Goal: Task Accomplishment & Management: Manage account settings

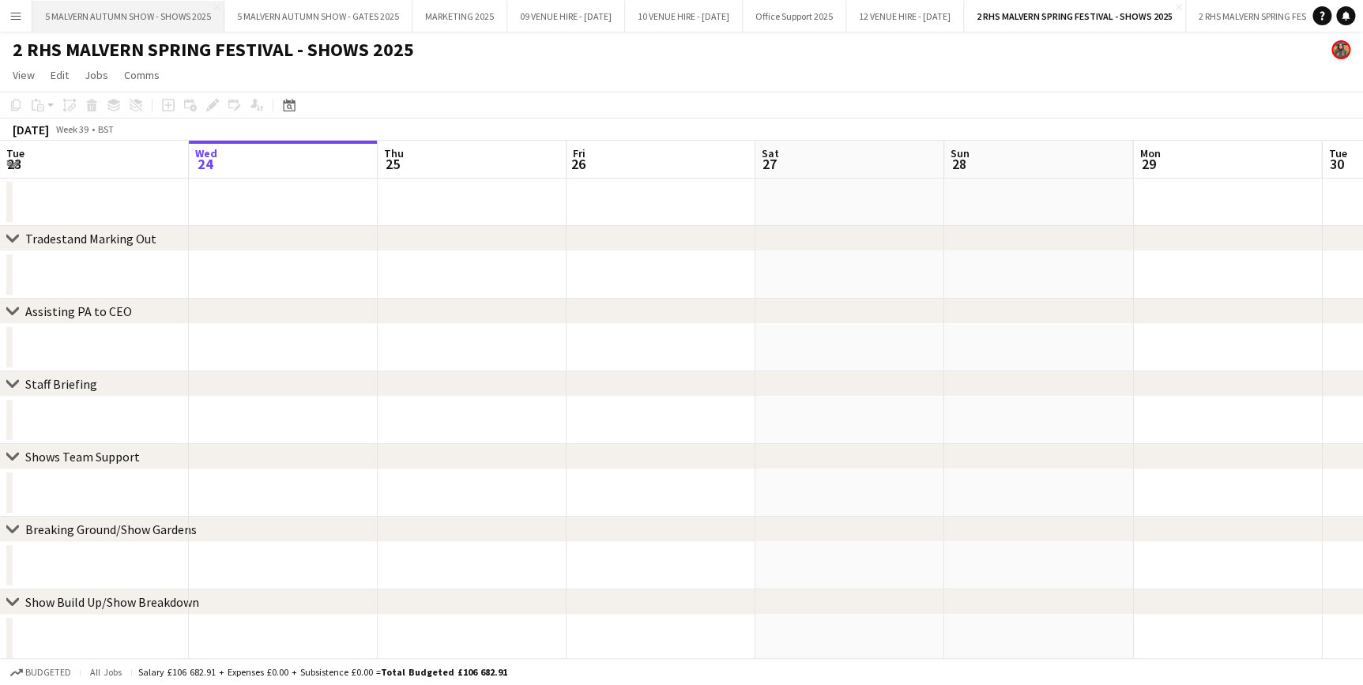
click at [183, 13] on button "5 MALVERN AUTUMN SHOW - SHOWS 2025 Close" at bounding box center [128, 16] width 192 height 31
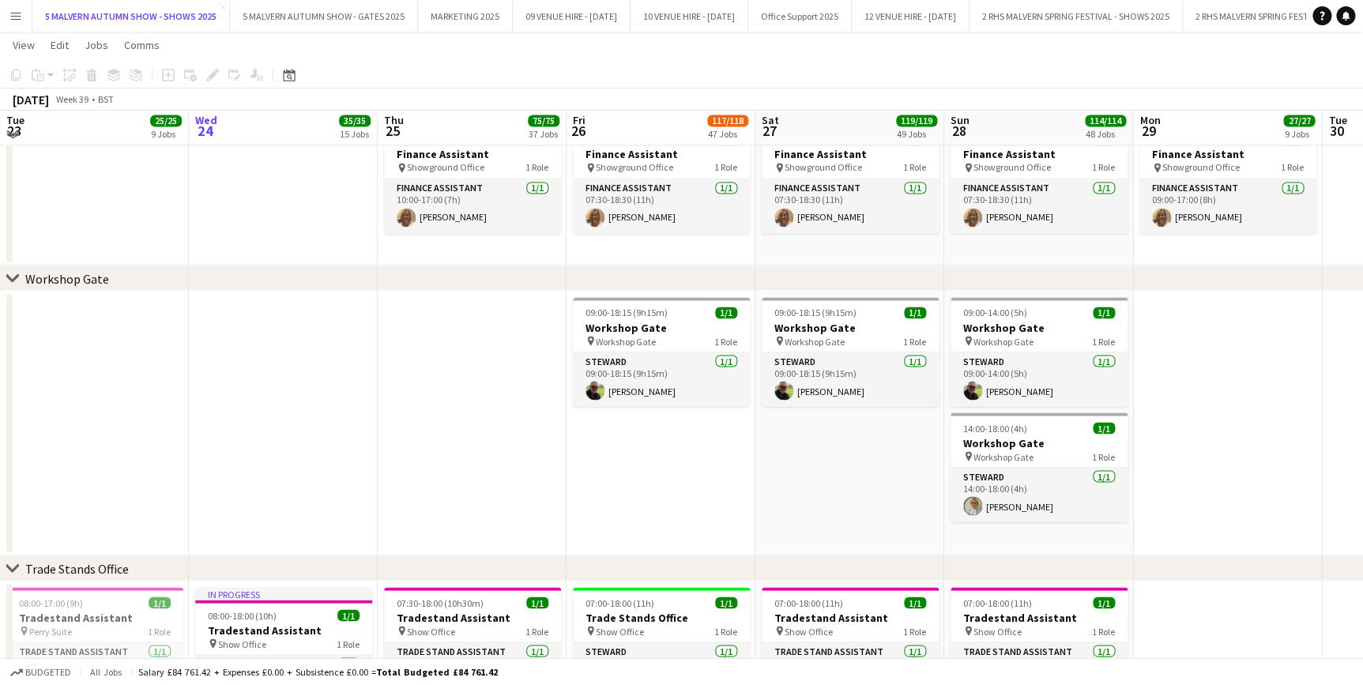
scroll to position [10013, 0]
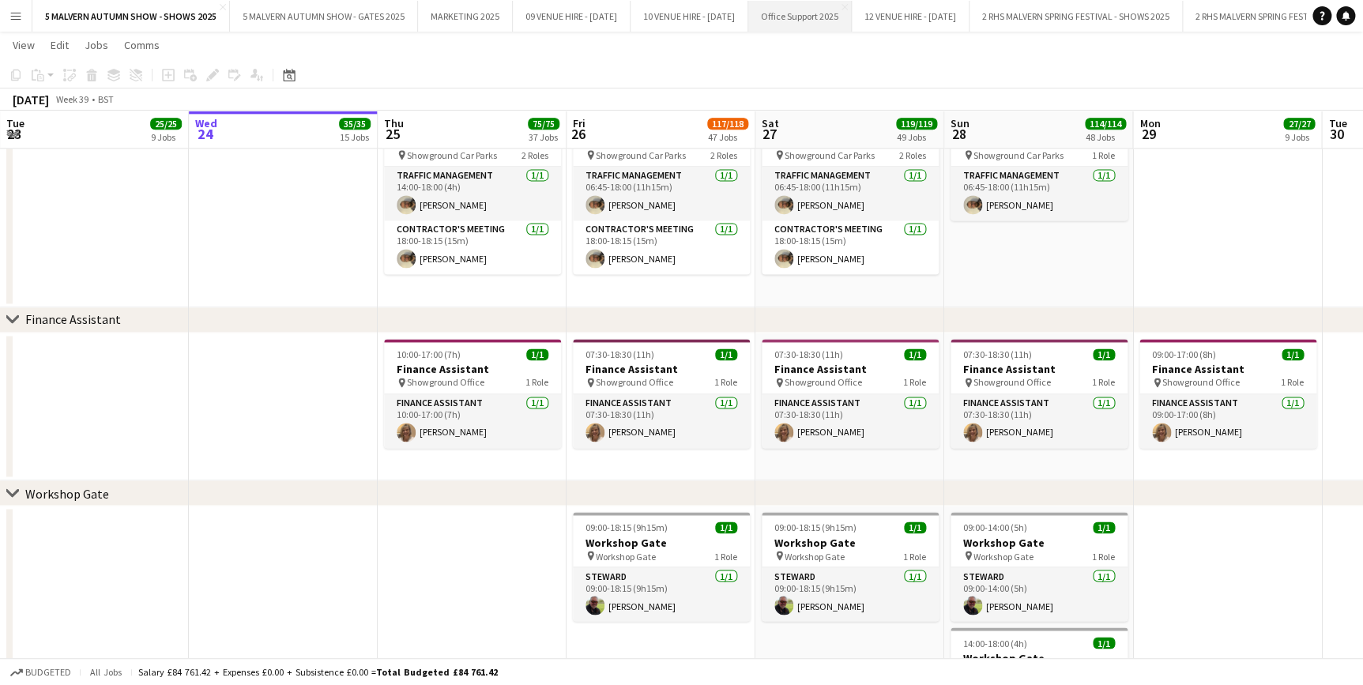
click at [852, 13] on button "Office Support 2025 Close" at bounding box center [801, 16] width 104 height 31
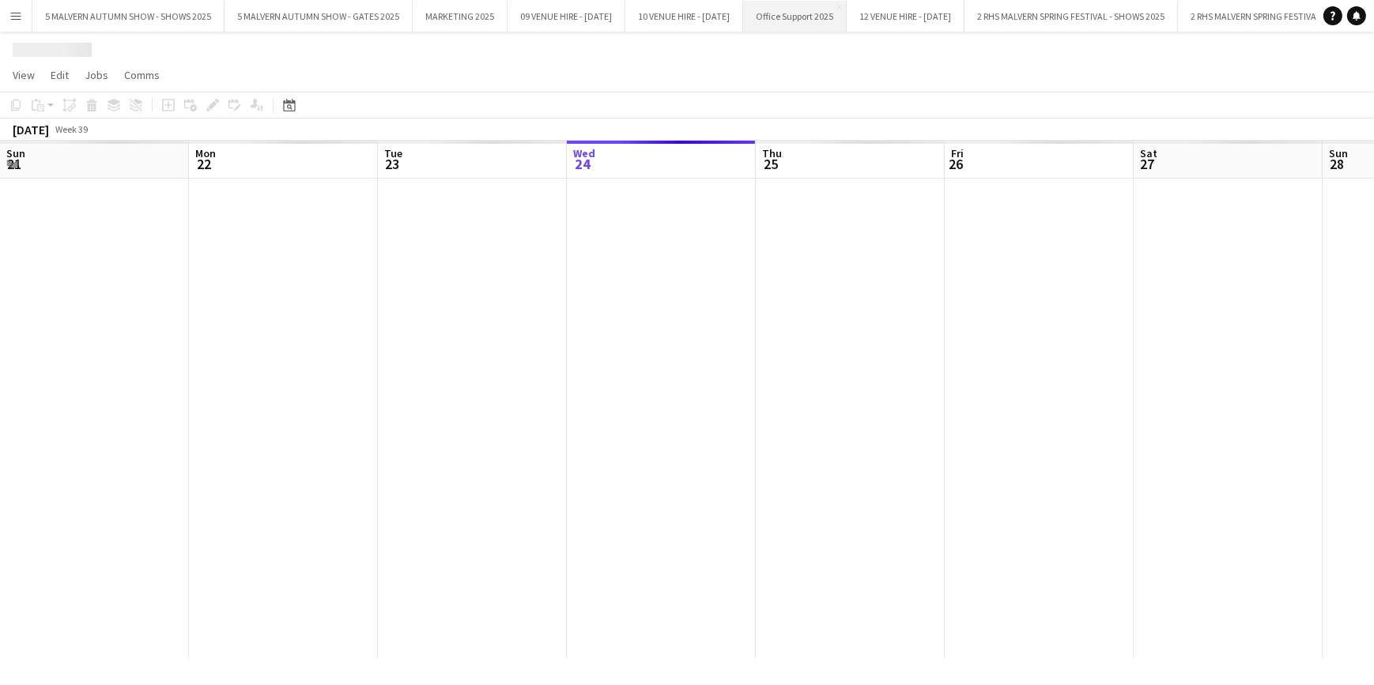
scroll to position [0, 378]
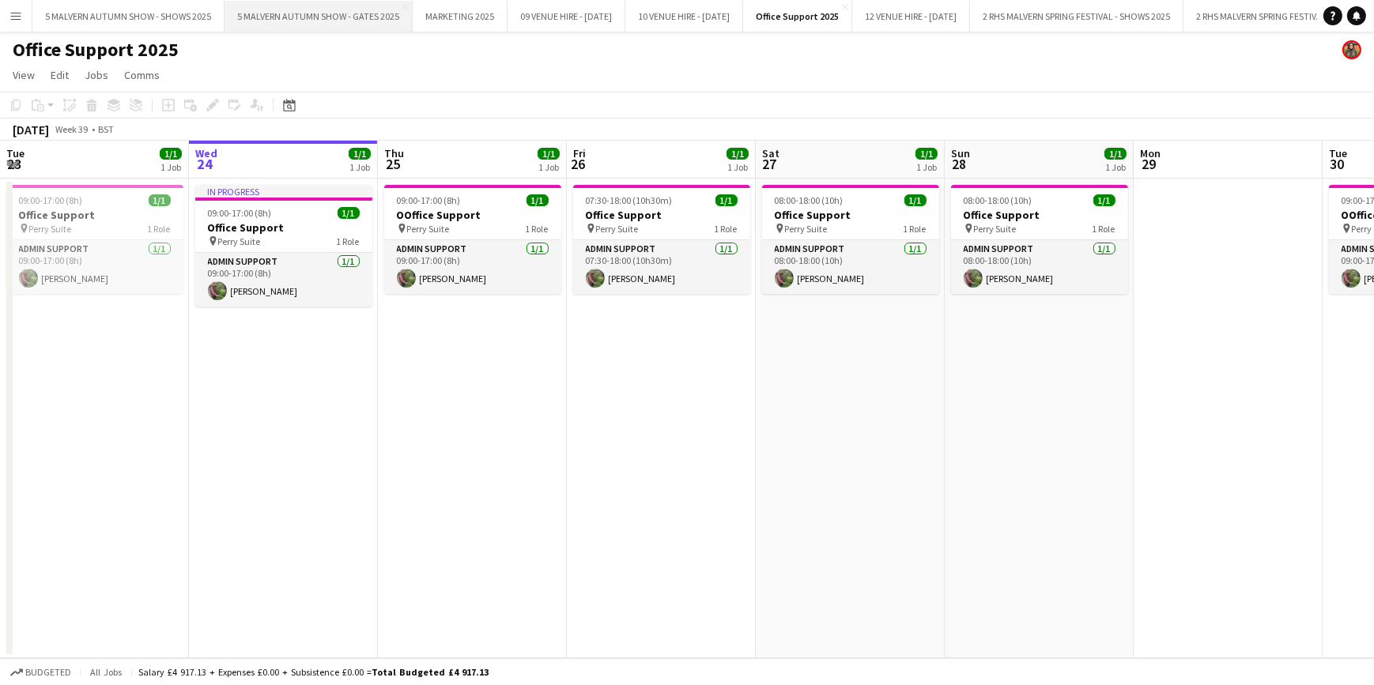
click at [384, 15] on button "5 MALVERN AUTUMN SHOW - GATES 2025 Close" at bounding box center [318, 16] width 188 height 31
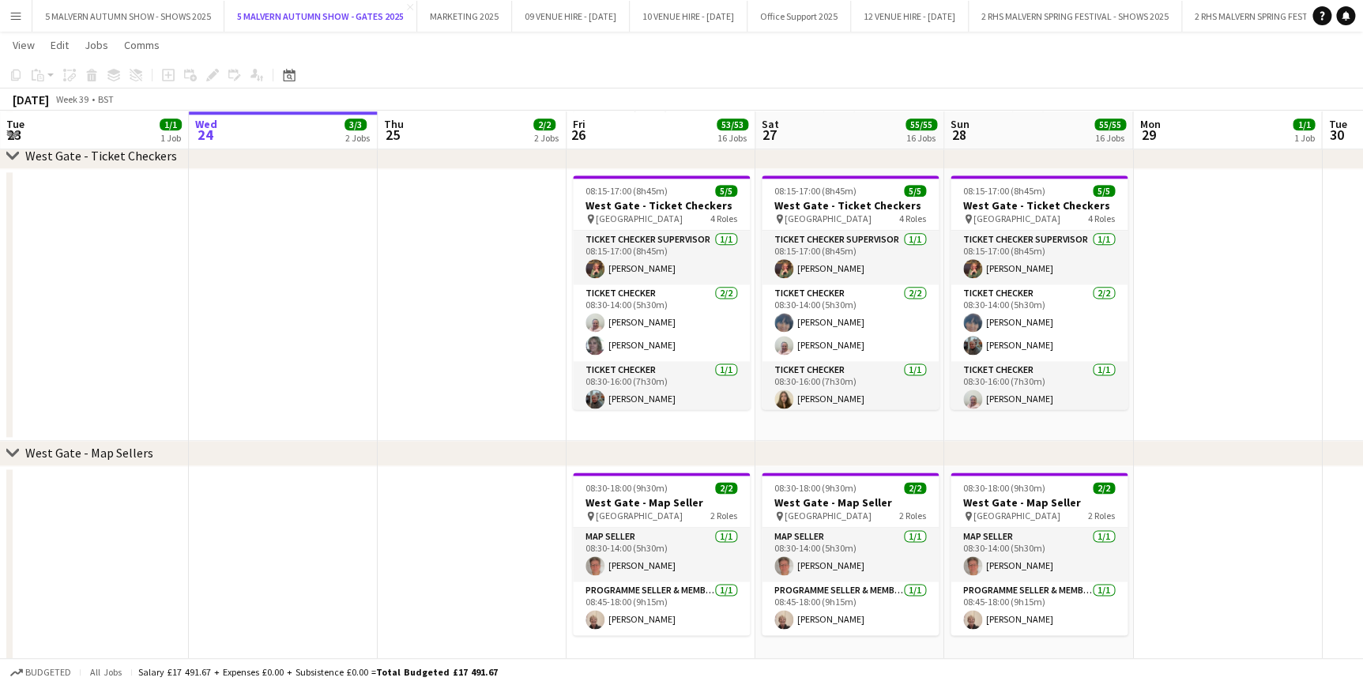
scroll to position [3920, 0]
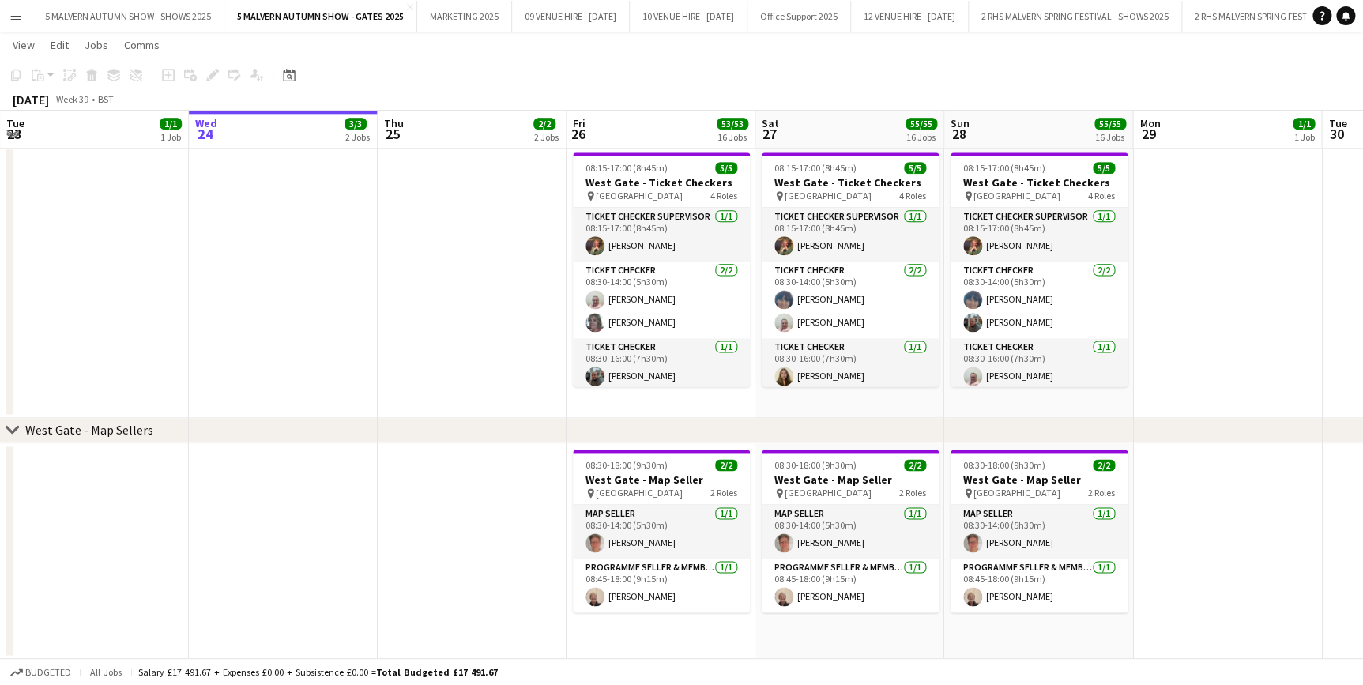
click at [25, 16] on button "Menu" at bounding box center [16, 16] width 32 height 32
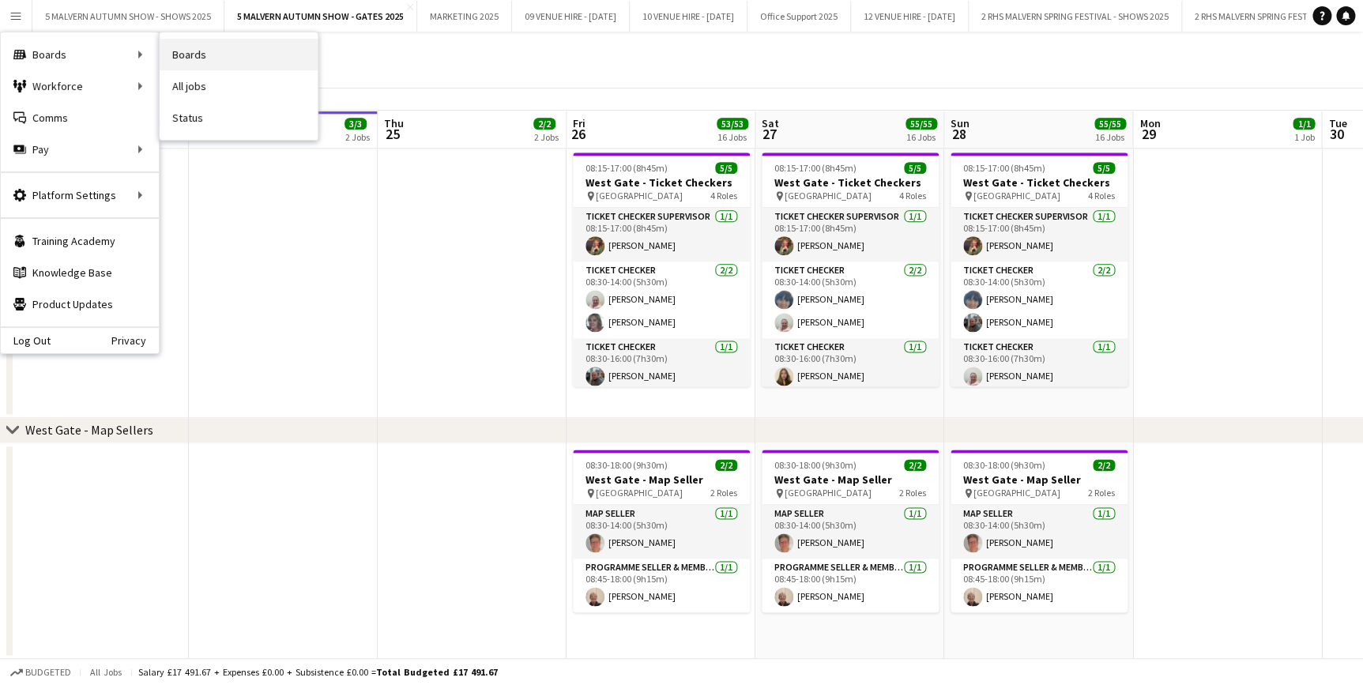
click at [199, 62] on link "Boards" at bounding box center [239, 55] width 158 height 32
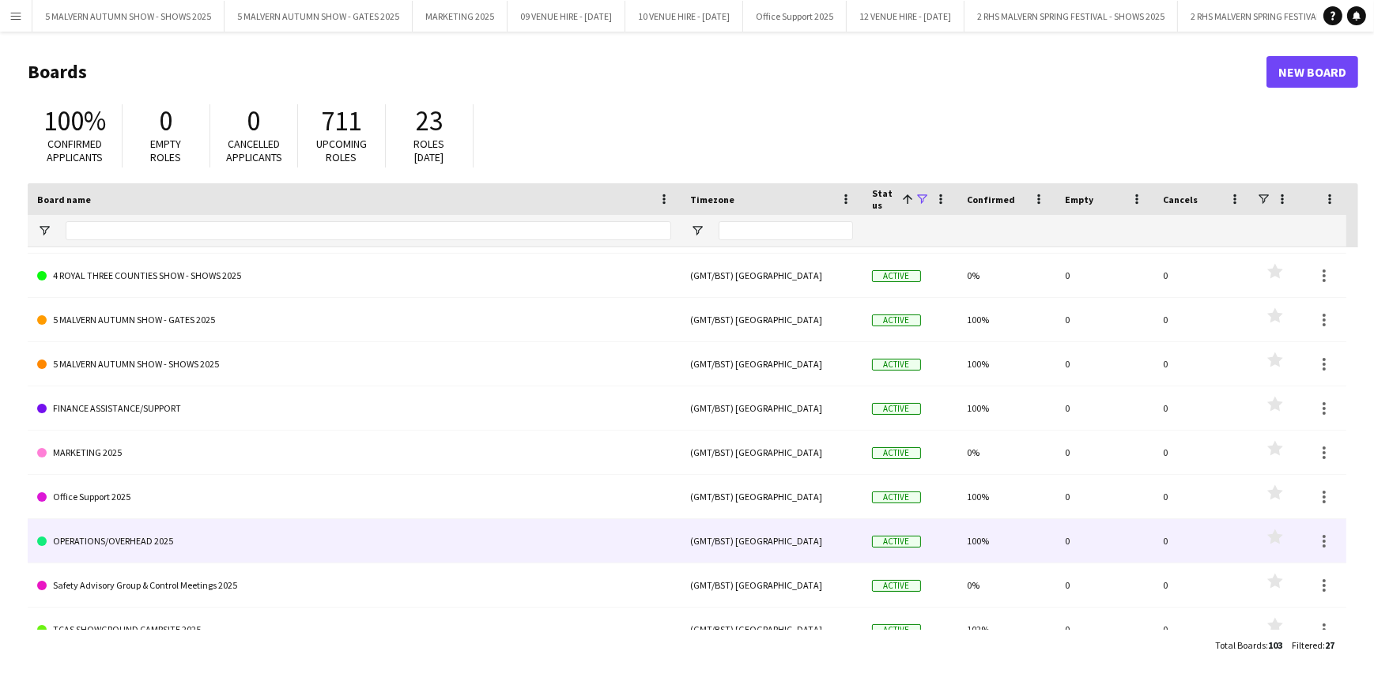
click at [255, 547] on link "OPERATIONS/OVERHEAD 2025" at bounding box center [354, 541] width 634 height 44
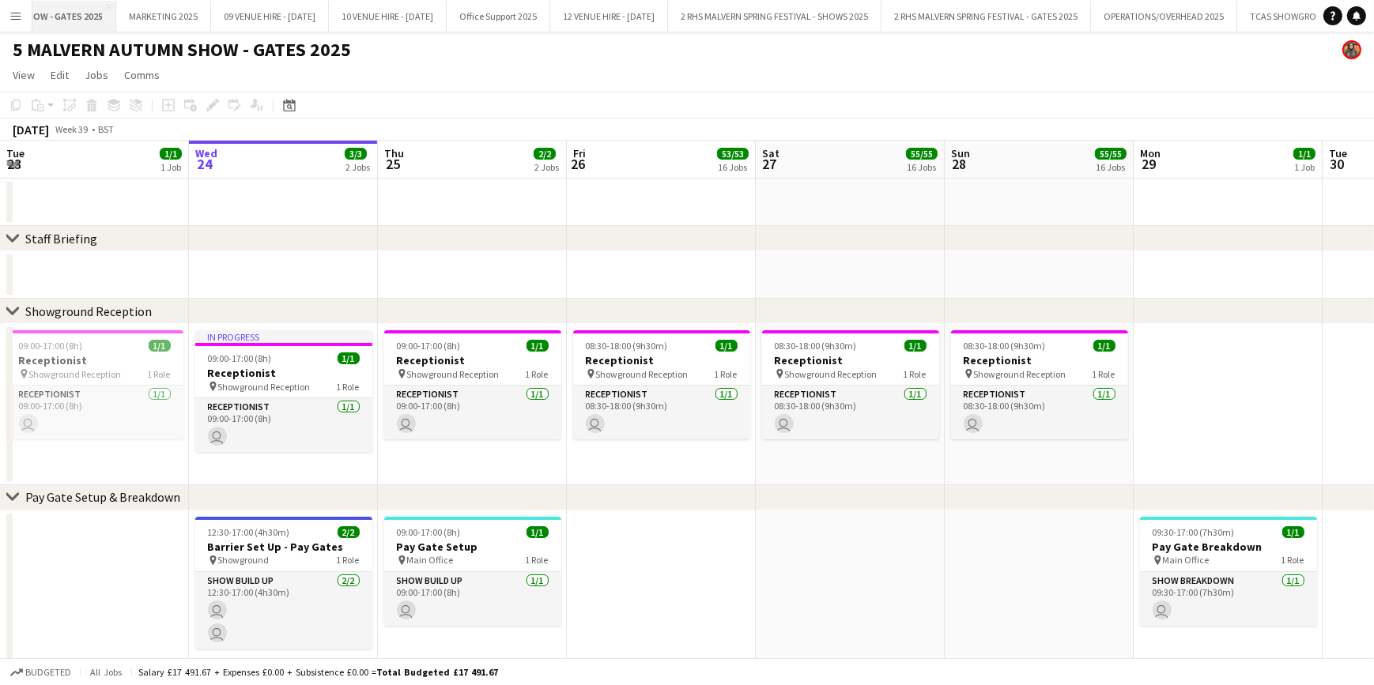
scroll to position [0, 191]
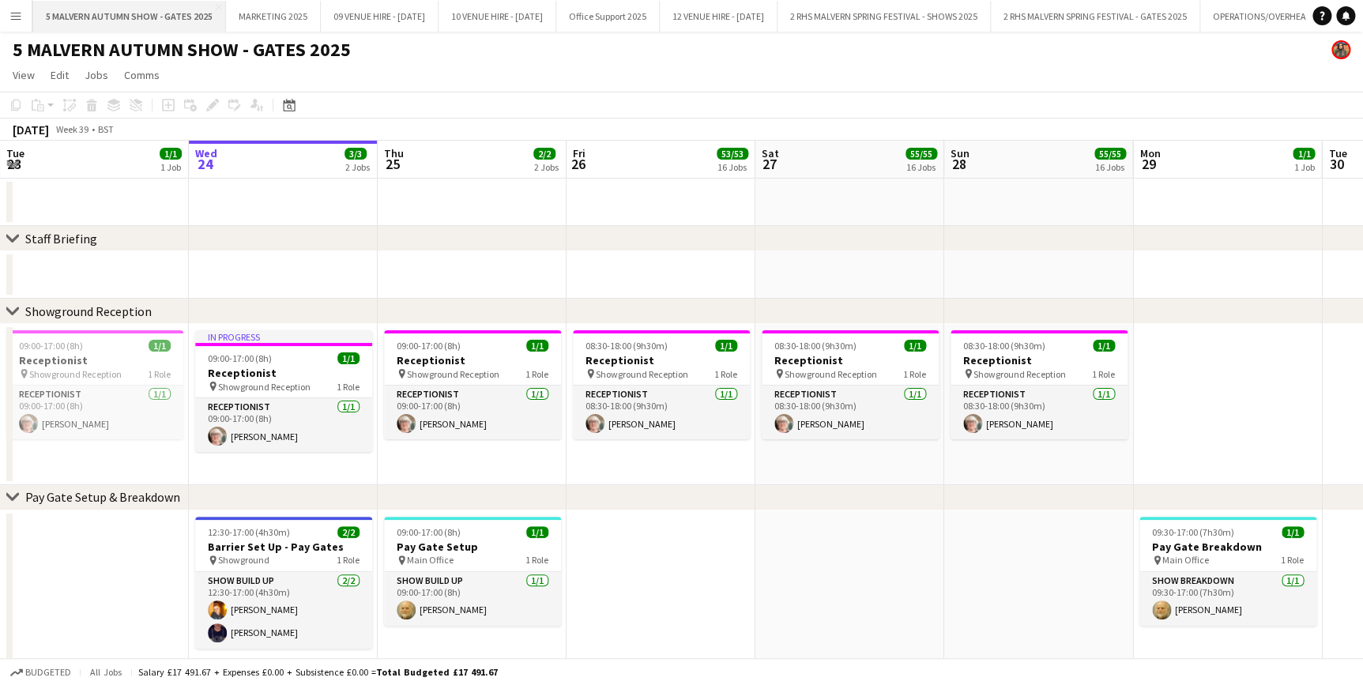
click at [43, 17] on button "5 MALVERN AUTUMN SHOW - GATES 2025 Close" at bounding box center [129, 16] width 193 height 31
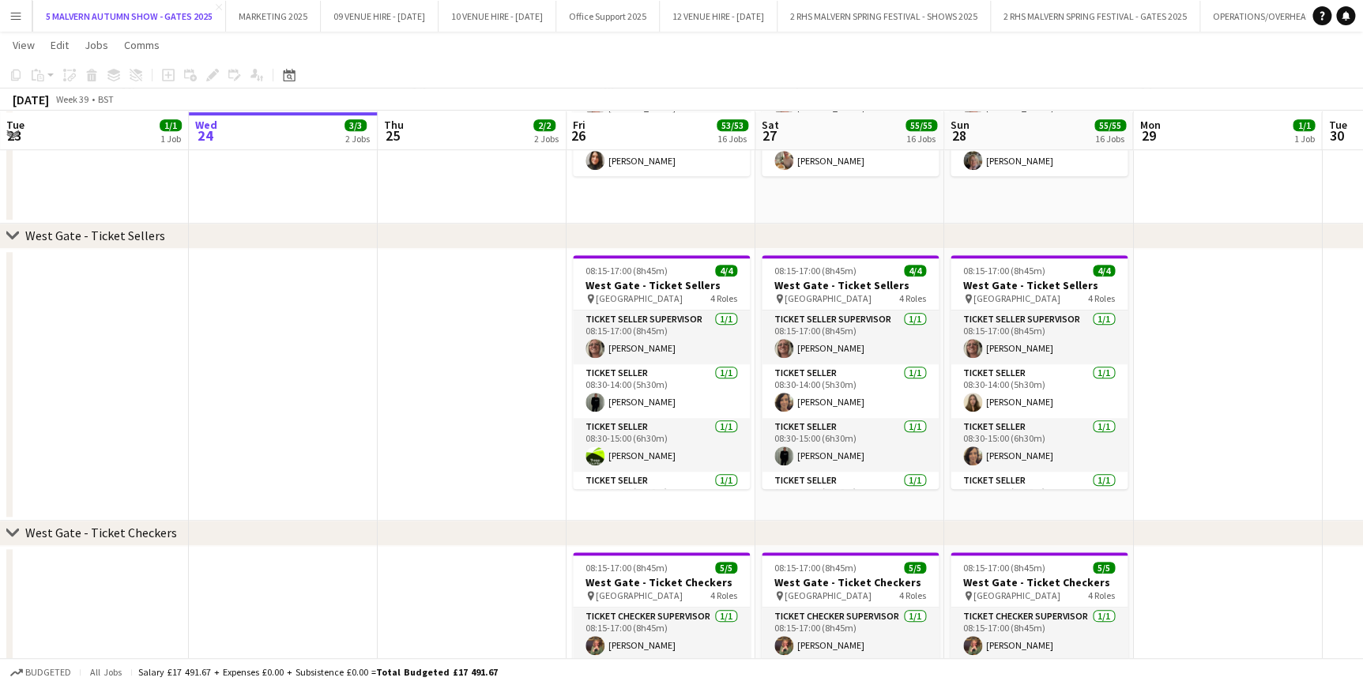
scroll to position [3520, 0]
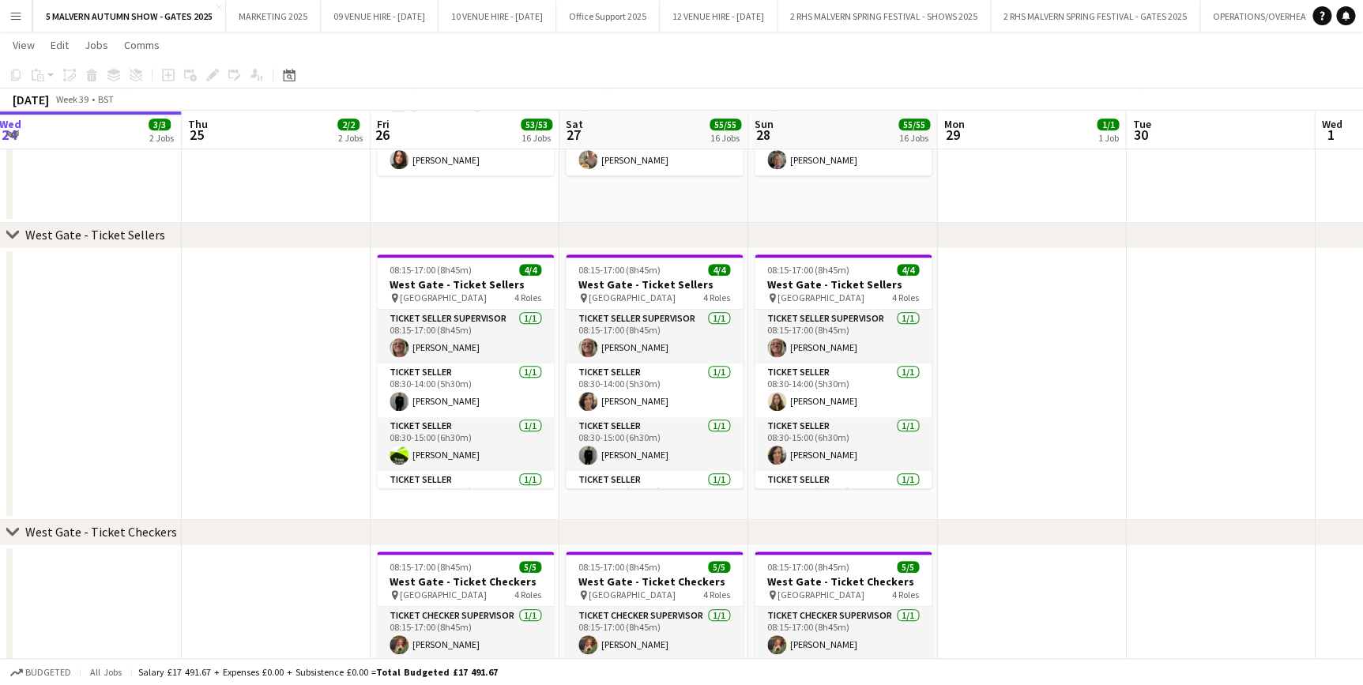
drag, startPoint x: 798, startPoint y: 126, endPoint x: 598, endPoint y: 133, distance: 200.1
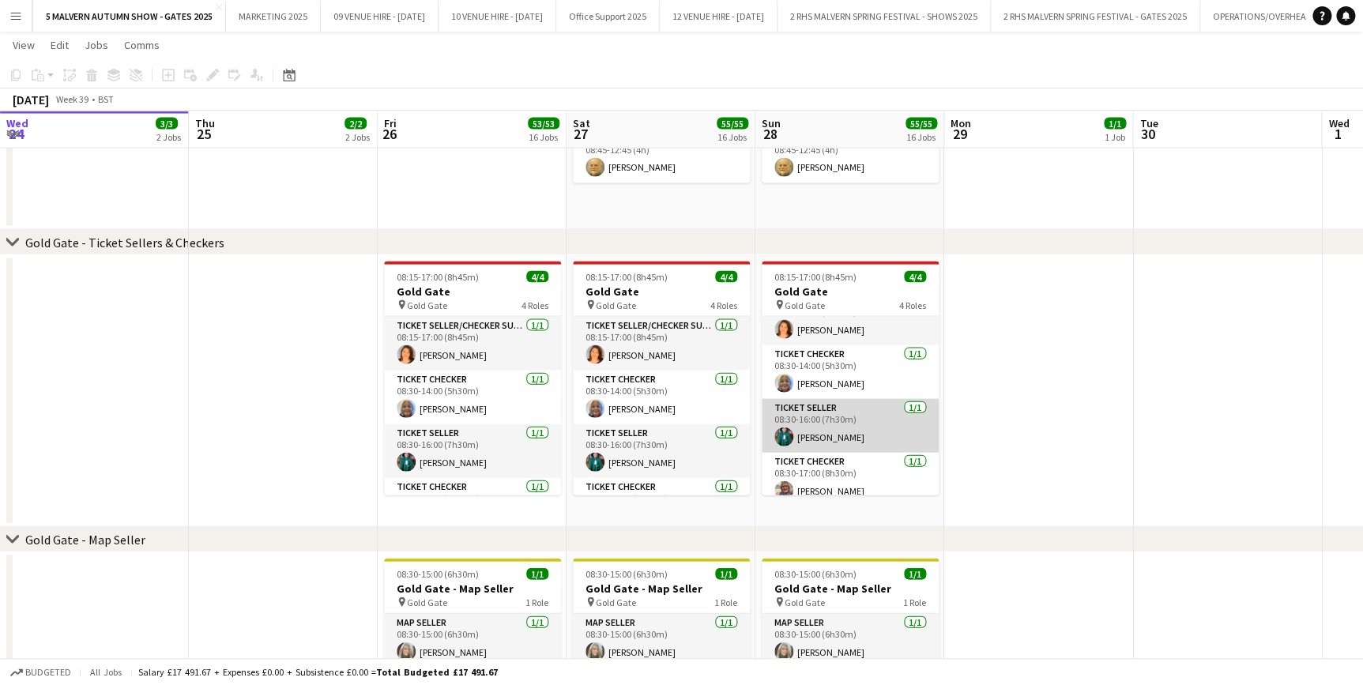
scroll to position [36, 0]
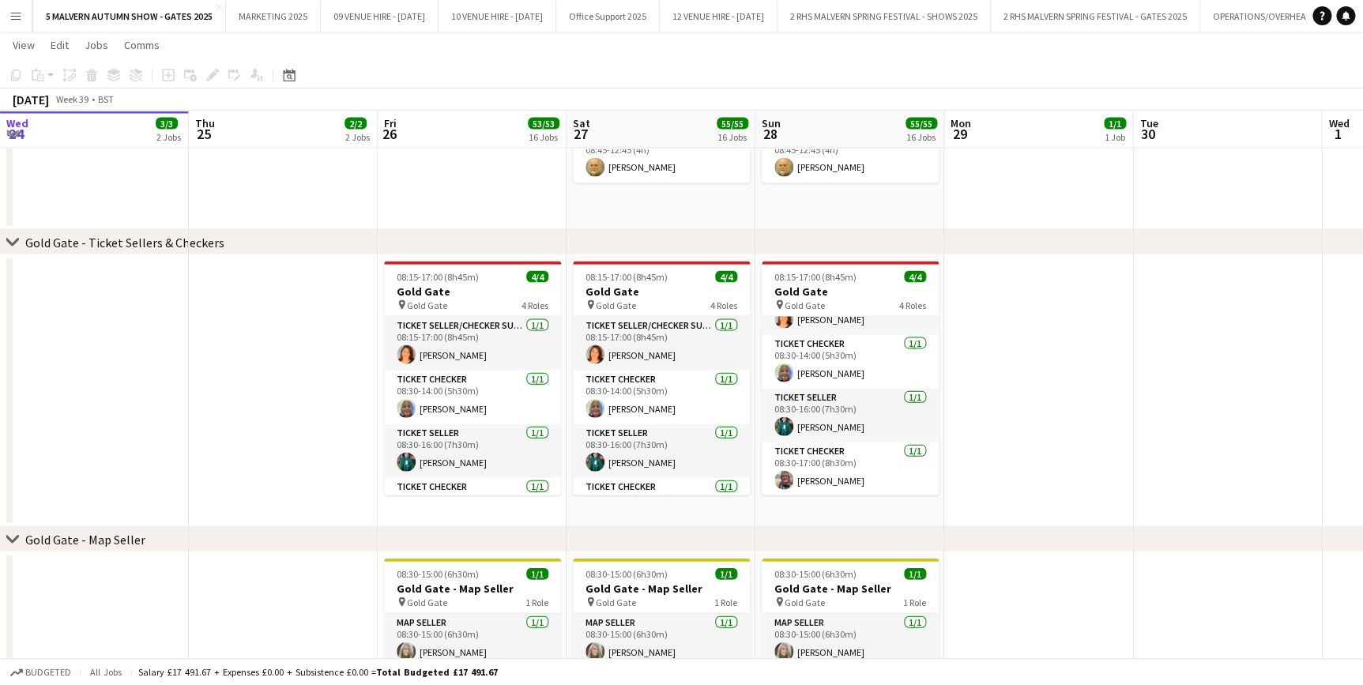
click at [6, 15] on button "Menu" at bounding box center [16, 16] width 32 height 32
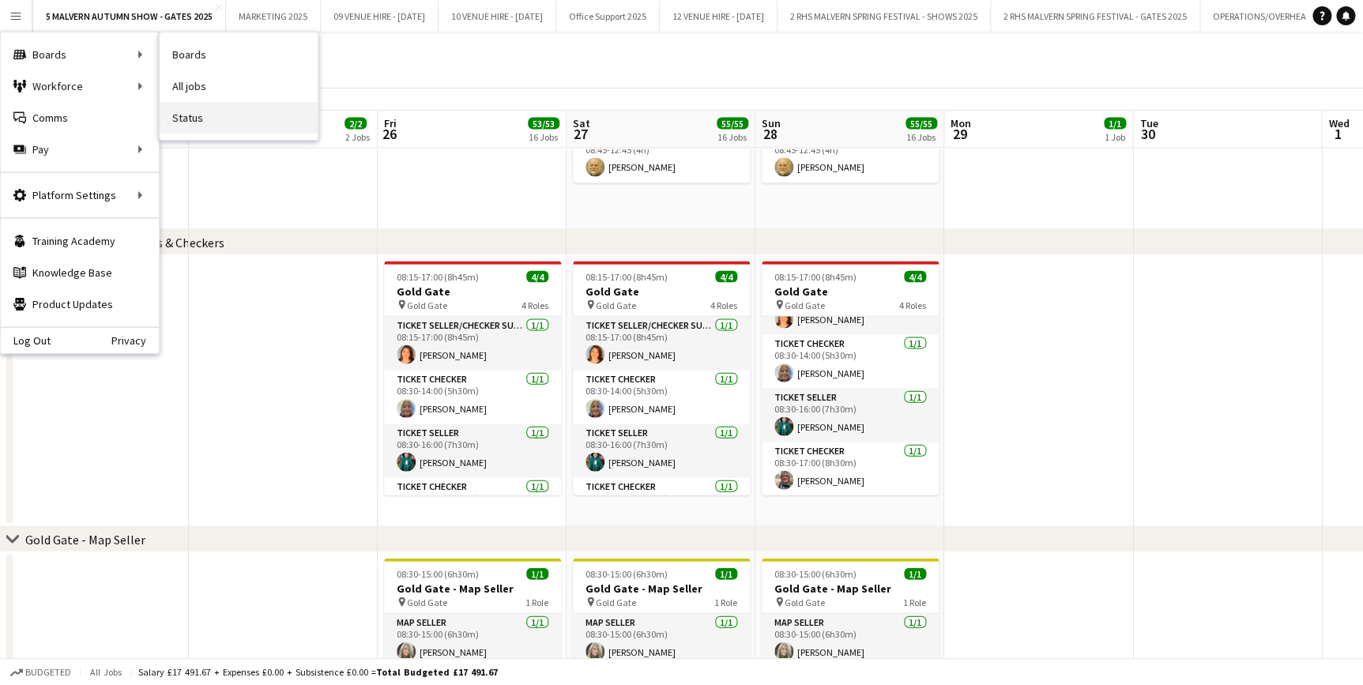
click at [210, 111] on link "Status" at bounding box center [239, 118] width 158 height 32
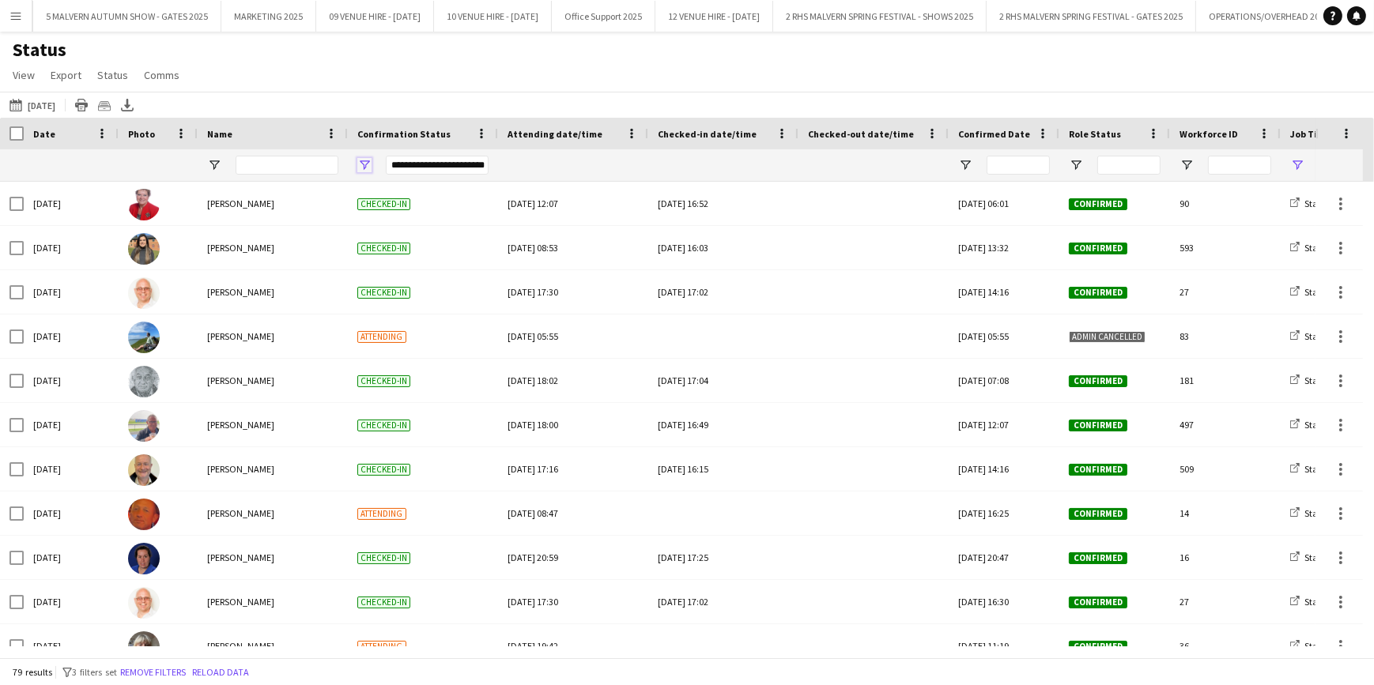
click at [361, 163] on span "Open Filter Menu" at bounding box center [364, 165] width 14 height 14
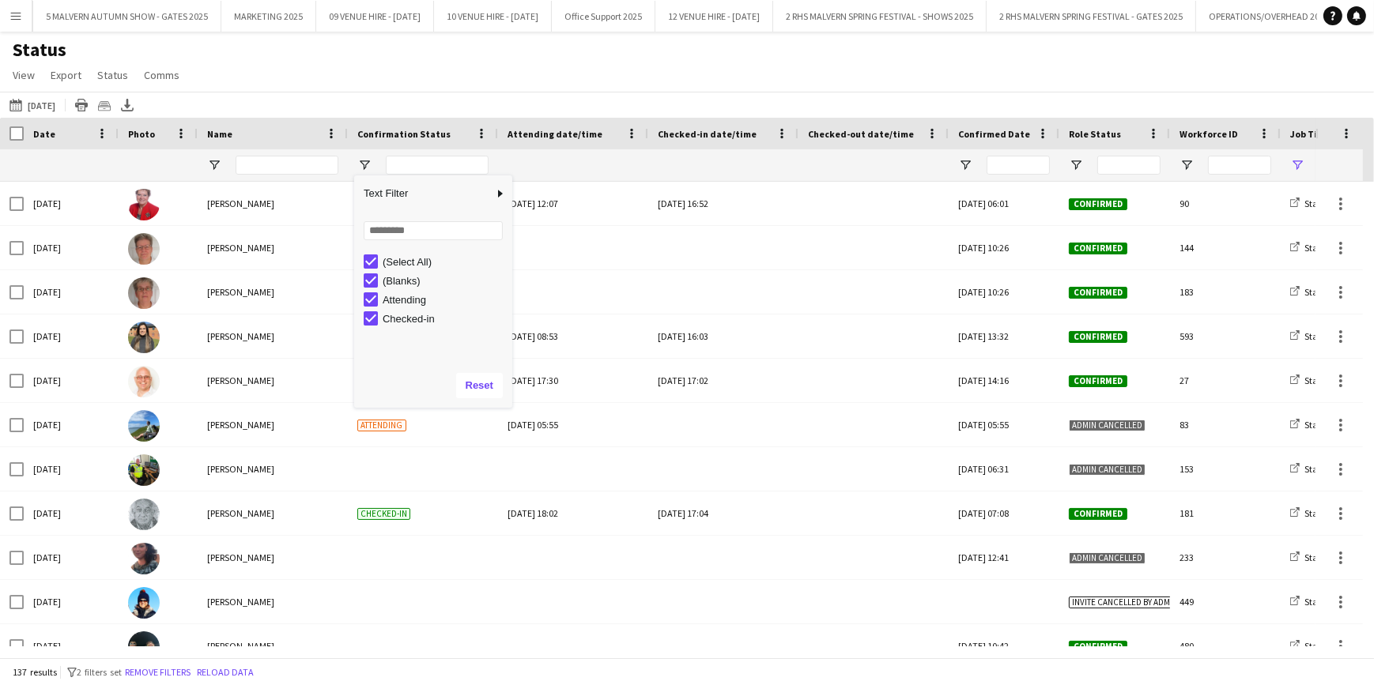
click at [499, 89] on div "Status View Views Default view MAS name tags New view Update view Delete view E…" at bounding box center [687, 65] width 1374 height 54
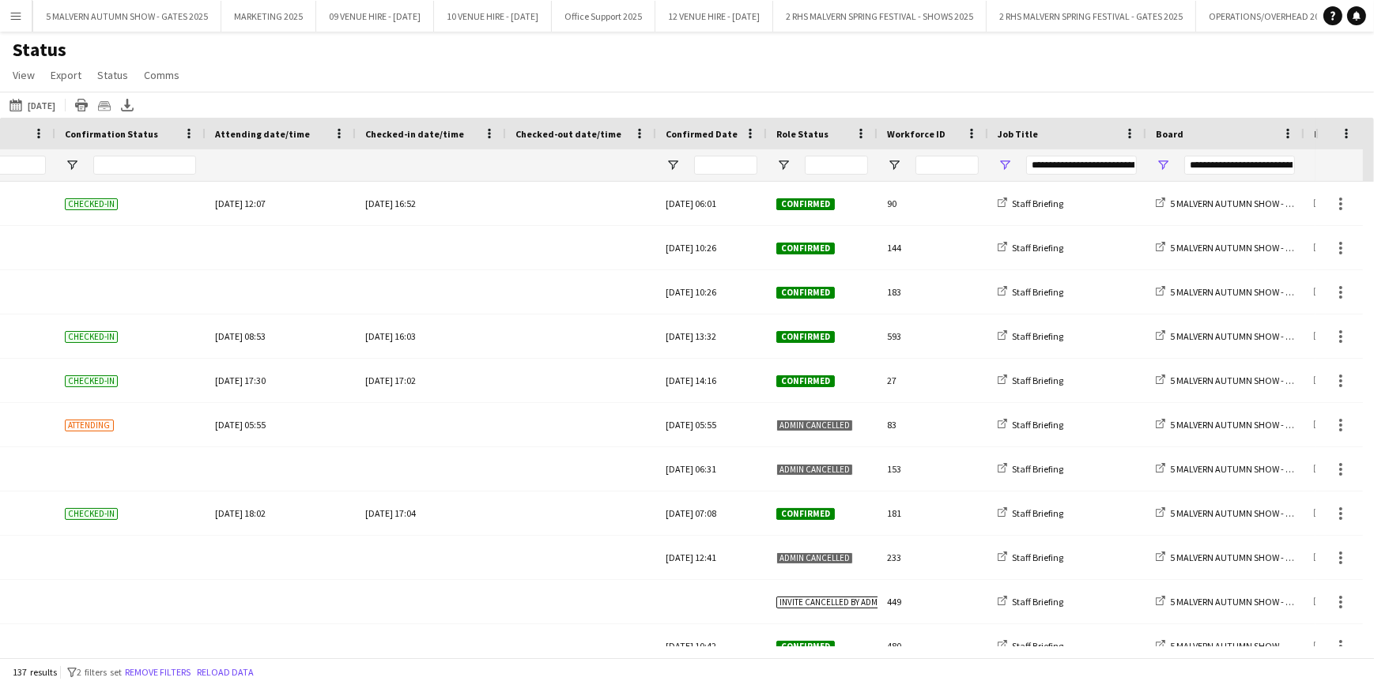
scroll to position [0, 657]
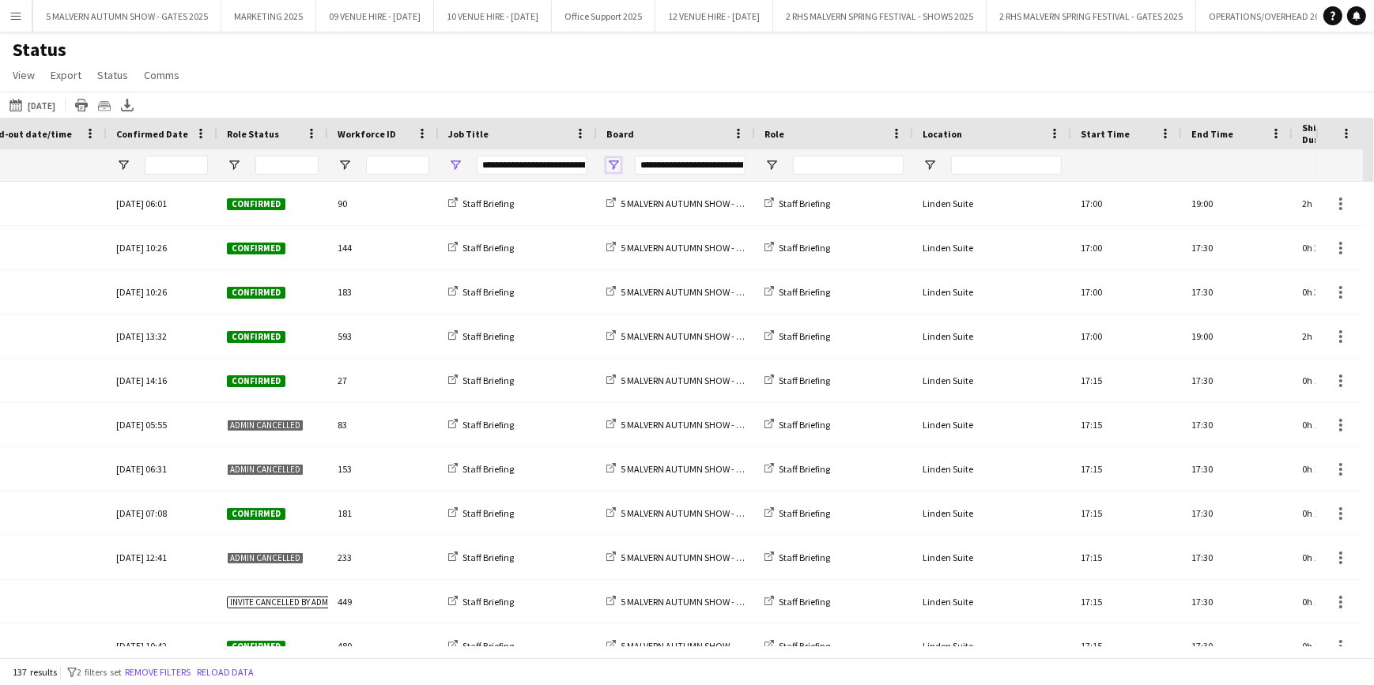
click at [615, 160] on span "Open Filter Menu" at bounding box center [613, 165] width 14 height 14
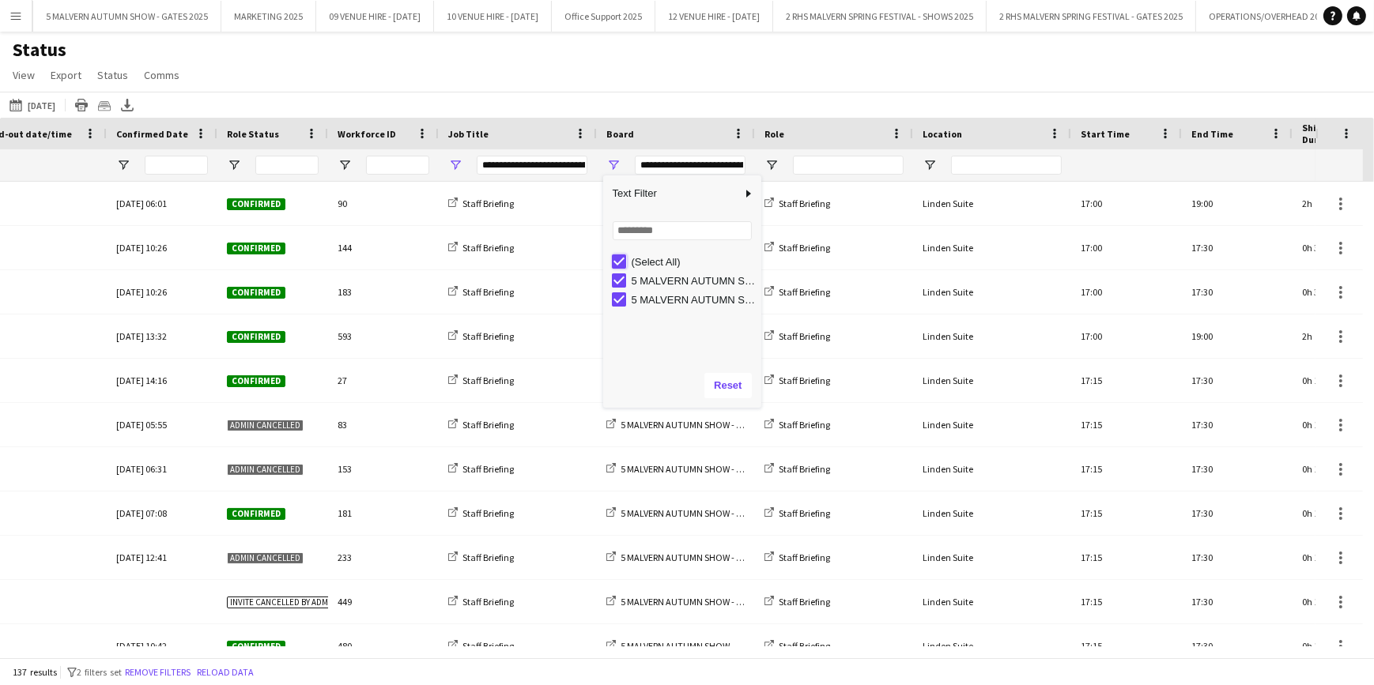
type input "***"
click at [24, 104] on app-icon "24-09-2025 to 30-09-2025" at bounding box center [18, 105] width 18 height 13
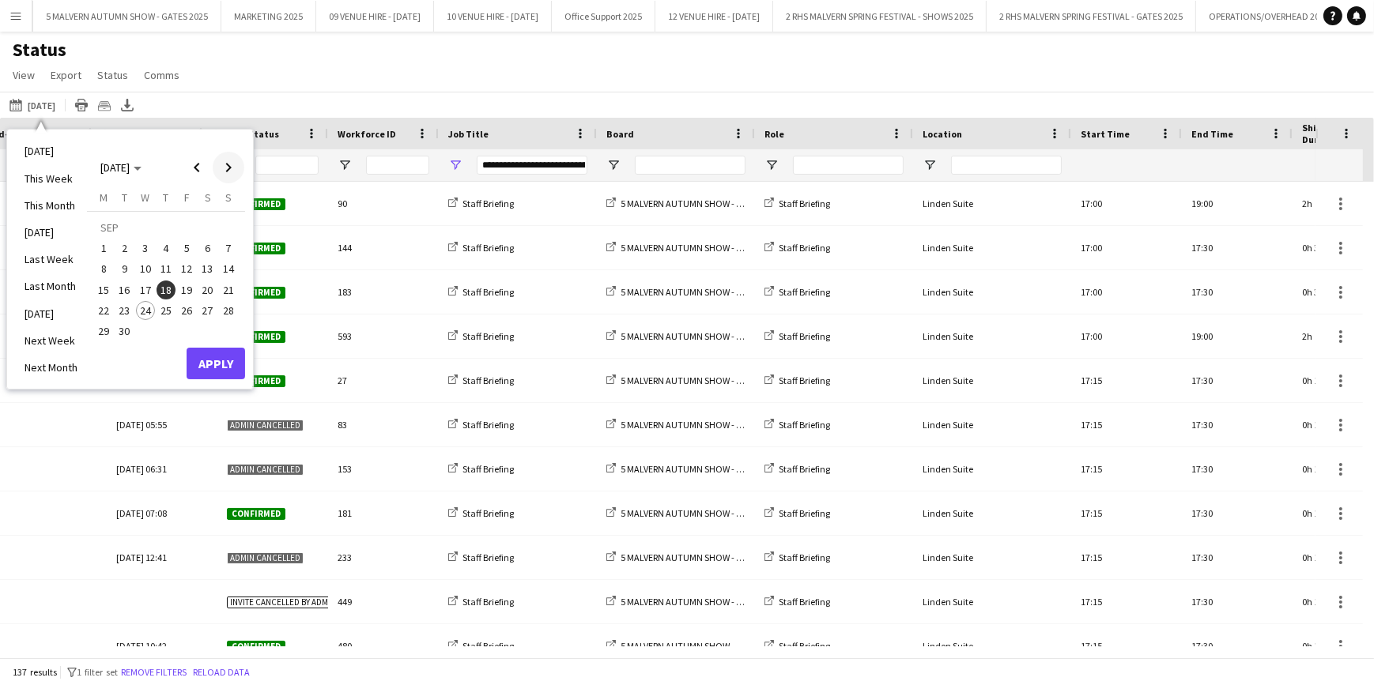
click at [232, 170] on span "Next month" at bounding box center [229, 168] width 32 height 32
click at [184, 292] on span "21" at bounding box center [186, 294] width 19 height 19
click at [186, 285] on span "21" at bounding box center [186, 294] width 19 height 19
click at [206, 229] on span "1" at bounding box center [207, 229] width 19 height 22
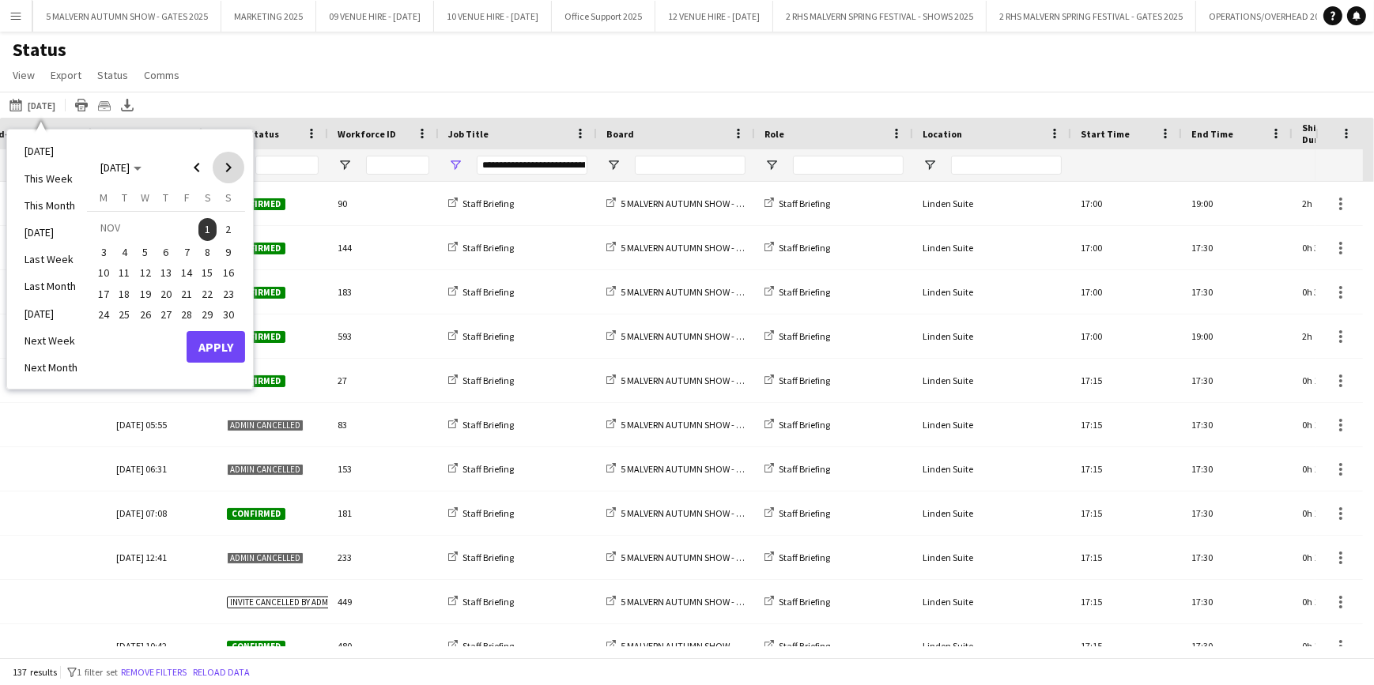
click at [236, 169] on span "Next month" at bounding box center [229, 168] width 32 height 32
click at [146, 334] on span "31" at bounding box center [145, 331] width 19 height 19
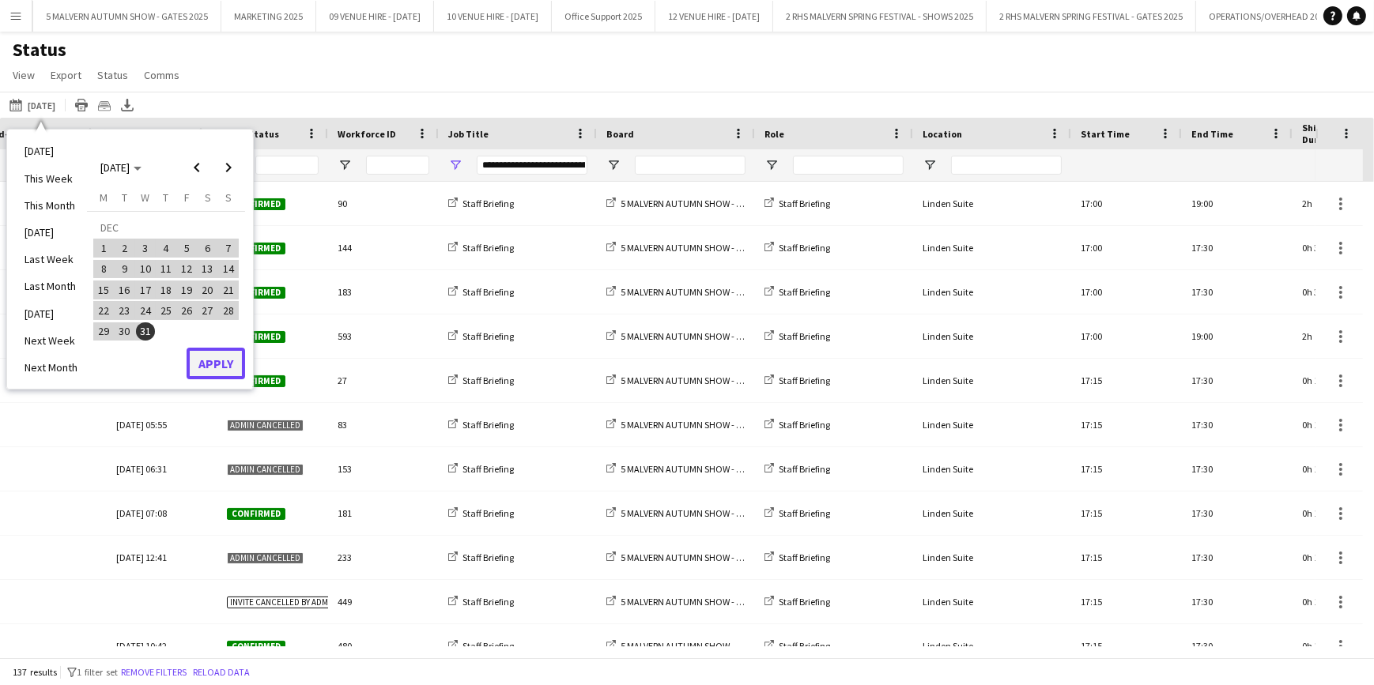
click at [206, 361] on button "Apply" at bounding box center [216, 364] width 58 height 32
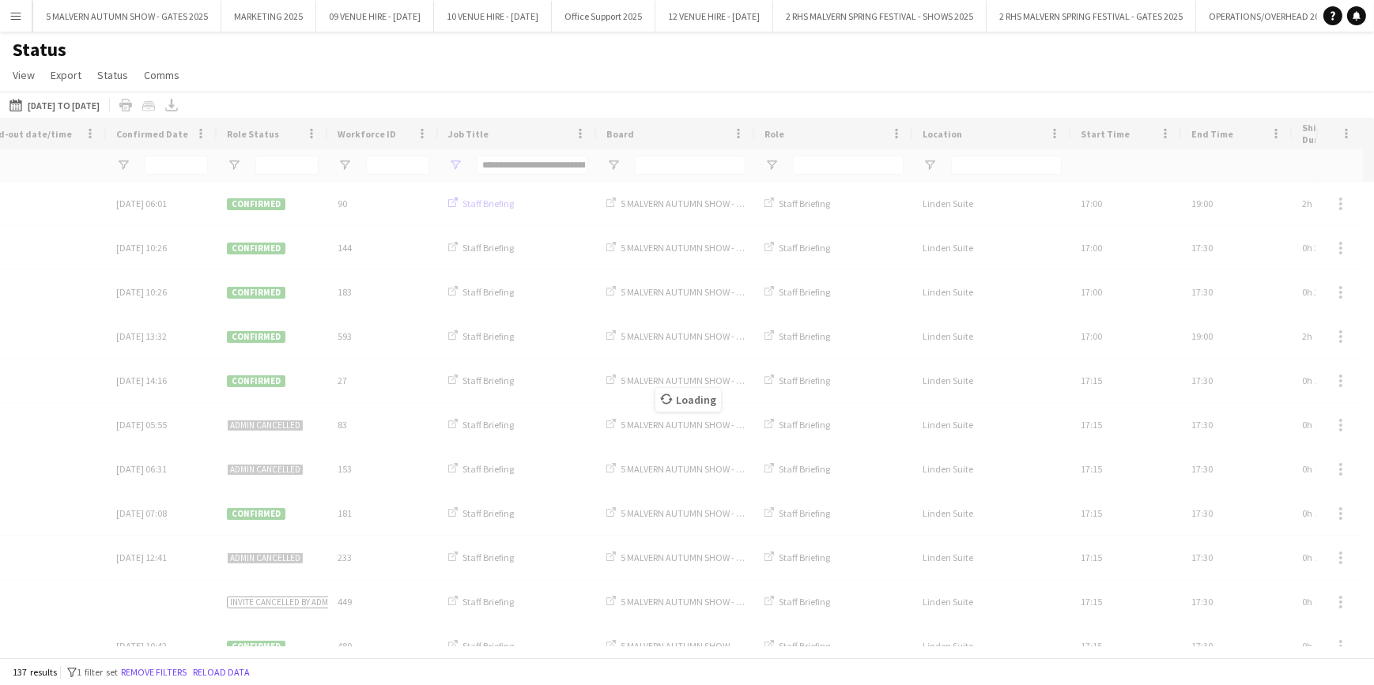
type input "***"
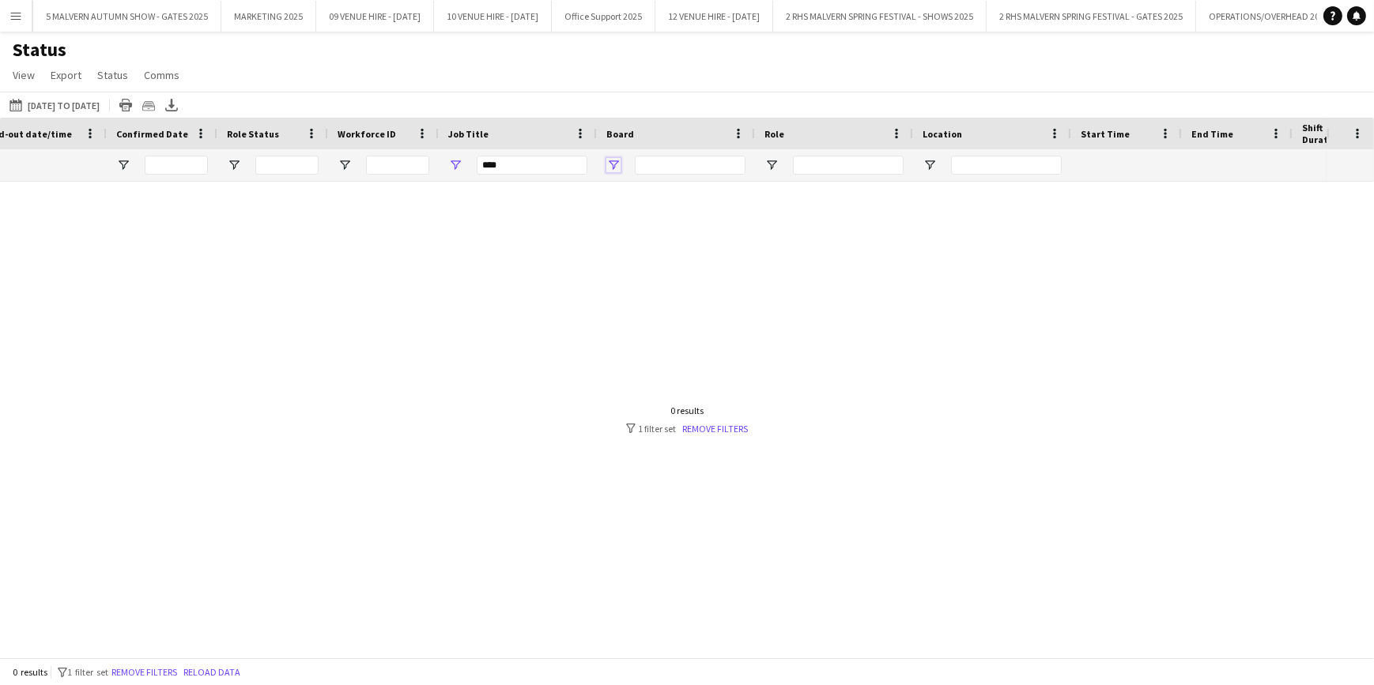
click at [609, 168] on span "Open Filter Menu" at bounding box center [613, 165] width 14 height 14
type input "***"
click at [464, 166] on div "***" at bounding box center [518, 165] width 158 height 32
click at [456, 164] on span "Open Filter Menu" at bounding box center [455, 165] width 14 height 14
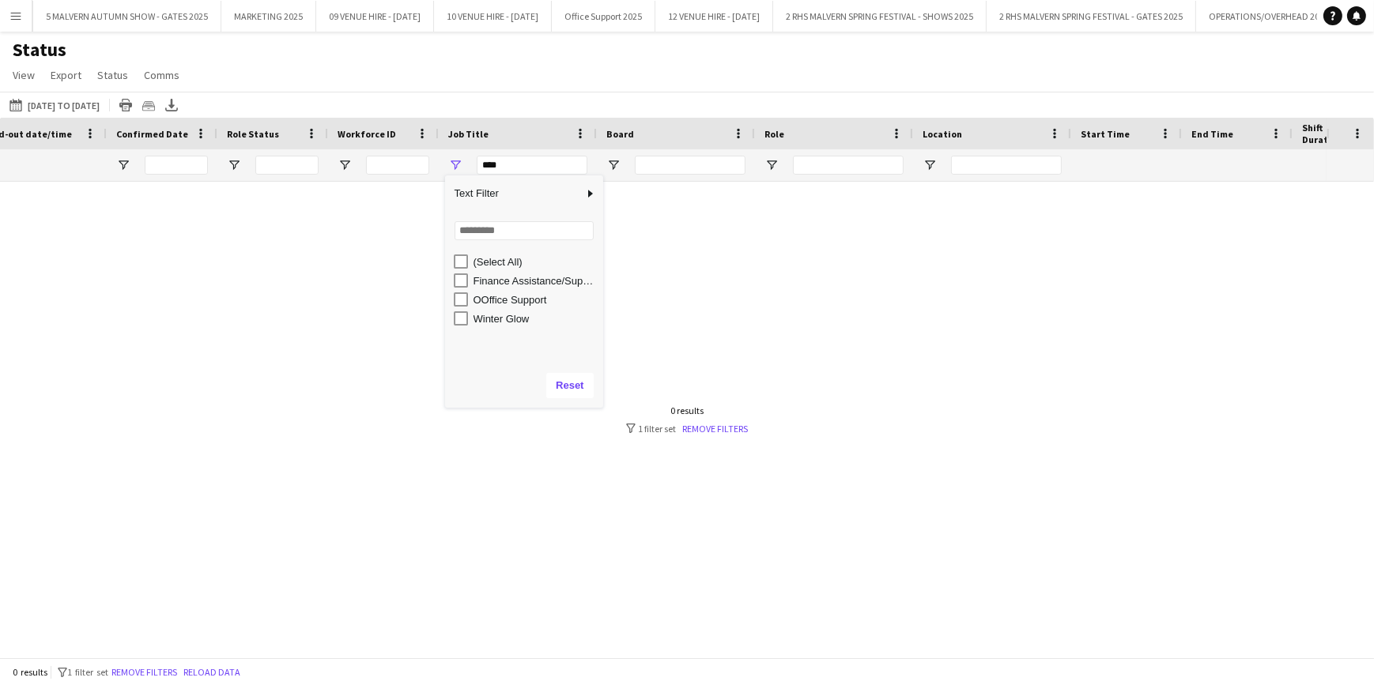
click at [452, 319] on div "Winter Glow" at bounding box center [524, 318] width 158 height 19
type input "**********"
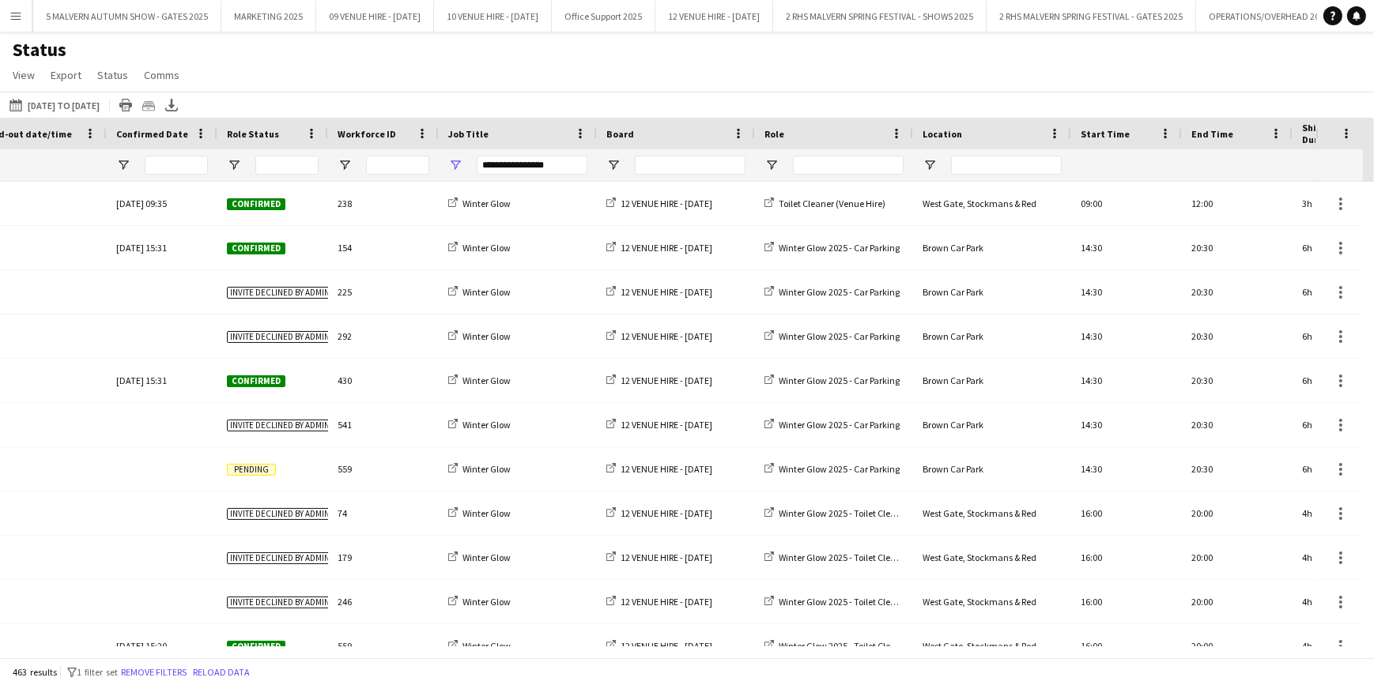
click at [700, 71] on div "Status View Views Default view MAS name tags New view Update view Delete view E…" at bounding box center [687, 65] width 1374 height 54
click at [229, 160] on span "Open Filter Menu" at bounding box center [234, 165] width 14 height 14
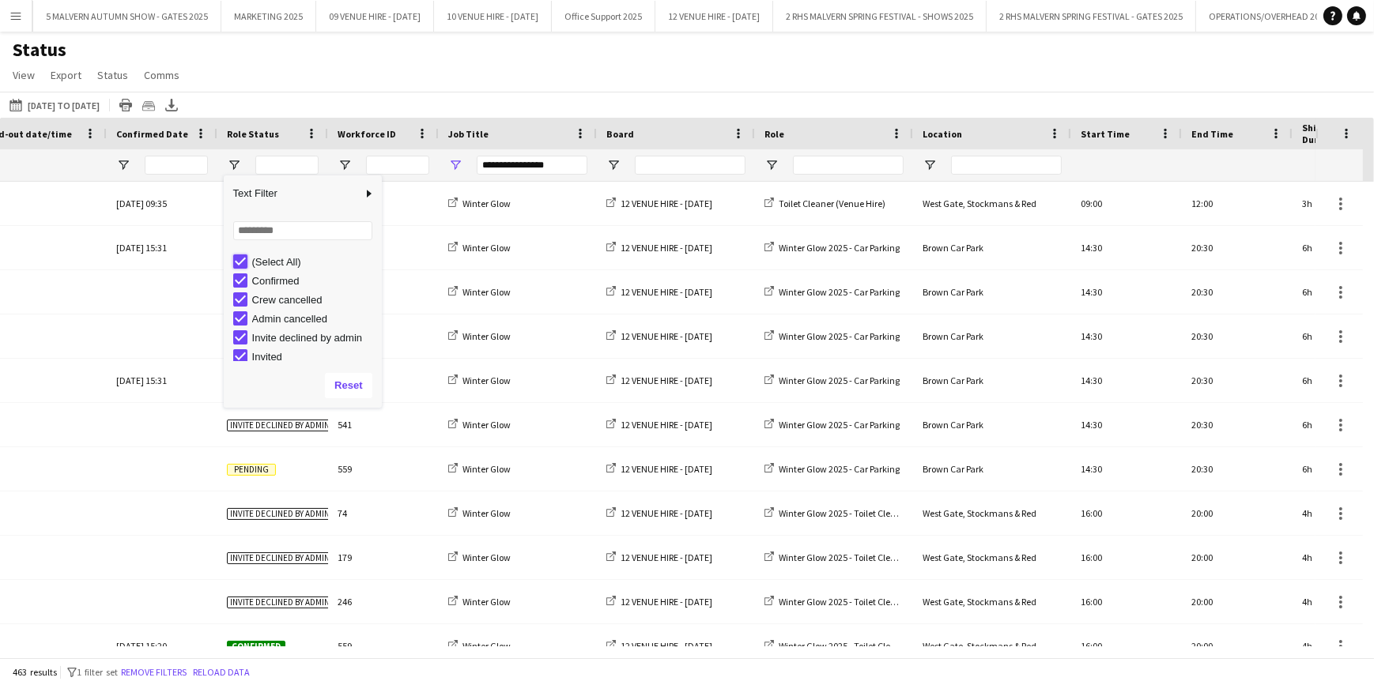
type input "***"
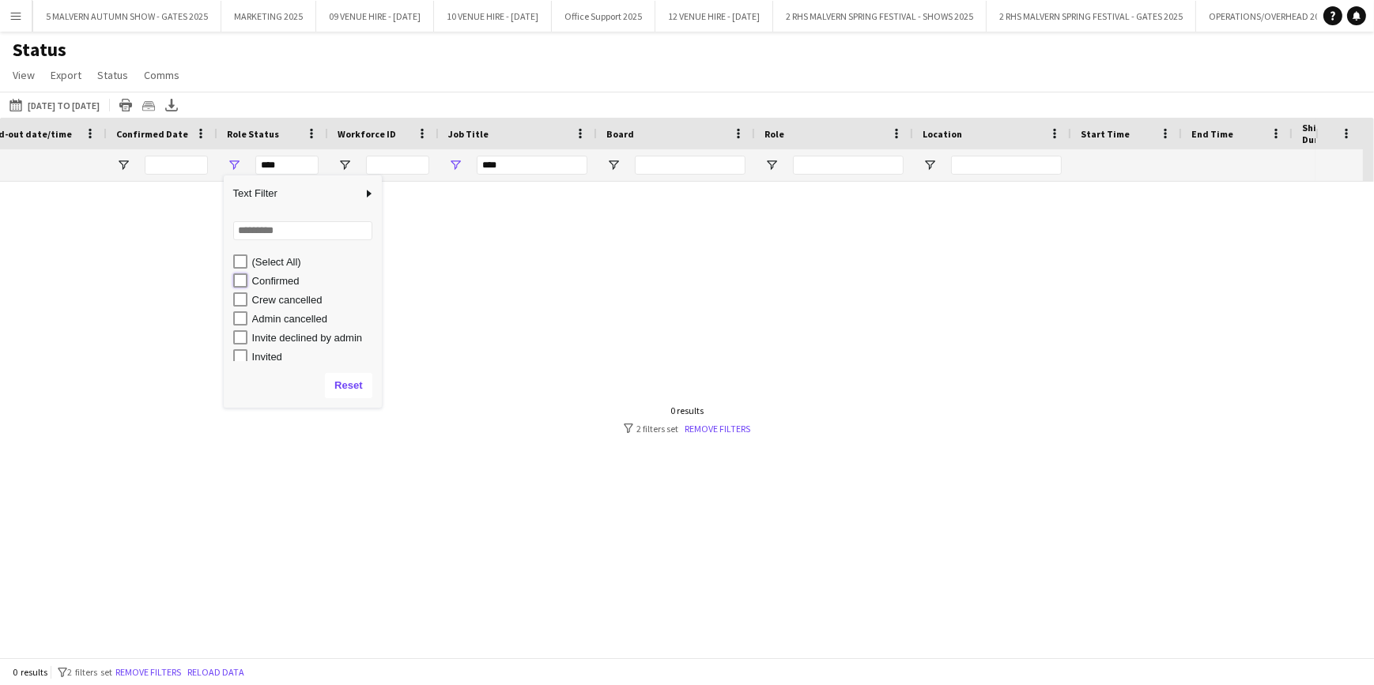
type input "**********"
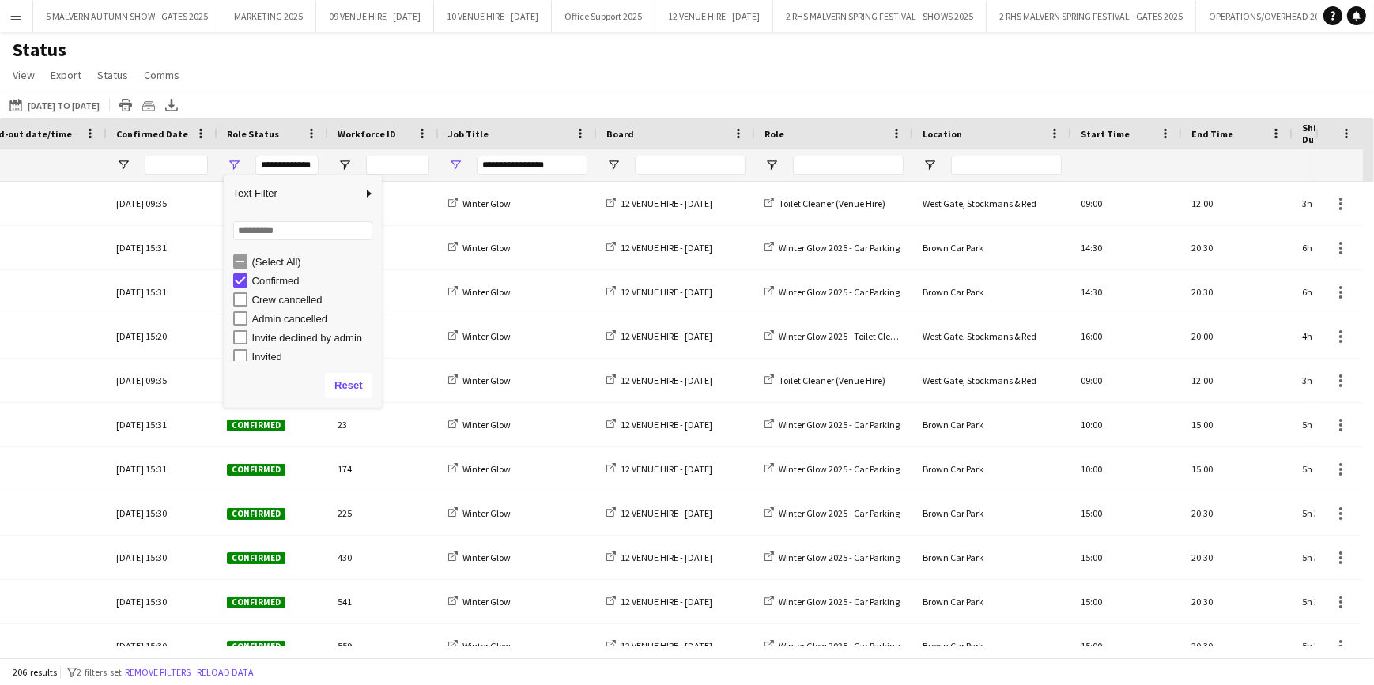
click at [405, 77] on div "Status View Views Default view MAS name tags New view Update view Delete view E…" at bounding box center [687, 65] width 1374 height 54
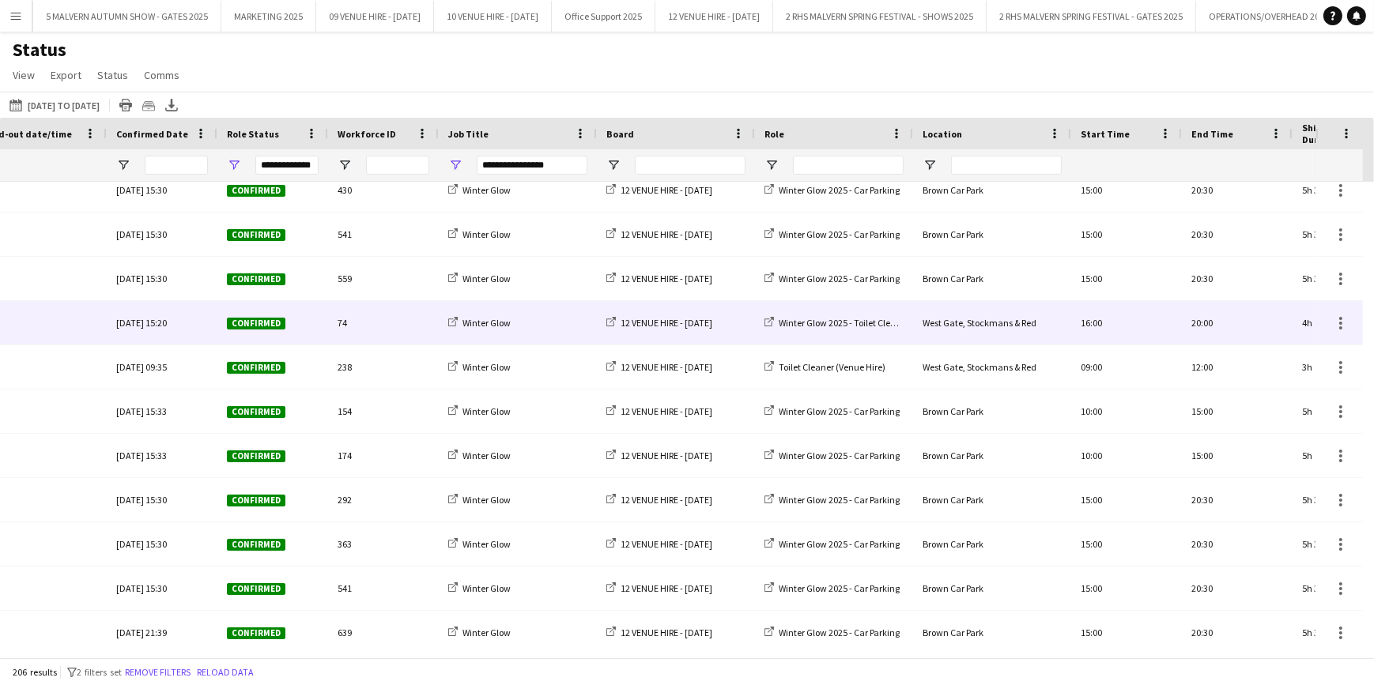
scroll to position [491, 0]
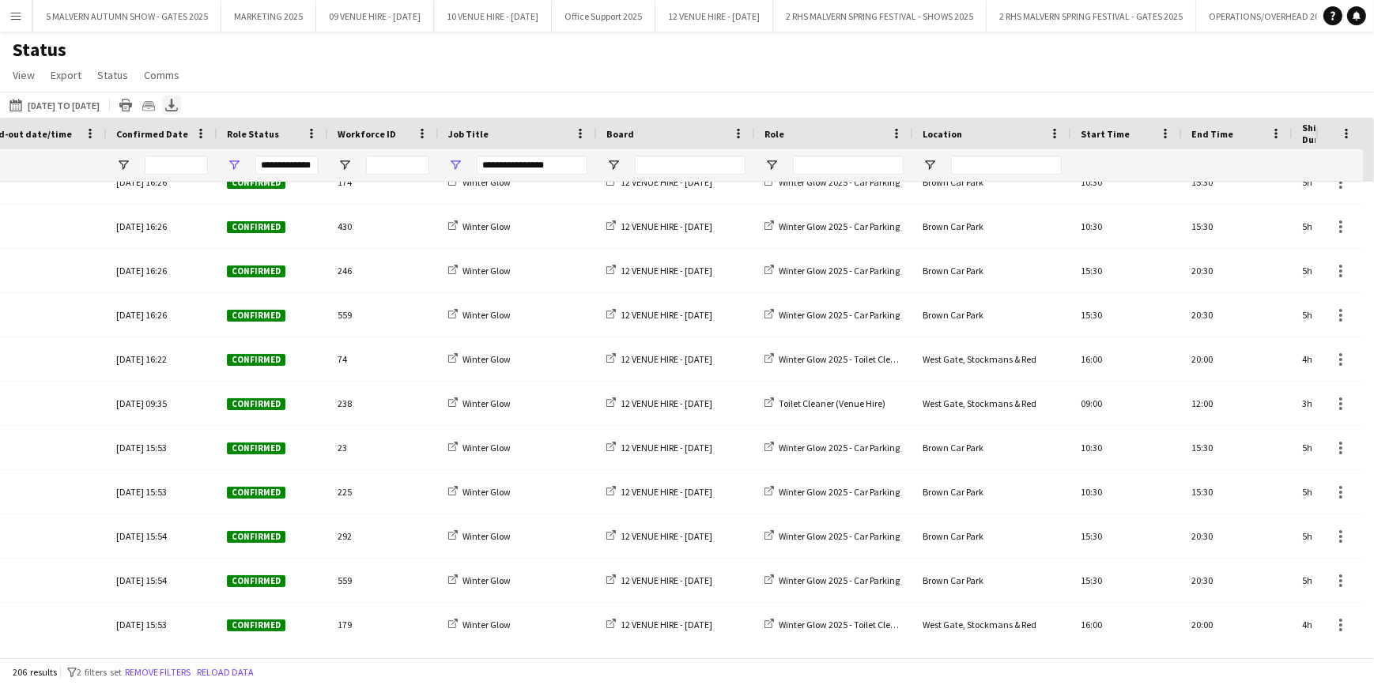
click at [178, 104] on icon "Export XLSX" at bounding box center [171, 105] width 13 height 13
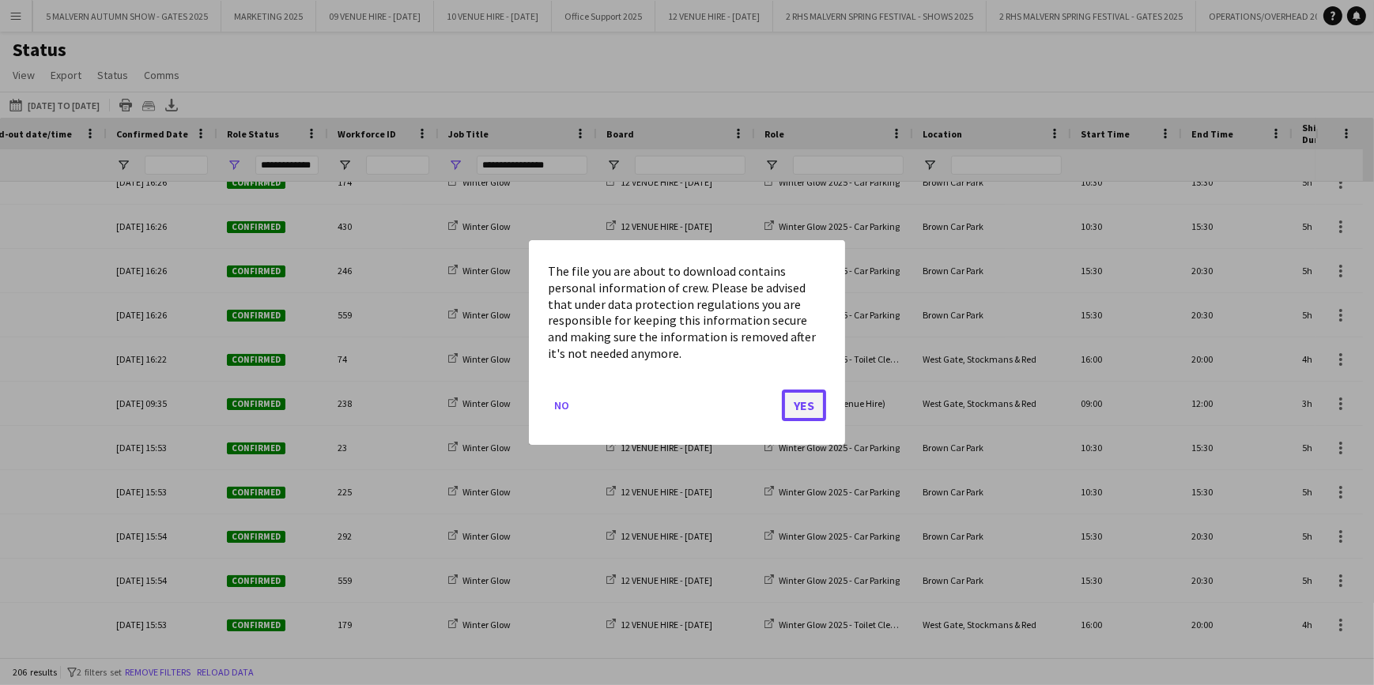
click at [790, 391] on button "Yes" at bounding box center [804, 406] width 44 height 32
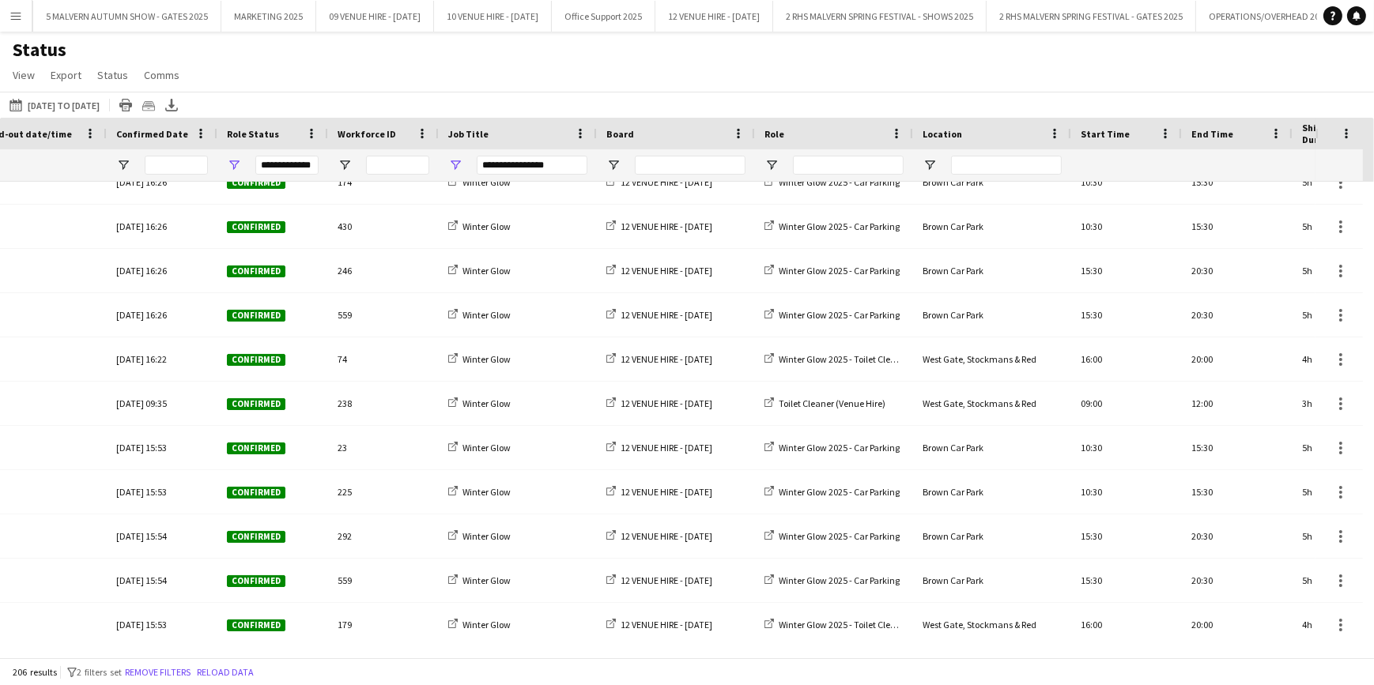
click at [839, 73] on div "Status View Views Default view MAS name tags New view Update view Delete view E…" at bounding box center [687, 65] width 1374 height 54
click at [5, 19] on button "Menu" at bounding box center [16, 16] width 32 height 32
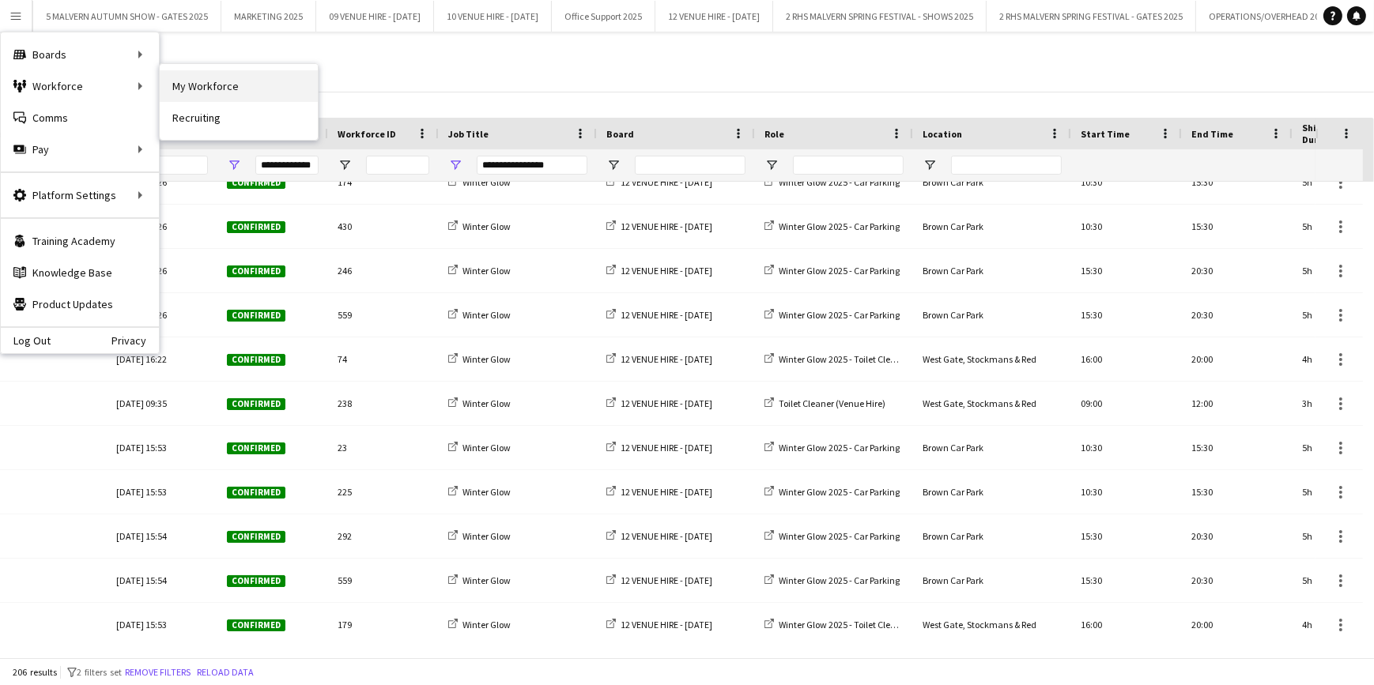
click at [229, 79] on link "My Workforce" at bounding box center [239, 86] width 158 height 32
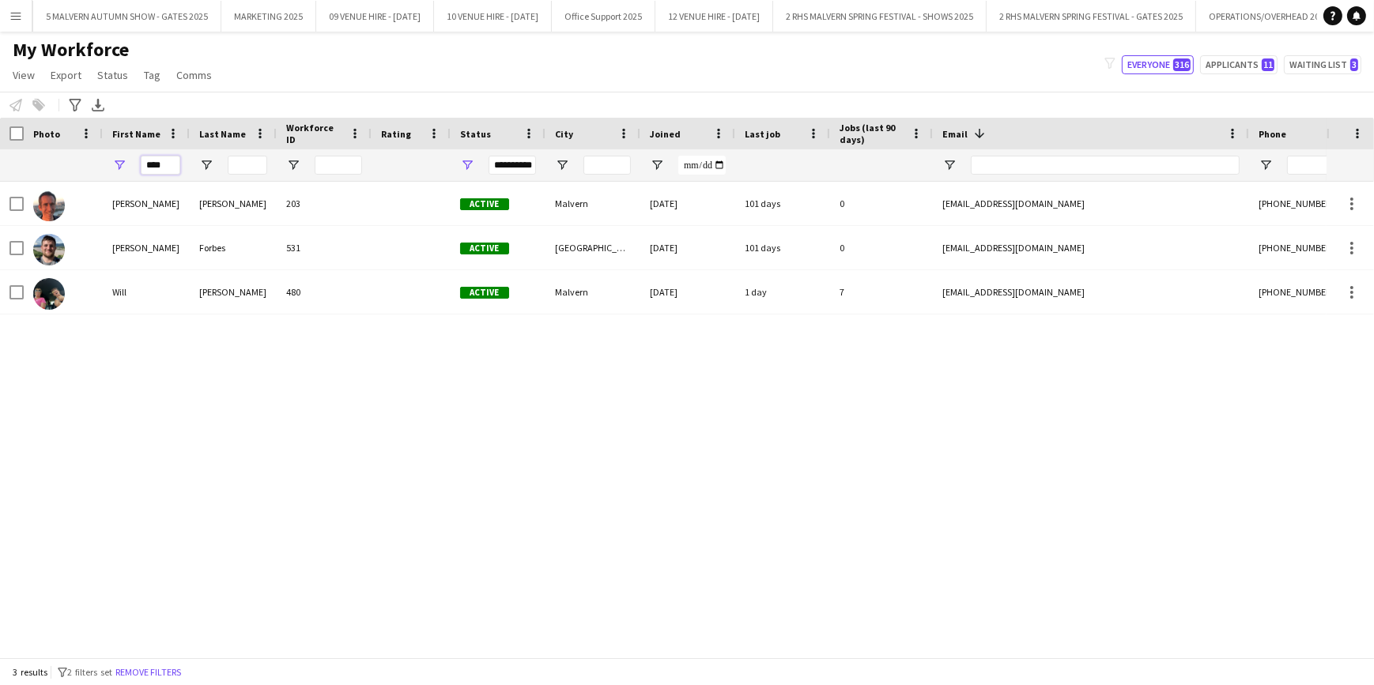
click at [175, 159] on input "****" at bounding box center [161, 165] width 40 height 19
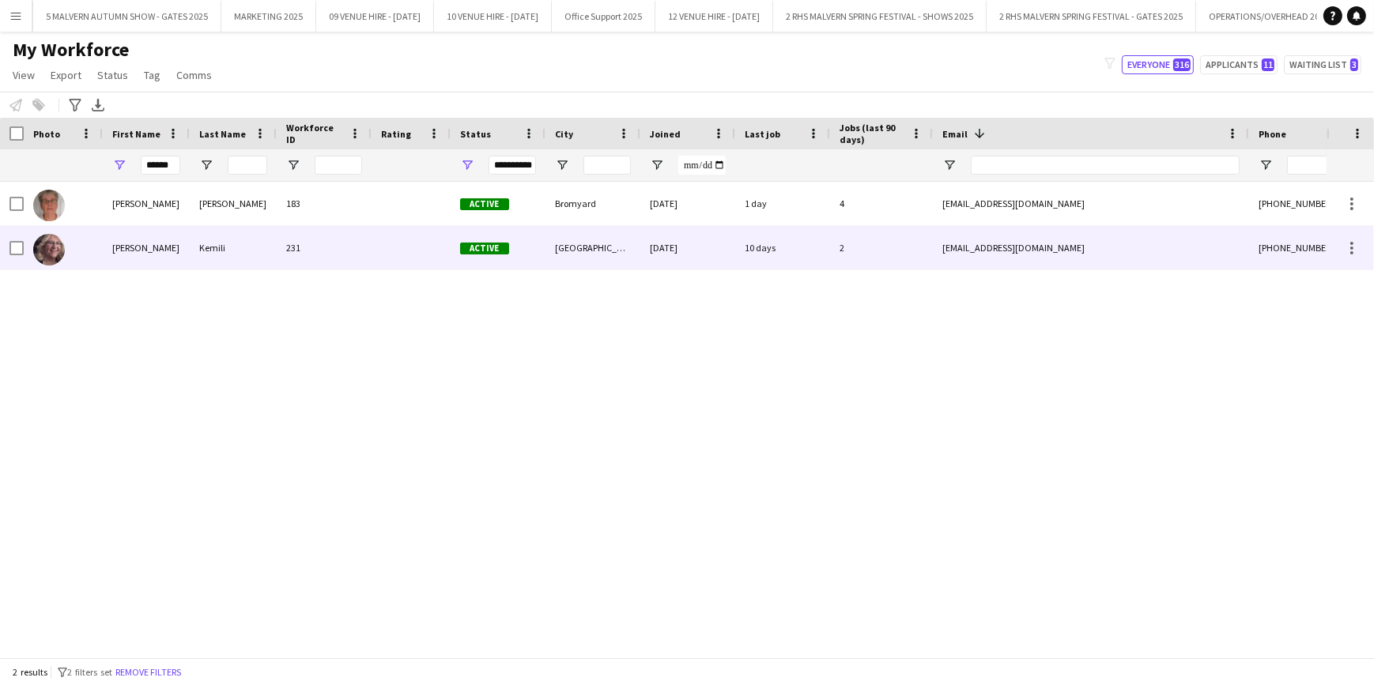
click at [214, 261] on div "Kemili" at bounding box center [233, 247] width 87 height 43
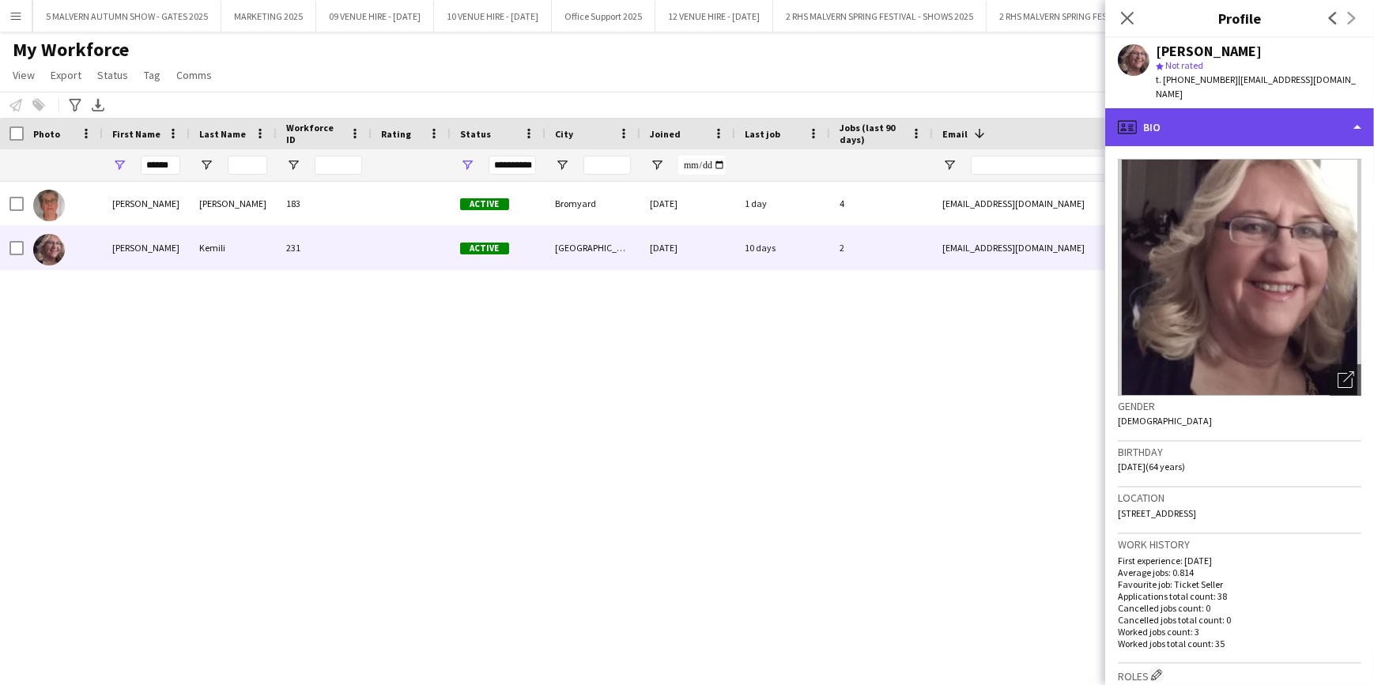
click at [1222, 111] on div "profile Bio" at bounding box center [1239, 127] width 269 height 38
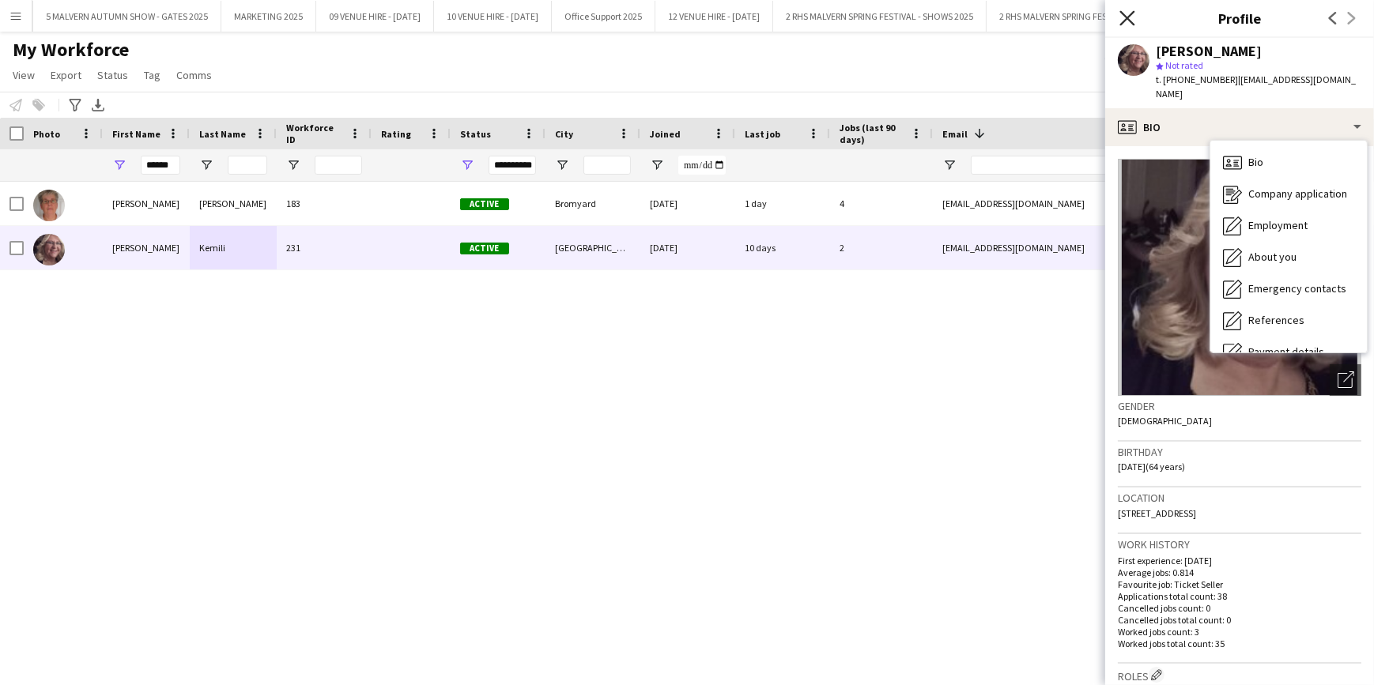
click at [1130, 17] on icon "Close pop-in" at bounding box center [1126, 17] width 15 height 15
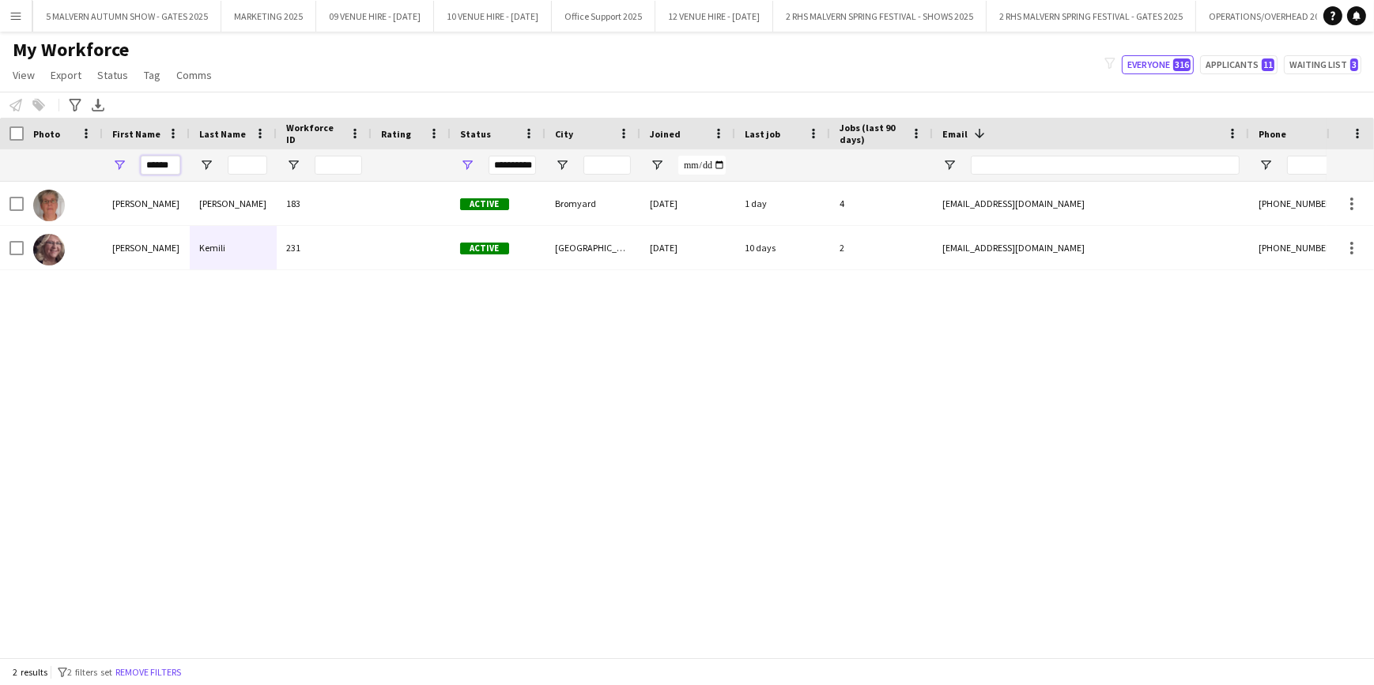
click at [165, 162] on input "******" at bounding box center [161, 165] width 40 height 19
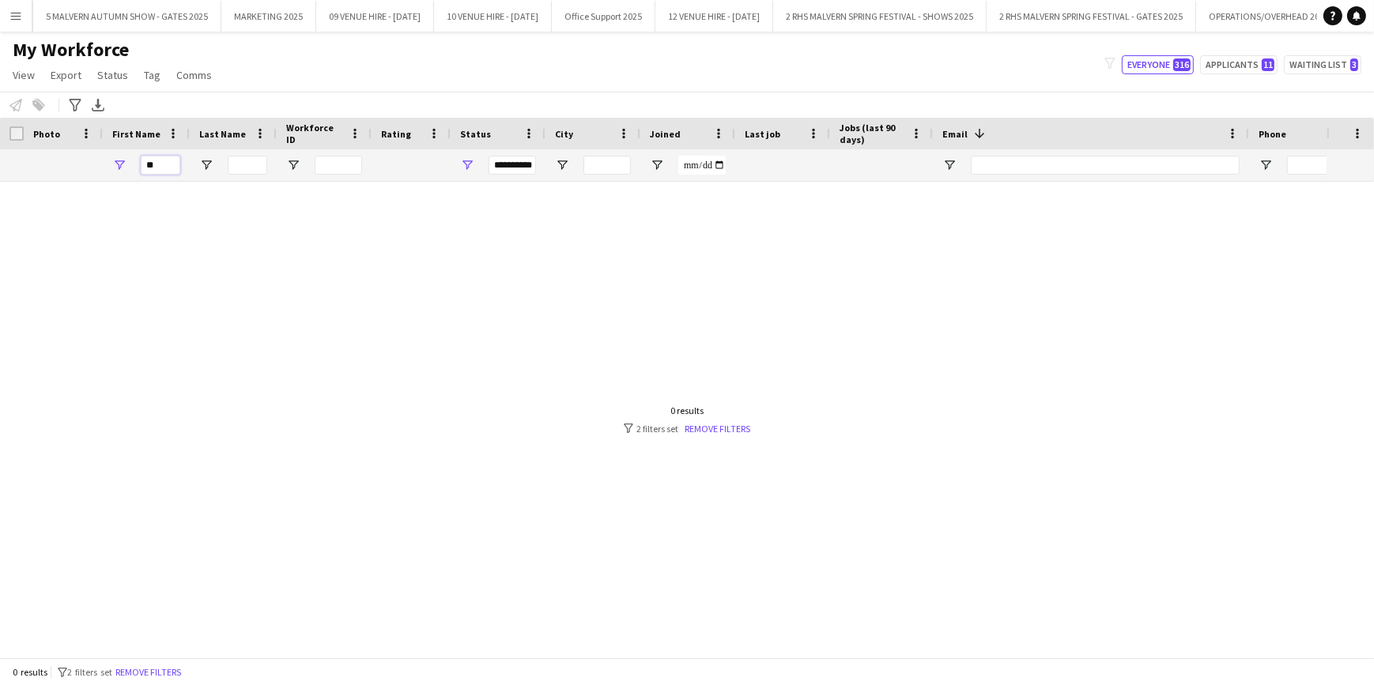
type input "*"
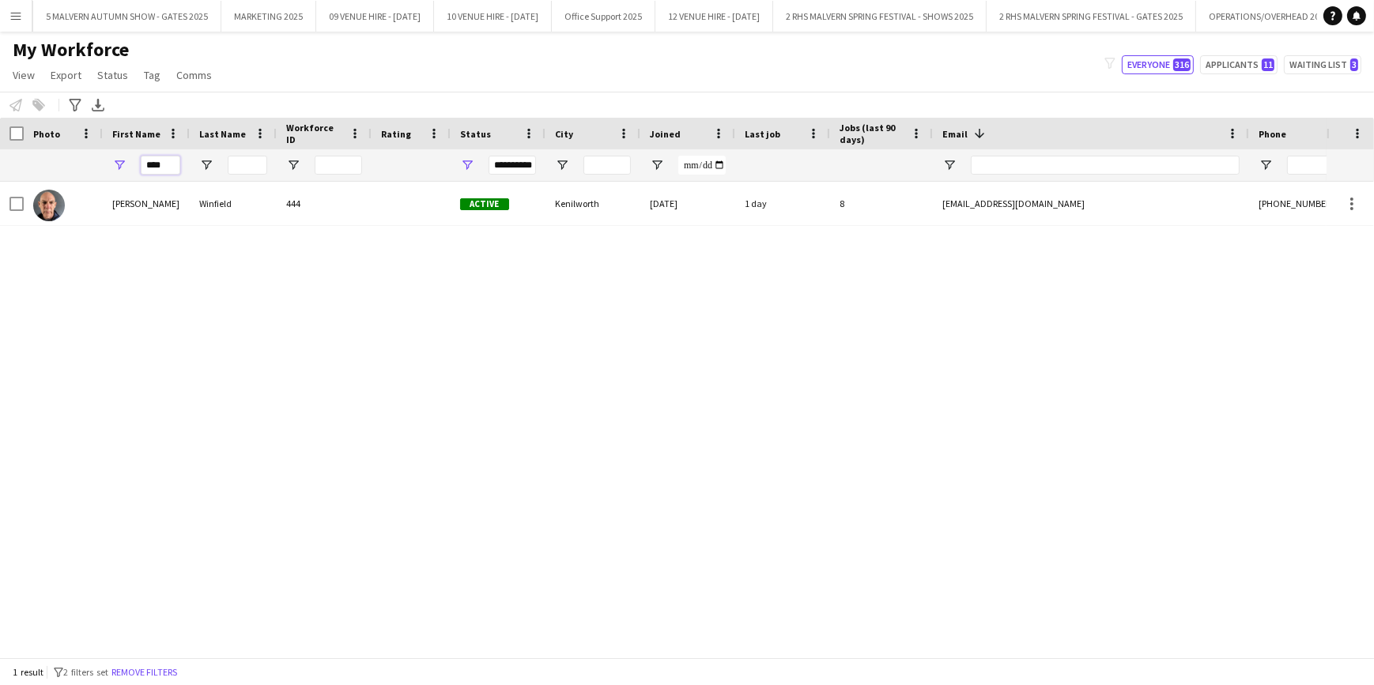
type input "****"
drag, startPoint x: 156, startPoint y: 446, endPoint x: 164, endPoint y: 443, distance: 8.3
click at [156, 446] on div "[PERSON_NAME] 444 Active Kenilworth [DATE] 1 day 8 [EMAIL_ADDRESS][DOMAIN_NAME]…" at bounding box center [663, 414] width 1326 height 465
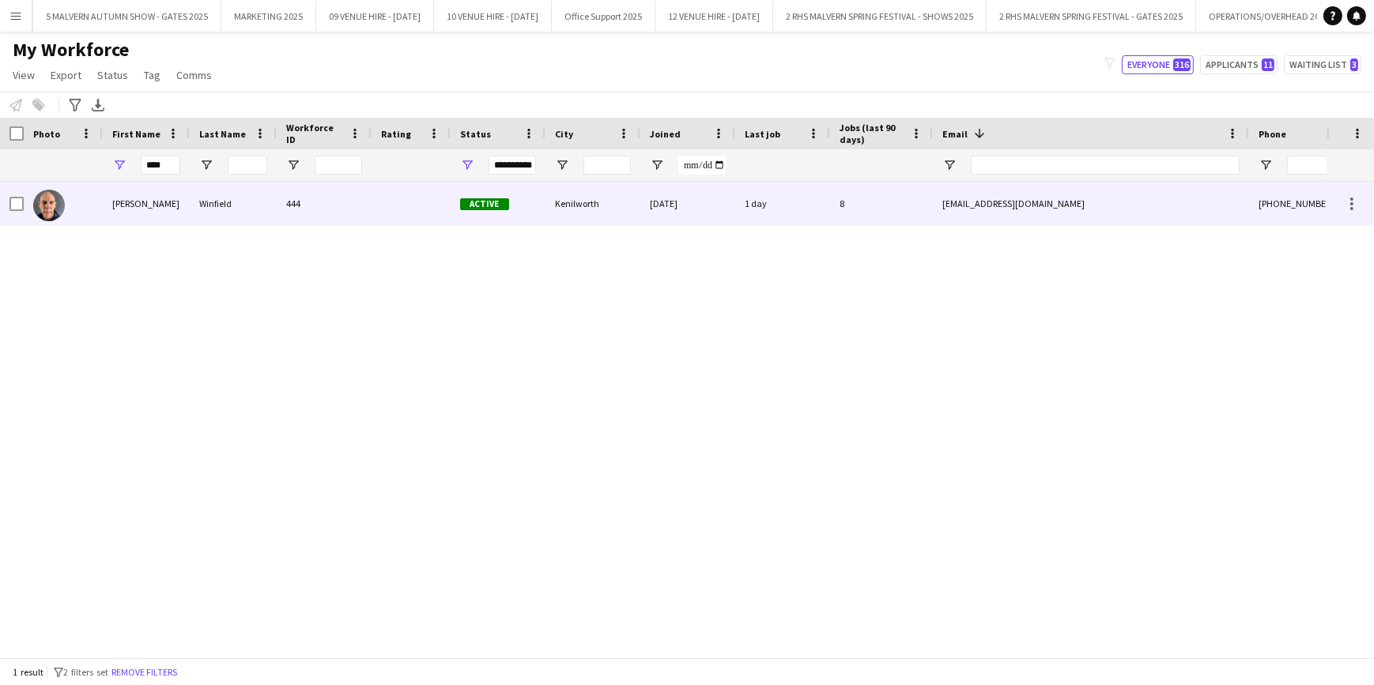
click at [215, 195] on div "Winfield" at bounding box center [233, 203] width 87 height 43
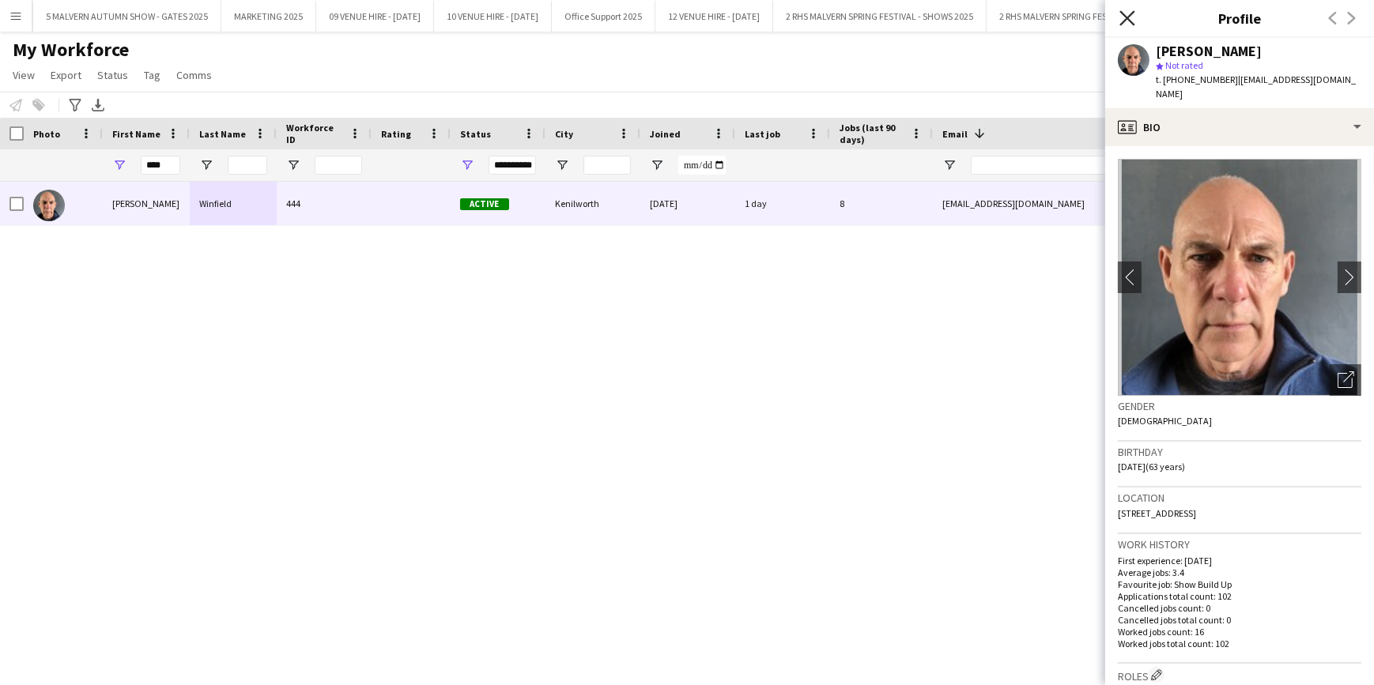
click at [1120, 15] on icon "Close pop-in" at bounding box center [1126, 17] width 15 height 15
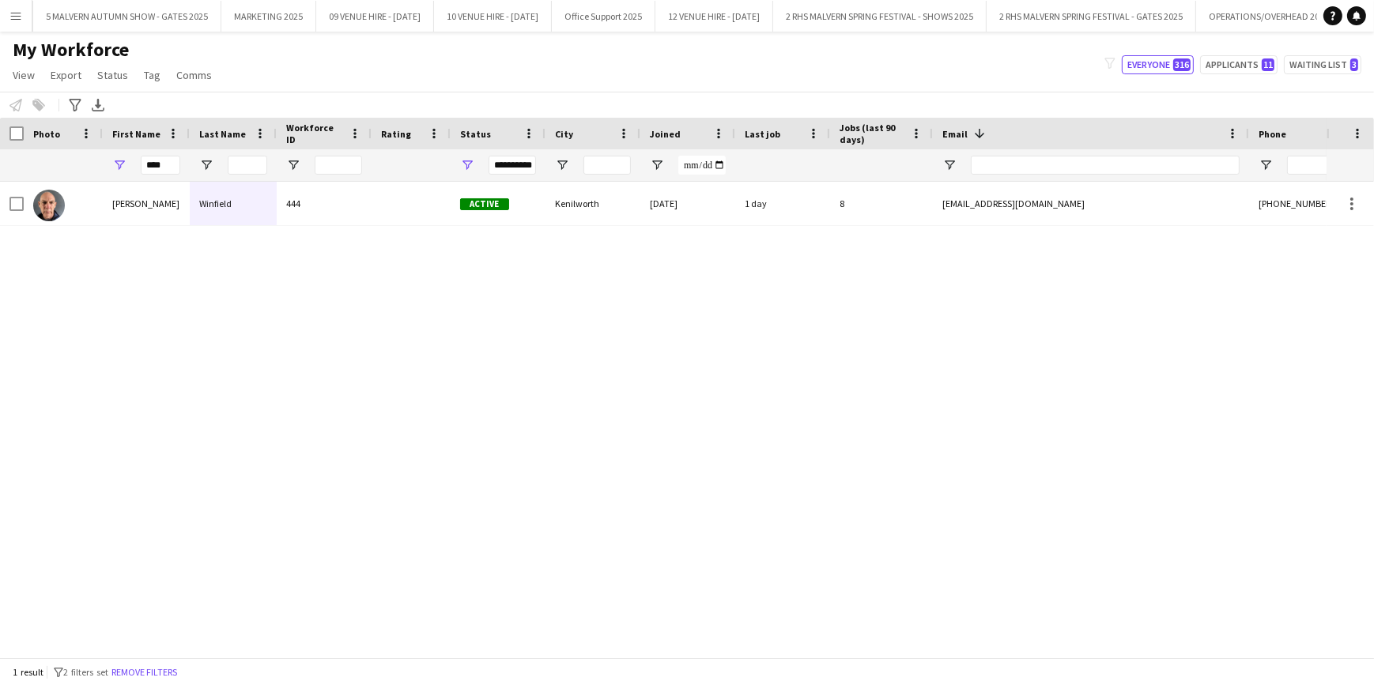
click at [446, 380] on div "[PERSON_NAME] 444 Active Kenilworth [DATE] 1 day 8 [EMAIL_ADDRESS][DOMAIN_NAME]…" at bounding box center [663, 414] width 1326 height 465
click at [169, 160] on input "****" at bounding box center [161, 165] width 40 height 19
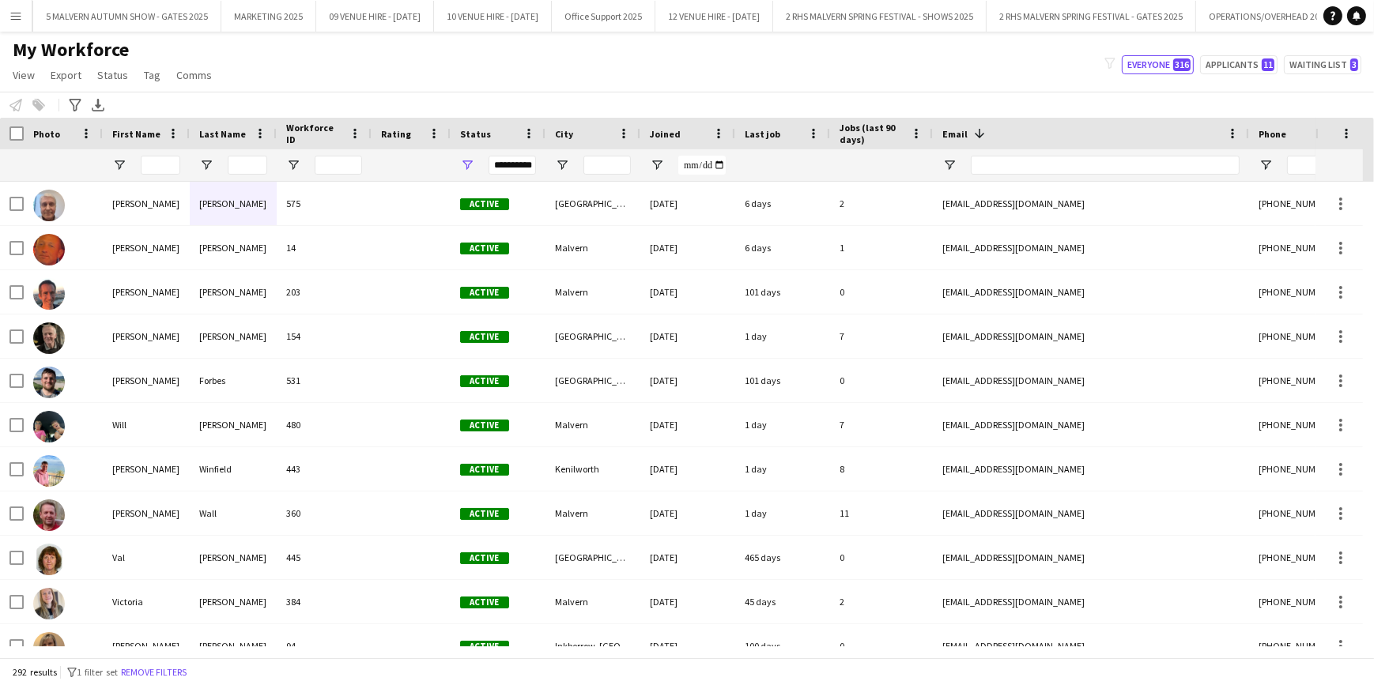
click at [21, 20] on app-icon "Menu" at bounding box center [15, 15] width 13 height 13
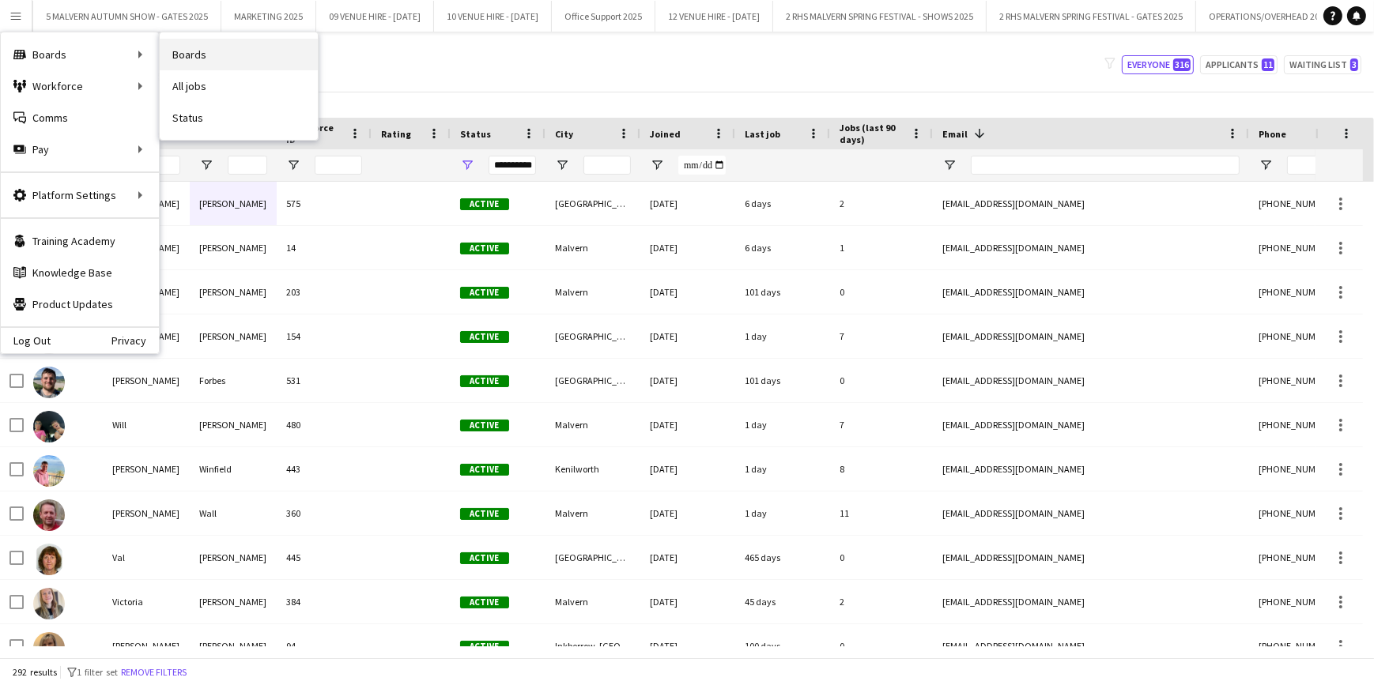
click at [224, 52] on link "Boards" at bounding box center [239, 55] width 158 height 32
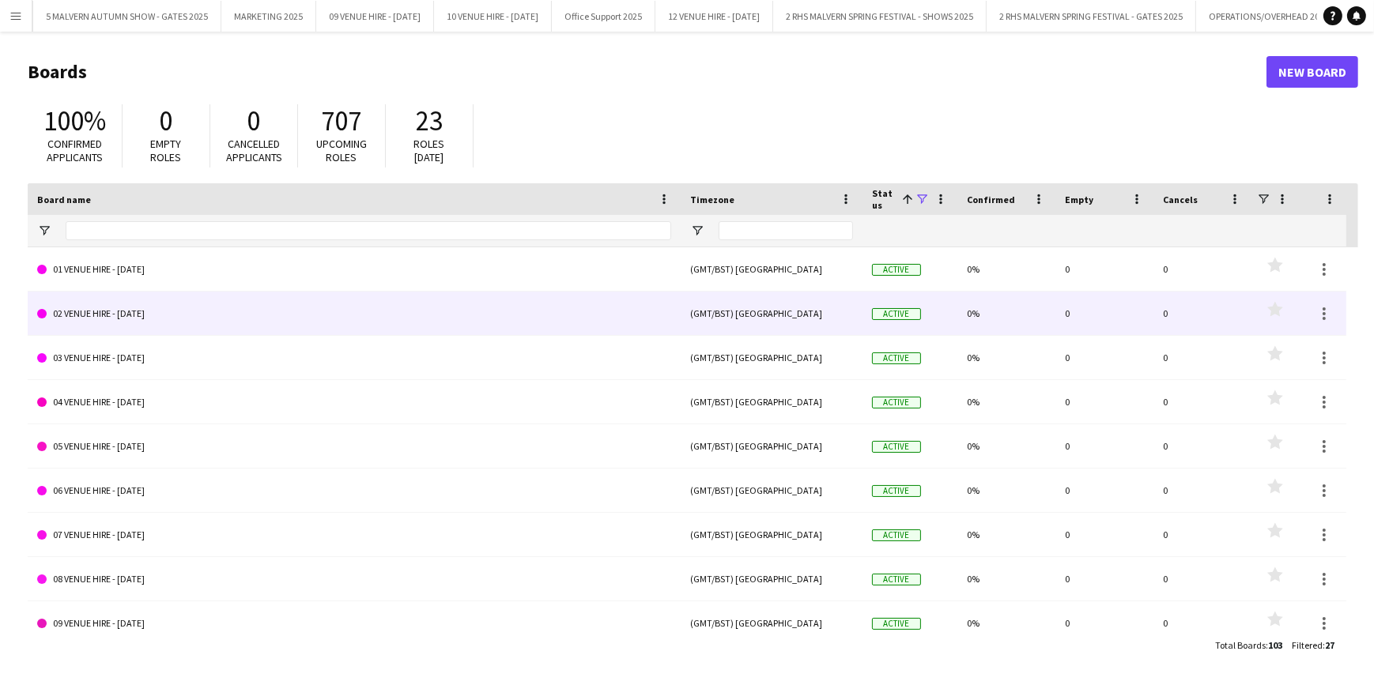
scroll to position [90, 0]
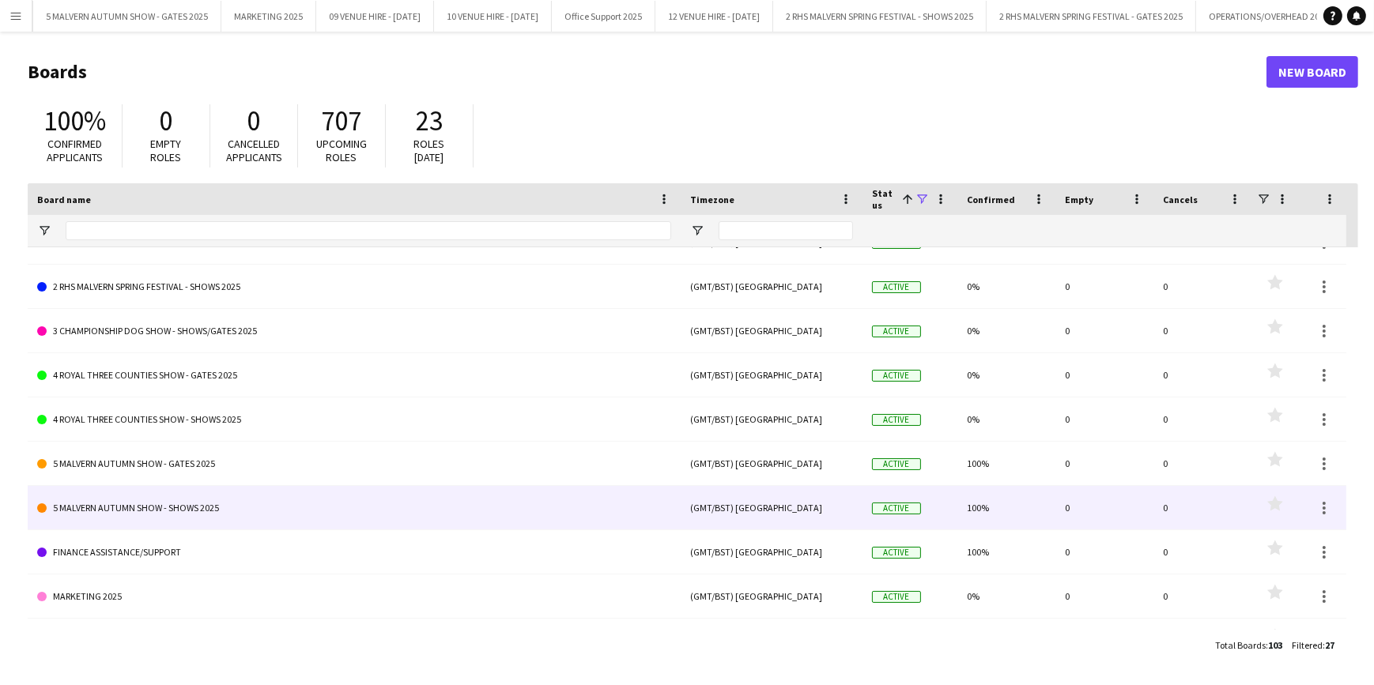
click at [282, 492] on link "5 MALVERN AUTUMN SHOW - SHOWS 2025" at bounding box center [354, 508] width 634 height 44
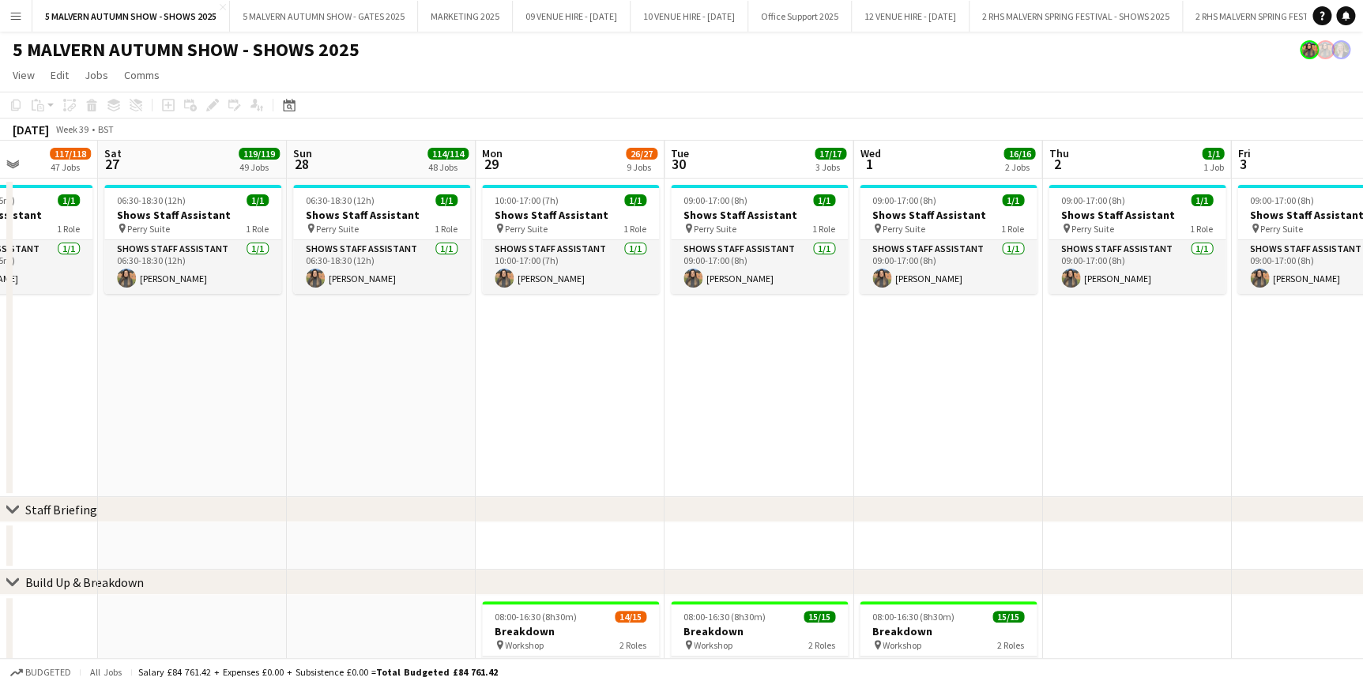
drag, startPoint x: 1114, startPoint y: 169, endPoint x: 456, endPoint y: 202, distance: 659.2
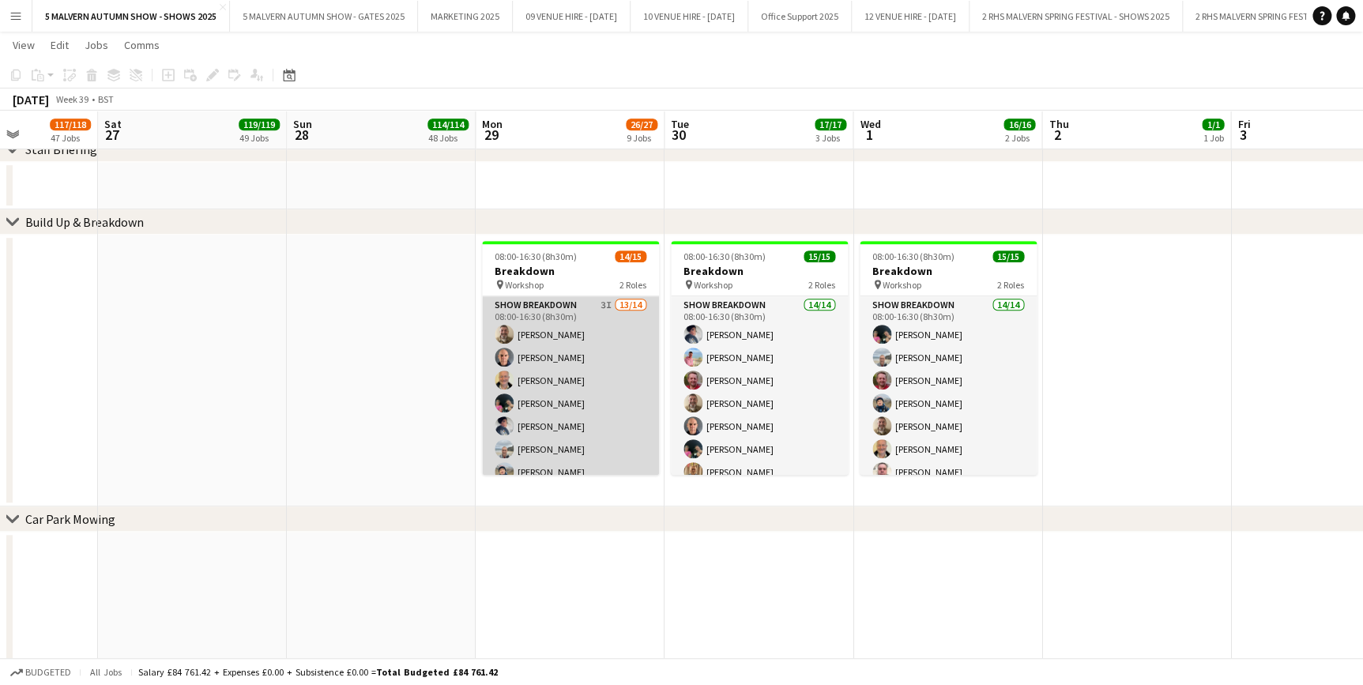
click at [603, 316] on app-card-role "Show Breakdown 3I 13/14 08:00-16:30 (8h30m) Stuart Robinson Russell Winfield St…" at bounding box center [570, 474] width 177 height 356
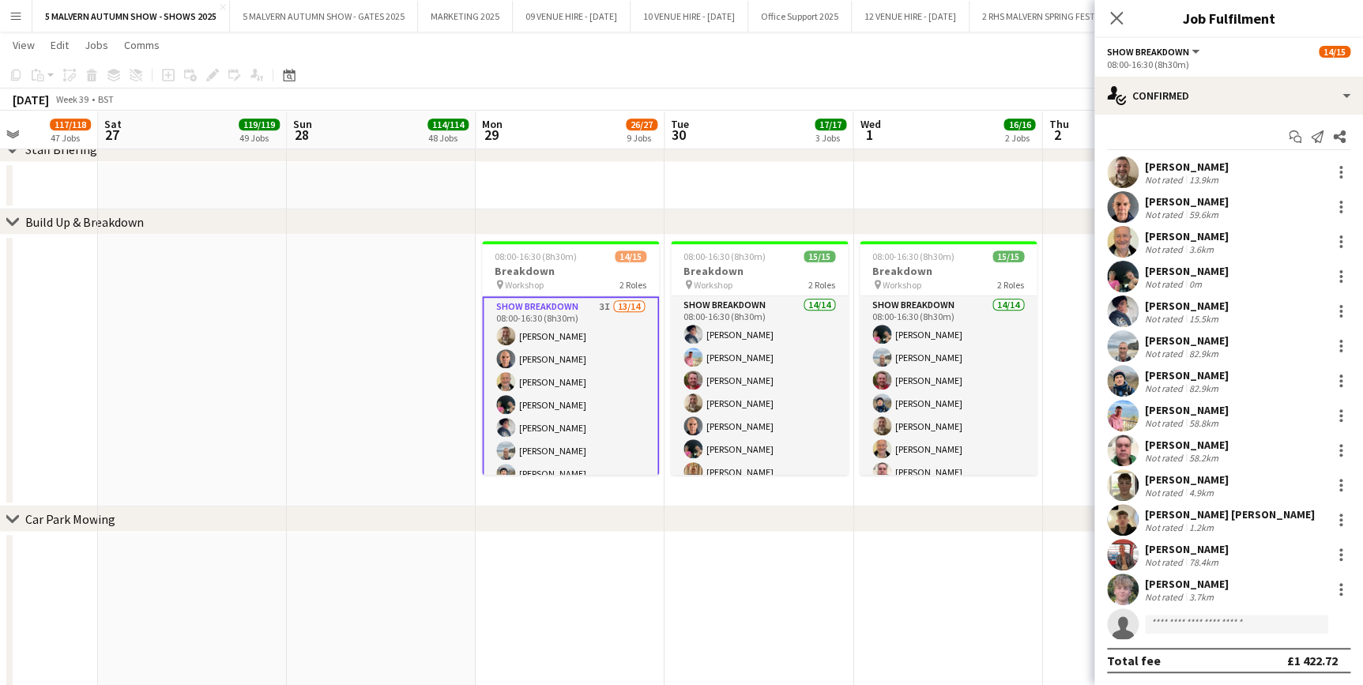
click at [432, 217] on div "chevron-right Build Up & Breakdown" at bounding box center [681, 221] width 1363 height 25
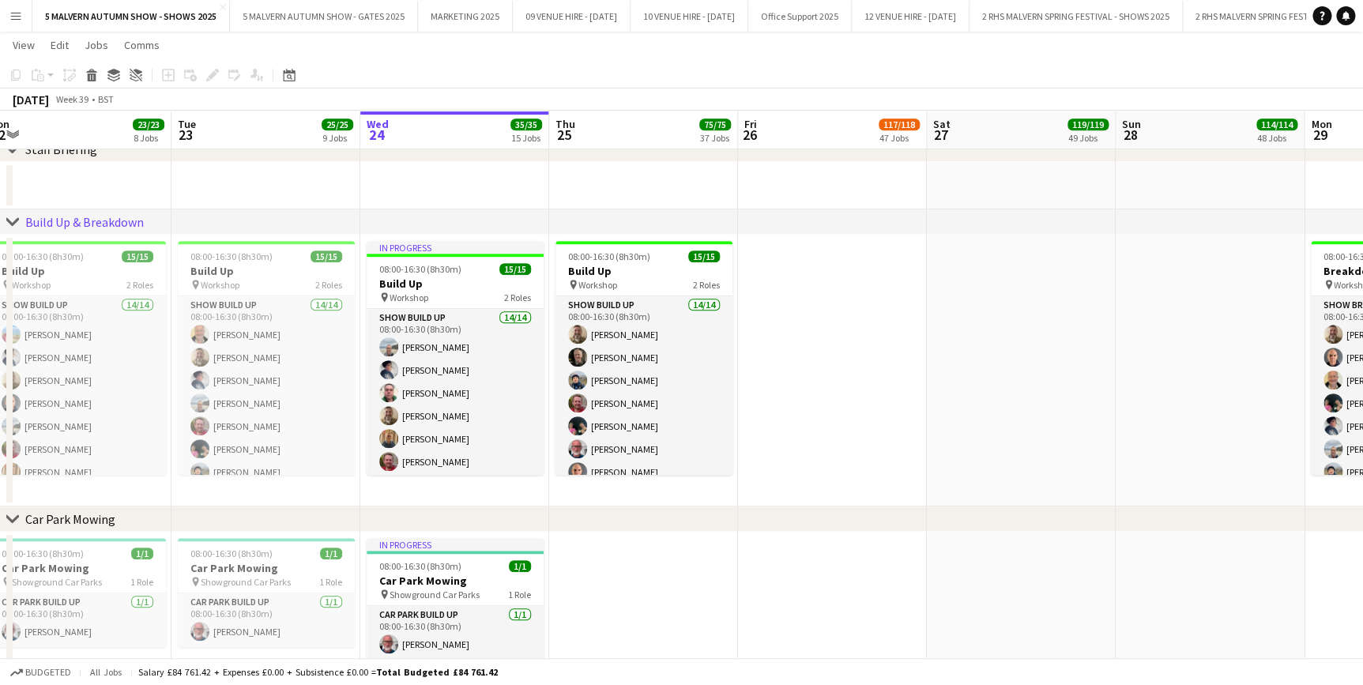
drag, startPoint x: 594, startPoint y: 131, endPoint x: 1197, endPoint y: 125, distance: 603.1
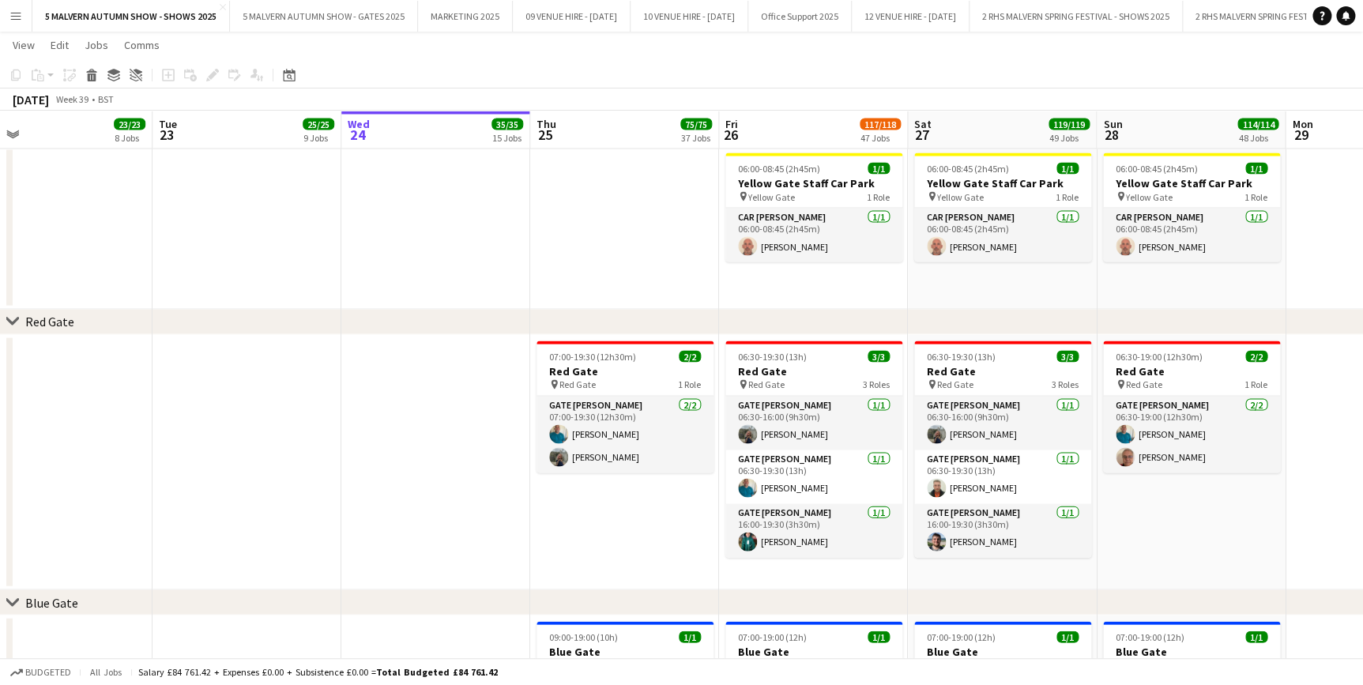
scroll to position [0, 617]
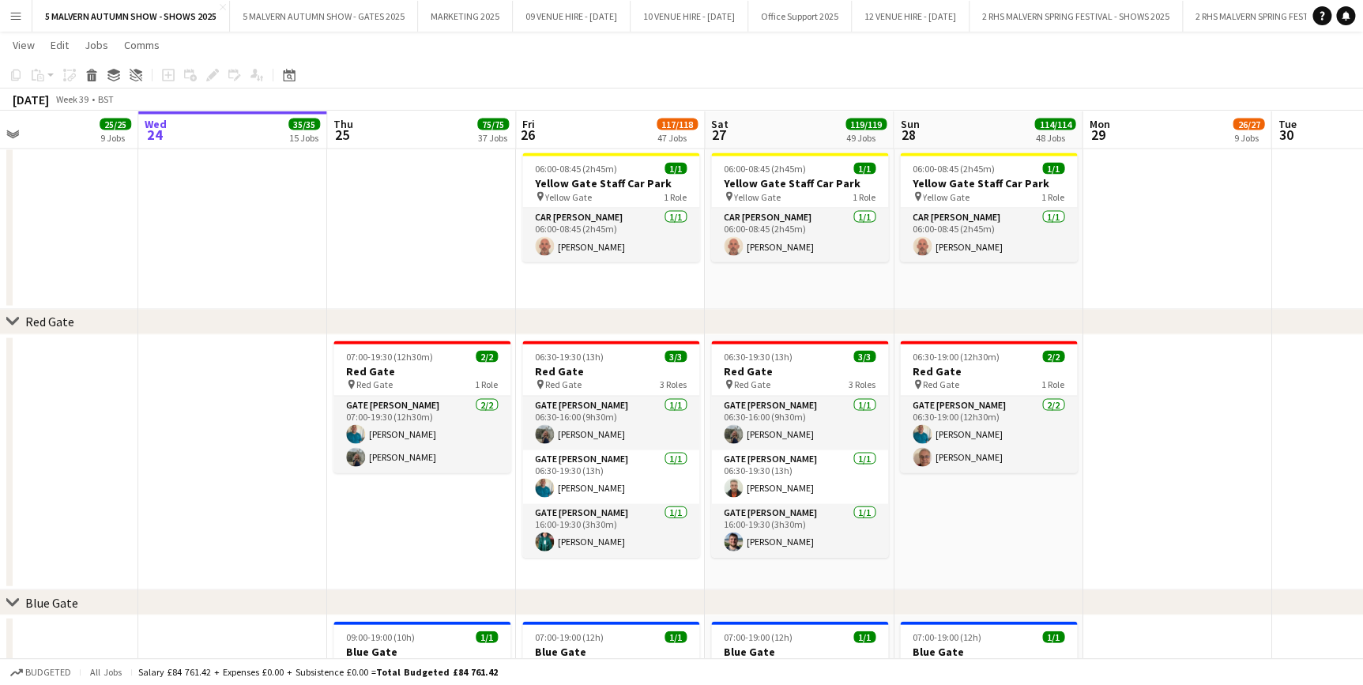
drag, startPoint x: 598, startPoint y: 123, endPoint x: 395, endPoint y: 153, distance: 205.3
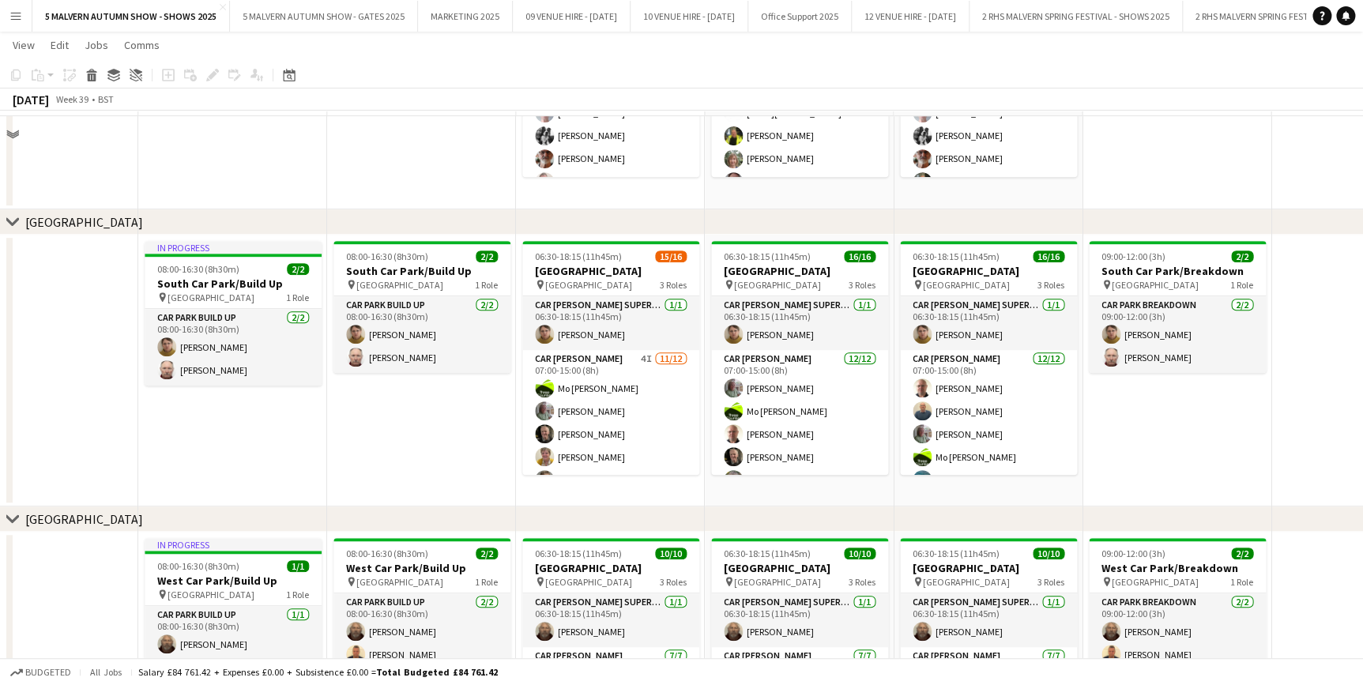
scroll to position [9269, 0]
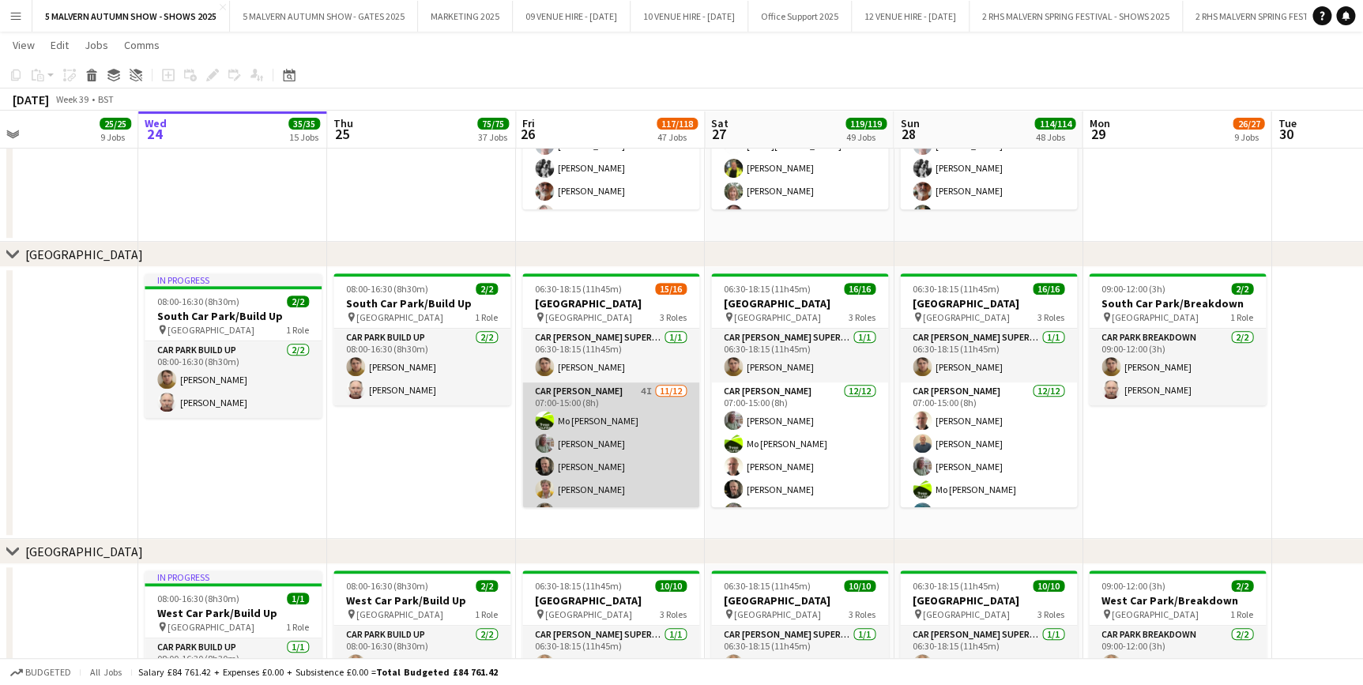
click at [635, 405] on app-card-role "Car Parker 4I 11/12 07:00-15:00 (8h) Mo Cossali-Francis Theresa Pace-Bardon Jam…" at bounding box center [610, 536] width 177 height 306
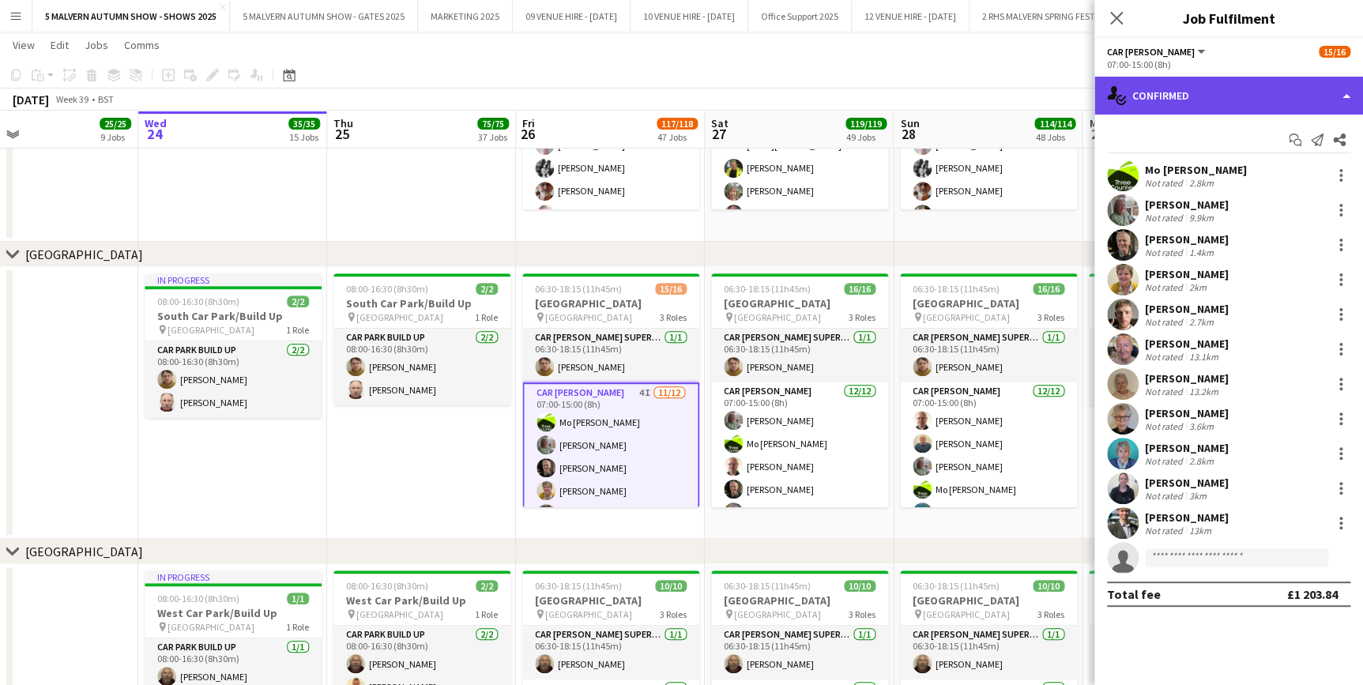
click at [1190, 91] on div "single-neutral-actions-check-2 Confirmed" at bounding box center [1229, 96] width 269 height 38
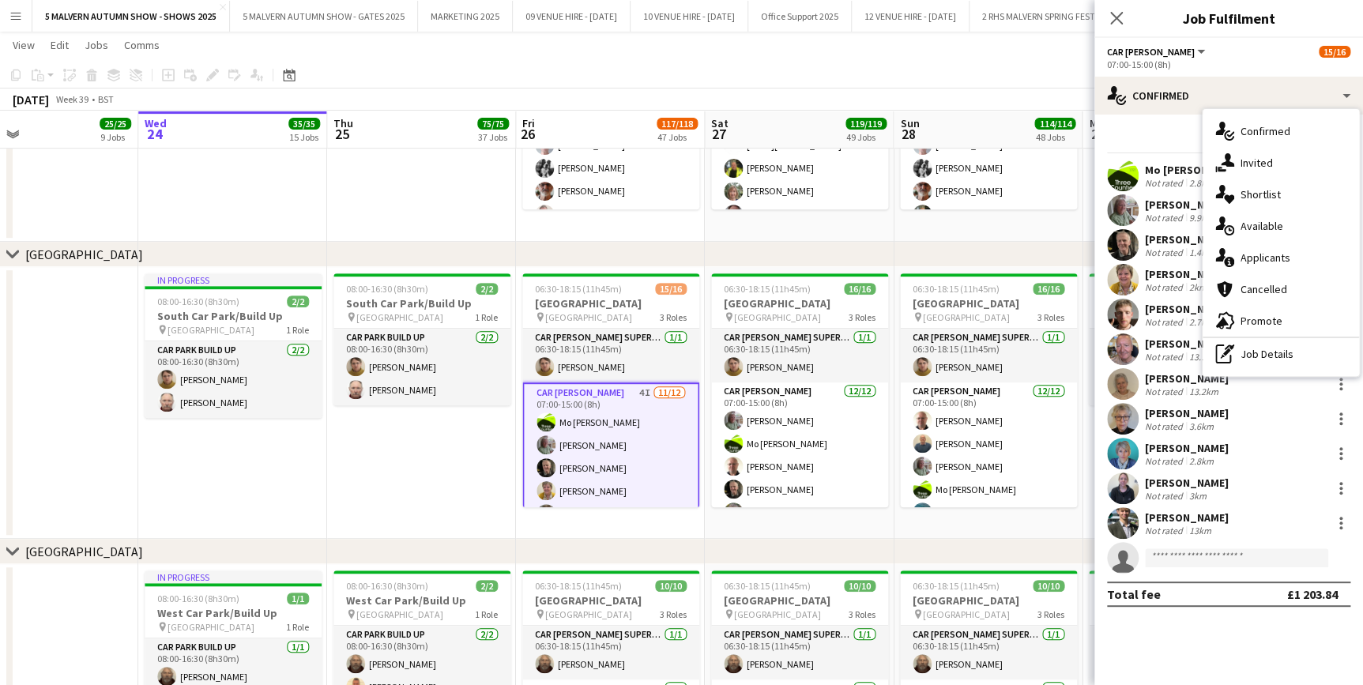
click at [413, 209] on app-date-cell "08:00-16:30 (8h30m) 2/2 North Car Park/Build Up pin North Car Park 1 Role Car P…" at bounding box center [421, 48] width 189 height 389
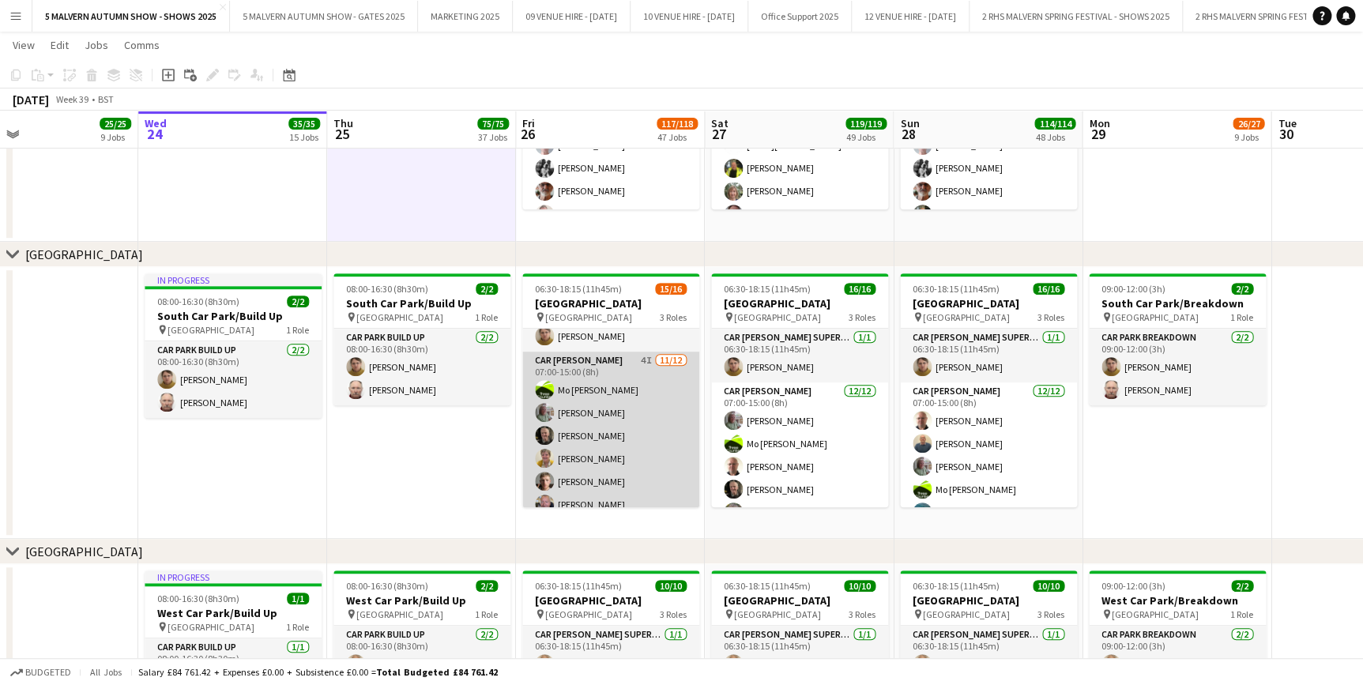
scroll to position [0, 0]
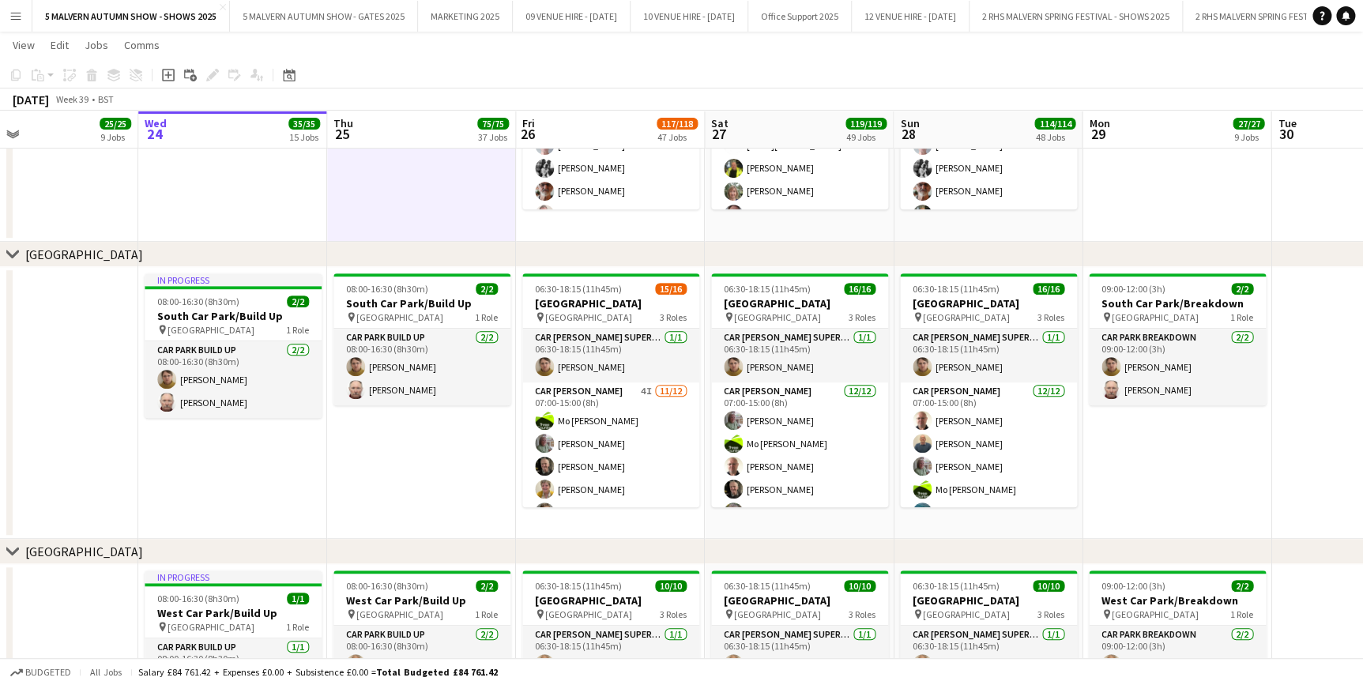
click at [436, 221] on app-date-cell "08:00-16:30 (8h30m) 2/2 North Car Park/Build Up pin North Car Park 1 Role Car P…" at bounding box center [421, 48] width 189 height 389
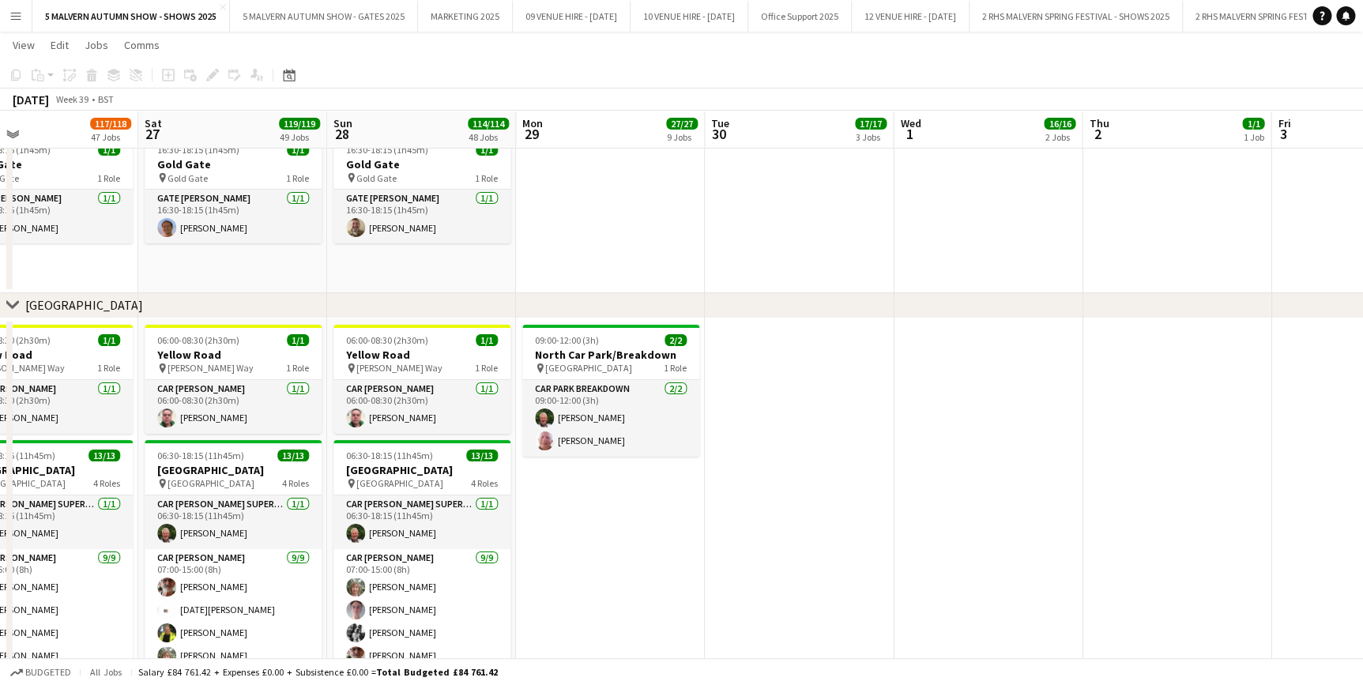
scroll to position [0, 717]
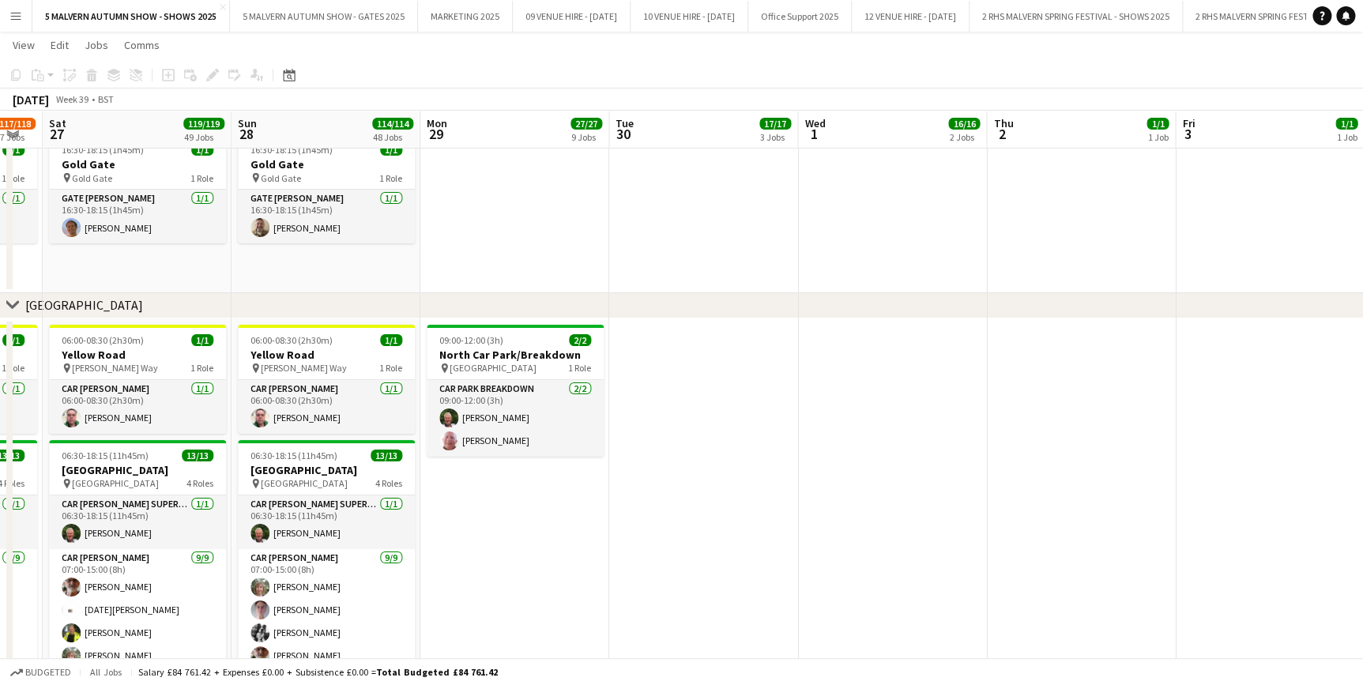
drag, startPoint x: 1078, startPoint y: 123, endPoint x: 416, endPoint y: 169, distance: 664.0
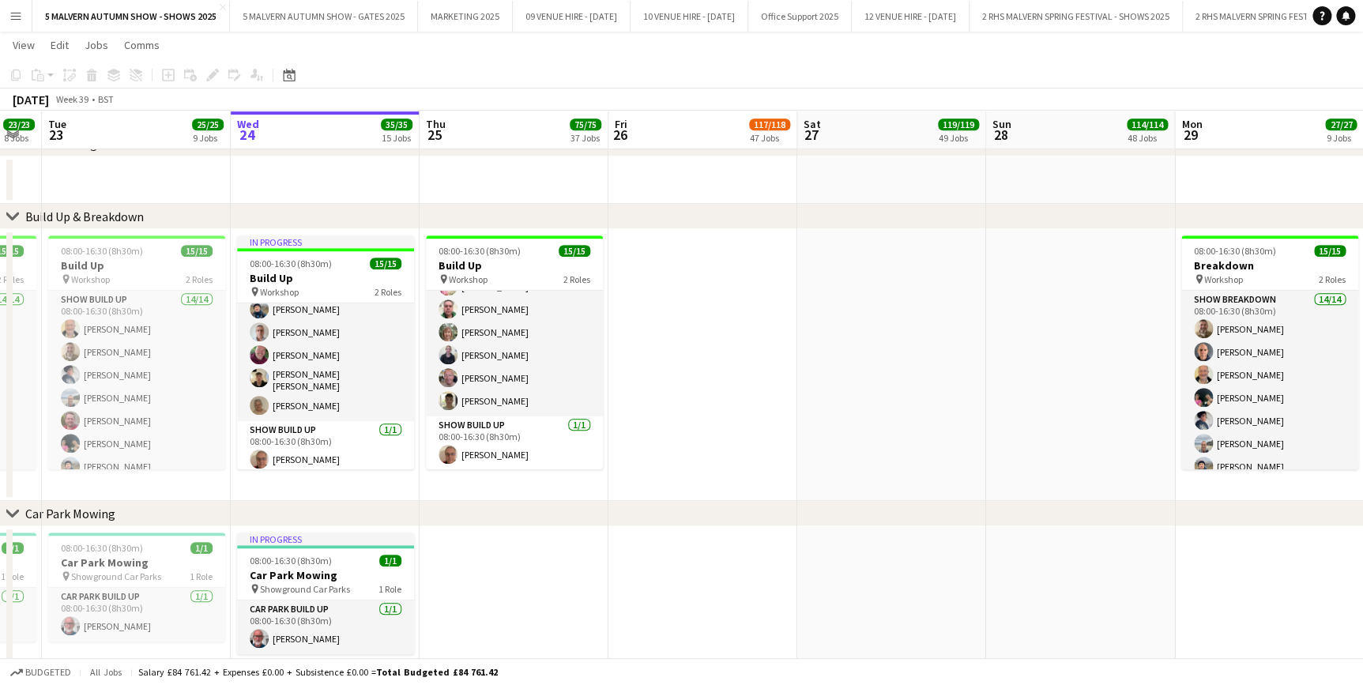
scroll to position [0, 328]
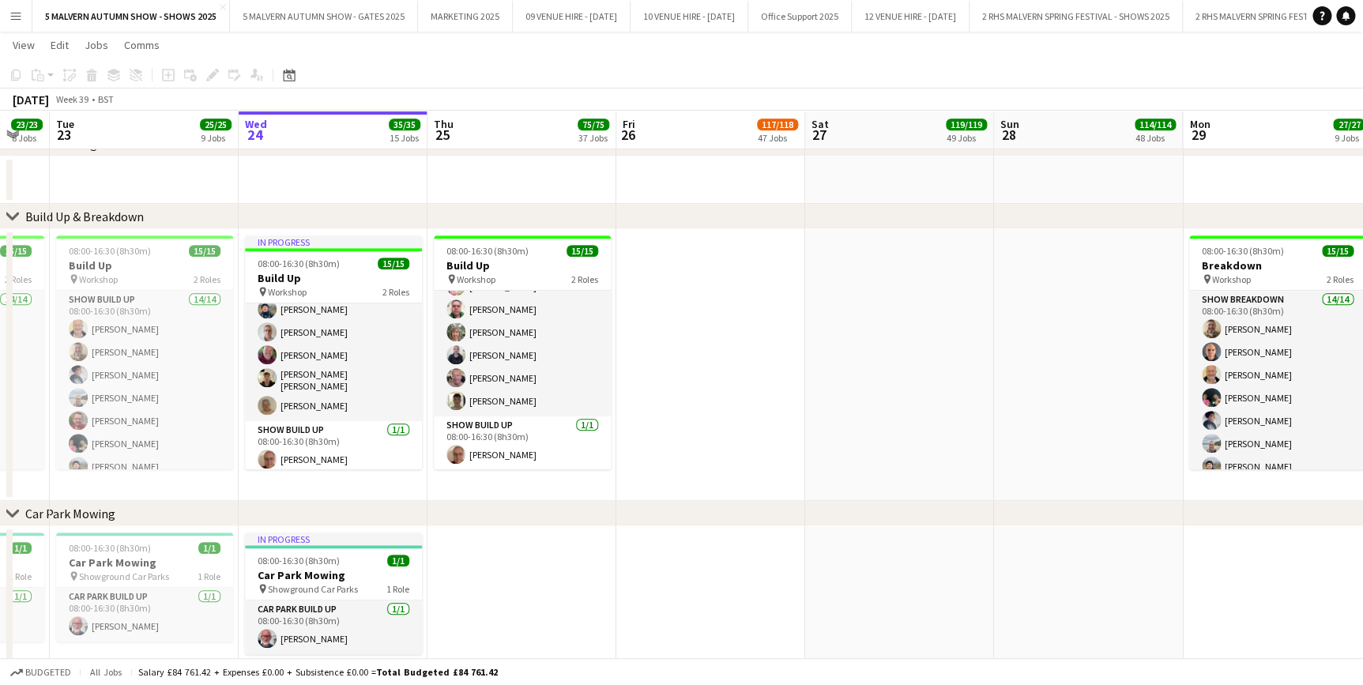
drag, startPoint x: 269, startPoint y: 119, endPoint x: 1139, endPoint y: 138, distance: 870.5
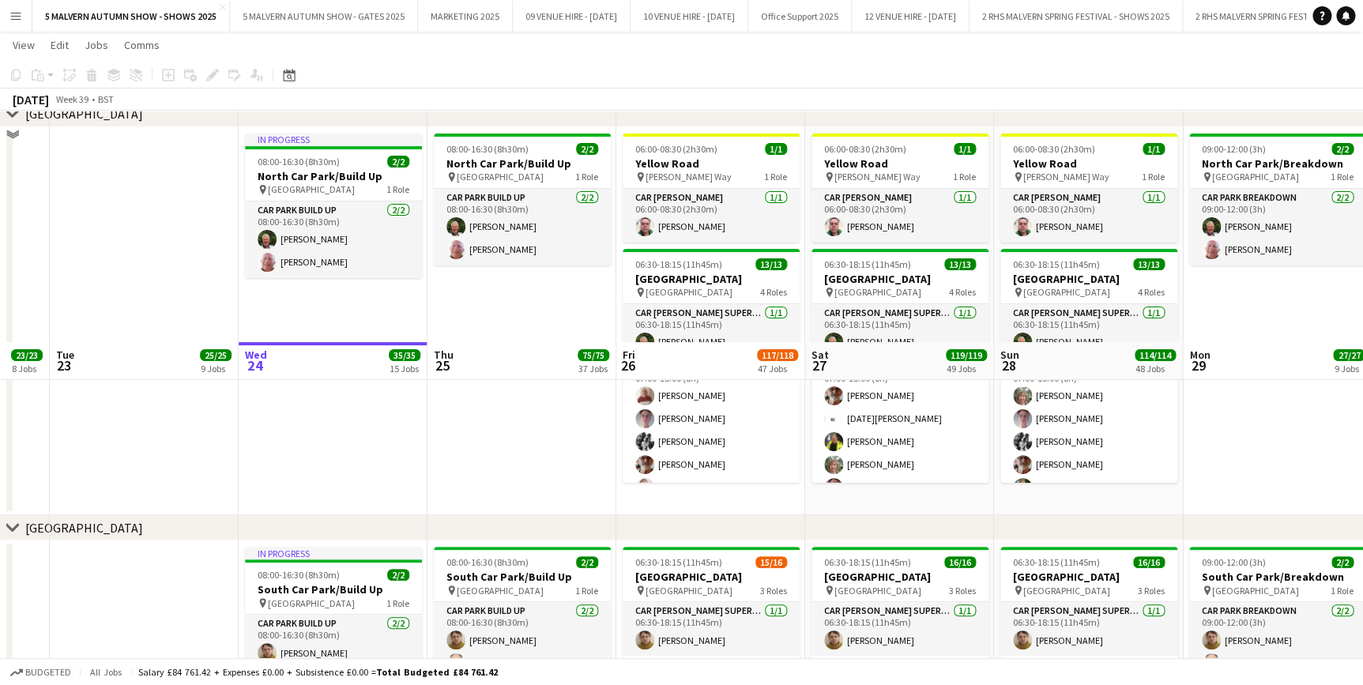
scroll to position [9346, 0]
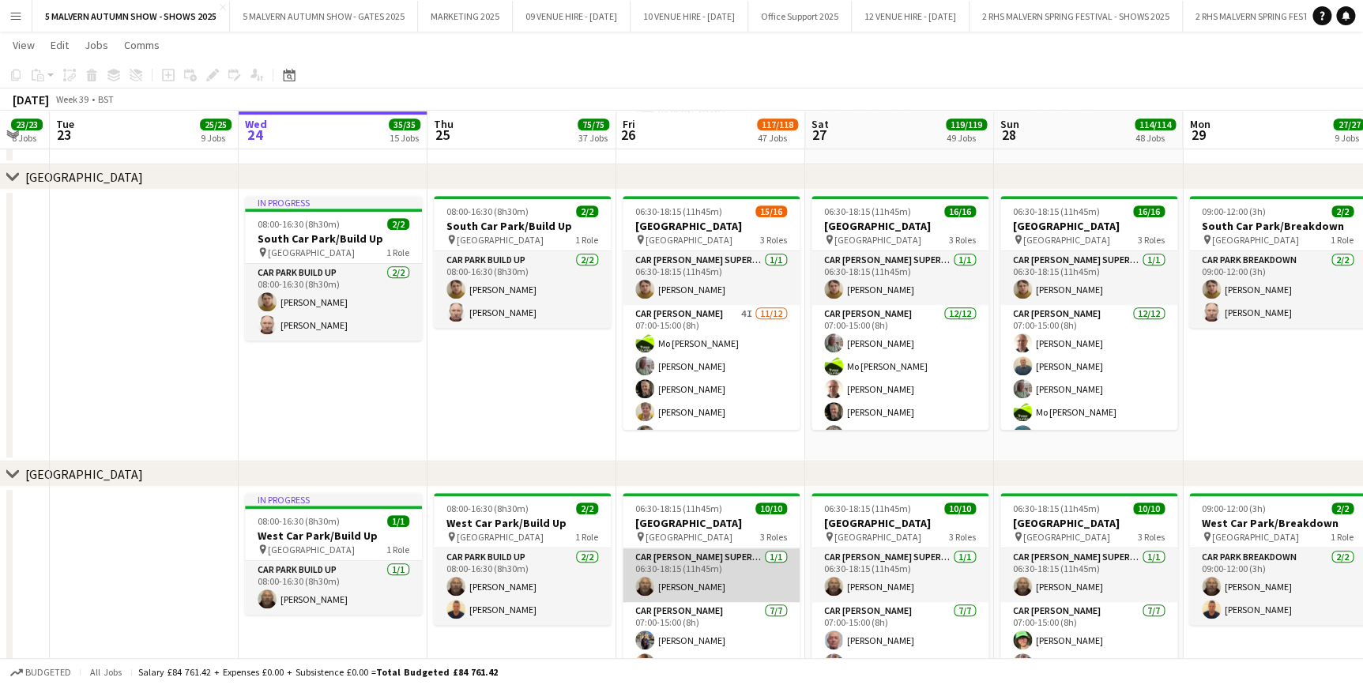
click at [690, 580] on app-card-role "Car Parker Supervisor 1/1 06:30-18:15 (11h45m) Peter Hines" at bounding box center [711, 576] width 177 height 54
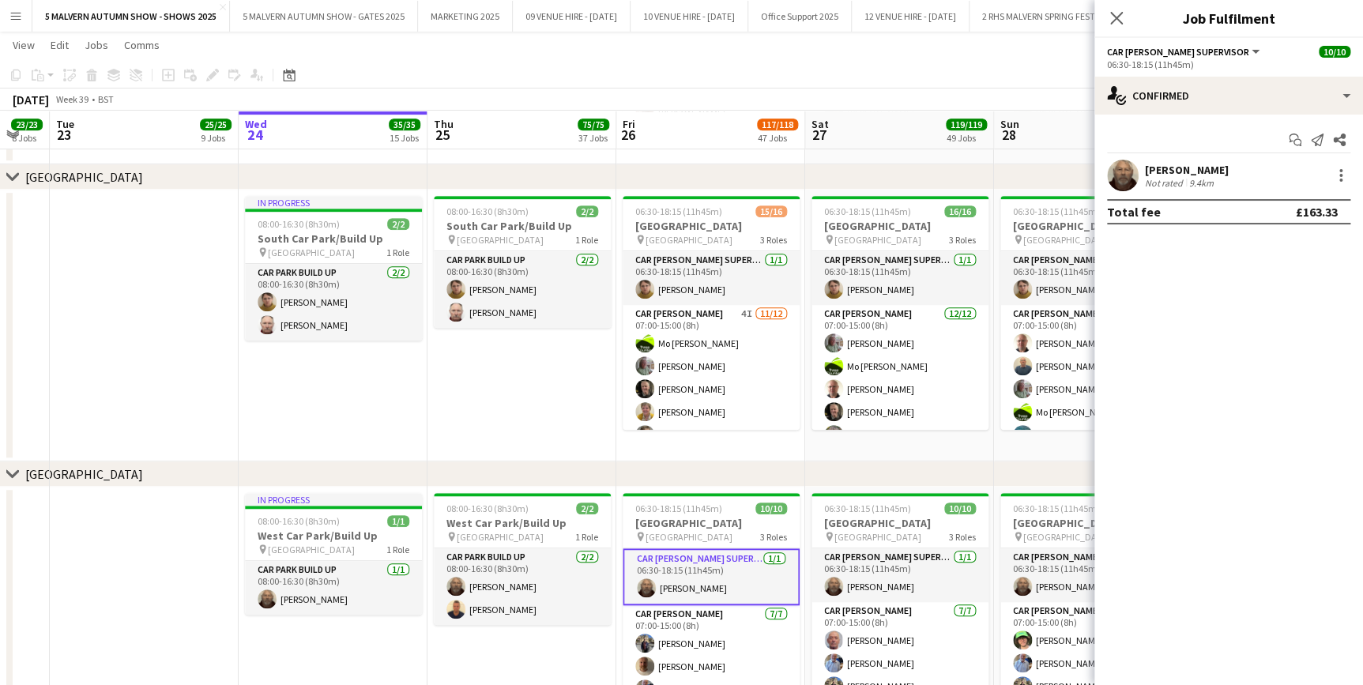
click at [1154, 177] on div "Not rated" at bounding box center [1165, 183] width 41 height 12
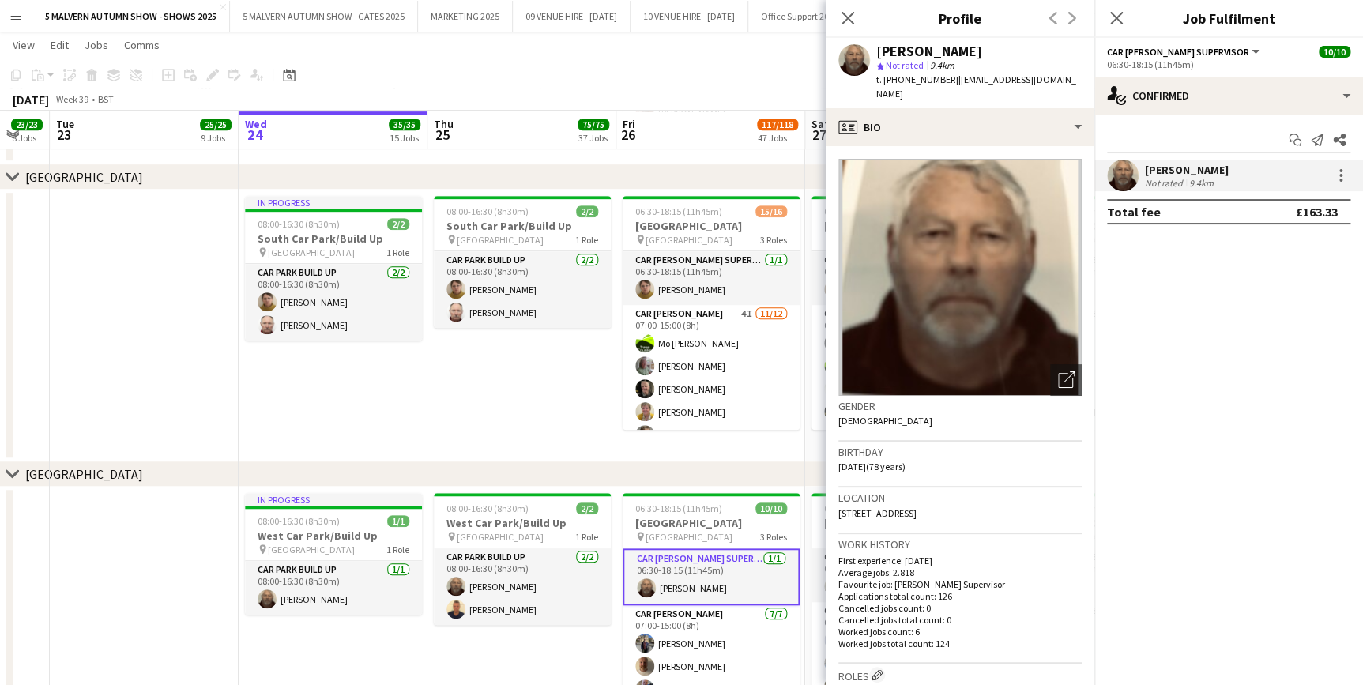
click at [715, 84] on app-toolbar "Copy Paste Paste Ctrl+V Paste with crew Ctrl+Shift+V Paste linked Job Delete Gr…" at bounding box center [681, 75] width 1363 height 27
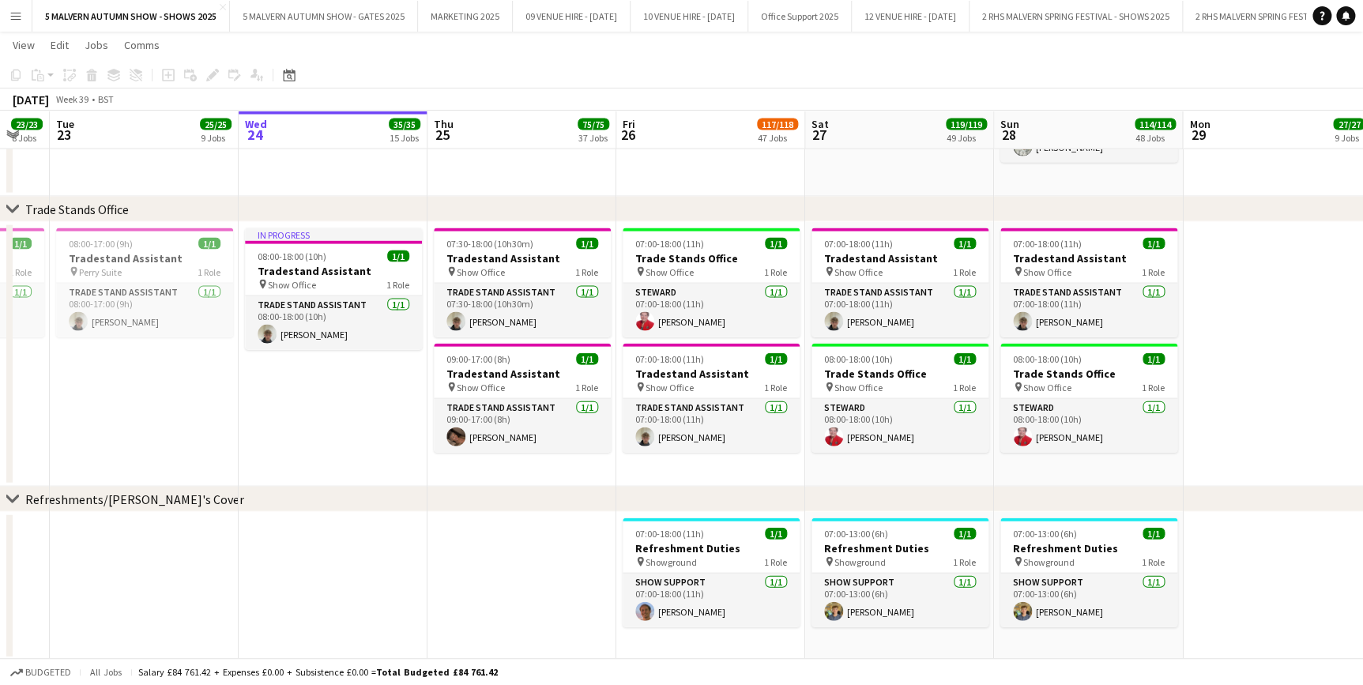
scroll to position [10600, 0]
click at [21, 23] on button "Menu" at bounding box center [16, 16] width 32 height 32
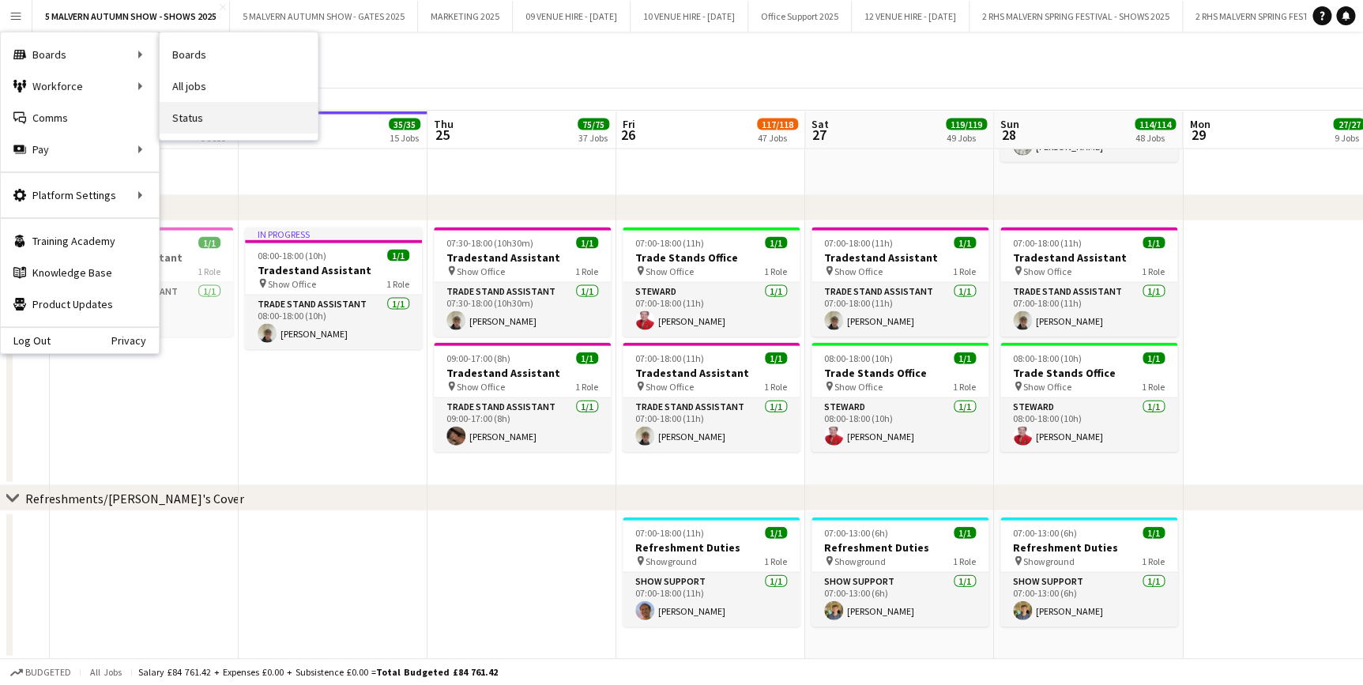
click at [203, 109] on link "Status" at bounding box center [239, 118] width 158 height 32
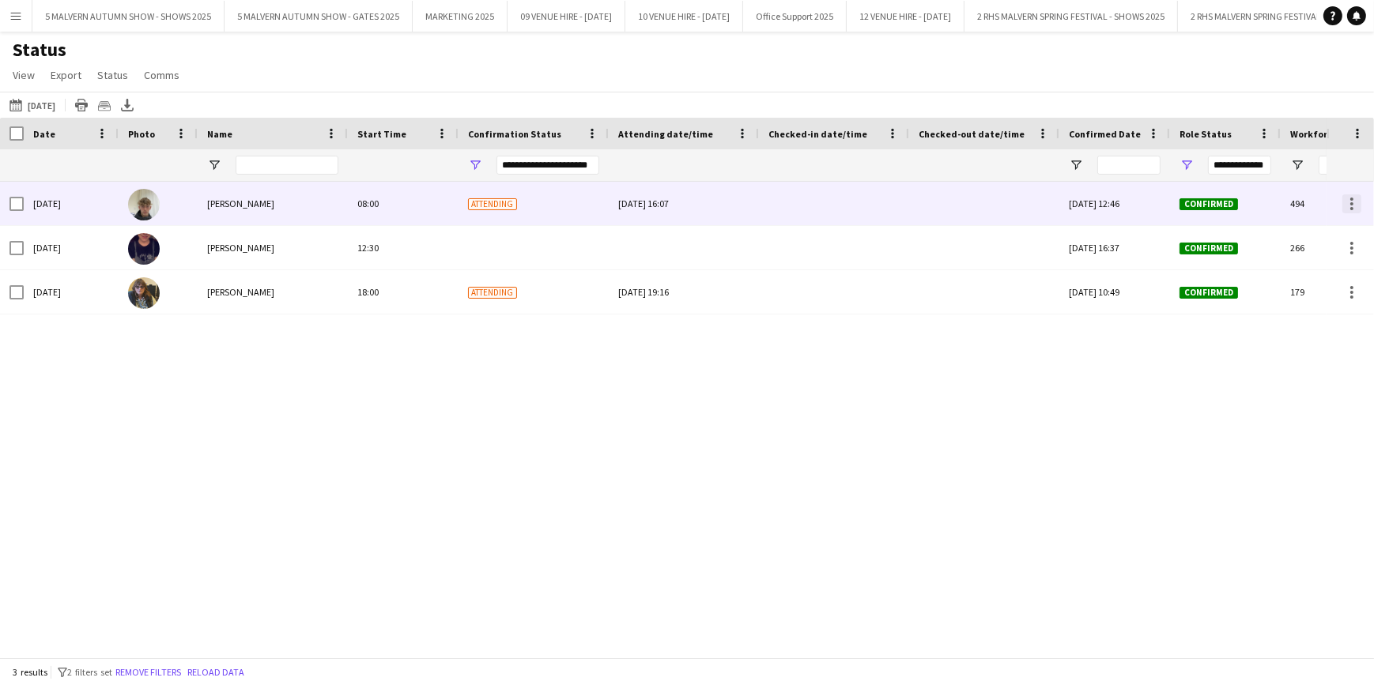
click at [1352, 208] on div at bounding box center [1351, 208] width 3 height 3
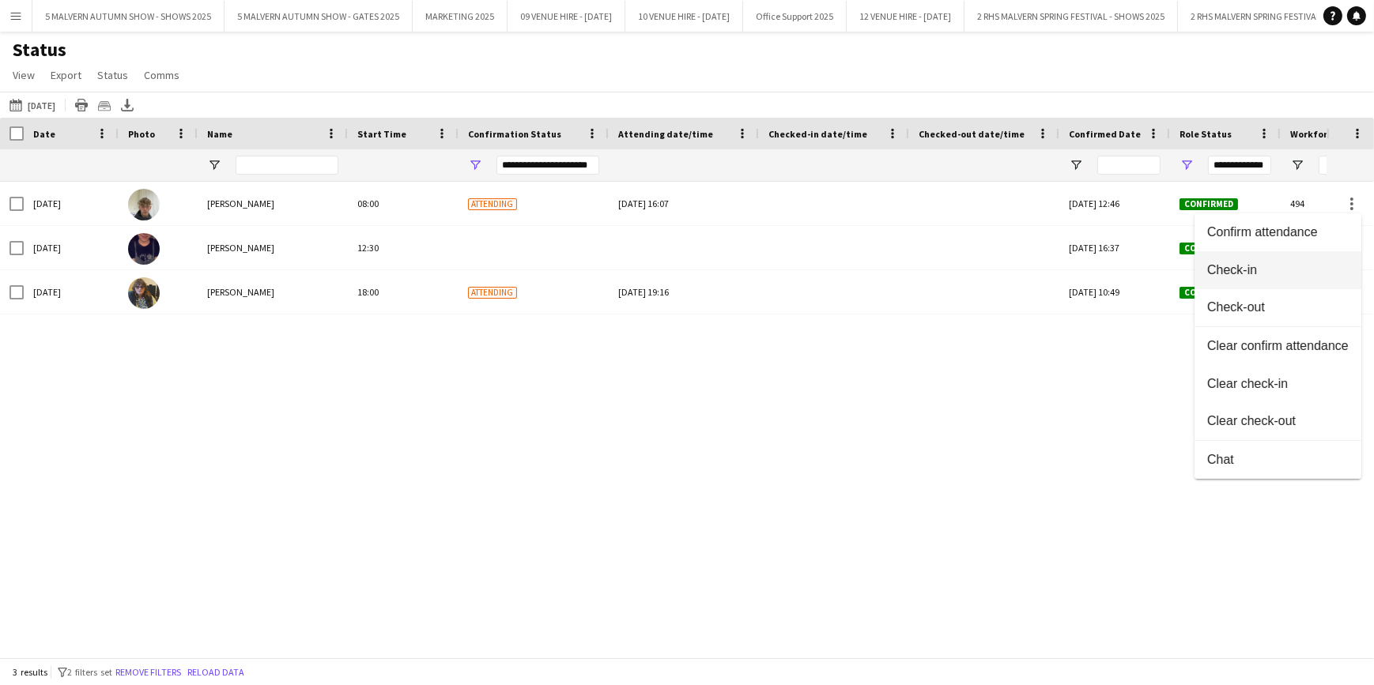
click at [1251, 277] on span "Check-in" at bounding box center [1277, 270] width 141 height 14
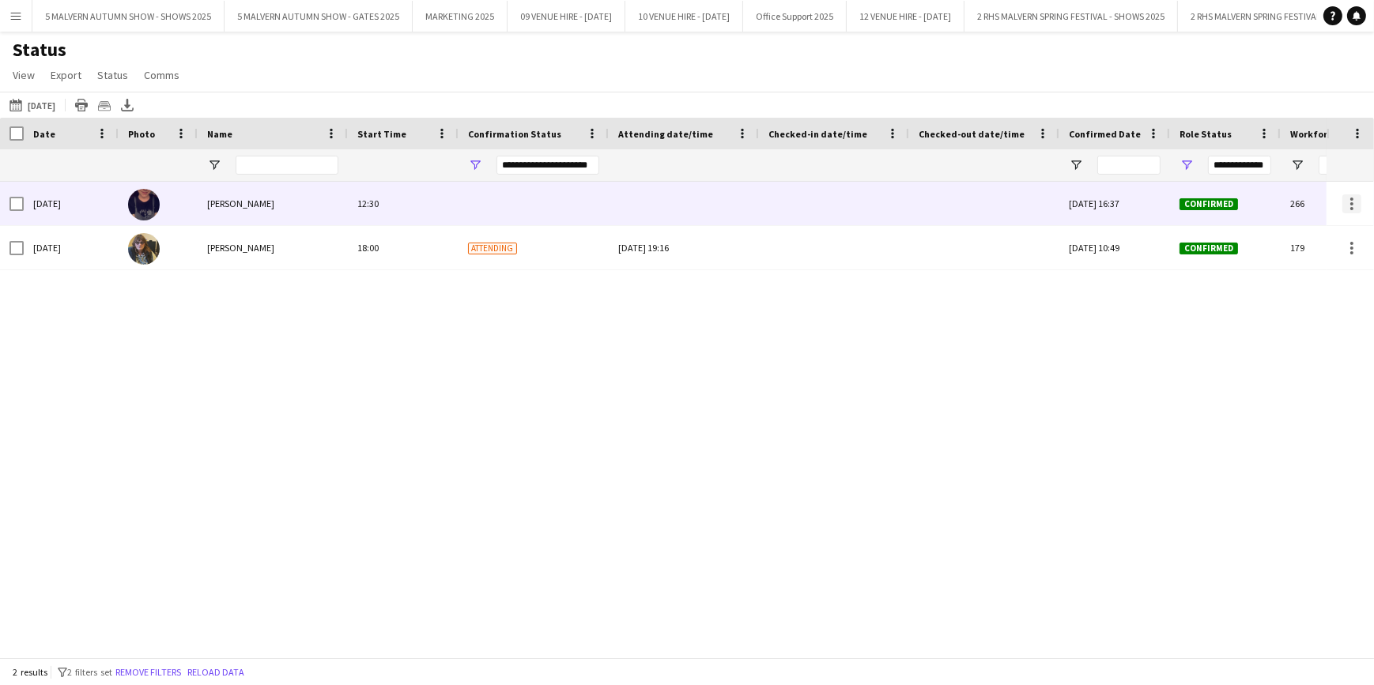
click at [1356, 212] on div at bounding box center [1351, 203] width 19 height 19
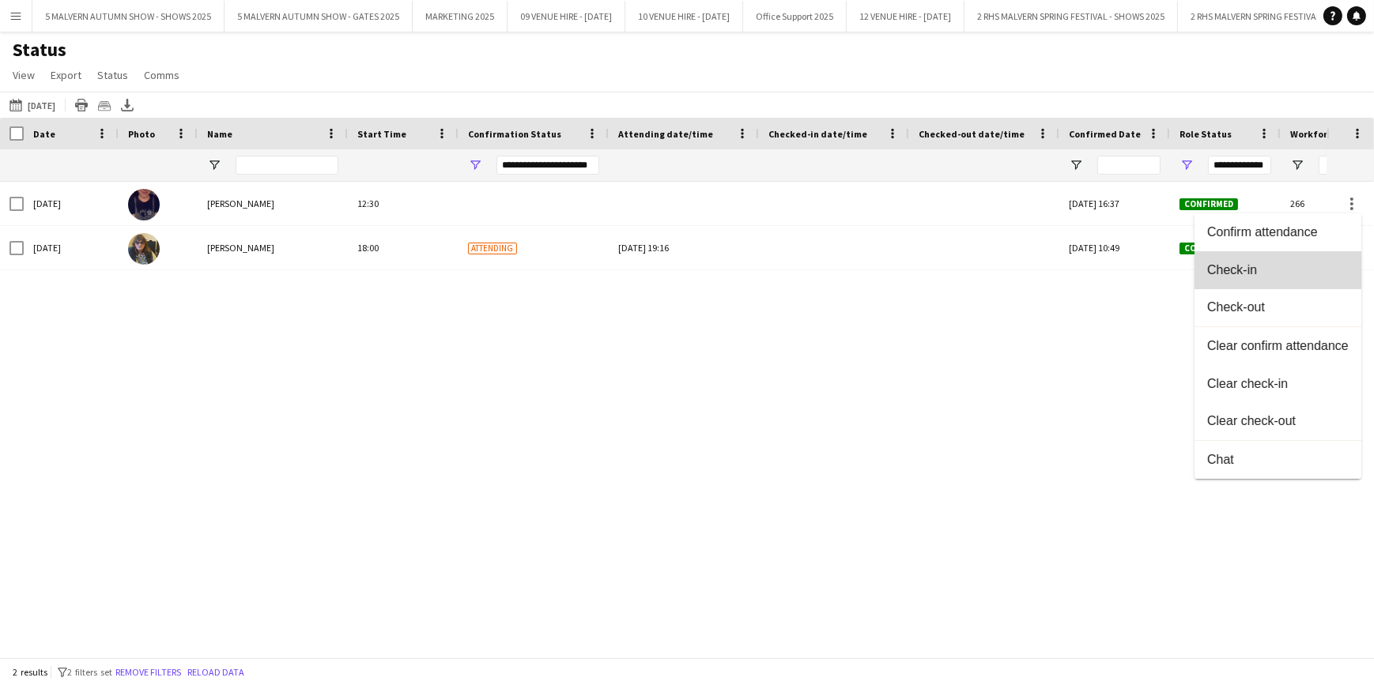
click at [1272, 265] on span "Check-in" at bounding box center [1277, 270] width 141 height 14
type input "**********"
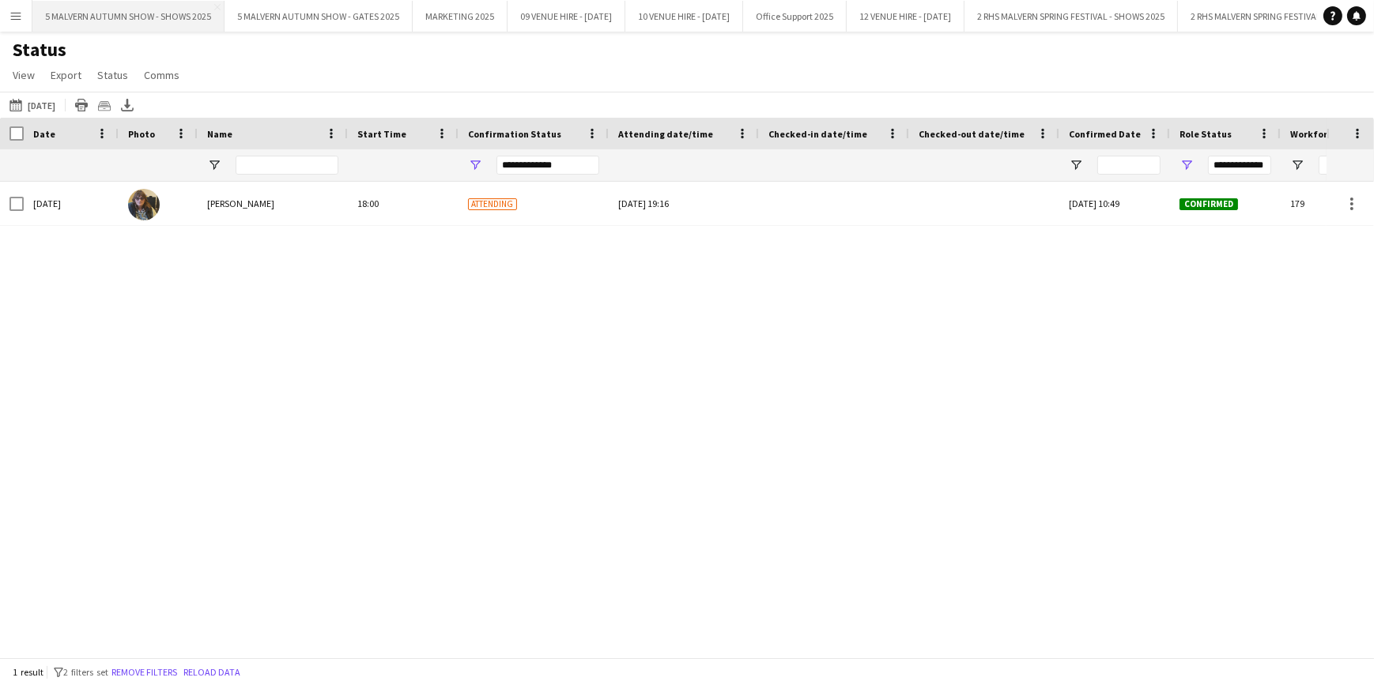
click at [125, 16] on button "5 MALVERN AUTUMN SHOW - SHOWS 2025 Close" at bounding box center [128, 16] width 192 height 31
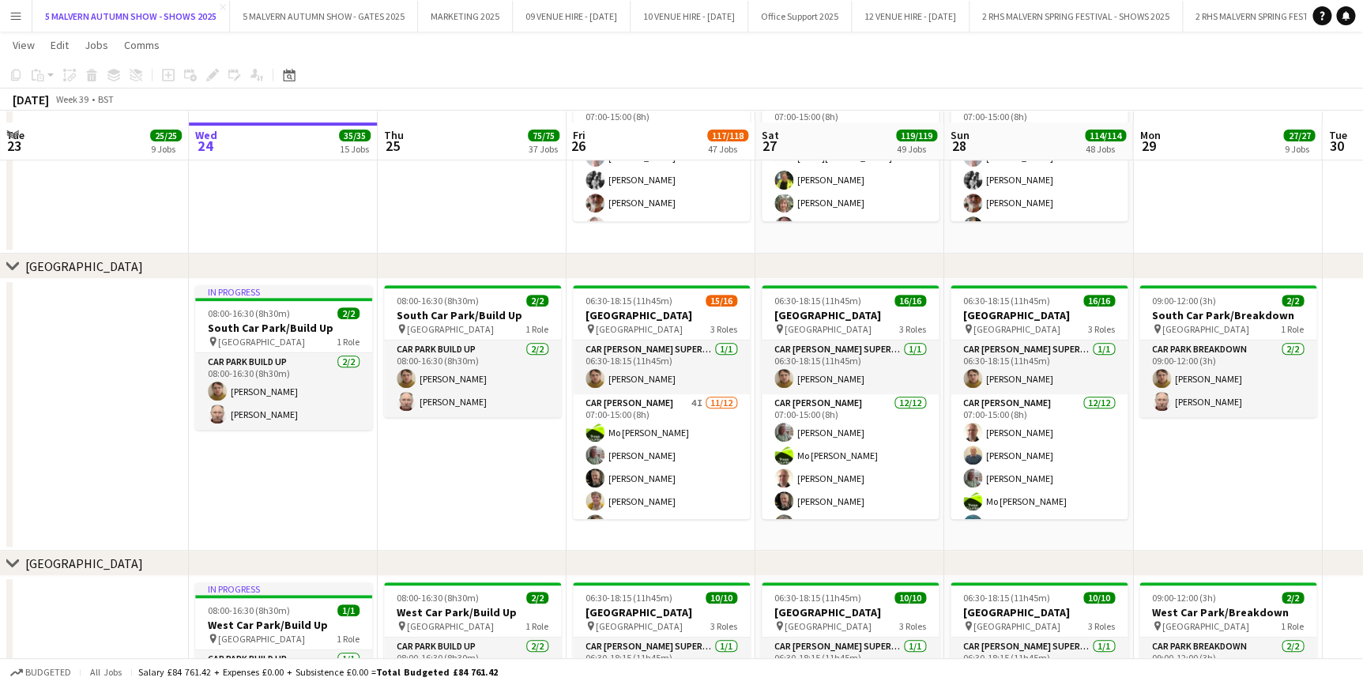
scroll to position [9269, 0]
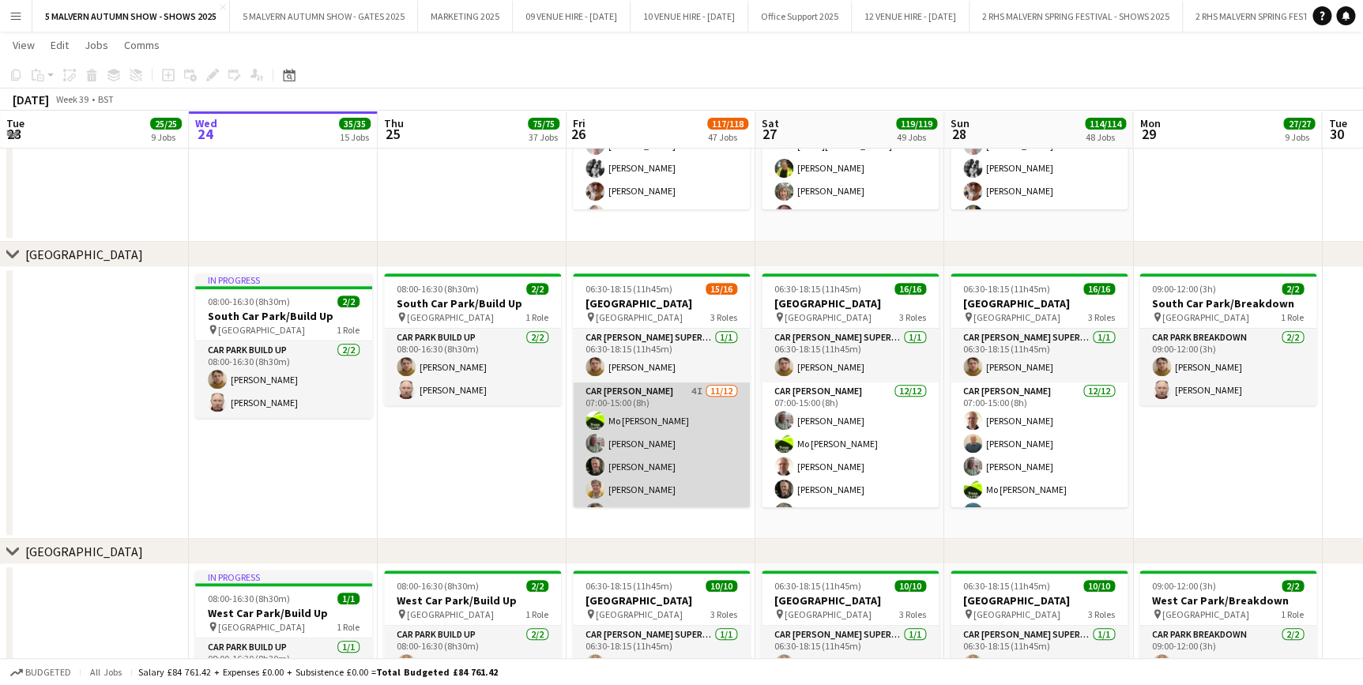
click at [698, 387] on app-card-role "Car Parker 4I 11/12 07:00-15:00 (8h) Mo Cossali-Francis Theresa Pace-Bardon Jam…" at bounding box center [661, 536] width 177 height 306
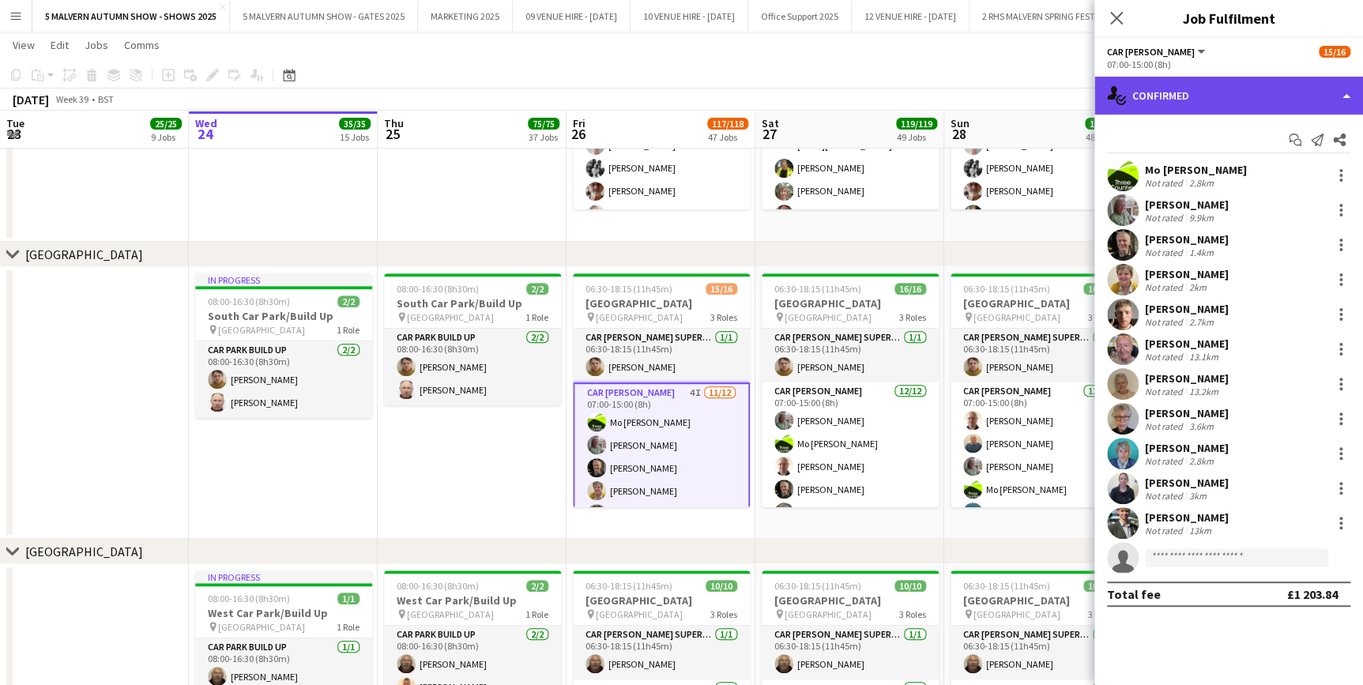
click at [1255, 103] on div "single-neutral-actions-check-2 Confirmed" at bounding box center [1229, 96] width 269 height 38
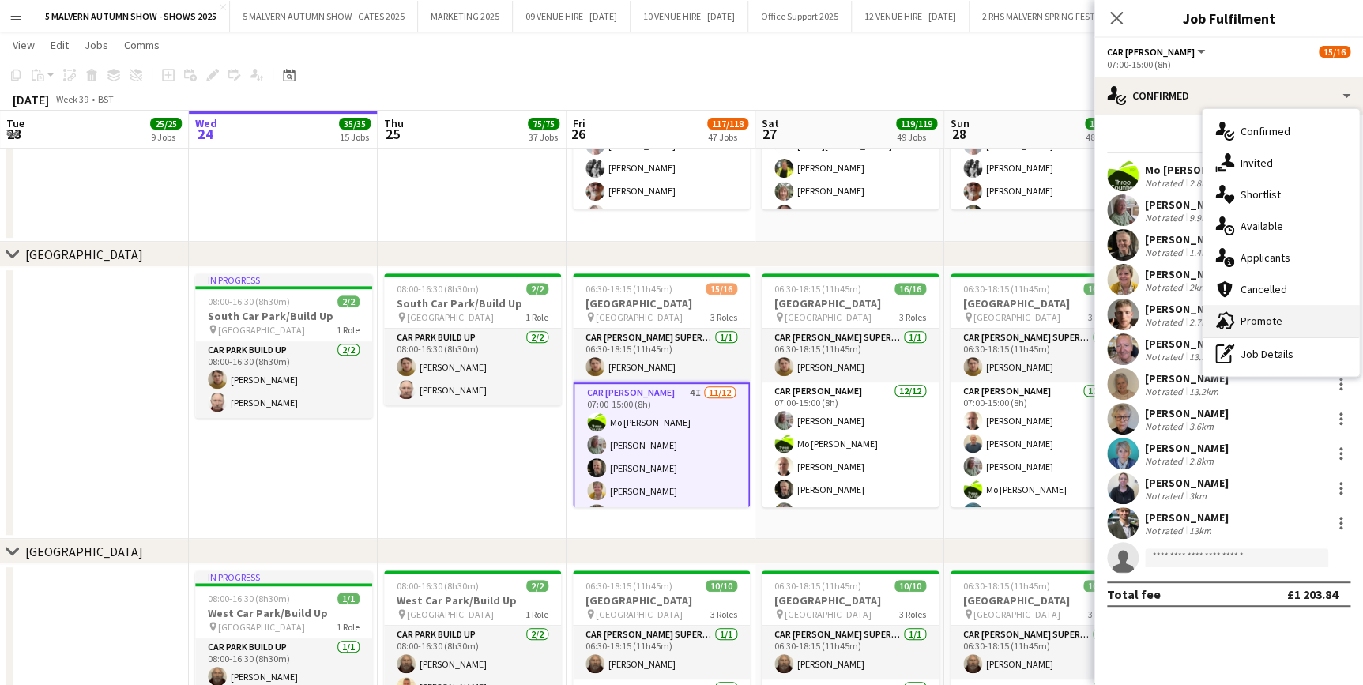
click at [1287, 313] on div "advertising-megaphone Promote" at bounding box center [1281, 321] width 156 height 32
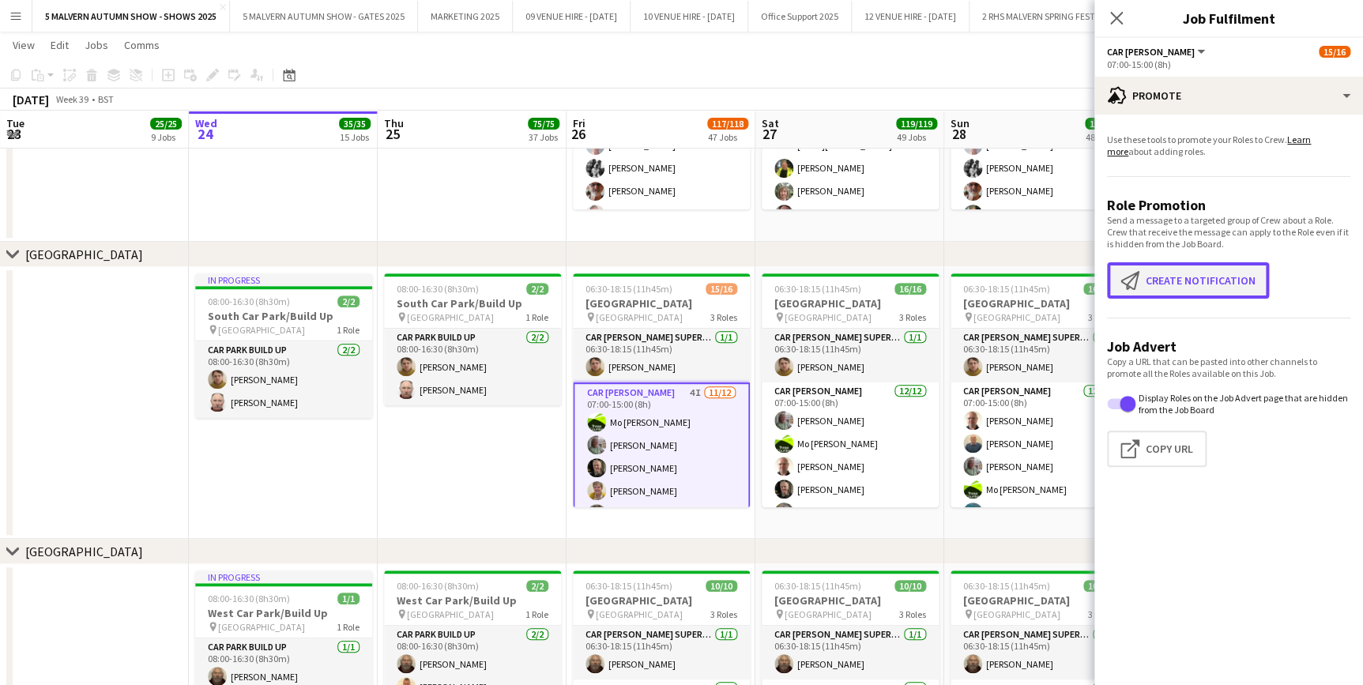
click at [1223, 281] on button "Create notification Create notification" at bounding box center [1188, 280] width 162 height 36
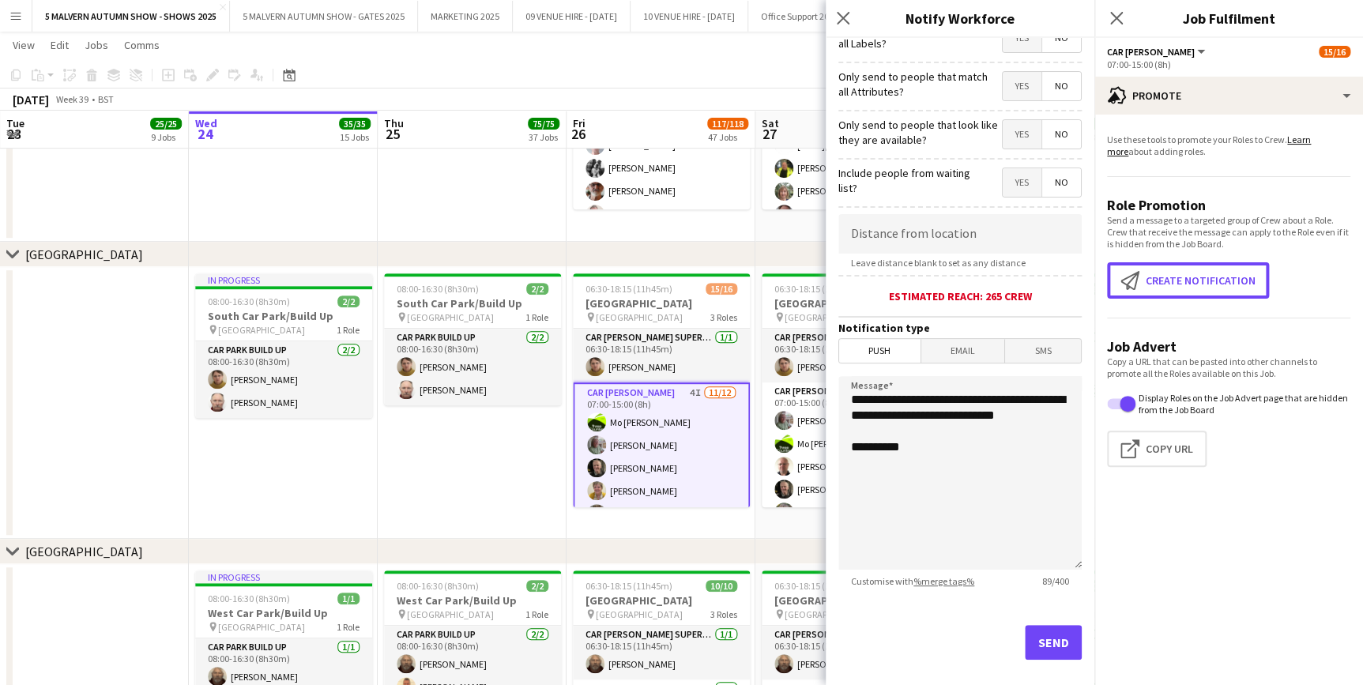
scroll to position [188, 0]
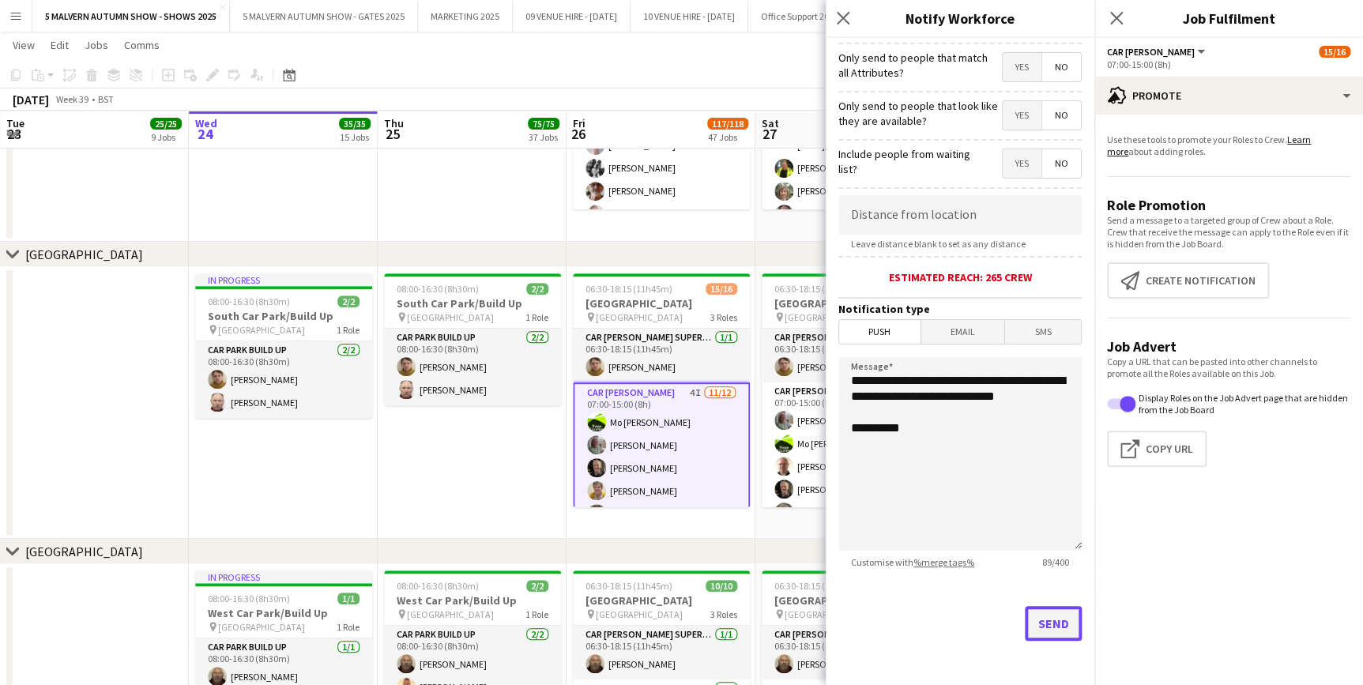
click at [1050, 610] on button "Send" at bounding box center [1053, 623] width 57 height 35
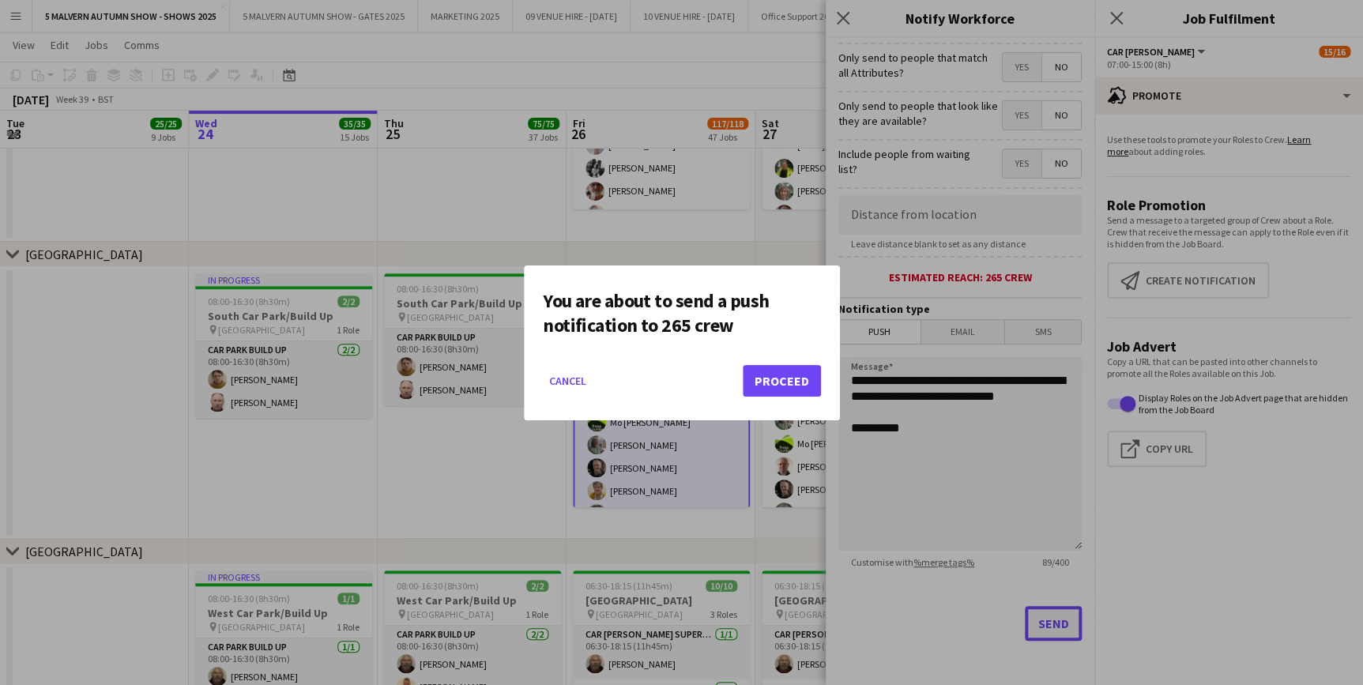
scroll to position [0, 0]
click at [766, 382] on button "Proceed" at bounding box center [782, 381] width 78 height 32
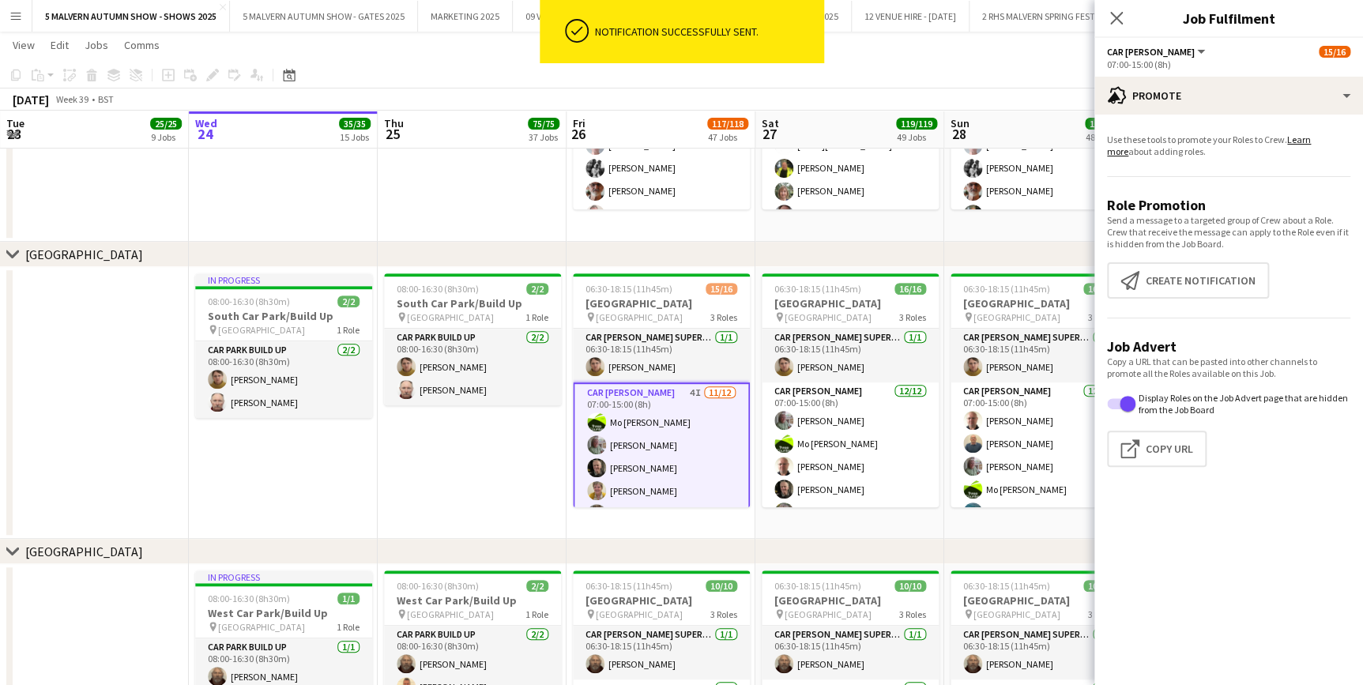
click at [319, 489] on app-date-cell "In progress 08:00-16:30 (8h30m) 2/2 South Car Park/Build Up pin South Car Park …" at bounding box center [283, 403] width 189 height 272
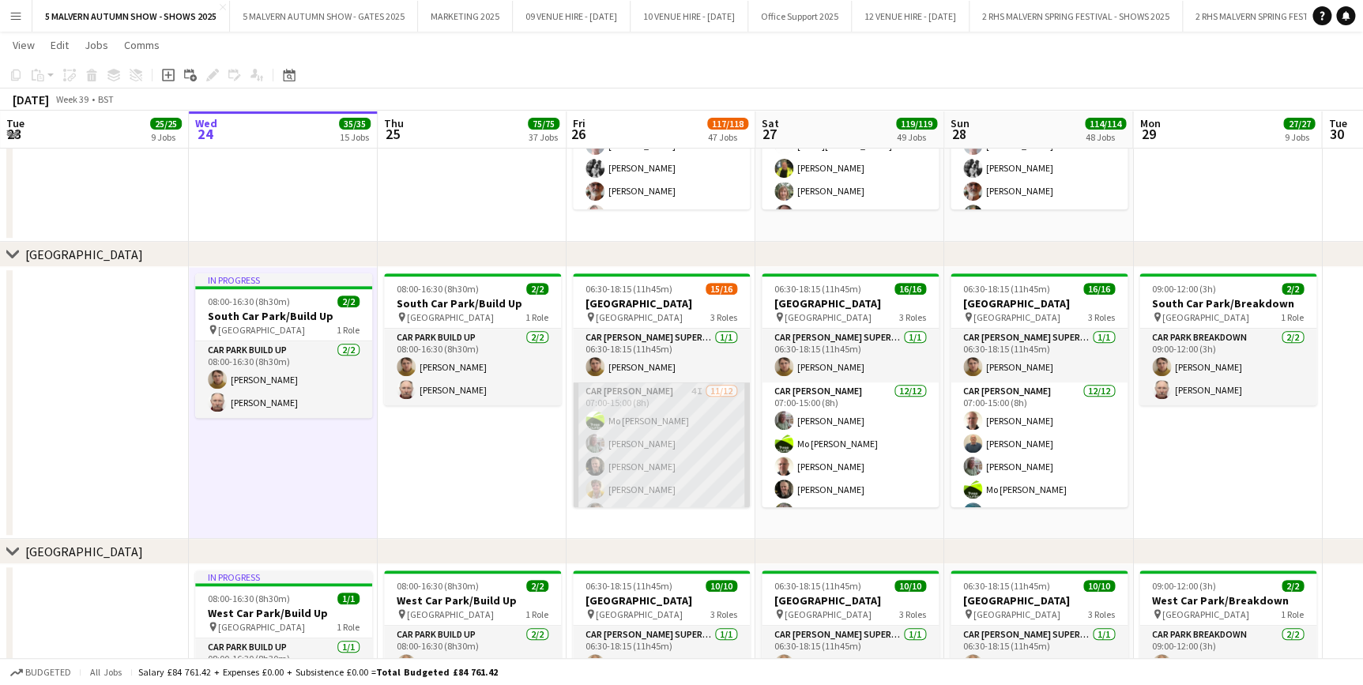
click at [648, 394] on app-card-role "Car Parker 4I 11/12 07:00-15:00 (8h) Mo Cossali-Francis Theresa Pace-Bardon Jam…" at bounding box center [661, 536] width 177 height 306
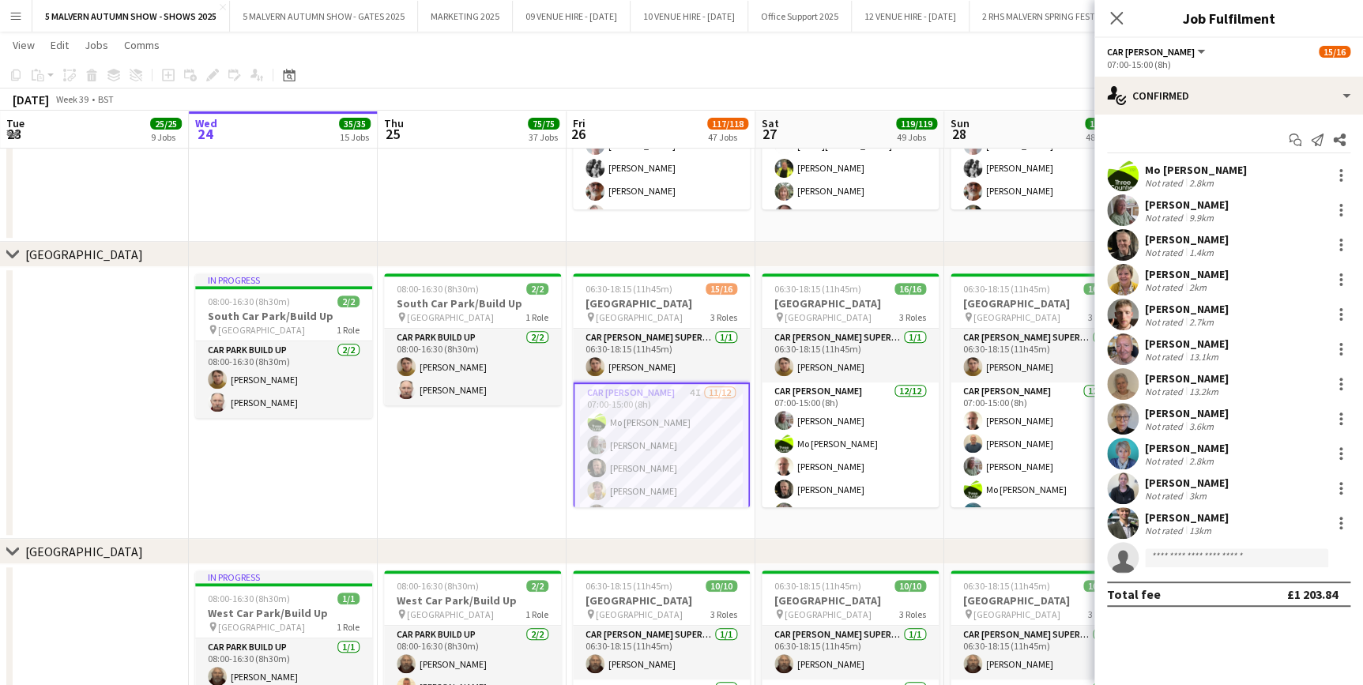
click at [360, 221] on app-date-cell "In progress 08:00-16:30 (8h30m) 2/2 North Car Park/Build Up pin North Car Park …" at bounding box center [283, 48] width 189 height 389
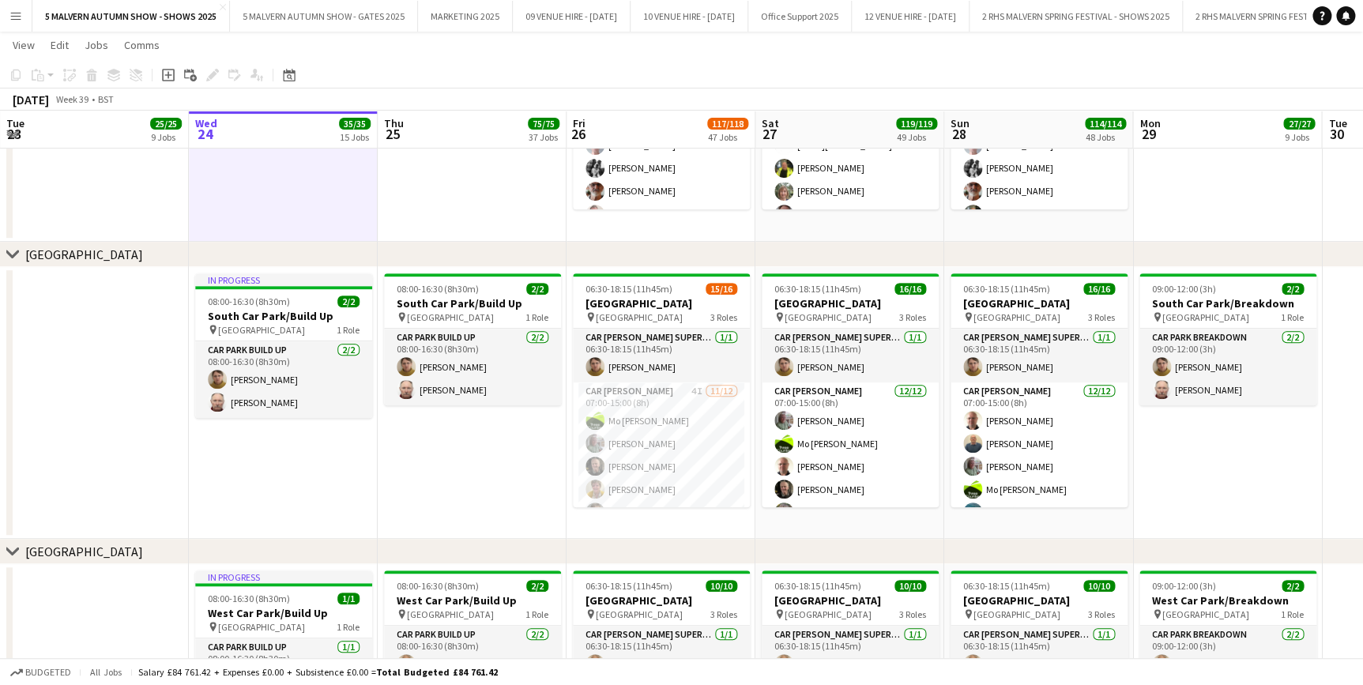
click at [17, 20] on app-icon "Menu" at bounding box center [15, 15] width 13 height 13
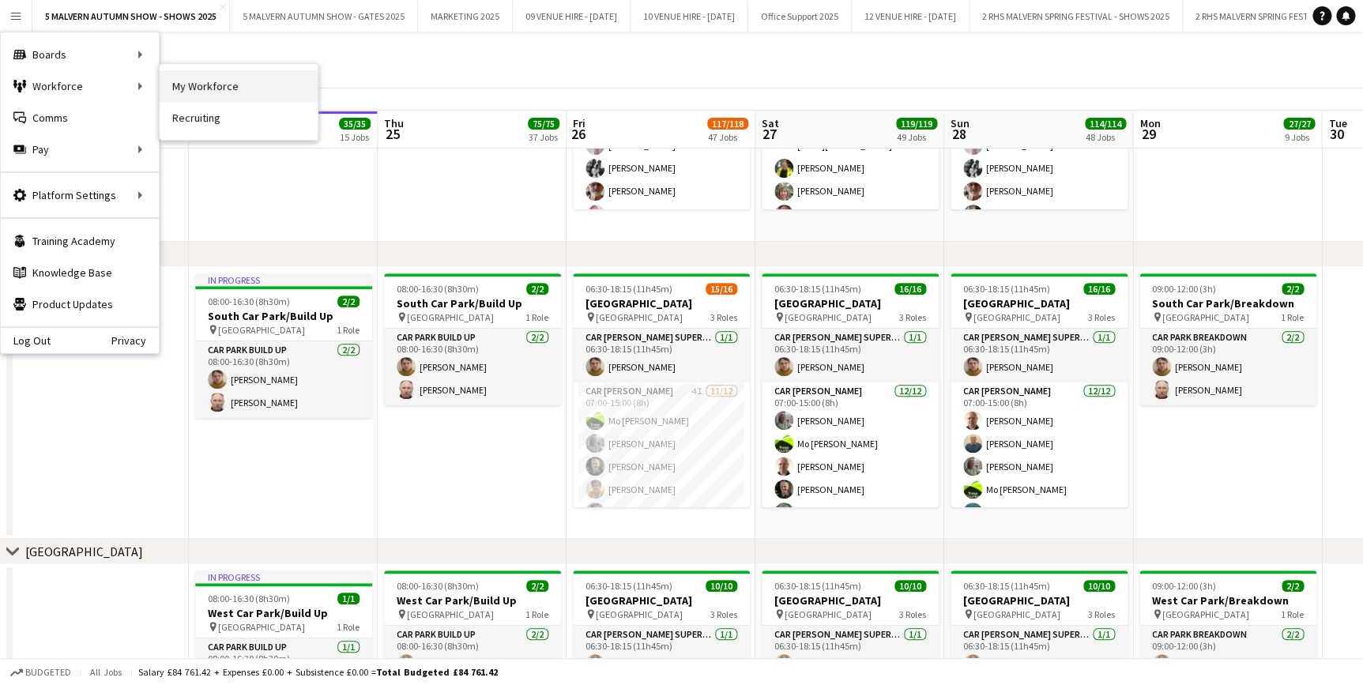
click at [285, 96] on link "My Workforce" at bounding box center [239, 86] width 158 height 32
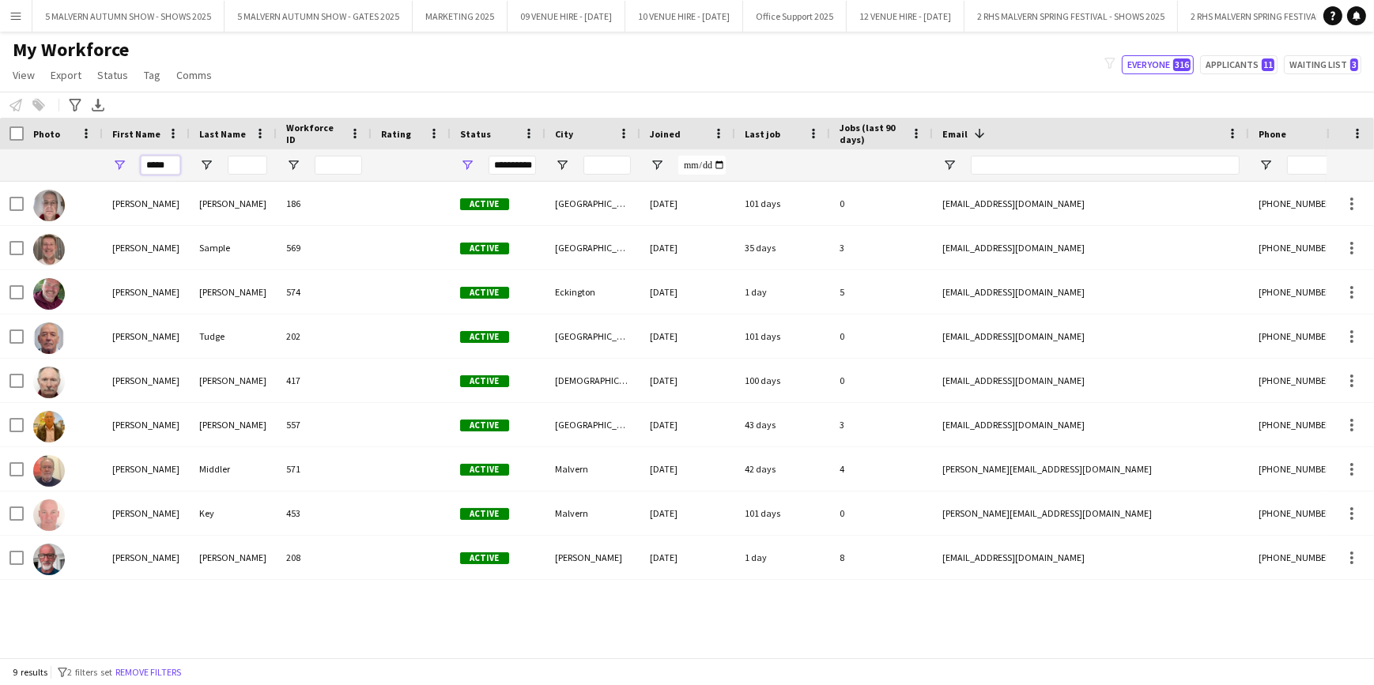
click at [156, 158] on input "*****" at bounding box center [161, 165] width 40 height 19
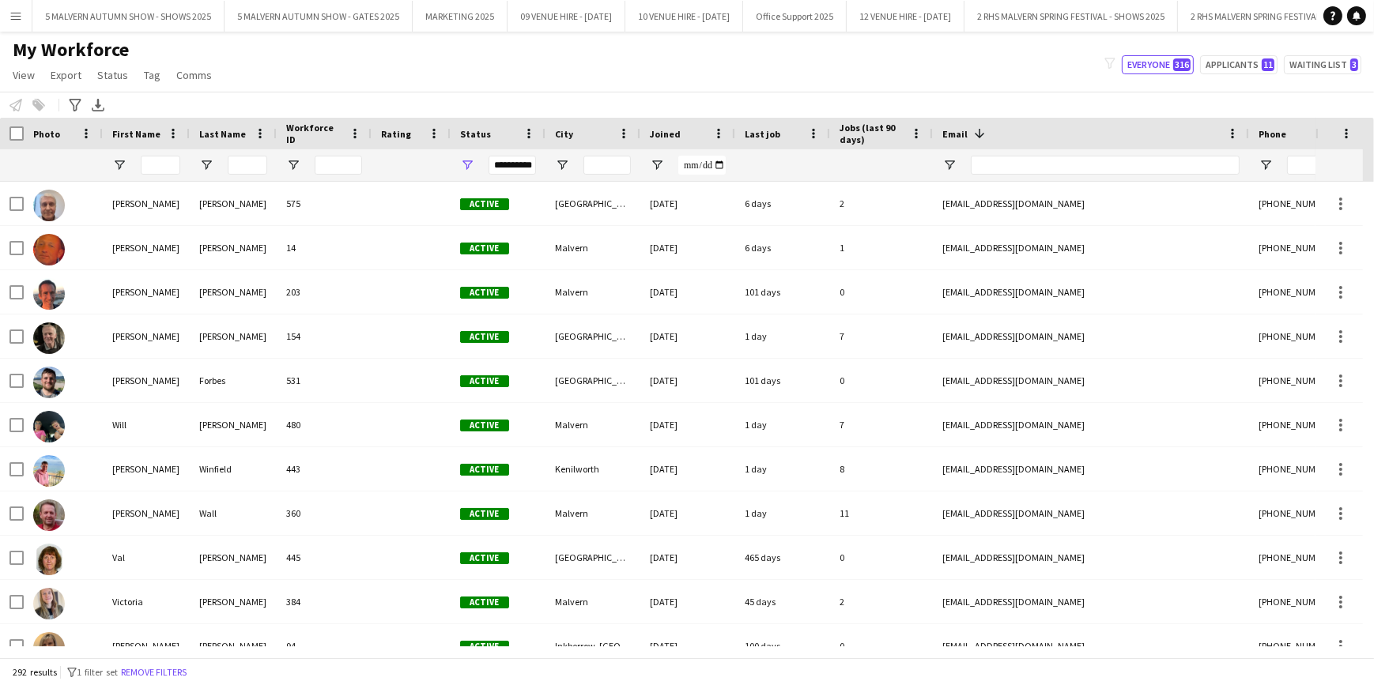
click at [318, 109] on div "Notify workforce Add to tag Select at least one crew to tag him or her. Advance…" at bounding box center [687, 105] width 1374 height 26
click at [181, 24] on button "5 MALVERN AUTUMN SHOW - SHOWS 2025 Close" at bounding box center [128, 16] width 192 height 31
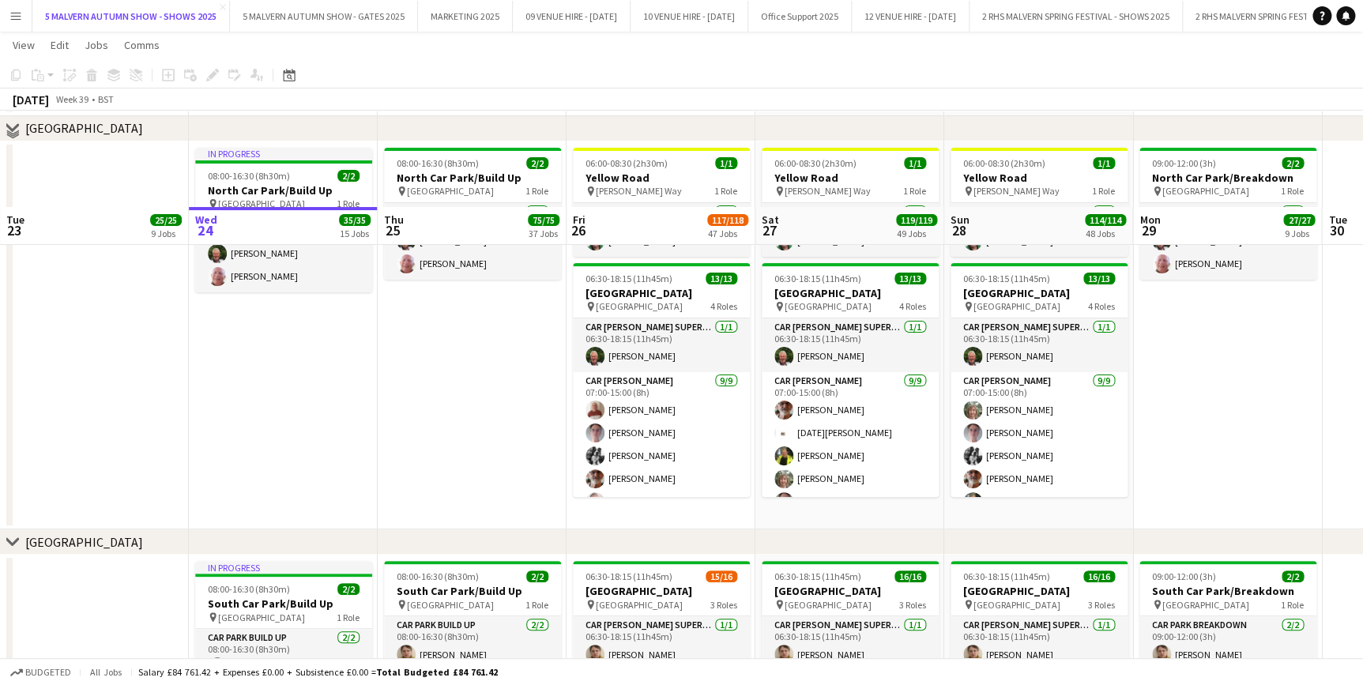
scroll to position [9269, 0]
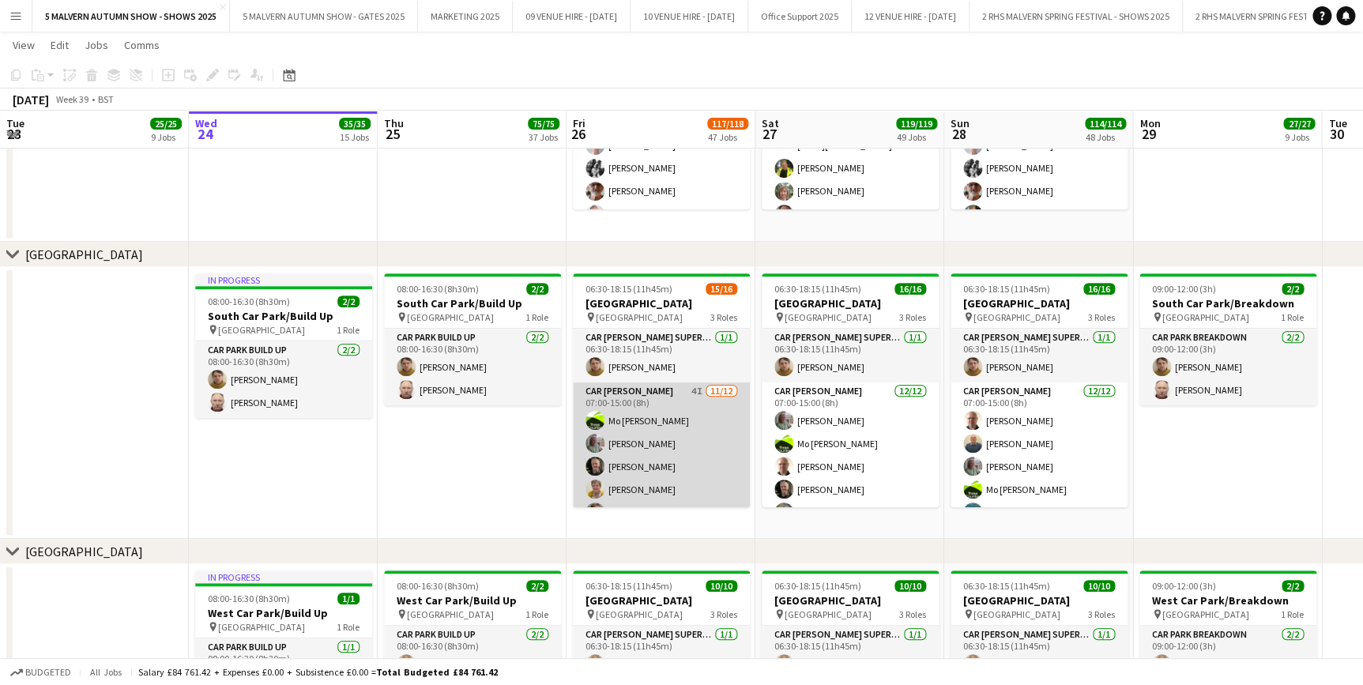
click at [653, 405] on app-card-role "Car Parker 4I 11/12 07:00-15:00 (8h) Mo Cossali-Francis Theresa Pace-Bardon Jam…" at bounding box center [661, 536] width 177 height 306
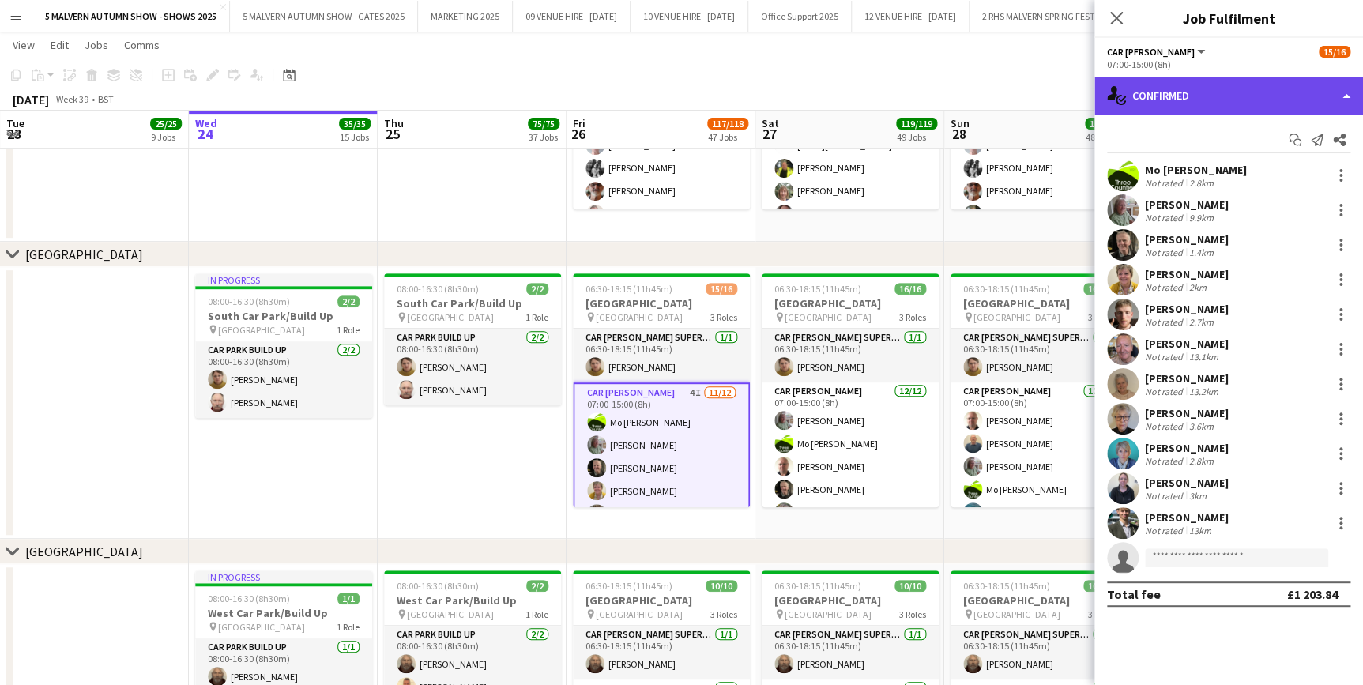
click at [1259, 89] on div "single-neutral-actions-check-2 Confirmed" at bounding box center [1229, 96] width 269 height 38
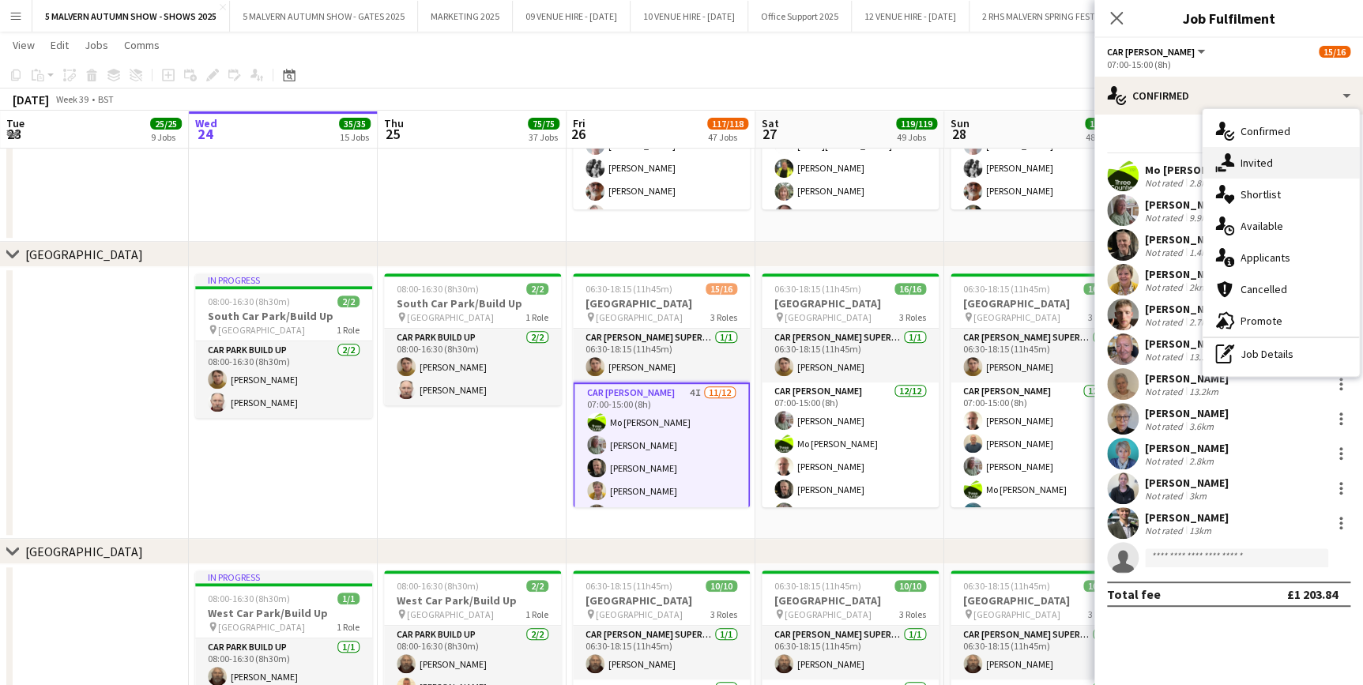
click at [1257, 166] on span "Invited" at bounding box center [1257, 163] width 32 height 14
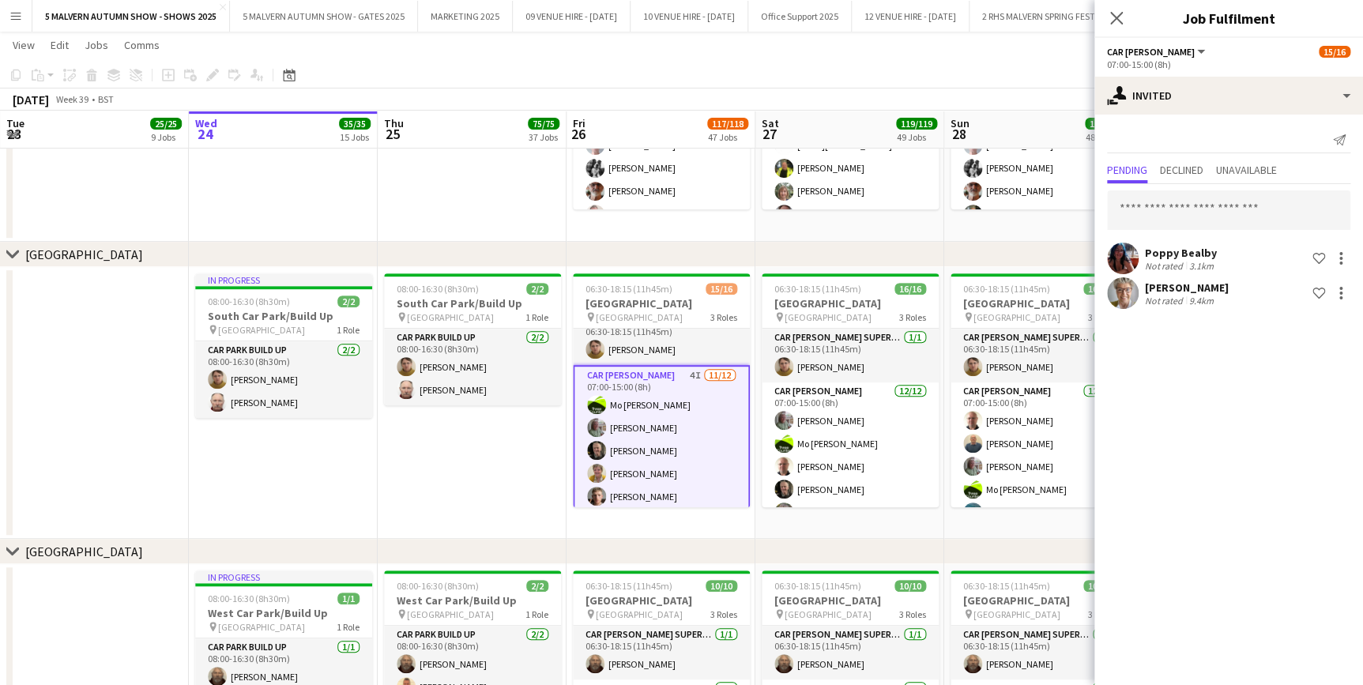
scroll to position [0, 0]
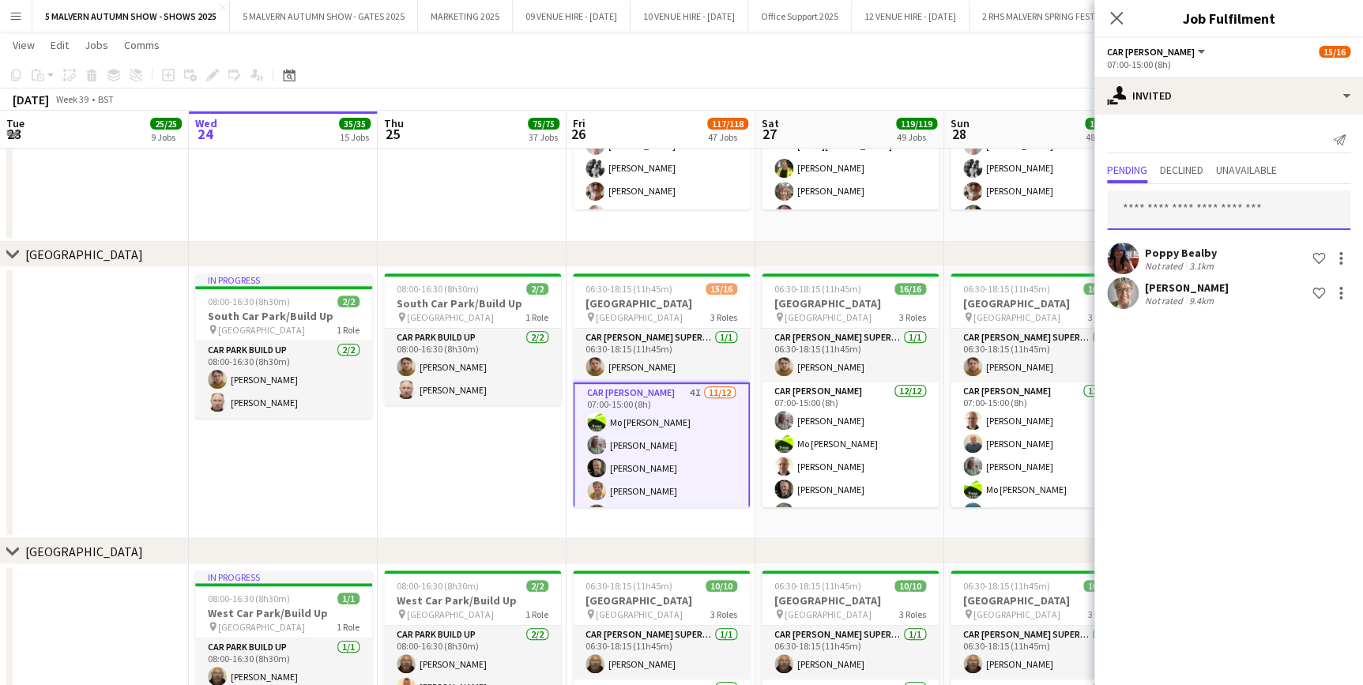
click at [1158, 212] on input "text" at bounding box center [1228, 210] width 243 height 40
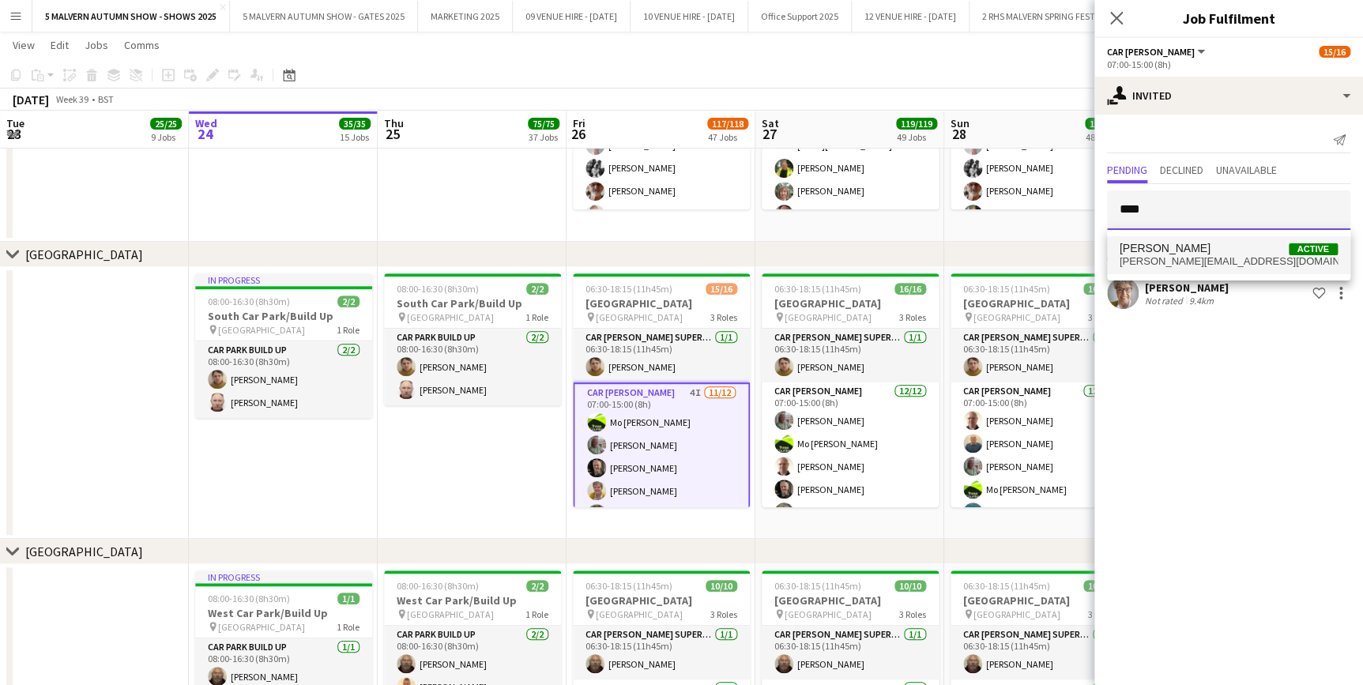
type input "****"
click at [1197, 256] on span "alan.nichollsg@gmail.com" at bounding box center [1229, 261] width 218 height 13
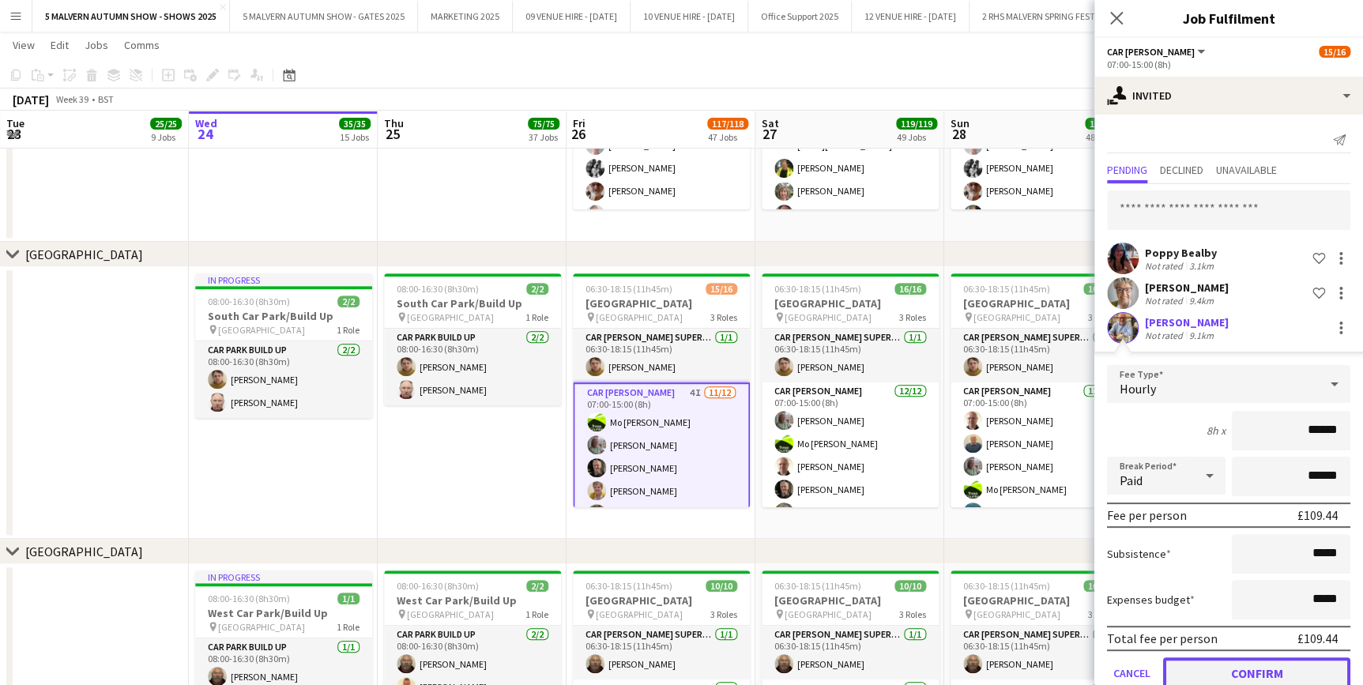
click at [1233, 664] on button "Confirm" at bounding box center [1256, 674] width 187 height 32
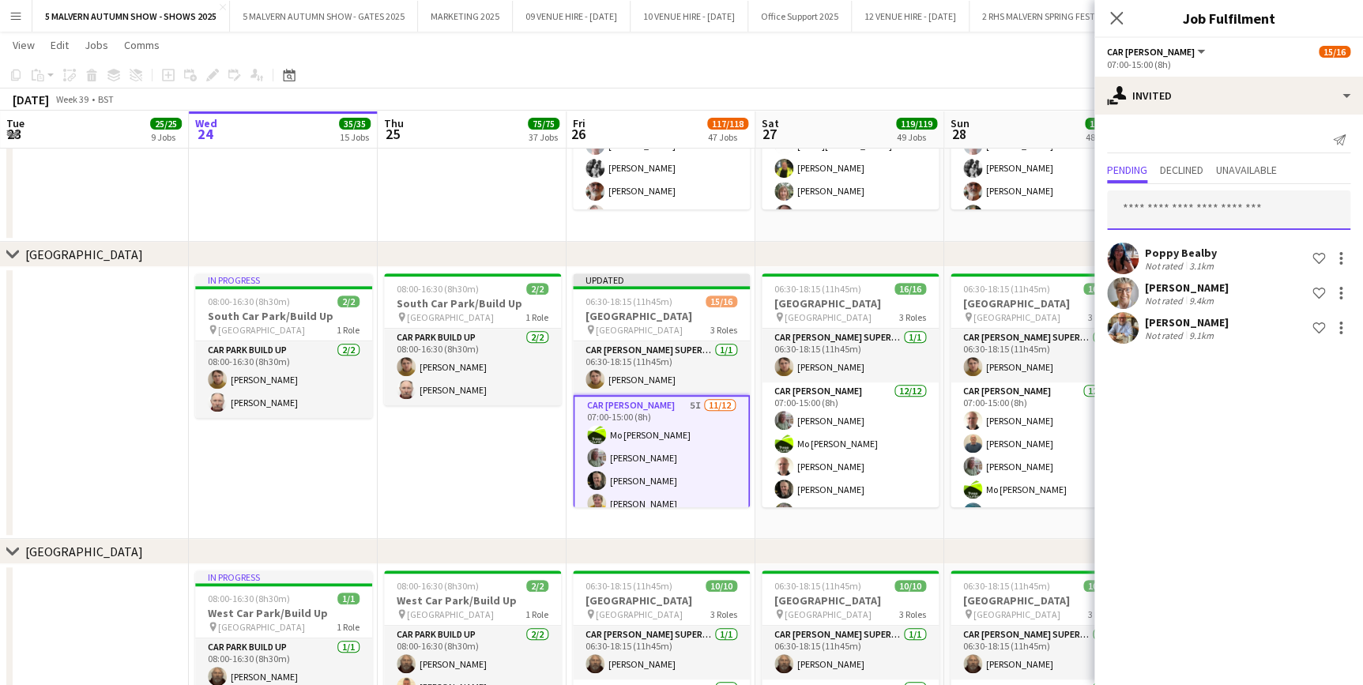
click at [1224, 205] on input "text" at bounding box center [1228, 210] width 243 height 40
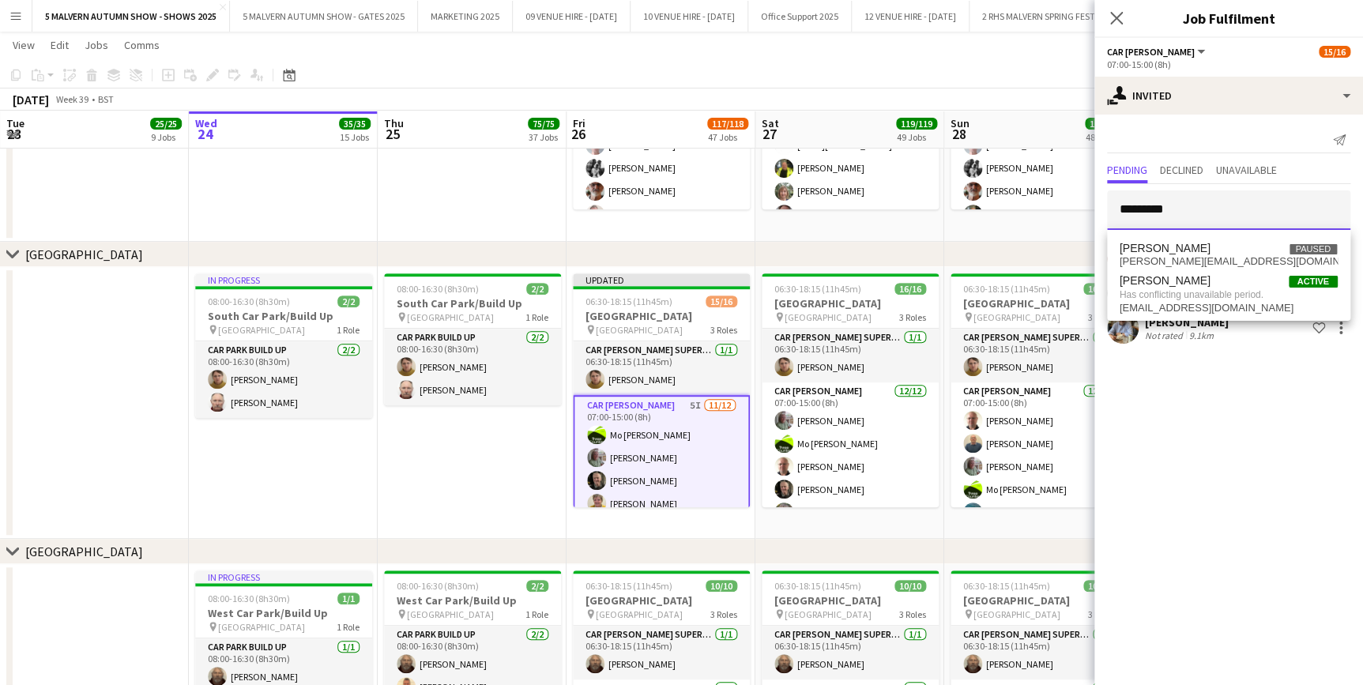
type input "*********"
click at [1288, 603] on mat-expansion-panel "user-plus Invited Send notification Pending Declined Unavailable ********* Popp…" at bounding box center [1229, 400] width 269 height 571
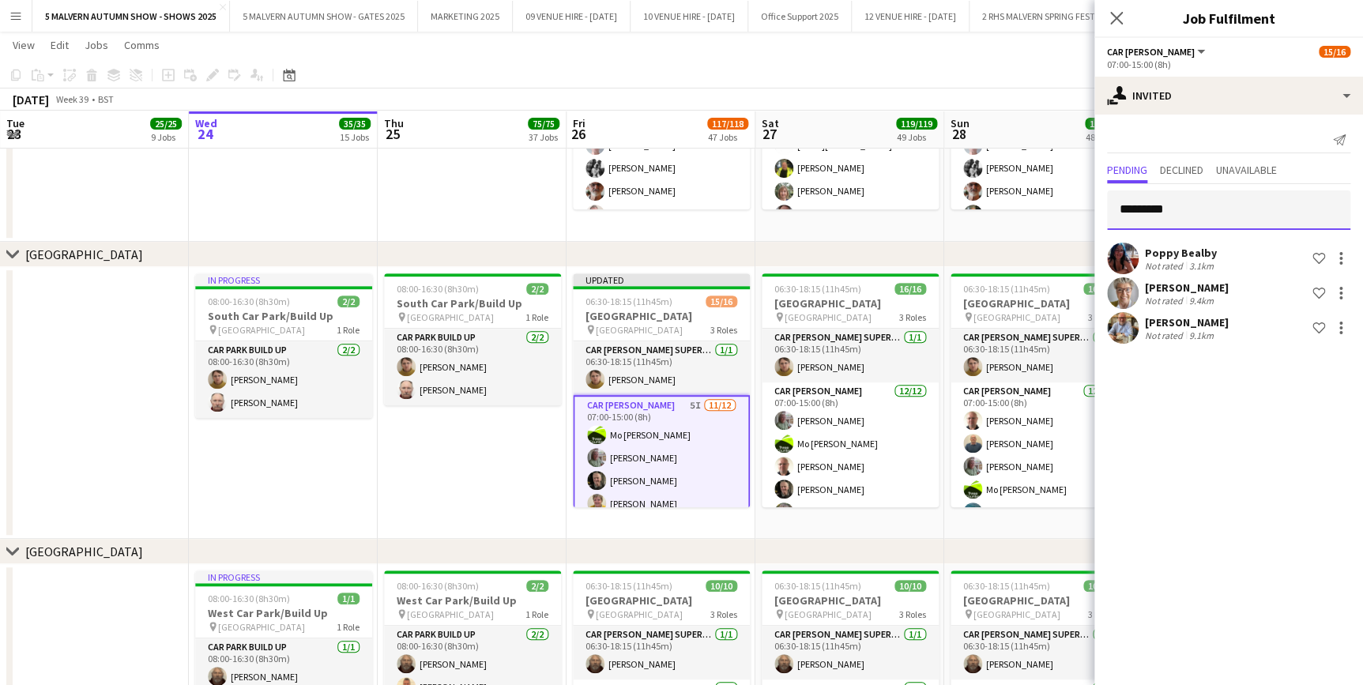
click at [1226, 224] on input "*********" at bounding box center [1228, 210] width 243 height 40
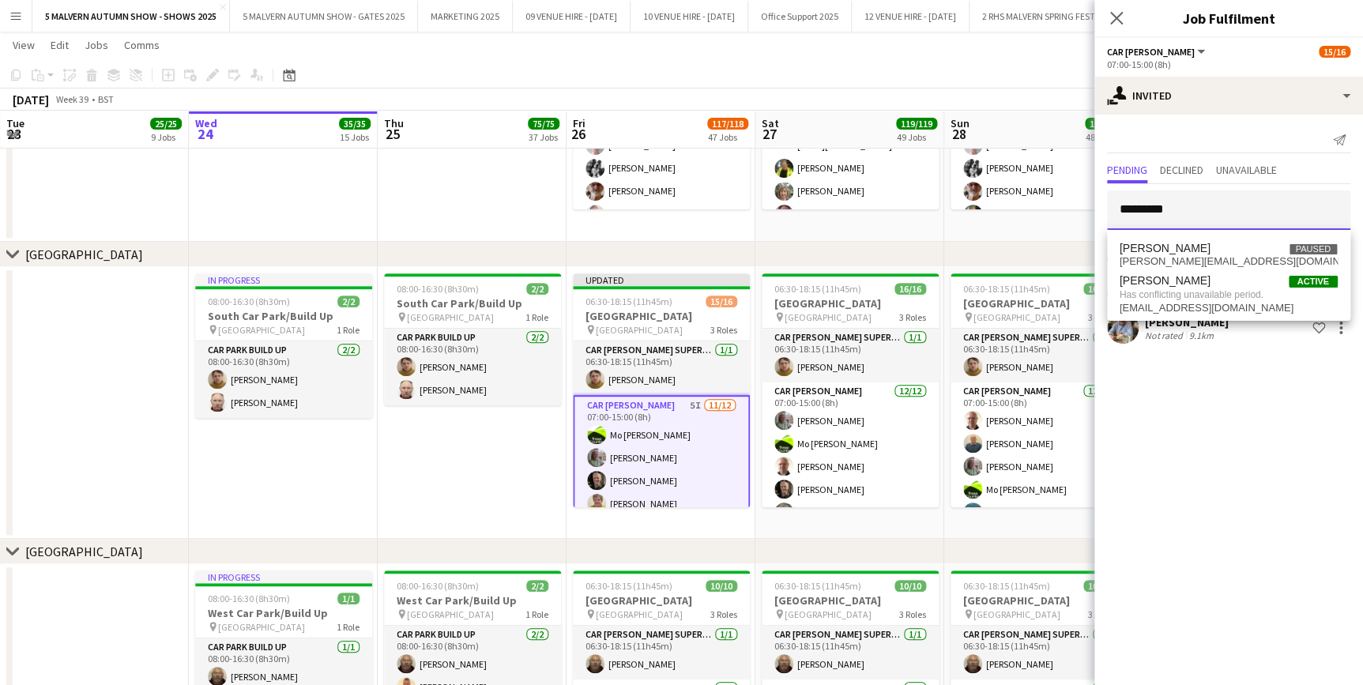
click at [1226, 224] on input "*********" at bounding box center [1228, 210] width 243 height 40
type input "******"
click at [1200, 258] on span "angela311@hotmail.co.uk" at bounding box center [1229, 261] width 218 height 13
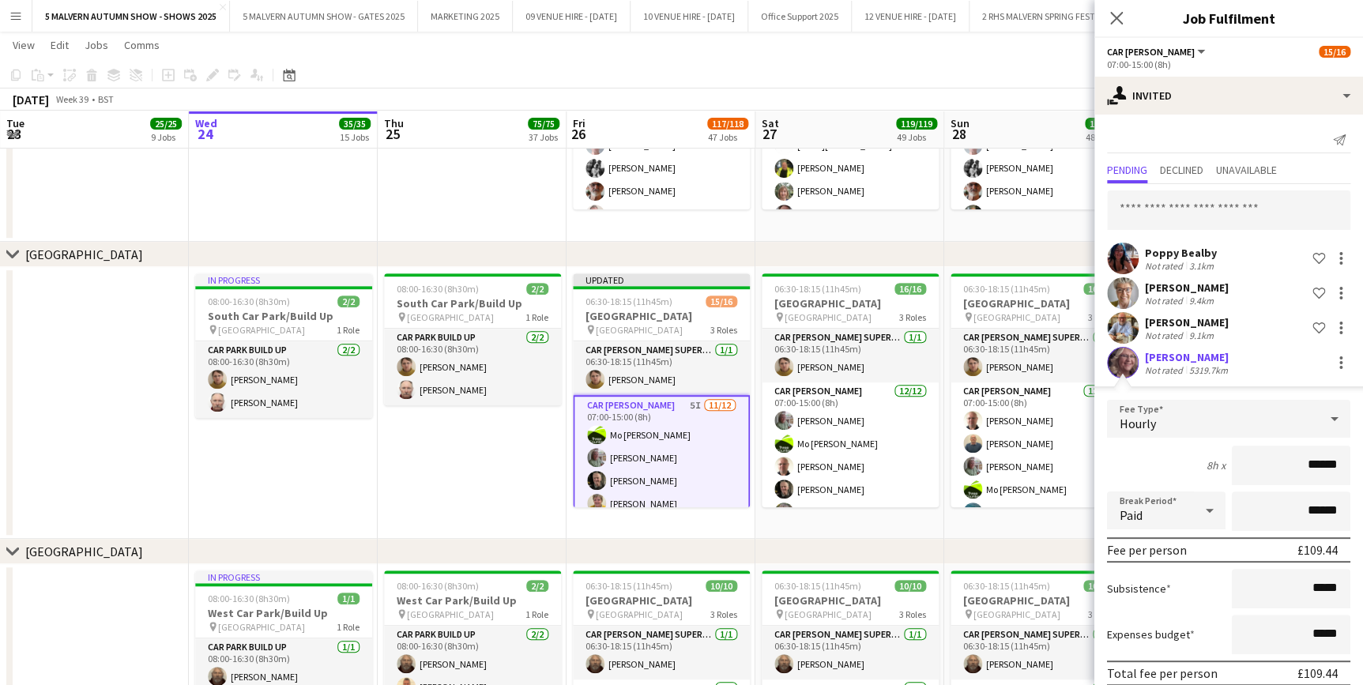
scroll to position [66, 0]
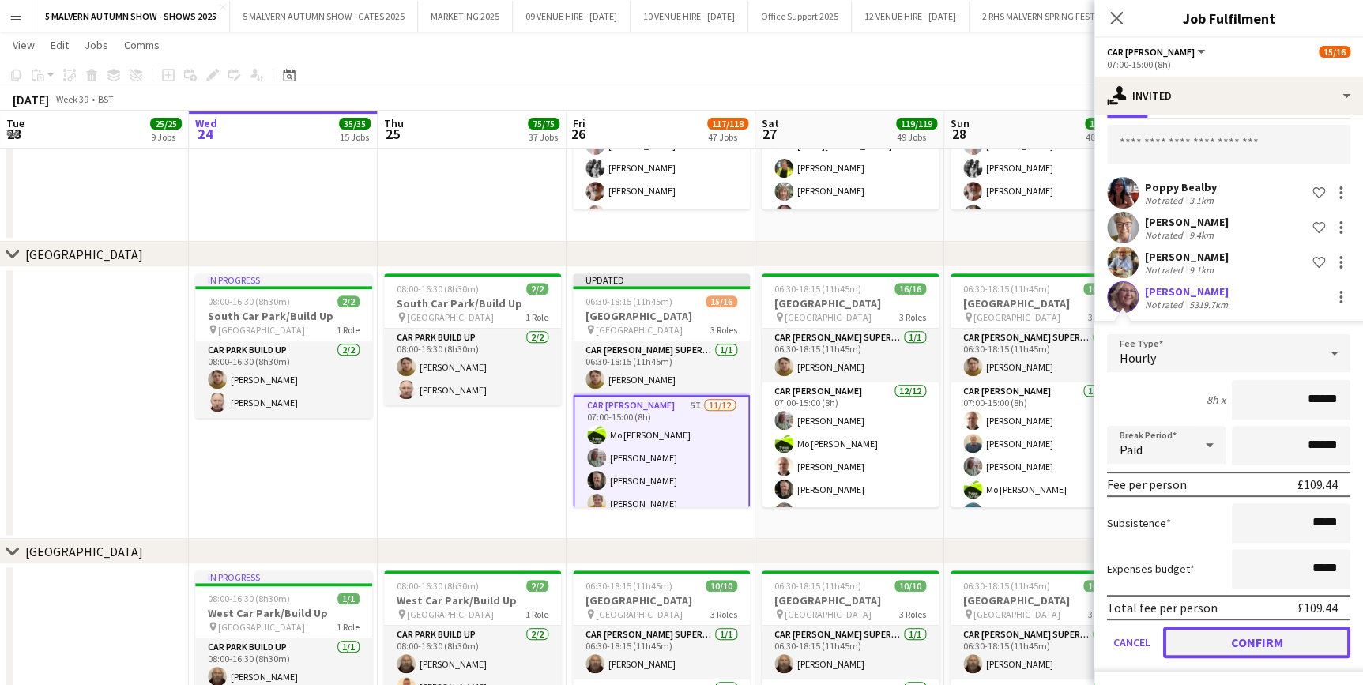
click at [1232, 628] on button "Confirm" at bounding box center [1256, 643] width 187 height 32
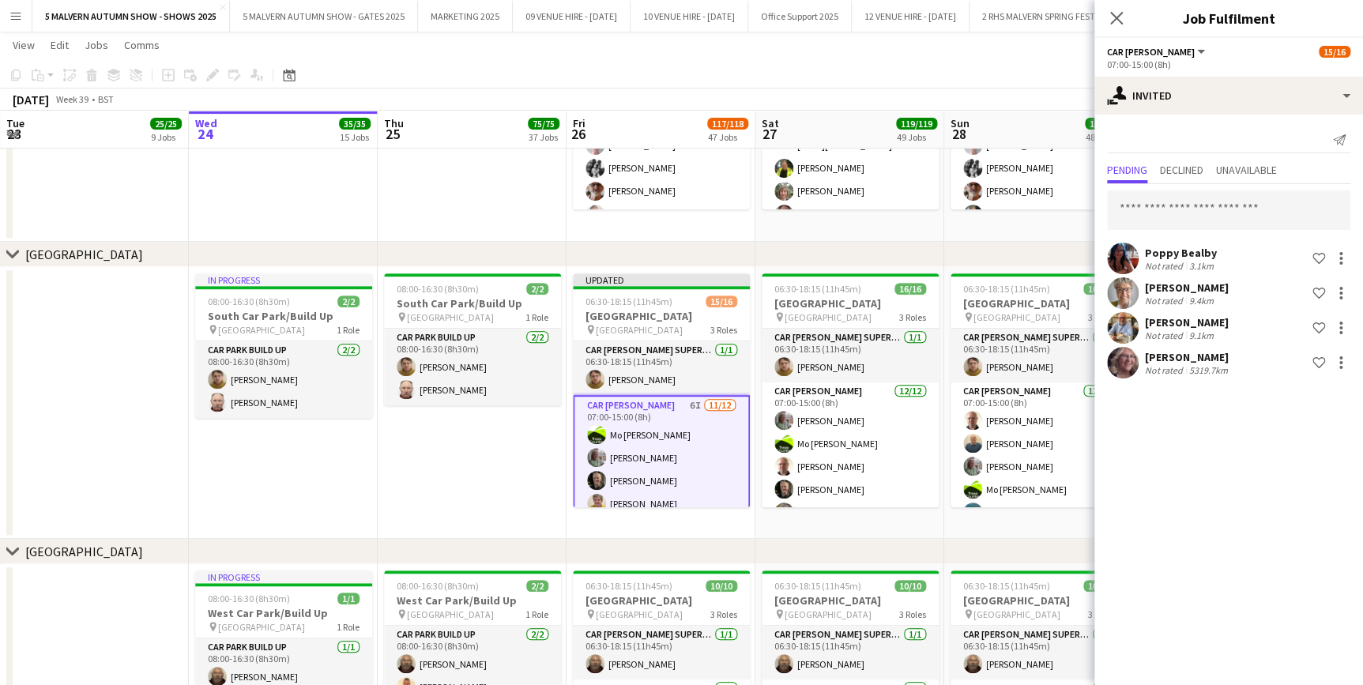
scroll to position [0, 0]
click at [1218, 212] on input "text" at bounding box center [1228, 210] width 243 height 40
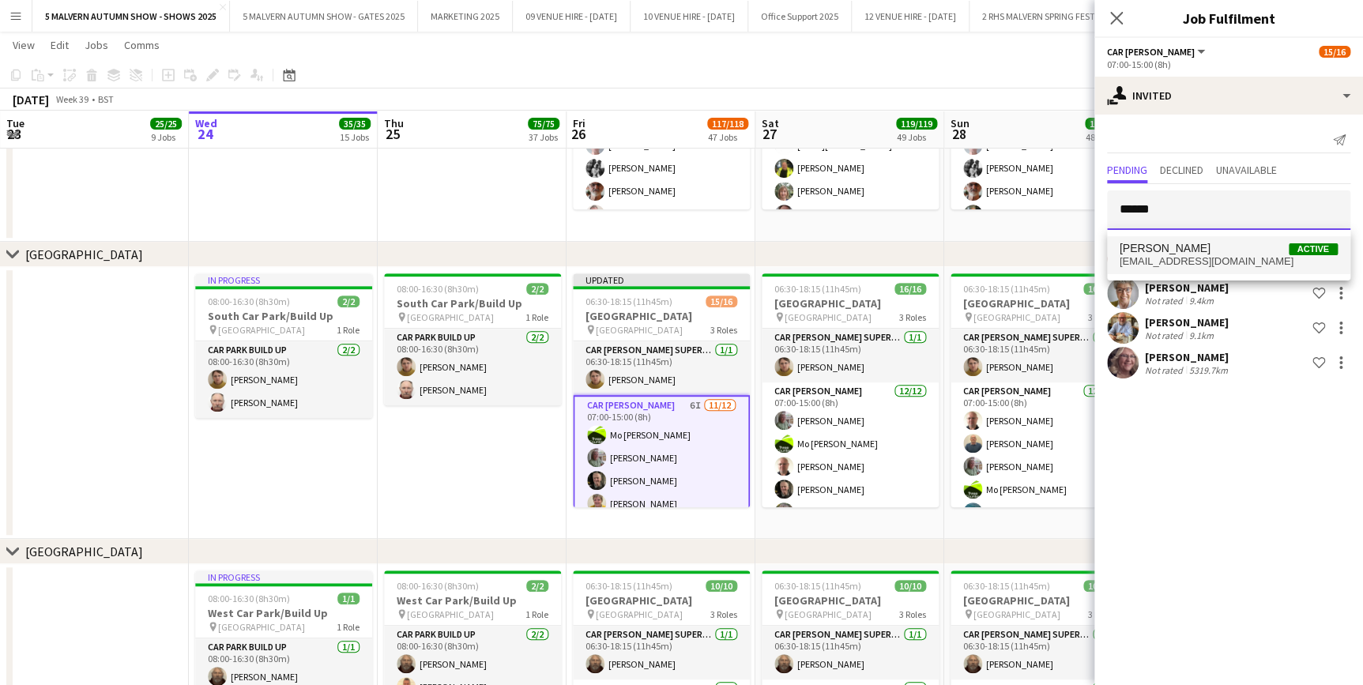
type input "******"
click at [1210, 245] on span "Angelo STOJKOWSKI" at bounding box center [1165, 248] width 91 height 13
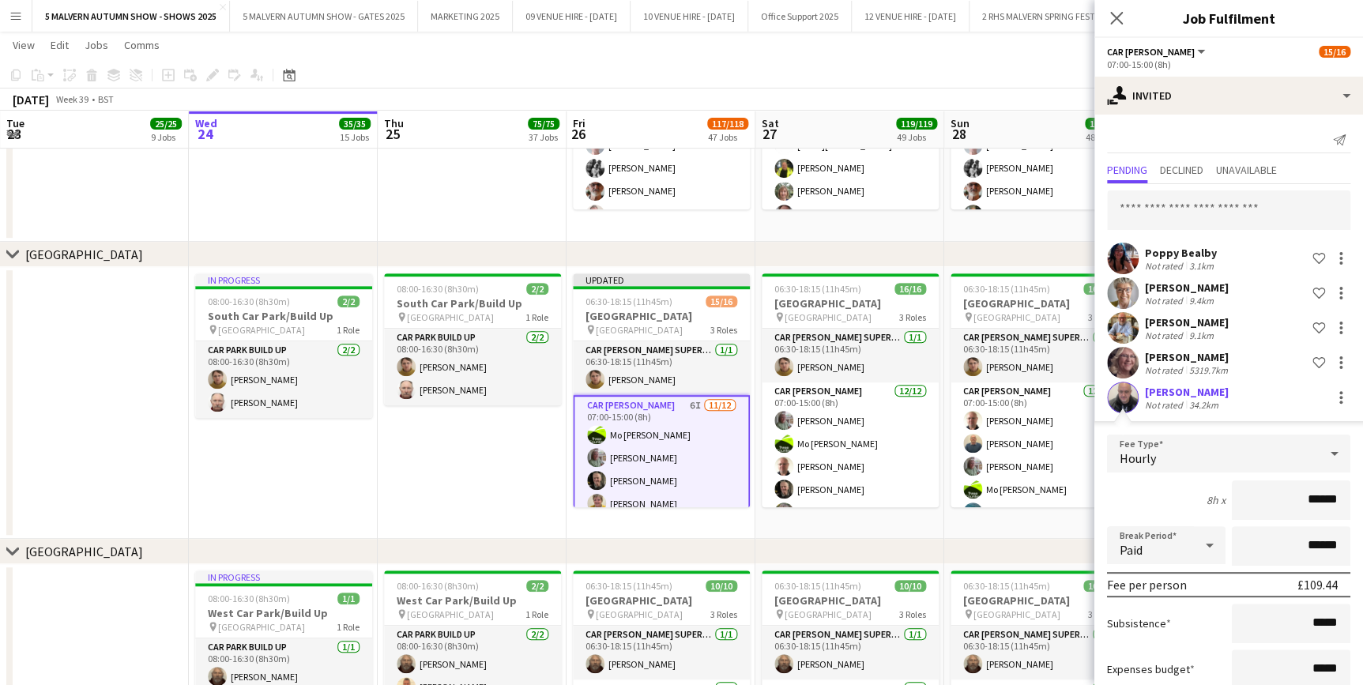
scroll to position [100, 0]
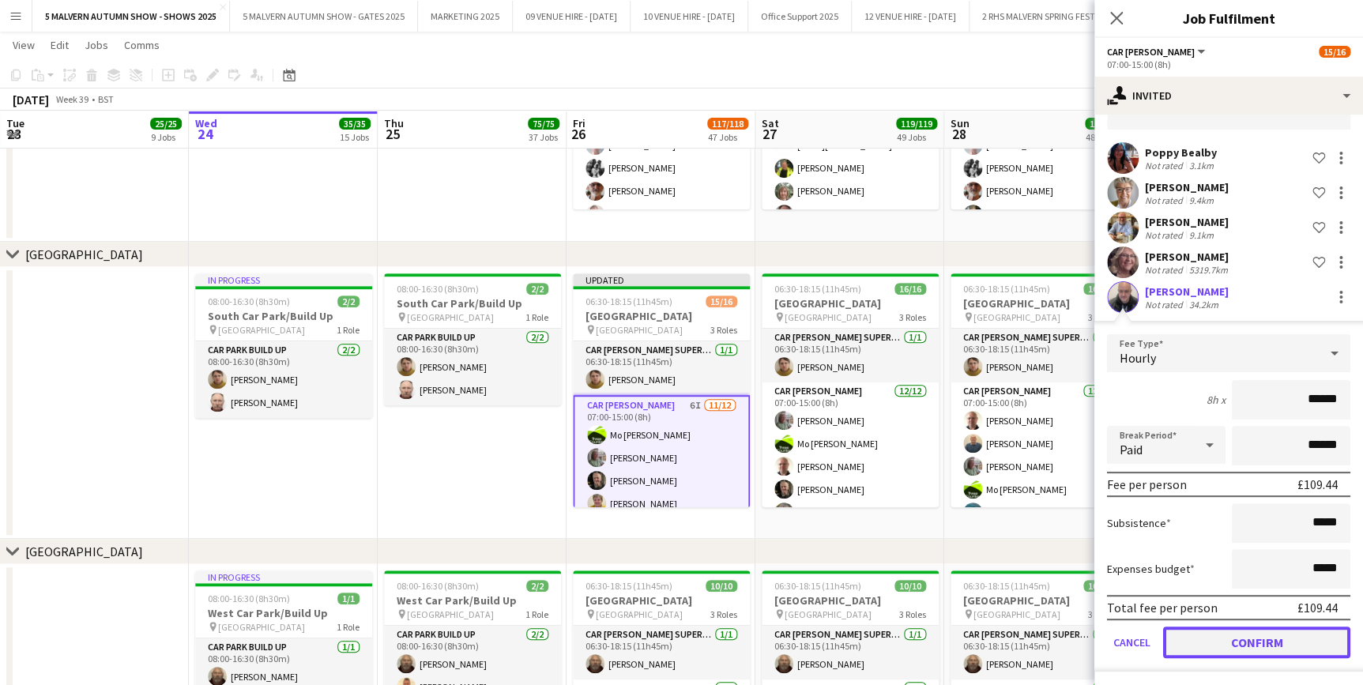
click at [1269, 649] on button "Confirm" at bounding box center [1256, 643] width 187 height 32
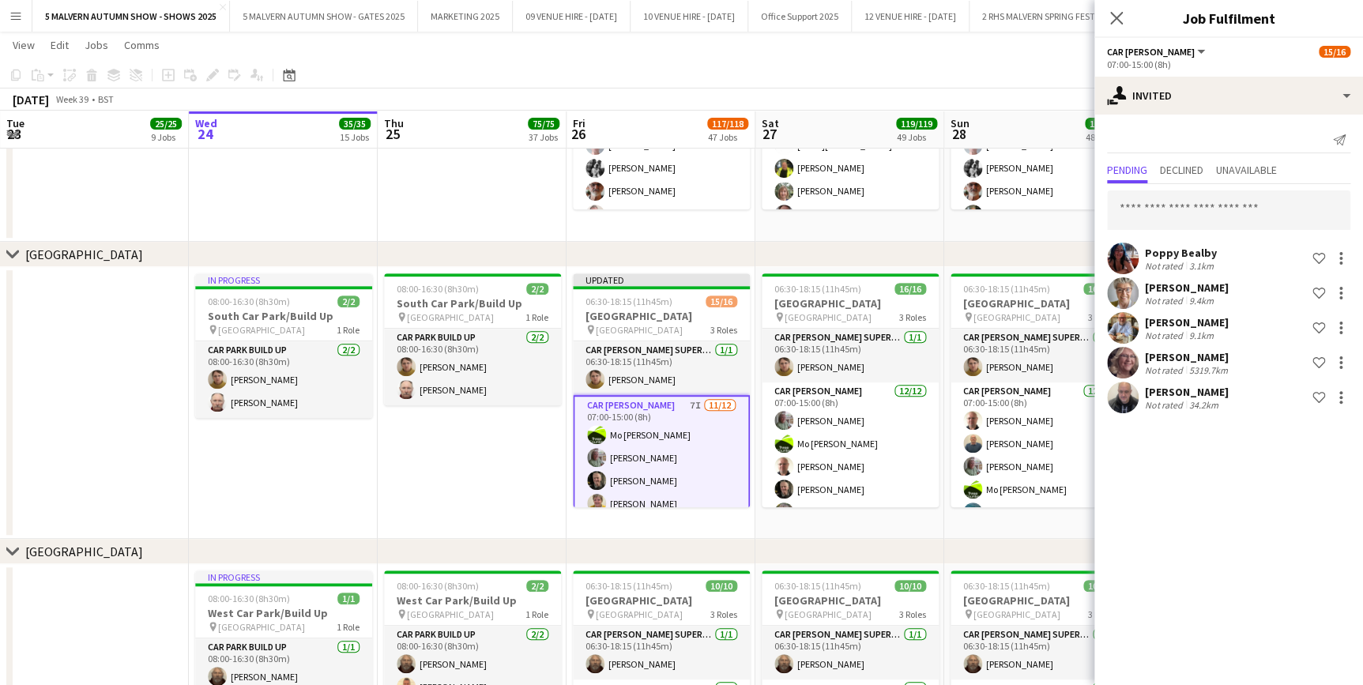
scroll to position [0, 0]
click at [1127, 208] on input "text" at bounding box center [1228, 210] width 243 height 40
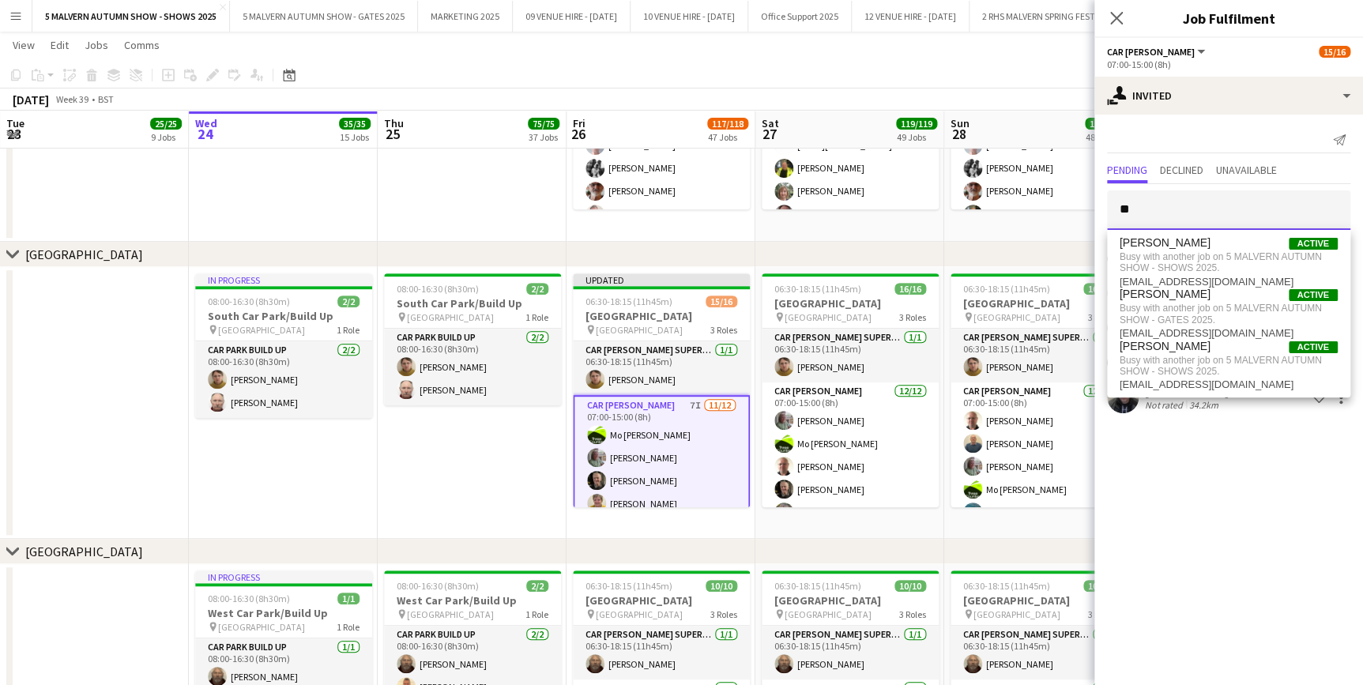
type input "*"
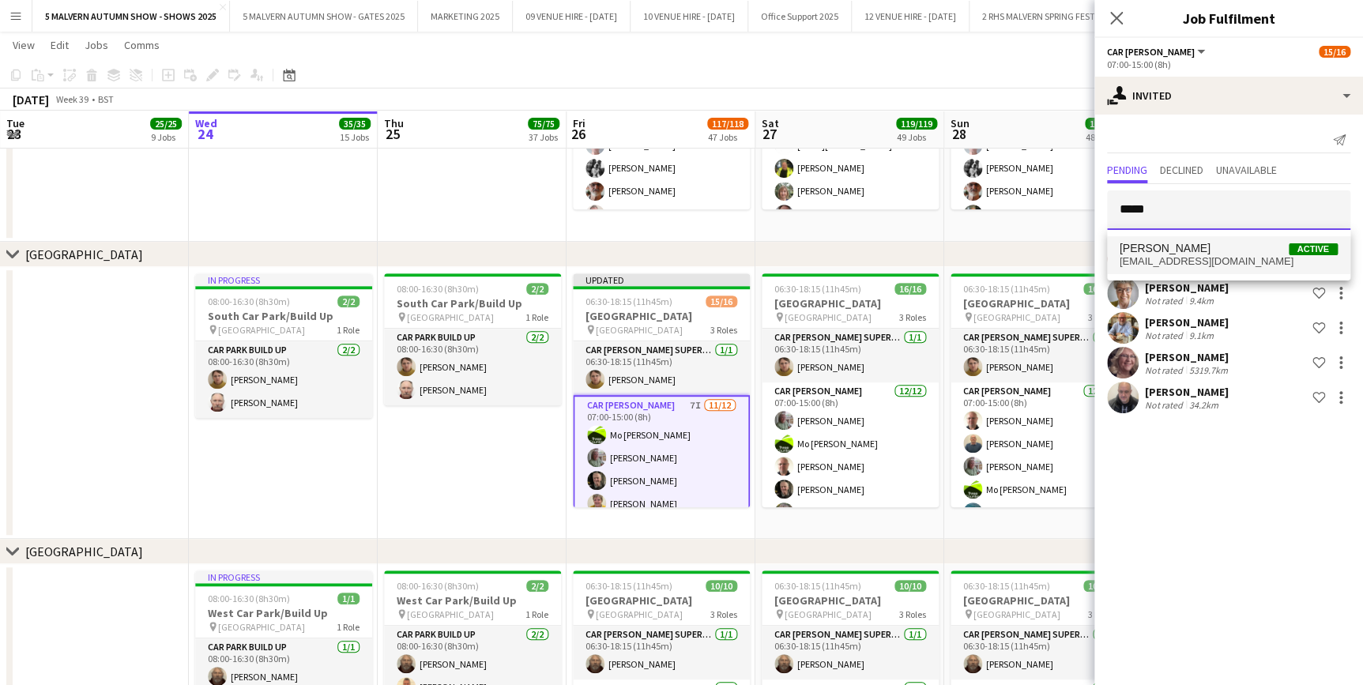
type input "*****"
click at [1196, 265] on span "huntyrugby@gmail.com" at bounding box center [1229, 261] width 218 height 13
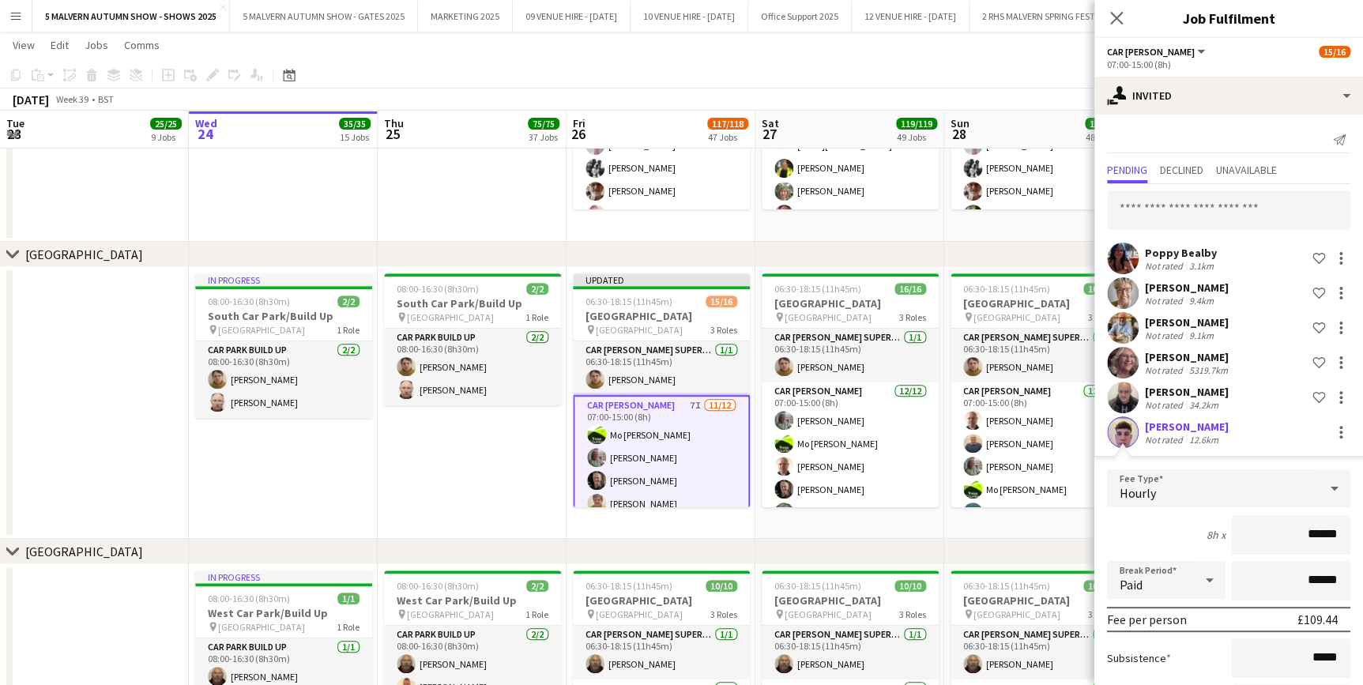
scroll to position [135, 0]
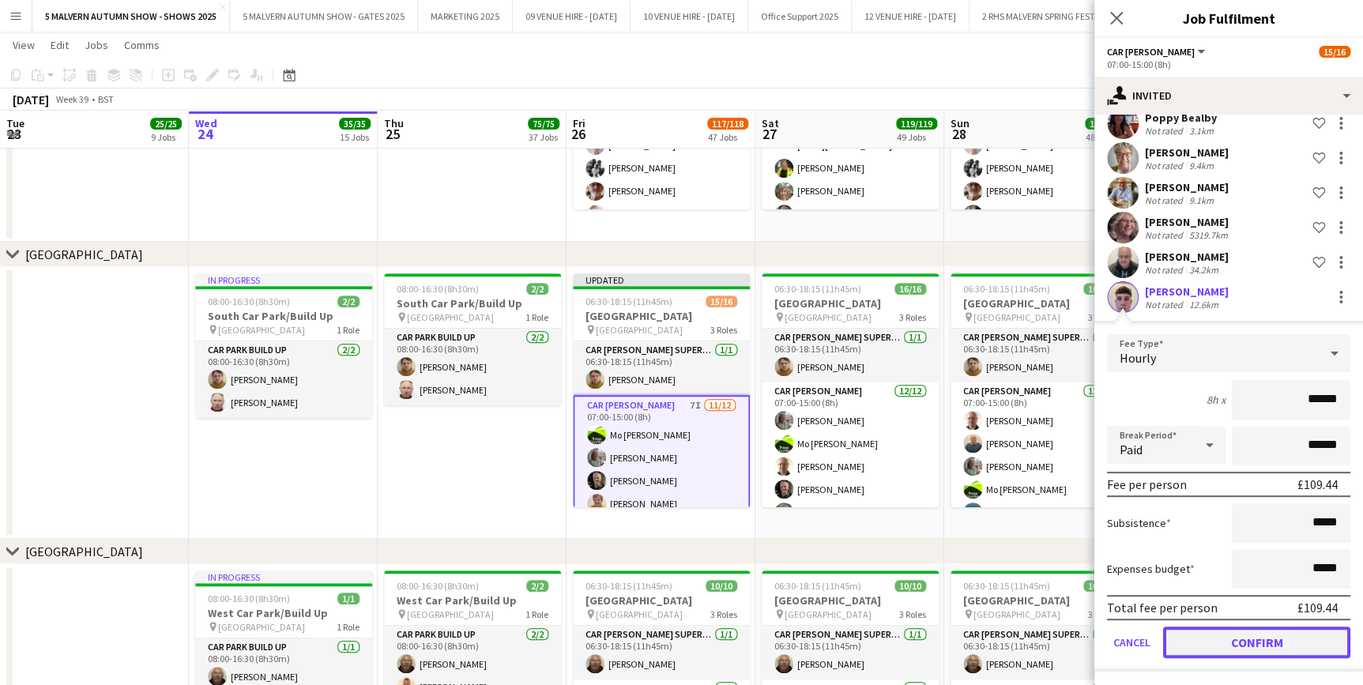
click at [1218, 636] on button "Confirm" at bounding box center [1256, 643] width 187 height 32
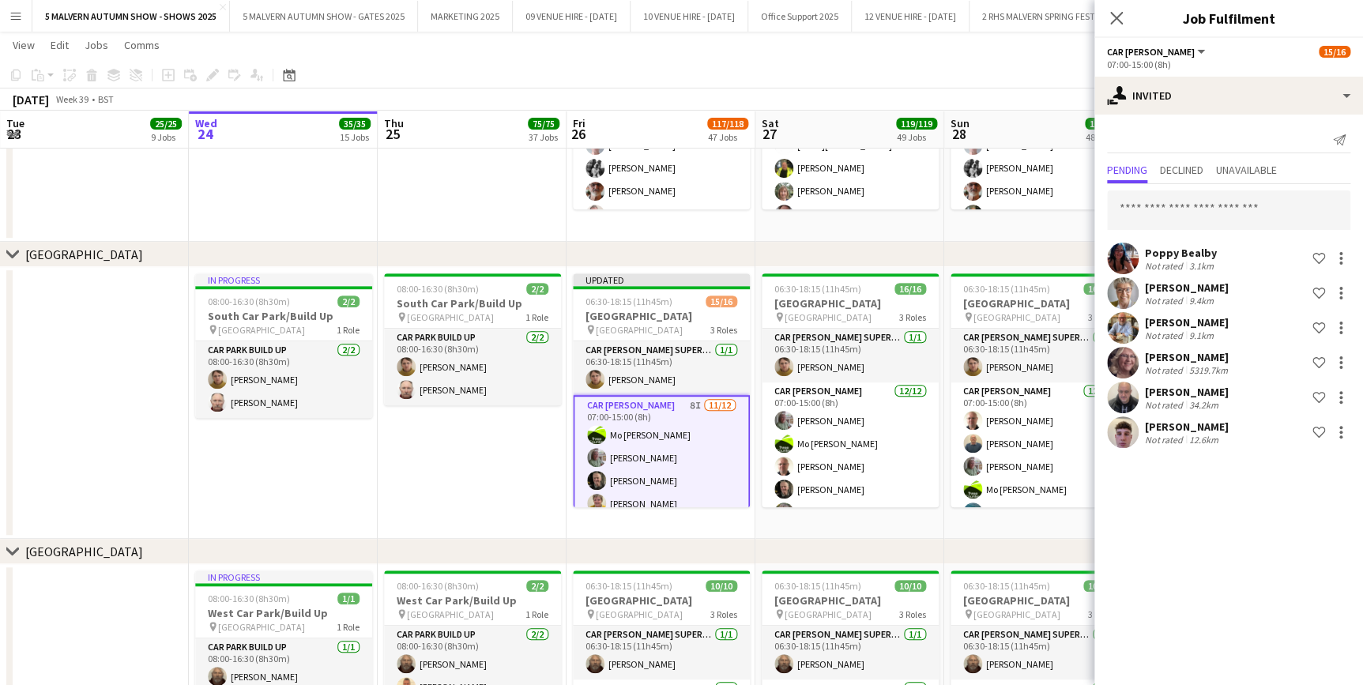
scroll to position [0, 0]
click at [1231, 223] on input "text" at bounding box center [1228, 210] width 243 height 40
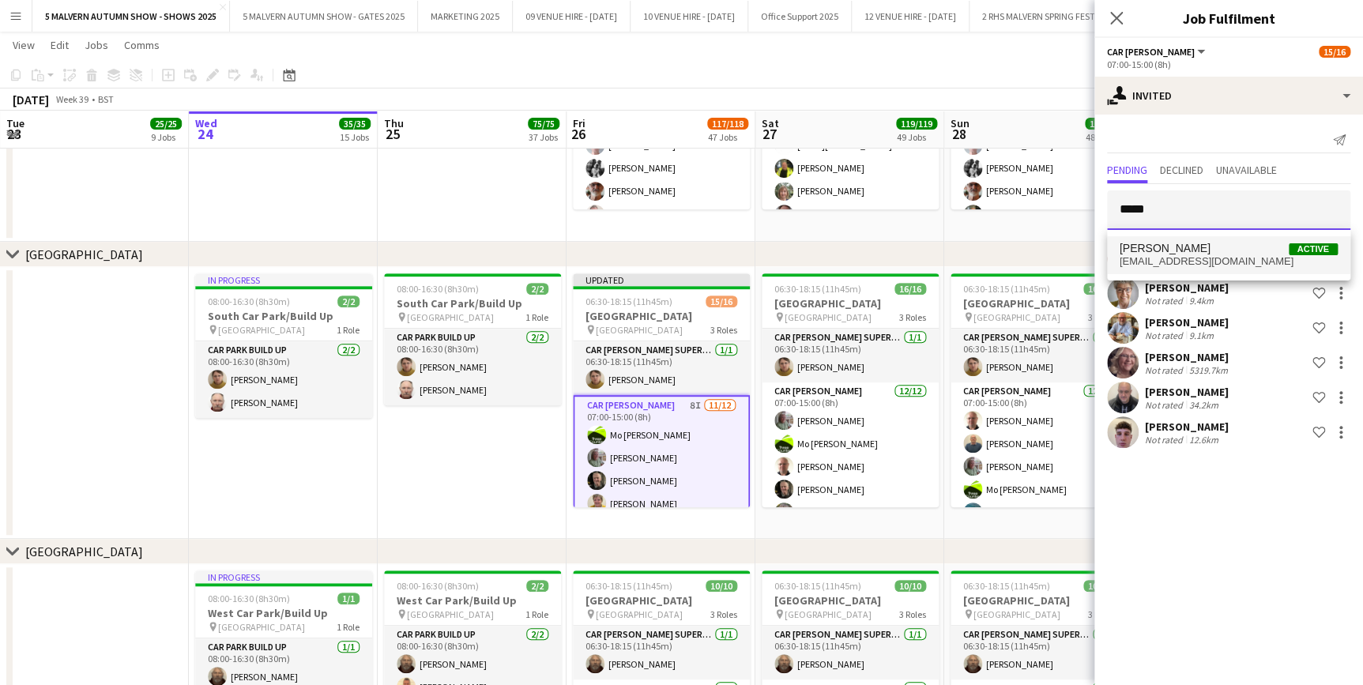
type input "*****"
click at [1215, 244] on span "Beatrice Forbes Active" at bounding box center [1229, 248] width 218 height 13
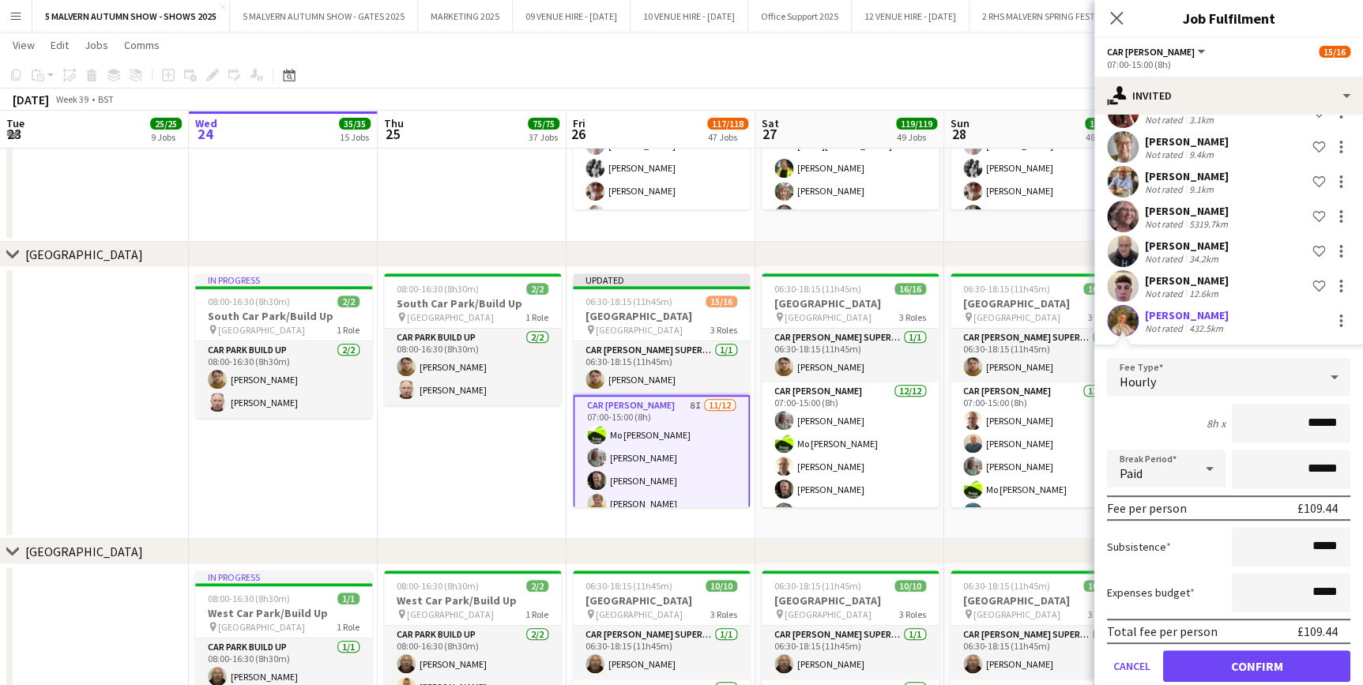
scroll to position [170, 0]
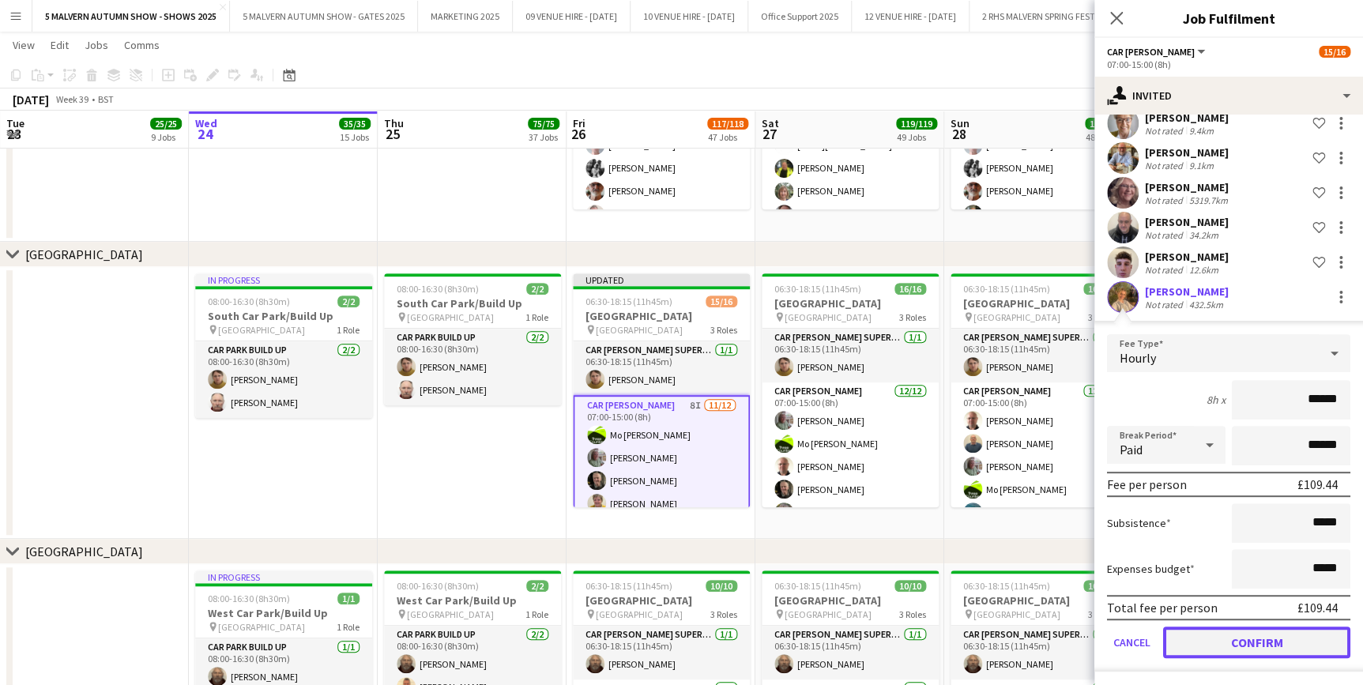
click at [1184, 633] on button "Confirm" at bounding box center [1256, 643] width 187 height 32
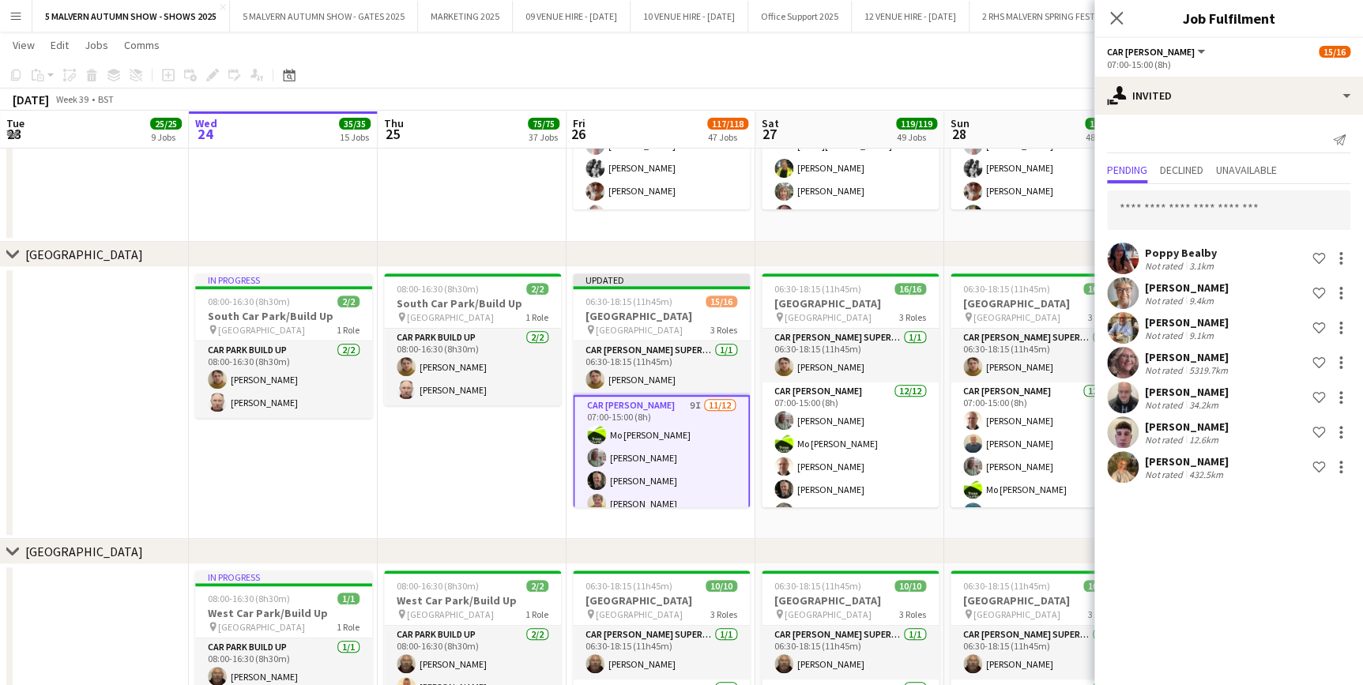
scroll to position [0, 0]
click at [1201, 215] on input "text" at bounding box center [1228, 210] width 243 height 40
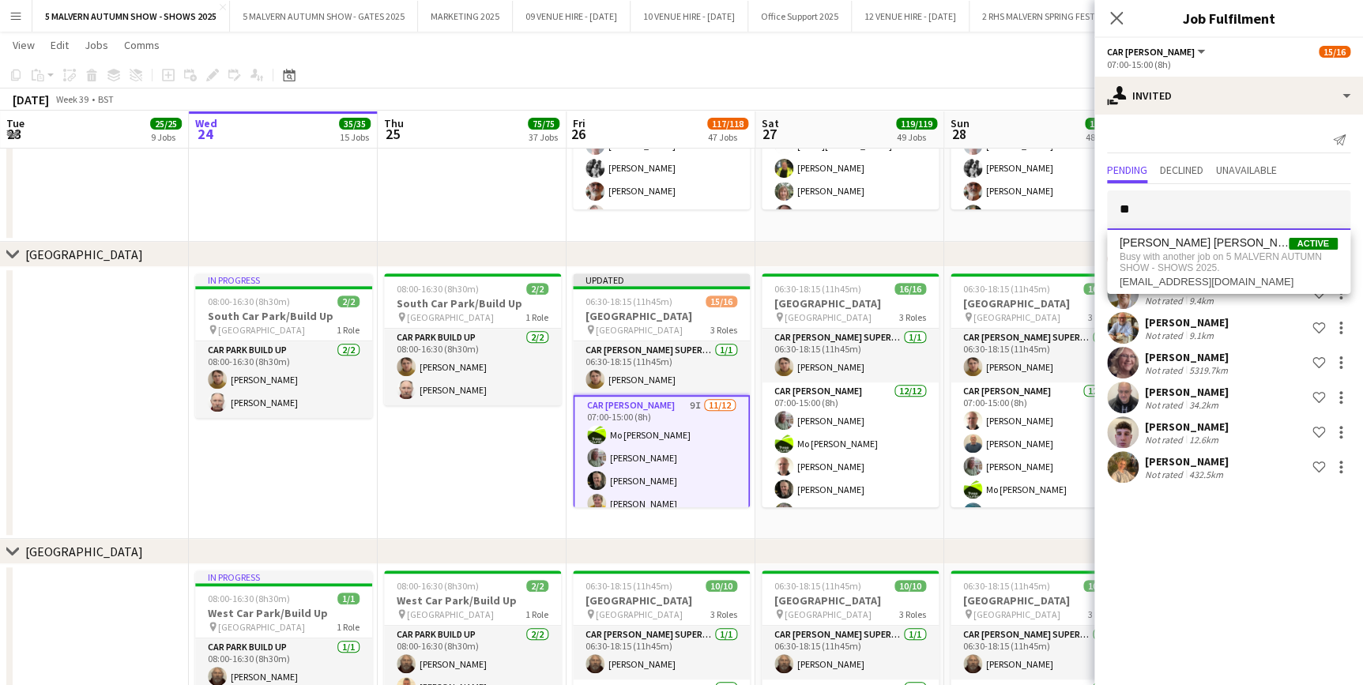
type input "*"
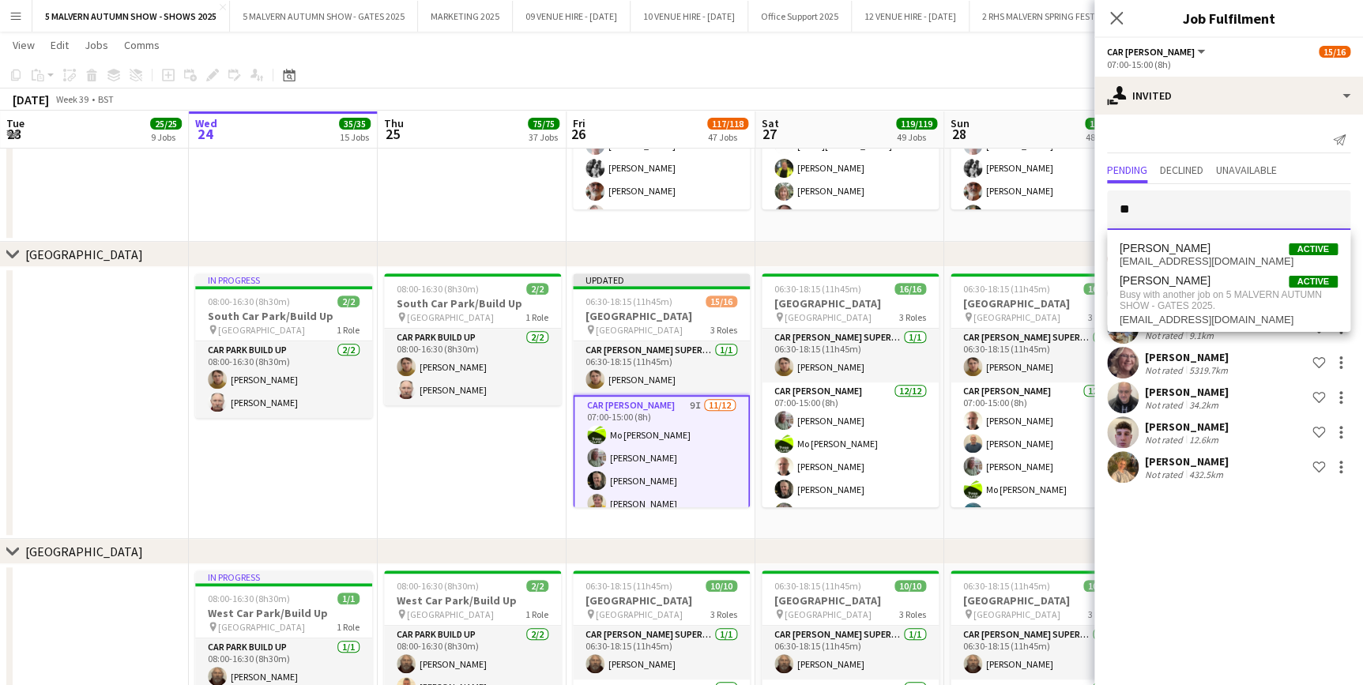
type input "*"
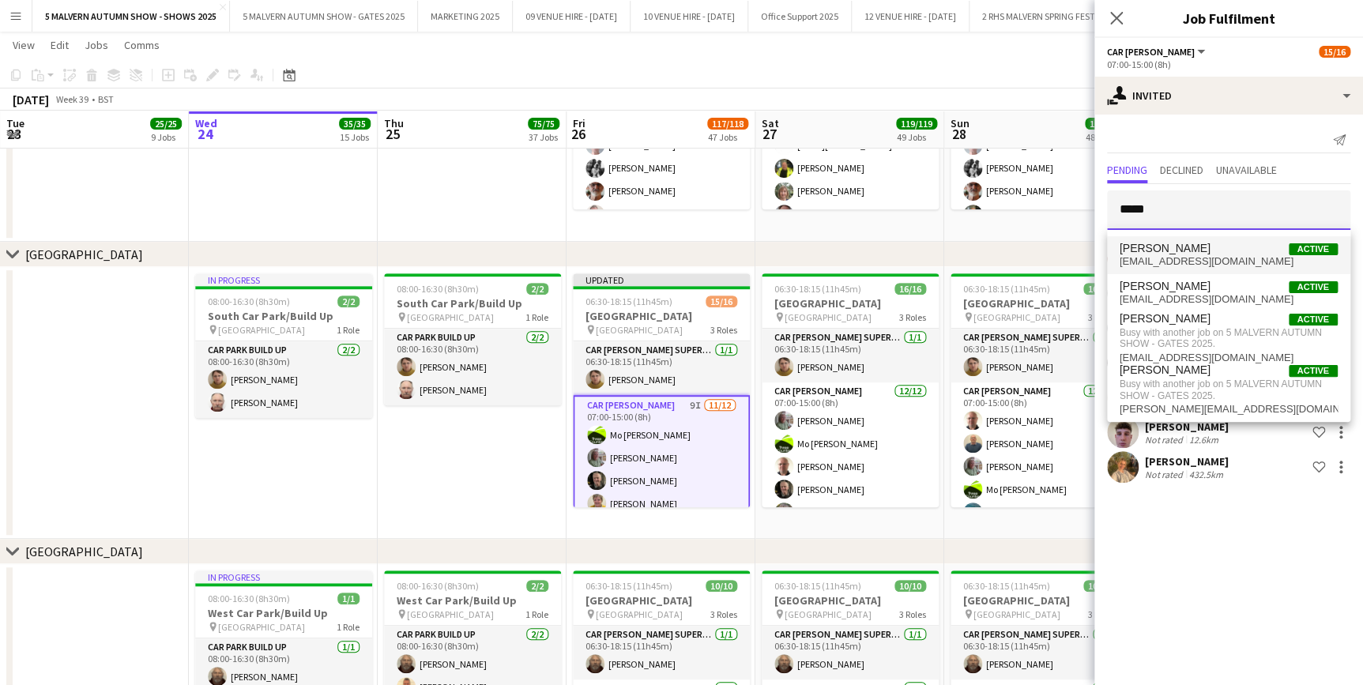
type input "*****"
click at [1199, 249] on span "Chris Cassidy Active" at bounding box center [1229, 248] width 218 height 13
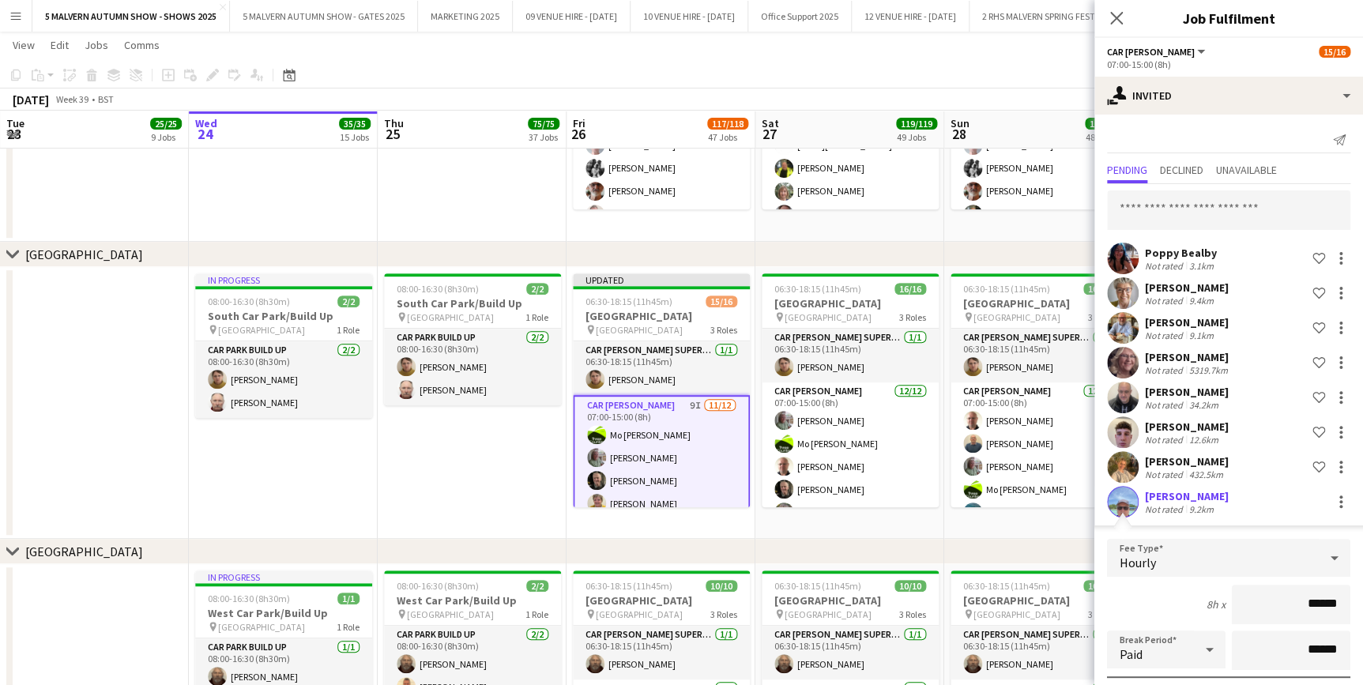
scroll to position [205, 0]
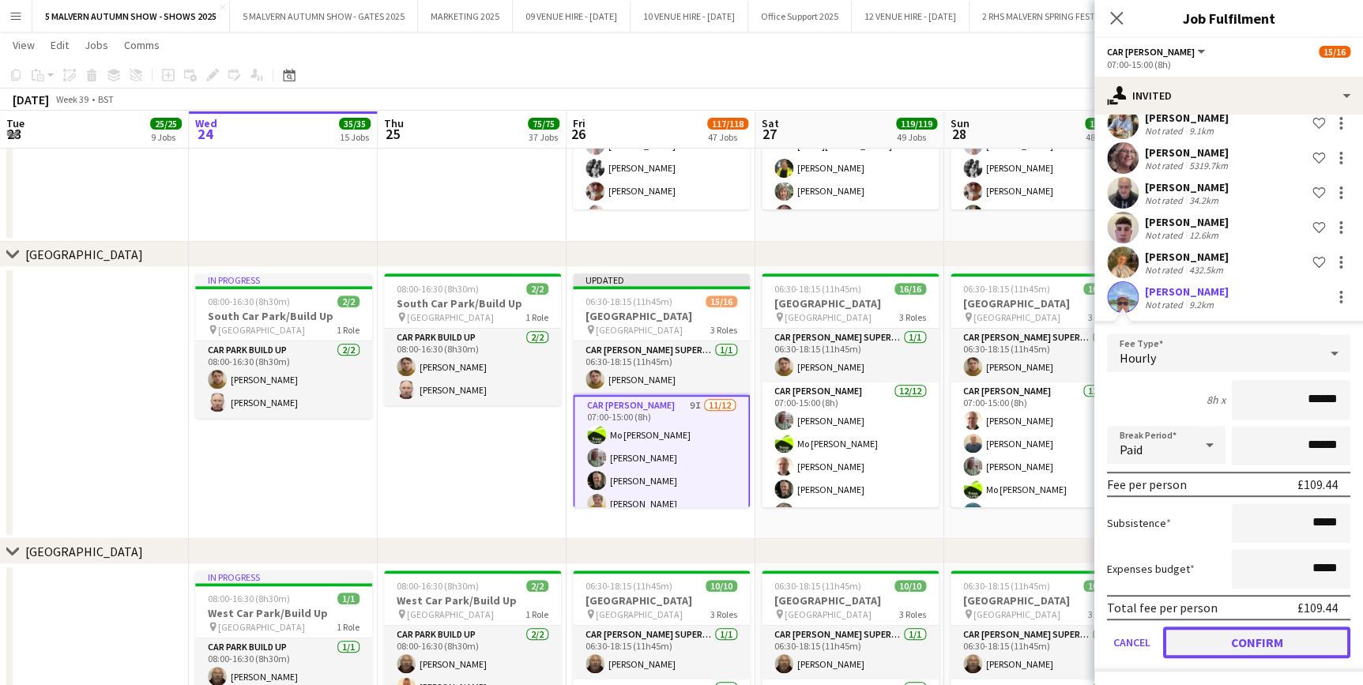
click at [1254, 654] on button "Confirm" at bounding box center [1256, 643] width 187 height 32
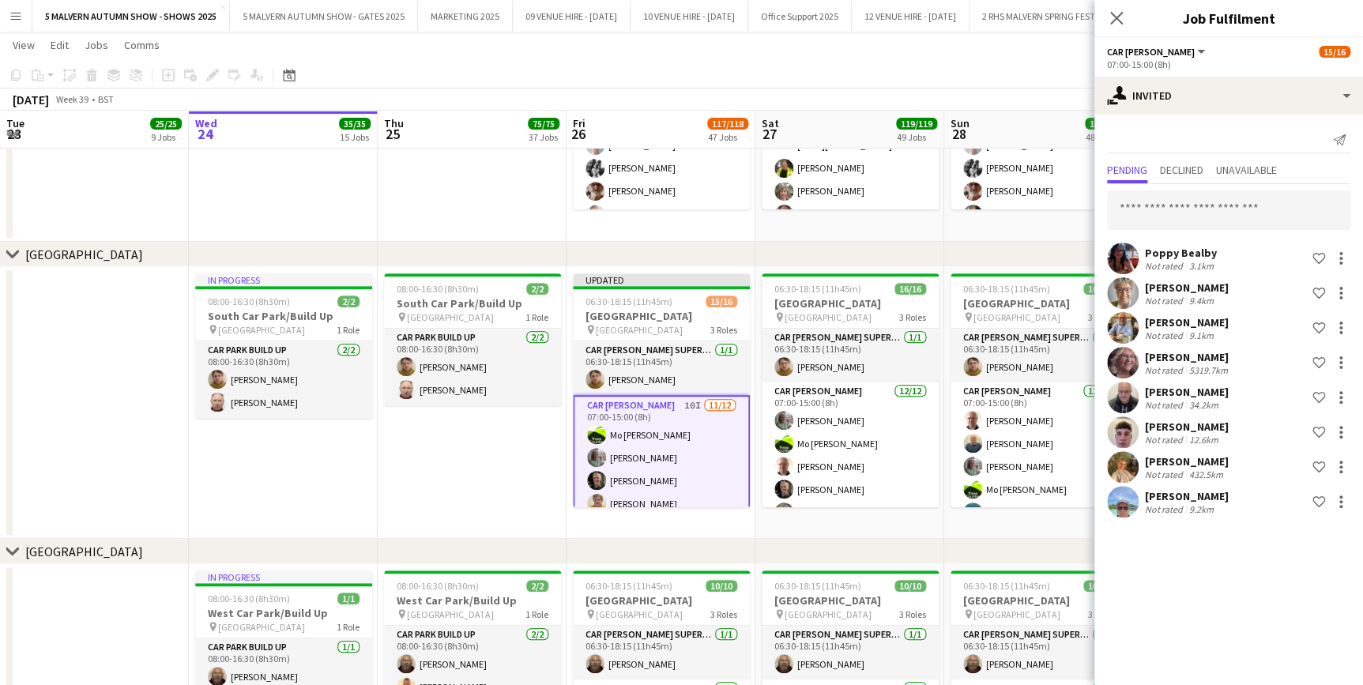
scroll to position [0, 0]
click at [1228, 197] on input "text" at bounding box center [1228, 210] width 243 height 40
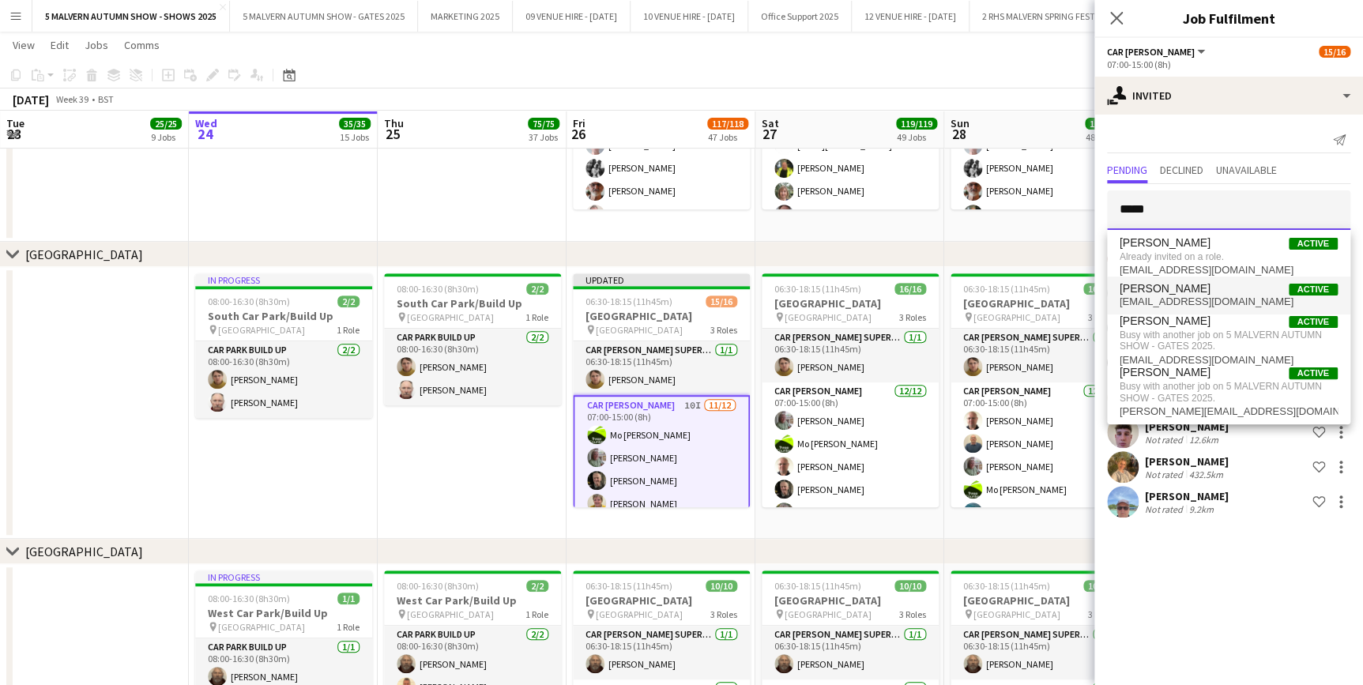
type input "*****"
click at [1196, 280] on mat-option "Christine Esling Active chrisesling@yahoo.co.uk" at bounding box center [1228, 296] width 243 height 38
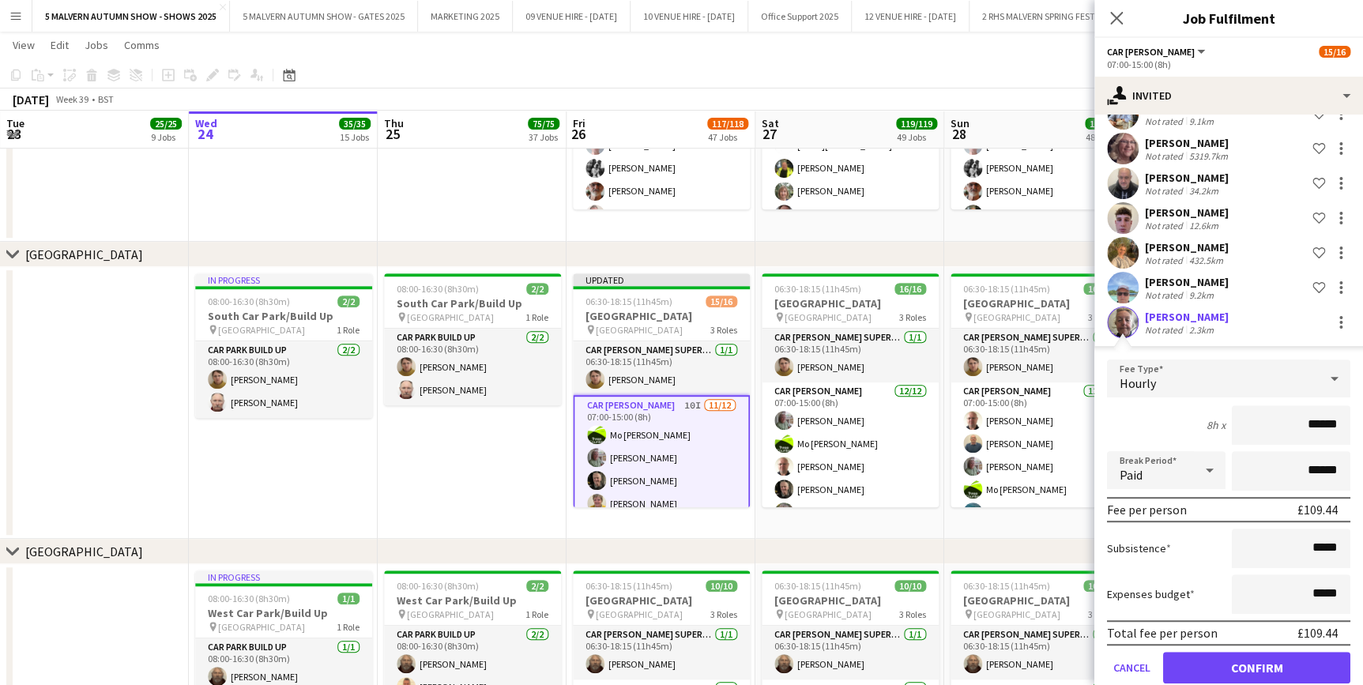
scroll to position [215, 0]
click at [1251, 651] on button "Confirm" at bounding box center [1256, 667] width 187 height 32
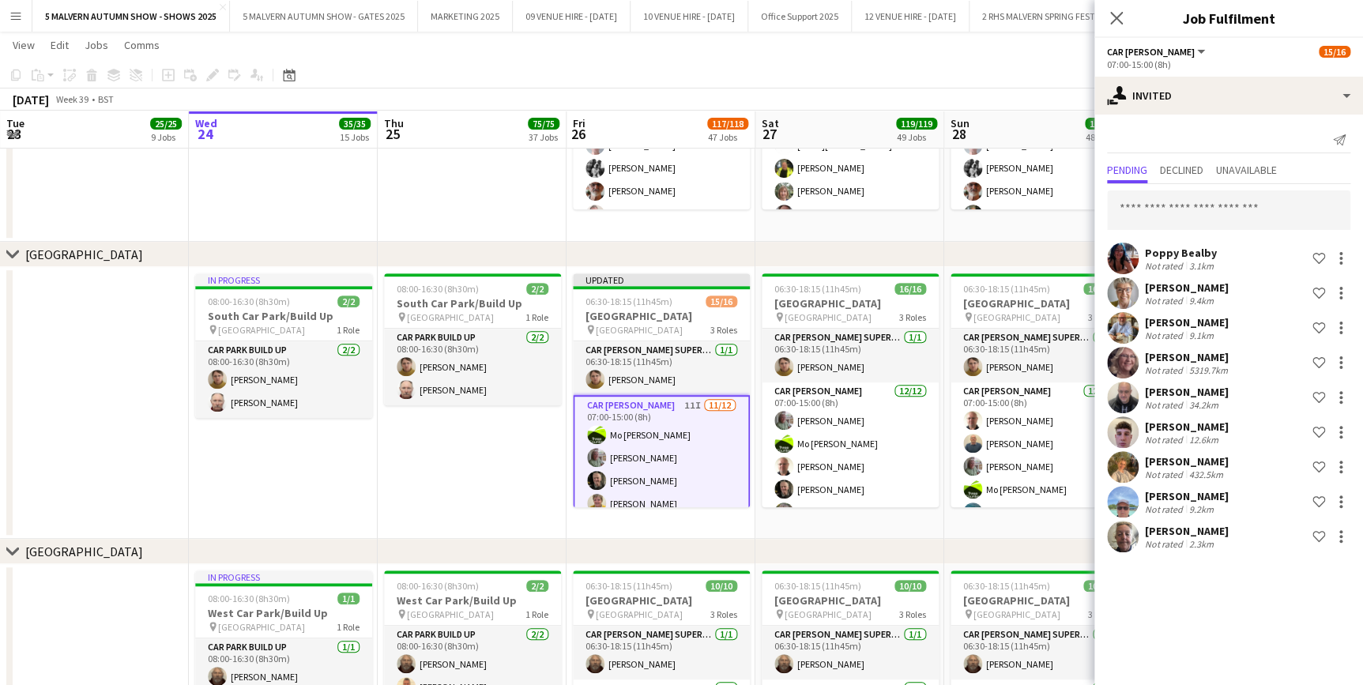
scroll to position [0, 0]
click at [1171, 204] on input "text" at bounding box center [1228, 210] width 243 height 40
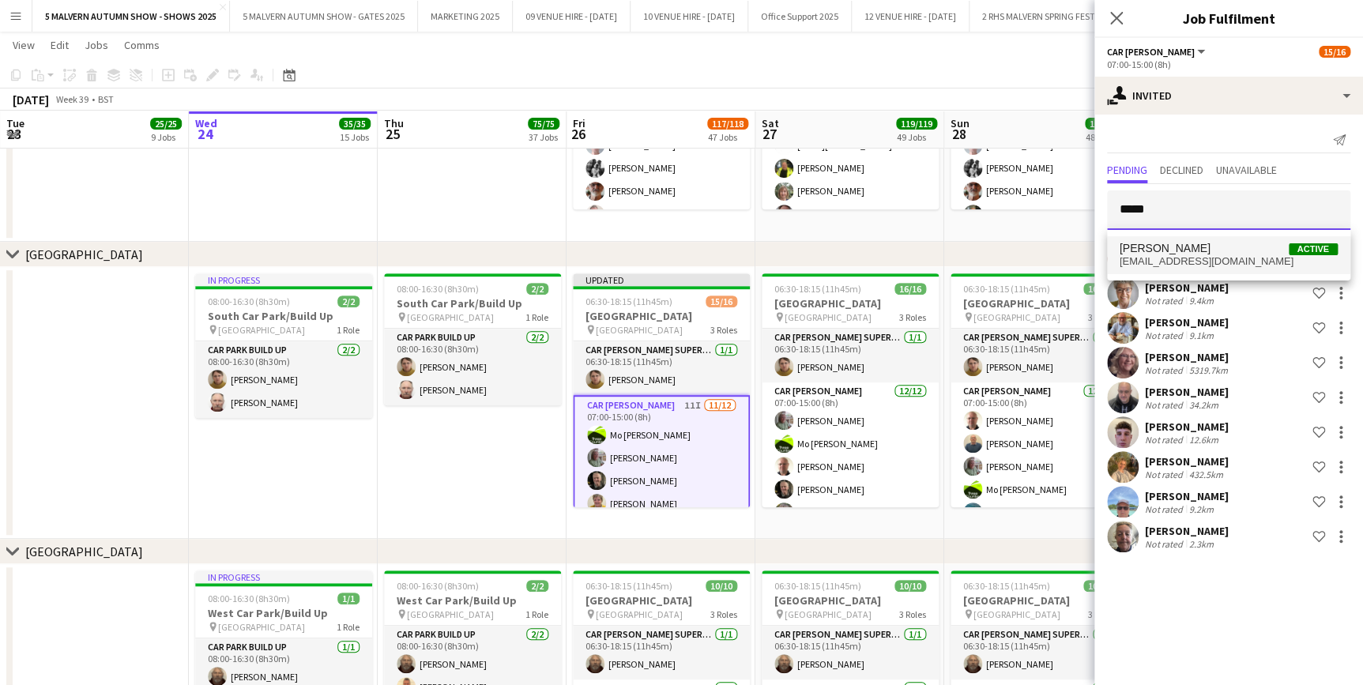
type input "*****"
click at [1162, 255] on span "colinhaines204@btinternet.com" at bounding box center [1229, 261] width 218 height 13
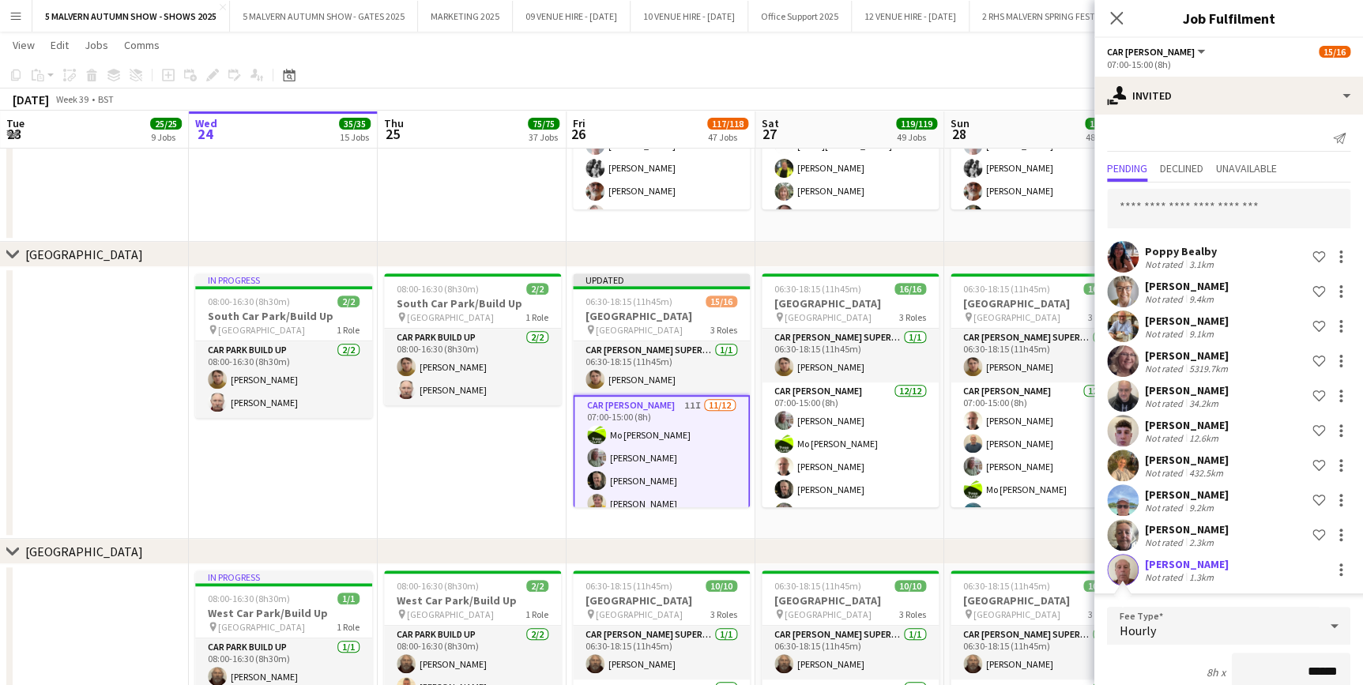
scroll to position [274, 0]
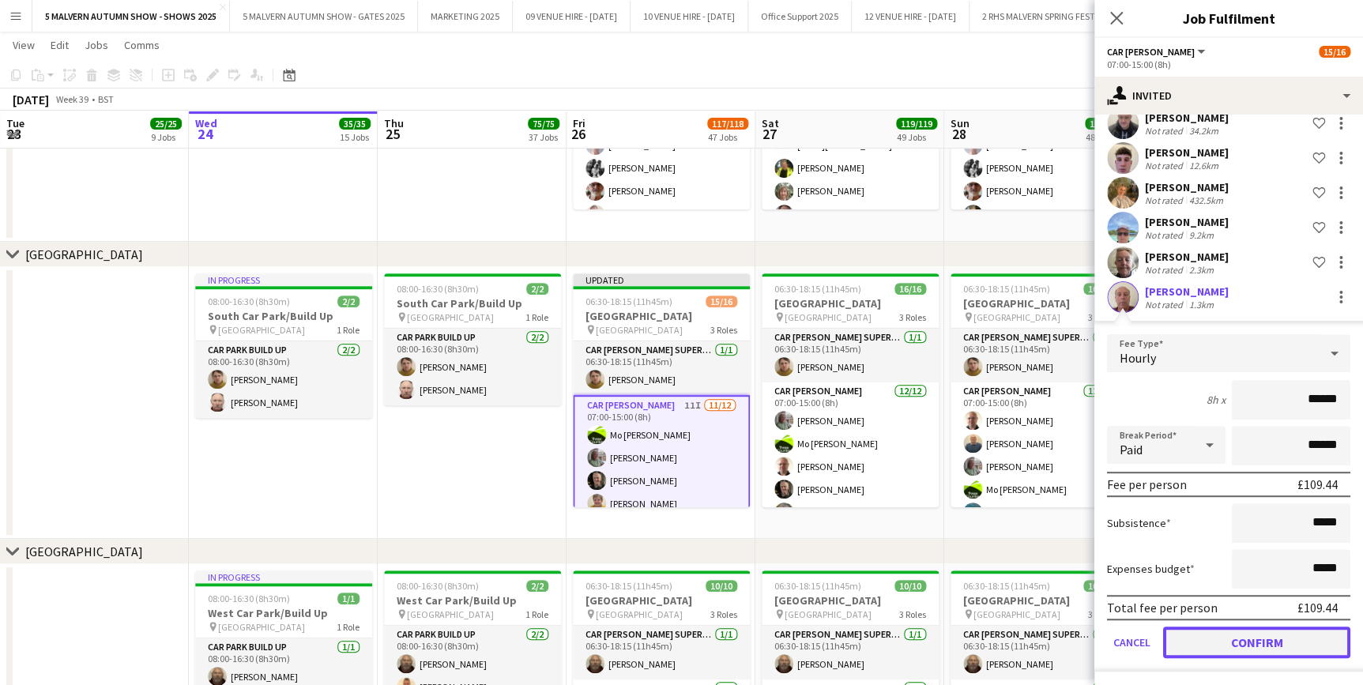
click at [1208, 632] on button "Confirm" at bounding box center [1256, 643] width 187 height 32
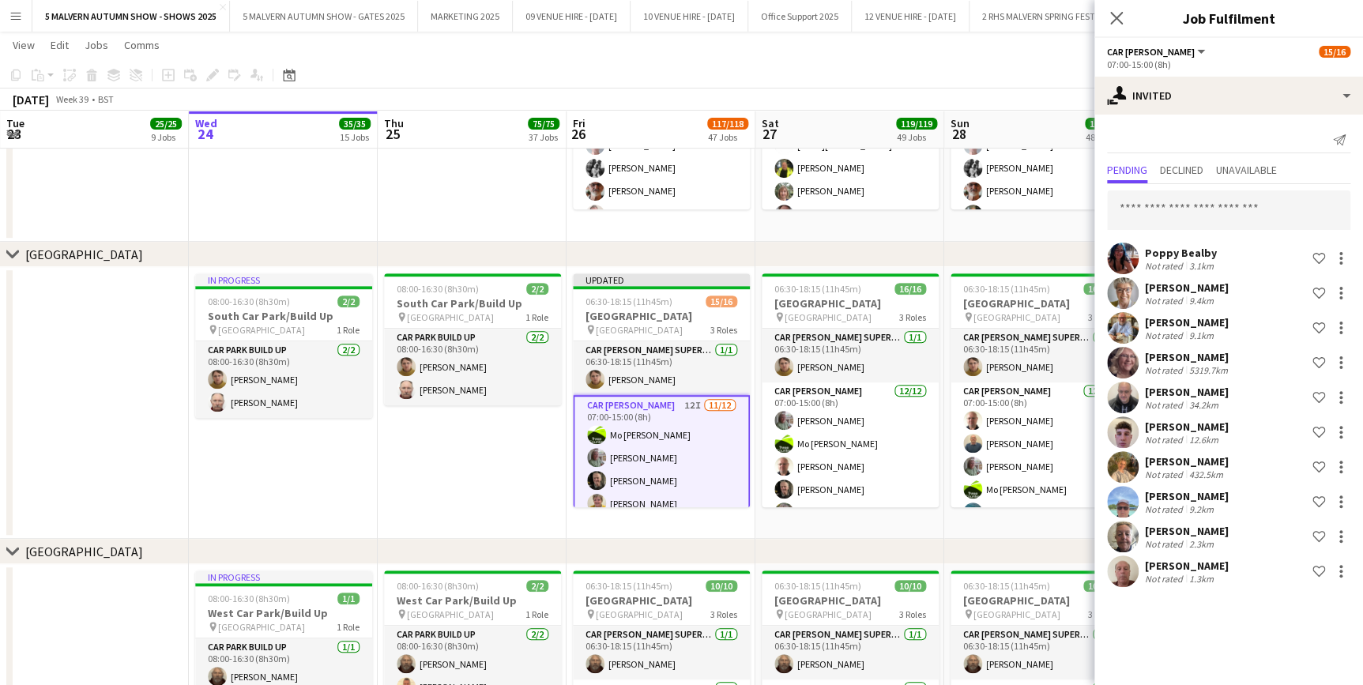
scroll to position [0, 0]
click at [1224, 224] on input "text" at bounding box center [1228, 210] width 243 height 40
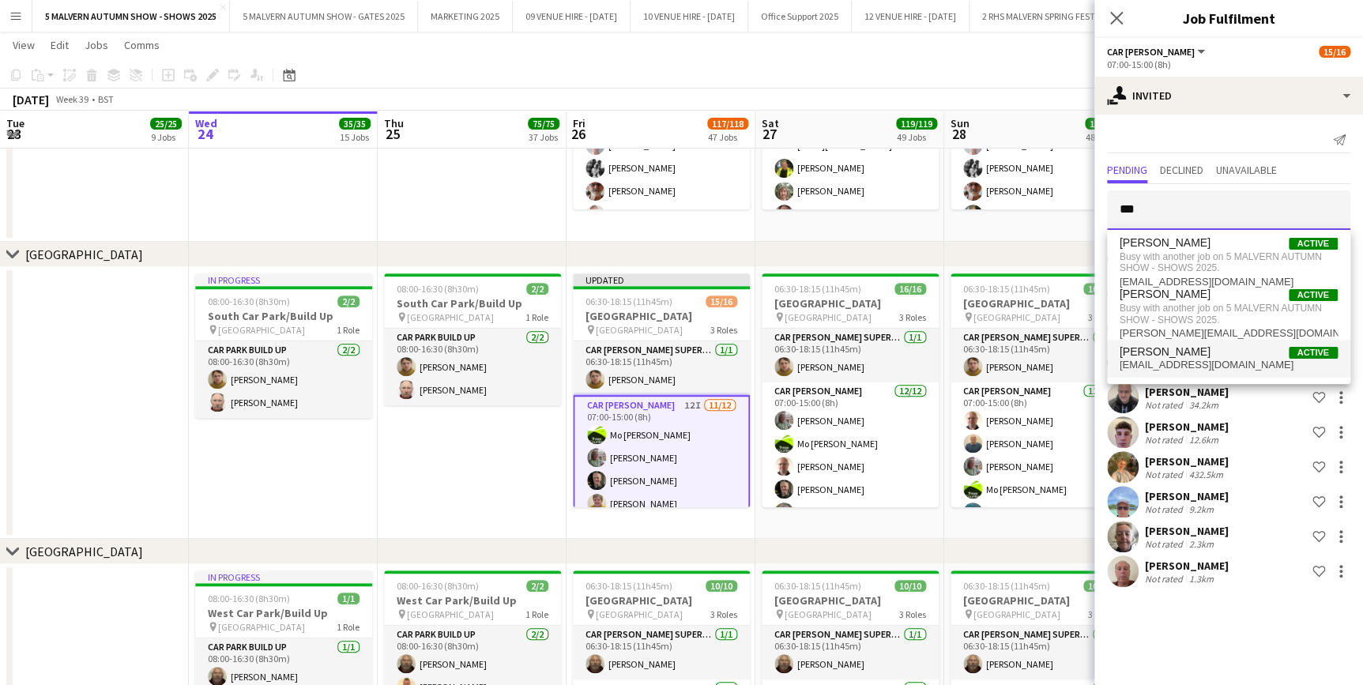
type input "***"
click at [1205, 359] on span "danieka30@googlemail.com" at bounding box center [1229, 365] width 218 height 13
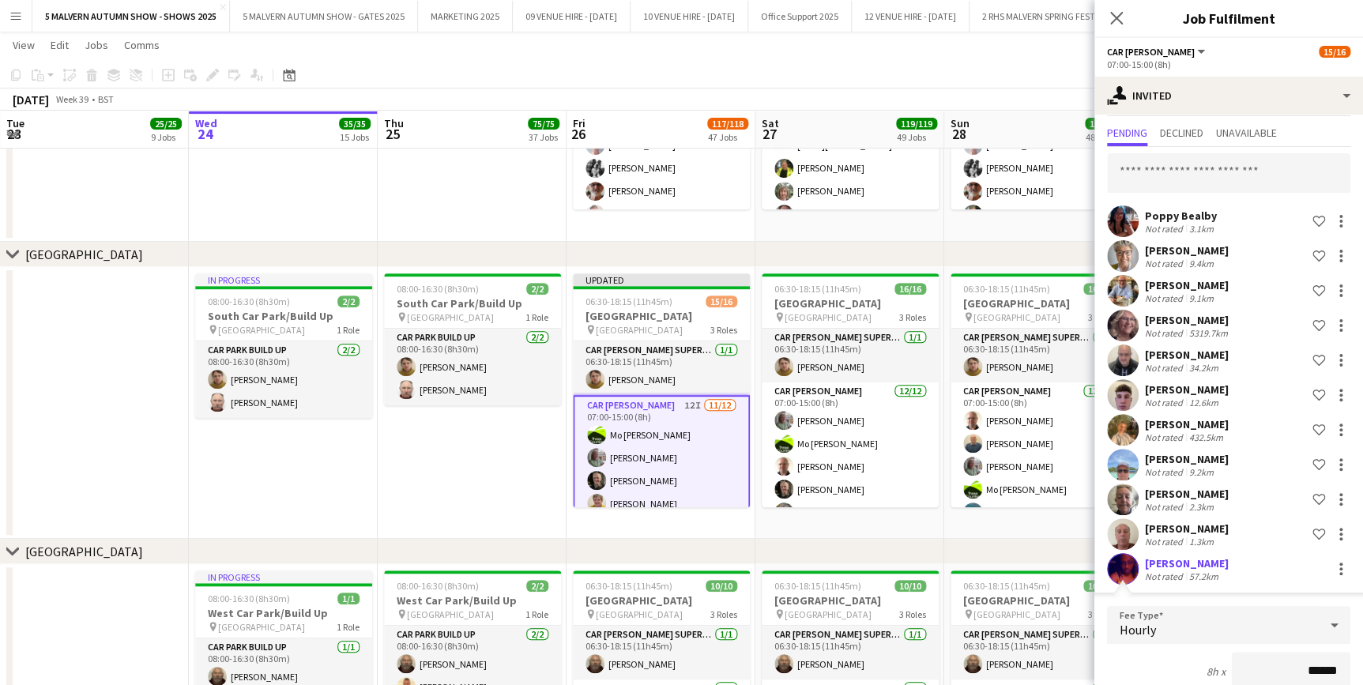
scroll to position [309, 0]
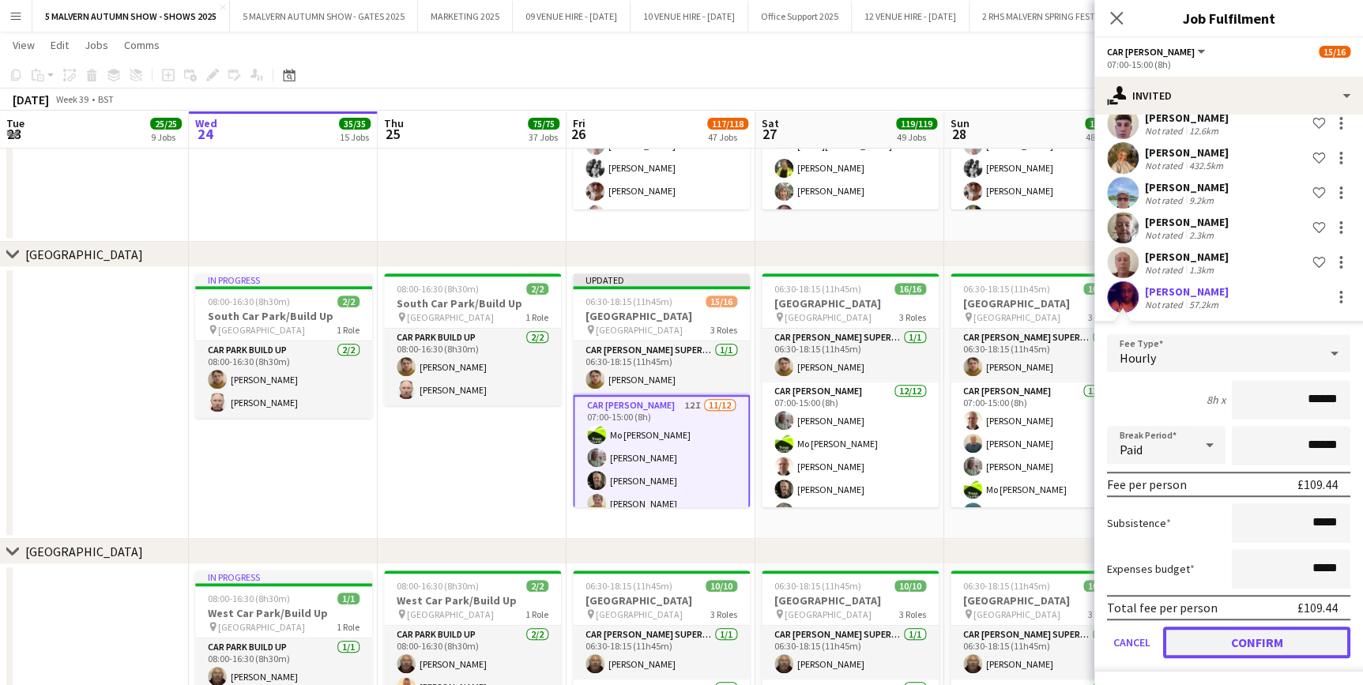
click at [1258, 634] on button "Confirm" at bounding box center [1256, 643] width 187 height 32
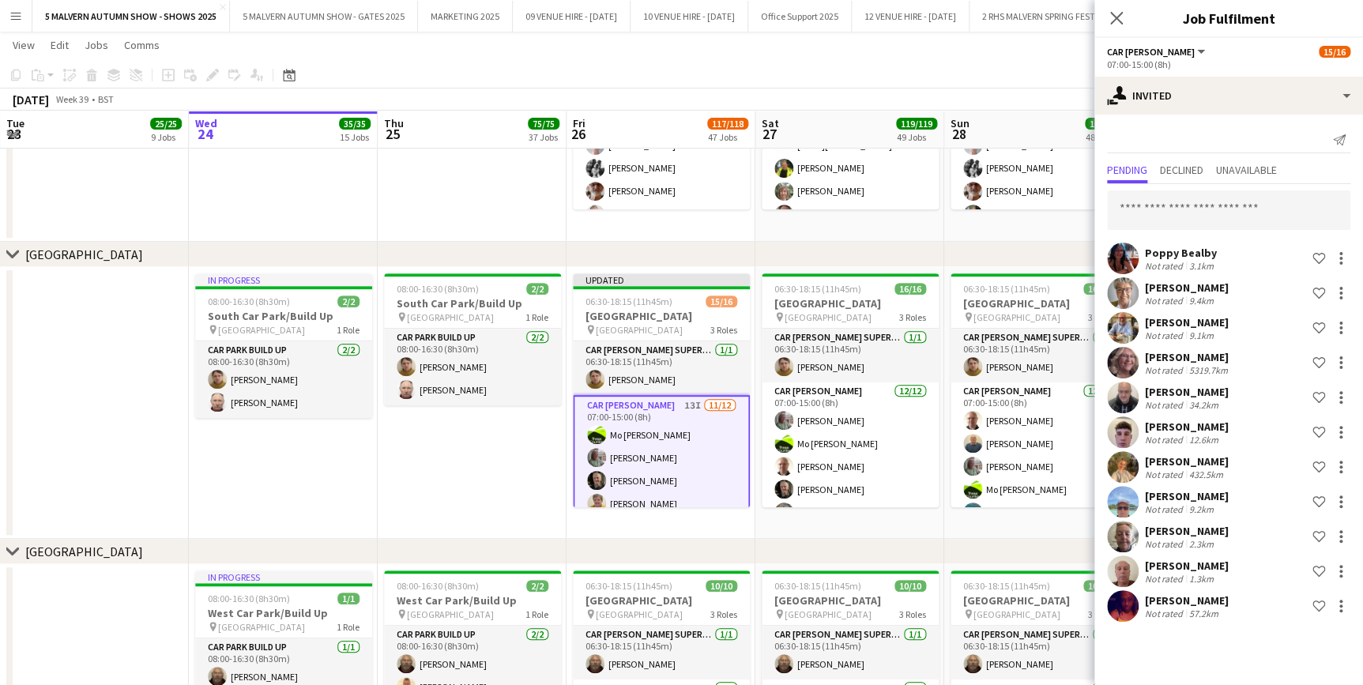
scroll to position [0, 0]
click at [1286, 198] on input "text" at bounding box center [1228, 210] width 243 height 40
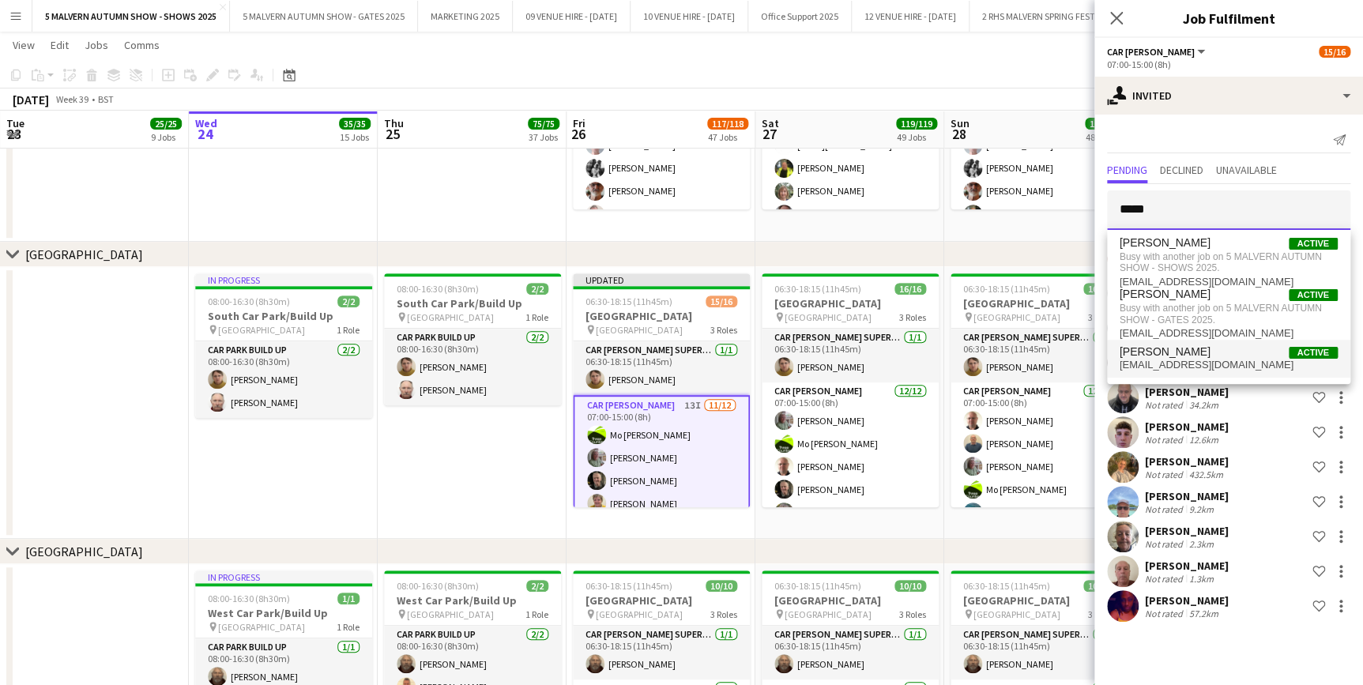
type input "*****"
click at [1206, 370] on span "[EMAIL_ADDRESS][DOMAIN_NAME]" at bounding box center [1229, 365] width 218 height 13
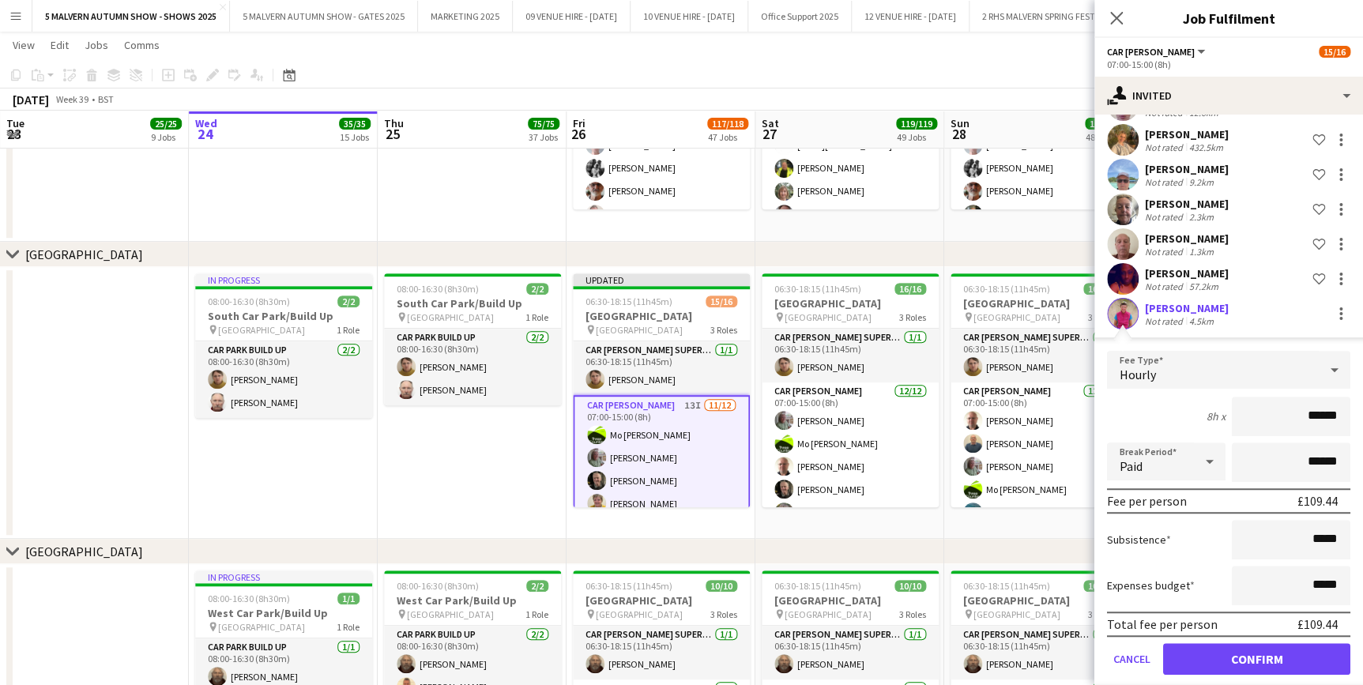
scroll to position [344, 0]
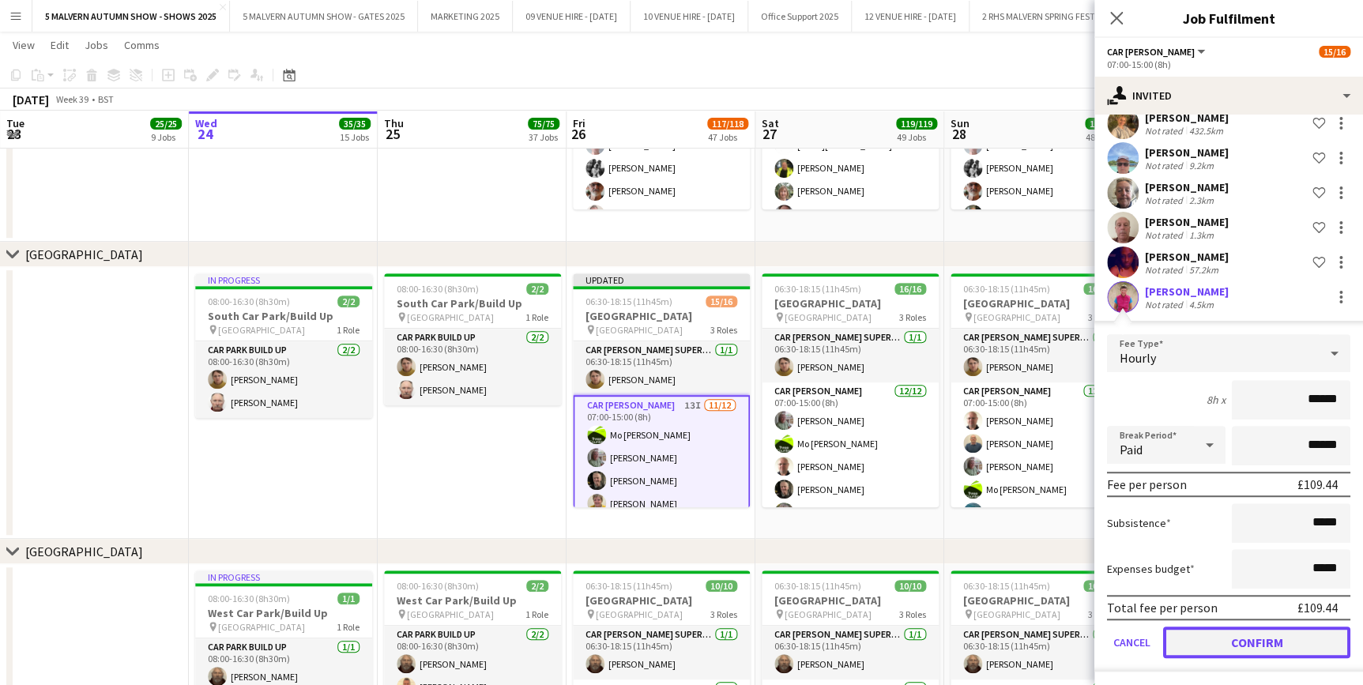
click at [1265, 639] on button "Confirm" at bounding box center [1256, 643] width 187 height 32
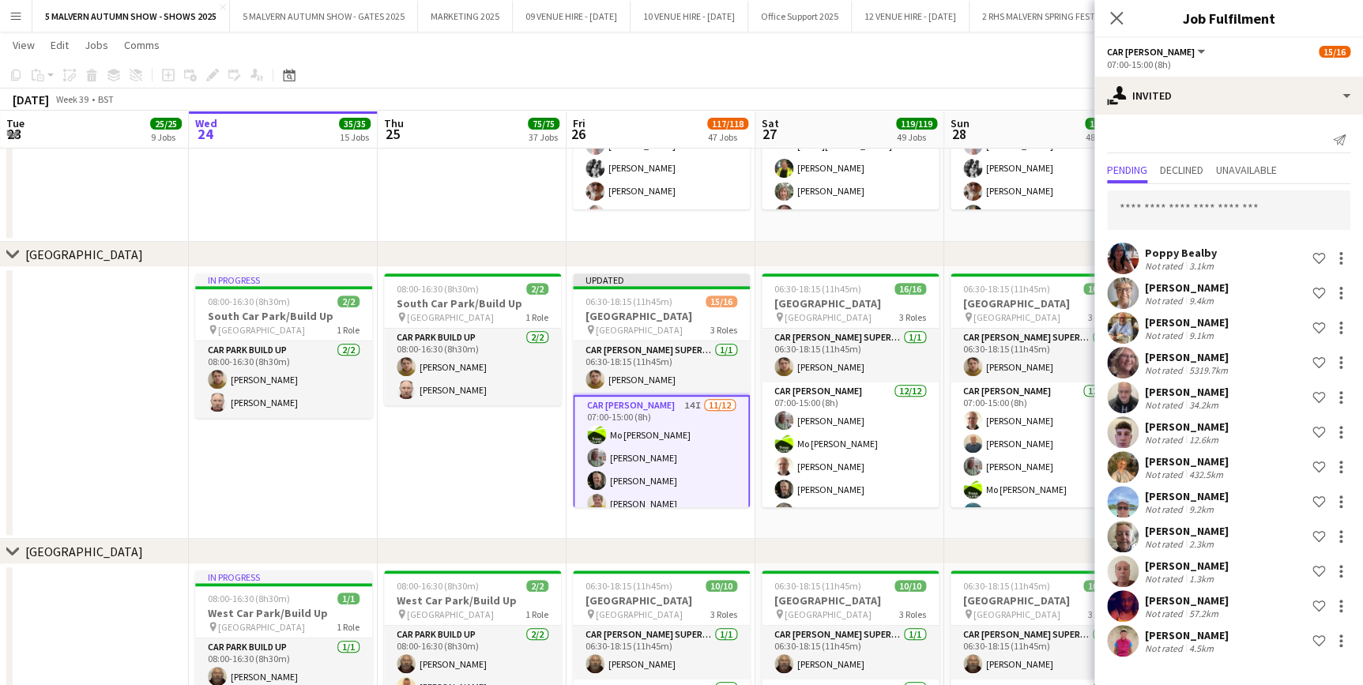
scroll to position [0, 0]
click at [1178, 202] on input "text" at bounding box center [1228, 210] width 243 height 40
click at [1273, 197] on input "text" at bounding box center [1228, 210] width 243 height 40
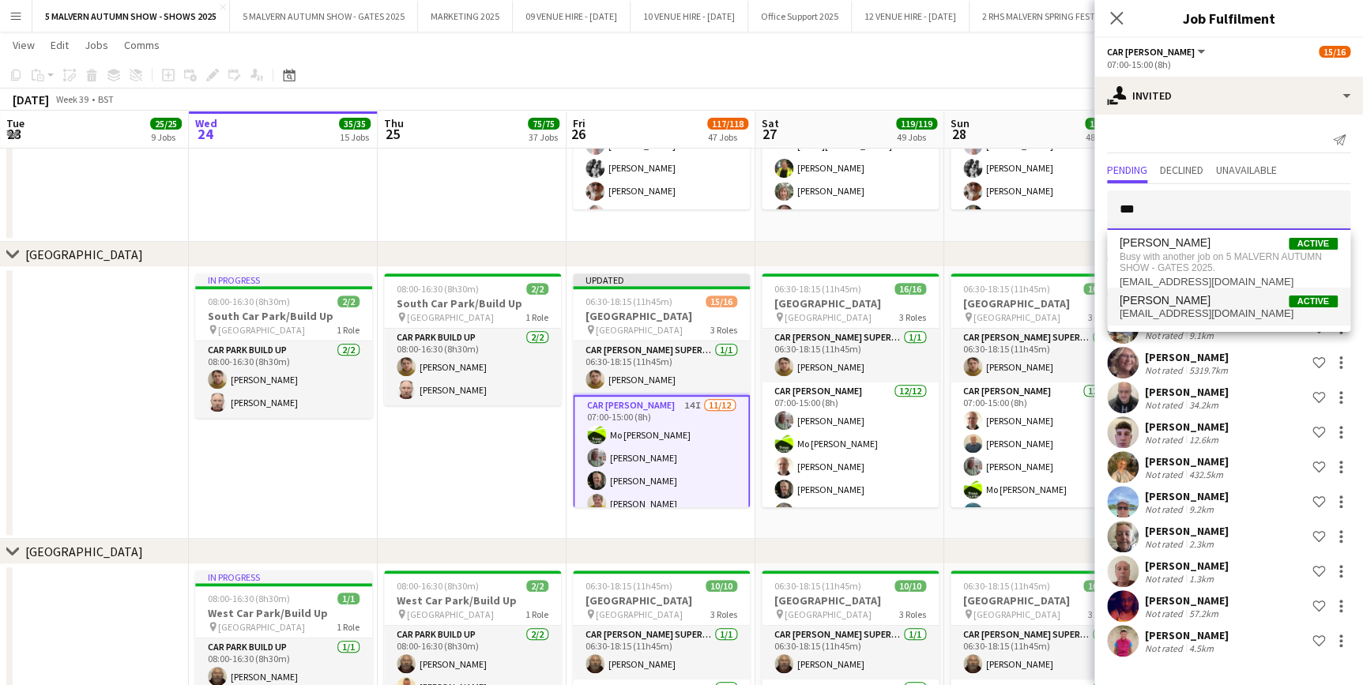
type input "***"
click at [1212, 300] on span "Ellie Seabrook Active" at bounding box center [1229, 300] width 218 height 13
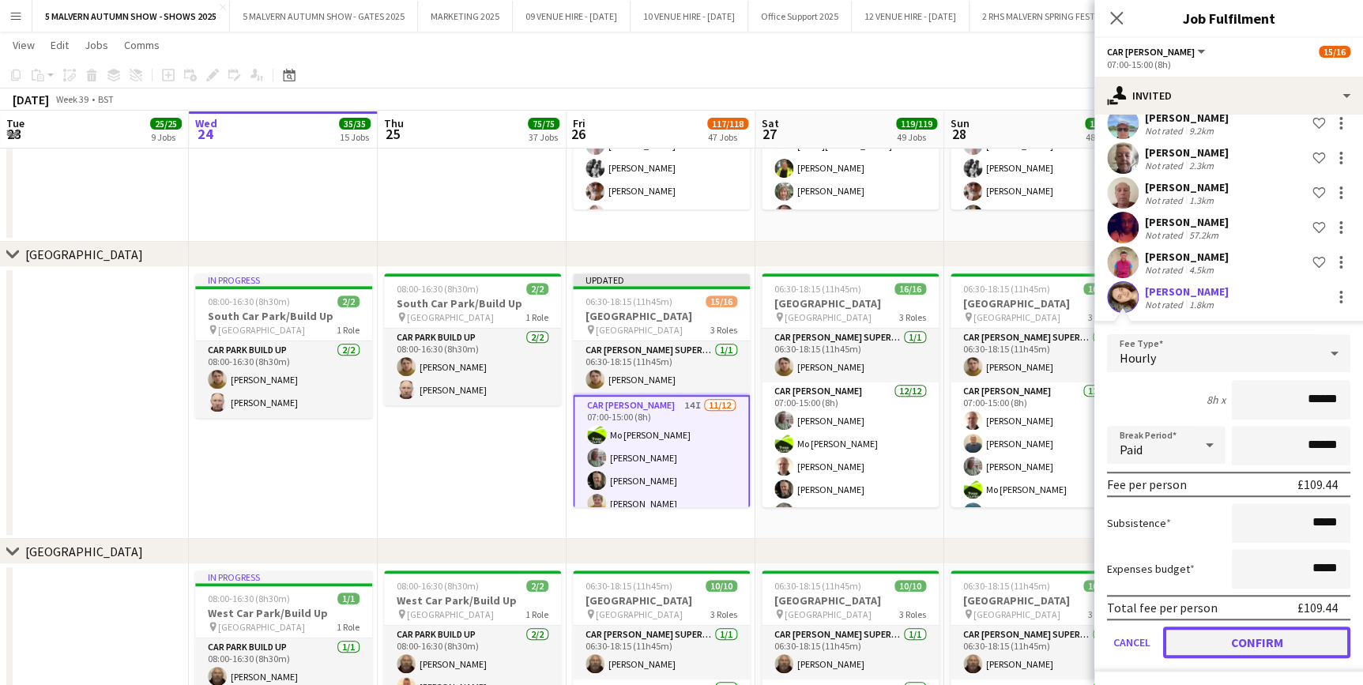
click at [1204, 639] on button "Confirm" at bounding box center [1256, 643] width 187 height 32
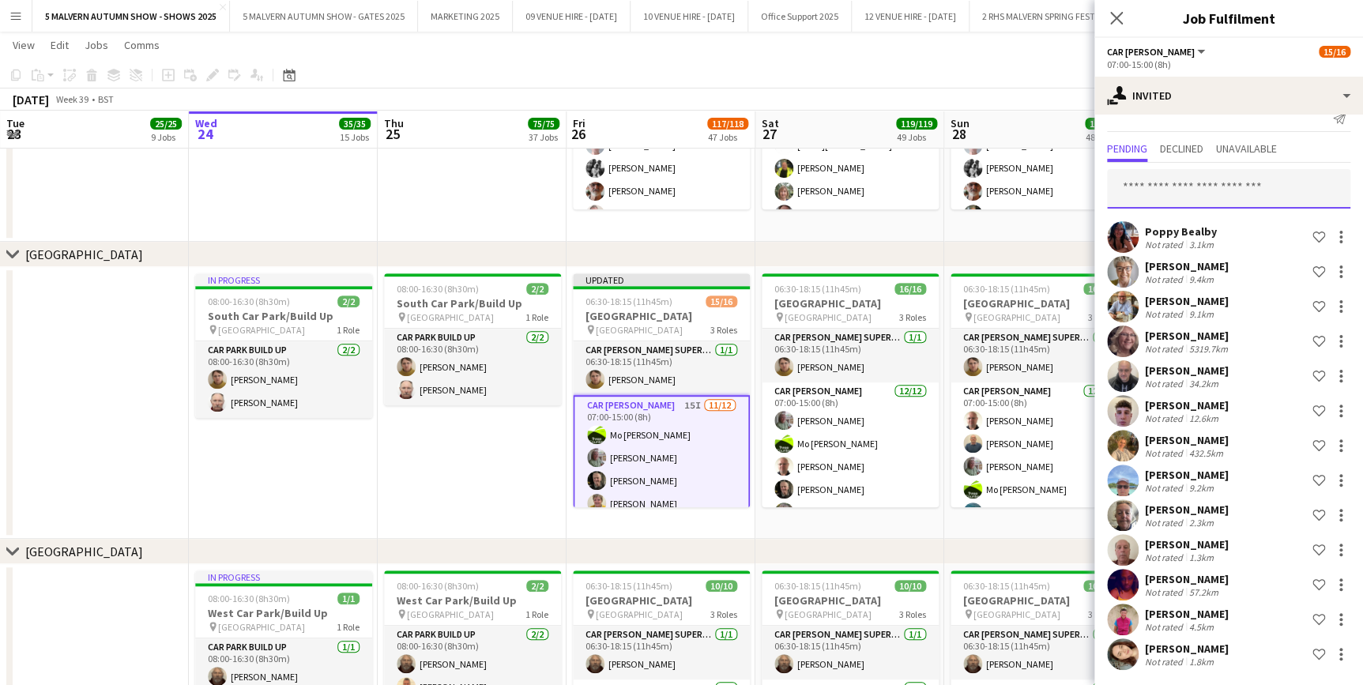
click at [1217, 181] on input "text" at bounding box center [1228, 189] width 243 height 40
type input "*"
click at [1186, 180] on input "text" at bounding box center [1228, 189] width 243 height 40
type input "****"
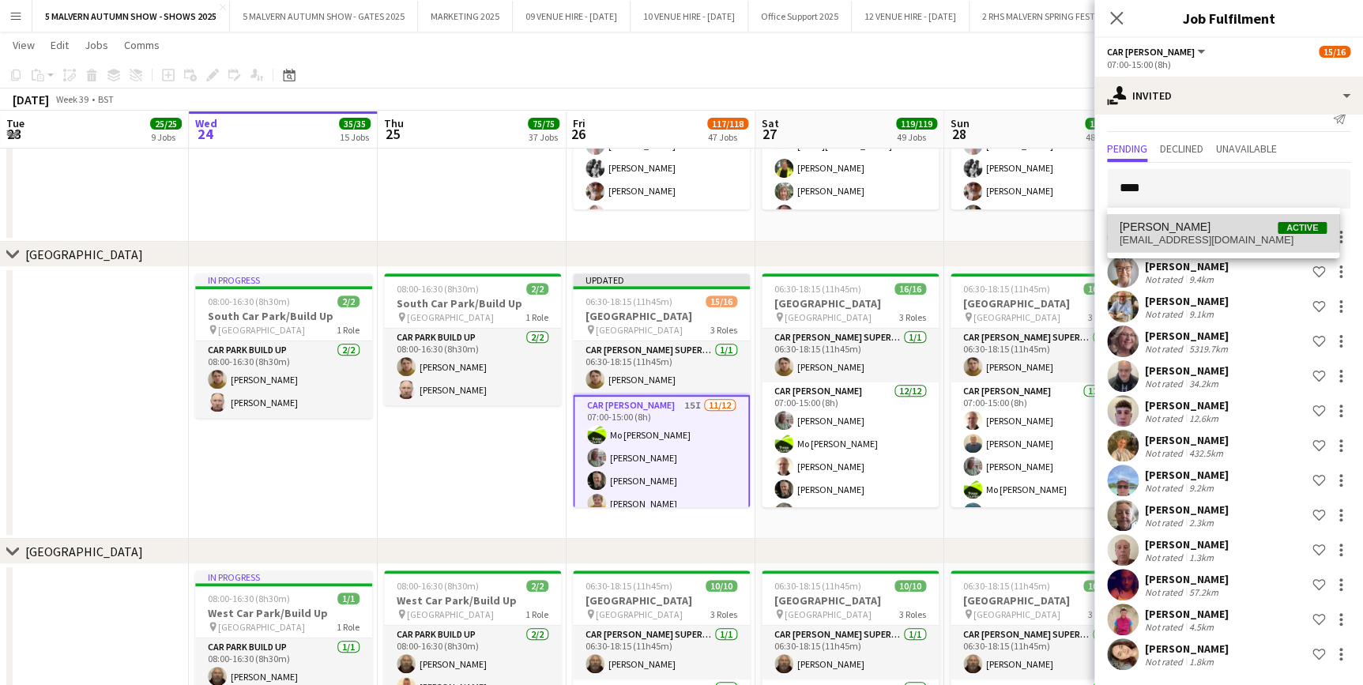
click at [1205, 221] on span "Gwen Woodfield Active" at bounding box center [1223, 227] width 207 height 13
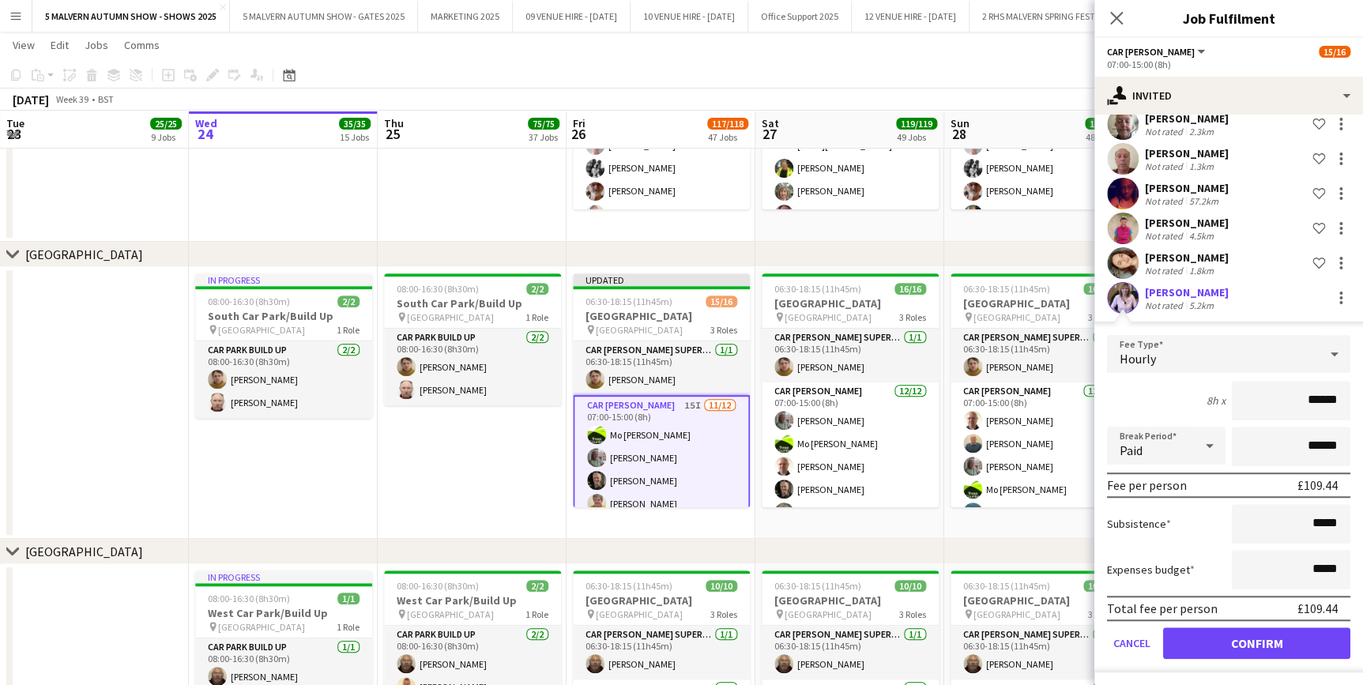
scroll to position [413, 0]
click at [1234, 651] on button "Confirm" at bounding box center [1256, 643] width 187 height 32
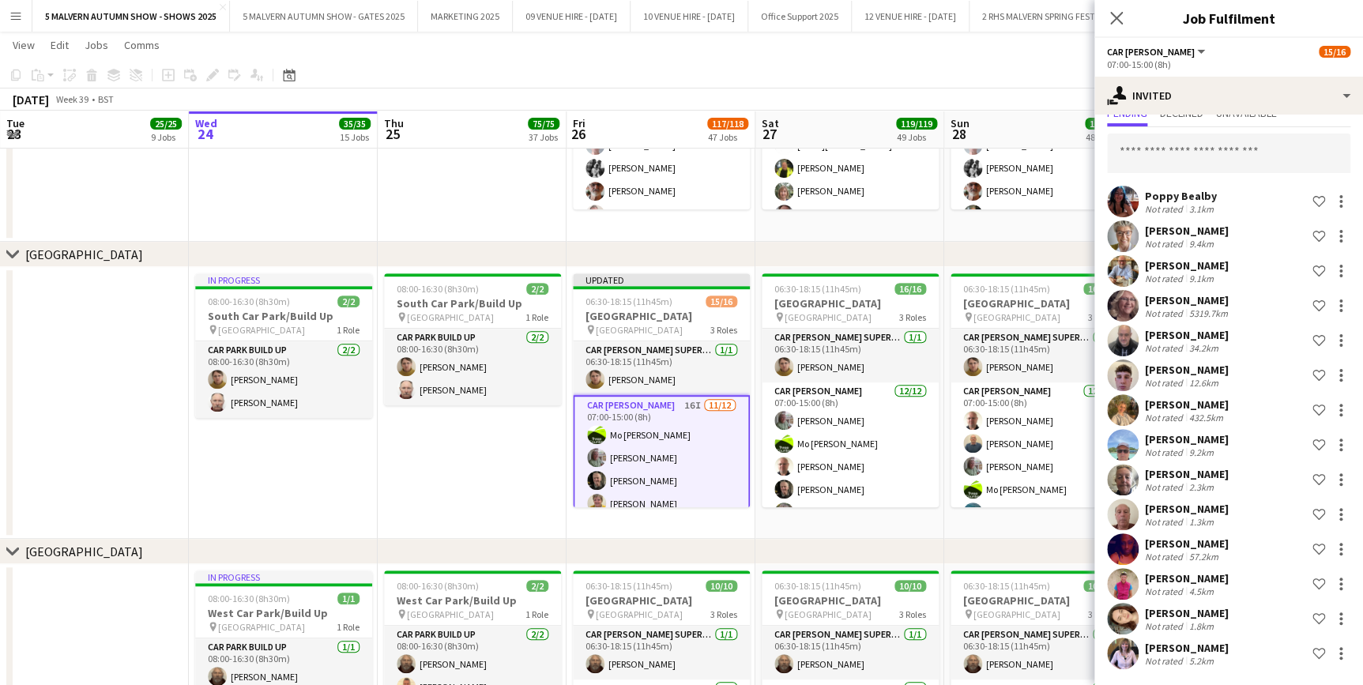
scroll to position [56, 0]
click at [1212, 171] on input "text" at bounding box center [1228, 154] width 243 height 40
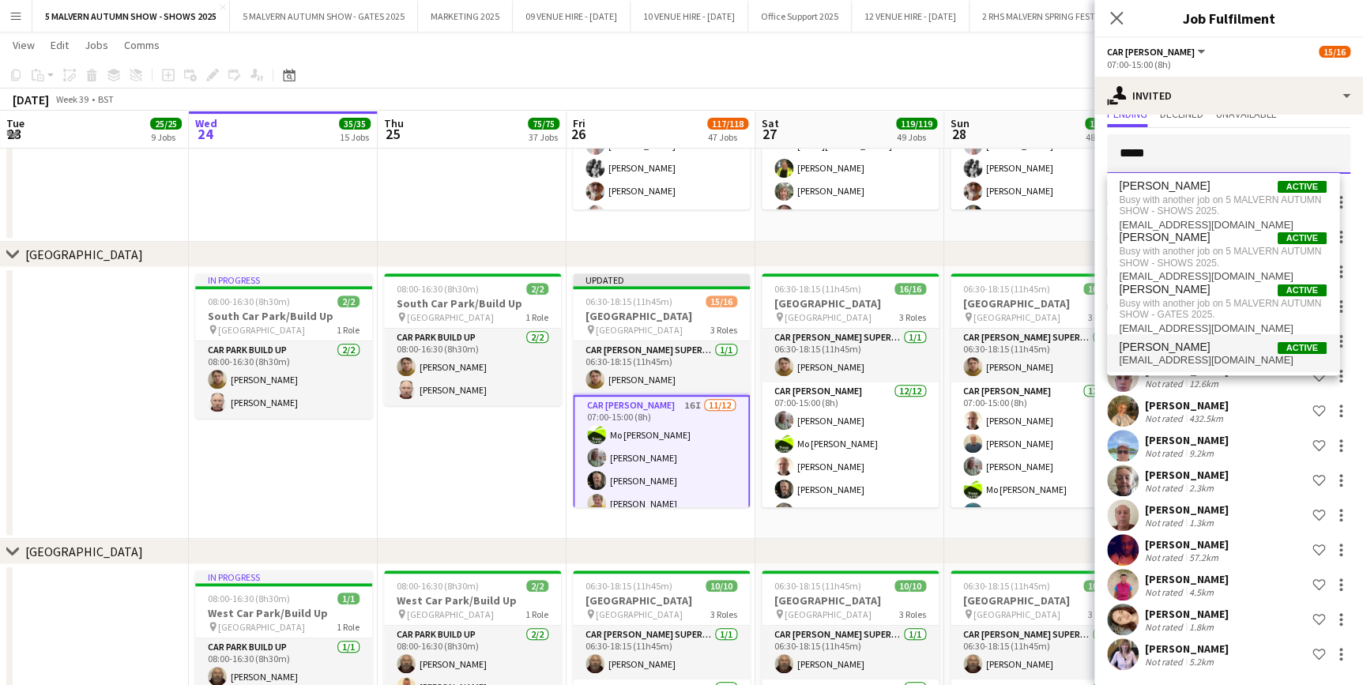
type input "*****"
click at [1201, 361] on span "harrietlevi_1993@hotmail.co.uk" at bounding box center [1223, 360] width 207 height 13
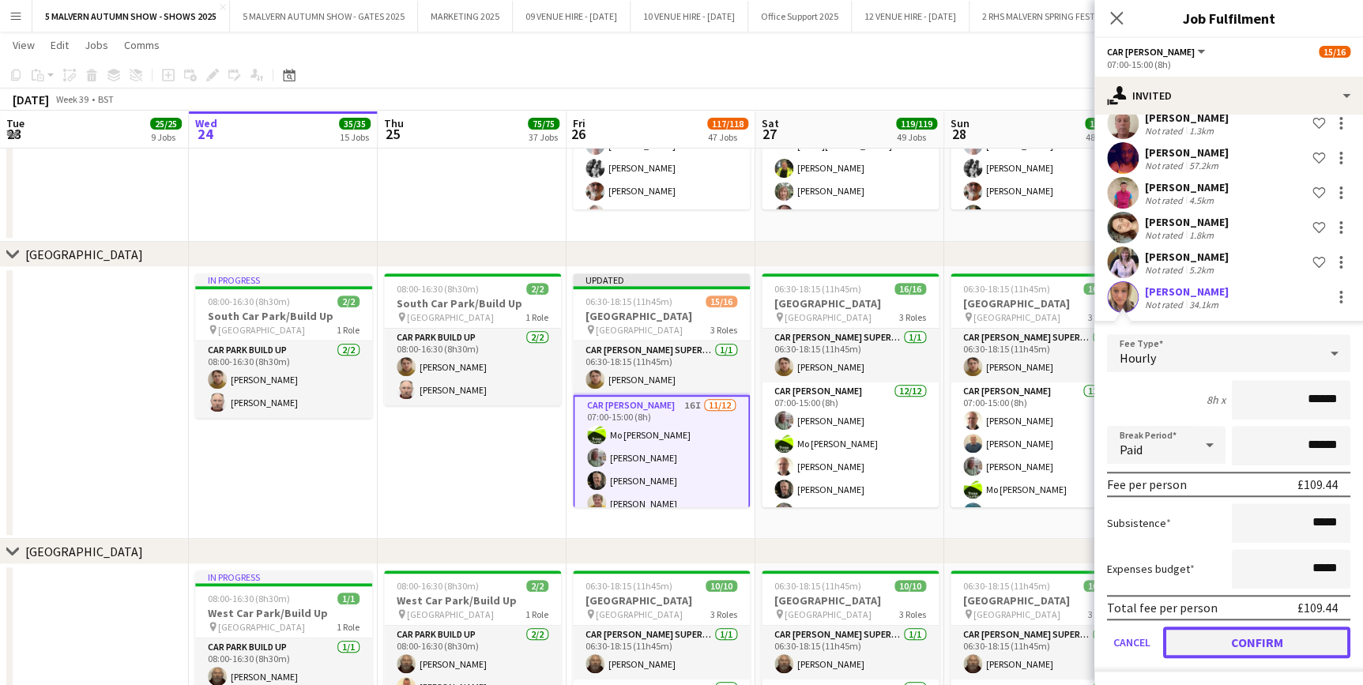
click at [1245, 638] on button "Confirm" at bounding box center [1256, 643] width 187 height 32
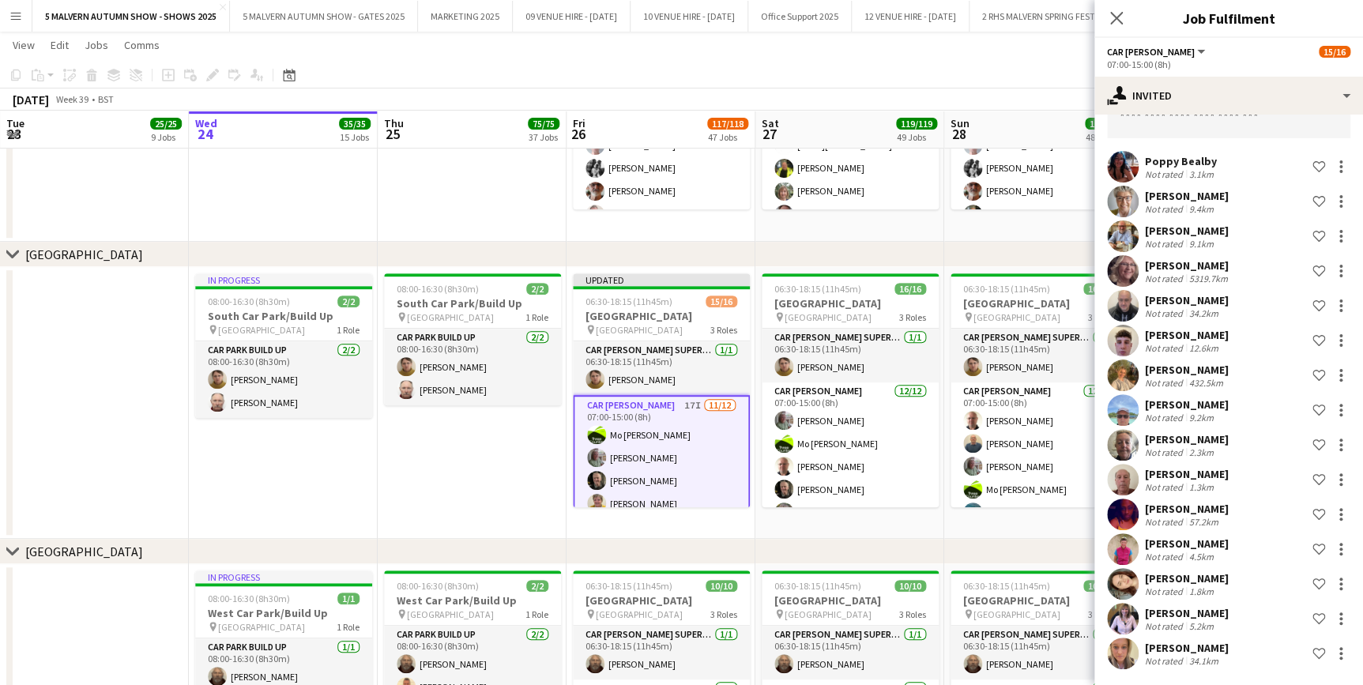
scroll to position [91, 0]
click at [1193, 119] on input "text" at bounding box center [1228, 120] width 243 height 40
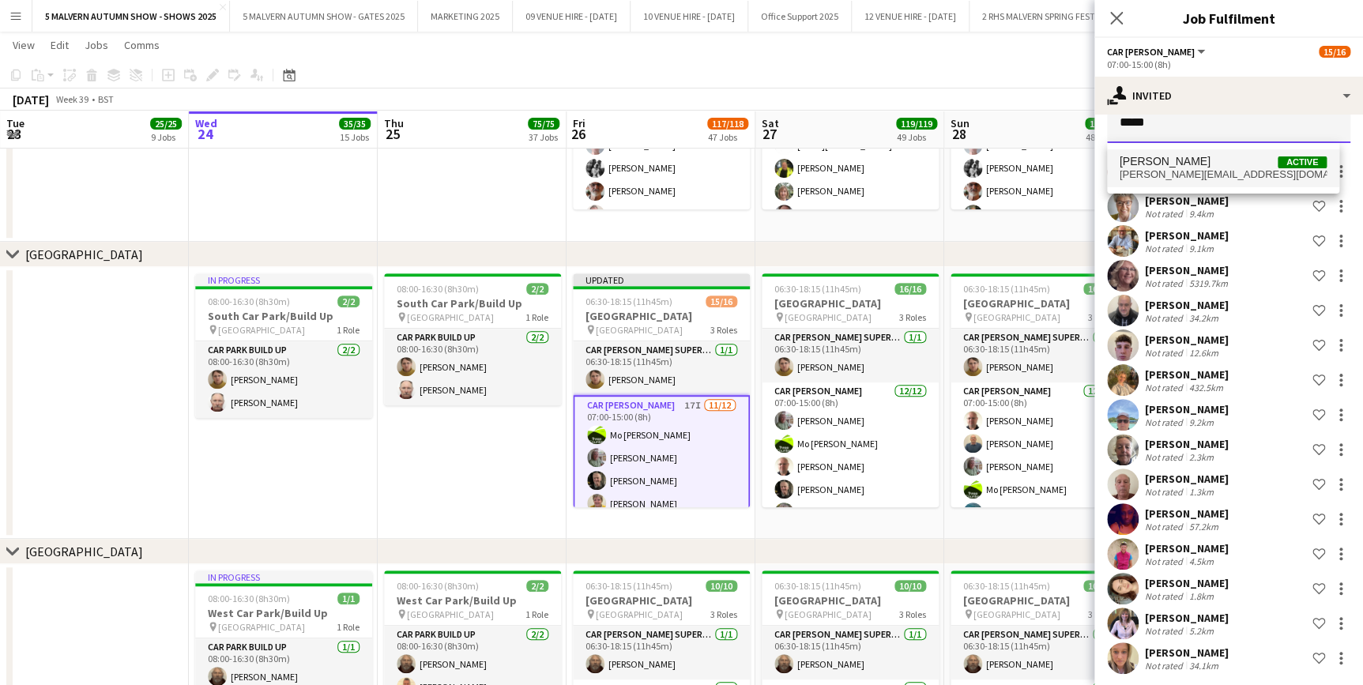
type input "*****"
click at [1186, 169] on span "harry.herbertpower@gmail.com" at bounding box center [1223, 174] width 207 height 13
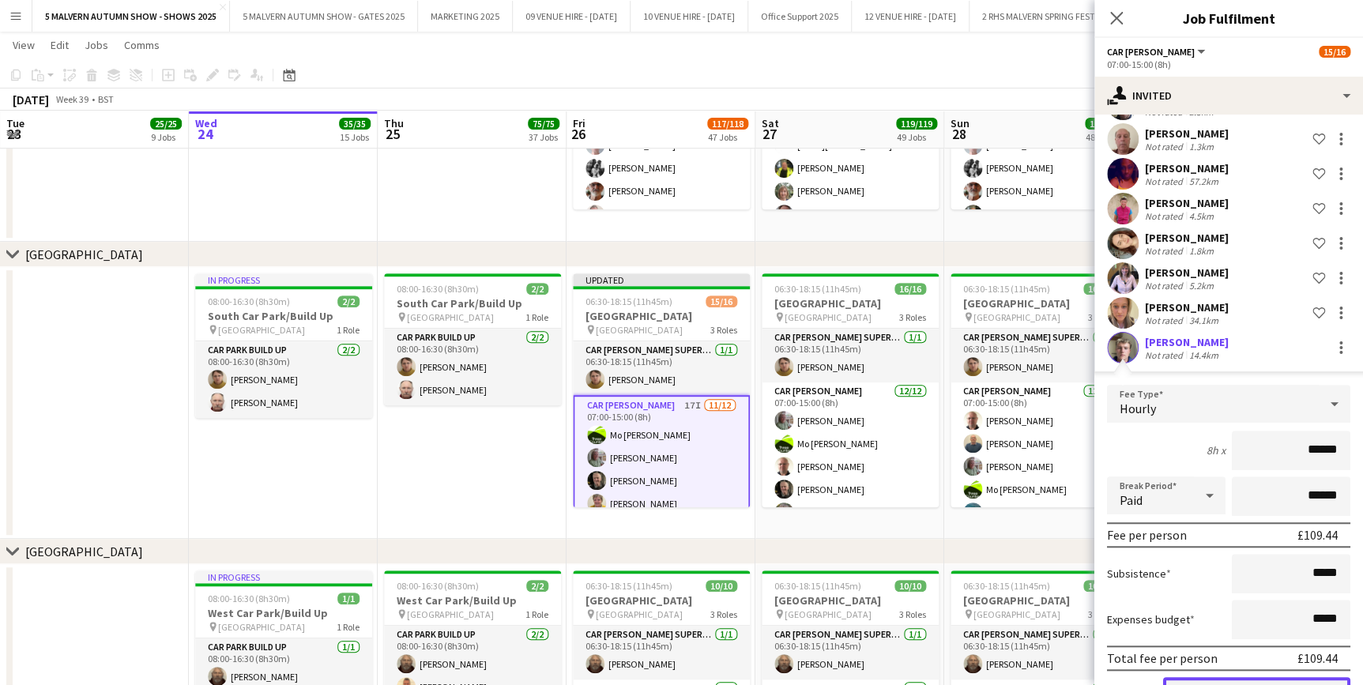
click at [1328, 684] on button "Confirm" at bounding box center [1256, 693] width 187 height 32
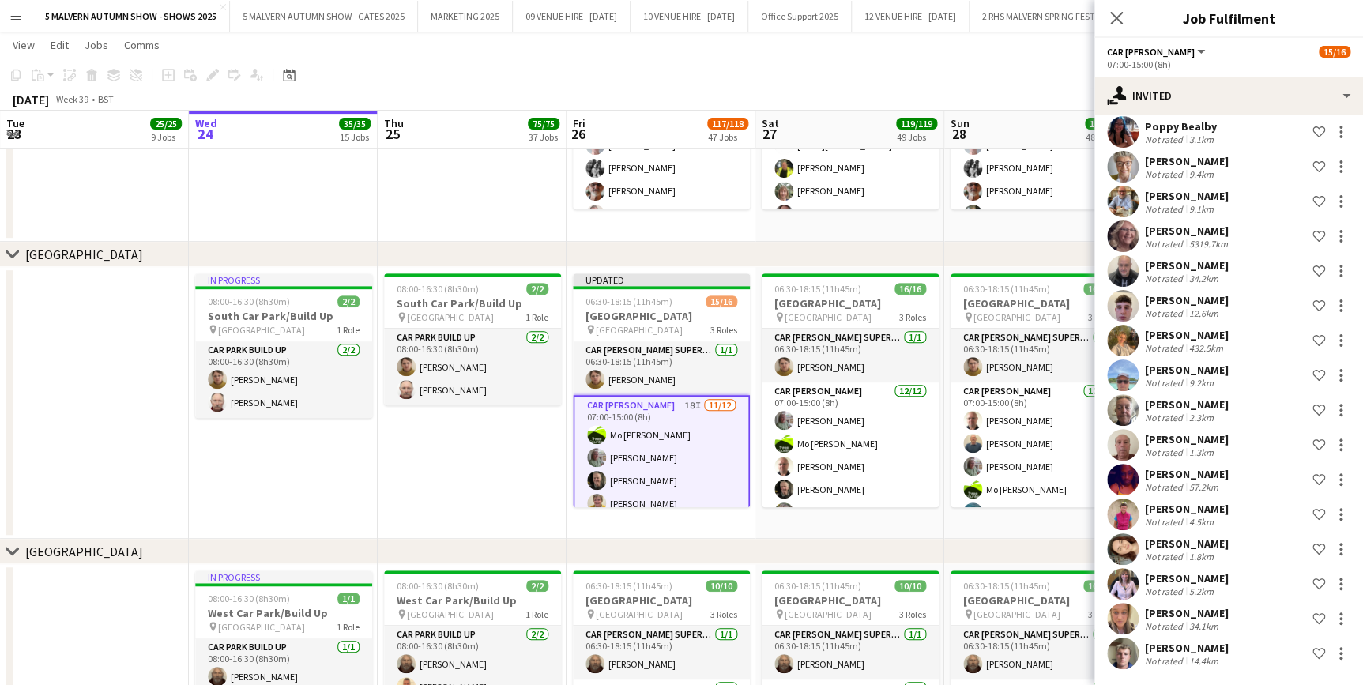
scroll to position [0, 0]
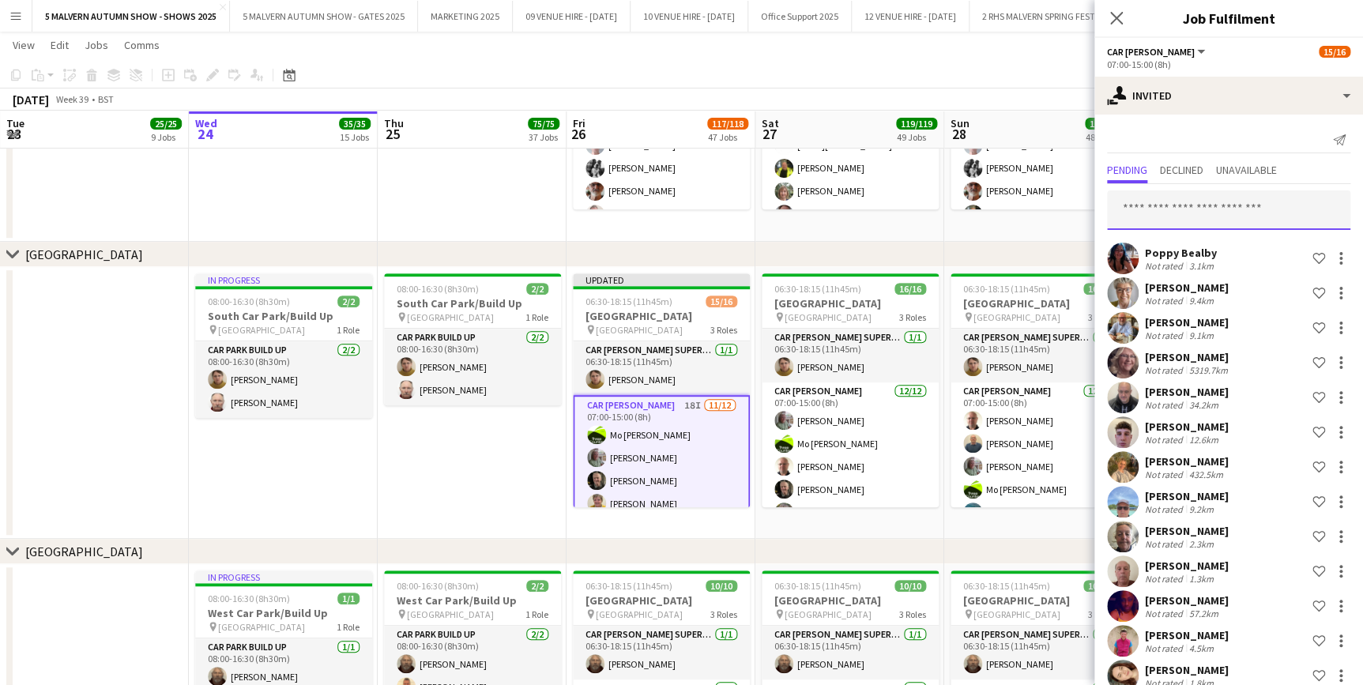
click at [1203, 207] on input "text" at bounding box center [1228, 210] width 243 height 40
type input "***"
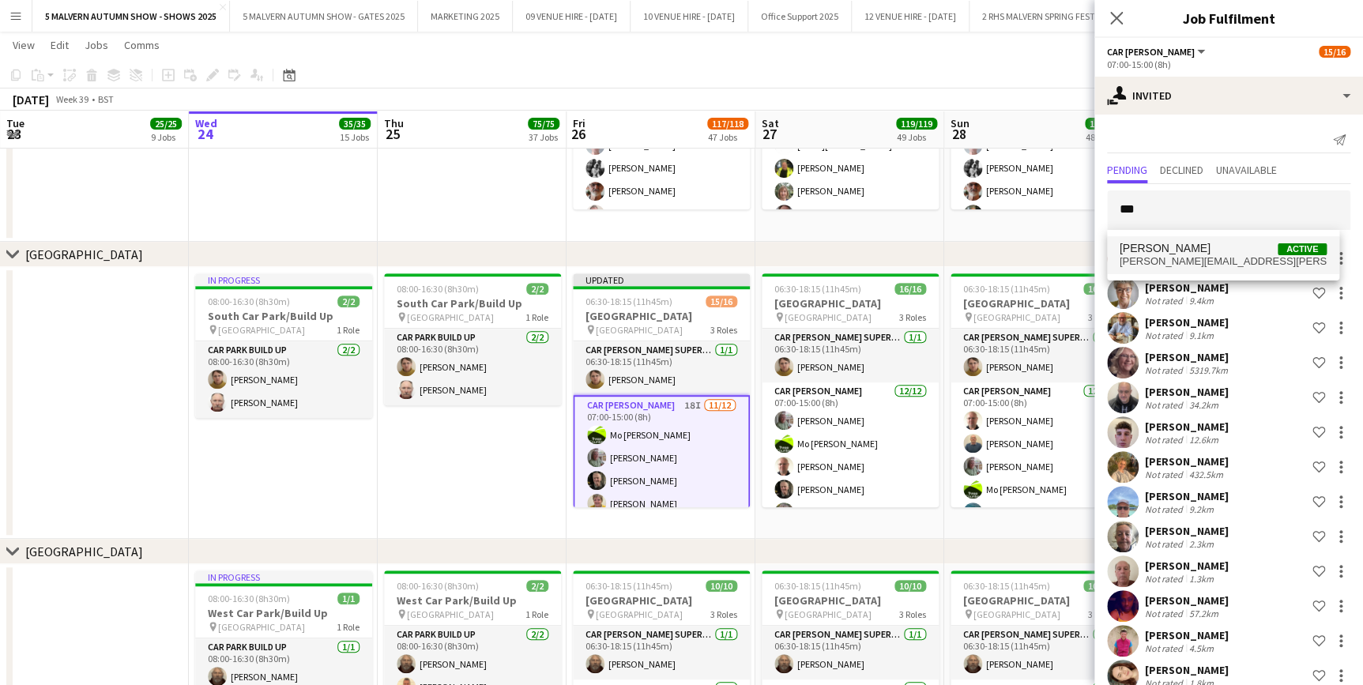
click at [1203, 257] on span "isabelle.morgan@gmail.com" at bounding box center [1223, 261] width 207 height 13
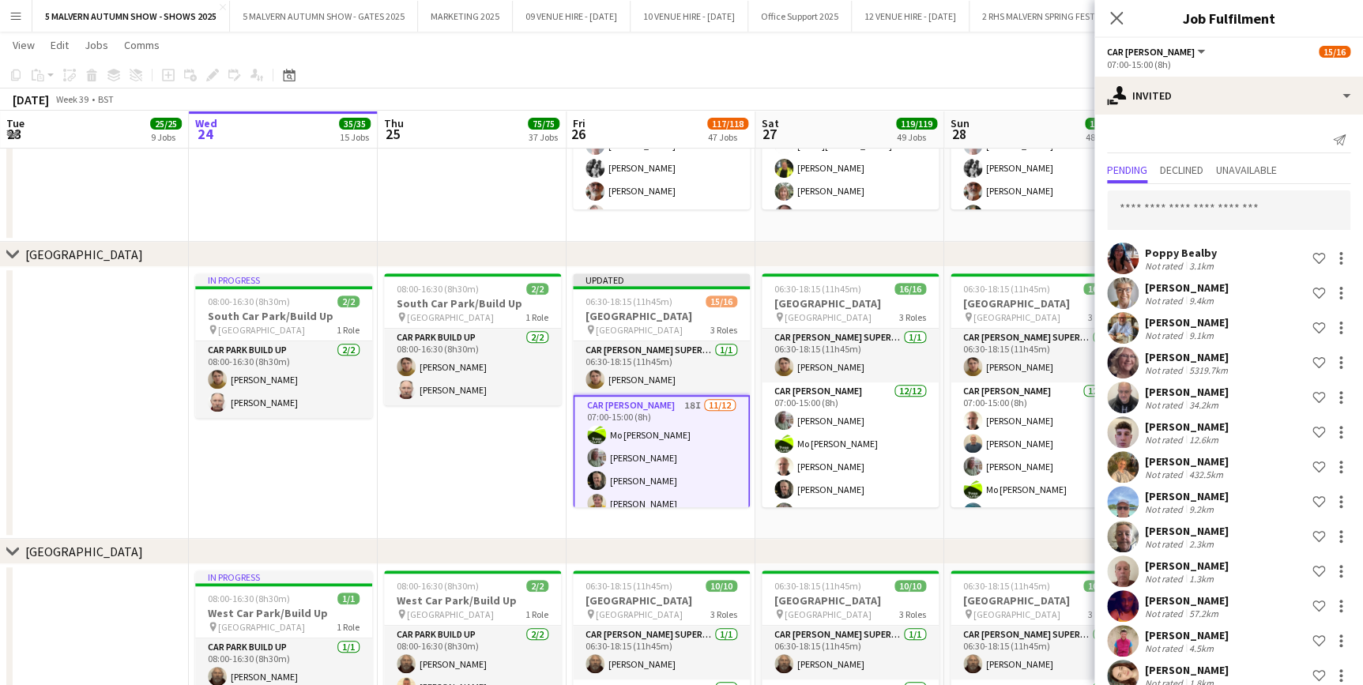
scroll to position [466, 0]
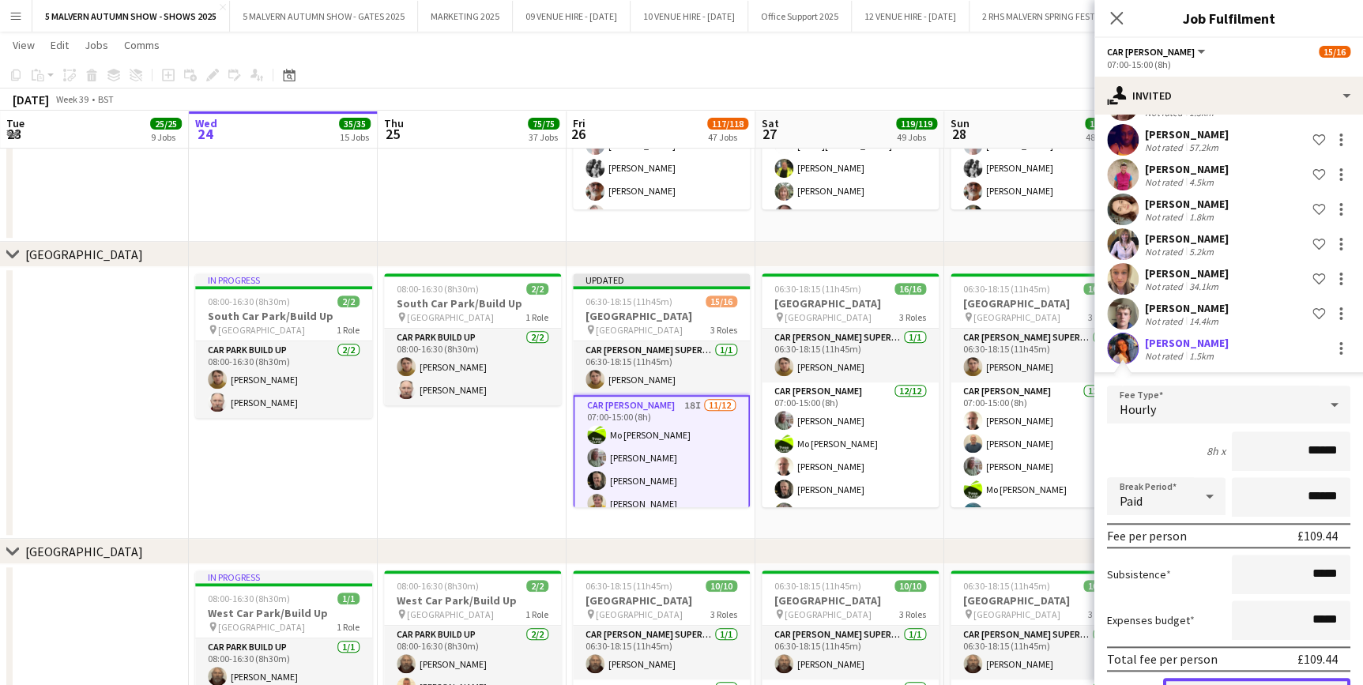
click at [1242, 682] on button "Confirm" at bounding box center [1256, 694] width 187 height 32
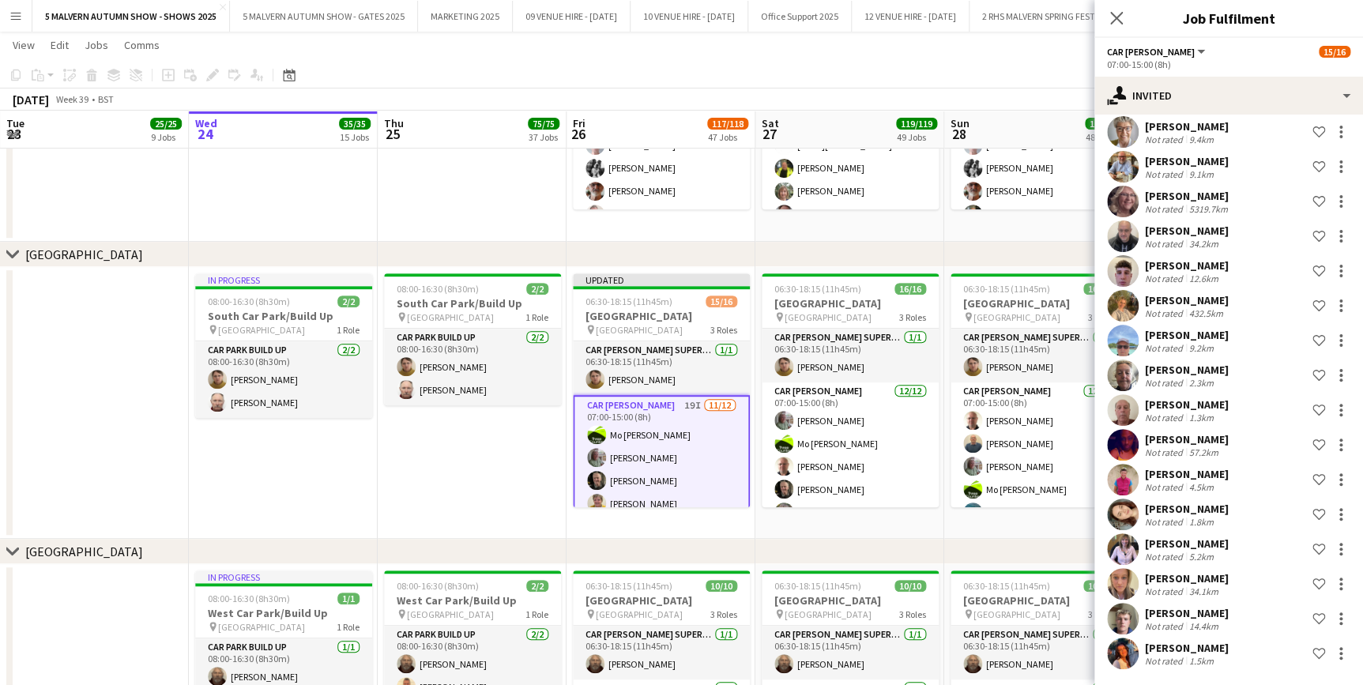
scroll to position [160, 0]
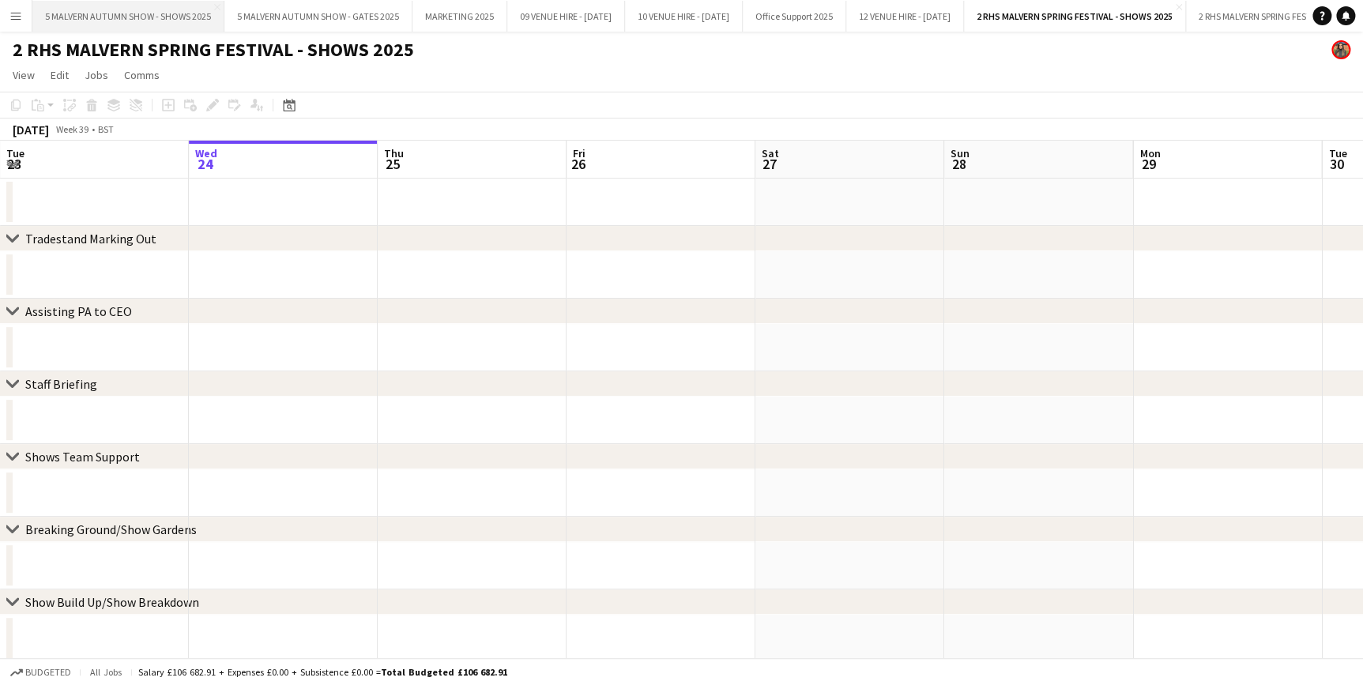
click at [158, 13] on button "5 MALVERN AUTUMN SHOW - SHOWS 2025 Close" at bounding box center [128, 16] width 192 height 31
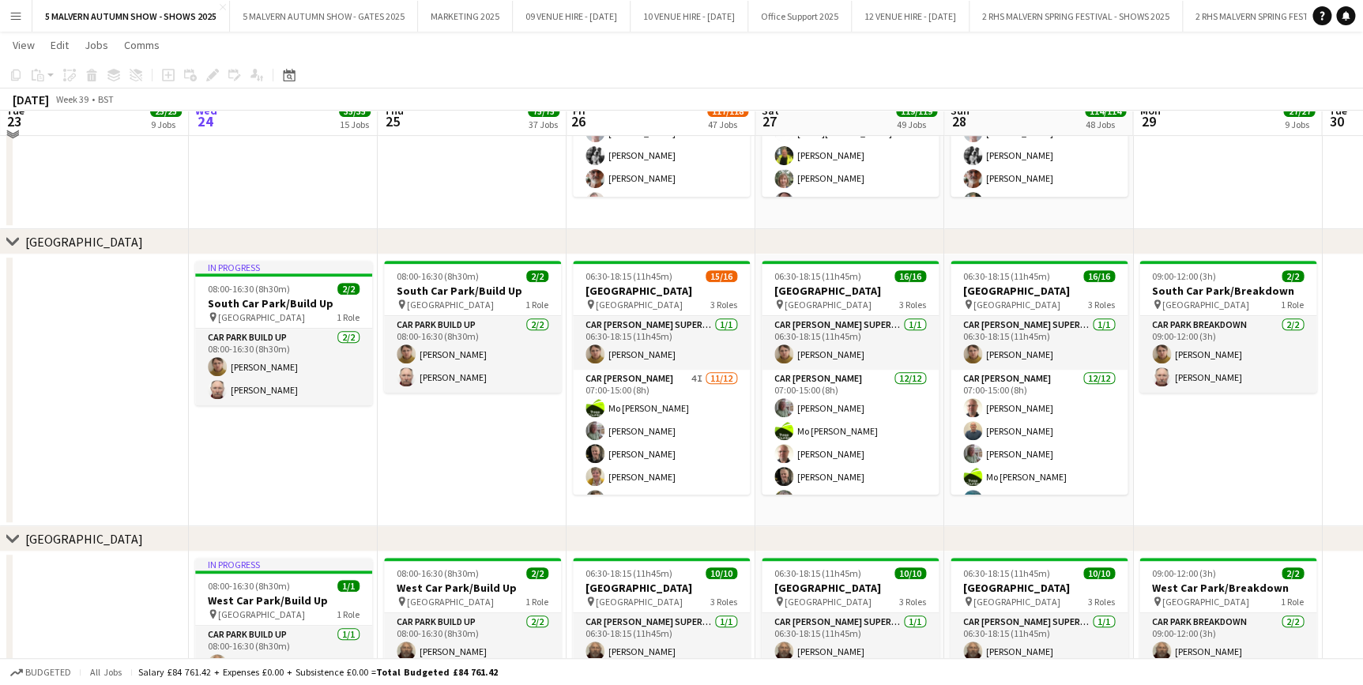
scroll to position [9197, 0]
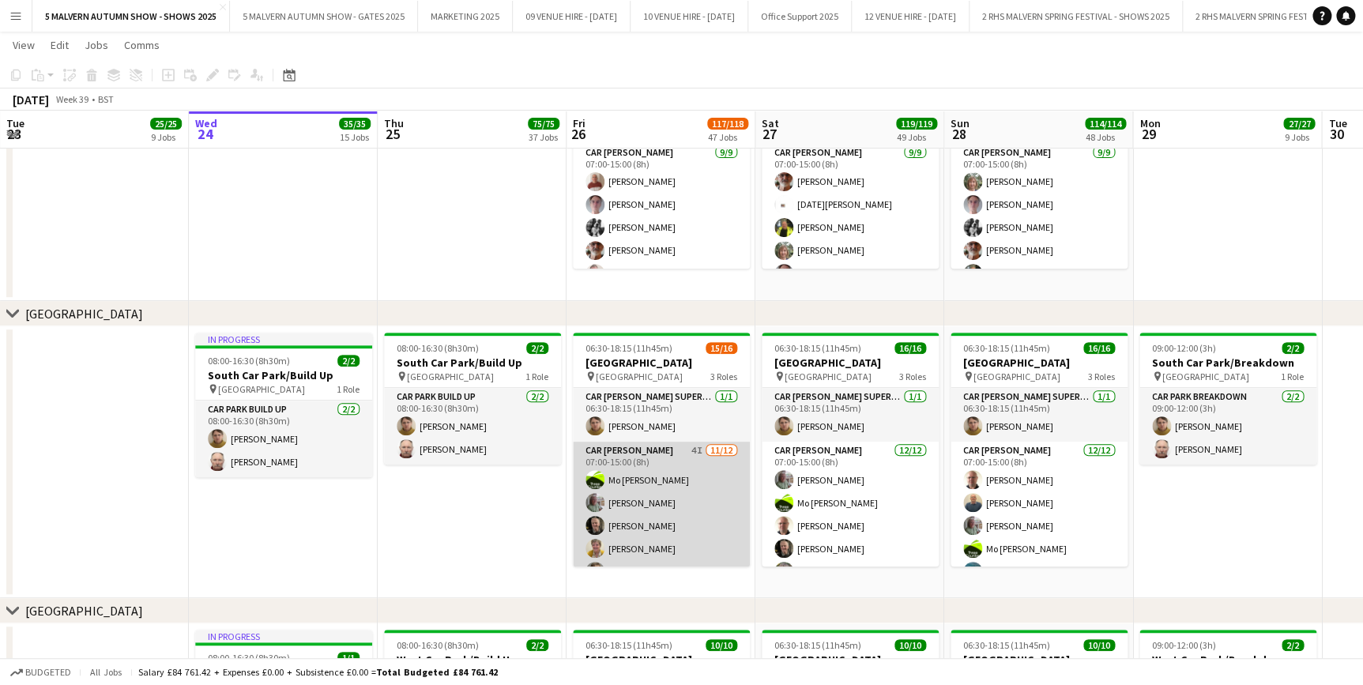
click at [663, 474] on app-card-role "Car Parker 4I 11/12 07:00-15:00 (8h) Mo Cossali-Francis Theresa Pace-Bardon Jam…" at bounding box center [661, 595] width 177 height 306
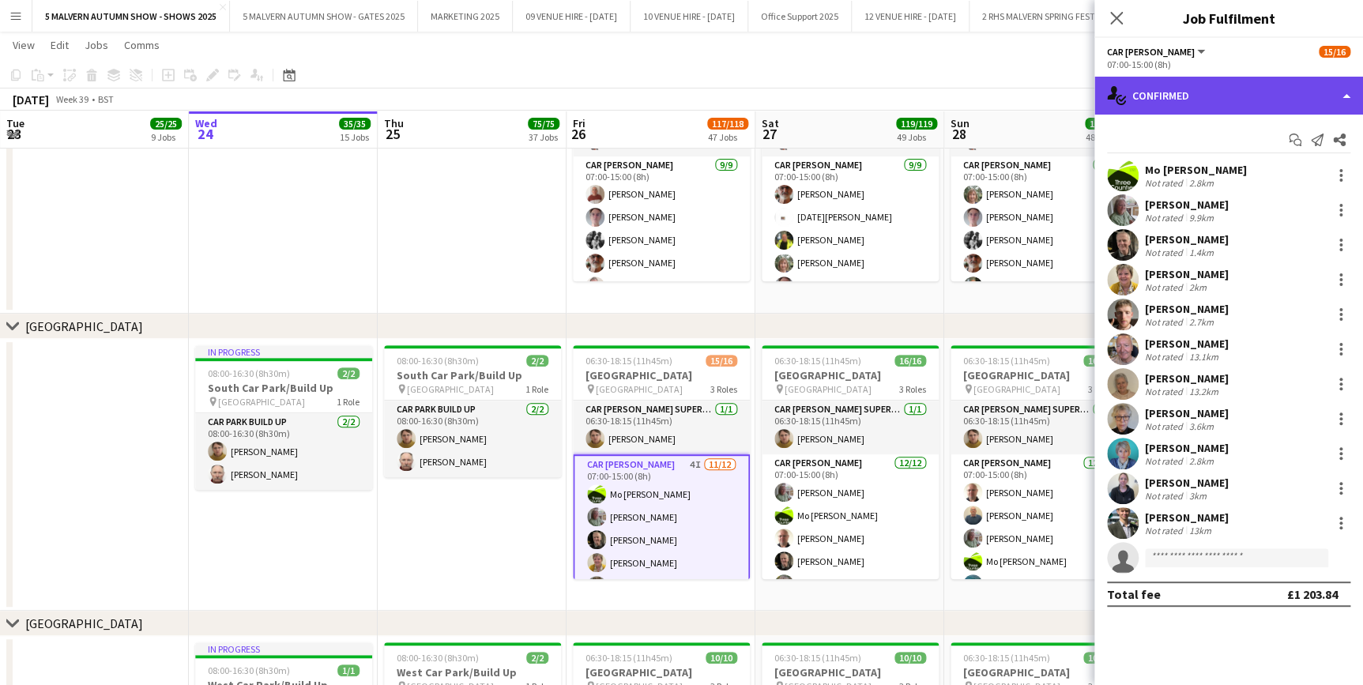
click at [1189, 101] on div "single-neutral-actions-check-2 Confirmed" at bounding box center [1229, 96] width 269 height 38
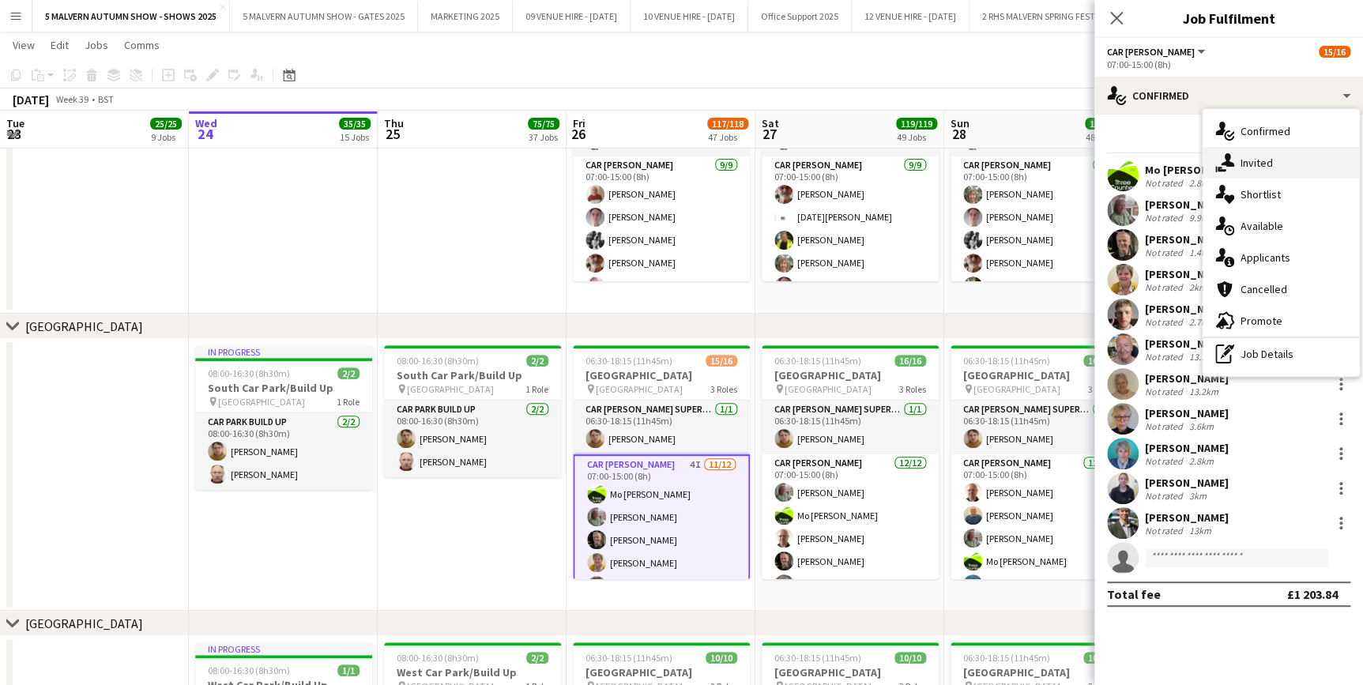
click at [1264, 157] on span "Invited" at bounding box center [1257, 163] width 32 height 14
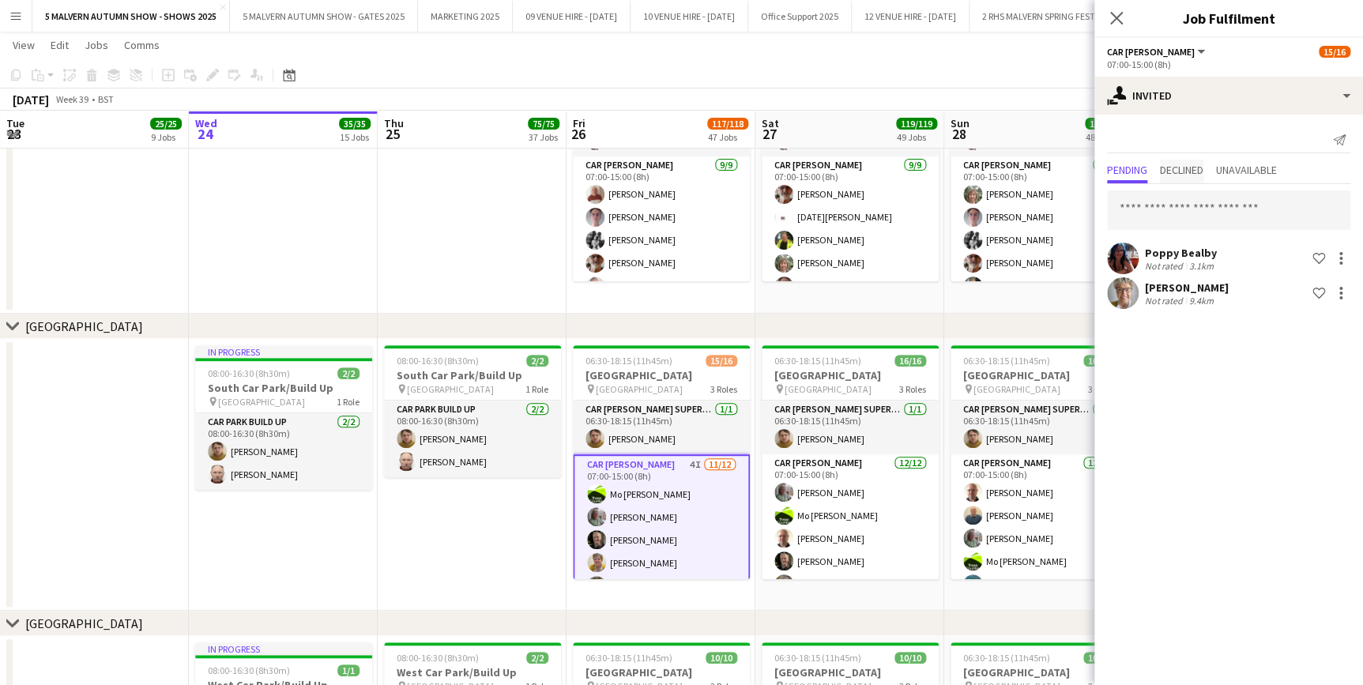
click at [1167, 164] on span "Declined" at bounding box center [1181, 169] width 43 height 11
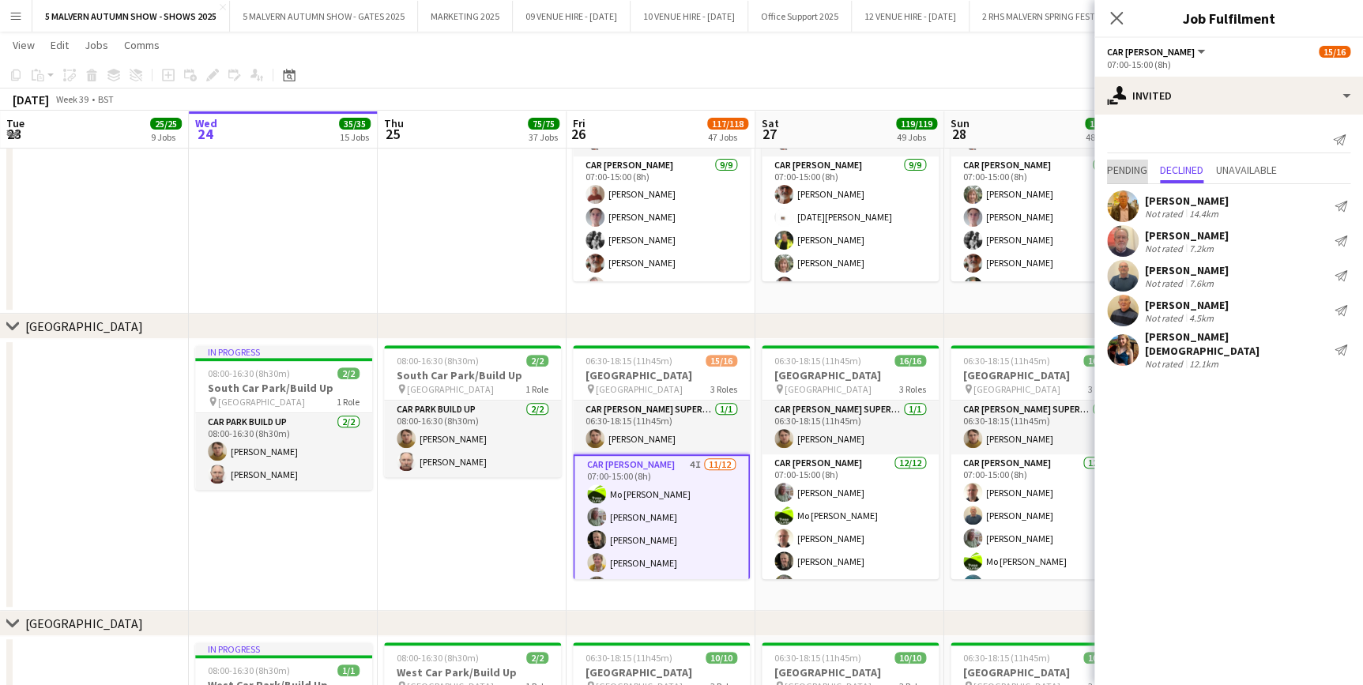
click at [1123, 166] on span "Pending" at bounding box center [1127, 169] width 40 height 11
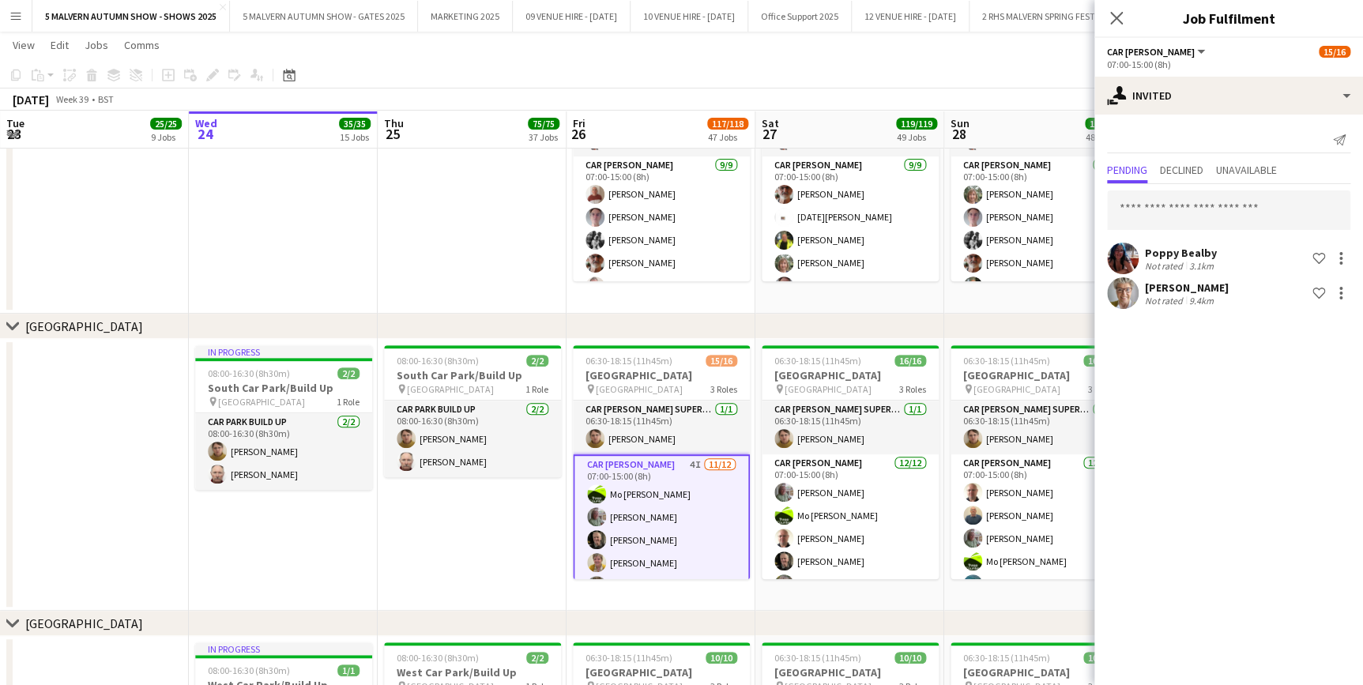
click at [353, 242] on app-date-cell "In progress 08:00-16:30 (8h30m) 2/2 North Car Park/Build Up pin North Car Park …" at bounding box center [283, 120] width 189 height 389
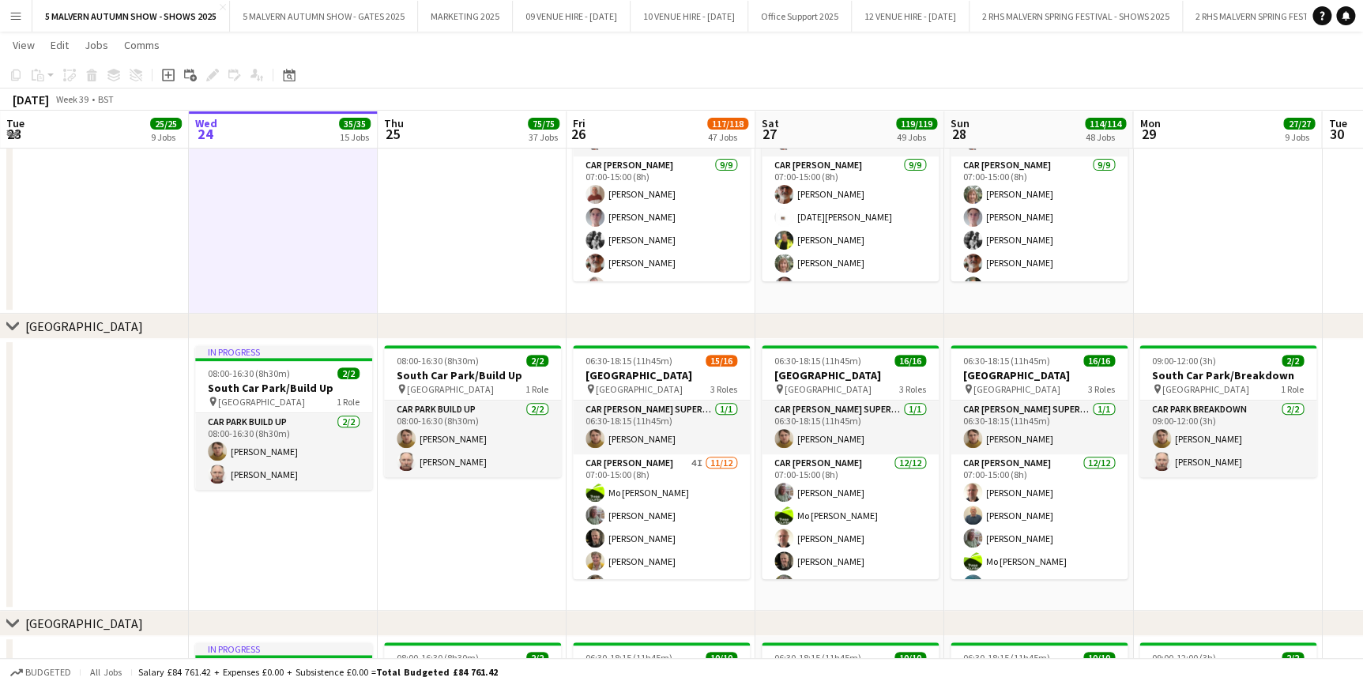
drag, startPoint x: 663, startPoint y: 479, endPoint x: 923, endPoint y: 321, distance: 304.3
click at [663, 479] on app-card-role "Car Parker 4I 11/12 07:00-15:00 (8h) Mo Cossali-Francis Theresa Pace-Bardon Jam…" at bounding box center [661, 607] width 177 height 306
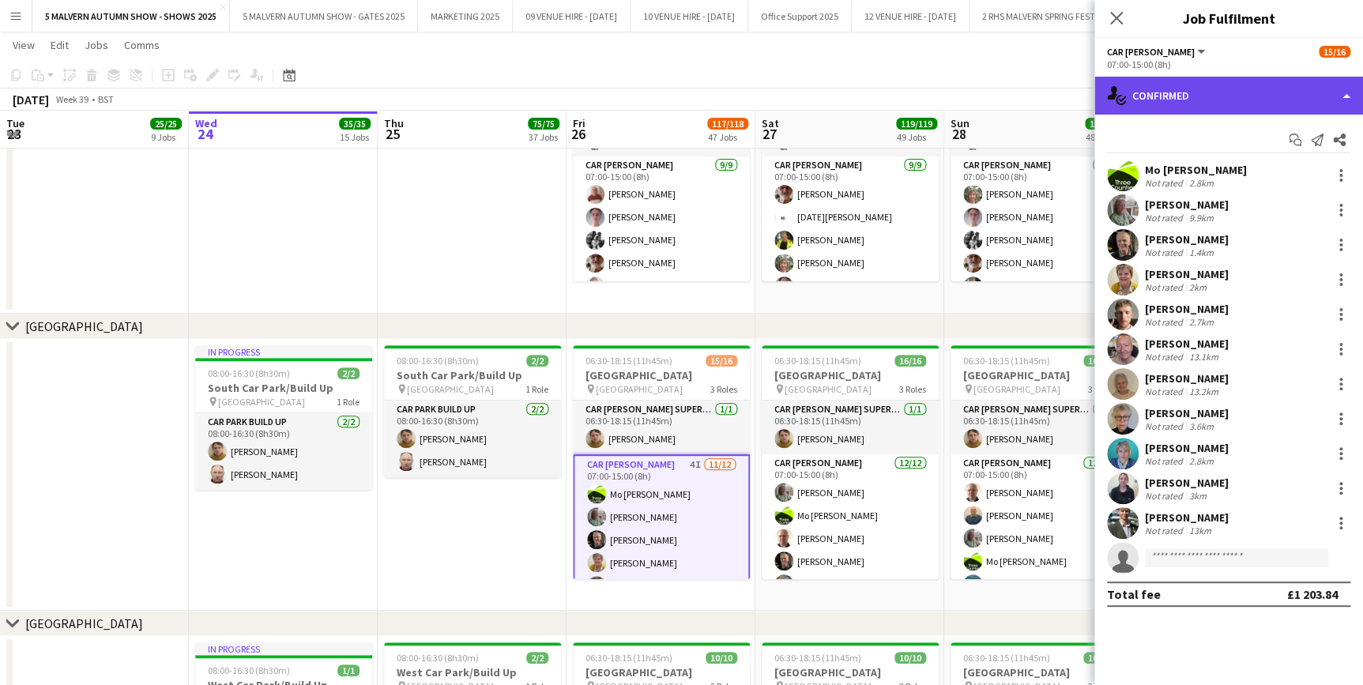
click at [1169, 94] on div "single-neutral-actions-check-2 Confirmed" at bounding box center [1229, 96] width 269 height 38
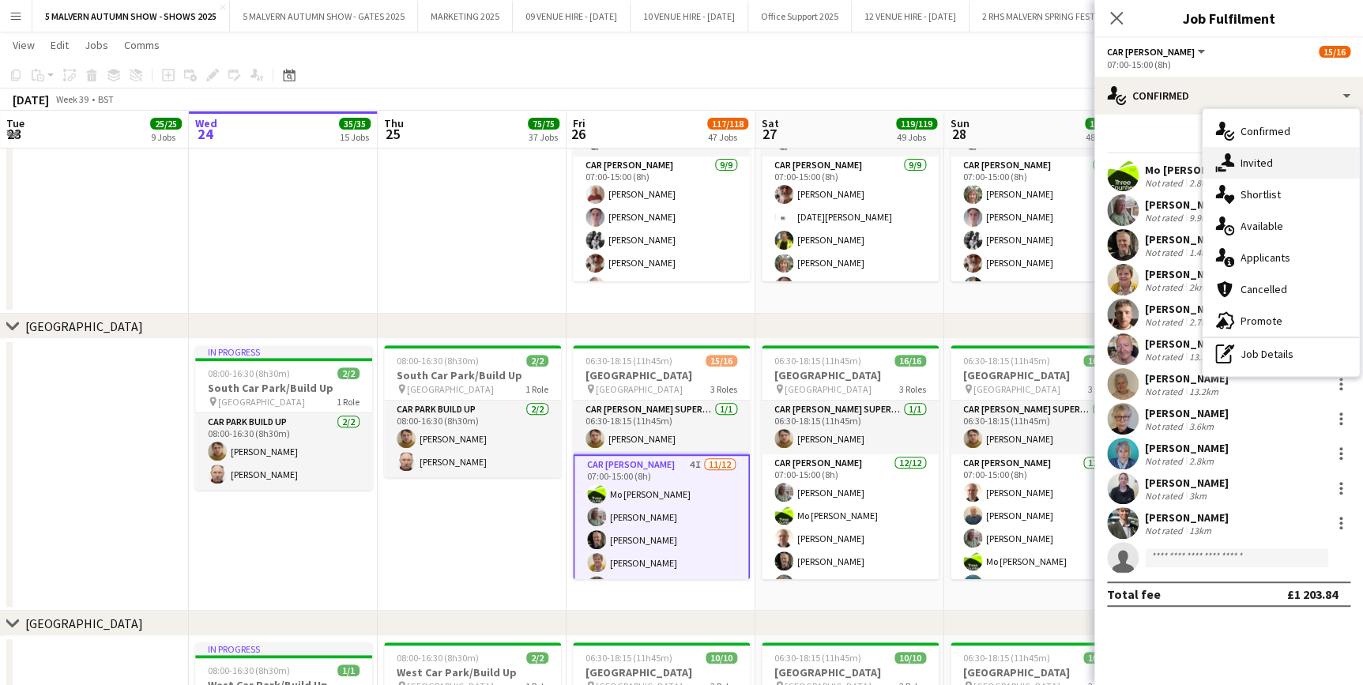
click at [1250, 154] on div "single-neutral-actions-share-1 Invited" at bounding box center [1281, 163] width 156 height 32
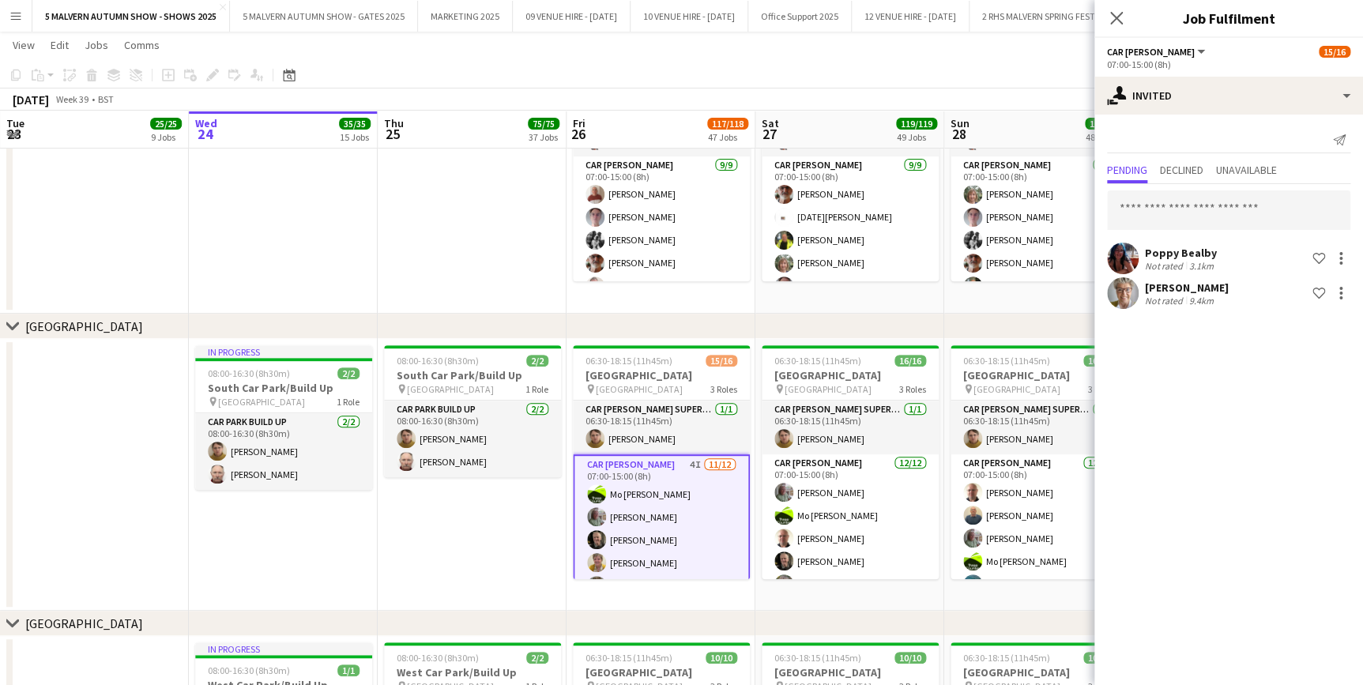
click at [1110, 259] on app-user-avatar at bounding box center [1123, 259] width 32 height 32
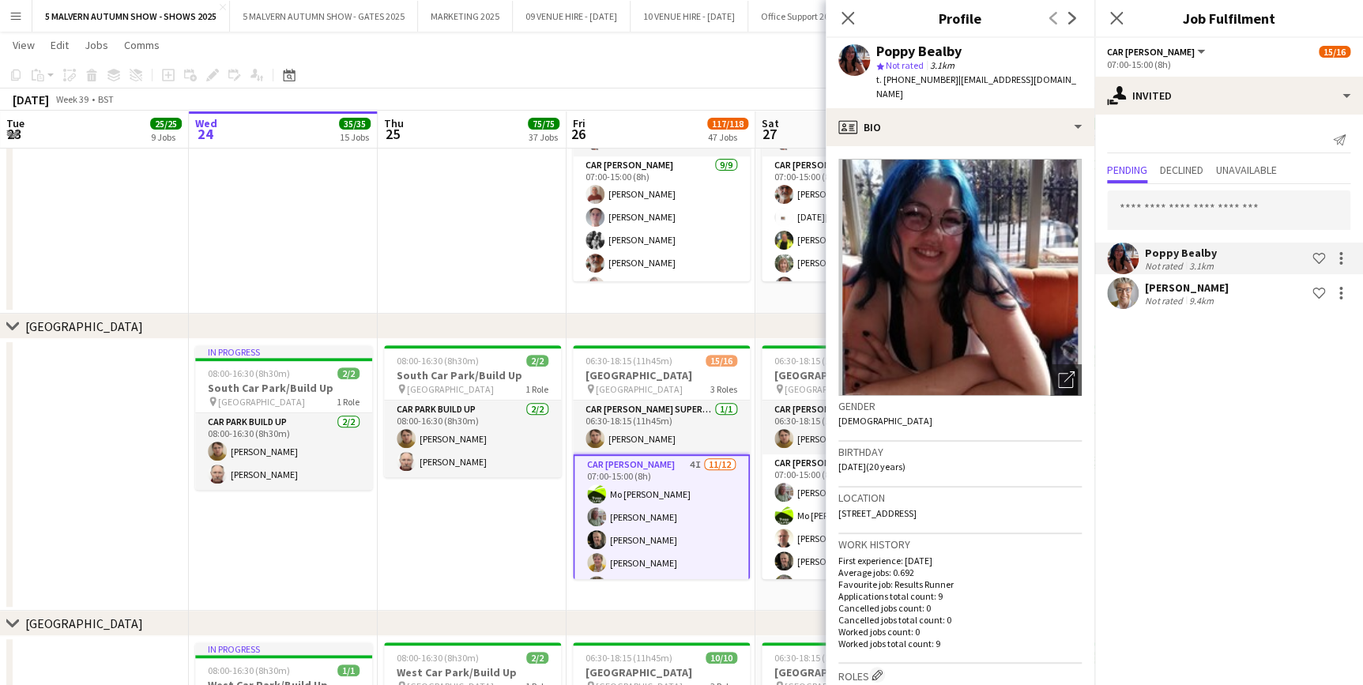
click at [1229, 297] on div "Not rated 9.4km" at bounding box center [1187, 301] width 84 height 12
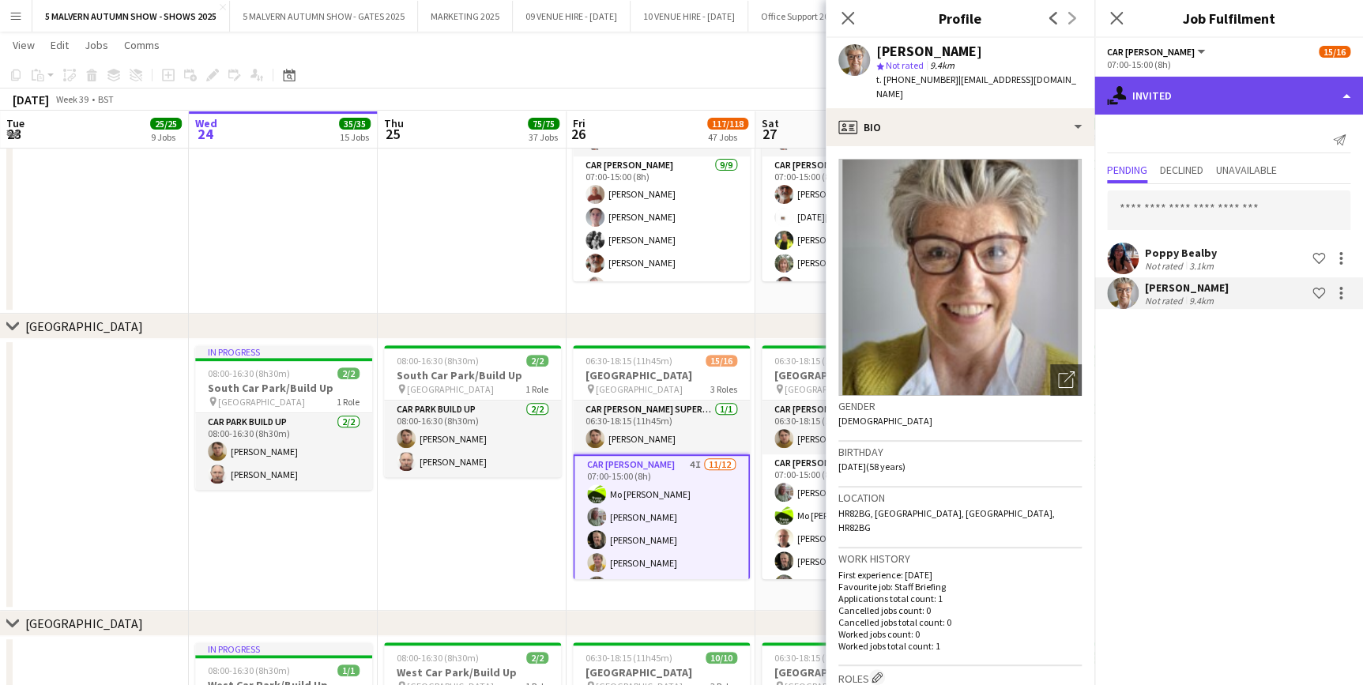
click at [1292, 96] on div "single-neutral-actions-share-1 Invited" at bounding box center [1229, 96] width 269 height 38
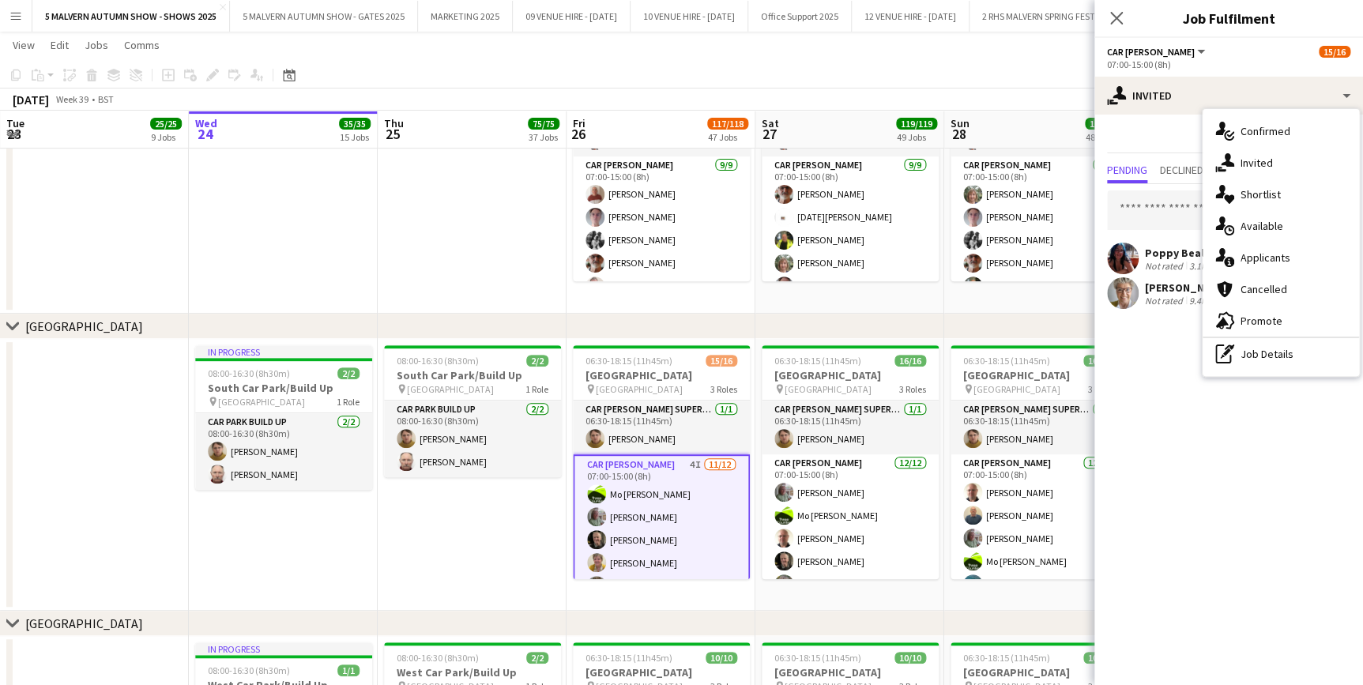
click at [1148, 292] on div "Penny Seaborn-Williams" at bounding box center [1187, 288] width 84 height 14
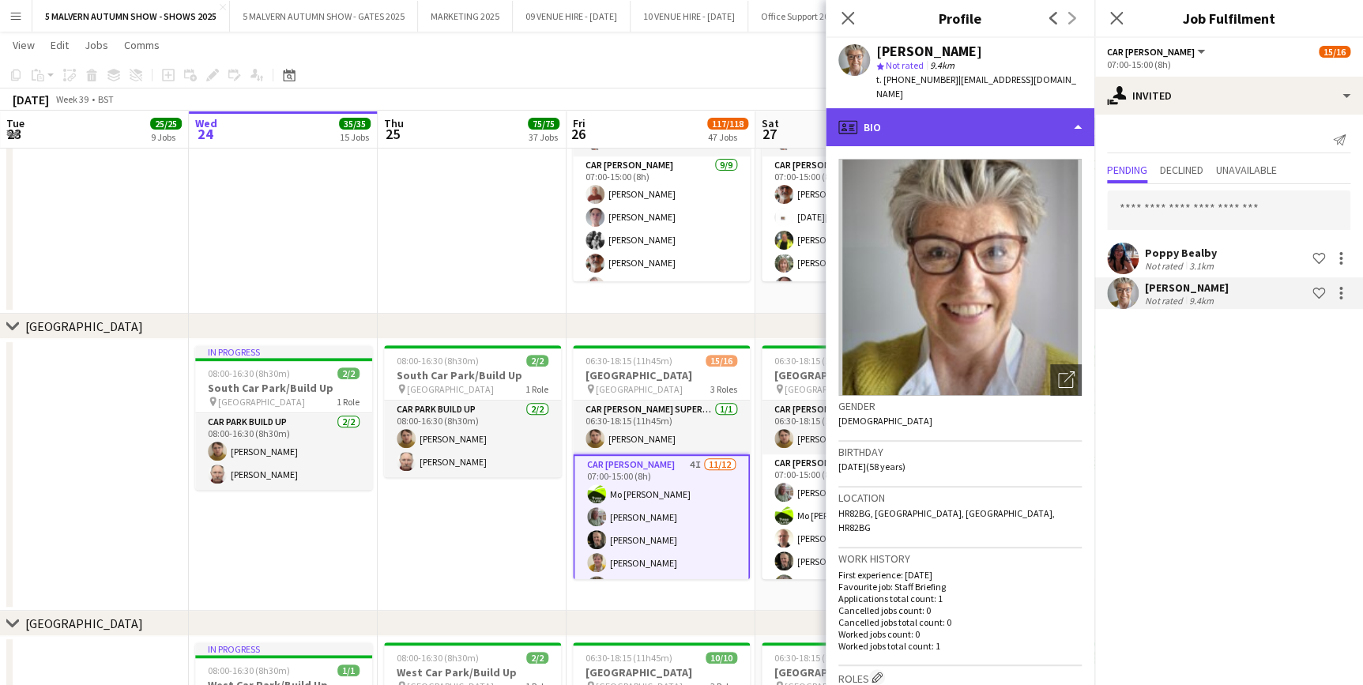
click at [1006, 120] on div "profile Bio" at bounding box center [960, 127] width 269 height 38
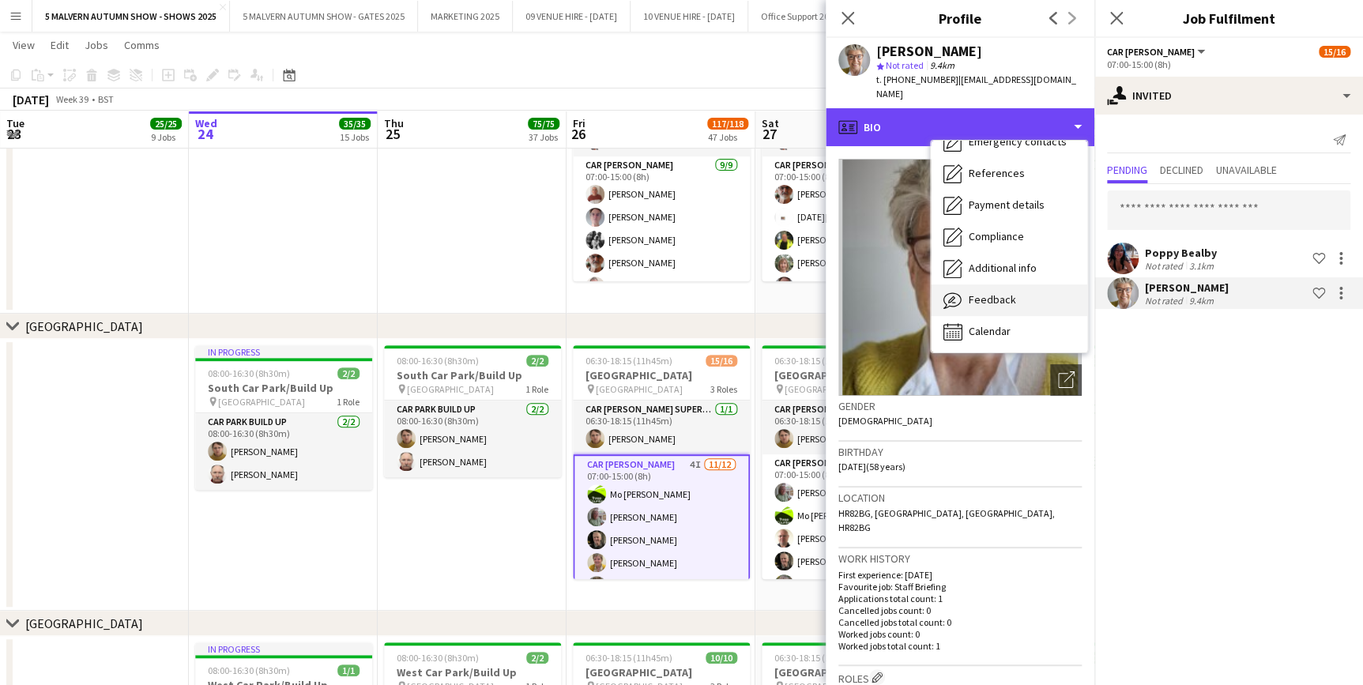
scroll to position [148, 0]
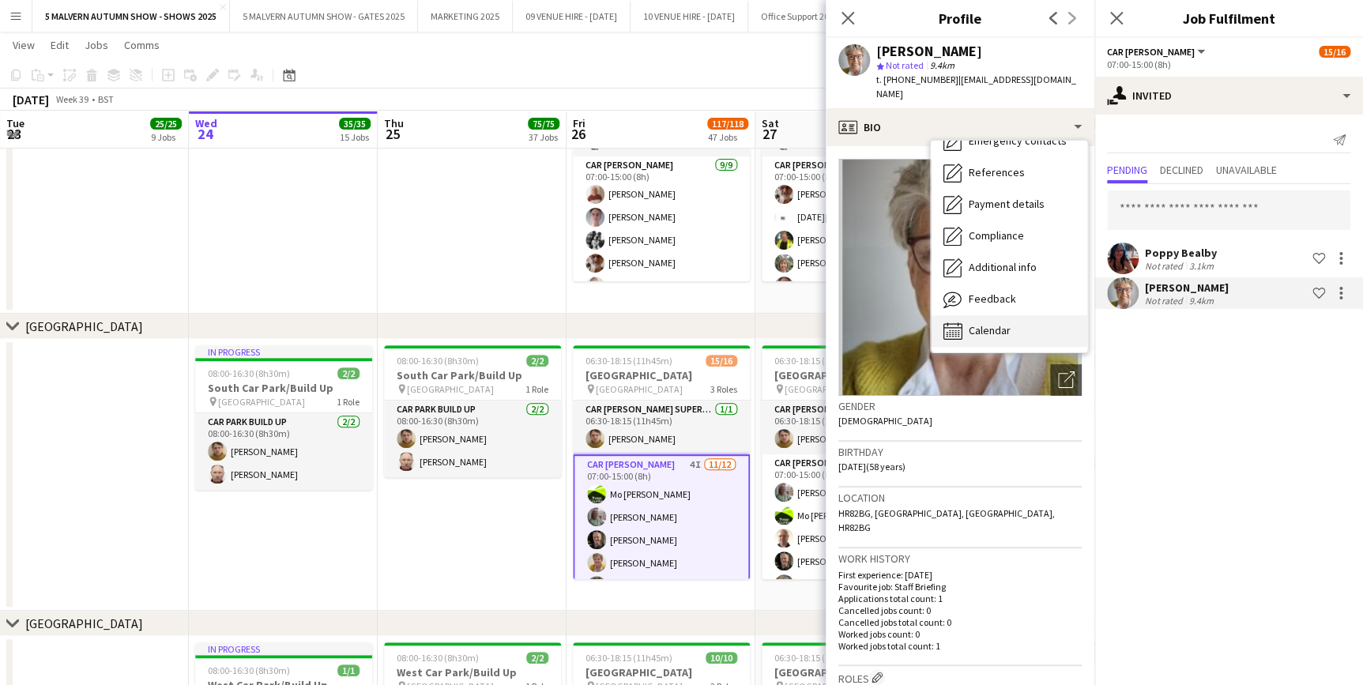
click at [1020, 315] on div "Calendar Calendar" at bounding box center [1009, 331] width 156 height 32
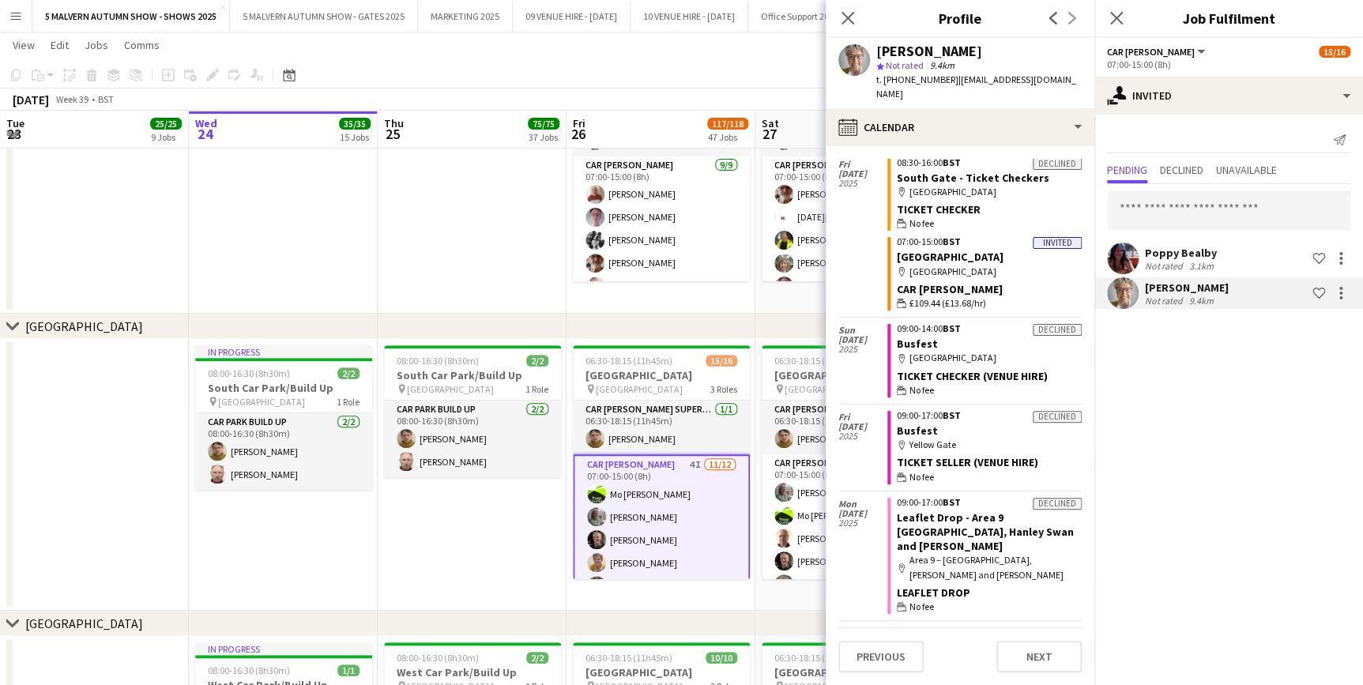
scroll to position [0, 0]
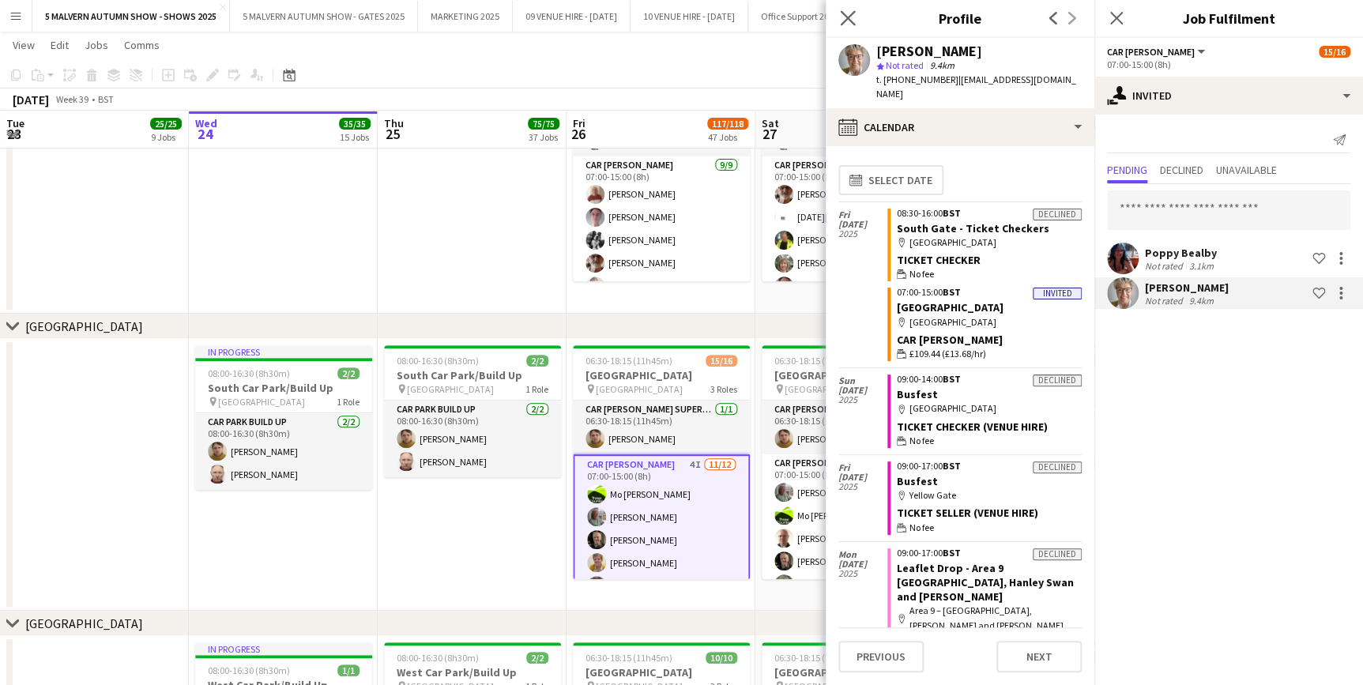
click at [841, 27] on app-icon "Close pop-in" at bounding box center [848, 18] width 23 height 23
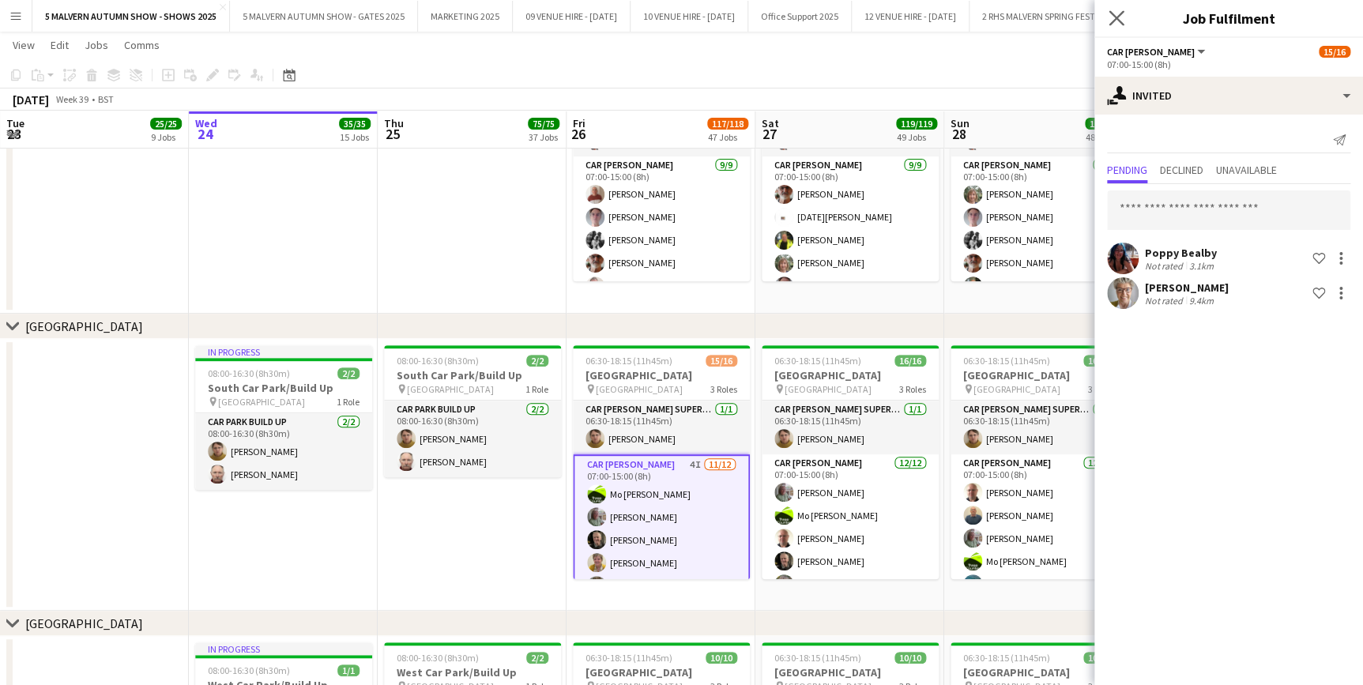
click at [1121, 26] on app-icon "Close pop-in" at bounding box center [1117, 18] width 23 height 23
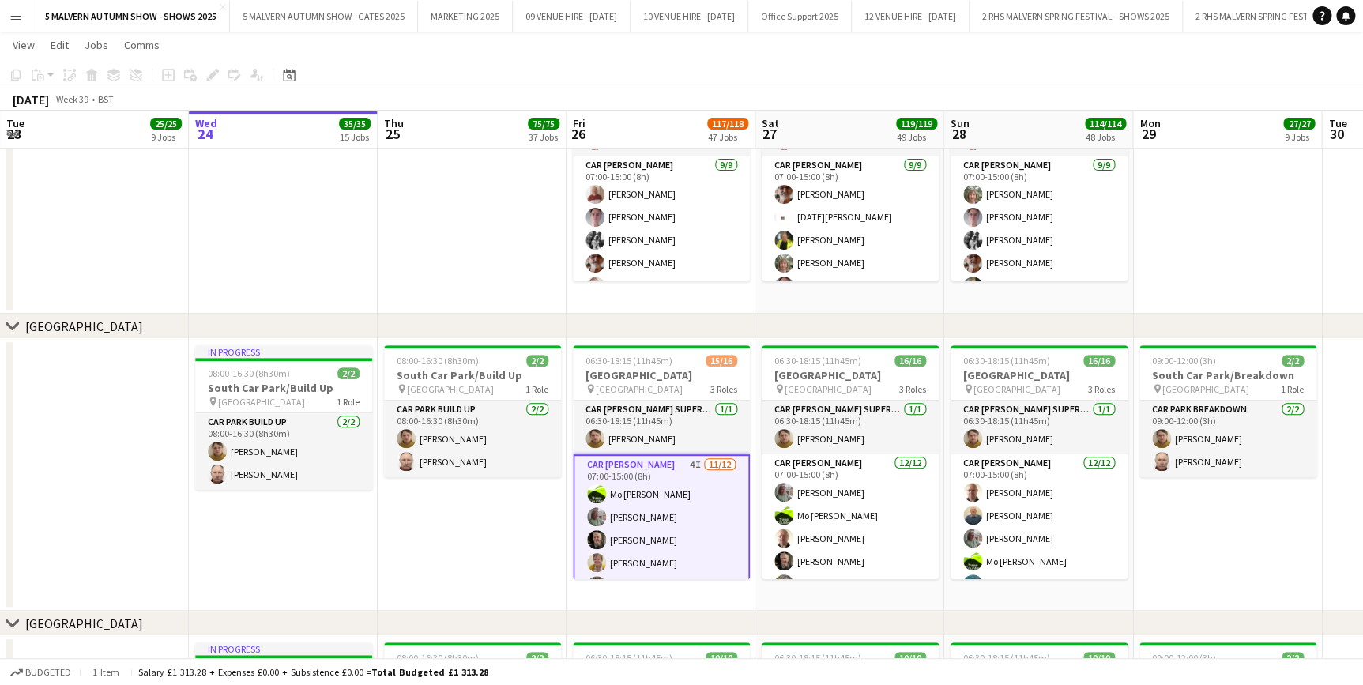
click at [104, 498] on app-date-cell at bounding box center [94, 475] width 189 height 272
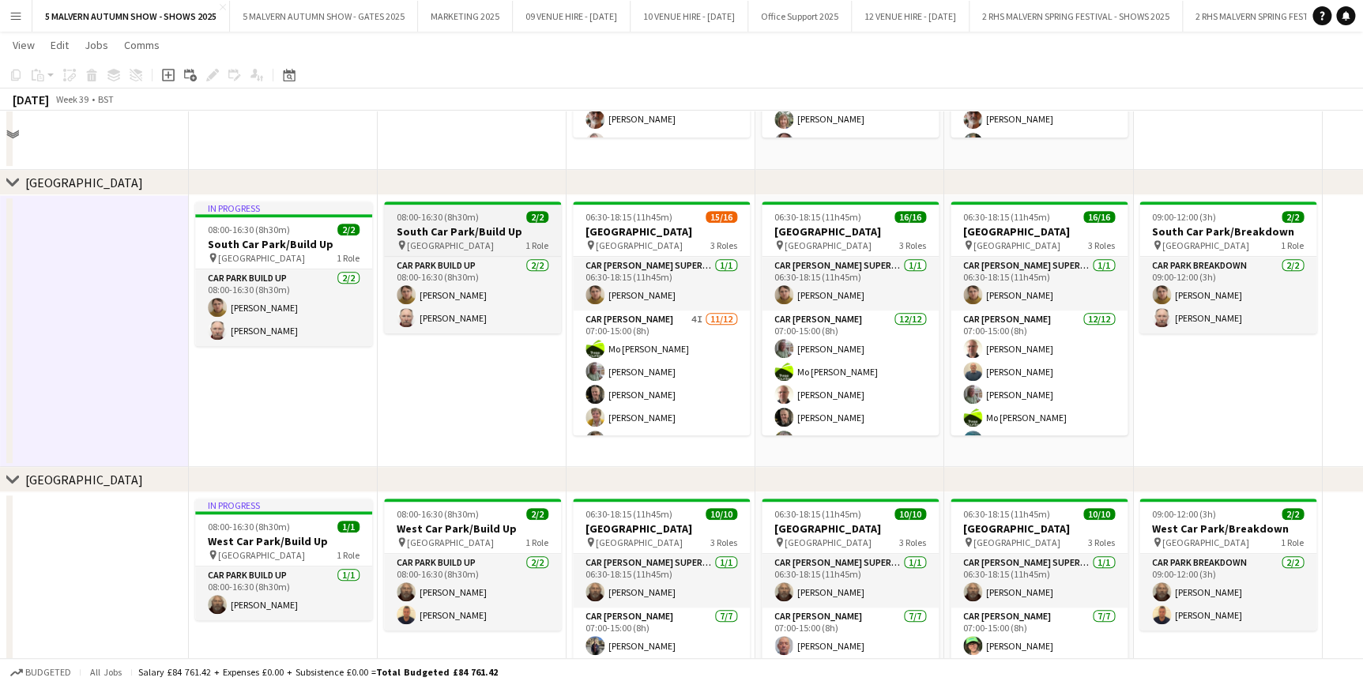
scroll to position [9269, 0]
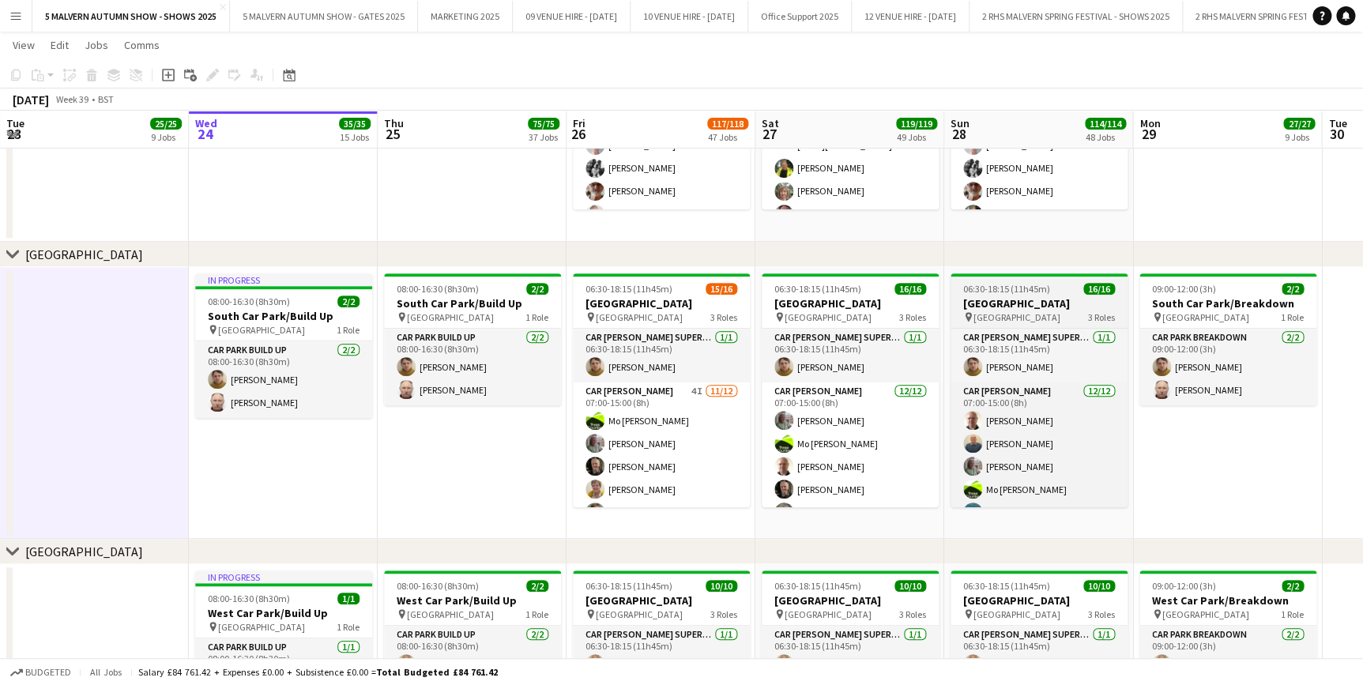
drag, startPoint x: 669, startPoint y: 418, endPoint x: 952, endPoint y: 304, distance: 304.6
click at [669, 418] on app-card-role "Car Parker 4I 11/12 07:00-15:00 (8h) Mo Cossali-Francis Theresa Pace-Bardon Jam…" at bounding box center [661, 536] width 177 height 306
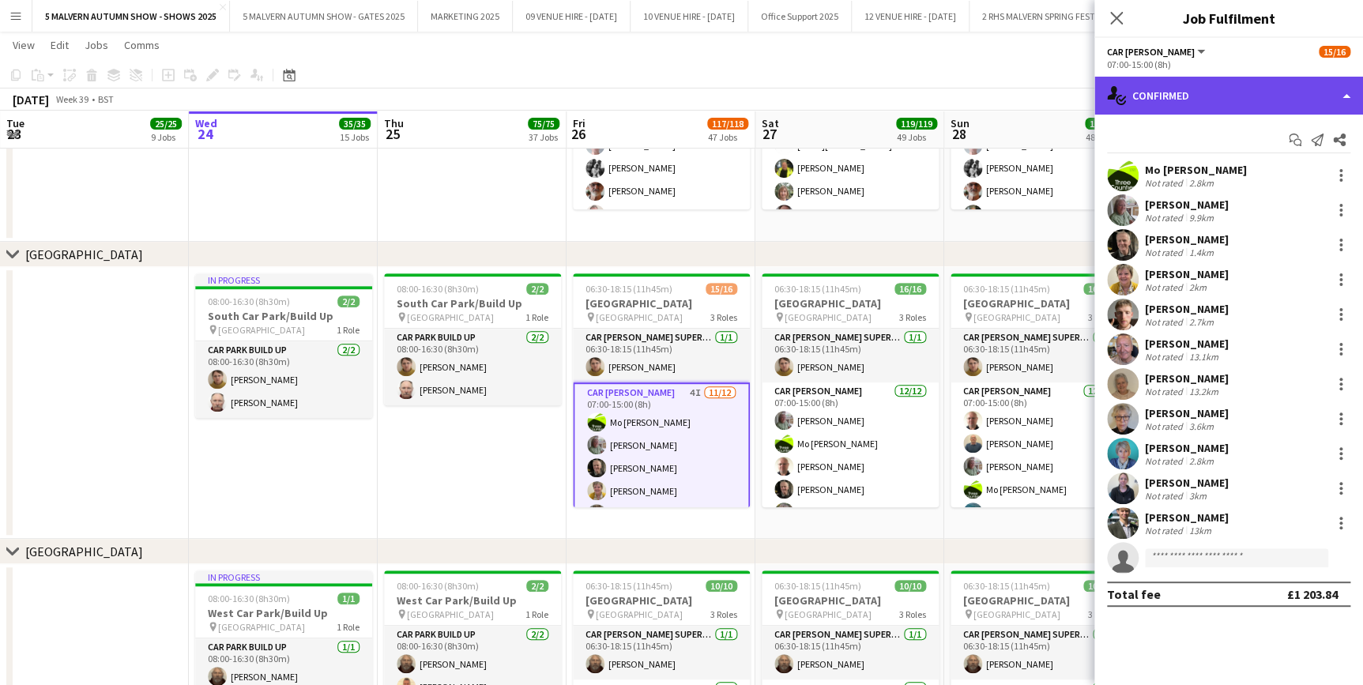
click at [1196, 94] on div "single-neutral-actions-check-2 Confirmed" at bounding box center [1229, 96] width 269 height 38
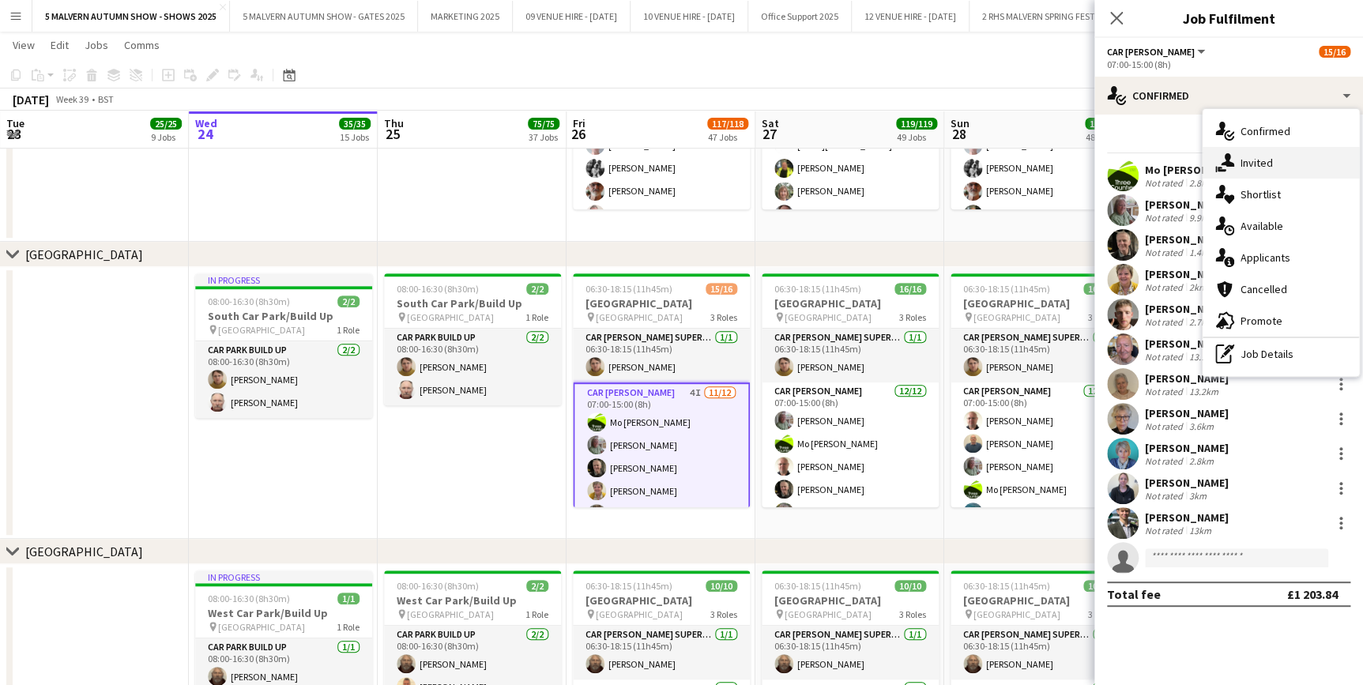
click at [1260, 160] on span "Invited" at bounding box center [1257, 163] width 32 height 14
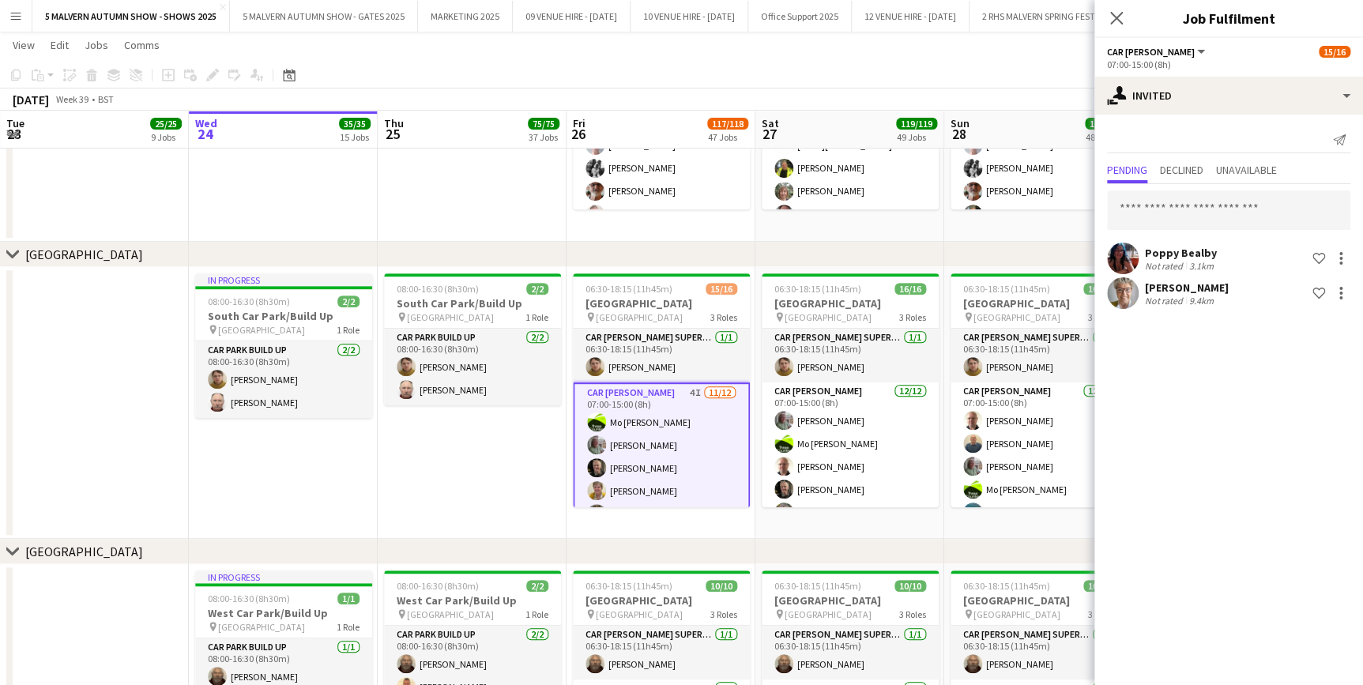
click at [1219, 288] on div "[PERSON_NAME]" at bounding box center [1187, 288] width 84 height 14
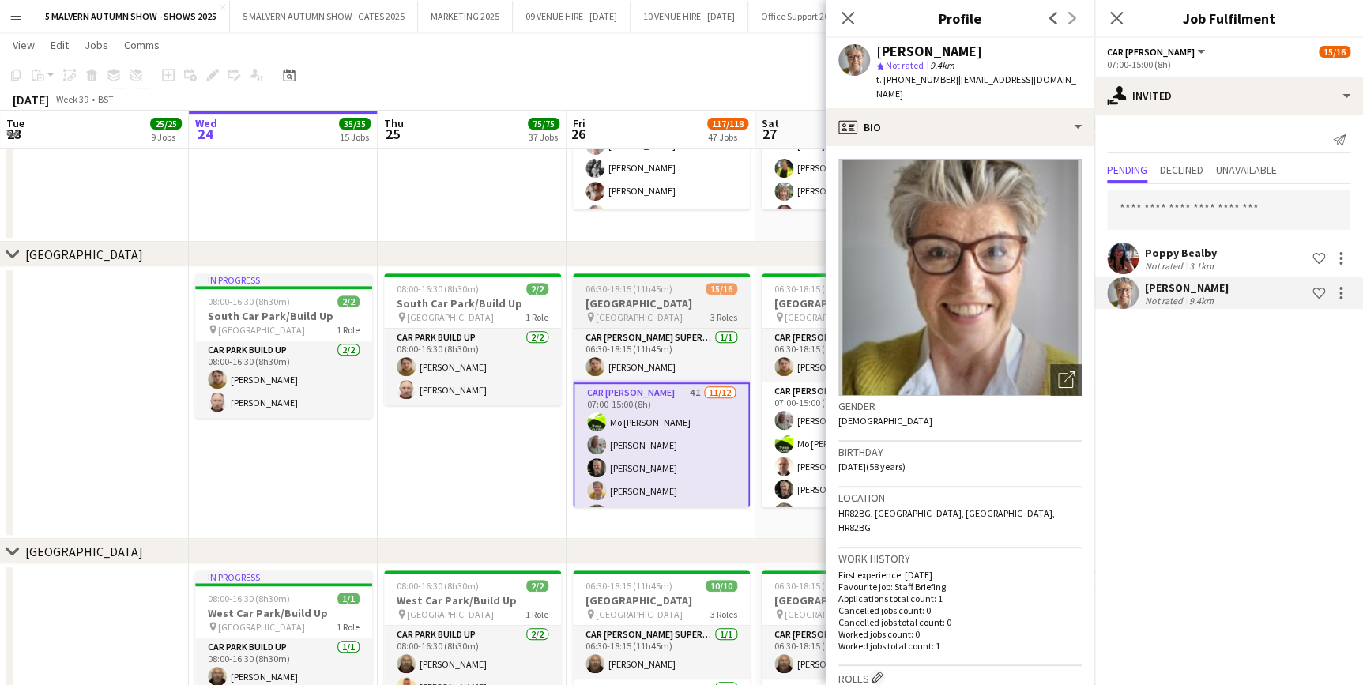
drag, startPoint x: 466, startPoint y: 462, endPoint x: 681, endPoint y: 403, distance: 223.6
click at [466, 462] on app-date-cell "08:00-16:30 (8h30m) 2/2 [GEOGRAPHIC_DATA]/Build Up pin [GEOGRAPHIC_DATA] 1 Role…" at bounding box center [472, 403] width 189 height 272
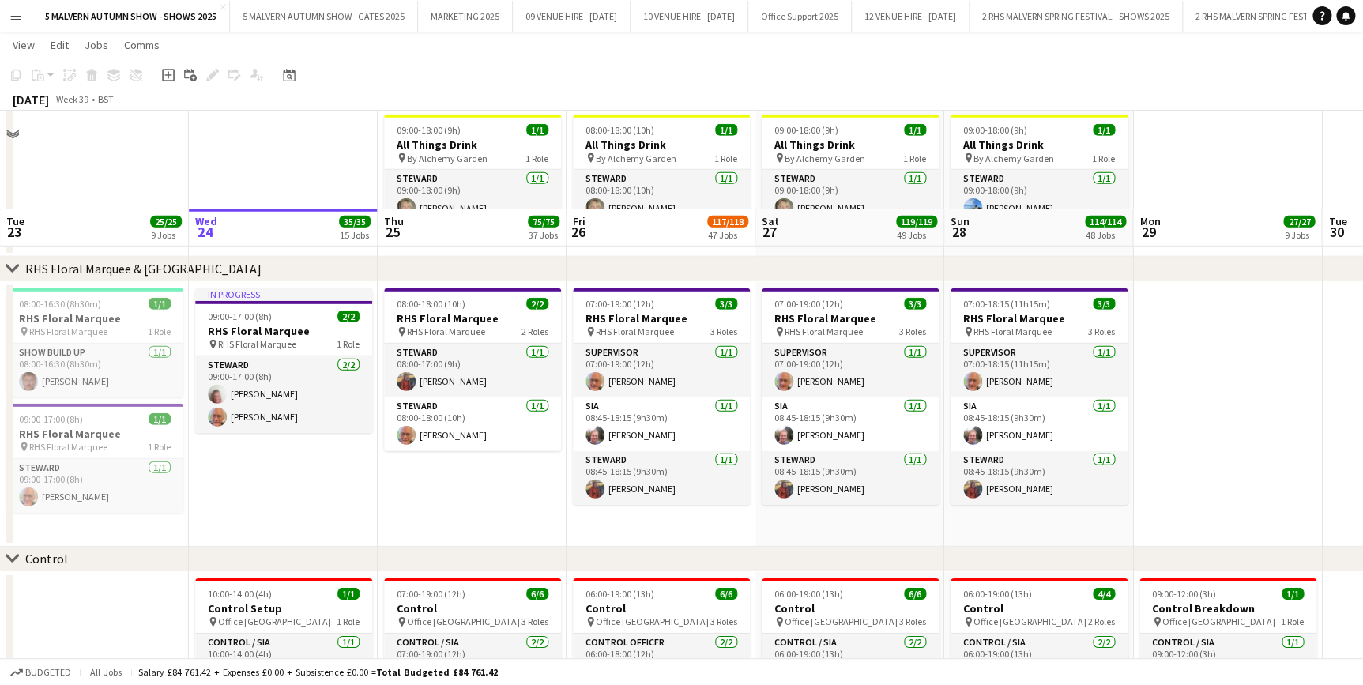
scroll to position [5245, 0]
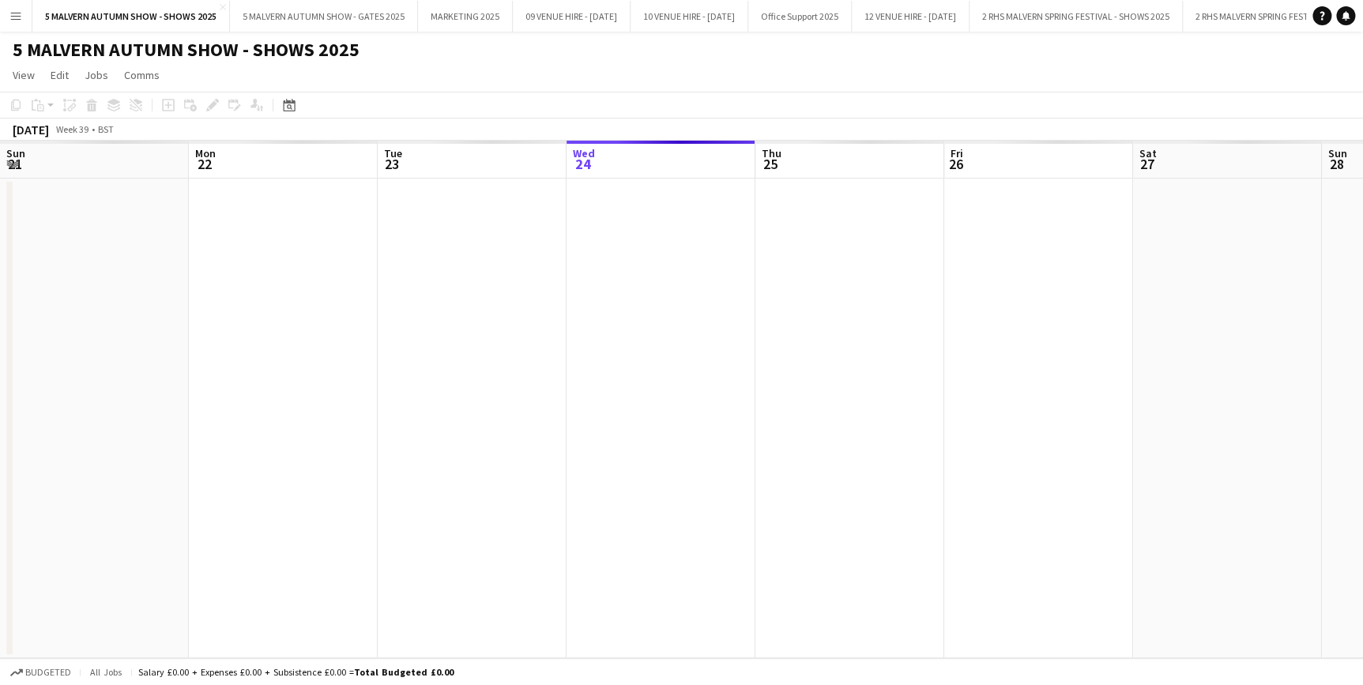
click at [16, 17] on app-icon "Menu" at bounding box center [15, 15] width 13 height 13
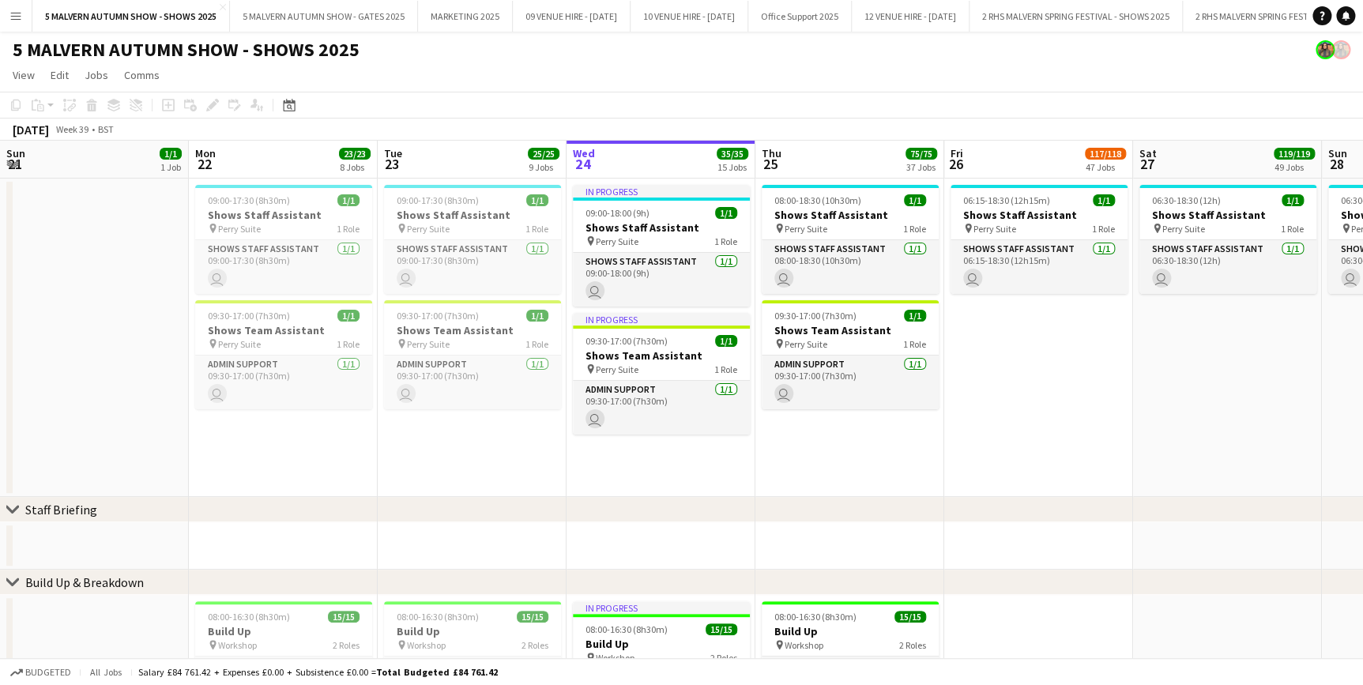
click at [16, 17] on app-icon "Menu" at bounding box center [15, 15] width 13 height 13
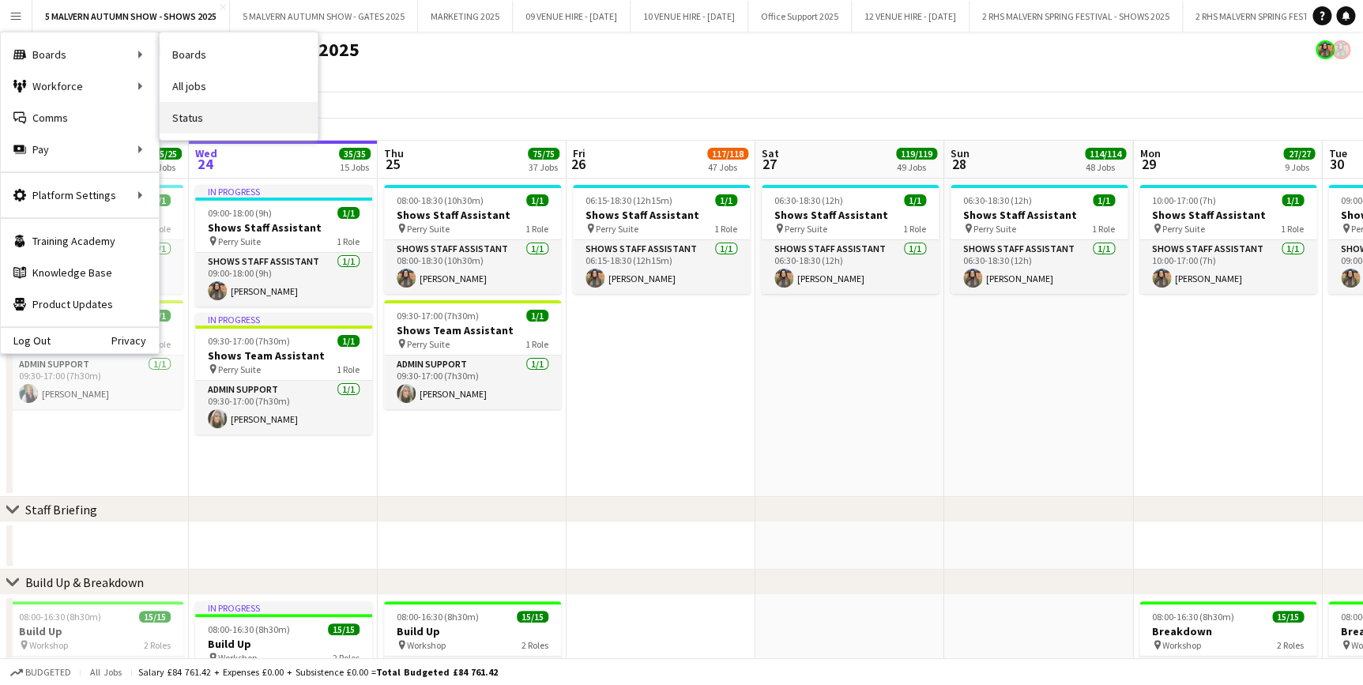
click at [206, 115] on link "Status" at bounding box center [239, 118] width 158 height 32
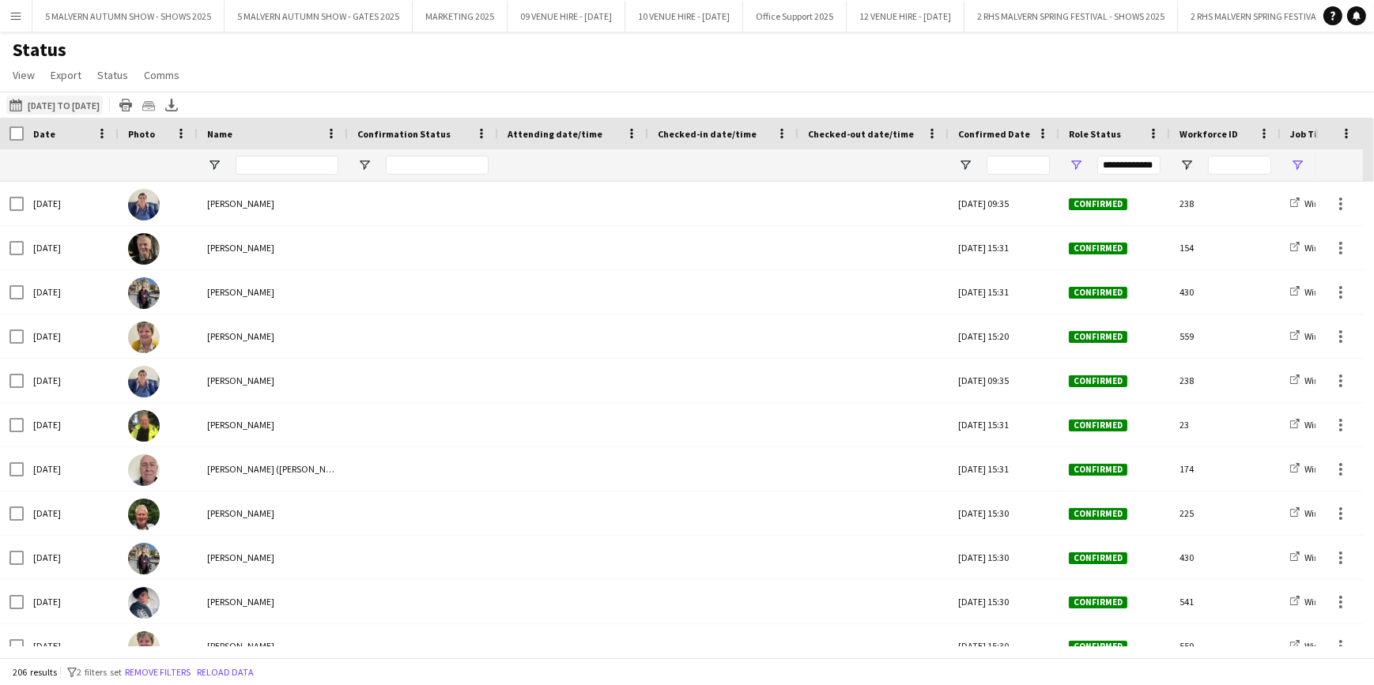
click at [20, 100] on app-icon "24-09-2025 to 30-09-2025" at bounding box center [18, 105] width 18 height 13
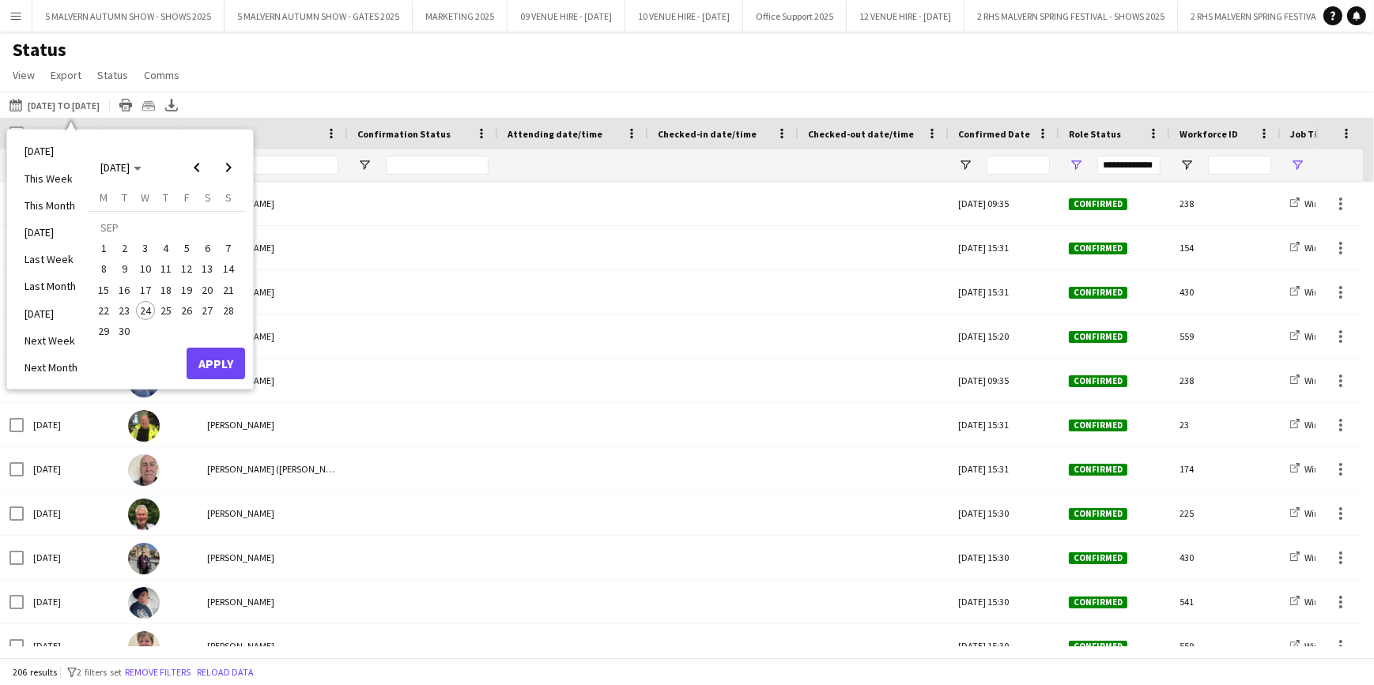
click at [145, 308] on span "24" at bounding box center [145, 310] width 19 height 19
click at [213, 364] on button "Apply" at bounding box center [216, 364] width 58 height 32
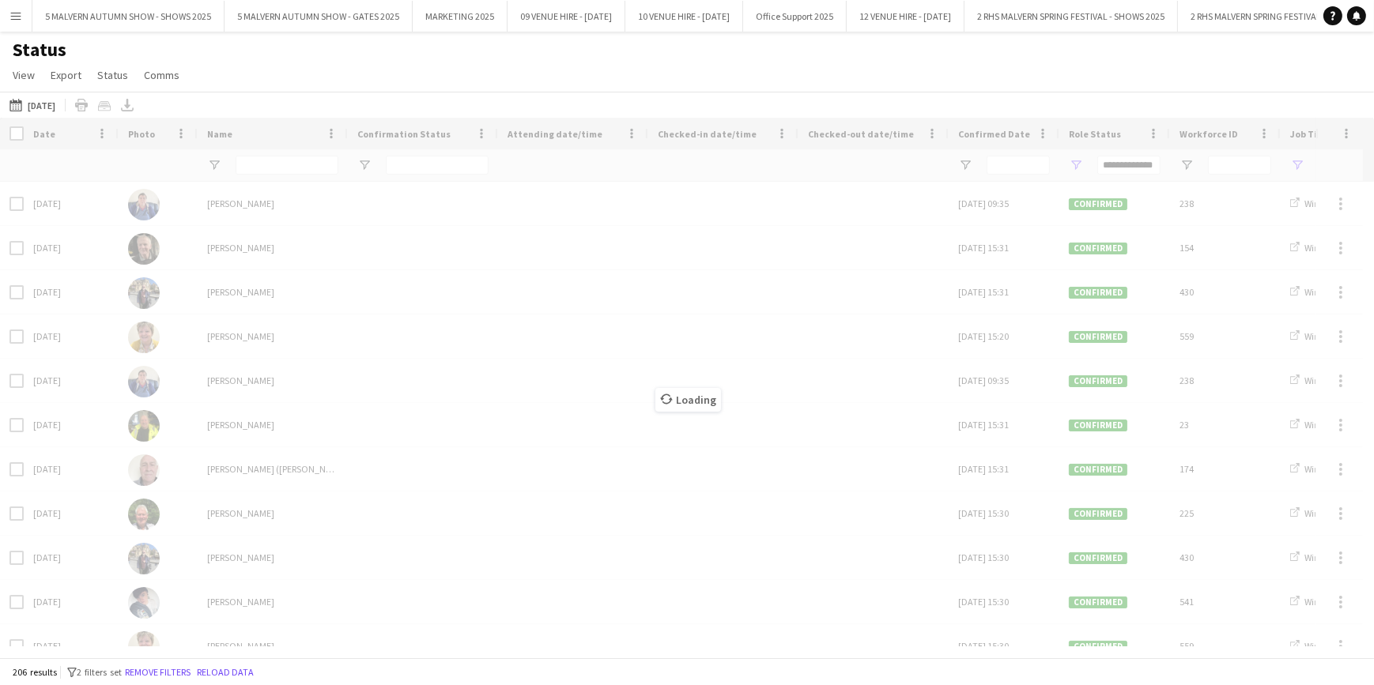
type input "***"
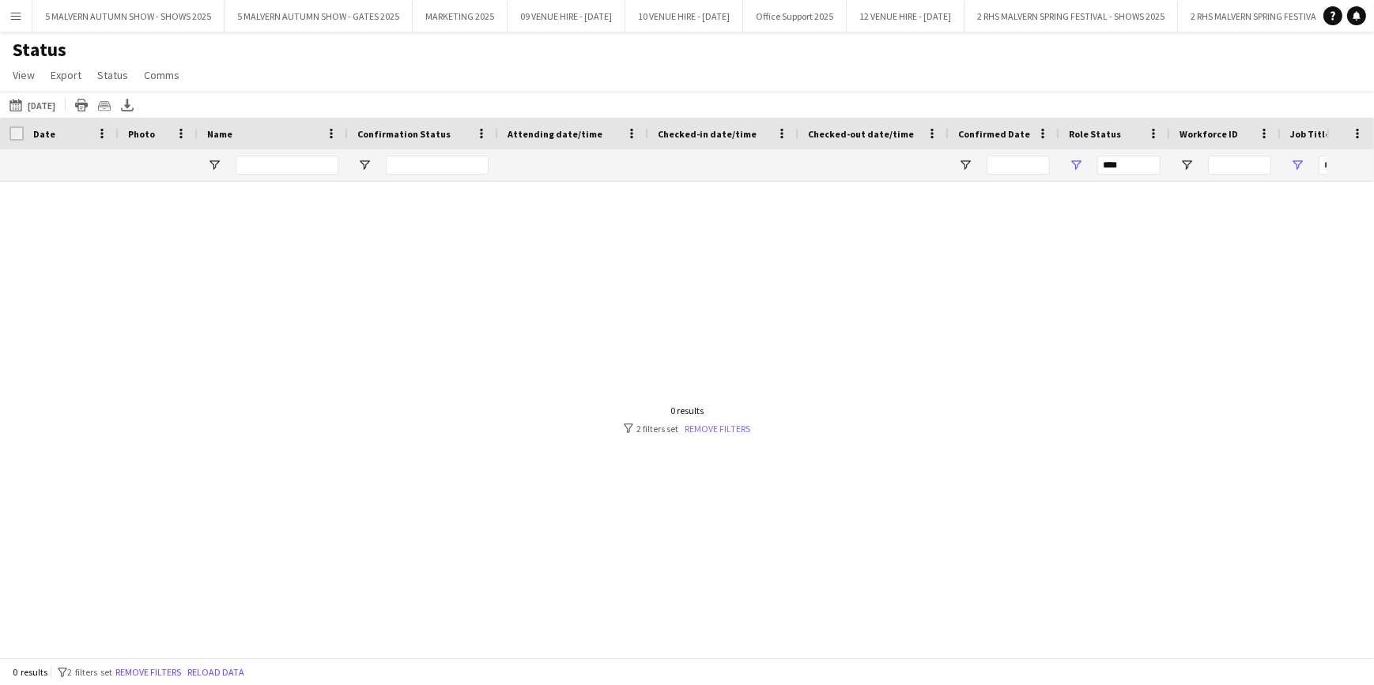
click at [698, 428] on link "Remove filters" at bounding box center [717, 429] width 66 height 12
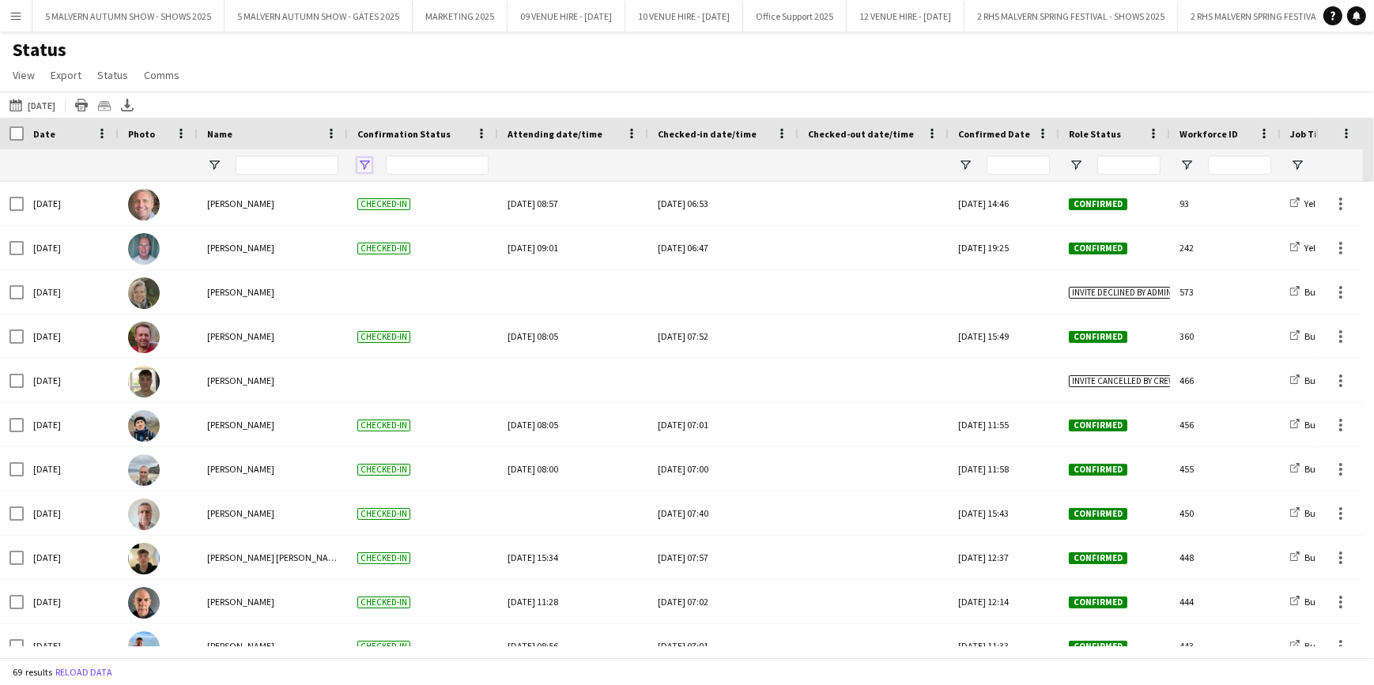
click at [364, 167] on span "Open Filter Menu" at bounding box center [364, 165] width 14 height 14
type input "**********"
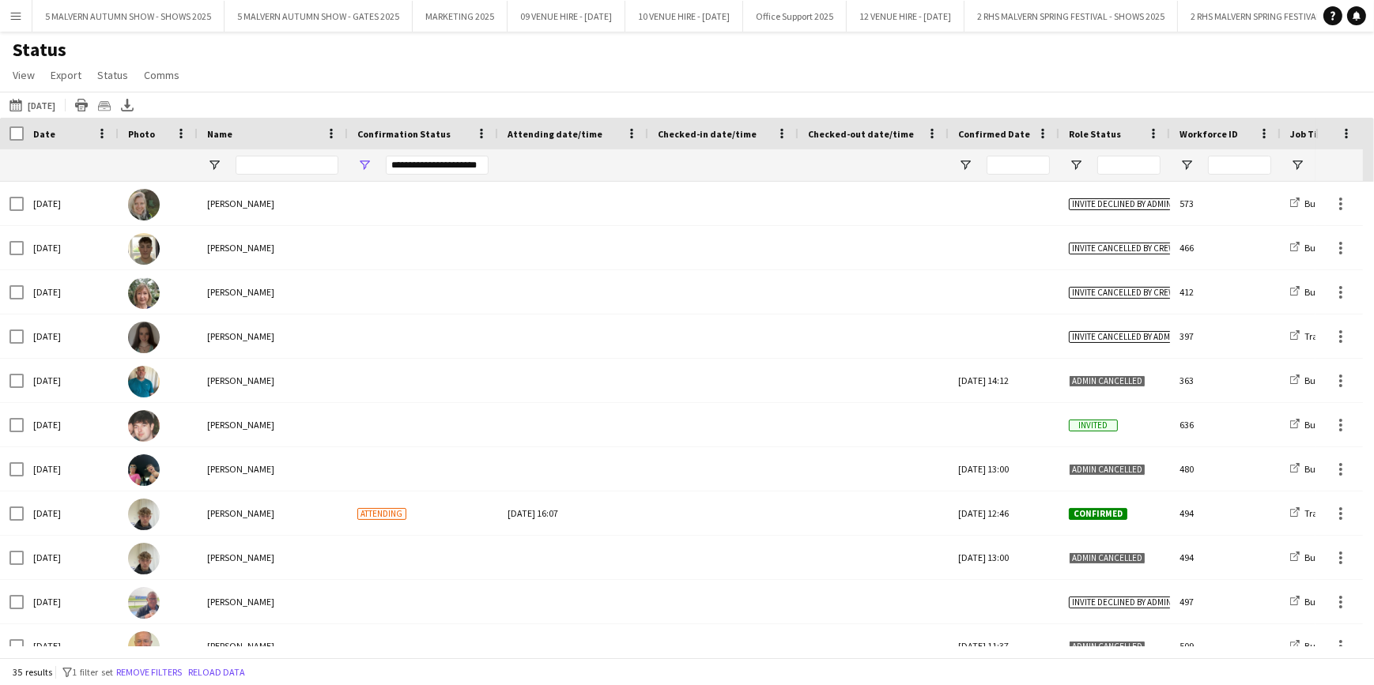
click at [1066, 160] on div at bounding box center [1114, 165] width 111 height 32
click at [1073, 164] on span "Open Filter Menu" at bounding box center [1076, 165] width 14 height 14
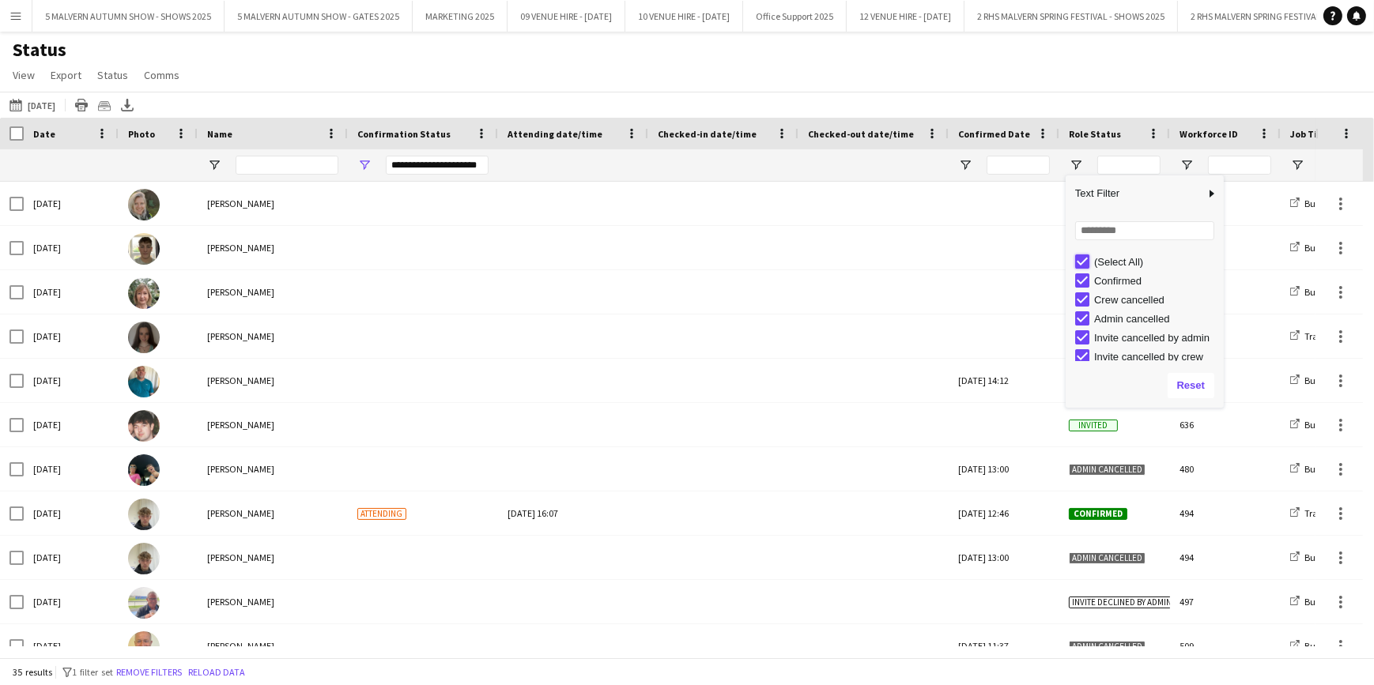
type input "***"
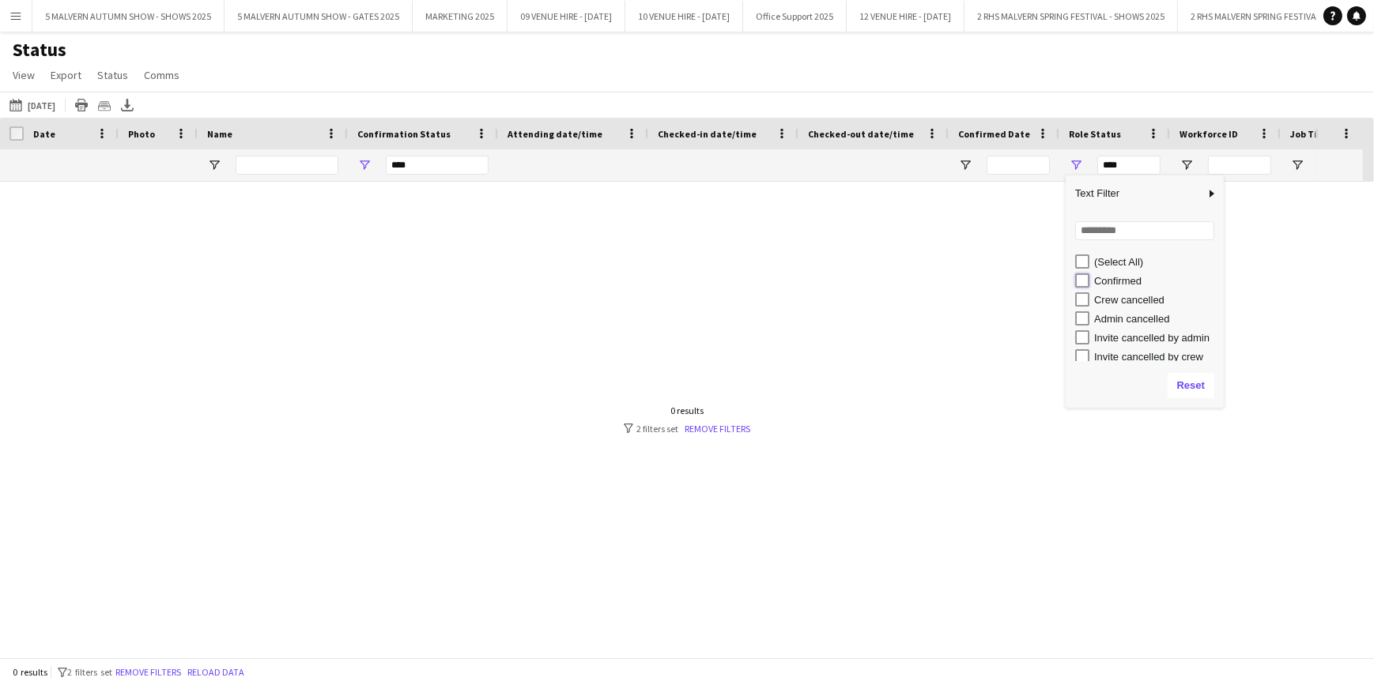
type input "**********"
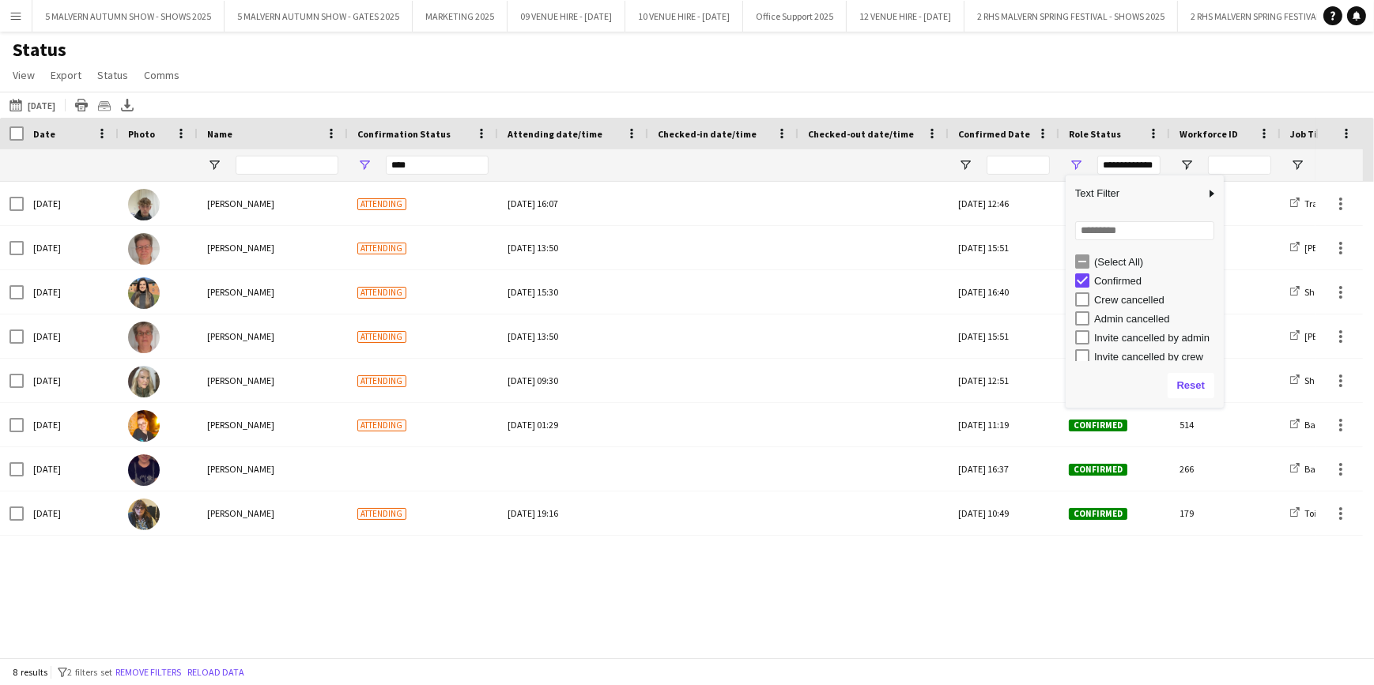
type input "**********"
click at [1020, 89] on div "Status View Views Default view MAS name tags New view Update view Delete view E…" at bounding box center [687, 65] width 1374 height 54
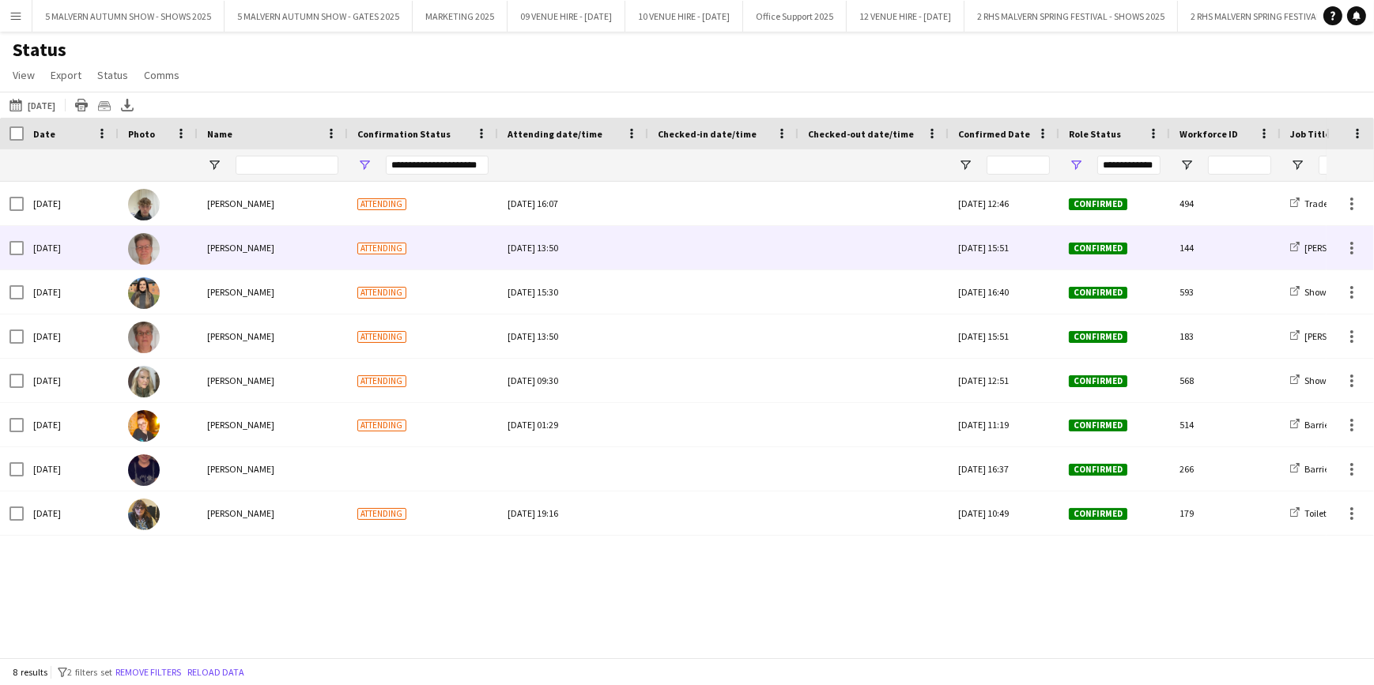
click at [709, 249] on div at bounding box center [723, 247] width 131 height 43
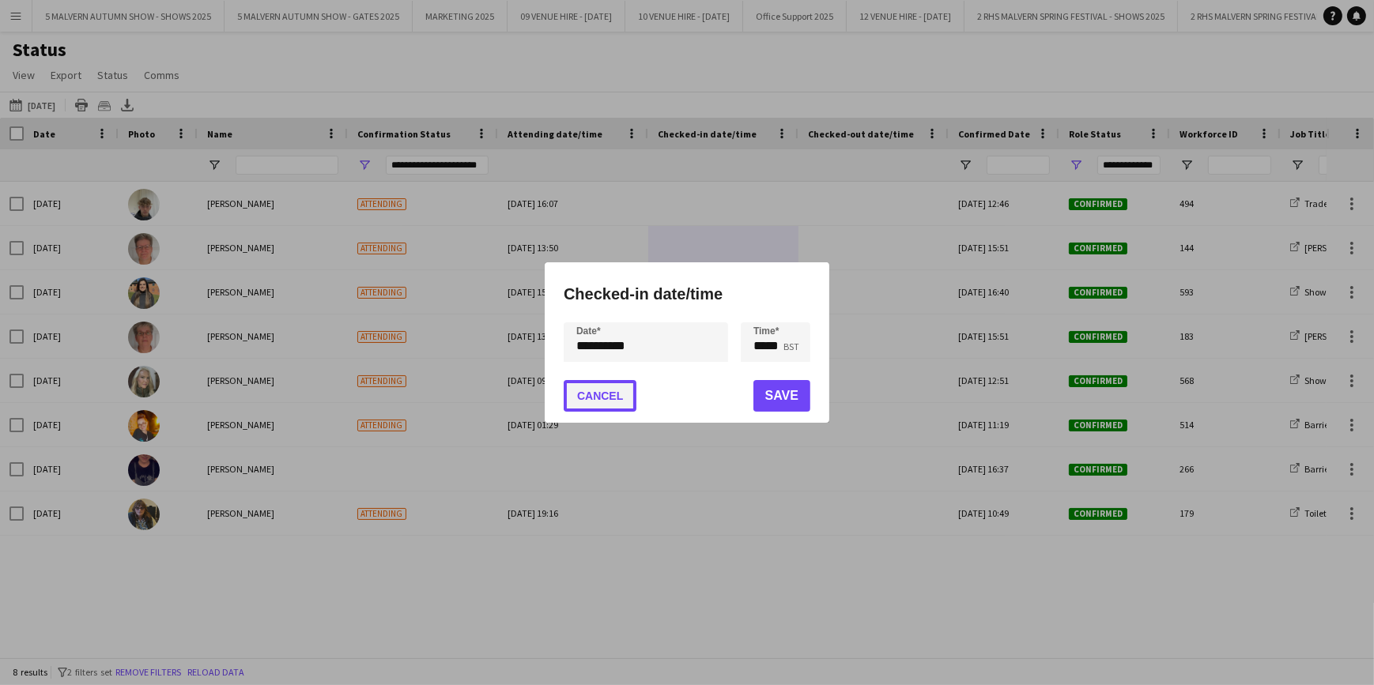
click at [577, 397] on button "Cancel" at bounding box center [600, 396] width 73 height 32
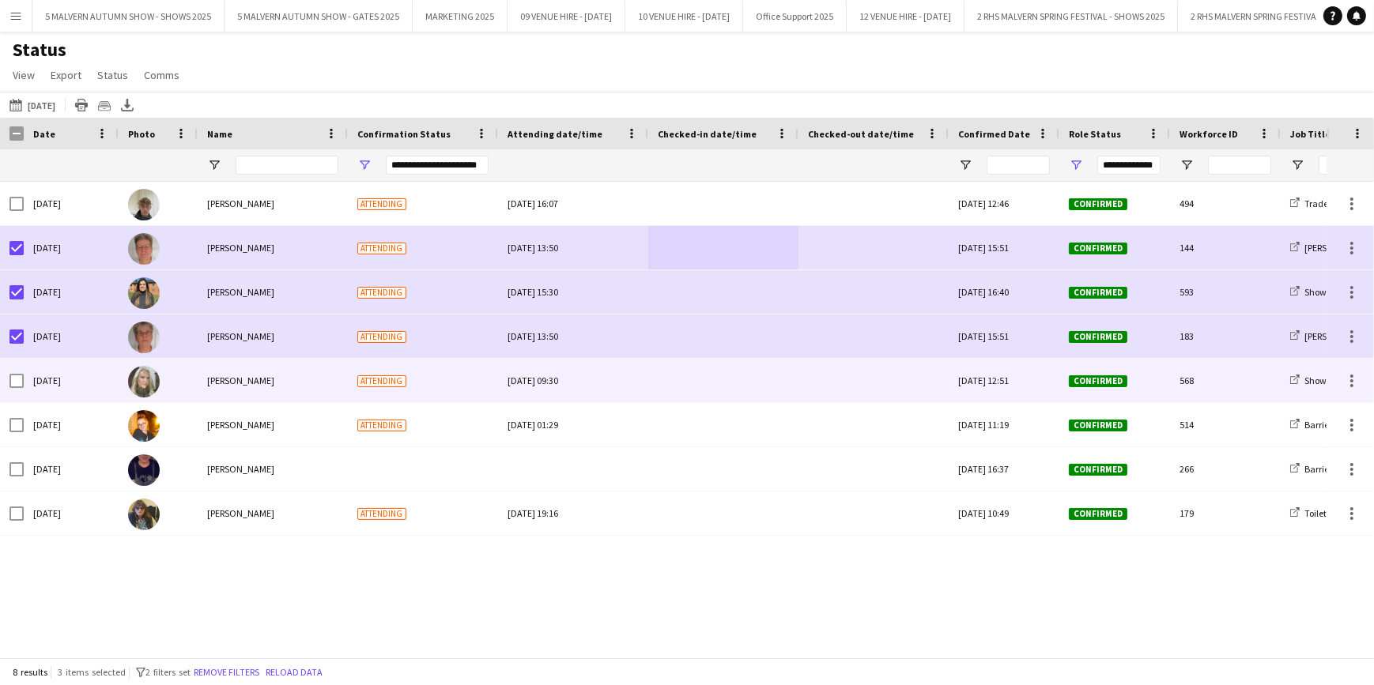
click at [8, 383] on div at bounding box center [12, 380] width 24 height 43
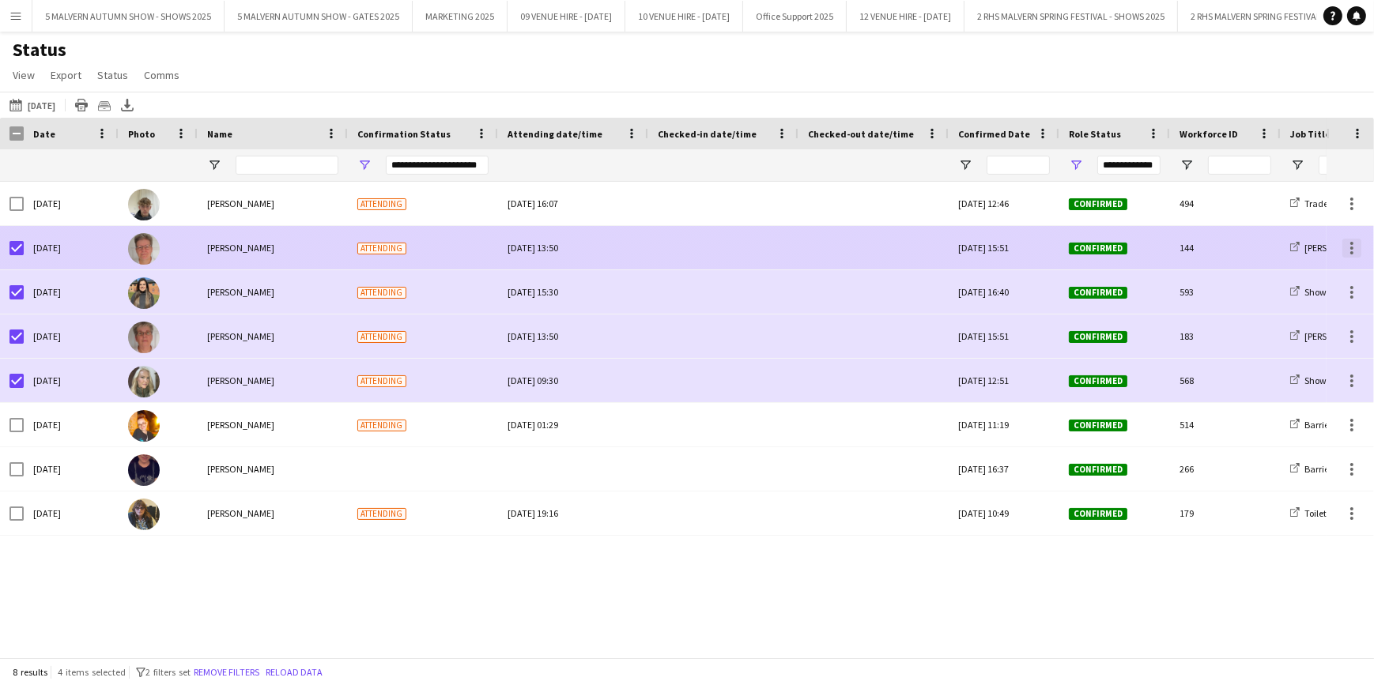
click at [1351, 247] on div at bounding box center [1351, 248] width 3 height 3
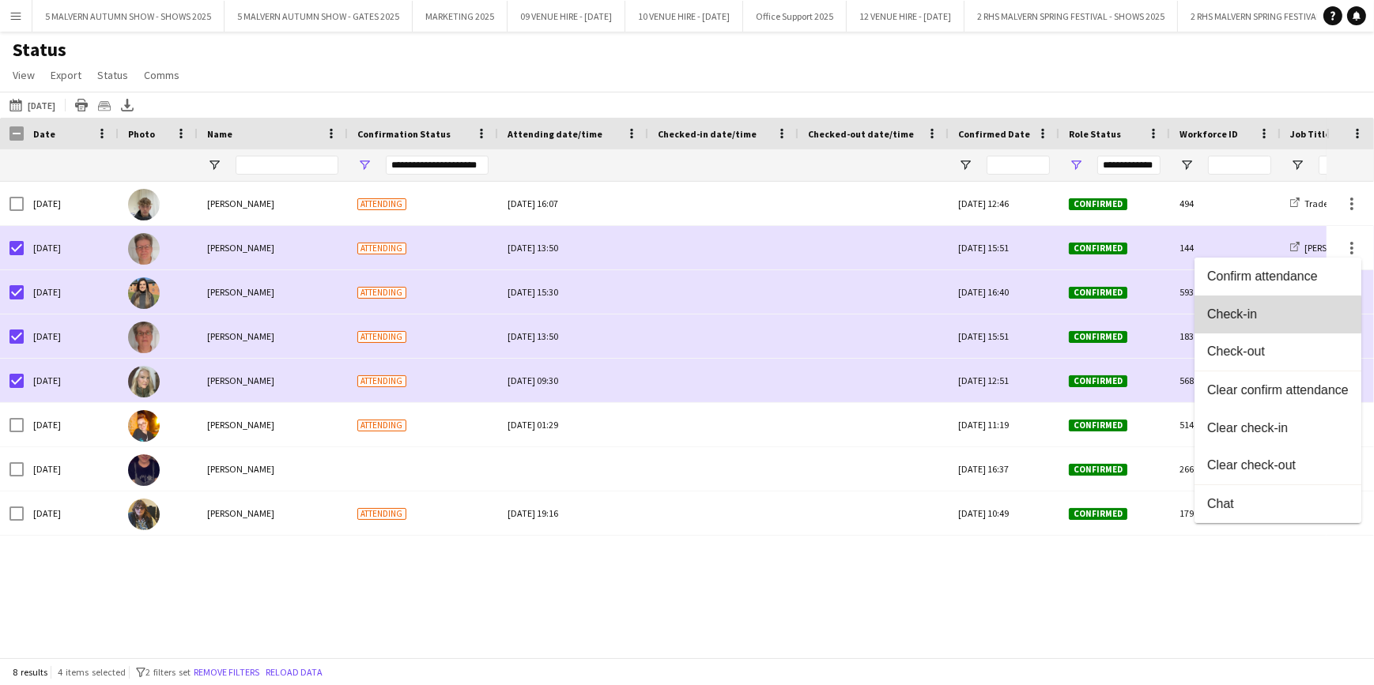
click at [1269, 315] on span "Check-in" at bounding box center [1277, 314] width 141 height 14
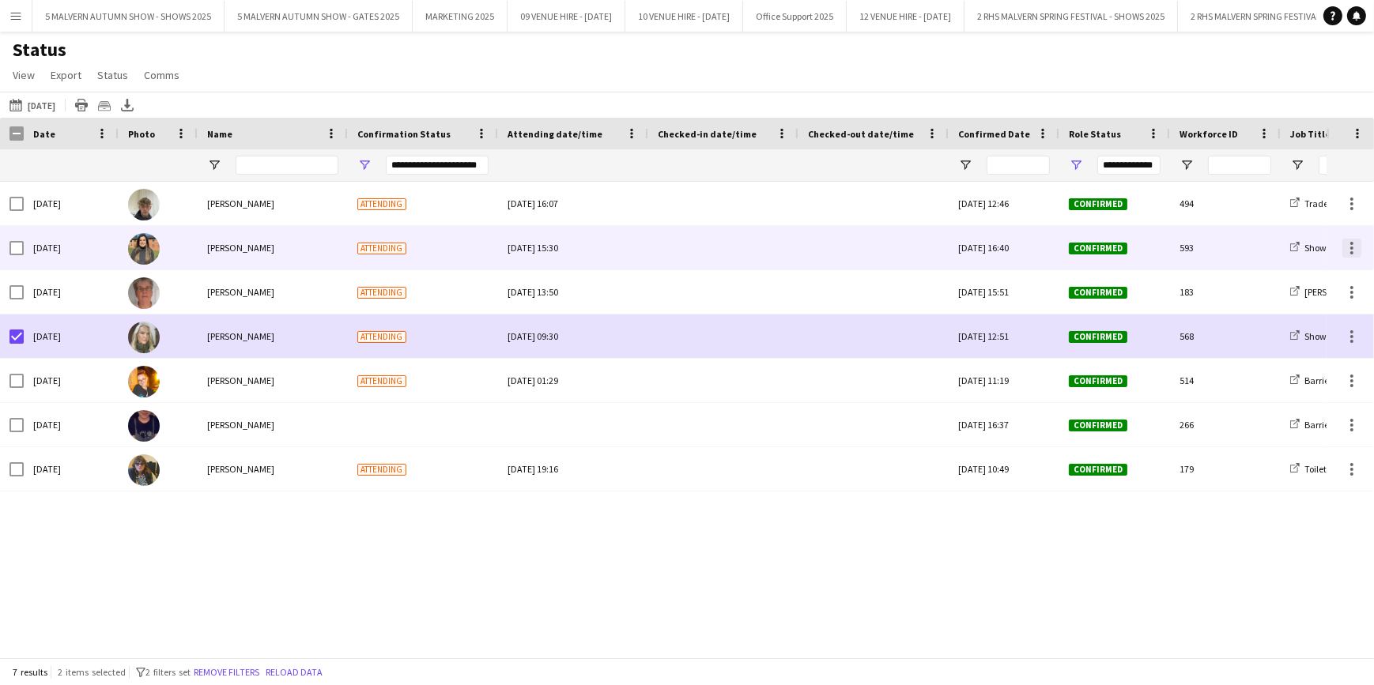
click at [1346, 245] on div at bounding box center [1351, 248] width 19 height 19
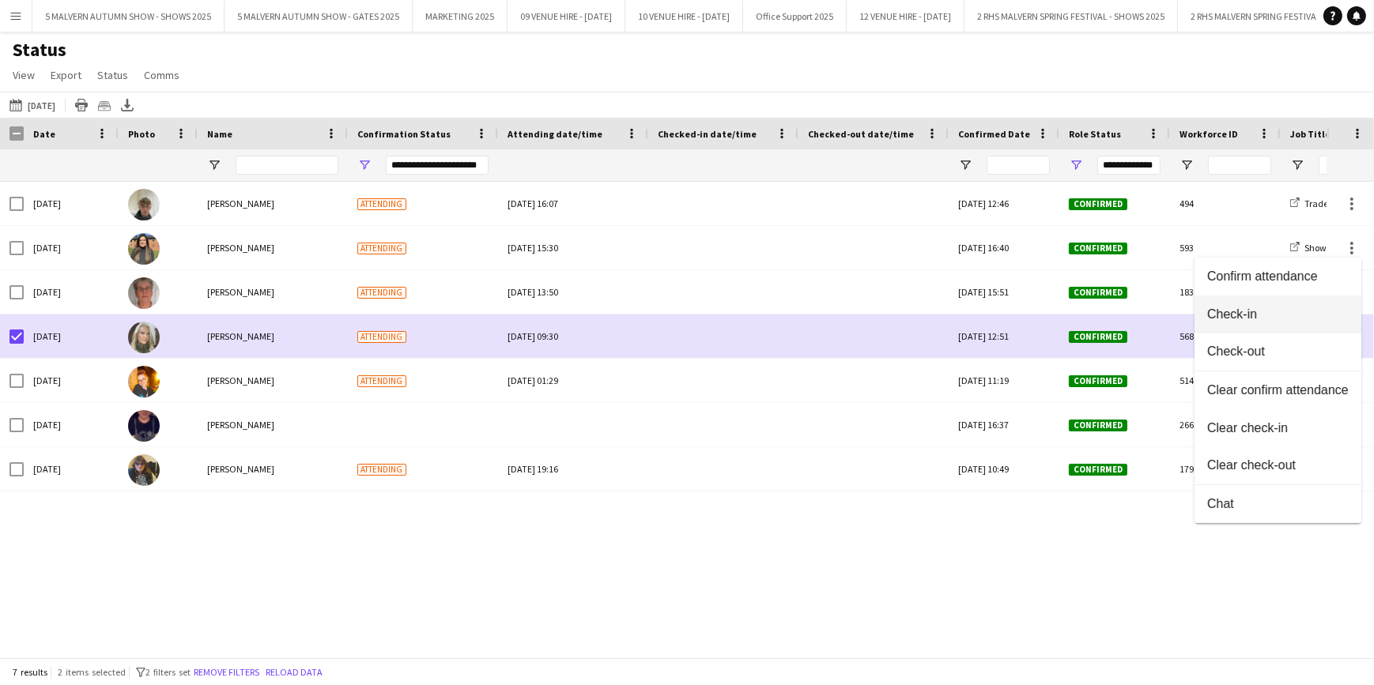
click at [1291, 319] on span "Check-in" at bounding box center [1277, 314] width 141 height 14
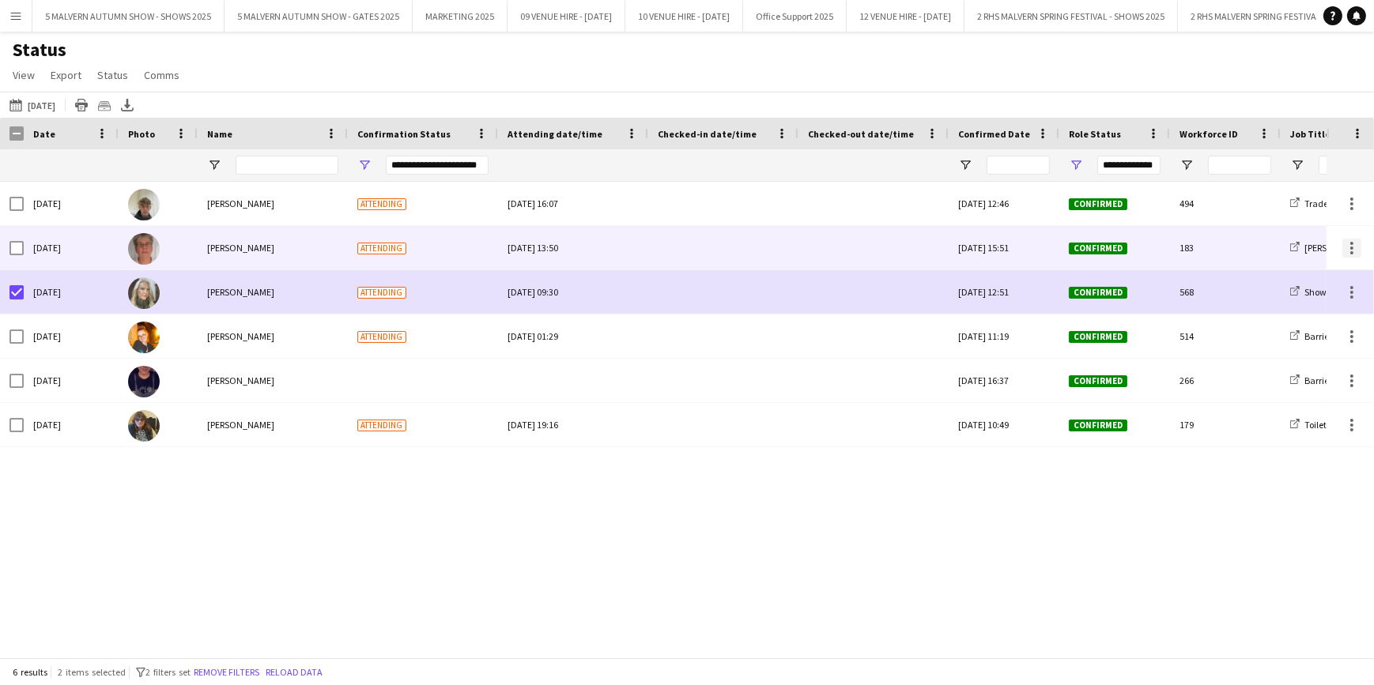
click at [1356, 245] on div at bounding box center [1351, 248] width 19 height 19
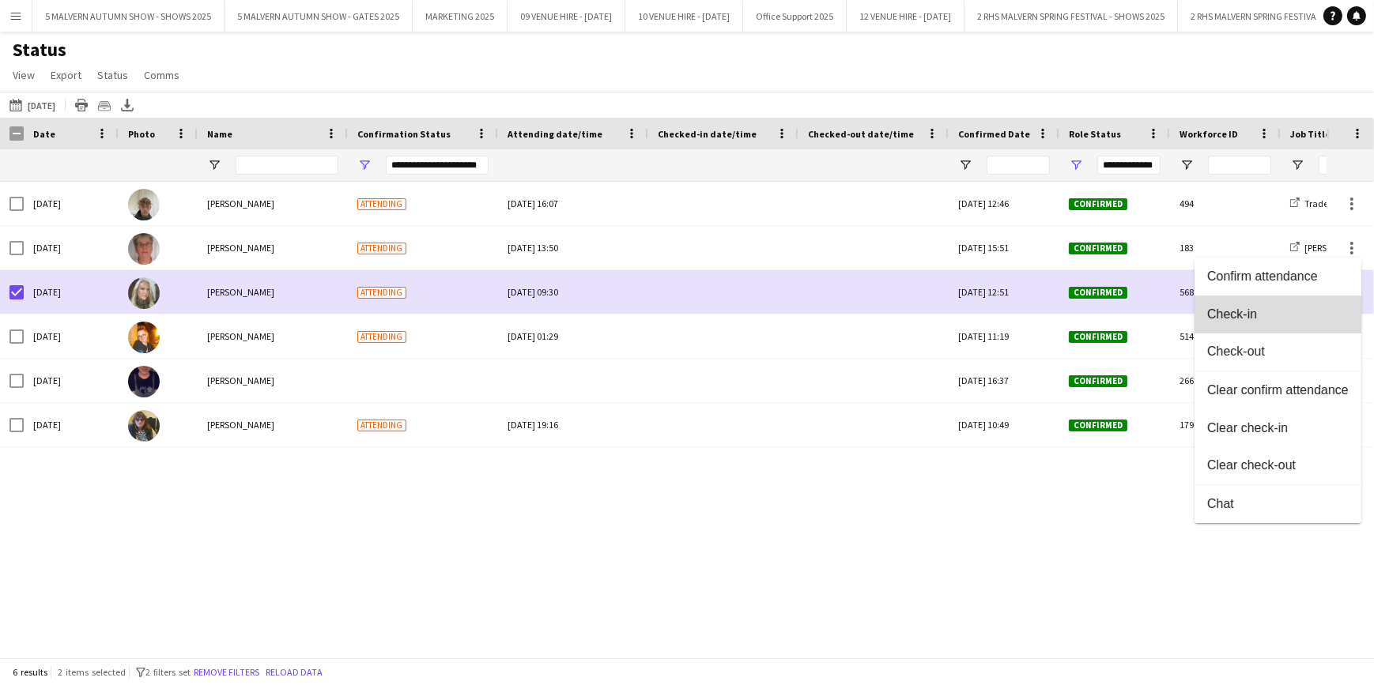
click at [1273, 319] on span "Check-in" at bounding box center [1277, 314] width 141 height 14
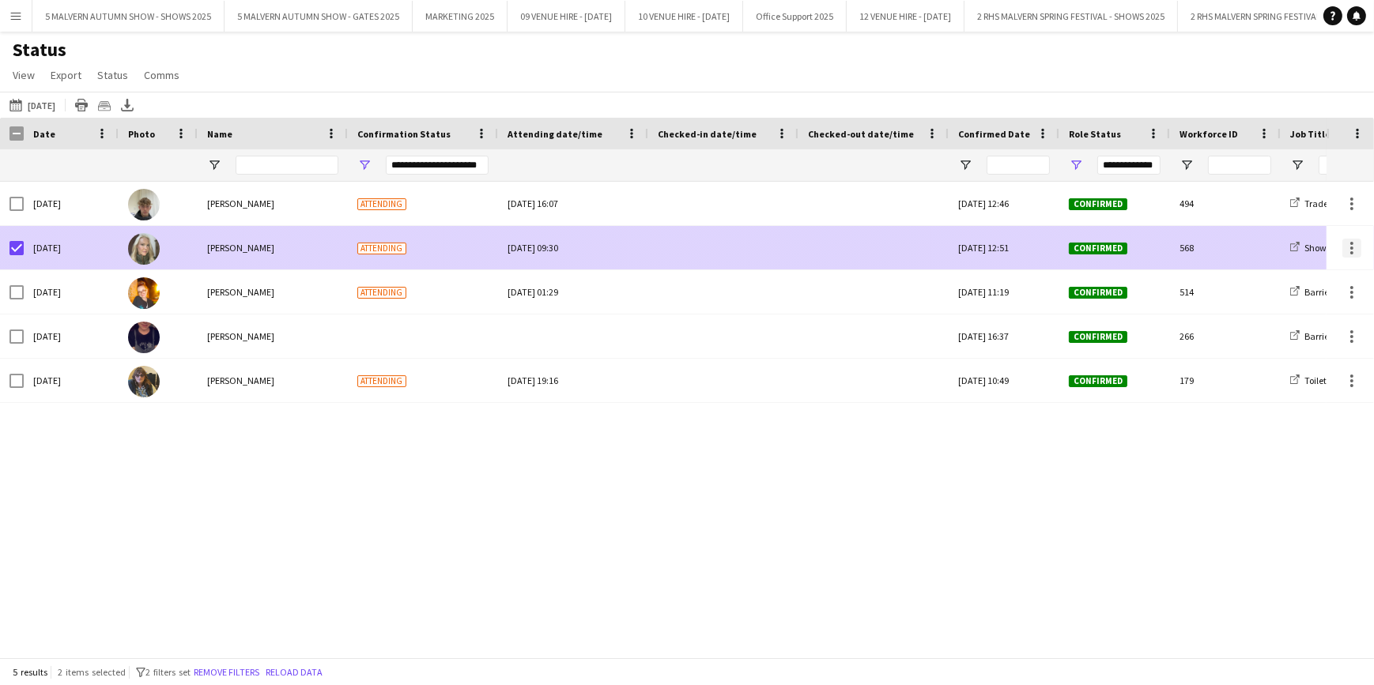
click at [1352, 245] on div at bounding box center [1351, 248] width 19 height 19
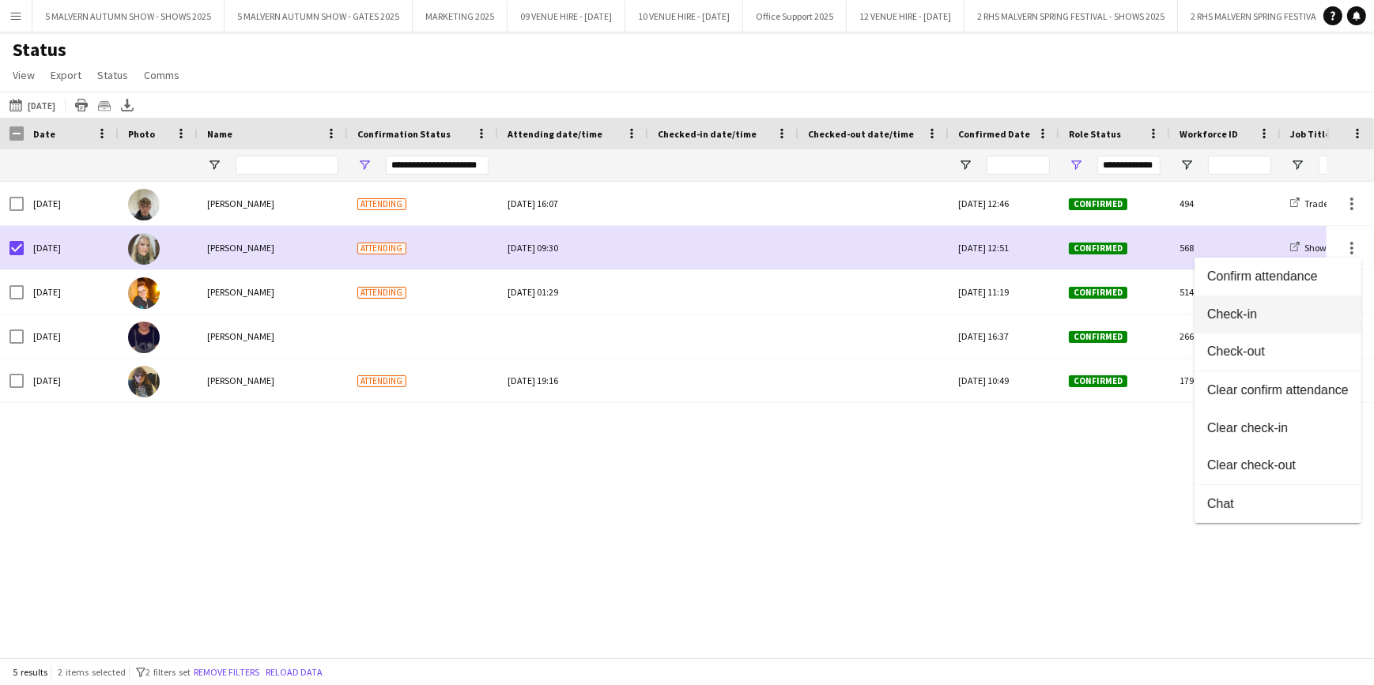
click at [1287, 308] on span "Check-in" at bounding box center [1277, 314] width 141 height 14
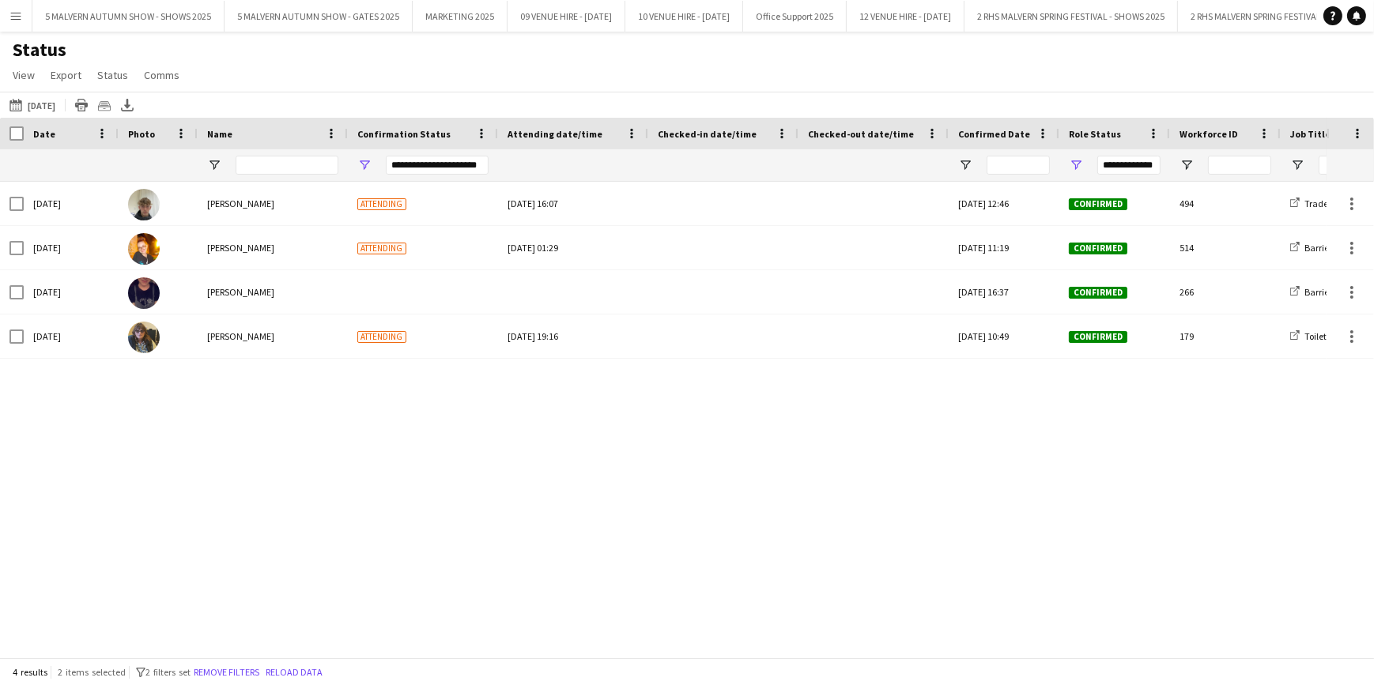
click at [419, 422] on div "Wed, 24 Sep 2025 Jack Bristow Attending Sun, 21 Sep 2025 16:07 Thu, 14 Aug 2025…" at bounding box center [663, 414] width 1326 height 465
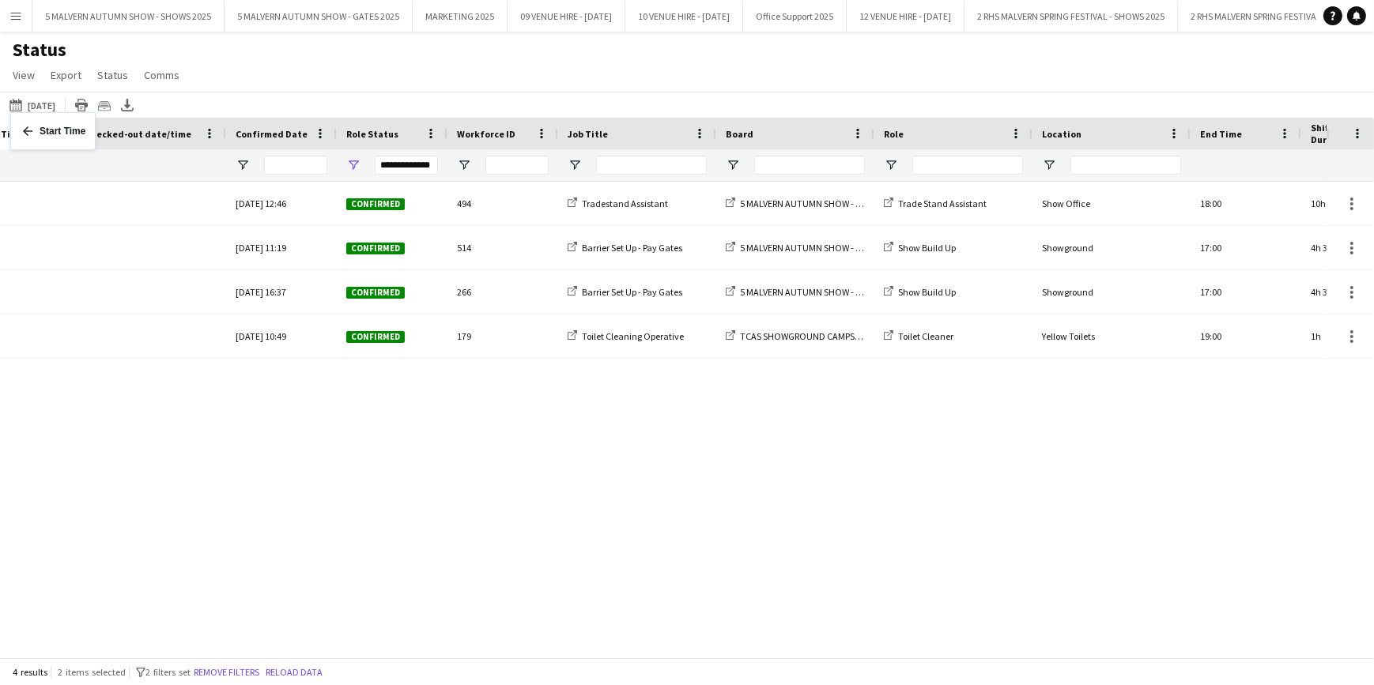
drag, startPoint x: 1077, startPoint y: 126, endPoint x: 18, endPoint y: 122, distance: 1058.4
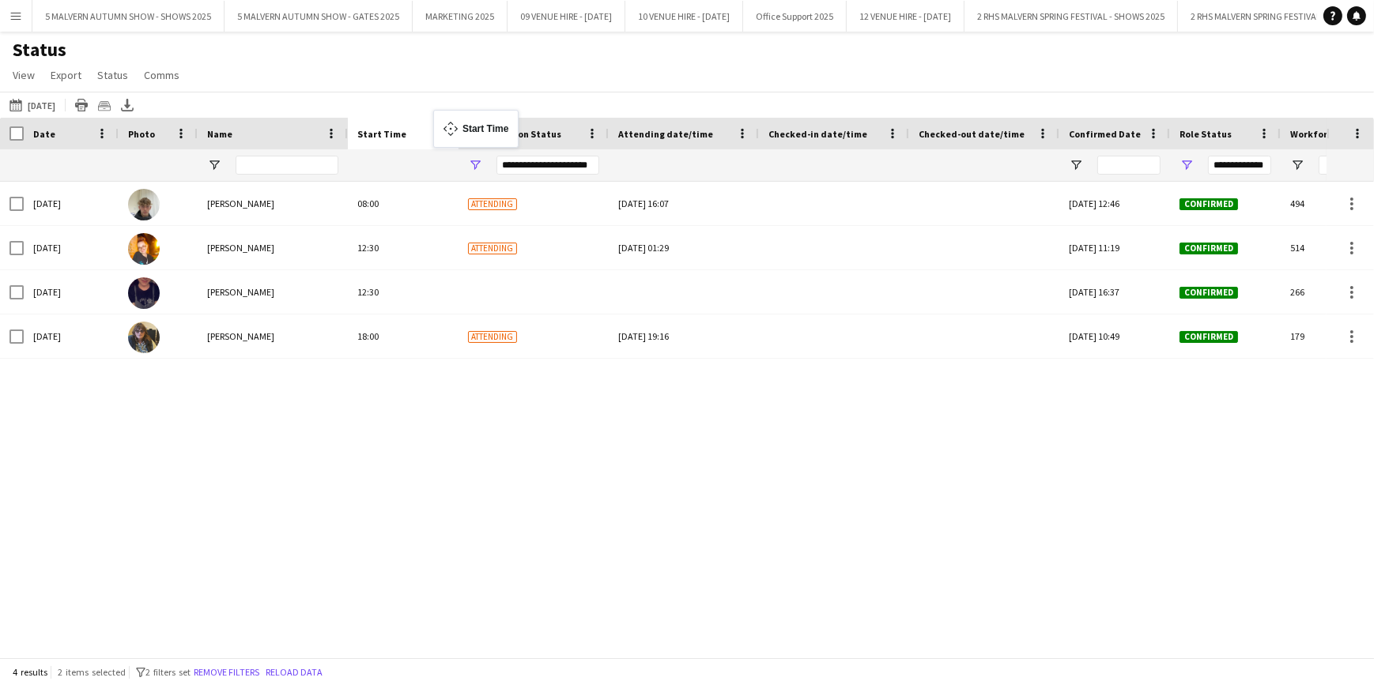
drag, startPoint x: 828, startPoint y: 130, endPoint x: 441, endPoint y: 119, distance: 387.5
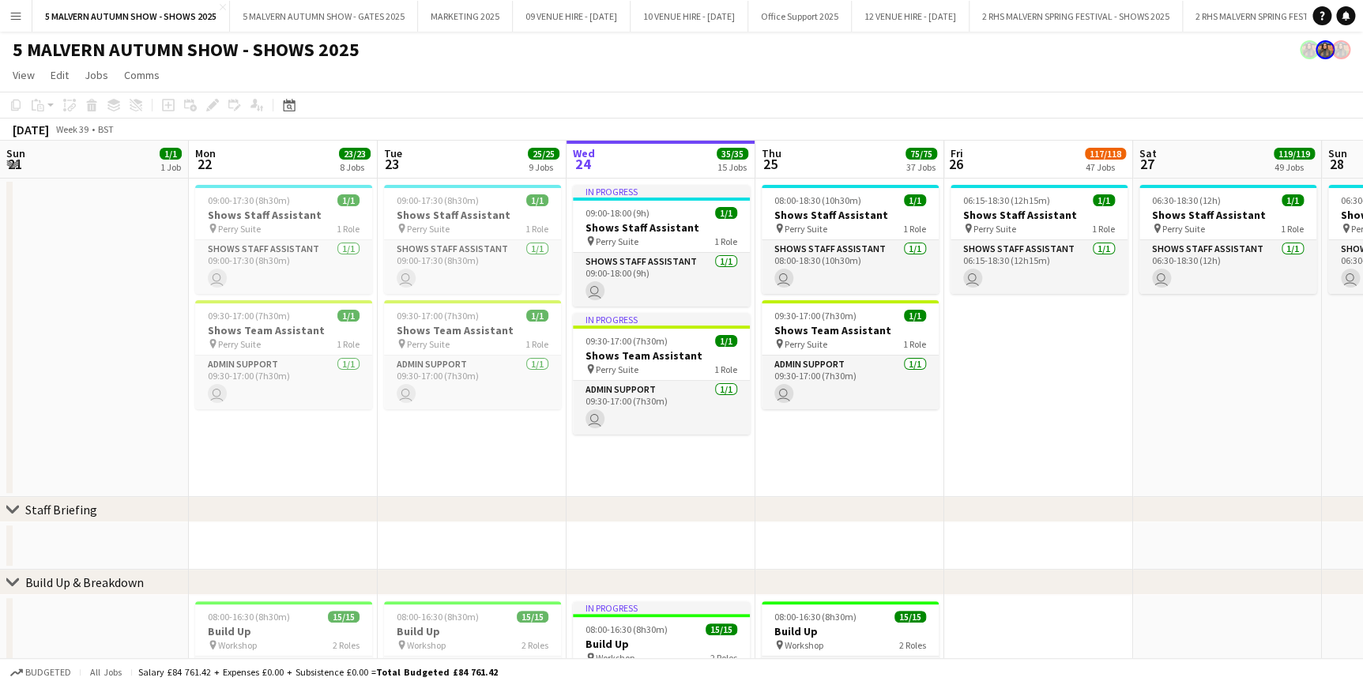
click at [9, 21] on app-icon "Menu" at bounding box center [15, 15] width 13 height 13
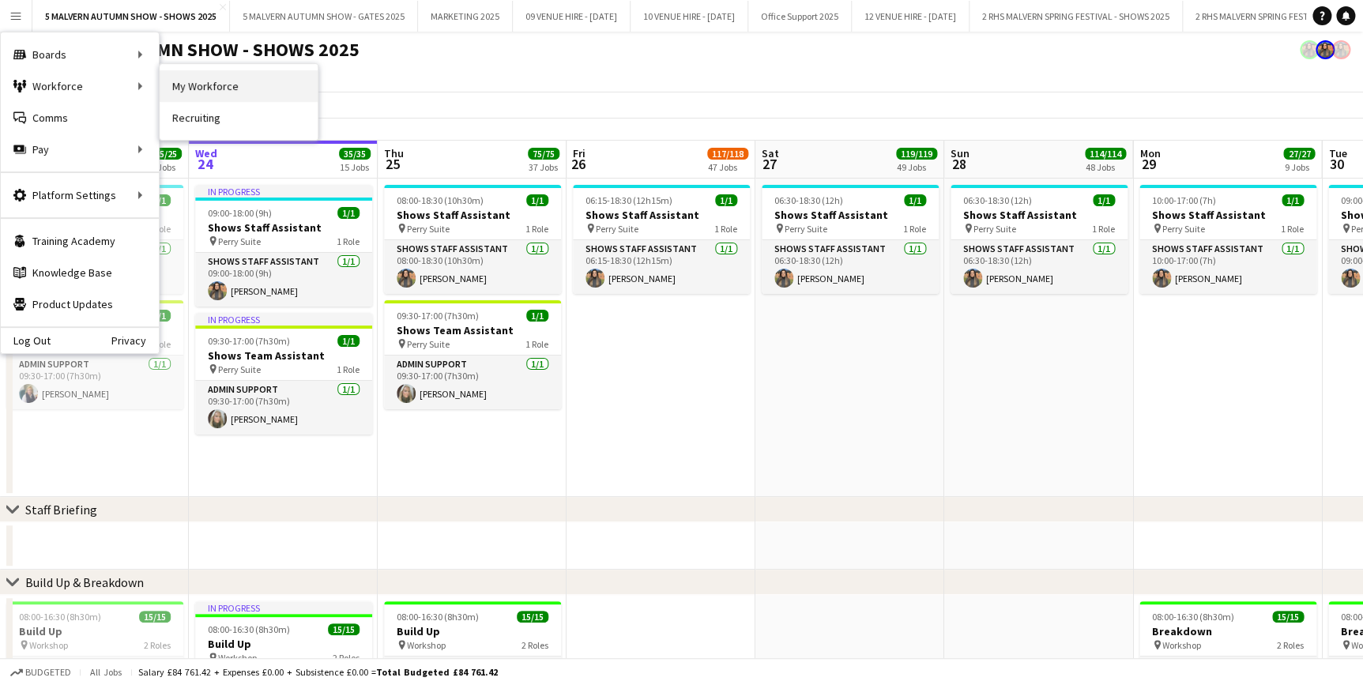
click at [203, 79] on link "My Workforce" at bounding box center [239, 86] width 158 height 32
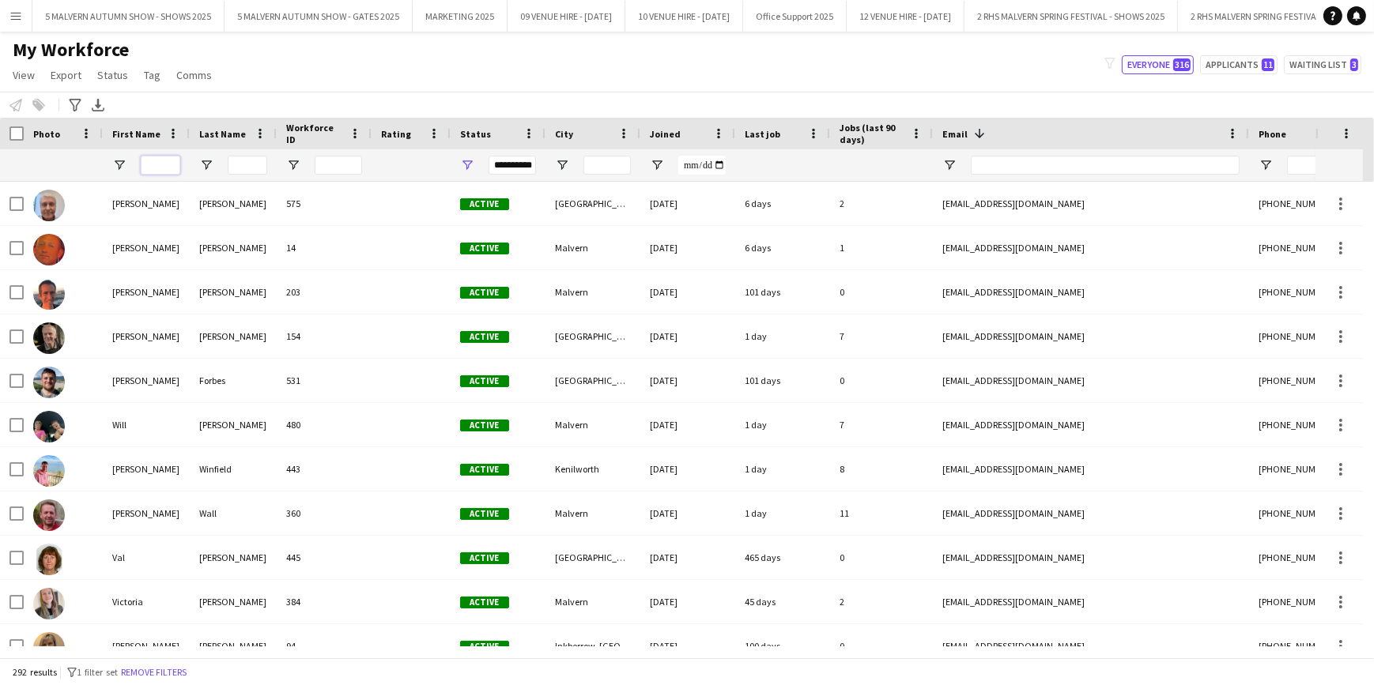
click at [161, 168] on input "First Name Filter Input" at bounding box center [161, 165] width 40 height 19
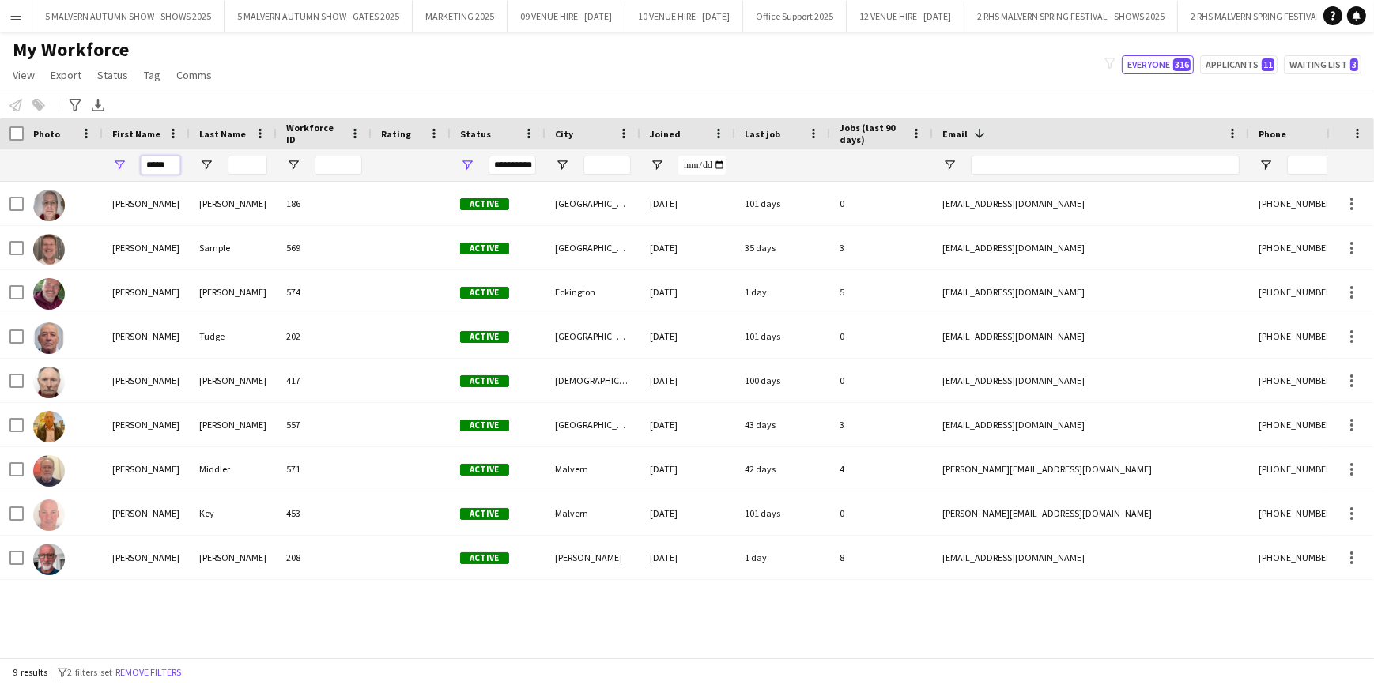
type input "*****"
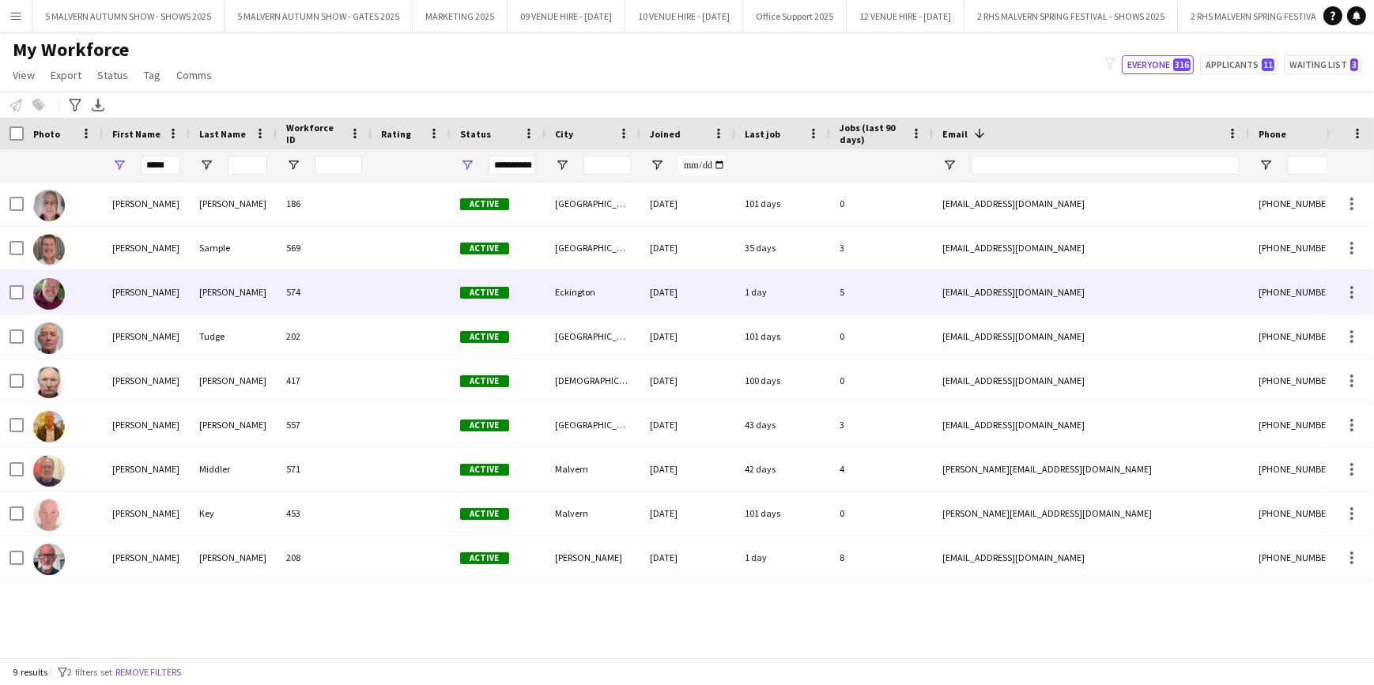
click at [230, 285] on div "Clark" at bounding box center [233, 291] width 87 height 43
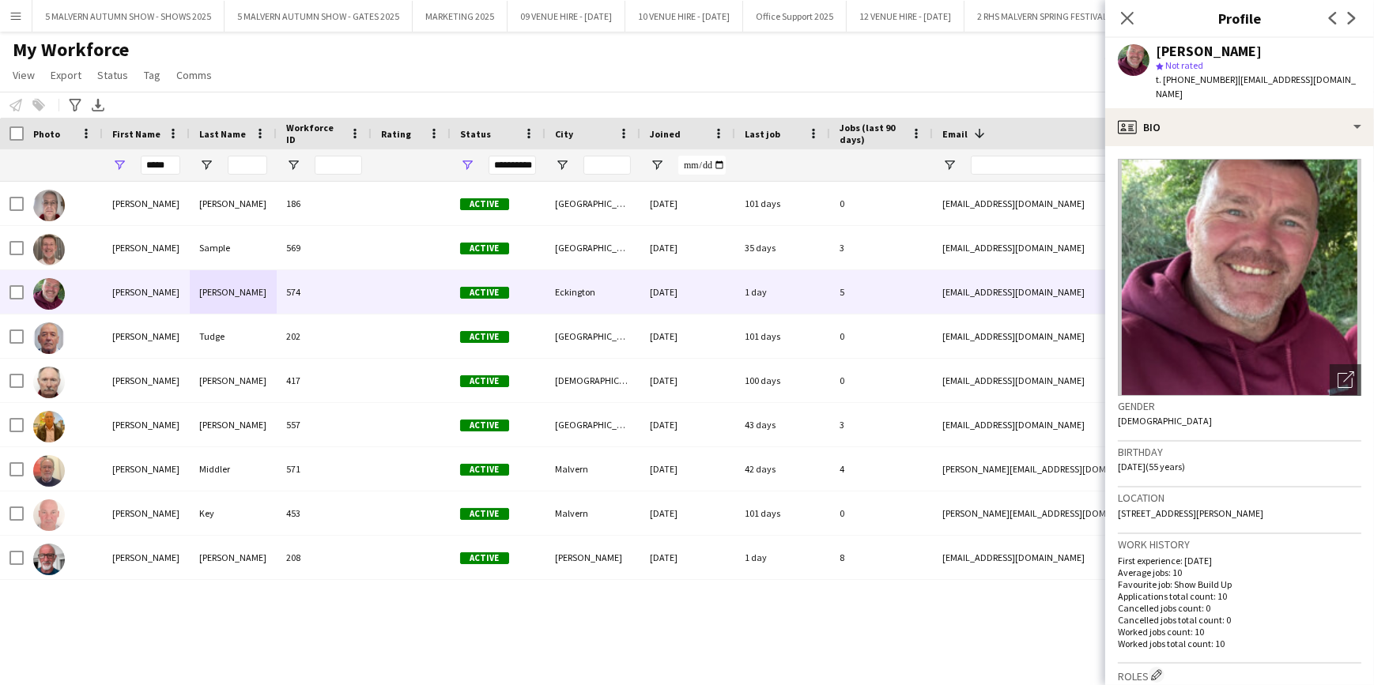
click at [822, 58] on div "My Workforce View Views Default view SafeHR Employee Details New view Update vi…" at bounding box center [687, 65] width 1374 height 54
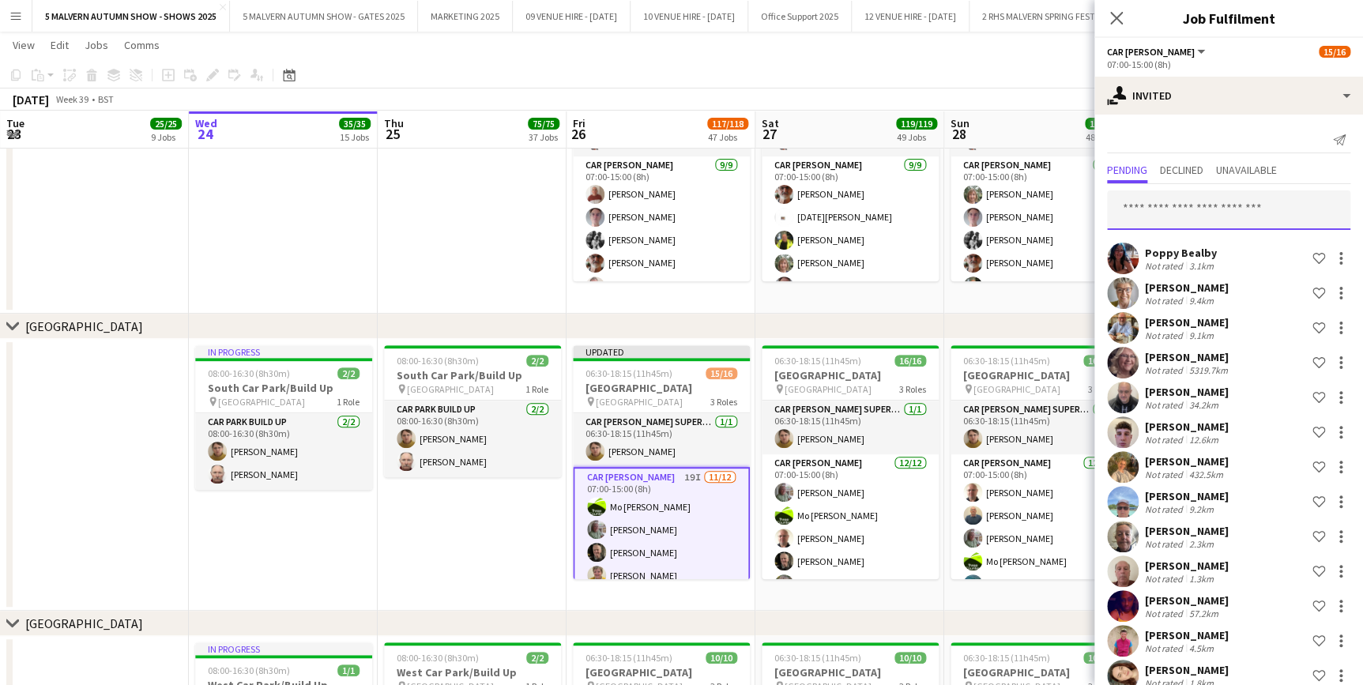
click at [1231, 219] on input "text" at bounding box center [1228, 210] width 243 height 40
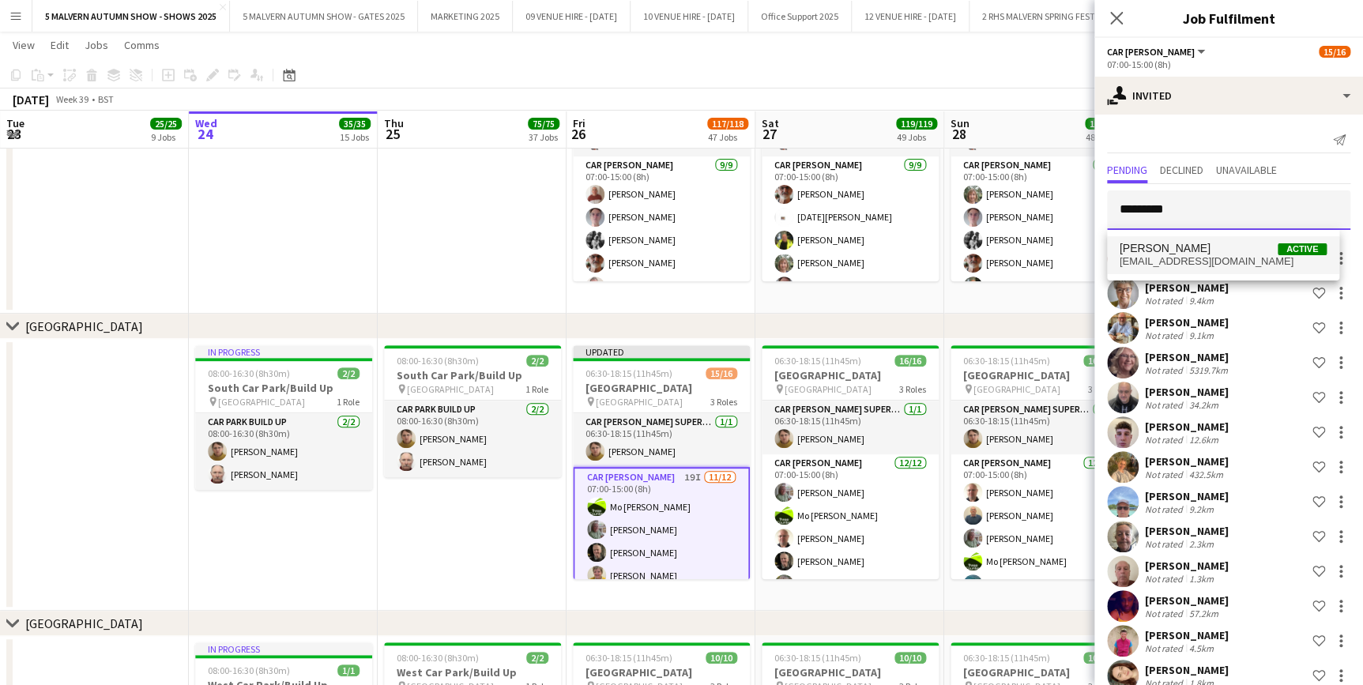
type input "*********"
click at [1155, 253] on span "[PERSON_NAME]" at bounding box center [1165, 248] width 91 height 13
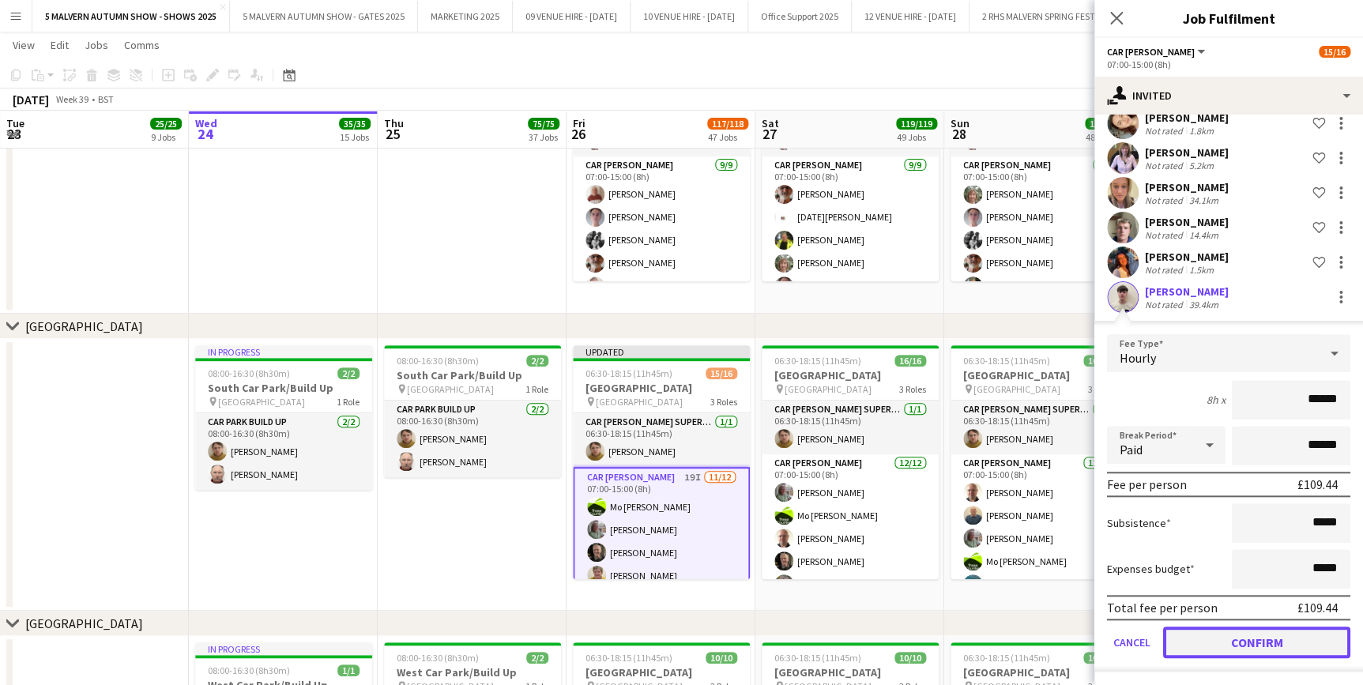
click at [1245, 632] on button "Confirm" at bounding box center [1256, 643] width 187 height 32
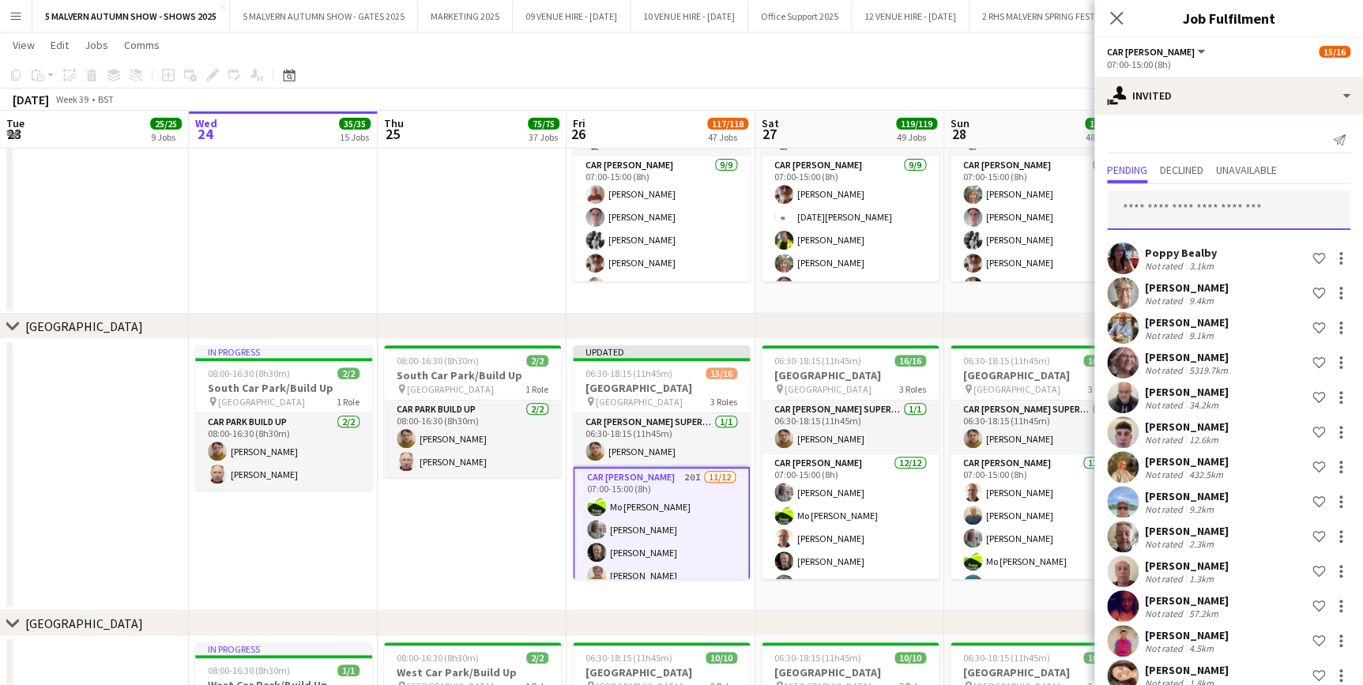
click at [1210, 207] on input "text" at bounding box center [1228, 210] width 243 height 40
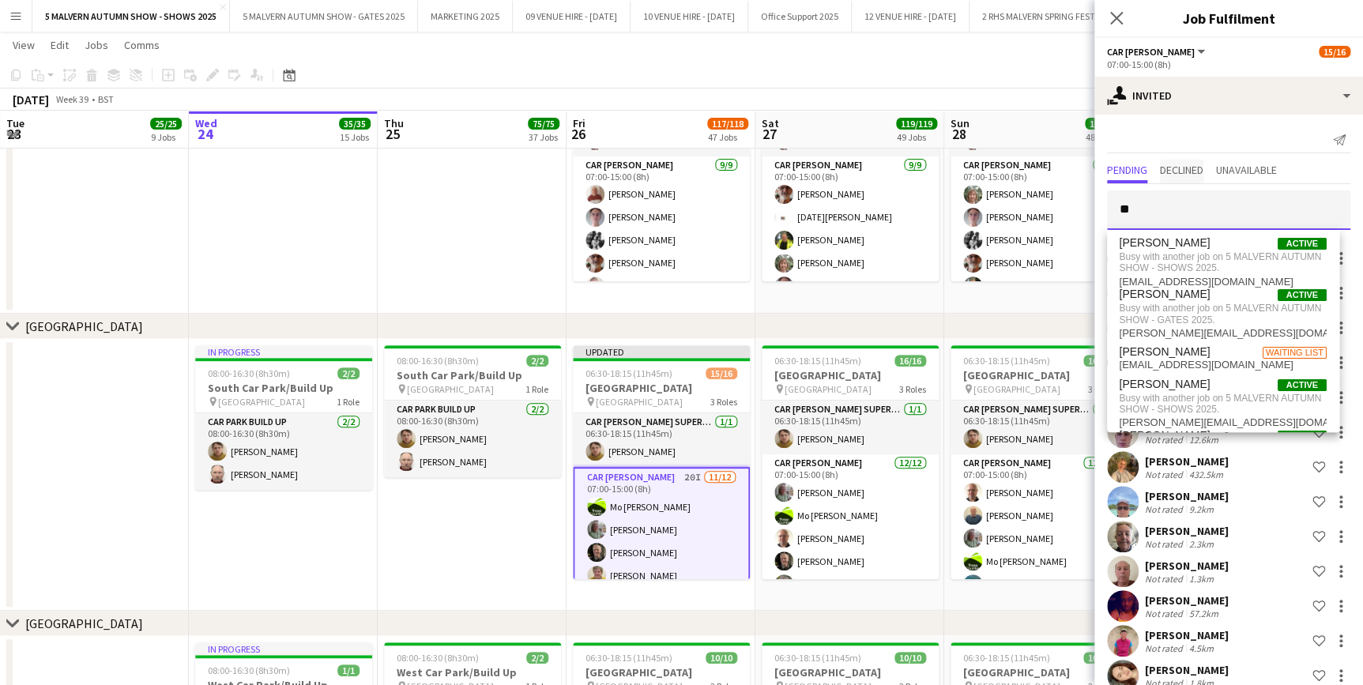
type input "*"
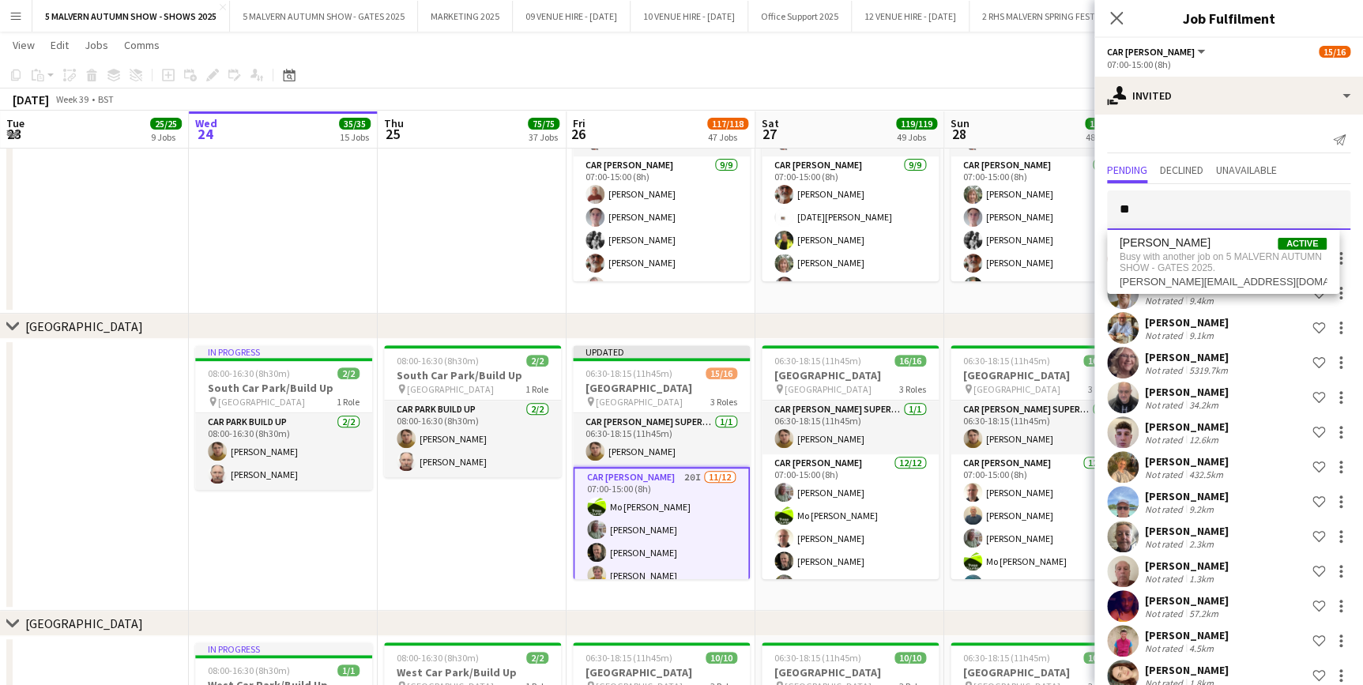
type input "*"
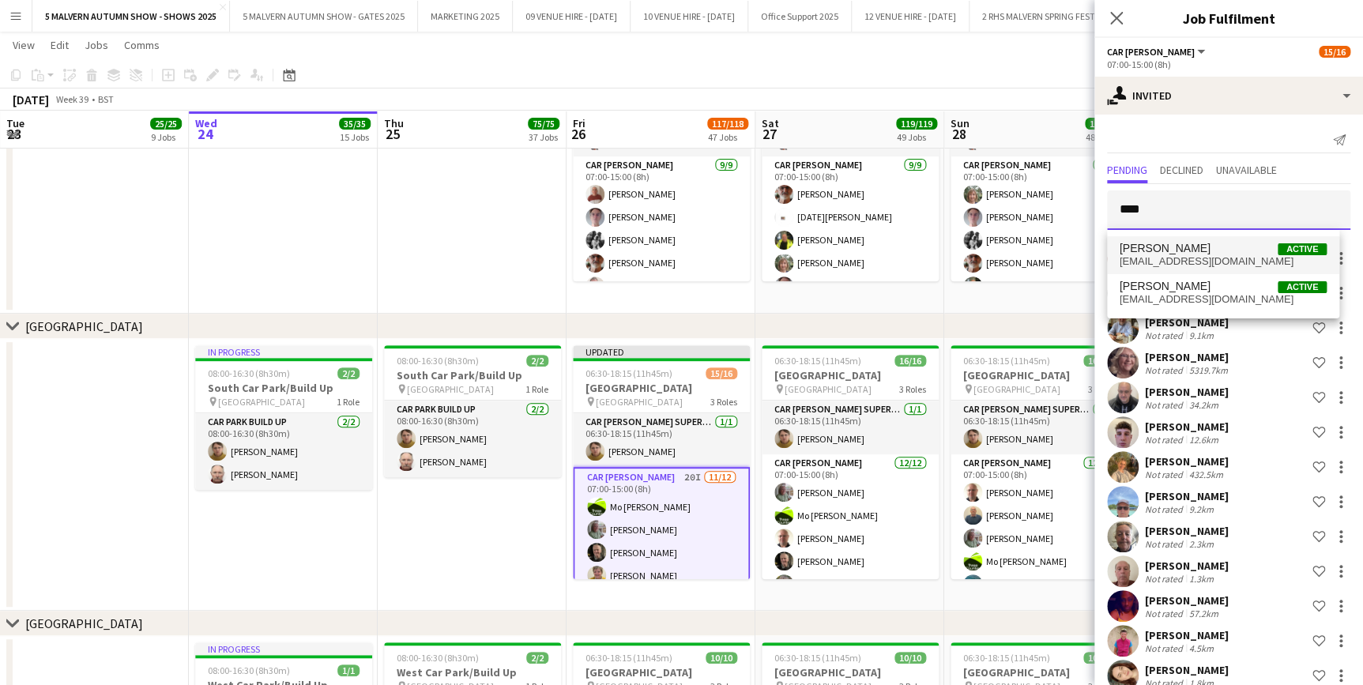
type input "****"
click at [1178, 255] on span "eventfantastic@yahoo.com" at bounding box center [1223, 261] width 207 height 13
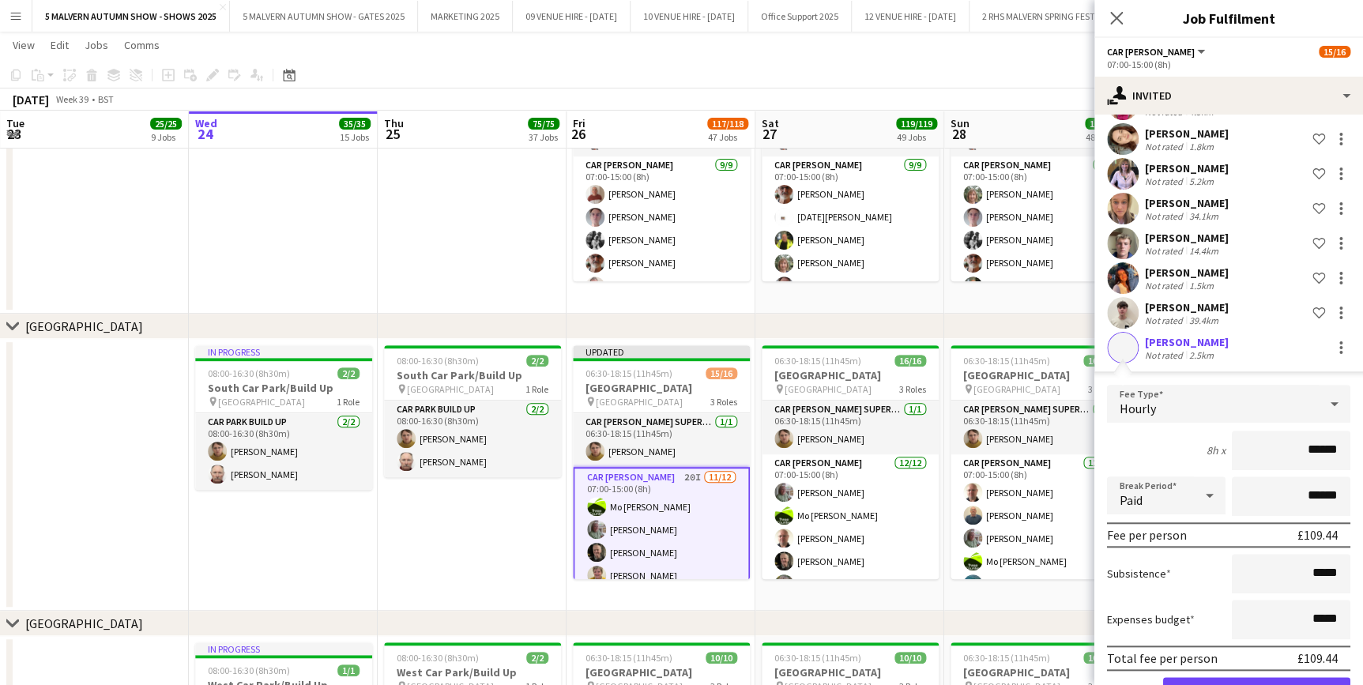
scroll to position [587, 0]
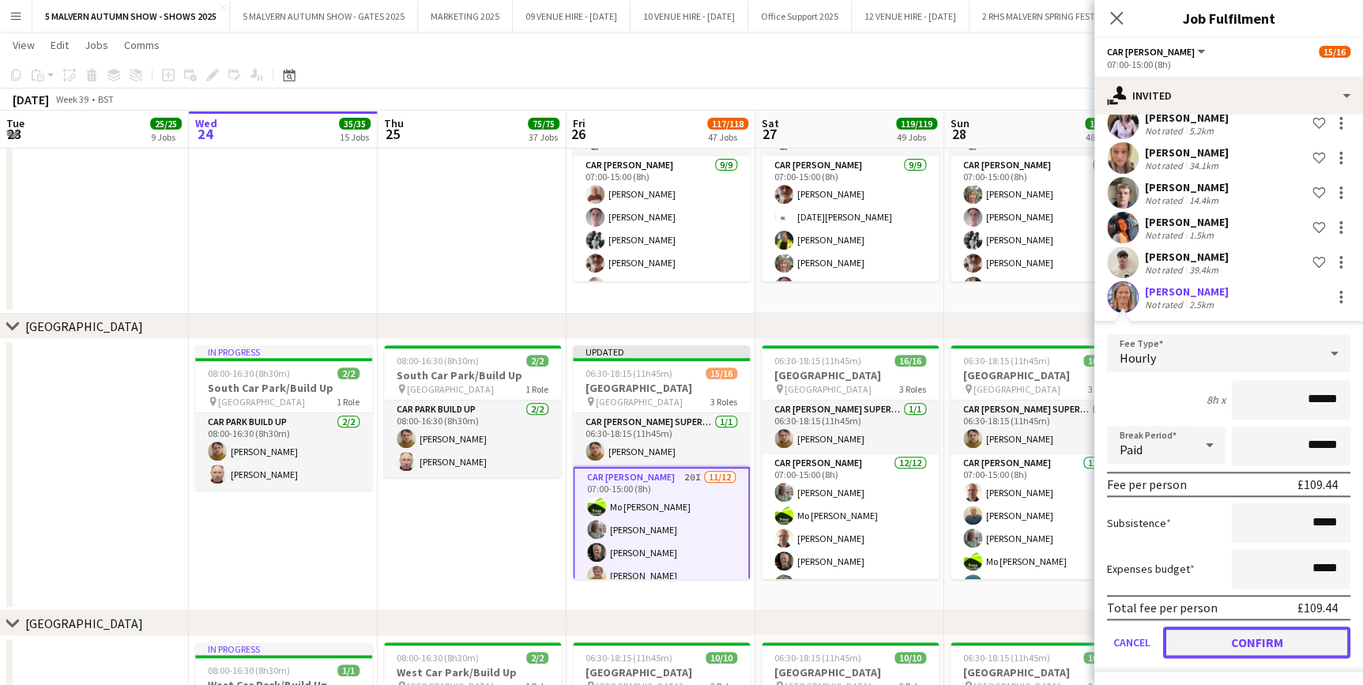
click at [1241, 634] on button "Confirm" at bounding box center [1256, 643] width 187 height 32
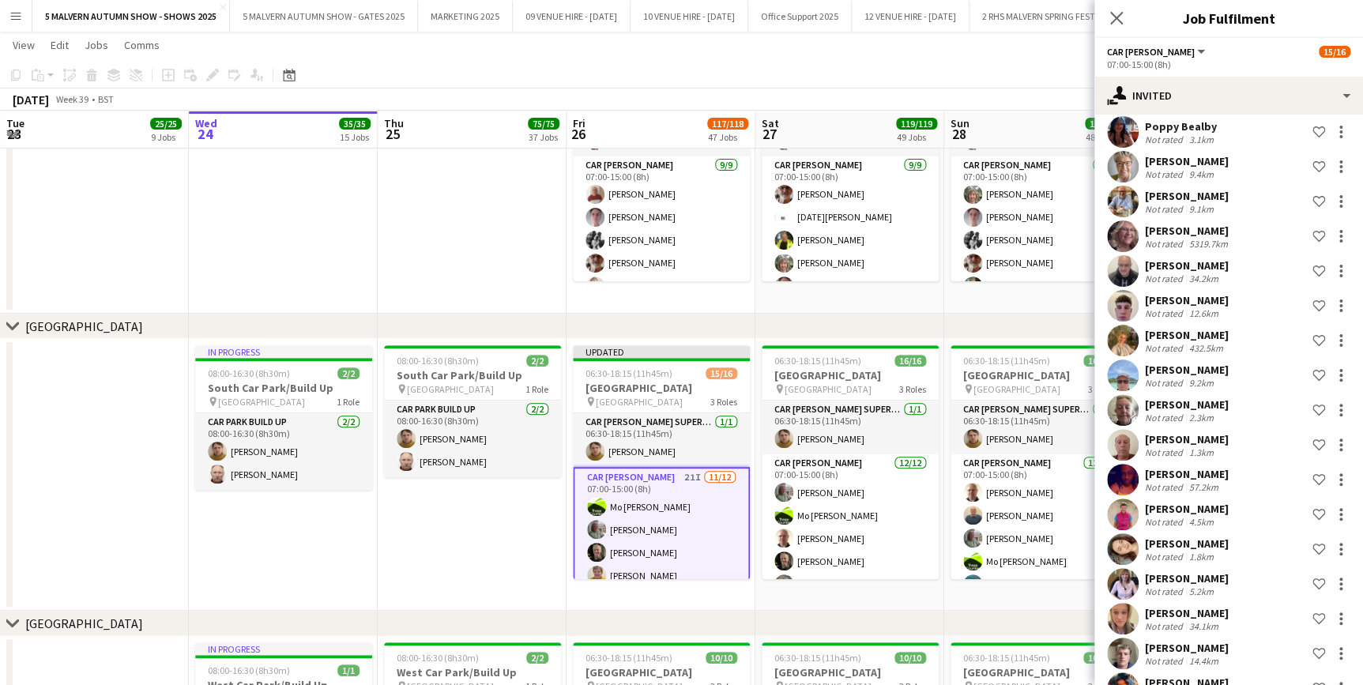
scroll to position [0, 0]
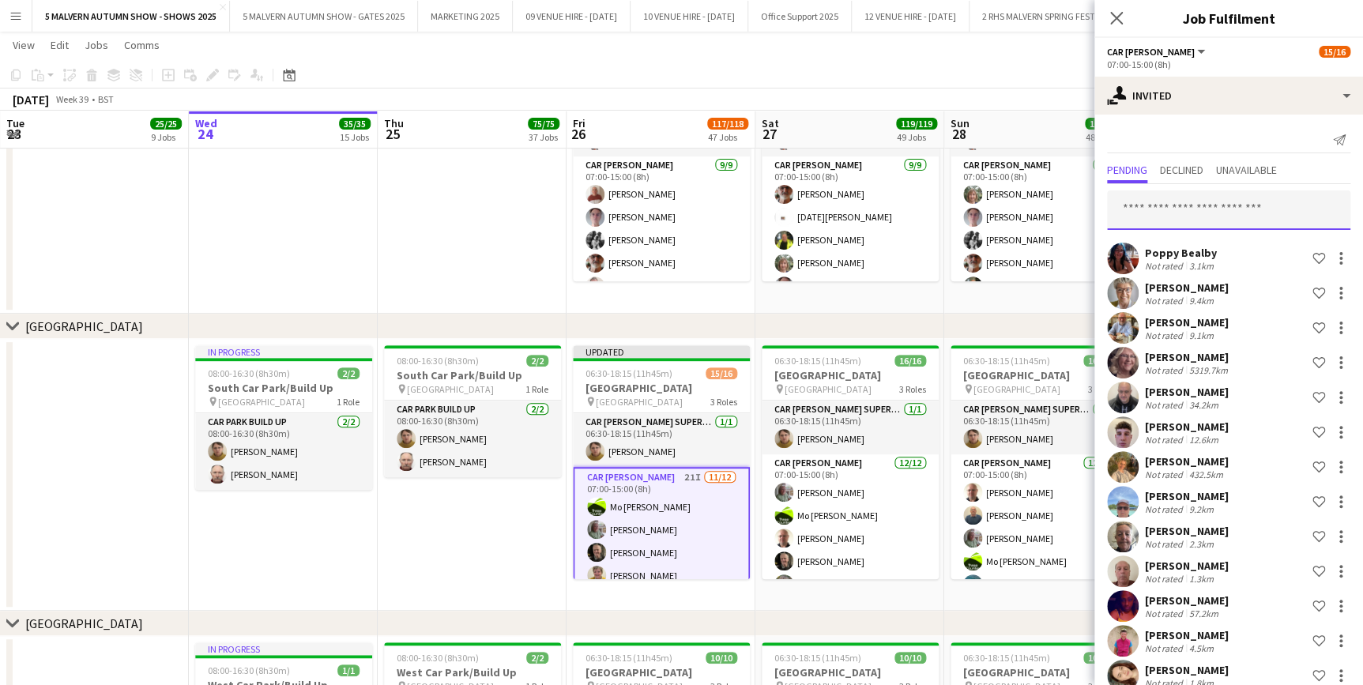
click at [1219, 212] on input "text" at bounding box center [1228, 210] width 243 height 40
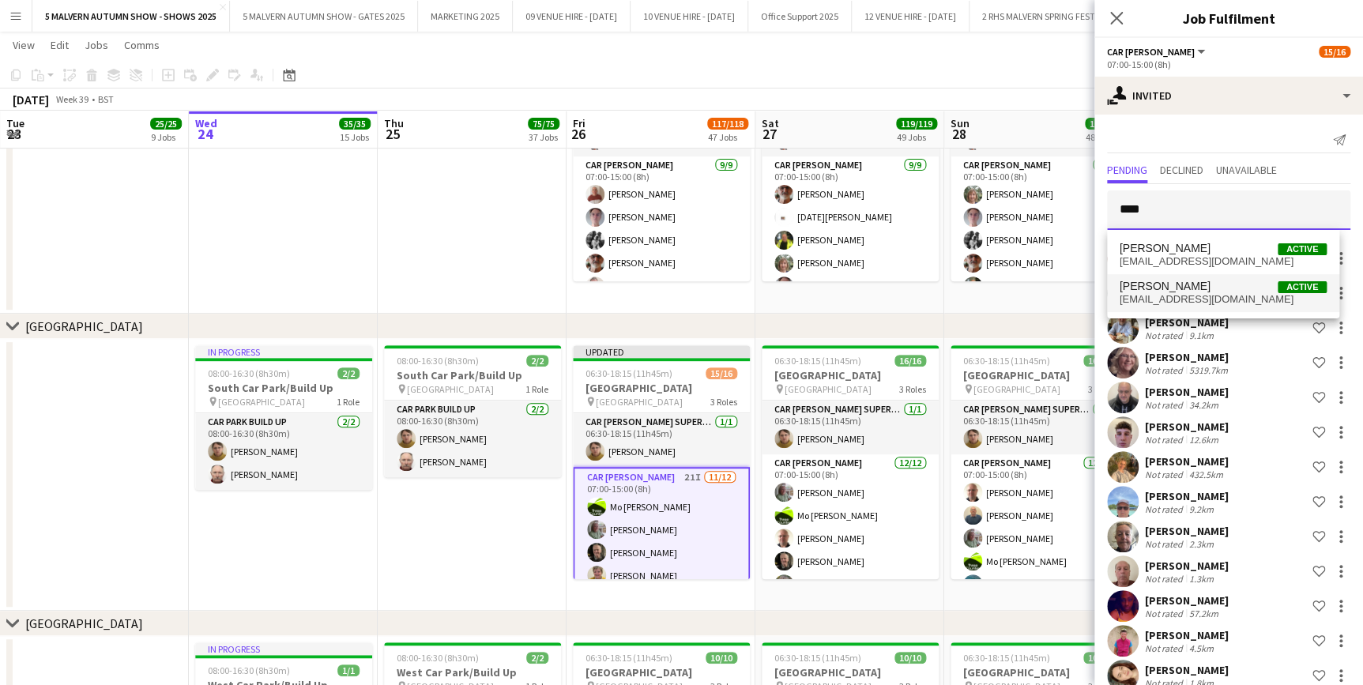
type input "****"
click at [1209, 288] on span "Joan Peppercorn Active" at bounding box center [1223, 286] width 207 height 13
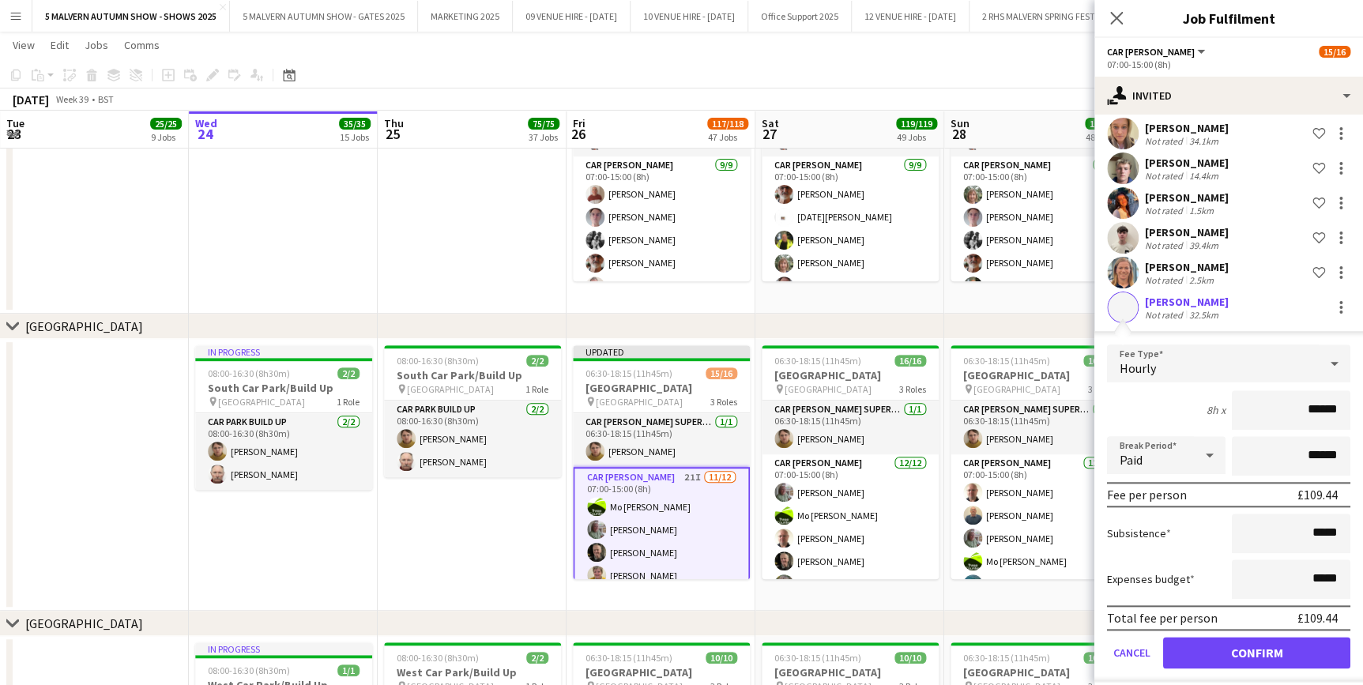
scroll to position [622, 0]
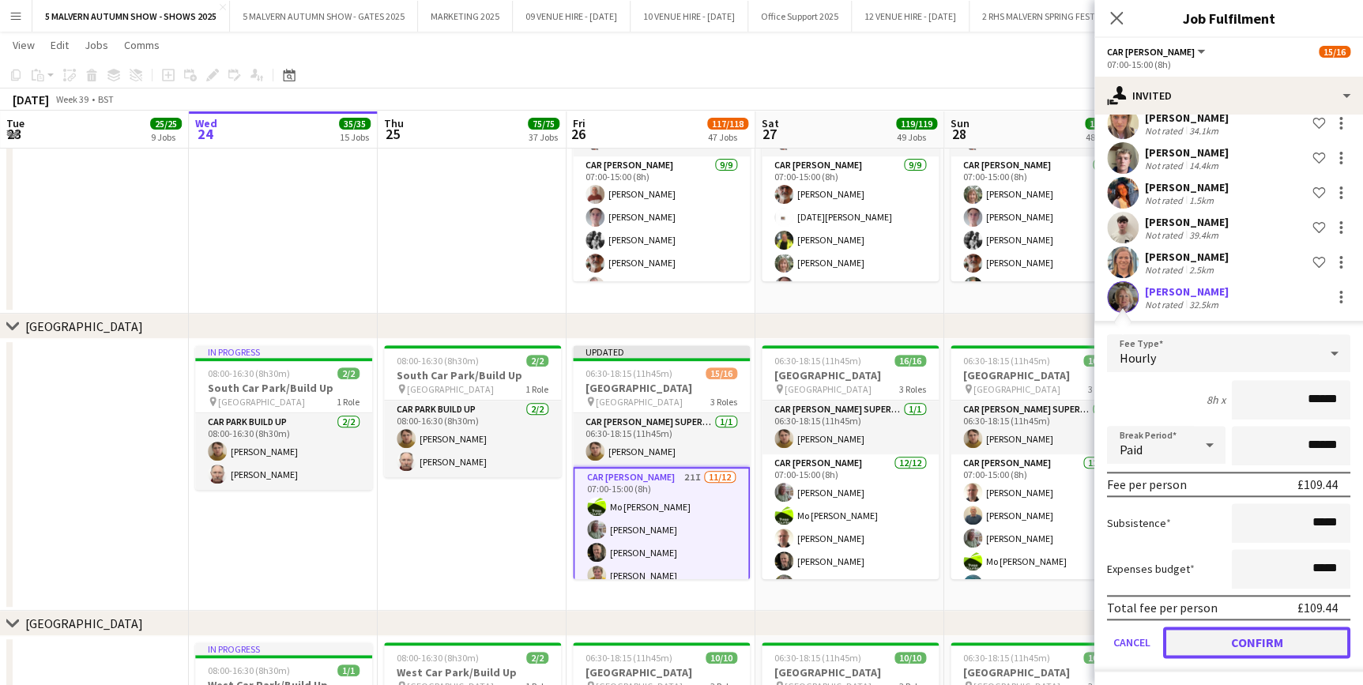
click at [1292, 641] on button "Confirm" at bounding box center [1256, 643] width 187 height 32
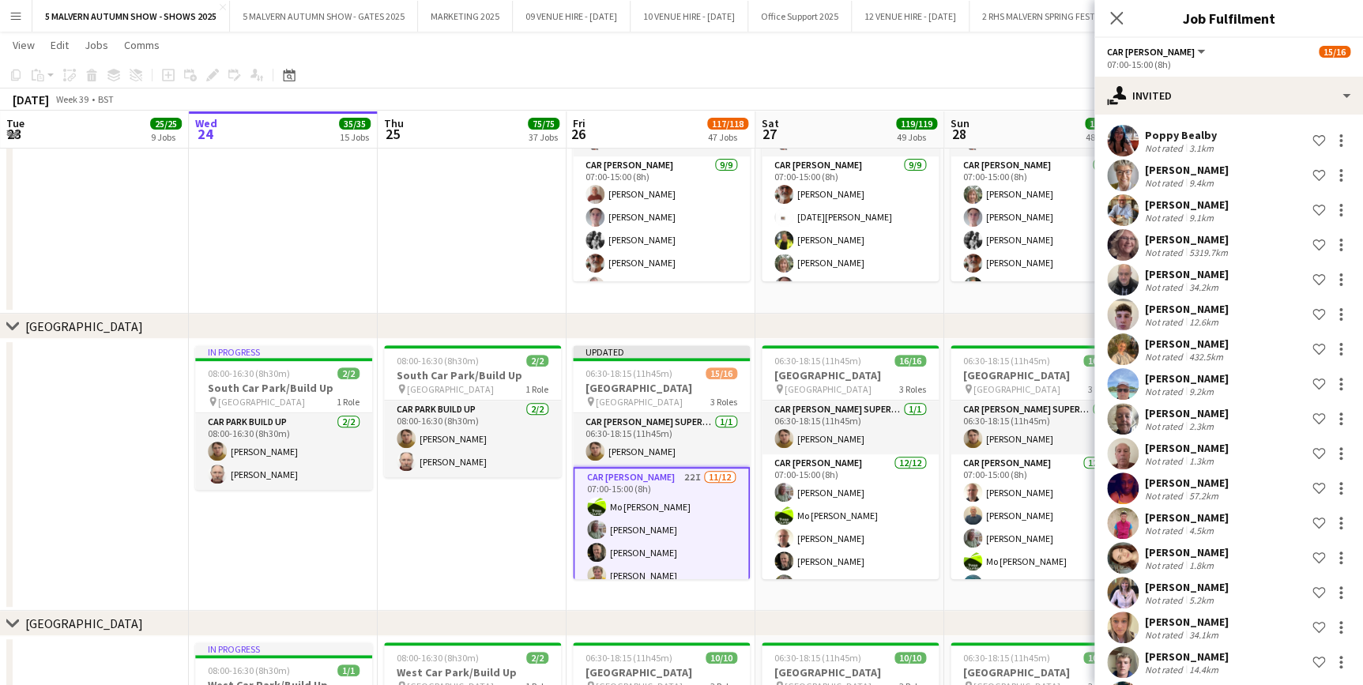
scroll to position [0, 0]
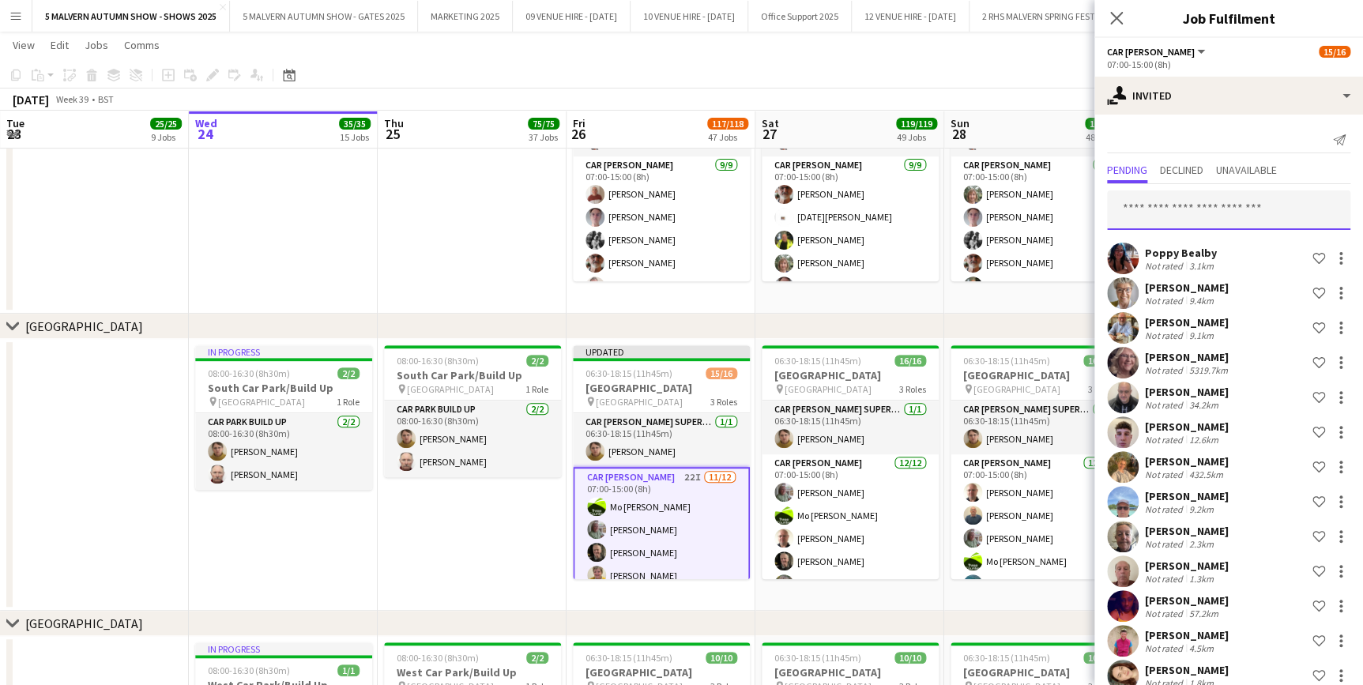
click at [1194, 197] on input "text" at bounding box center [1228, 210] width 243 height 40
type input "*"
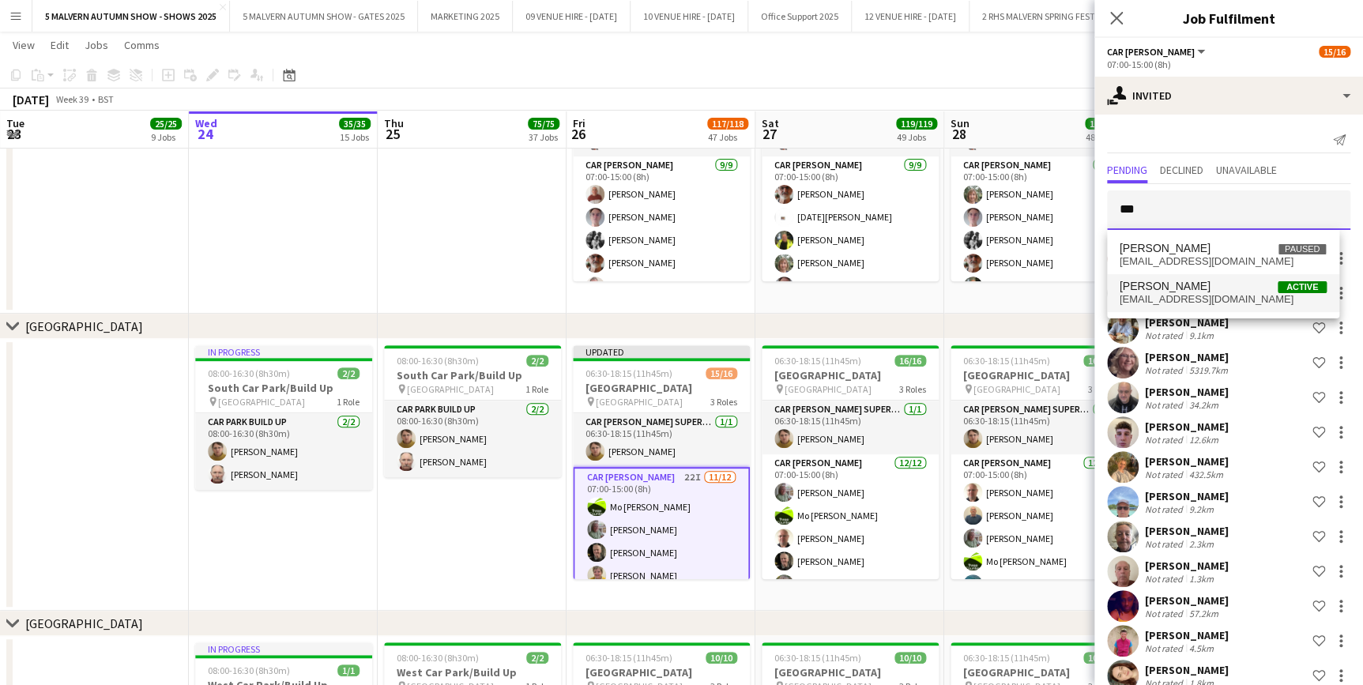
type input "***"
click at [1172, 311] on mat-option "Josephine Cochran Active josephinealco@hotmail.com" at bounding box center [1223, 293] width 232 height 38
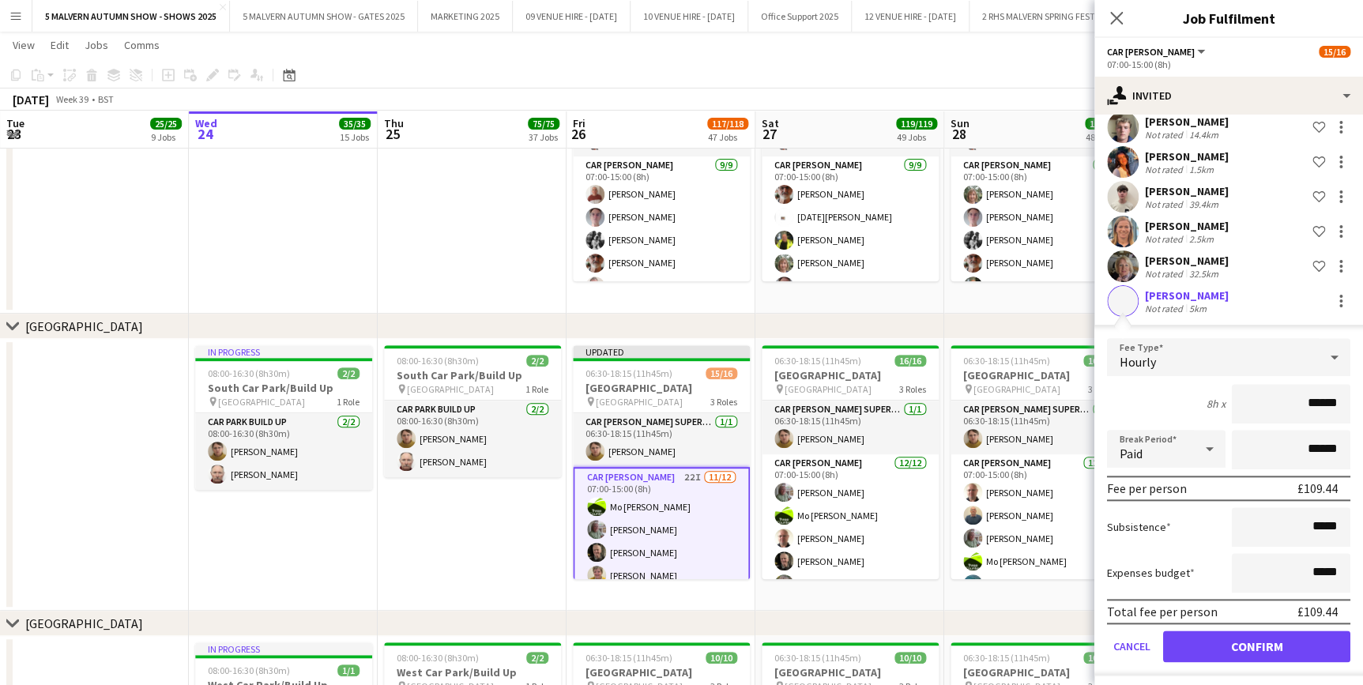
scroll to position [656, 0]
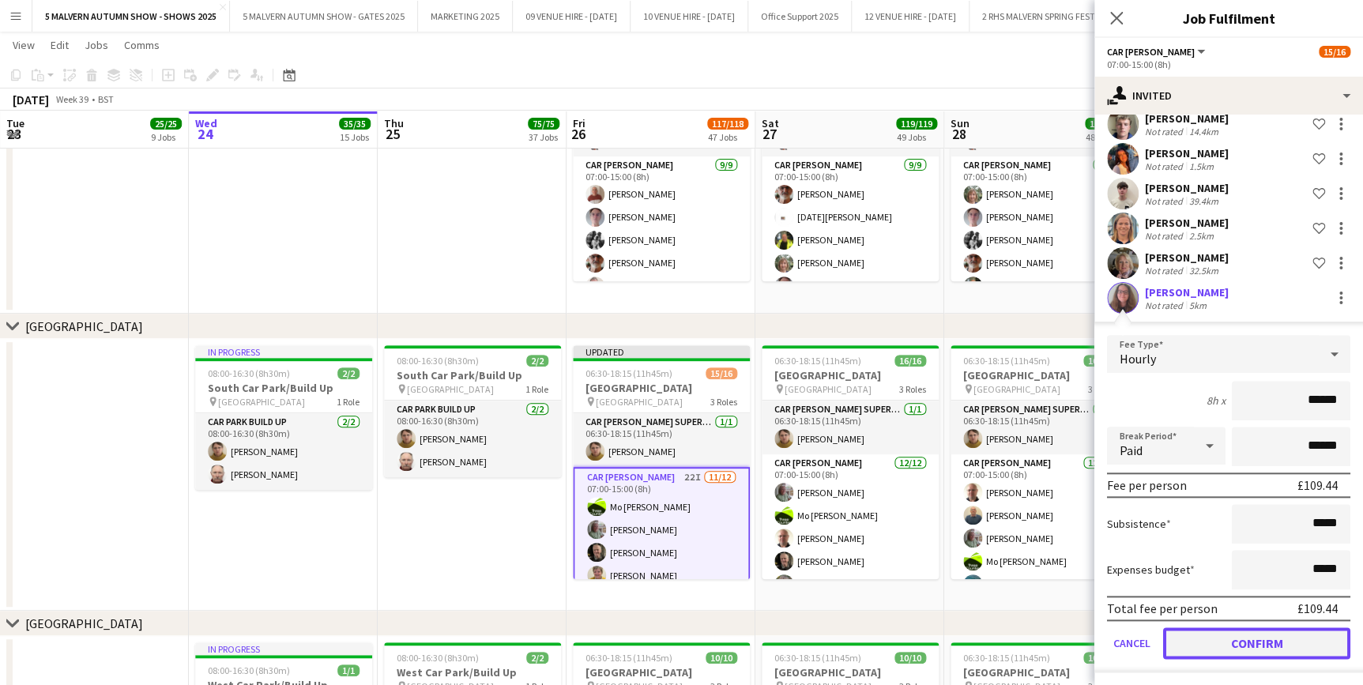
click at [1303, 651] on button "Confirm" at bounding box center [1256, 644] width 187 height 32
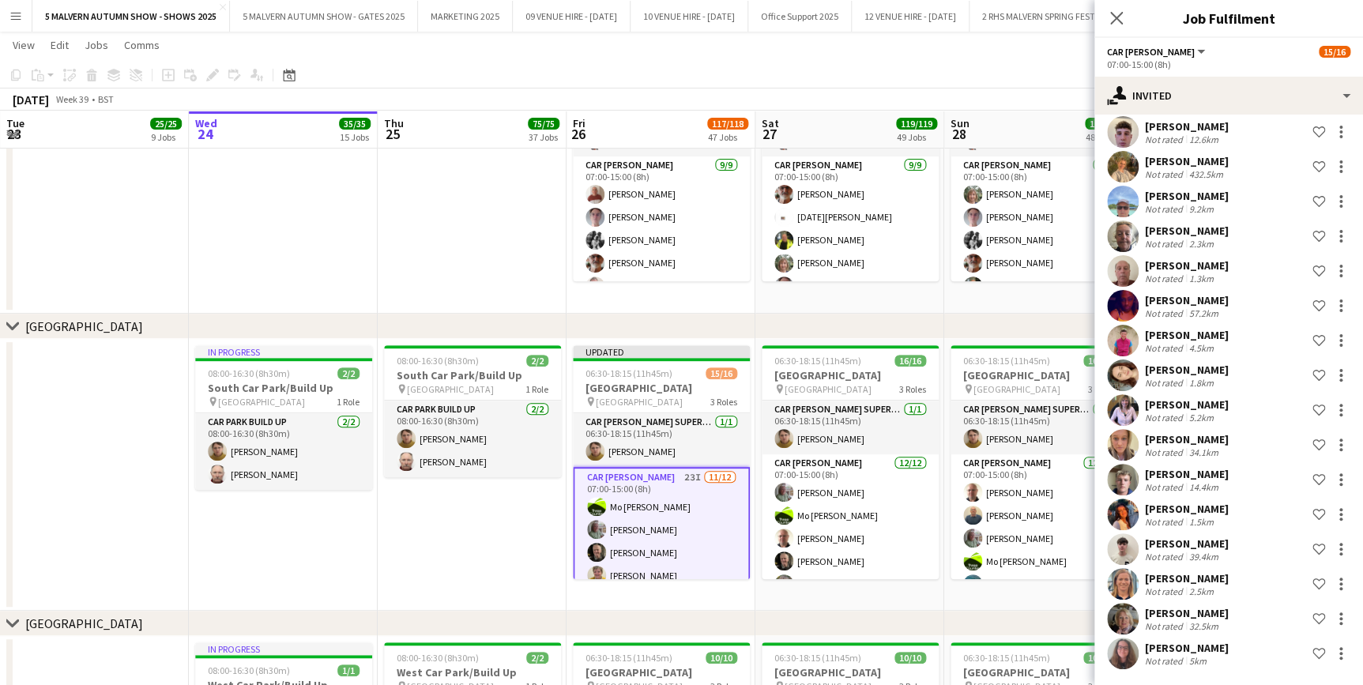
scroll to position [13, 0]
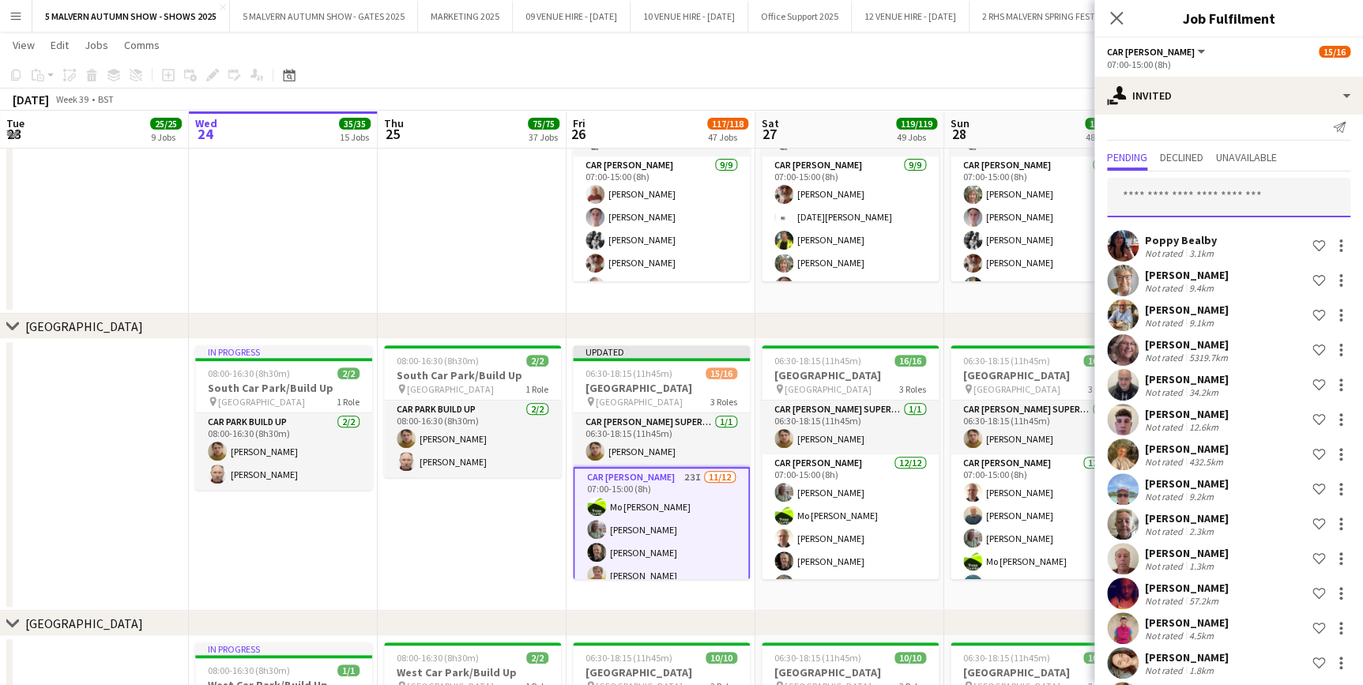
click at [1165, 179] on input "text" at bounding box center [1228, 198] width 243 height 40
type input "*"
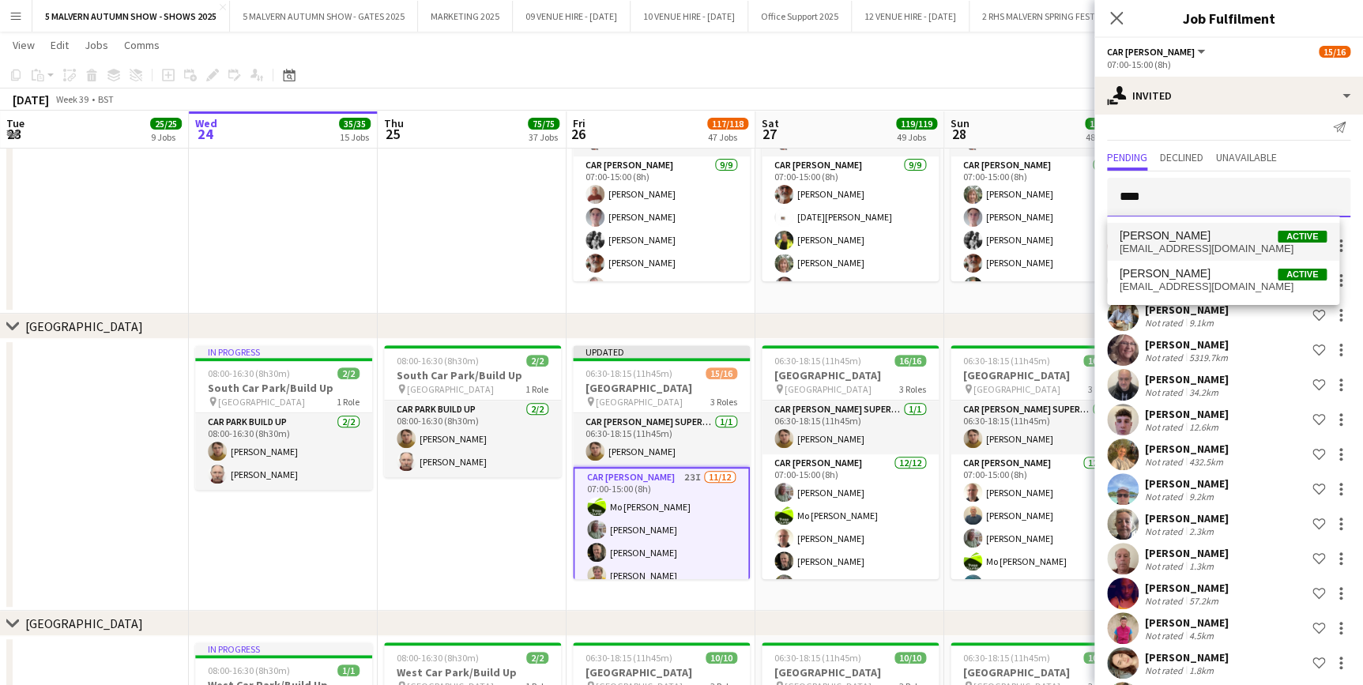
type input "****"
click at [1182, 232] on span "Kerrie Green" at bounding box center [1165, 235] width 91 height 13
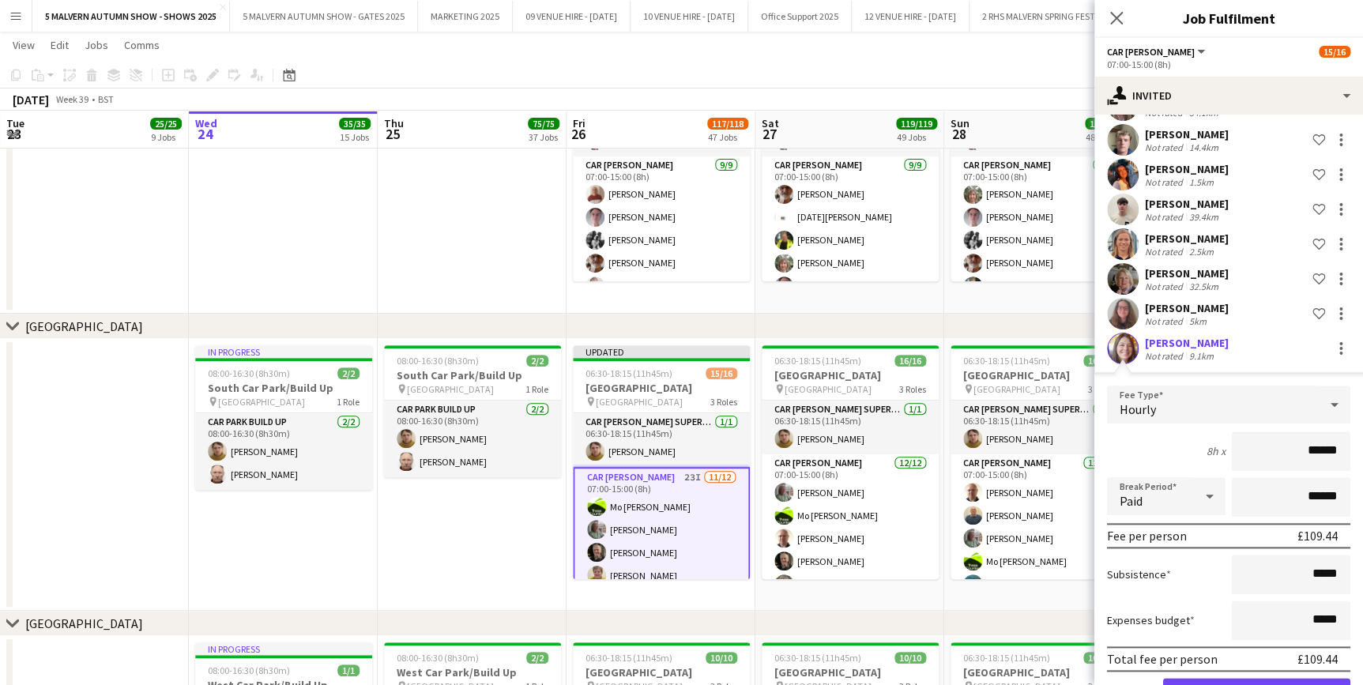
scroll to position [692, 0]
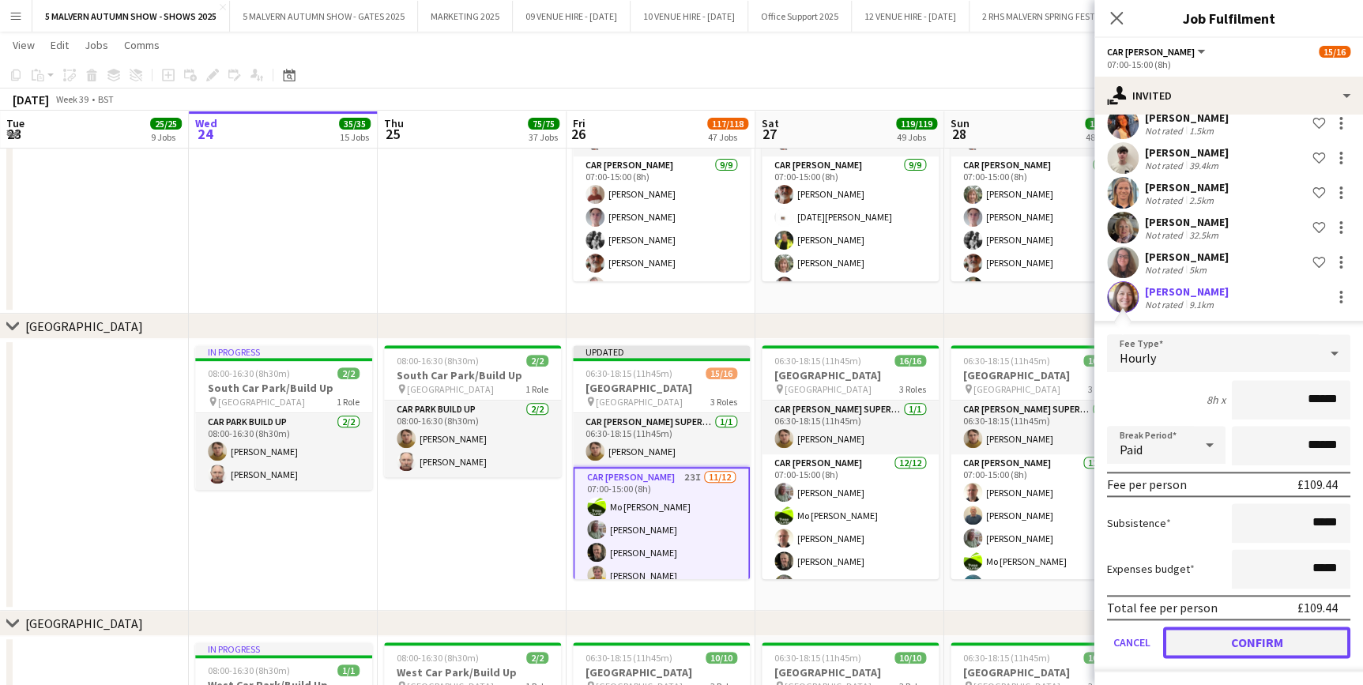
click at [1236, 643] on button "Confirm" at bounding box center [1256, 643] width 187 height 32
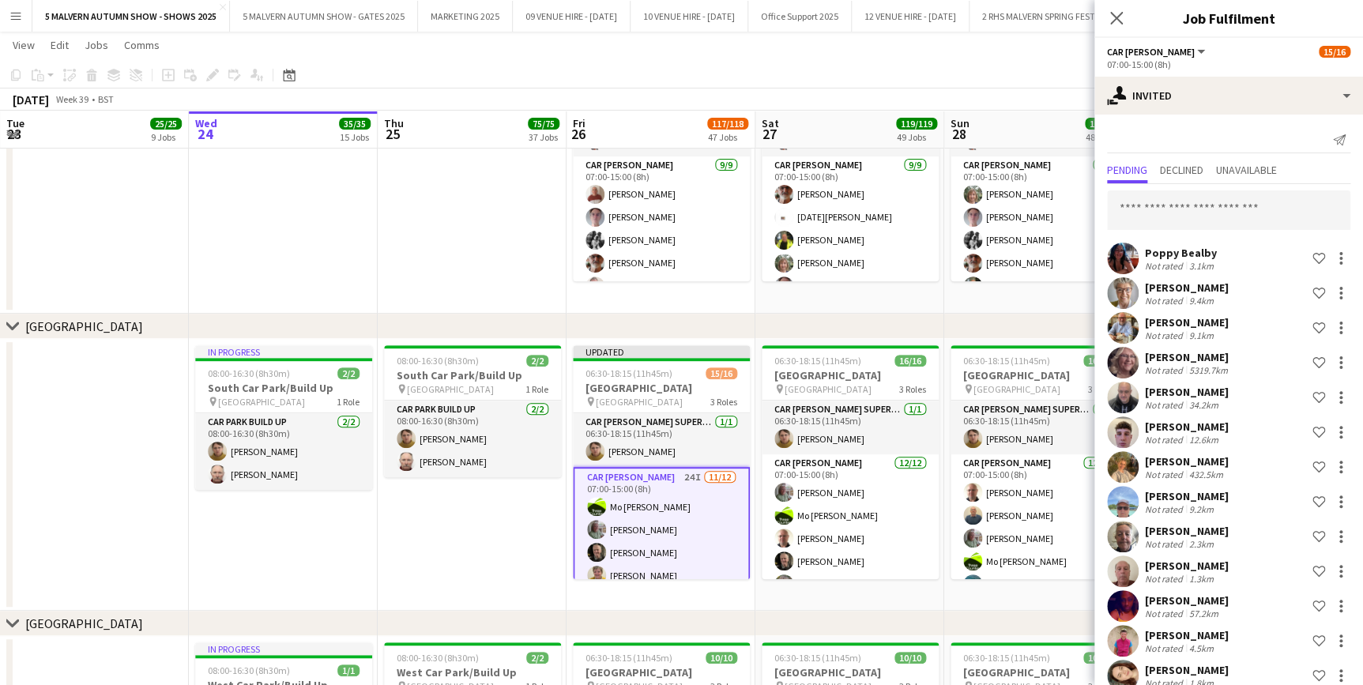
scroll to position [0, 0]
click at [1223, 198] on input "text" at bounding box center [1228, 210] width 243 height 40
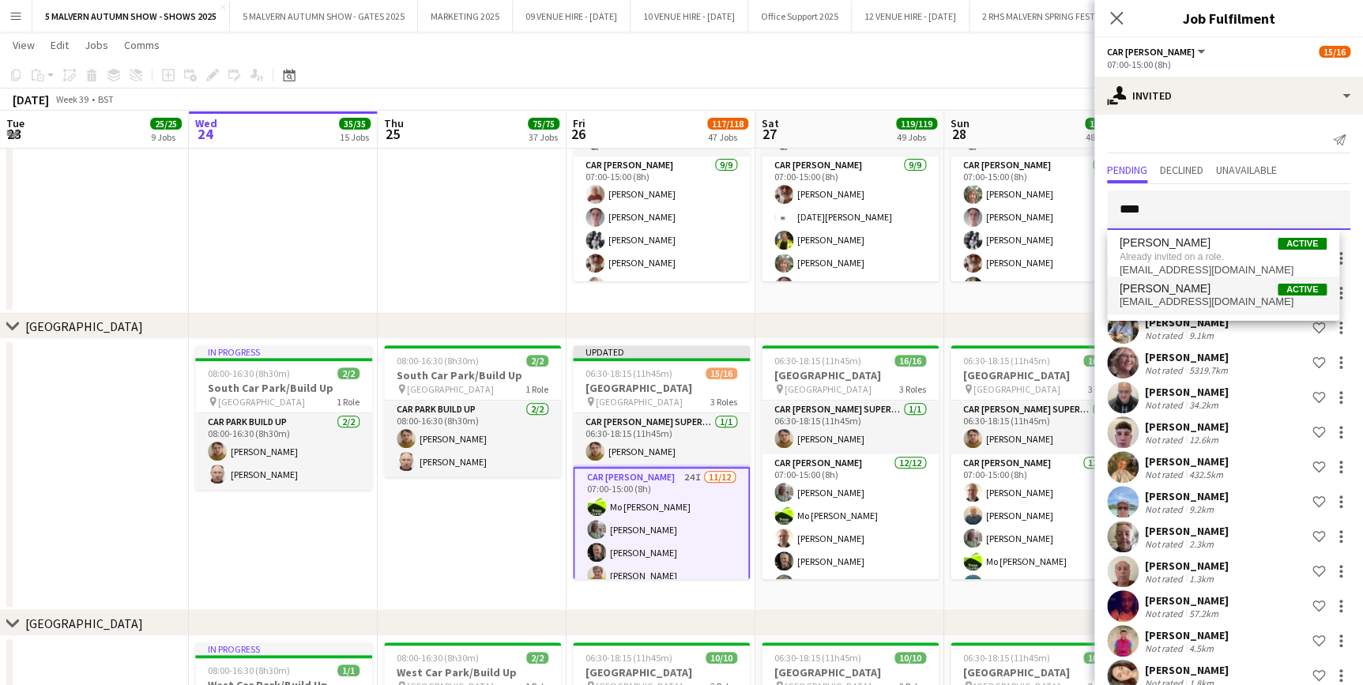
type input "****"
click at [1211, 287] on span "Kerry Griffin watkins" at bounding box center [1165, 288] width 91 height 13
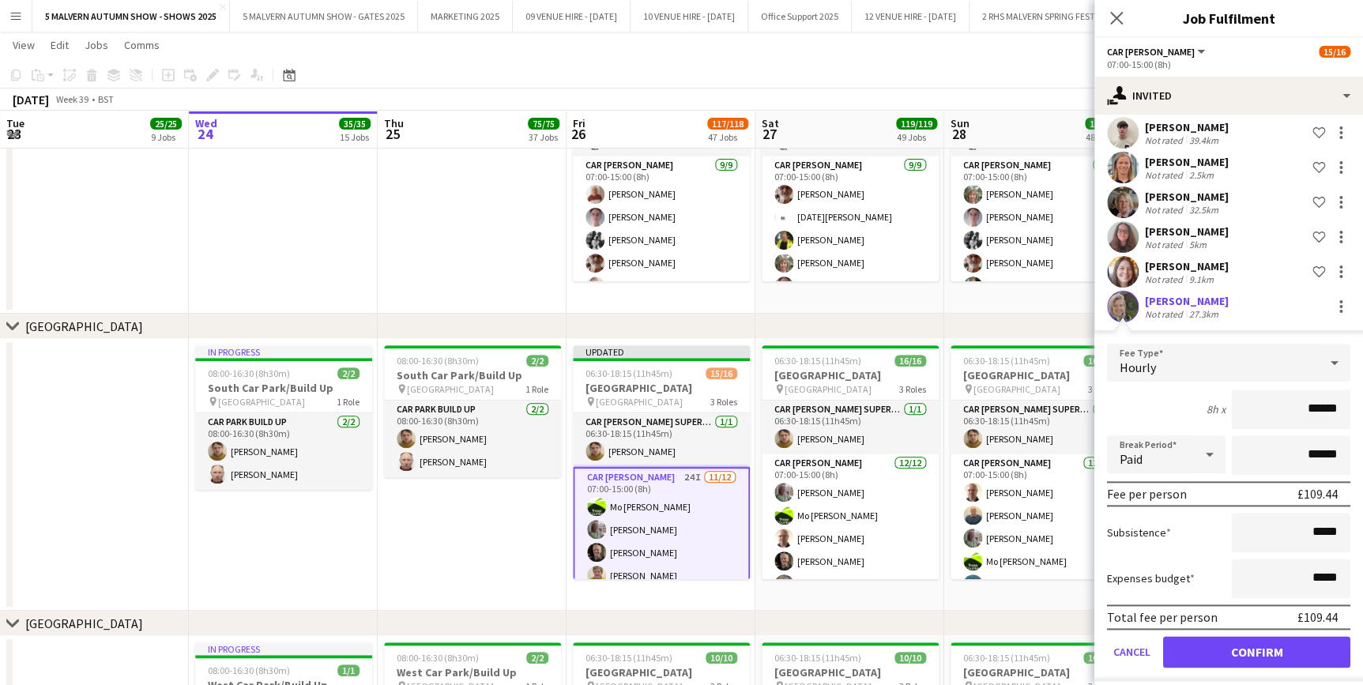
scroll to position [726, 0]
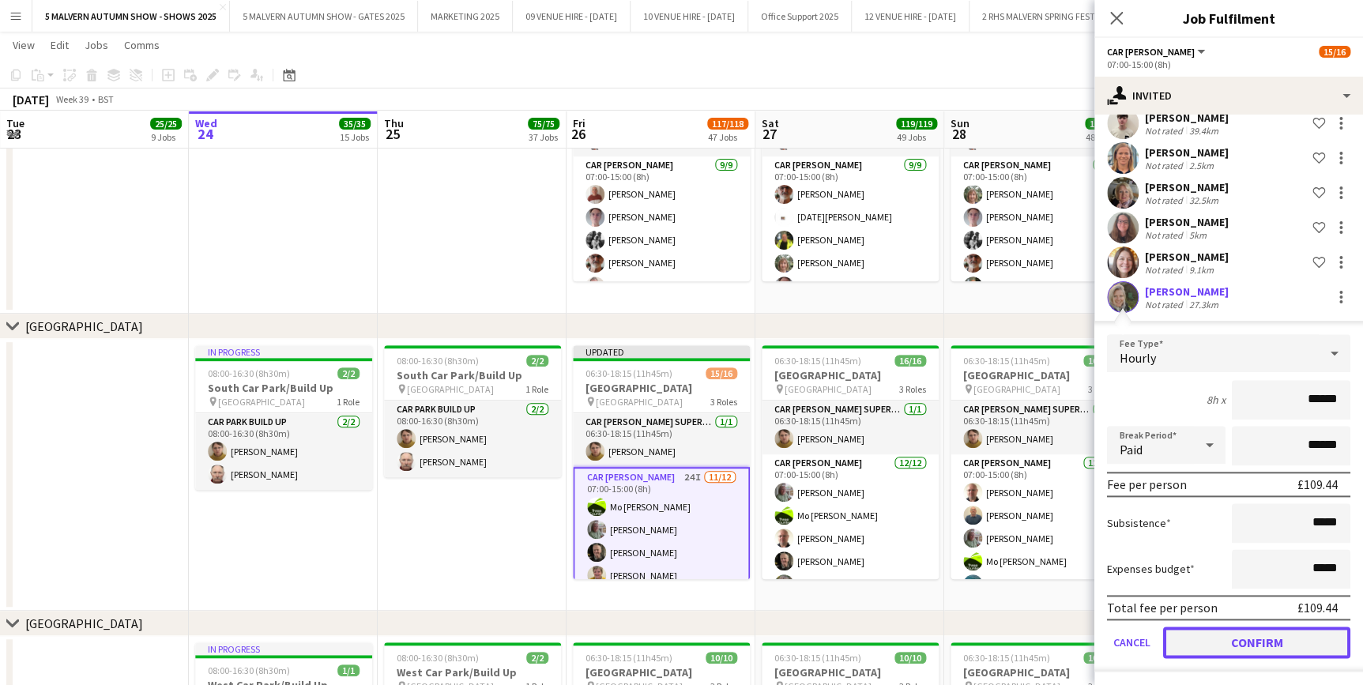
click at [1314, 645] on button "Confirm" at bounding box center [1256, 643] width 187 height 32
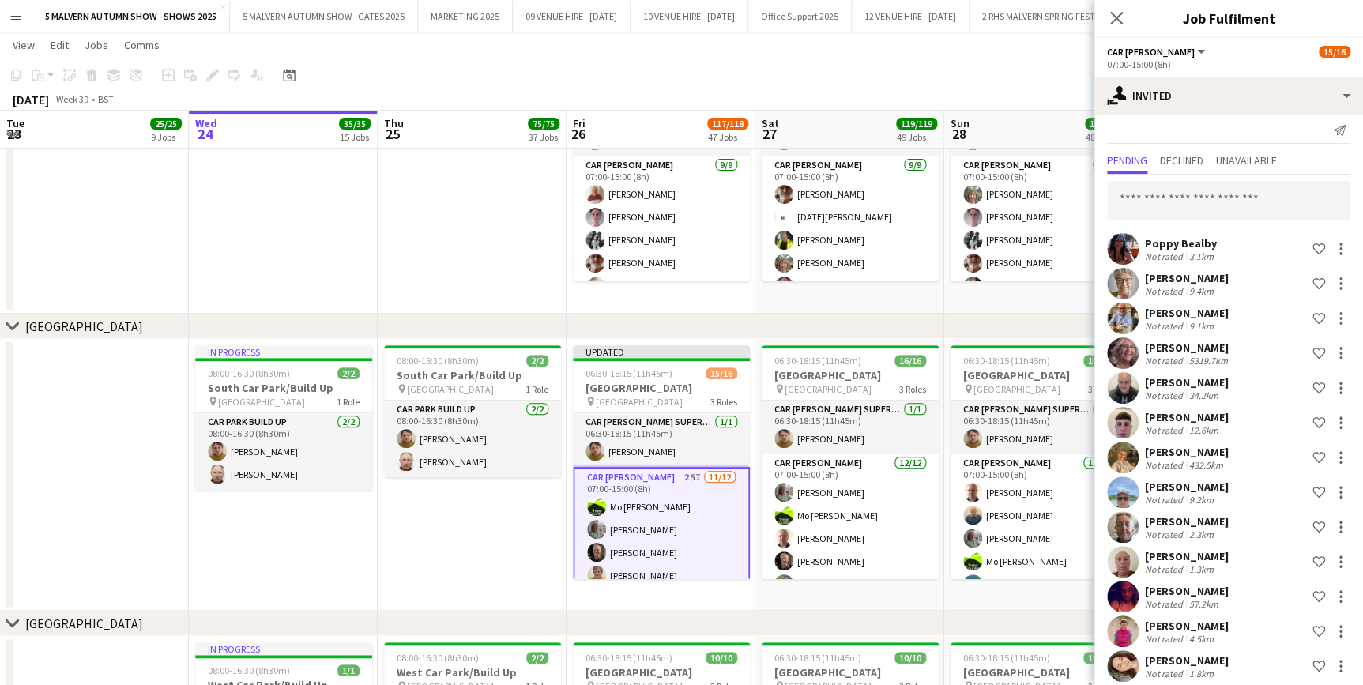
scroll to position [0, 0]
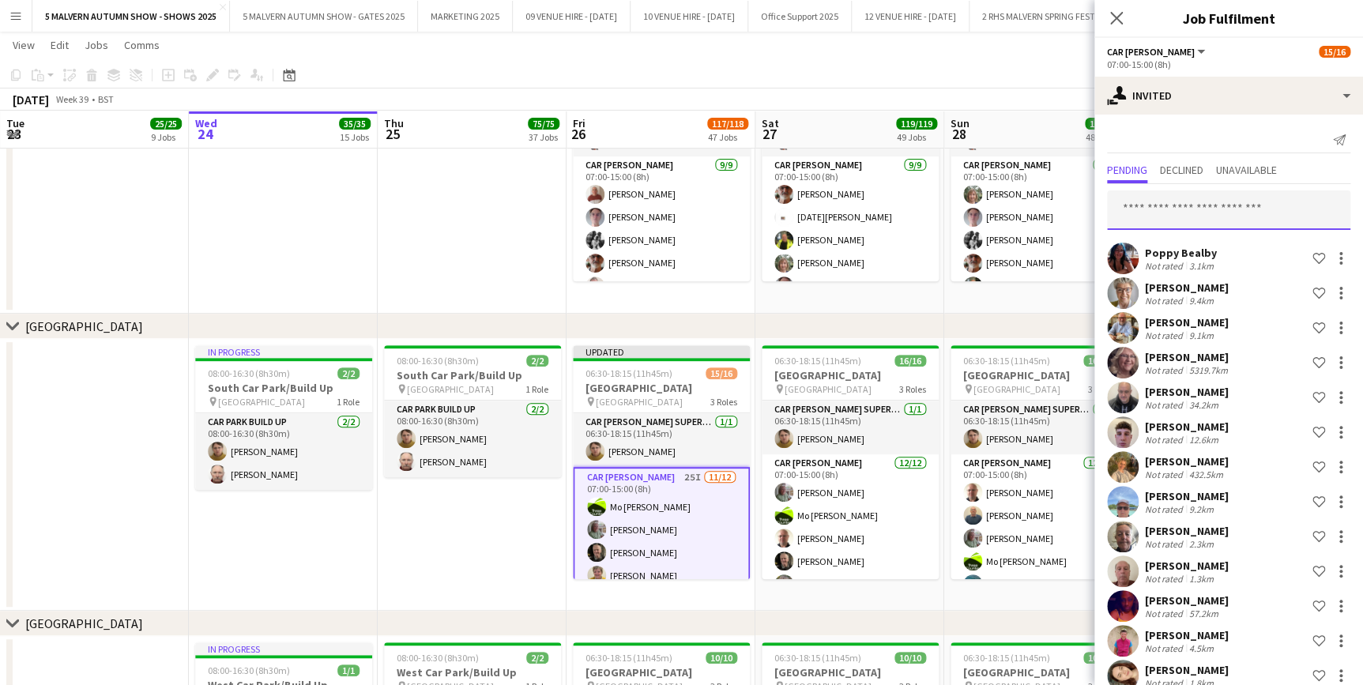
click at [1224, 197] on input "text" at bounding box center [1228, 210] width 243 height 40
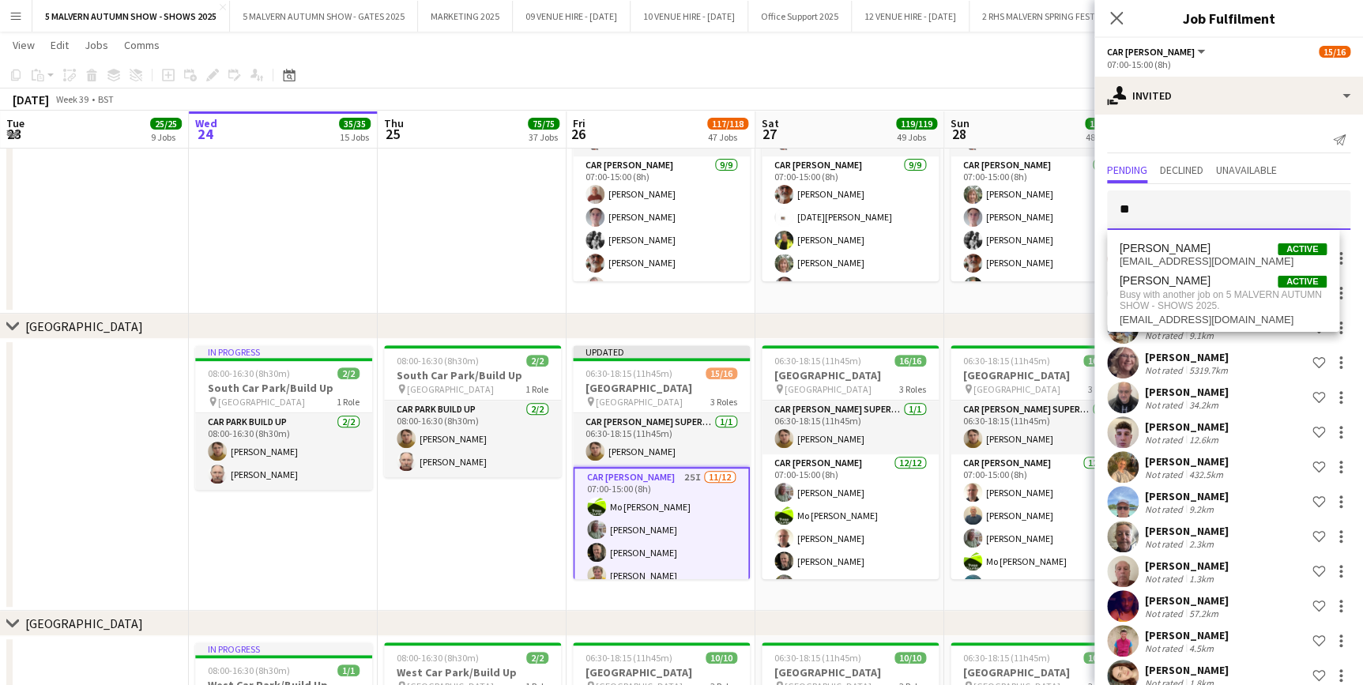
type input "*"
type input "*****"
click at [1186, 253] on span "Louise Joyner" at bounding box center [1165, 248] width 91 height 13
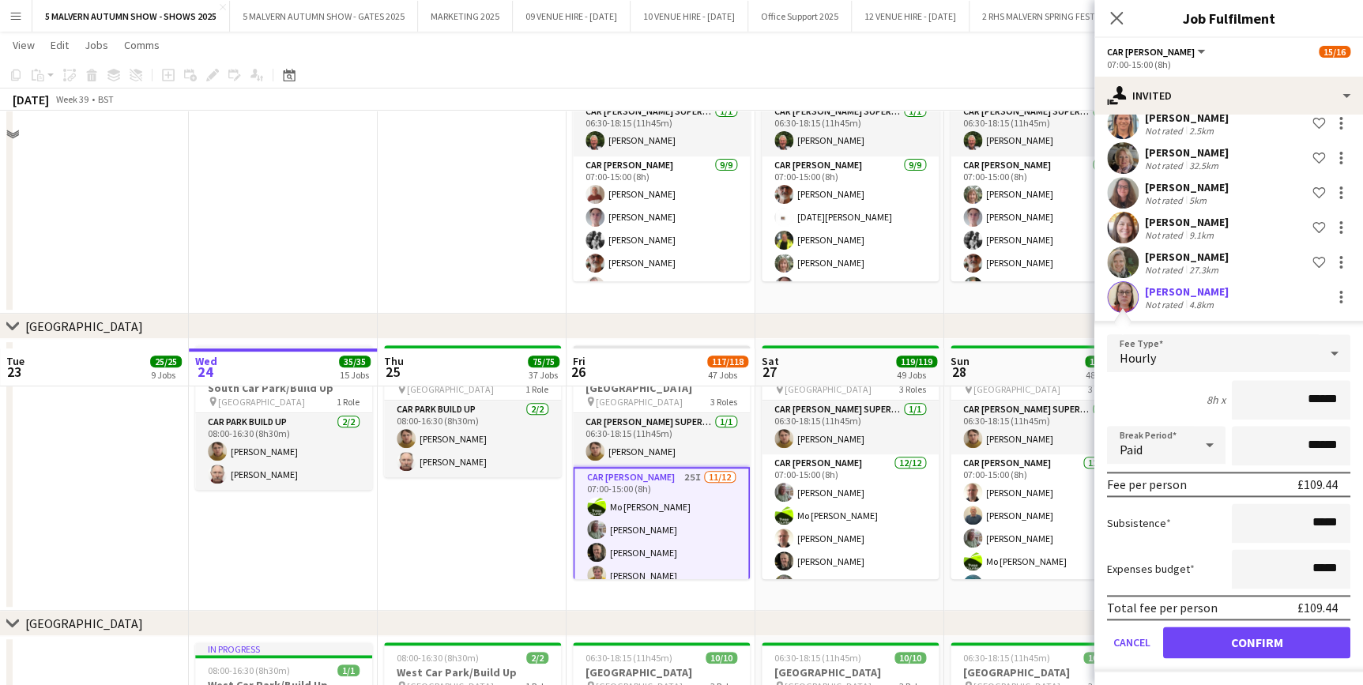
scroll to position [9485, 0]
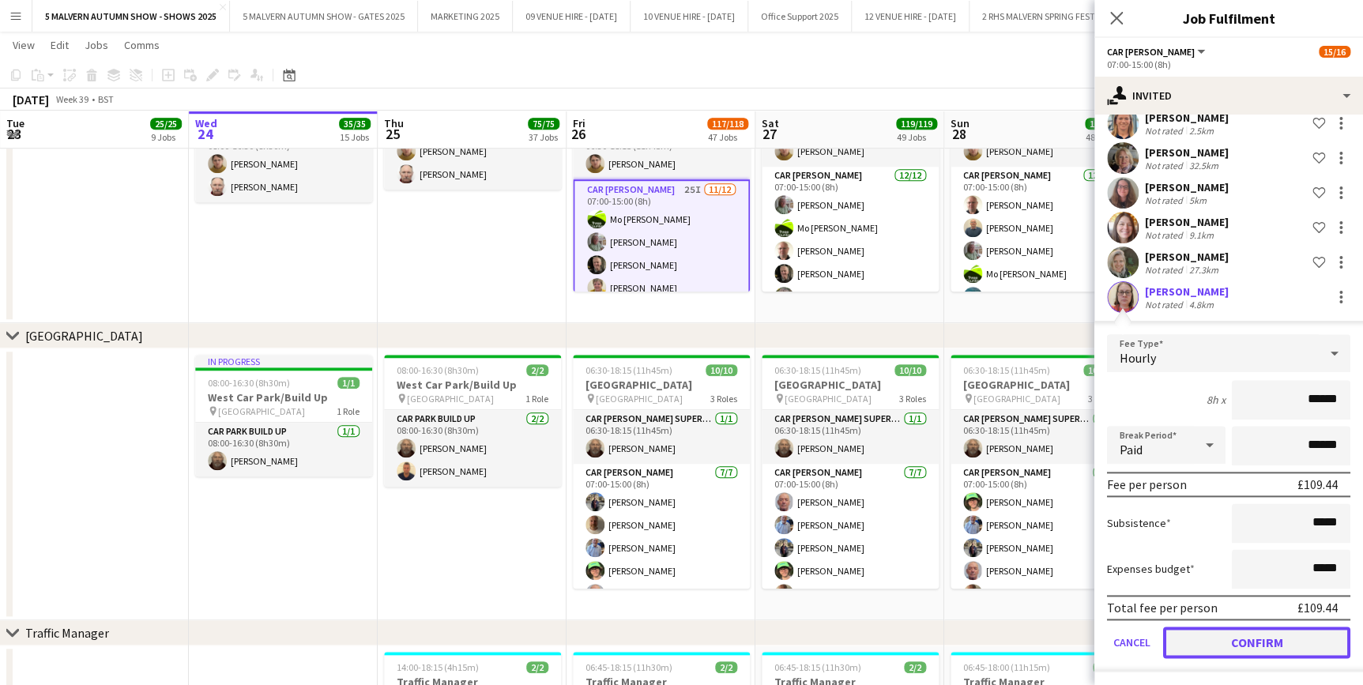
click at [1273, 639] on button "Confirm" at bounding box center [1256, 643] width 187 height 32
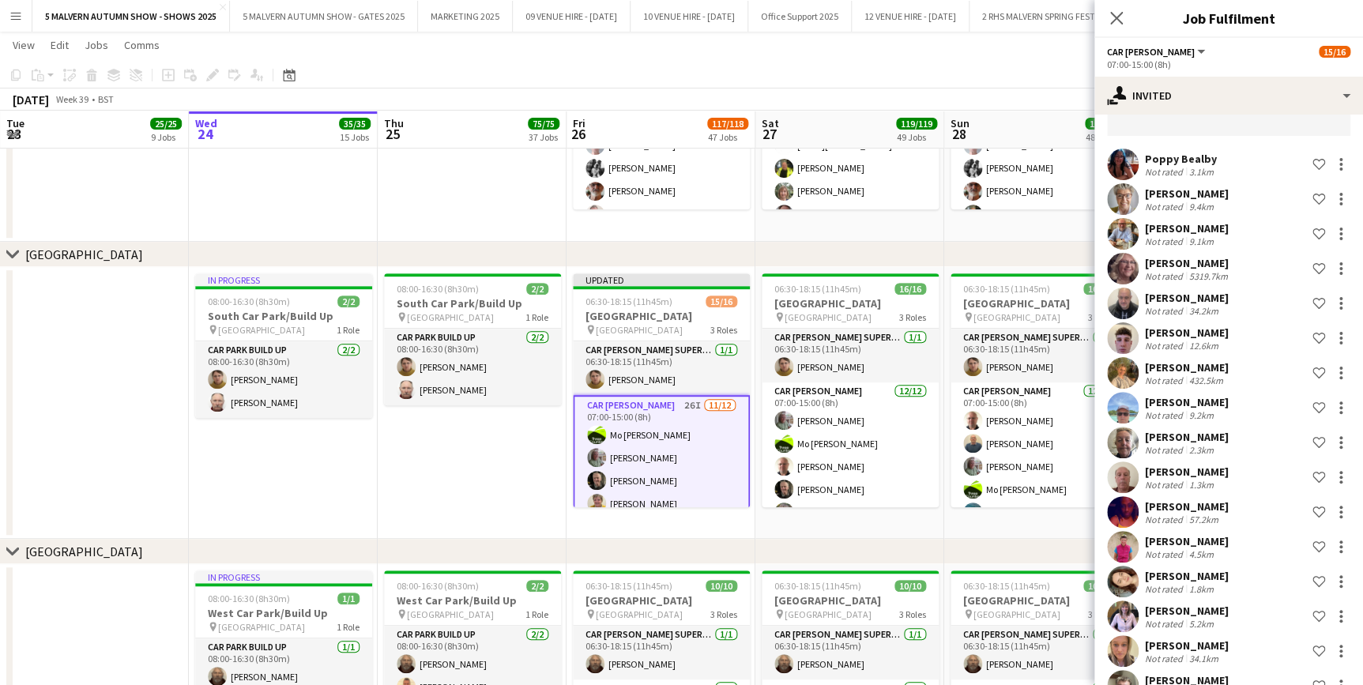
scroll to position [0, 0]
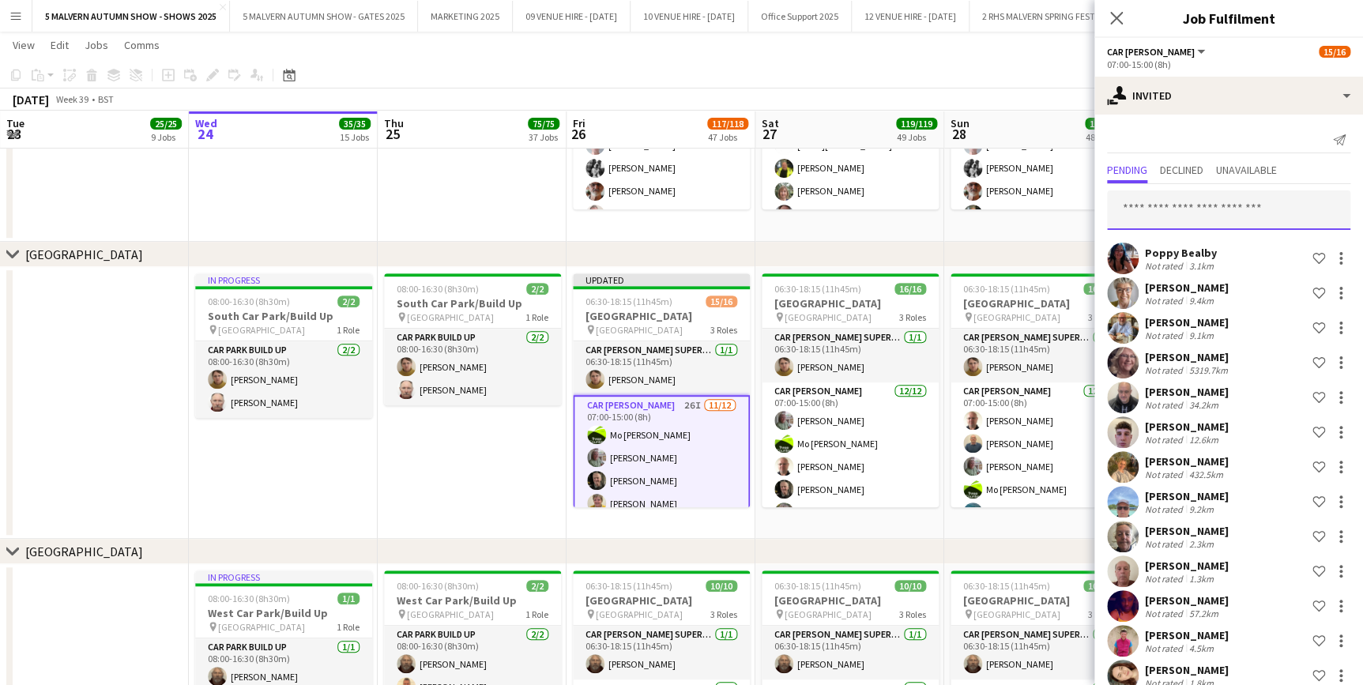
click at [1225, 214] on input "text" at bounding box center [1228, 210] width 243 height 40
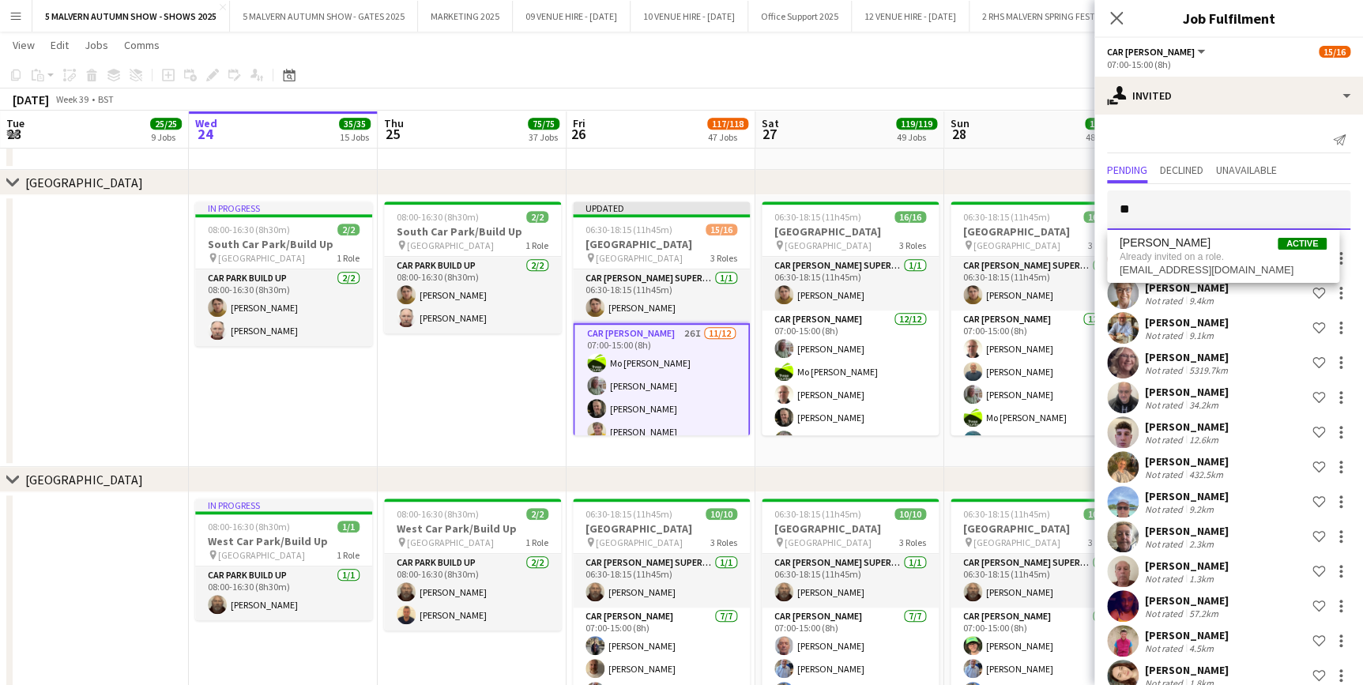
type input "*"
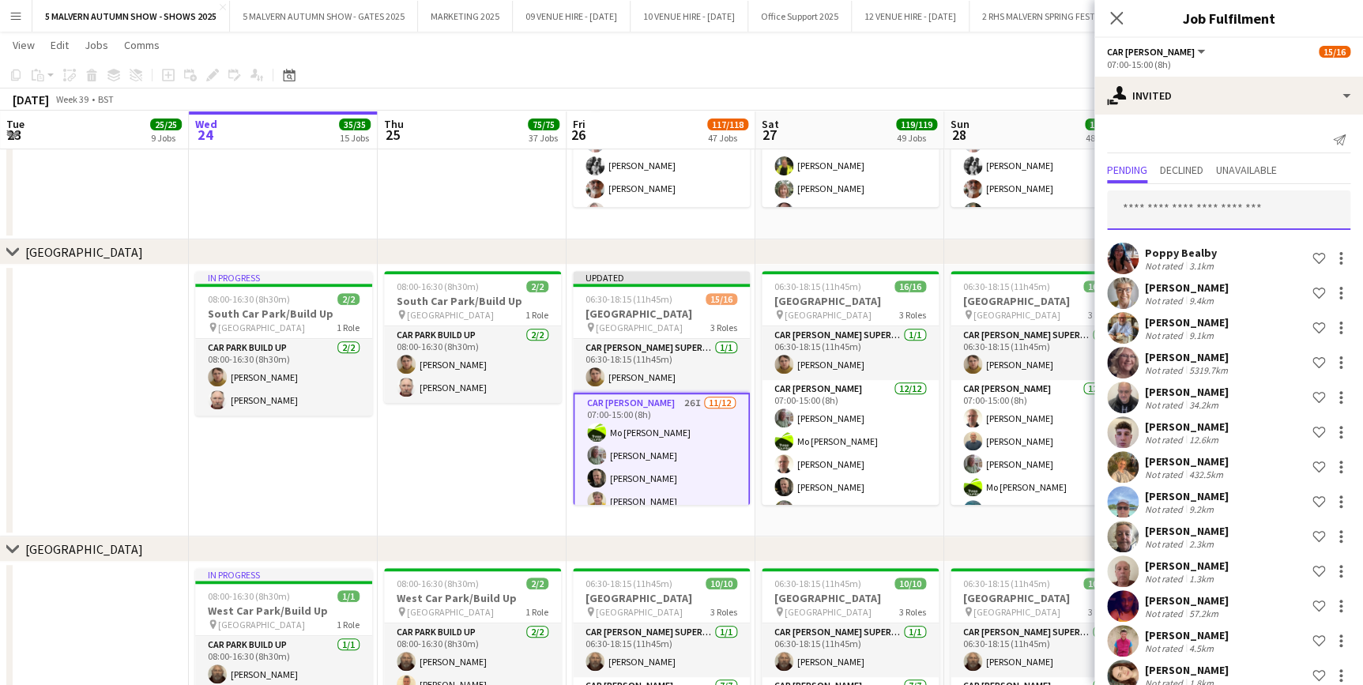
scroll to position [9269, 0]
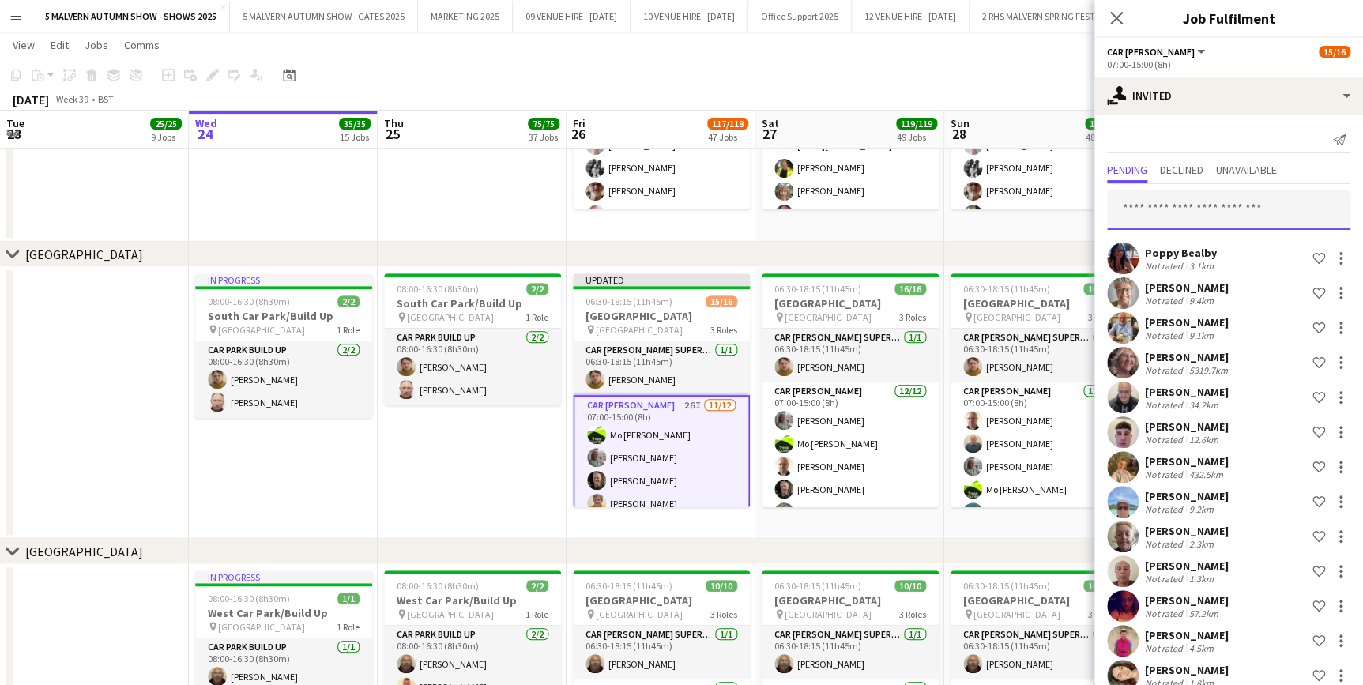
click at [1159, 205] on input "text" at bounding box center [1228, 210] width 243 height 40
type input "*"
click at [1192, 207] on input "text" at bounding box center [1228, 210] width 243 height 40
click at [770, 250] on div "chevron-right South Car Park" at bounding box center [681, 254] width 1363 height 25
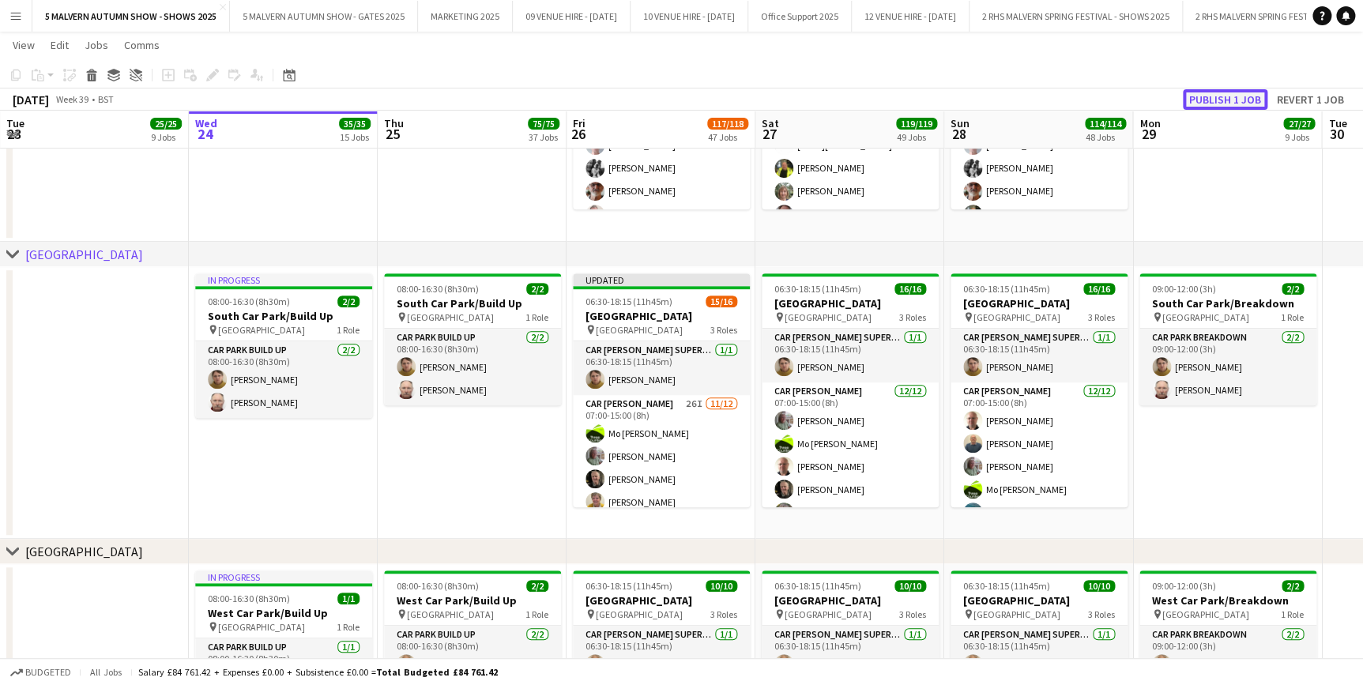
click at [1239, 96] on button "Publish 1 job" at bounding box center [1225, 99] width 85 height 21
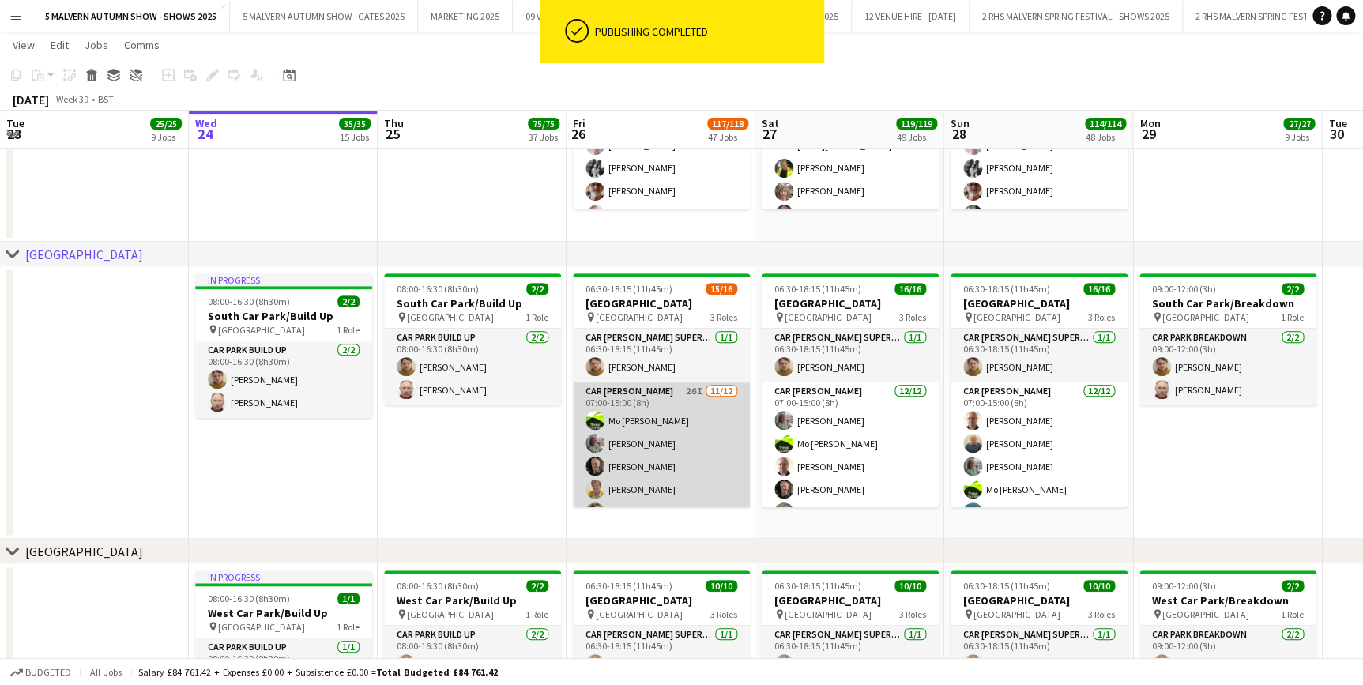
click at [663, 388] on app-card-role "Car Parker 26I 11/12 07:00-15:00 (8h) Mo Cossali-Francis Theresa Pace-Bardon Ja…" at bounding box center [661, 536] width 177 height 306
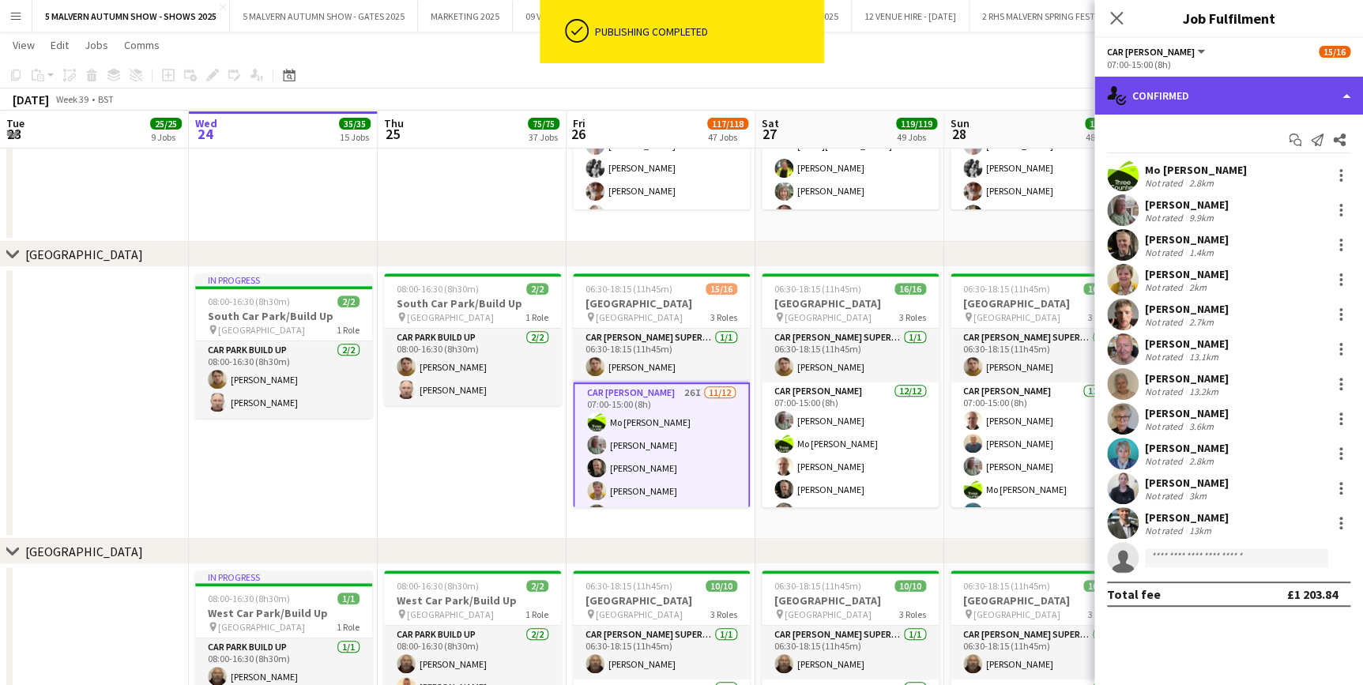
click at [1240, 93] on div "single-neutral-actions-check-2 Confirmed" at bounding box center [1229, 96] width 269 height 38
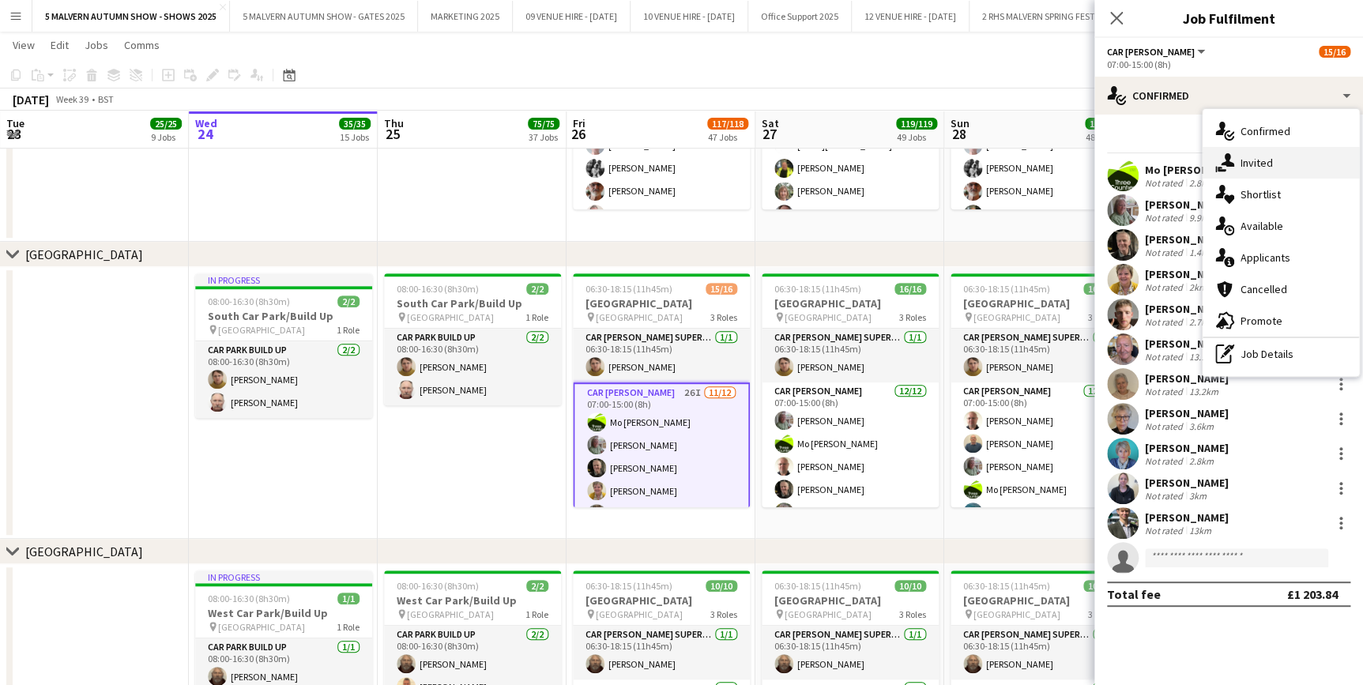
click at [1265, 156] on span "Invited" at bounding box center [1257, 163] width 32 height 14
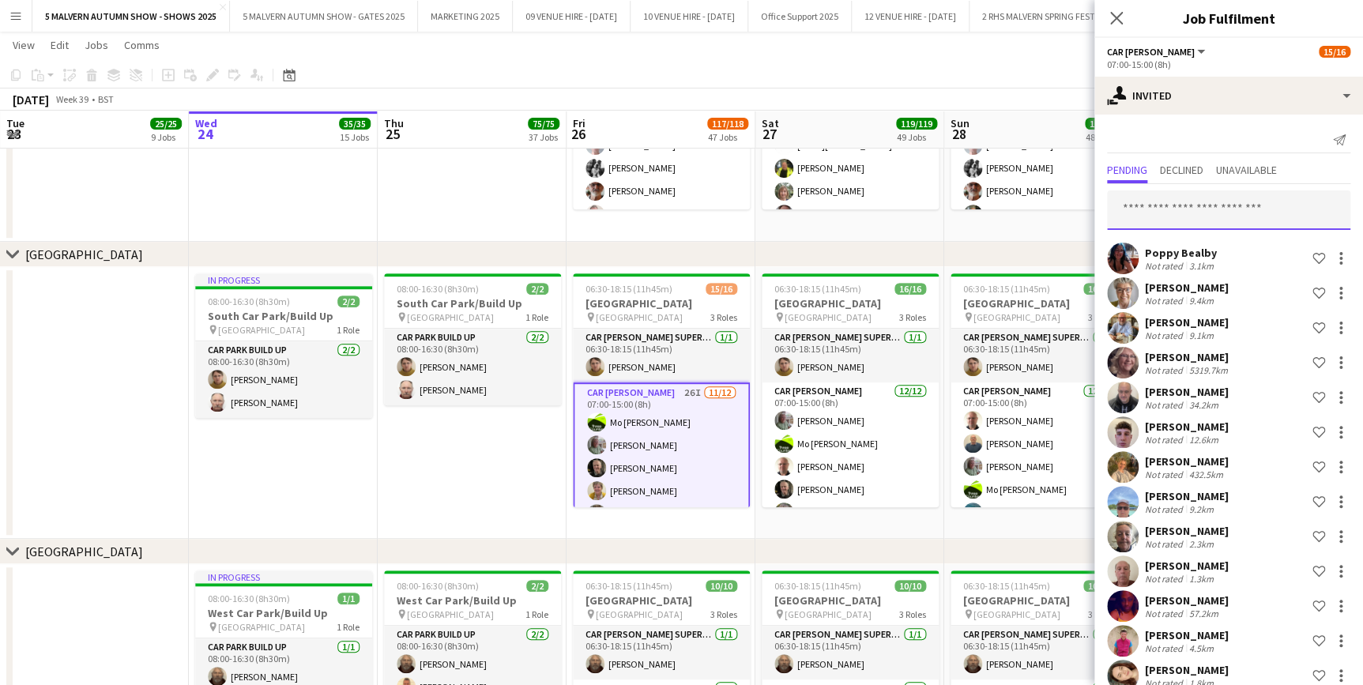
click at [1290, 209] on input "text" at bounding box center [1228, 210] width 243 height 40
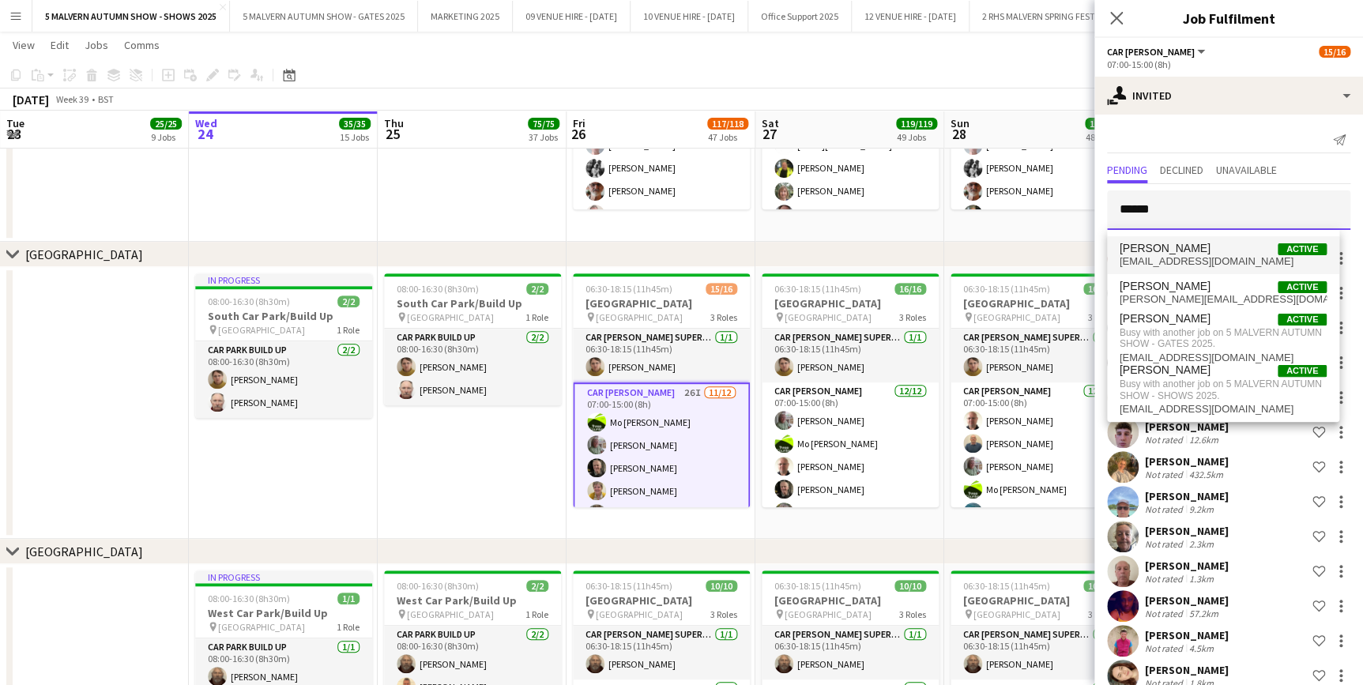
type input "******"
click at [1175, 260] on span "martinaddison251@gmail.com" at bounding box center [1223, 261] width 207 height 13
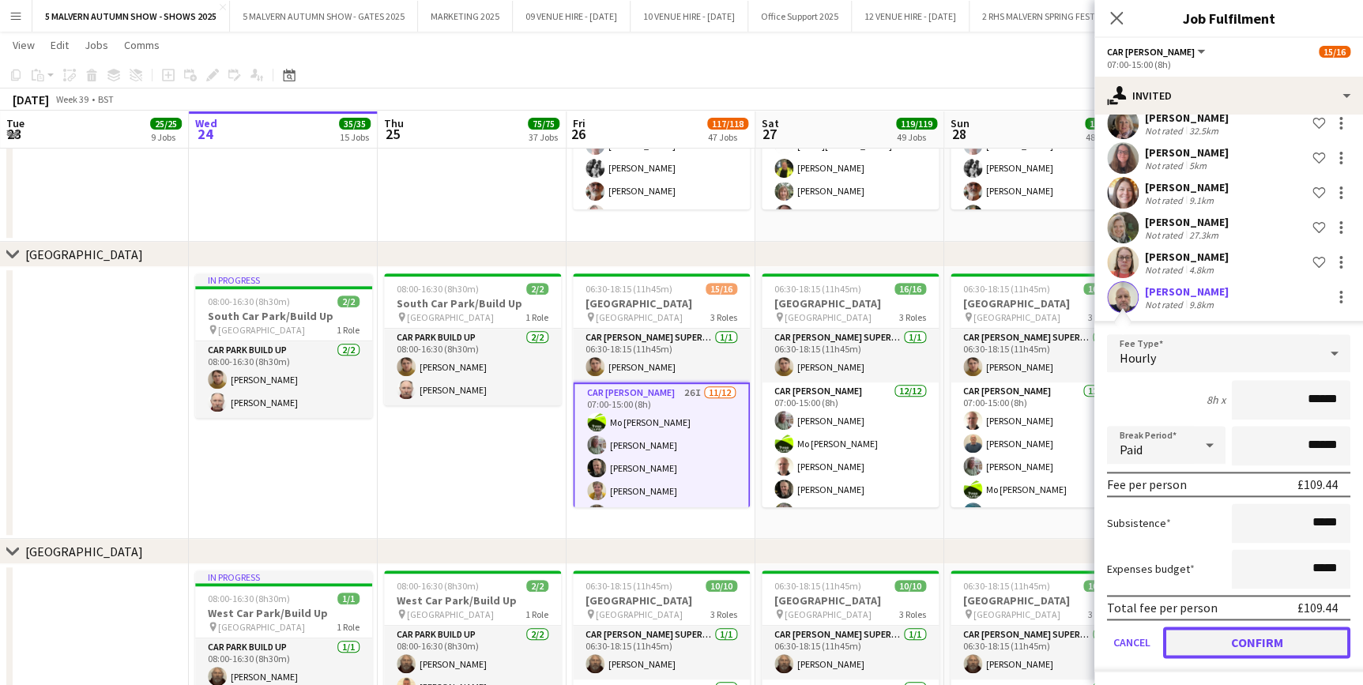
click at [1274, 630] on button "Confirm" at bounding box center [1256, 643] width 187 height 32
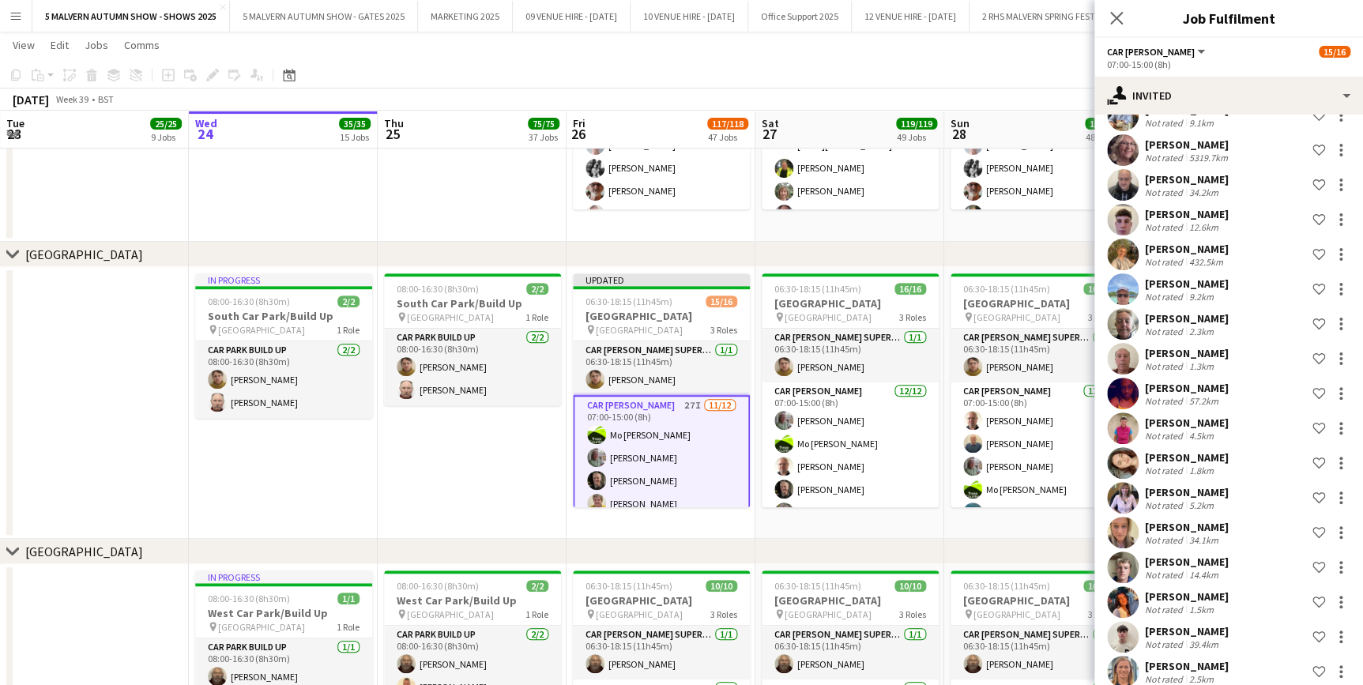
scroll to position [8, 0]
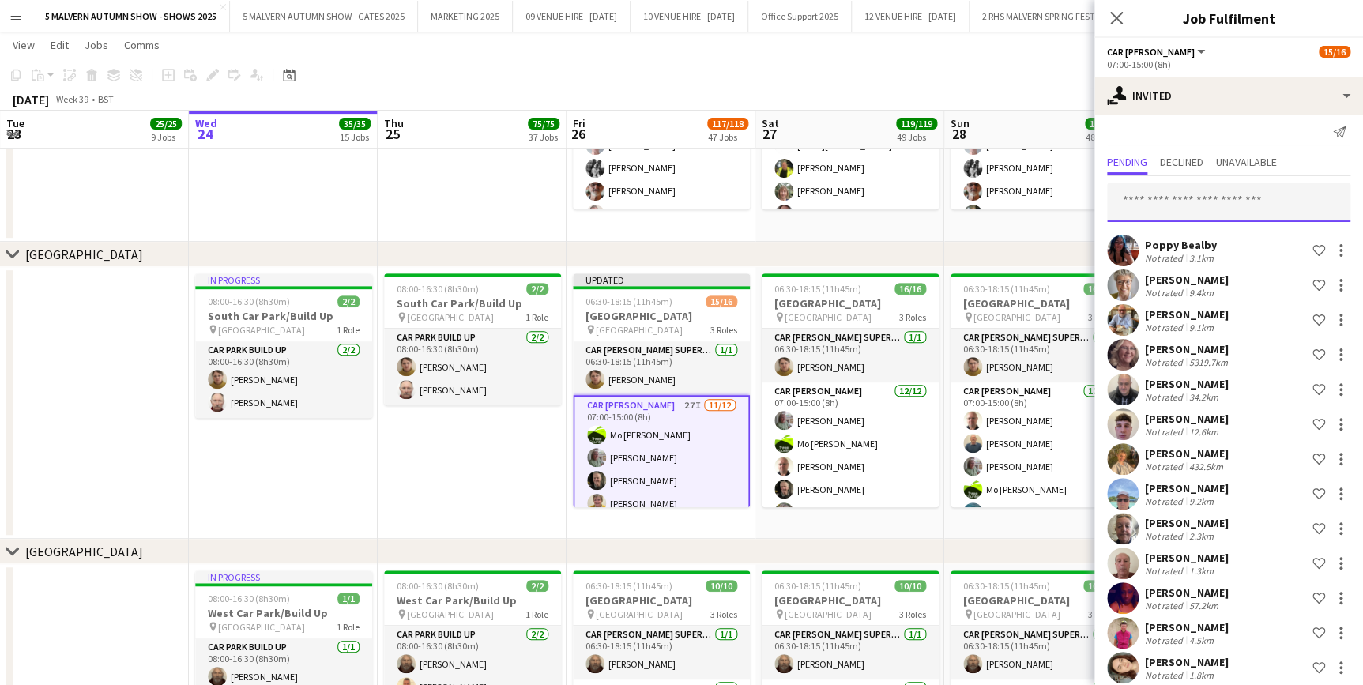
click at [1195, 185] on input "text" at bounding box center [1228, 203] width 243 height 40
type input "***"
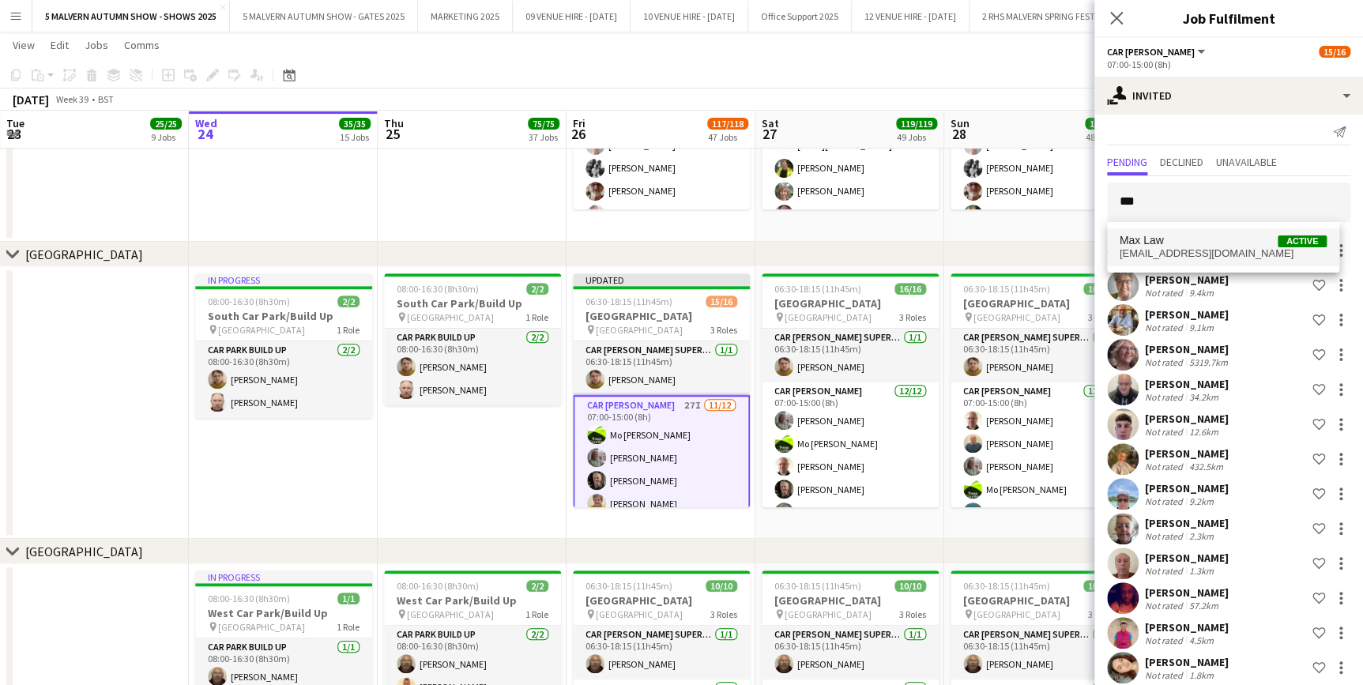
click at [1160, 254] on span "maxjlaw@icloud.com" at bounding box center [1223, 253] width 207 height 13
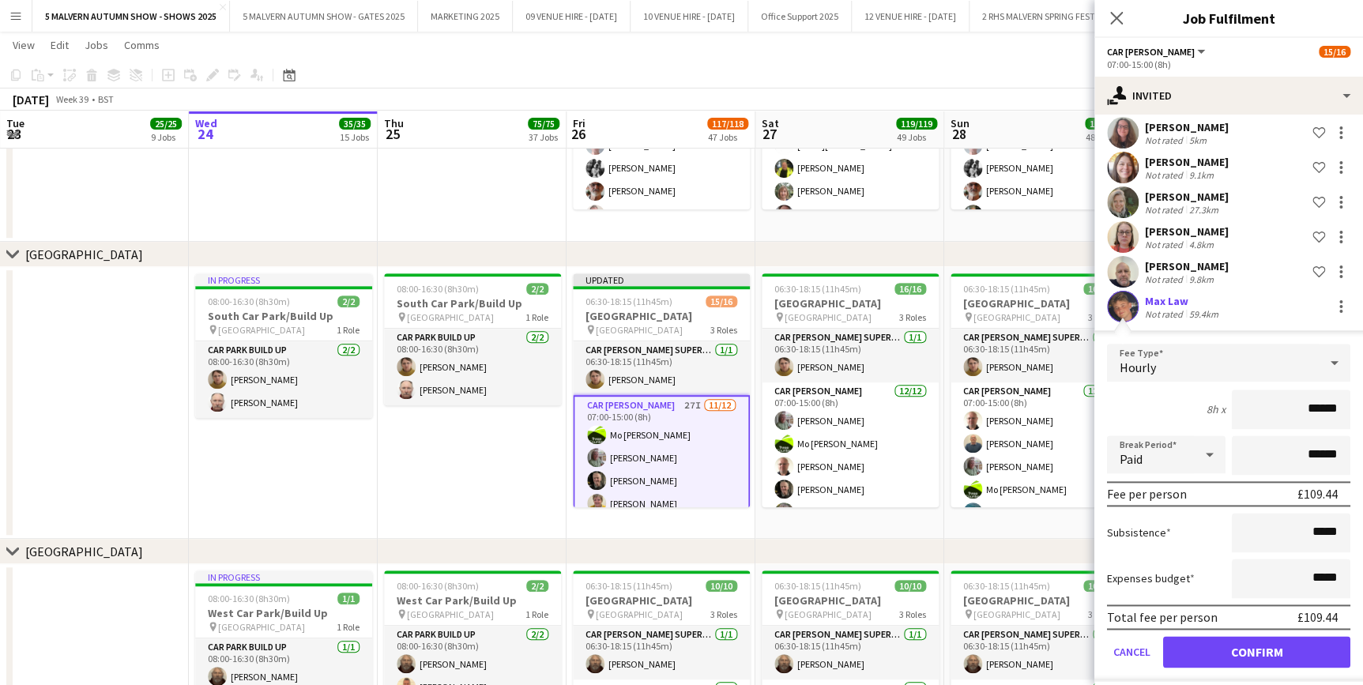
scroll to position [830, 0]
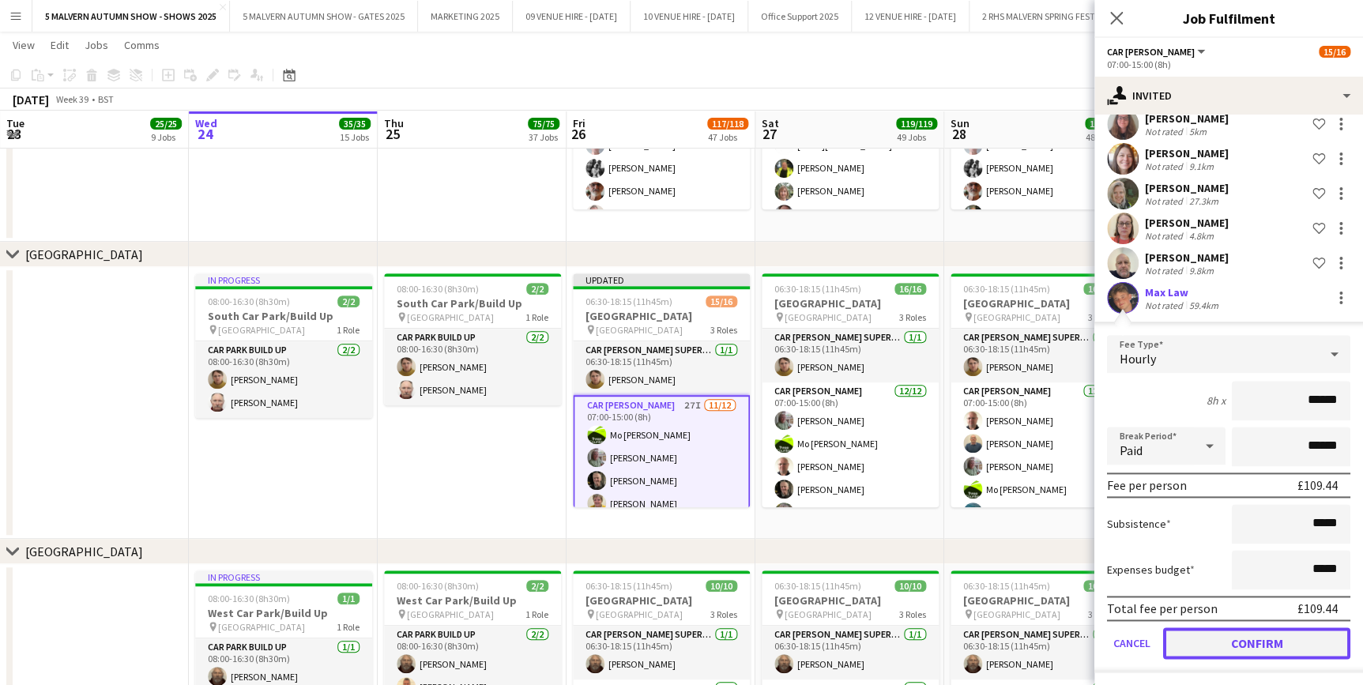
click at [1273, 645] on button "Confirm" at bounding box center [1256, 644] width 187 height 32
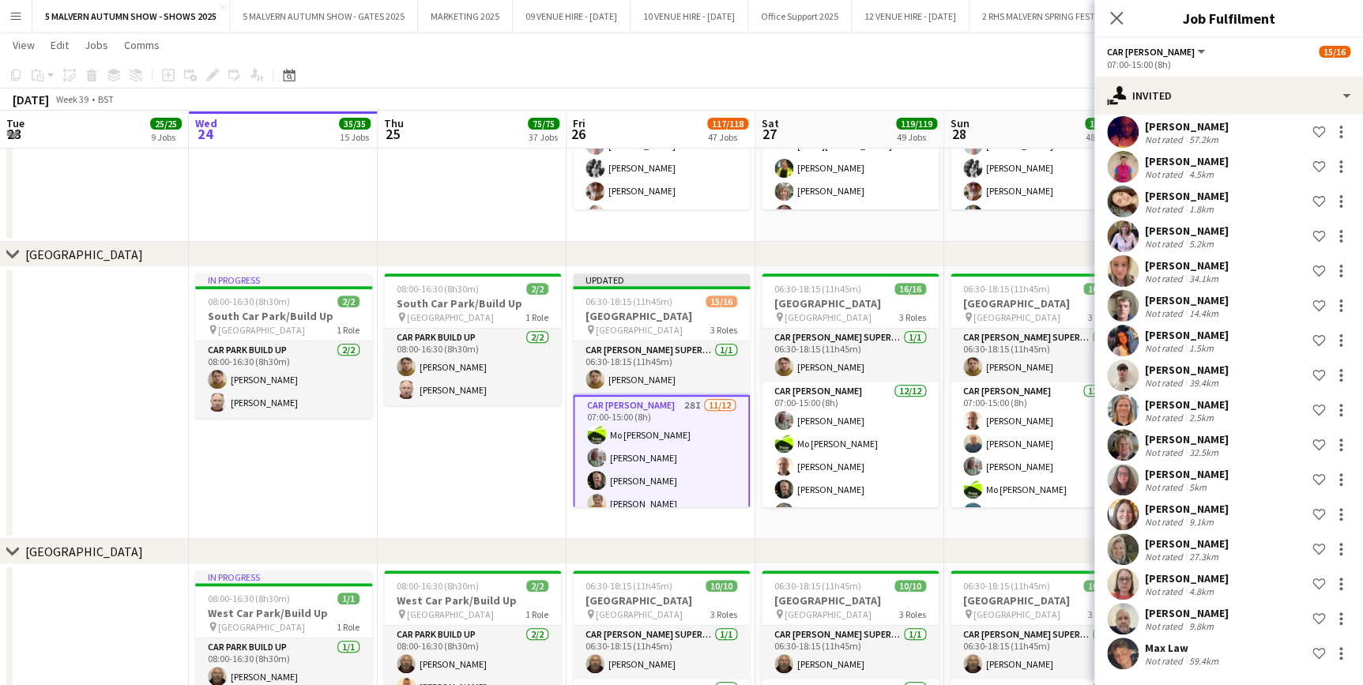
scroll to position [473, 0]
click at [1029, 242] on div "chevron-right South Car Park" at bounding box center [681, 254] width 1363 height 25
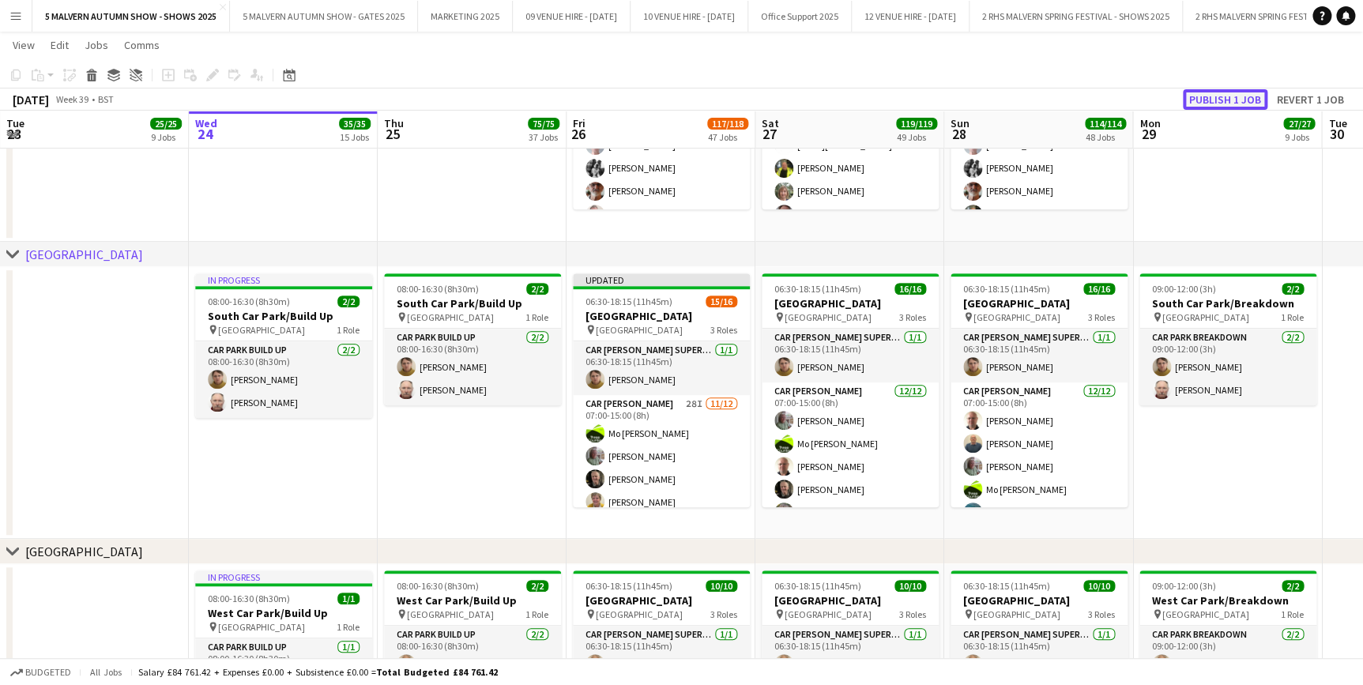
click at [1246, 108] on button "Publish 1 job" at bounding box center [1225, 99] width 85 height 21
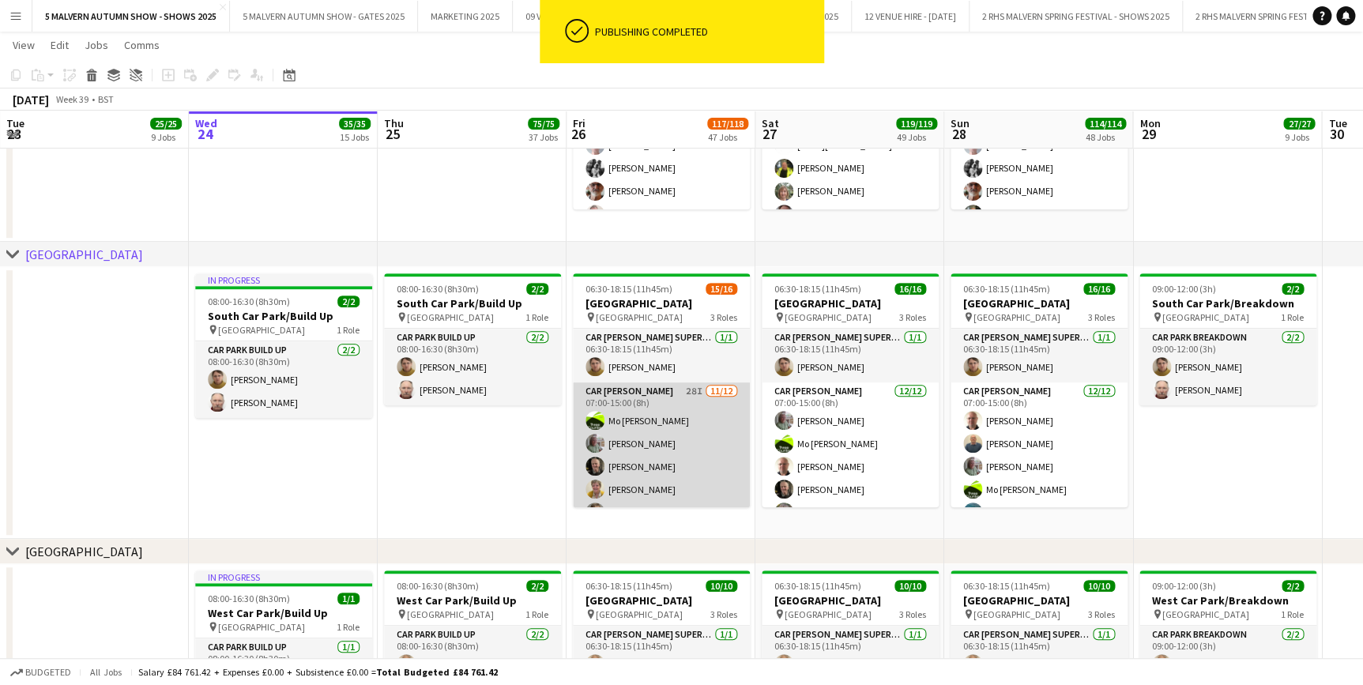
click at [665, 396] on app-card-role "Car Parker 28I 11/12 07:00-15:00 (8h) Mo Cossali-Francis Theresa Pace-Bardon Ja…" at bounding box center [661, 536] width 177 height 306
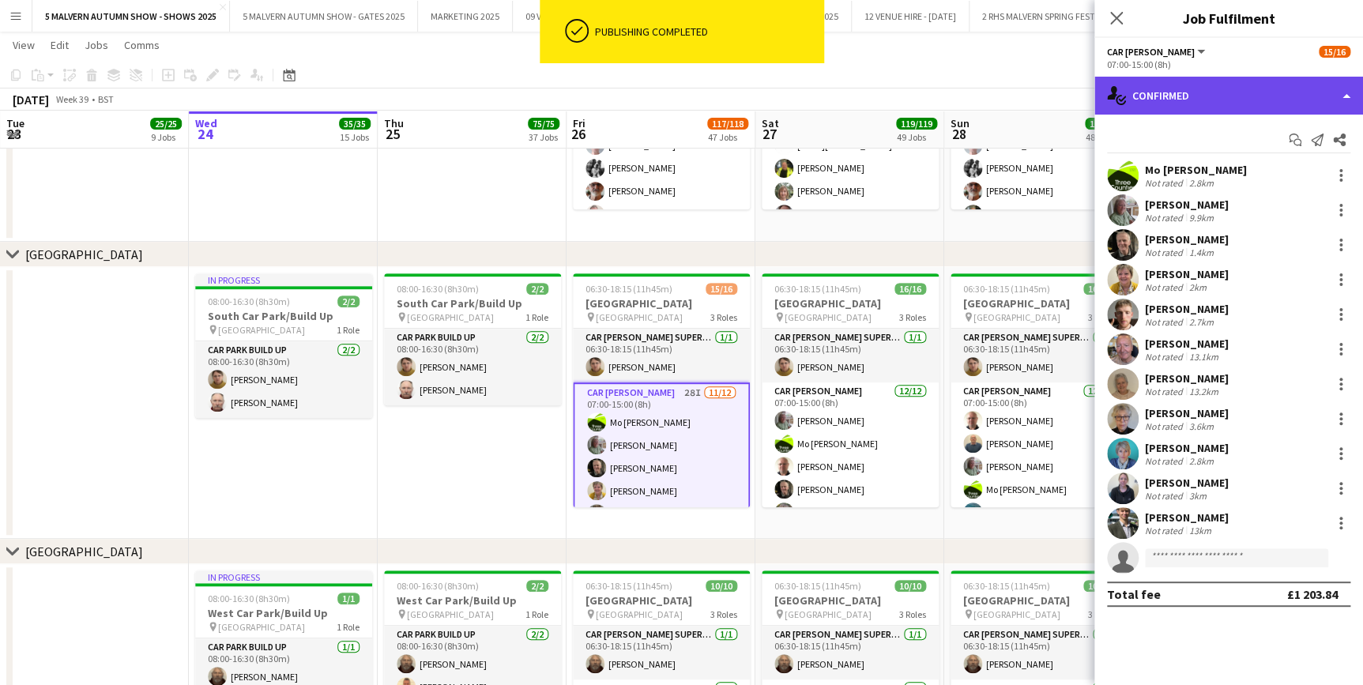
click at [1217, 100] on div "single-neutral-actions-check-2 Confirmed" at bounding box center [1229, 96] width 269 height 38
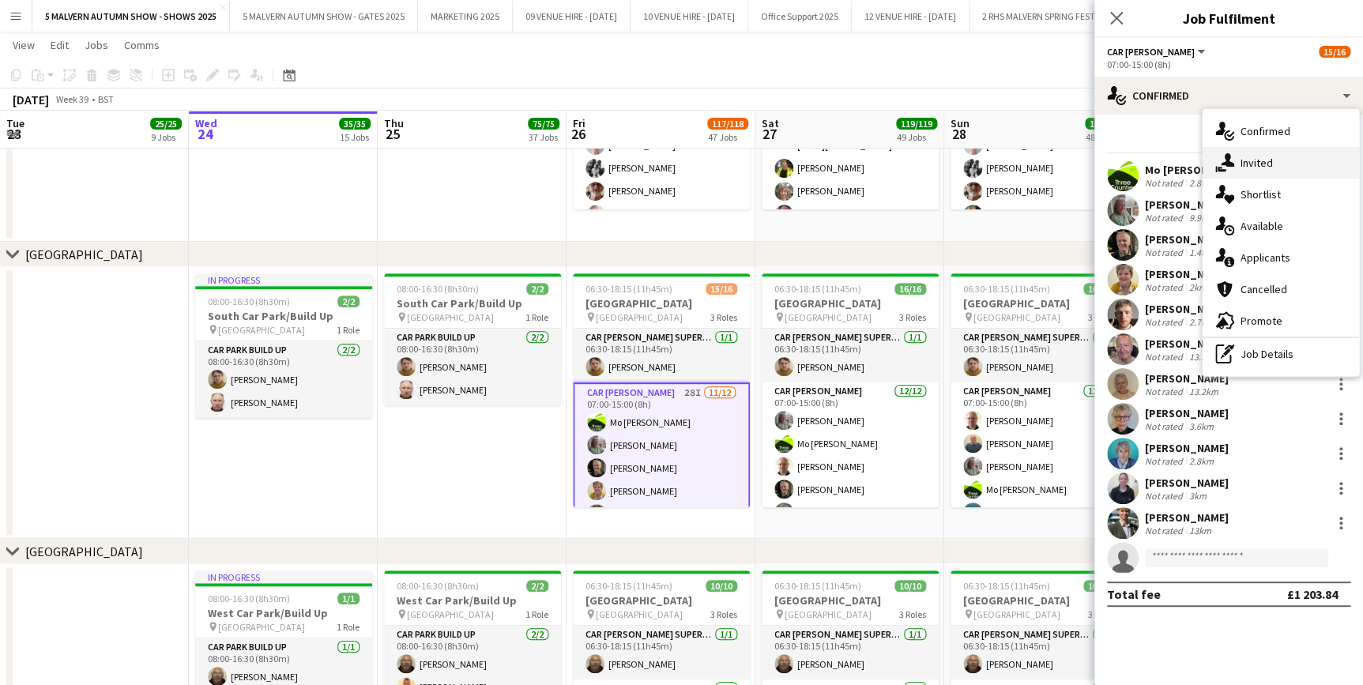
click at [1265, 169] on span "Invited" at bounding box center [1257, 163] width 32 height 14
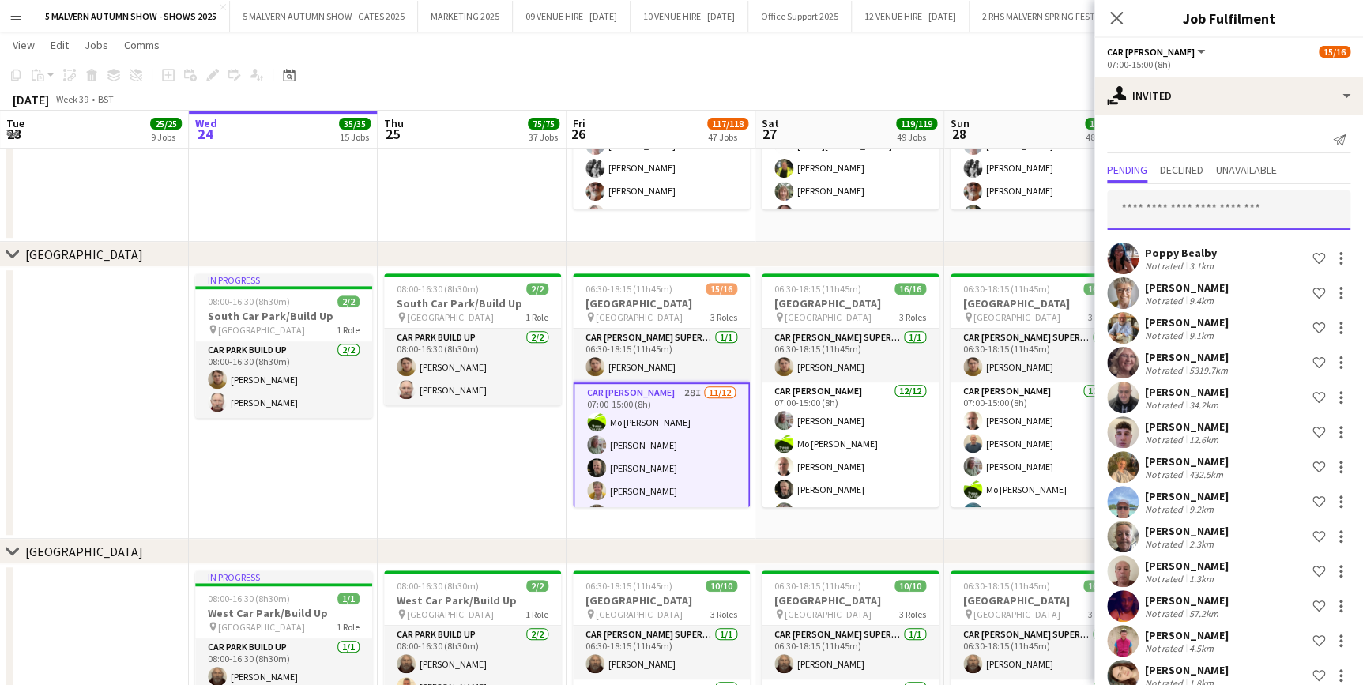
click at [1206, 209] on input "text" at bounding box center [1228, 210] width 243 height 40
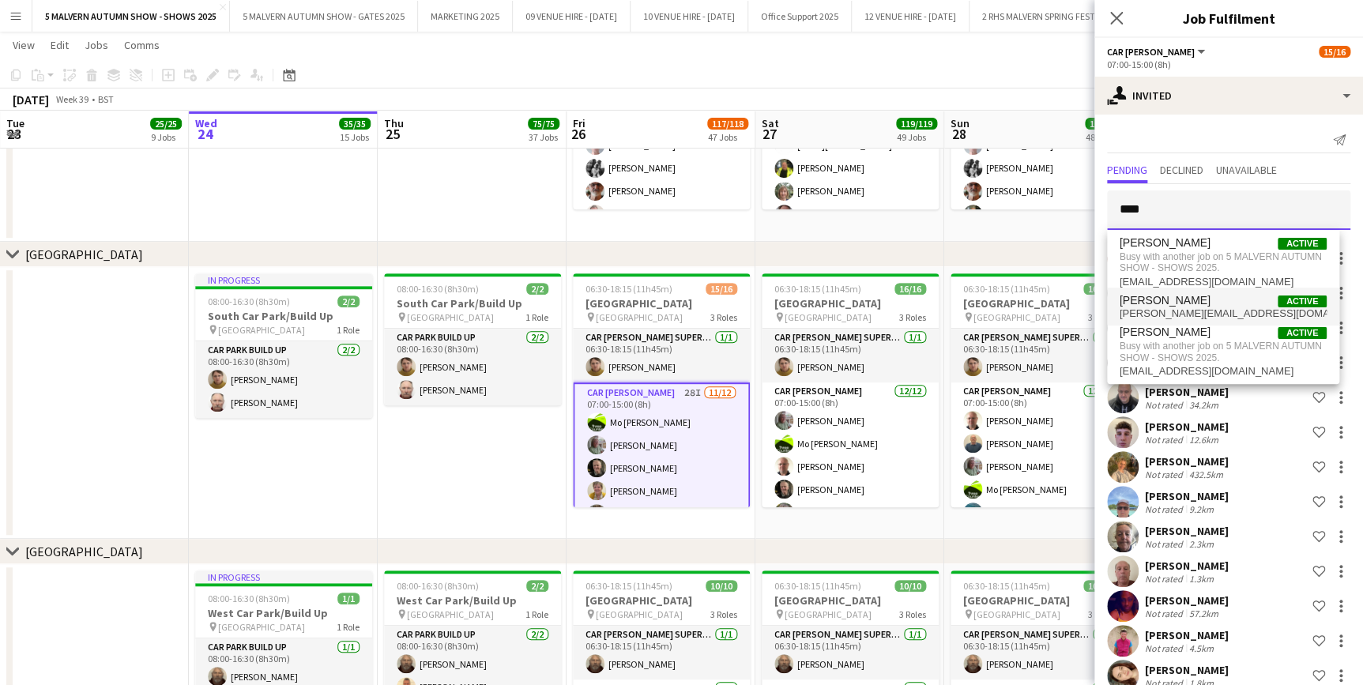
type input "****"
click at [1209, 309] on span "mike.a.blisss@gmail.com" at bounding box center [1223, 313] width 207 height 13
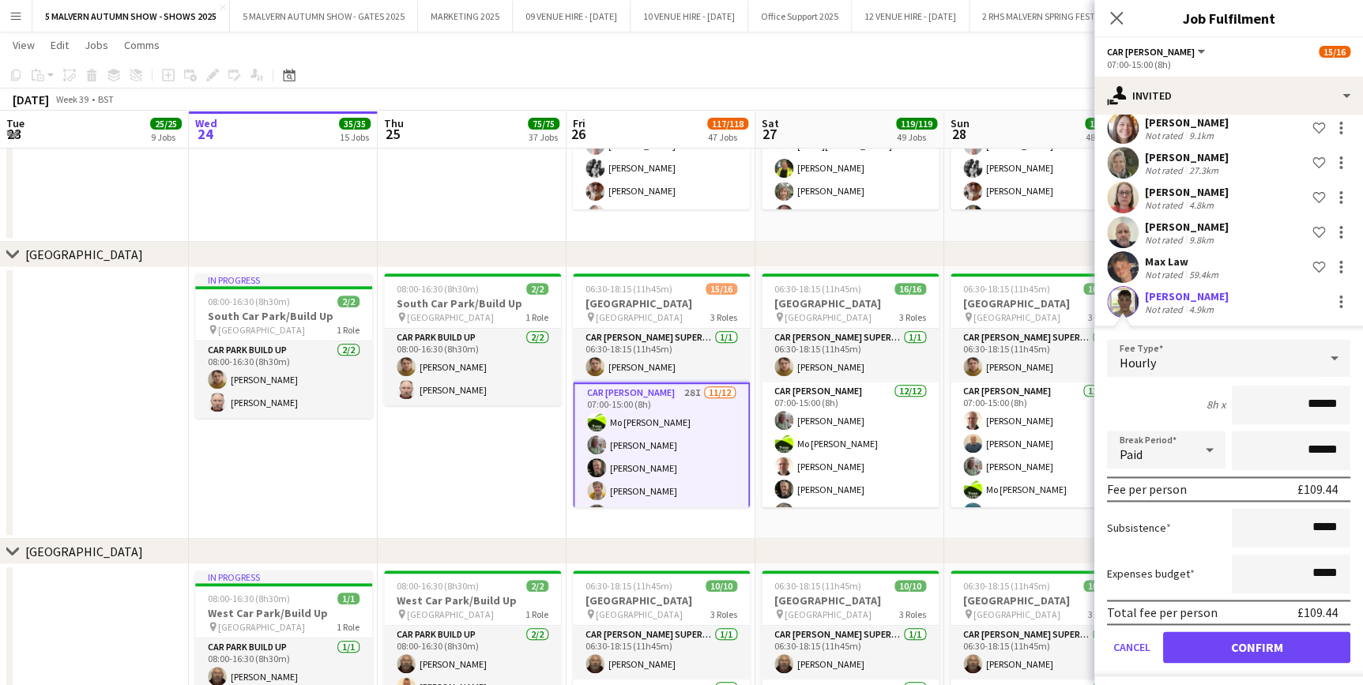
scroll to position [865, 0]
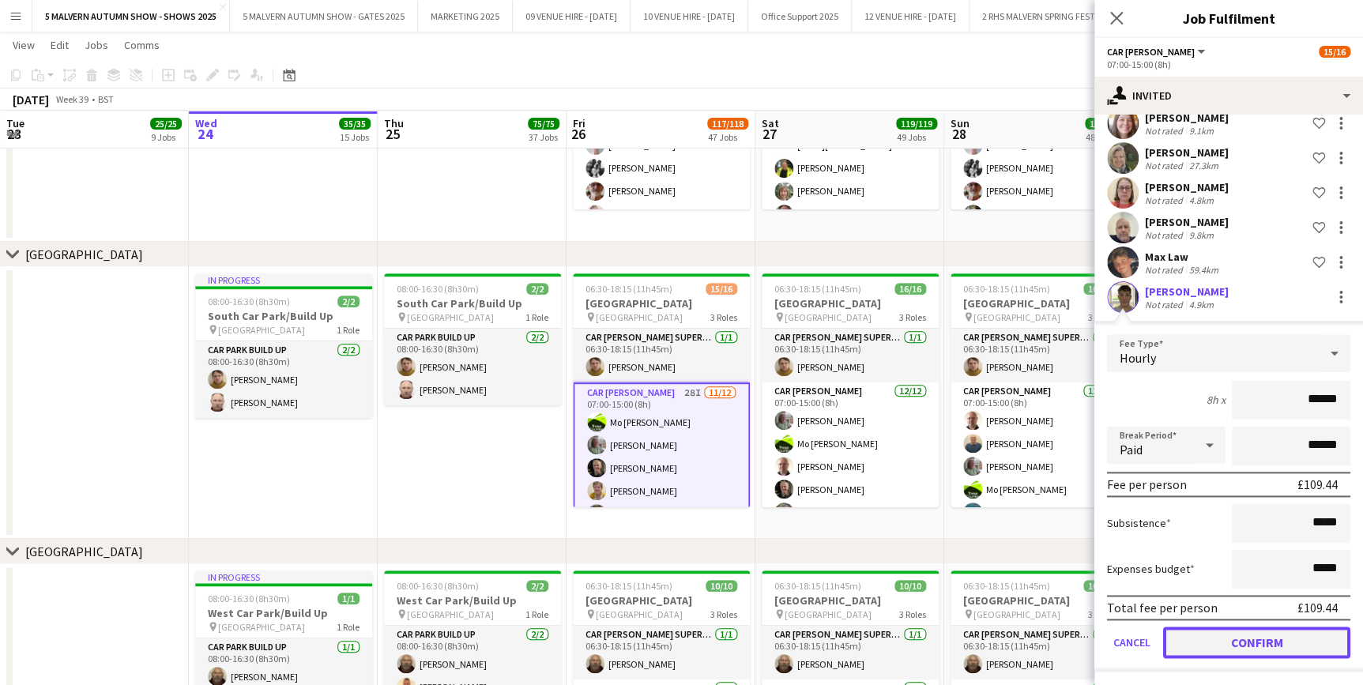
click at [1231, 636] on button "Confirm" at bounding box center [1256, 643] width 187 height 32
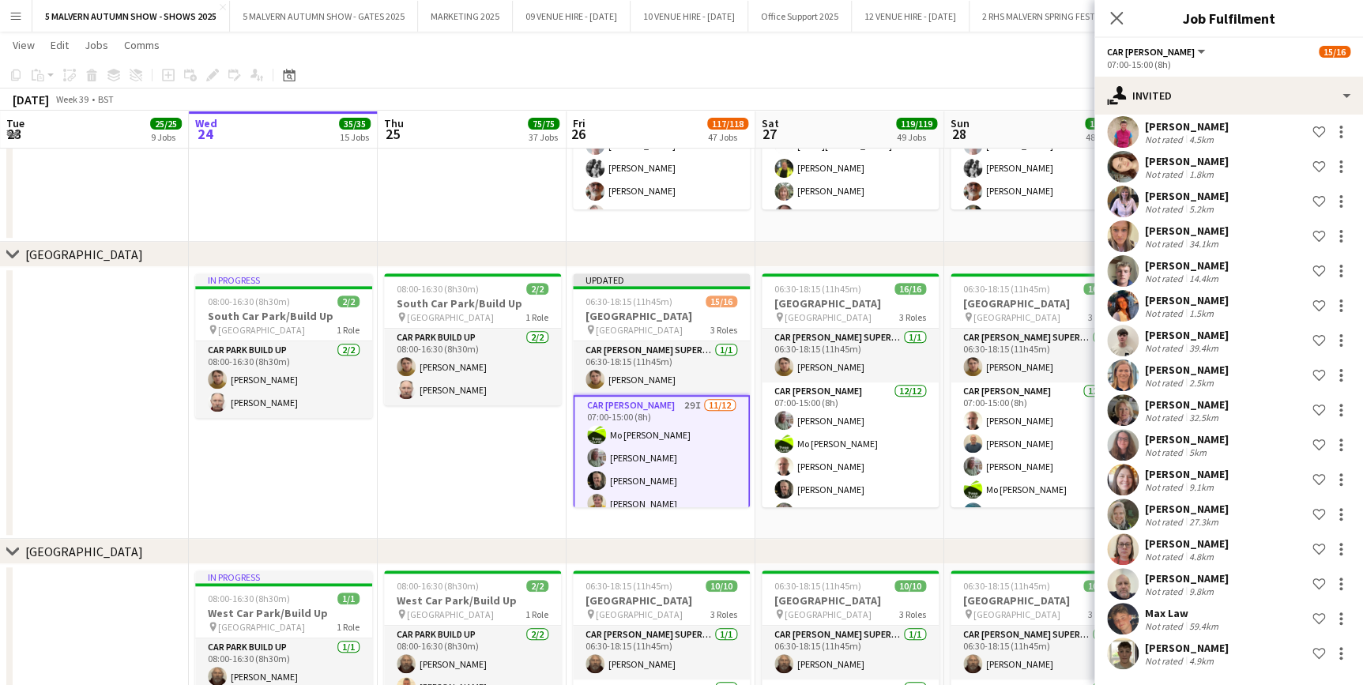
scroll to position [508, 0]
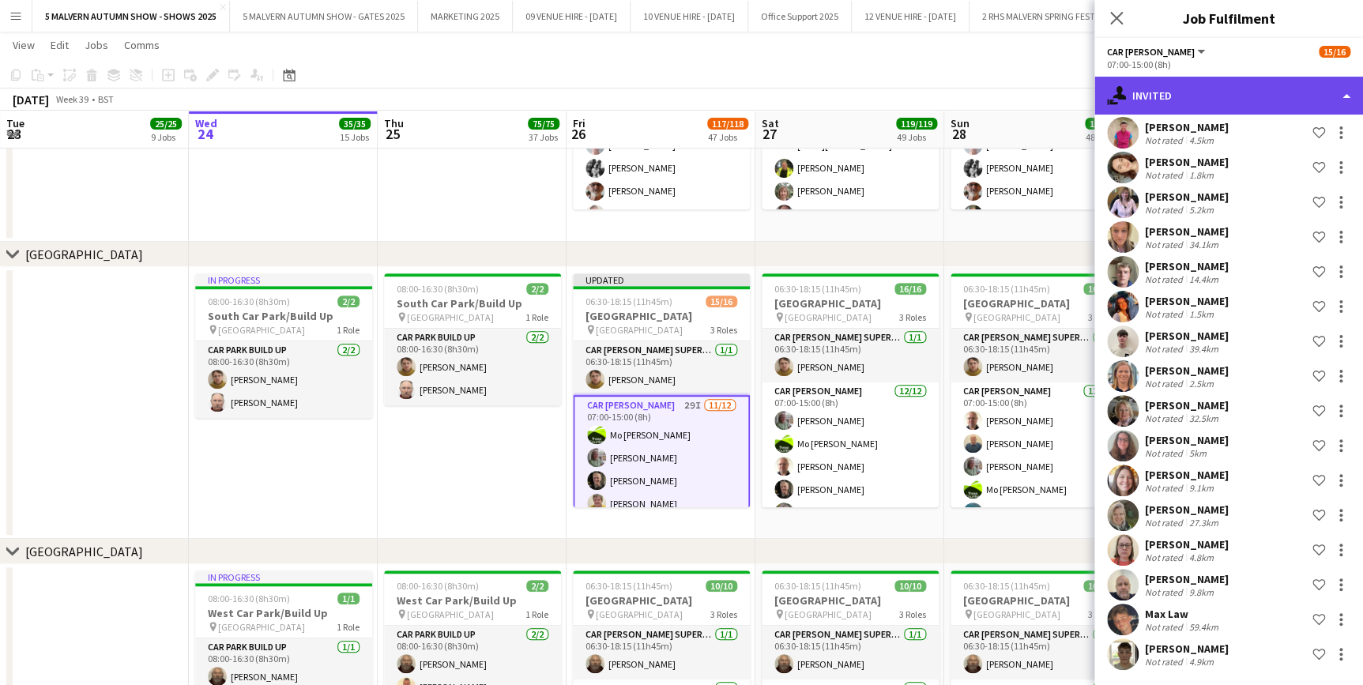
click at [1188, 100] on div "single-neutral-actions-share-1 Invited" at bounding box center [1229, 96] width 269 height 38
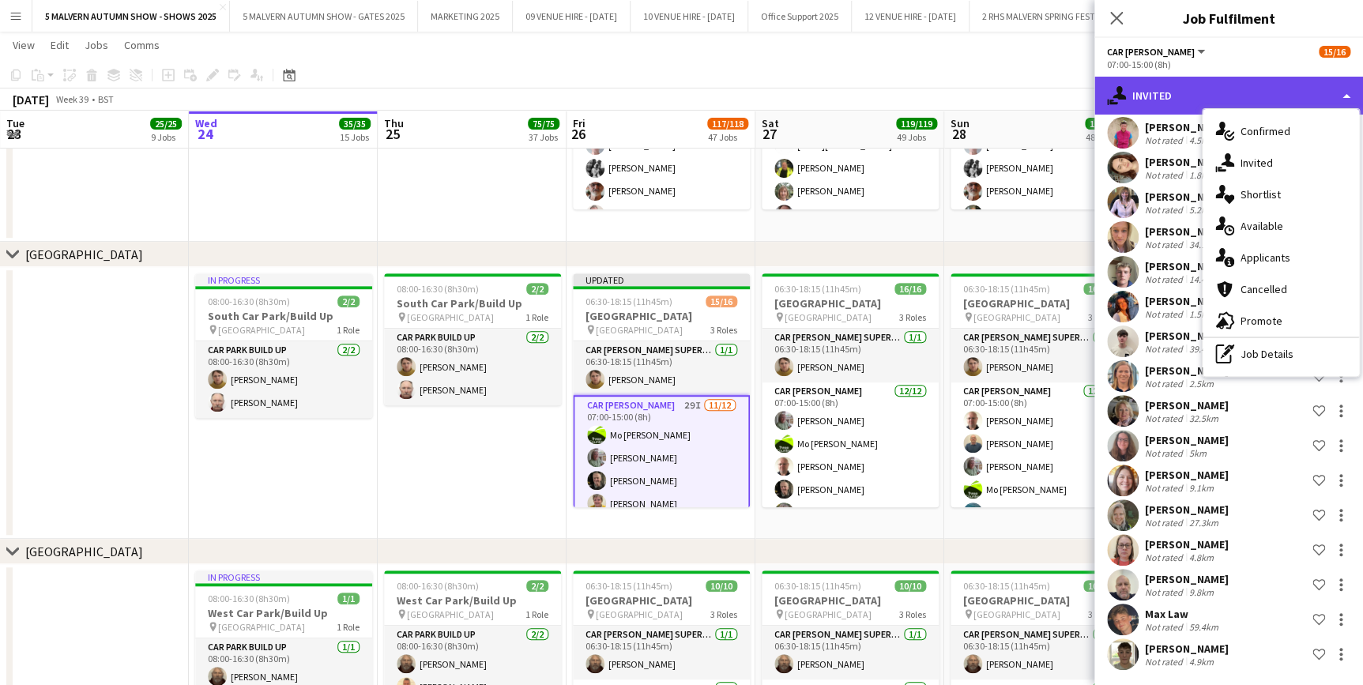
click at [1172, 97] on div "single-neutral-actions-share-1 Invited" at bounding box center [1229, 96] width 269 height 38
click at [1239, 54] on div "Car Parker All roles Car Parker 15/16" at bounding box center [1228, 51] width 243 height 14
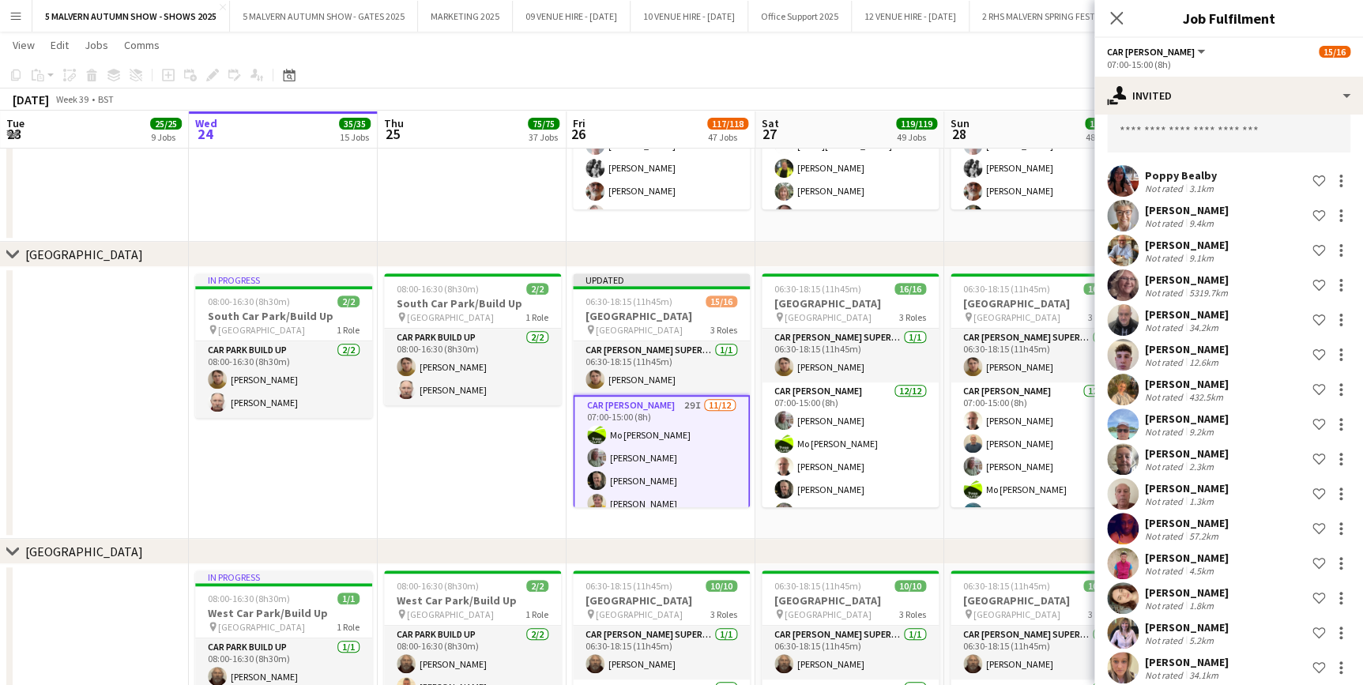
scroll to position [0, 0]
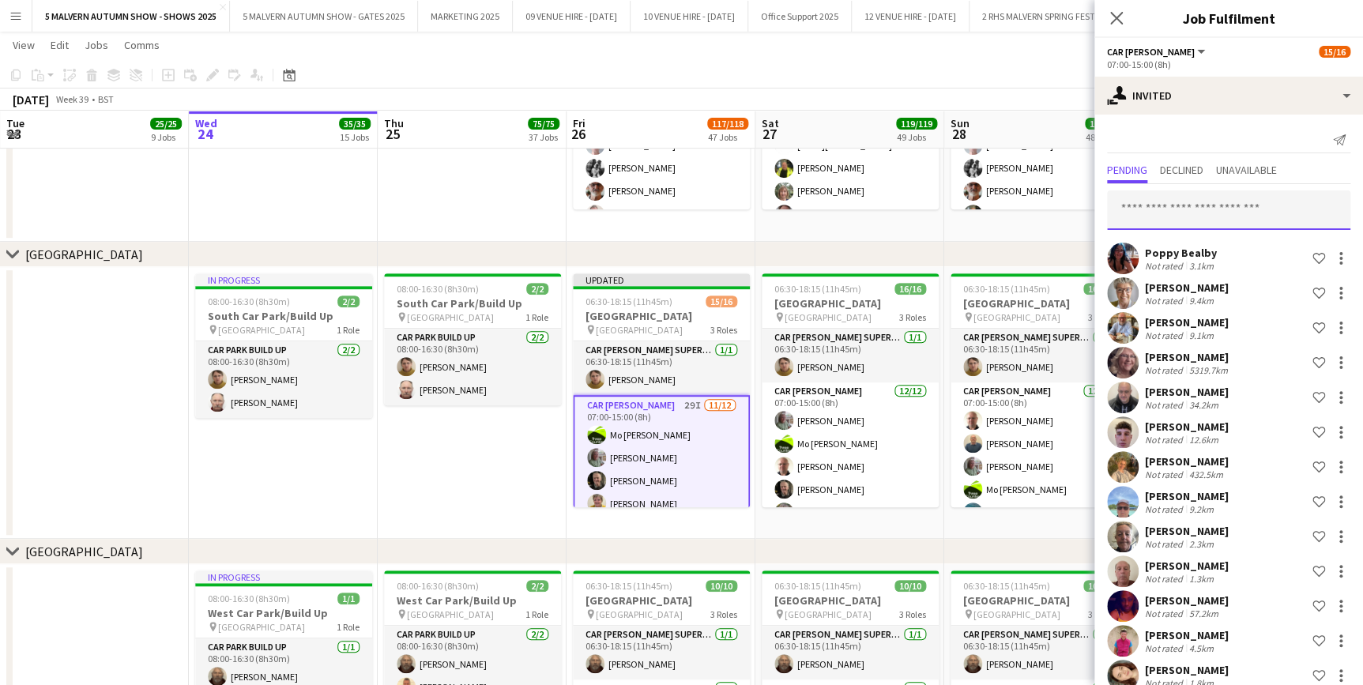
click at [1231, 211] on input "text" at bounding box center [1228, 210] width 243 height 40
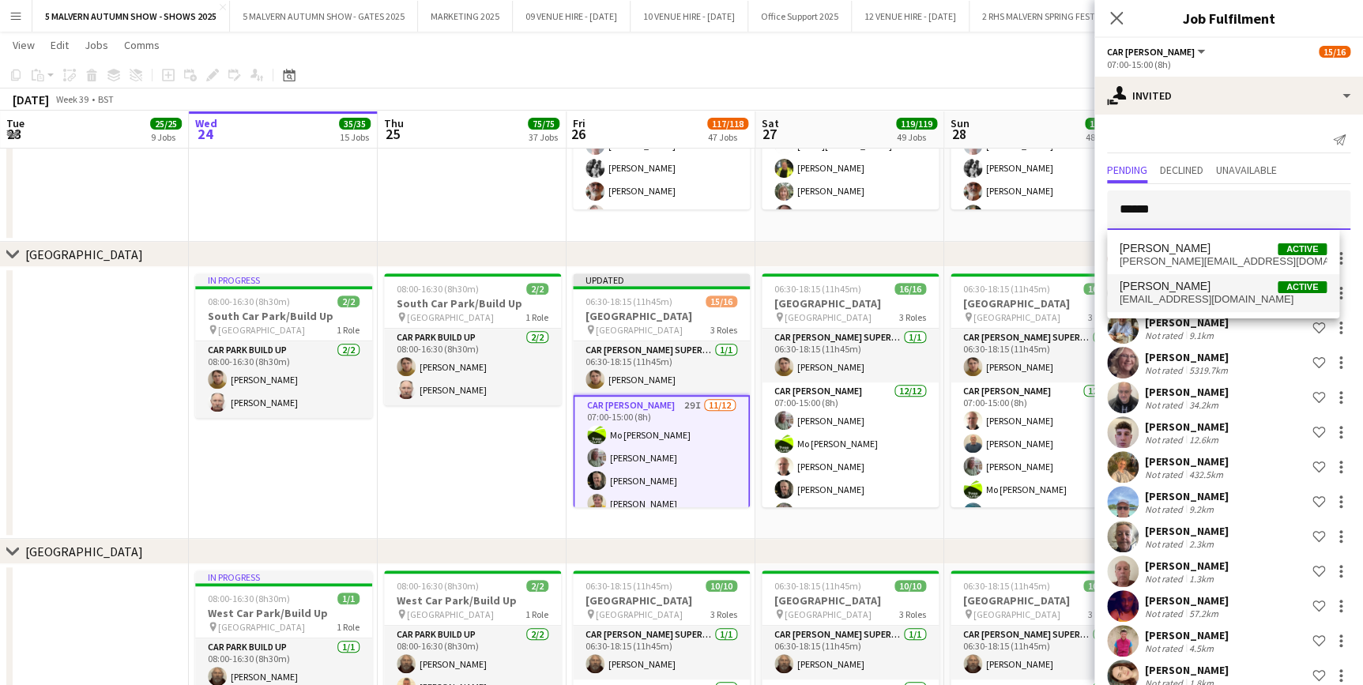
type input "******"
click at [1201, 281] on span "Millie Saunders Active" at bounding box center [1223, 286] width 207 height 13
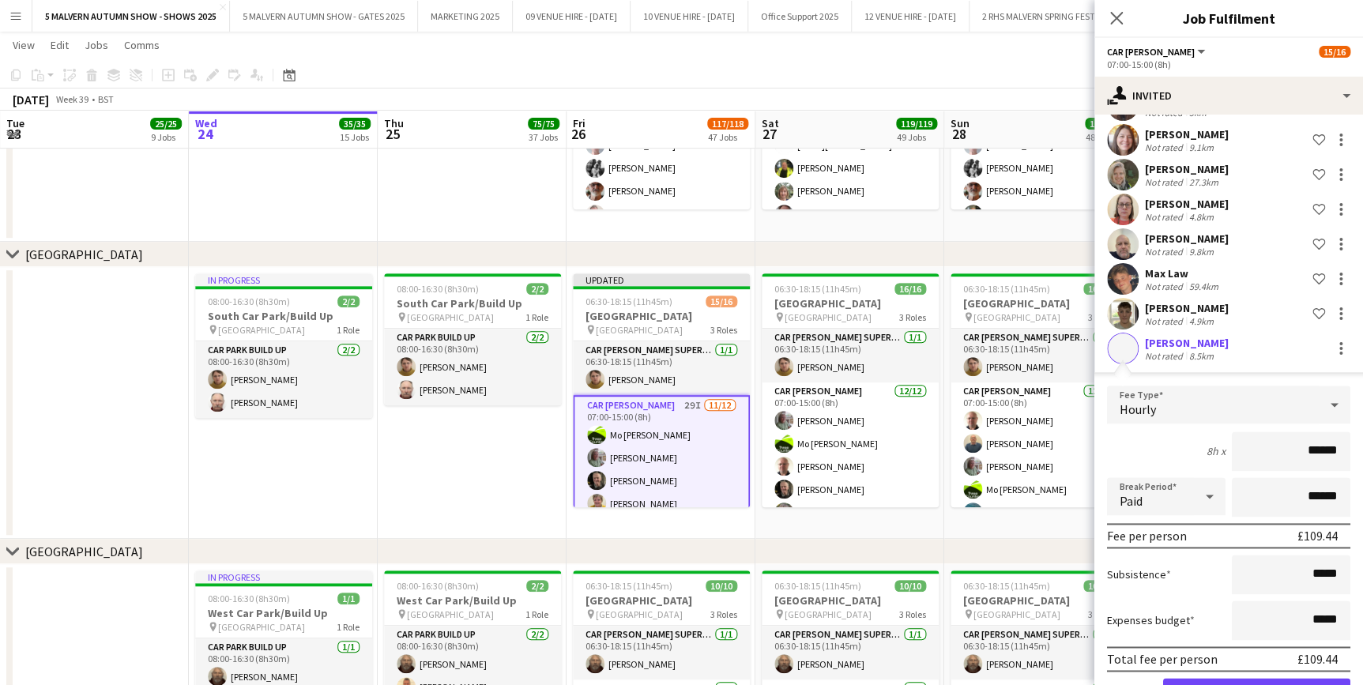
scroll to position [900, 0]
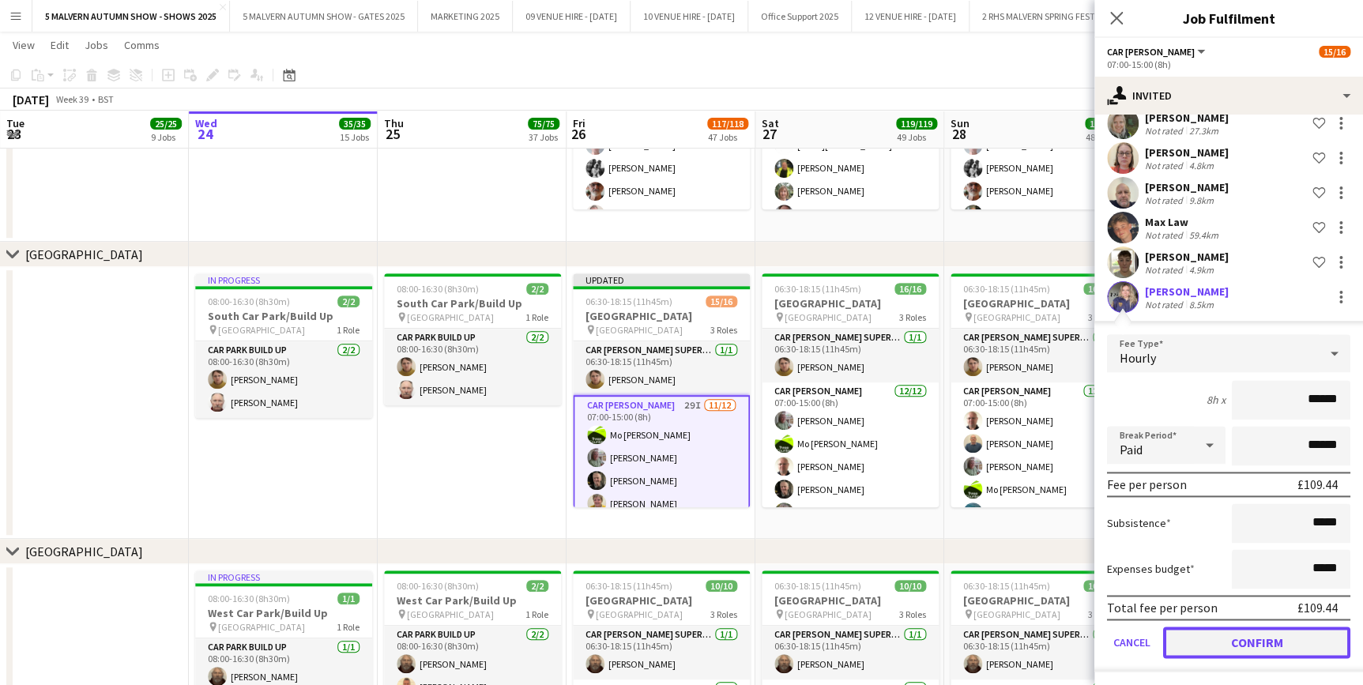
click at [1291, 634] on button "Confirm" at bounding box center [1256, 643] width 187 height 32
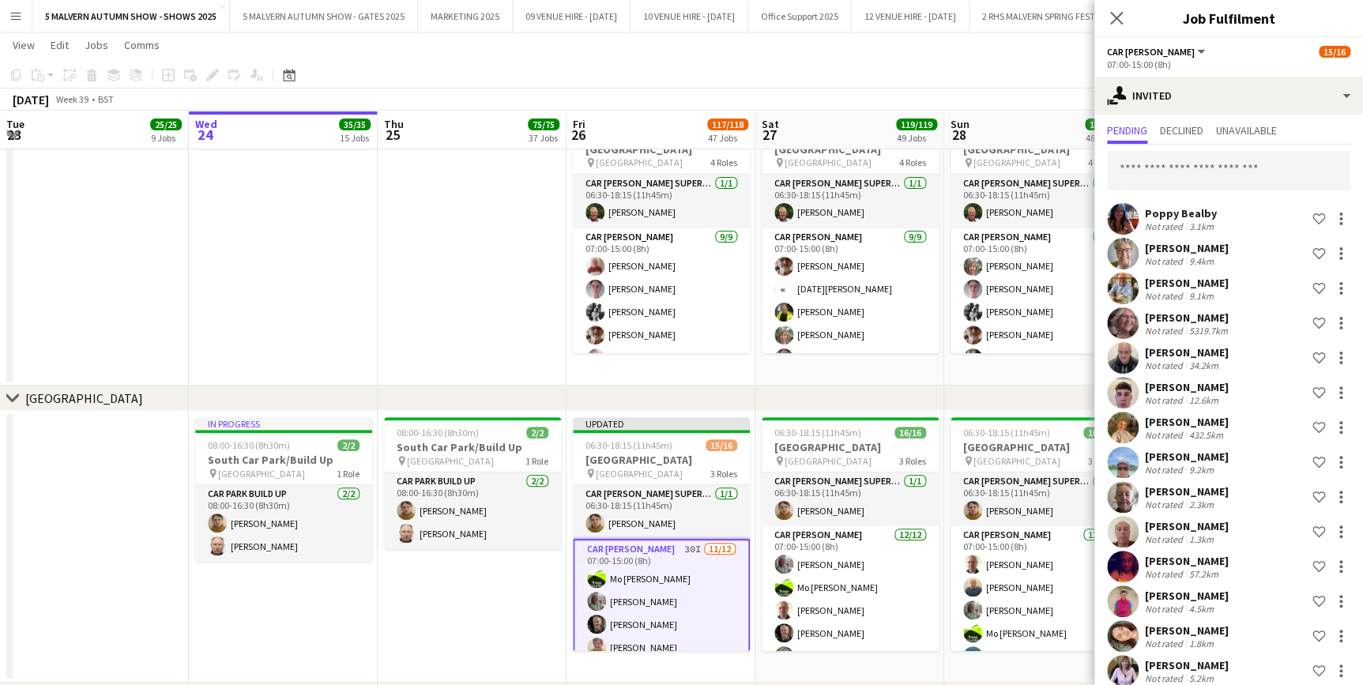
scroll to position [0, 0]
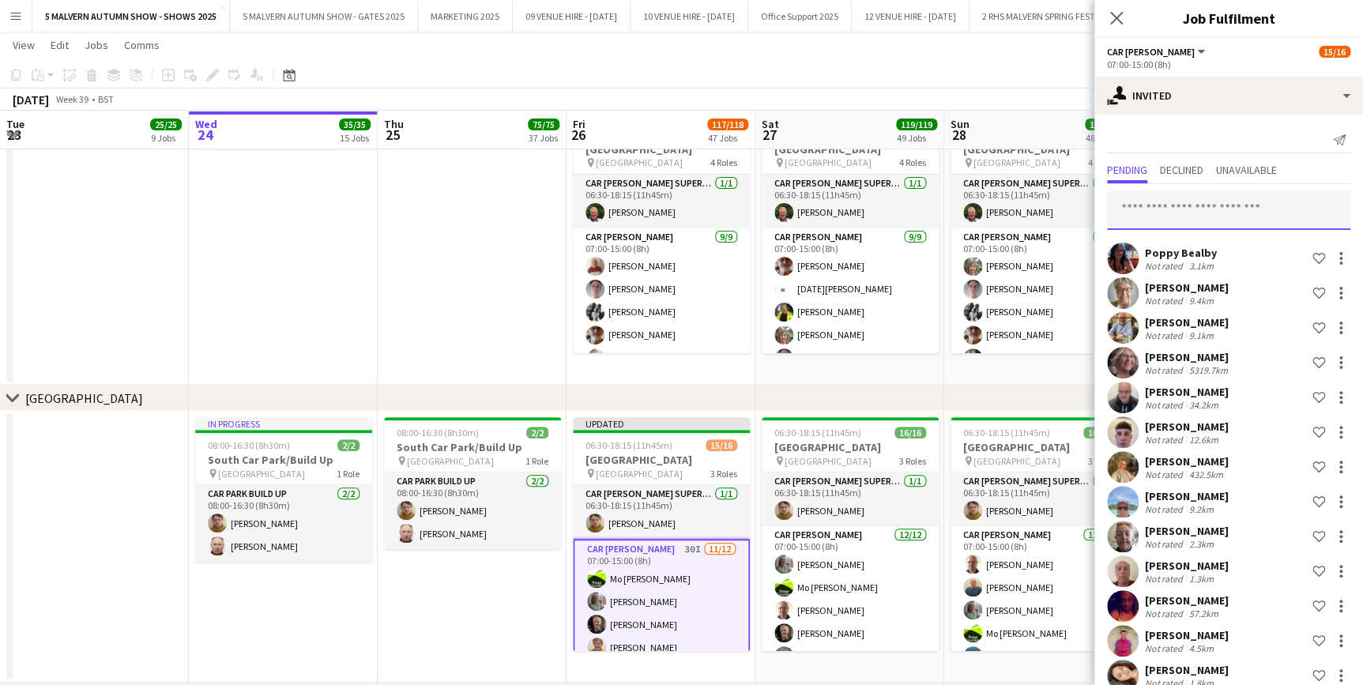
click at [1243, 216] on input "text" at bounding box center [1228, 210] width 243 height 40
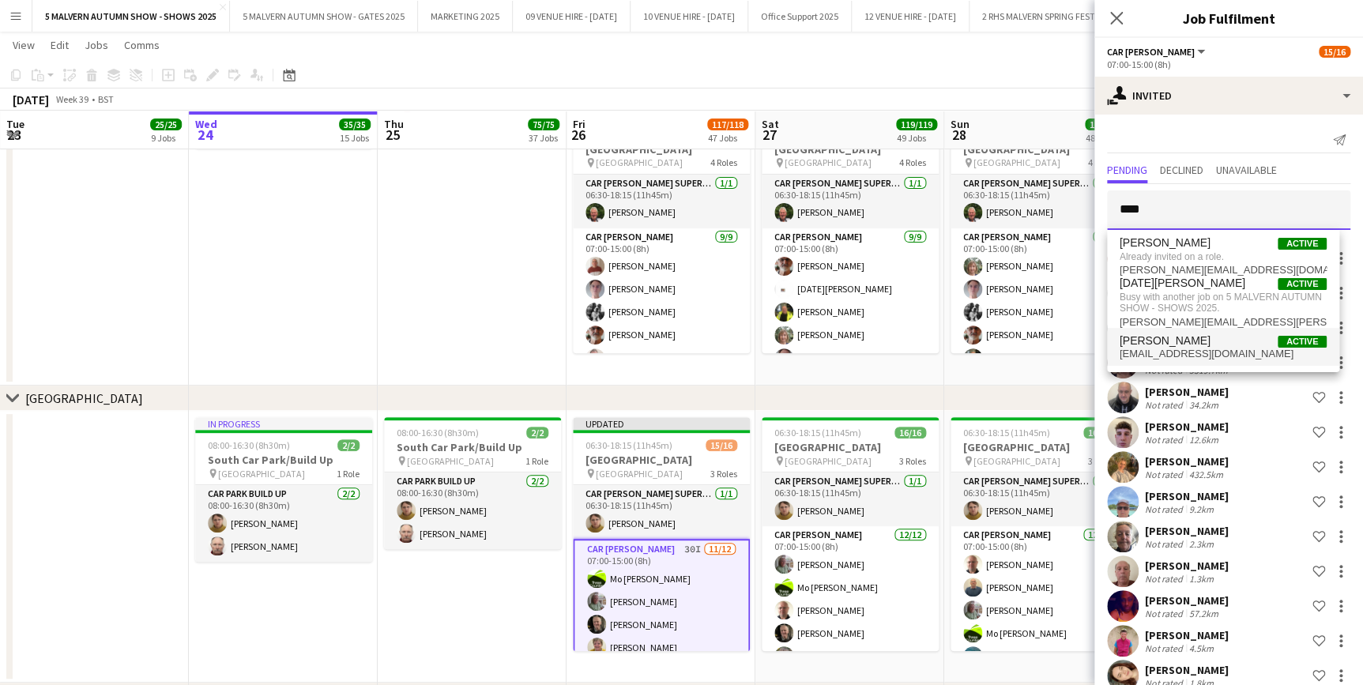
type input "****"
click at [1201, 353] on span "nikkiwilcox1966@hotmail.com" at bounding box center [1223, 354] width 207 height 13
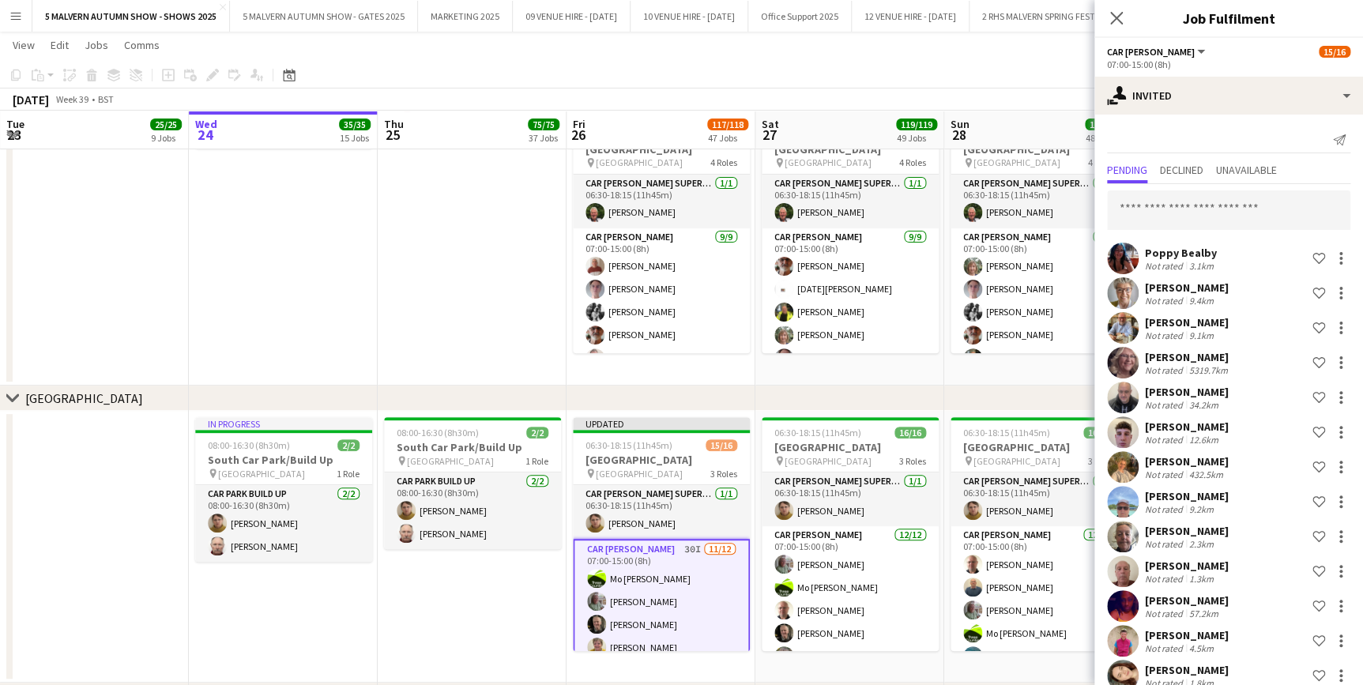
scroll to position [884, 0]
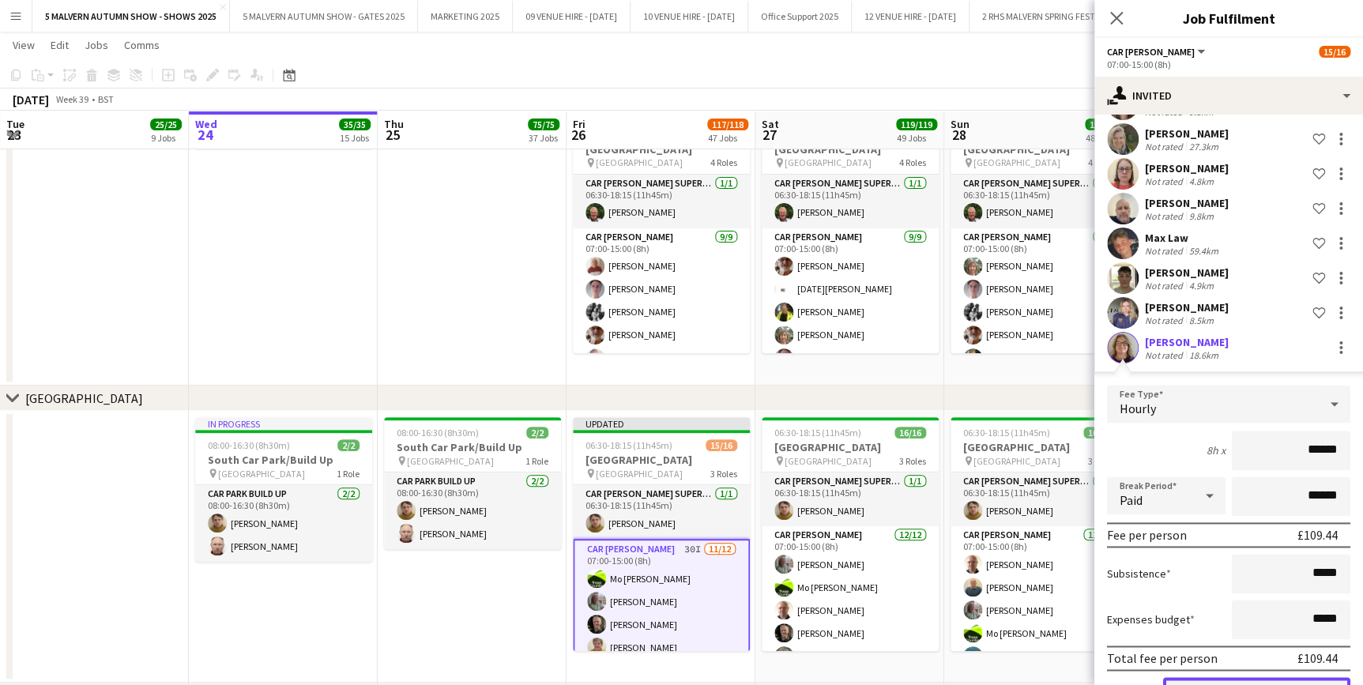
click at [1268, 678] on button "Confirm" at bounding box center [1256, 693] width 187 height 32
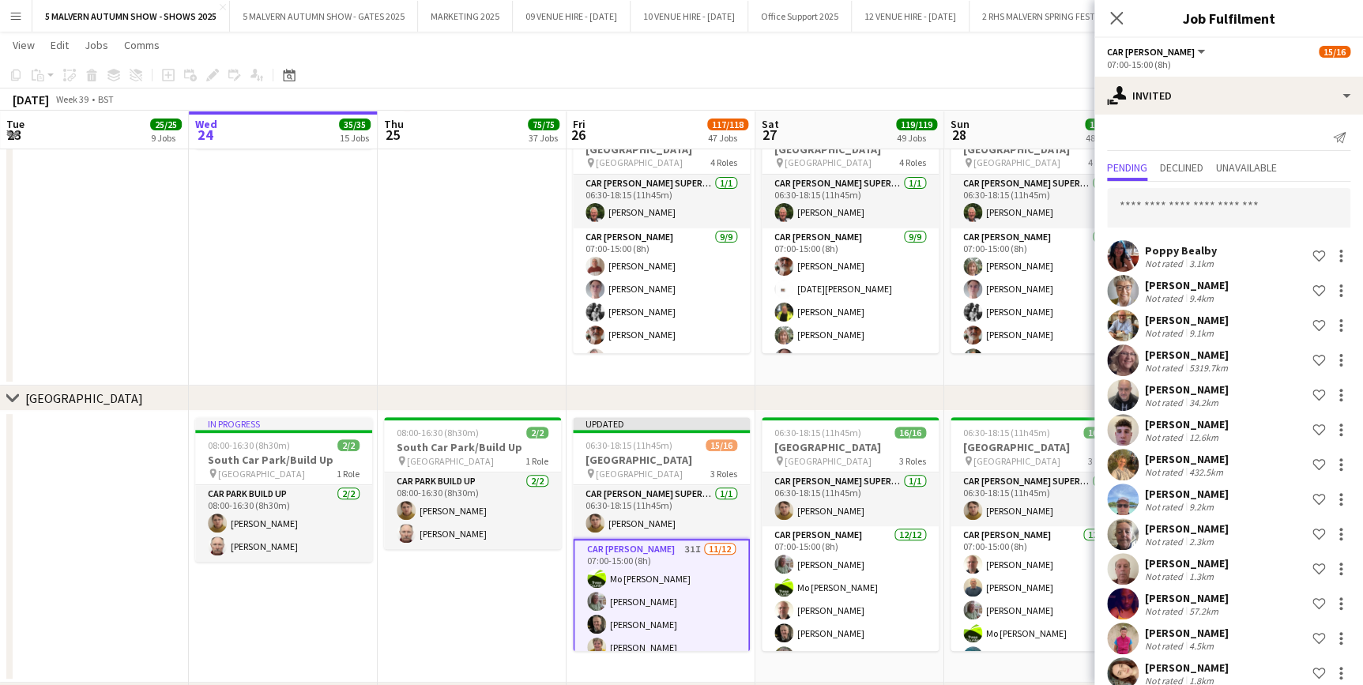
scroll to position [0, 0]
click at [1238, 204] on input "text" at bounding box center [1228, 210] width 243 height 40
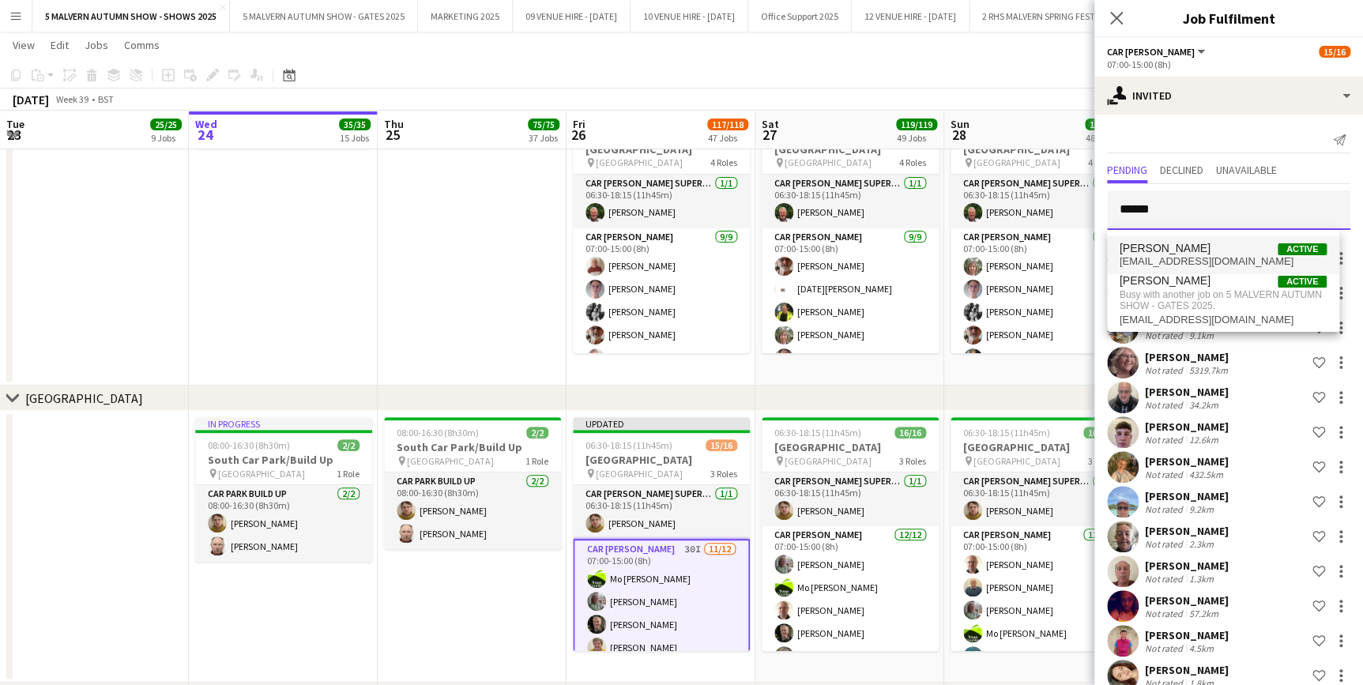
type input "******"
click at [1214, 258] on span "oliviablandford06@gmail.com" at bounding box center [1223, 261] width 207 height 13
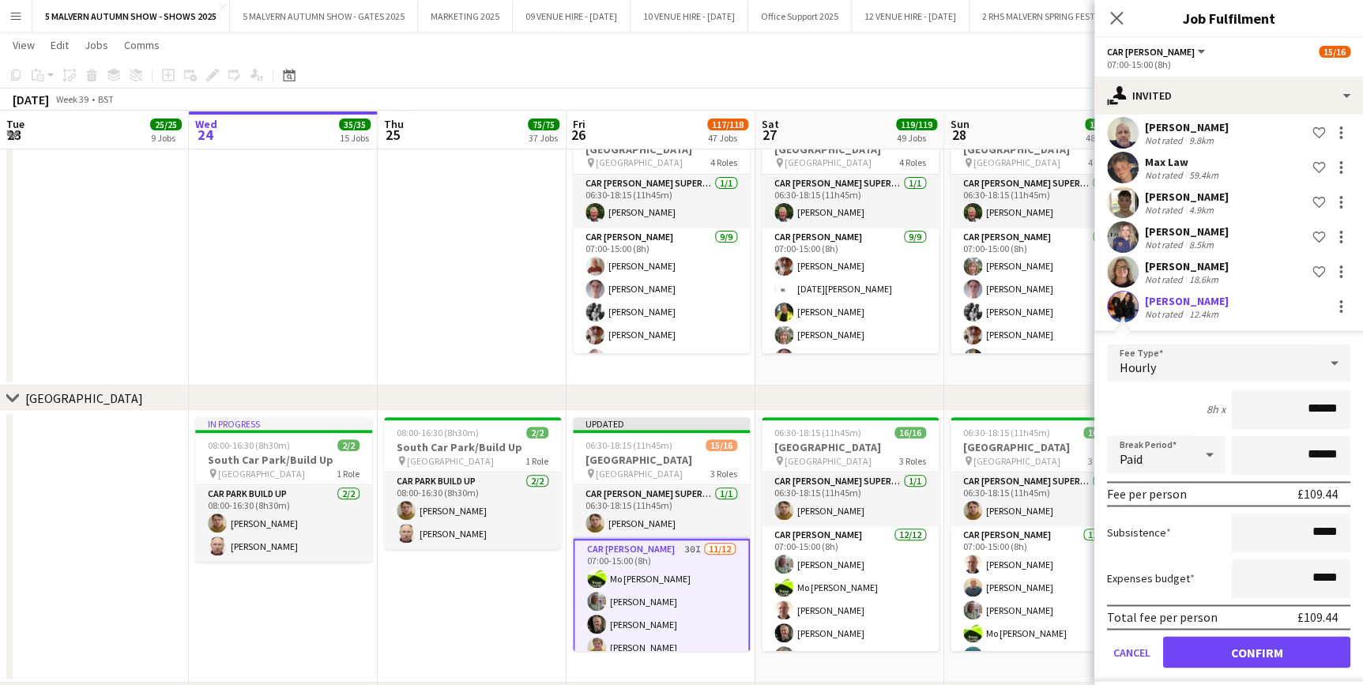
scroll to position [970, 0]
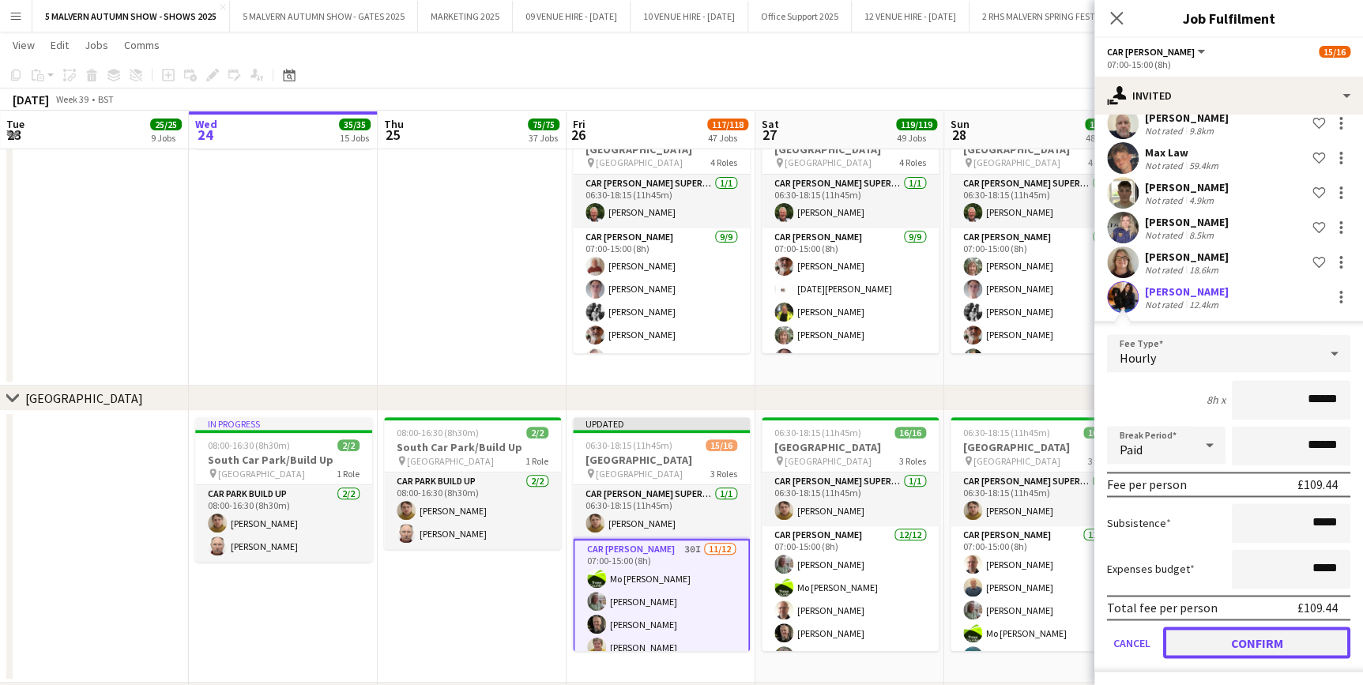
click at [1253, 633] on button "Confirm" at bounding box center [1256, 643] width 187 height 32
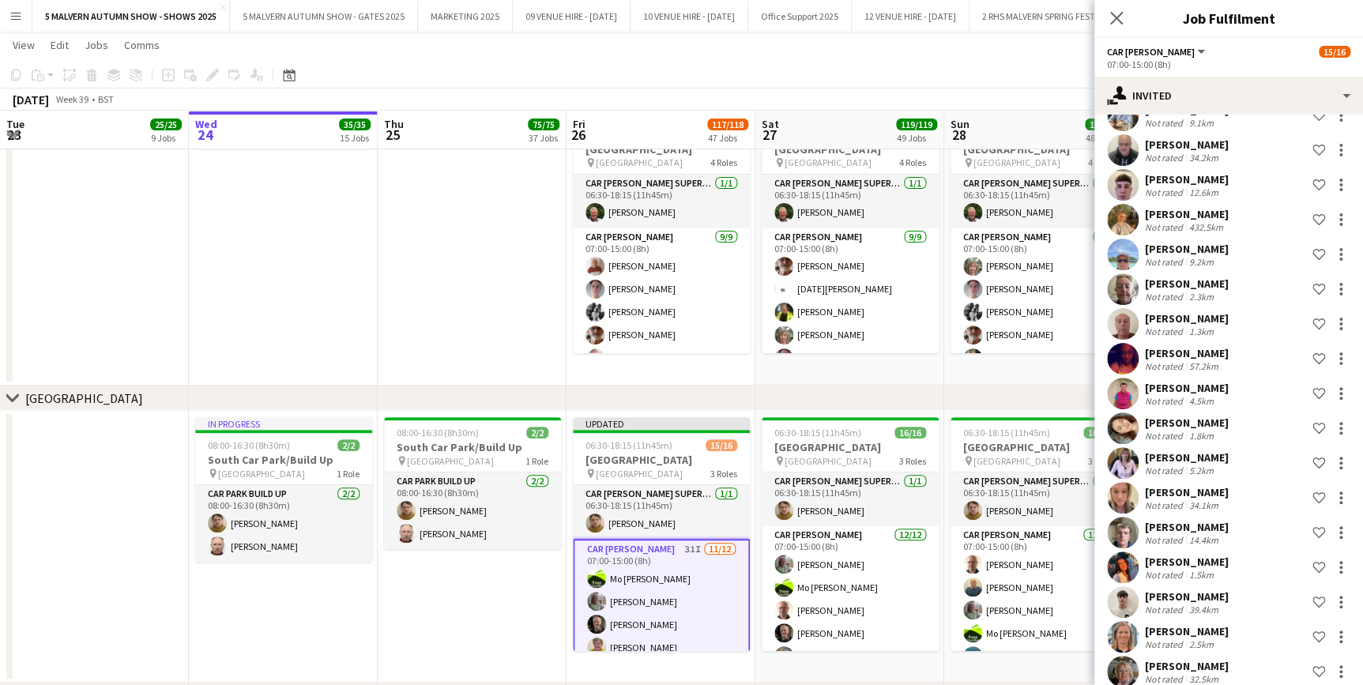
scroll to position [75, 0]
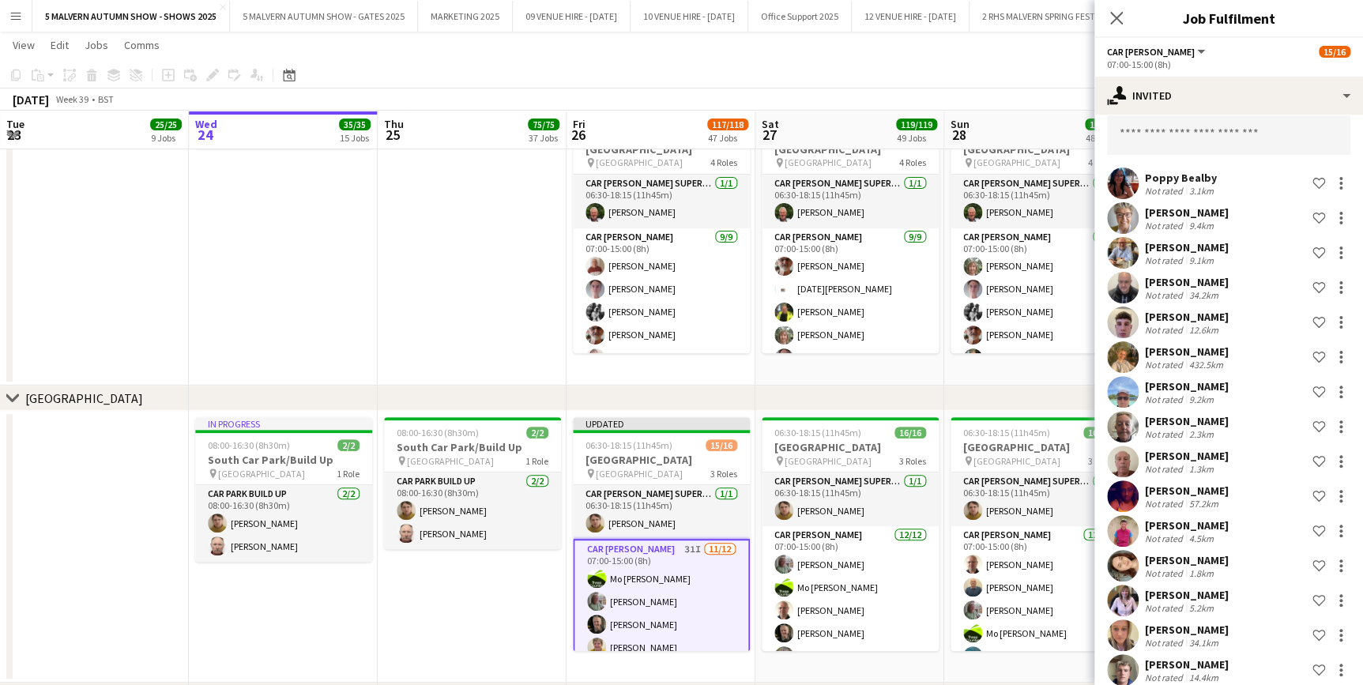
click at [874, 375] on app-date-cell "06:00-08:30 (2h30m) 1/1 Yellow Road pin Lyn Downes Way 1 Role Car Parker 1/1 06…" at bounding box center [850, 192] width 189 height 389
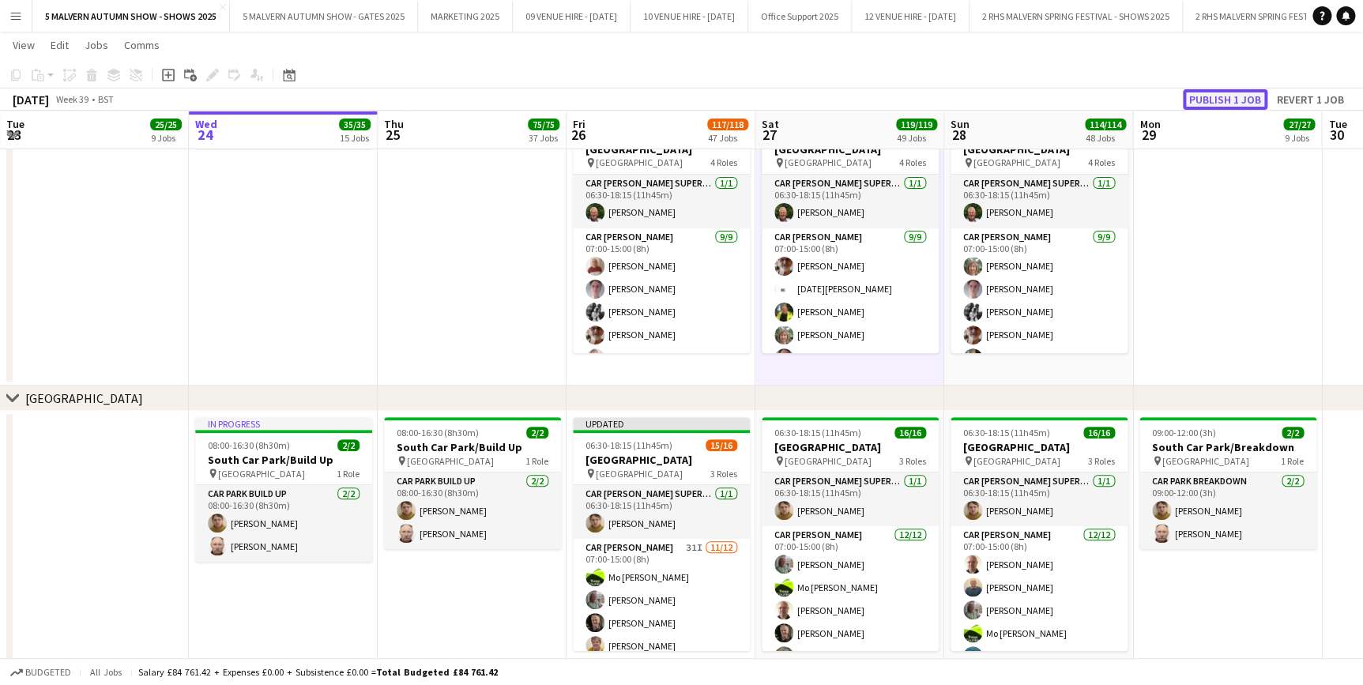
click at [1253, 94] on button "Publish 1 job" at bounding box center [1225, 99] width 85 height 21
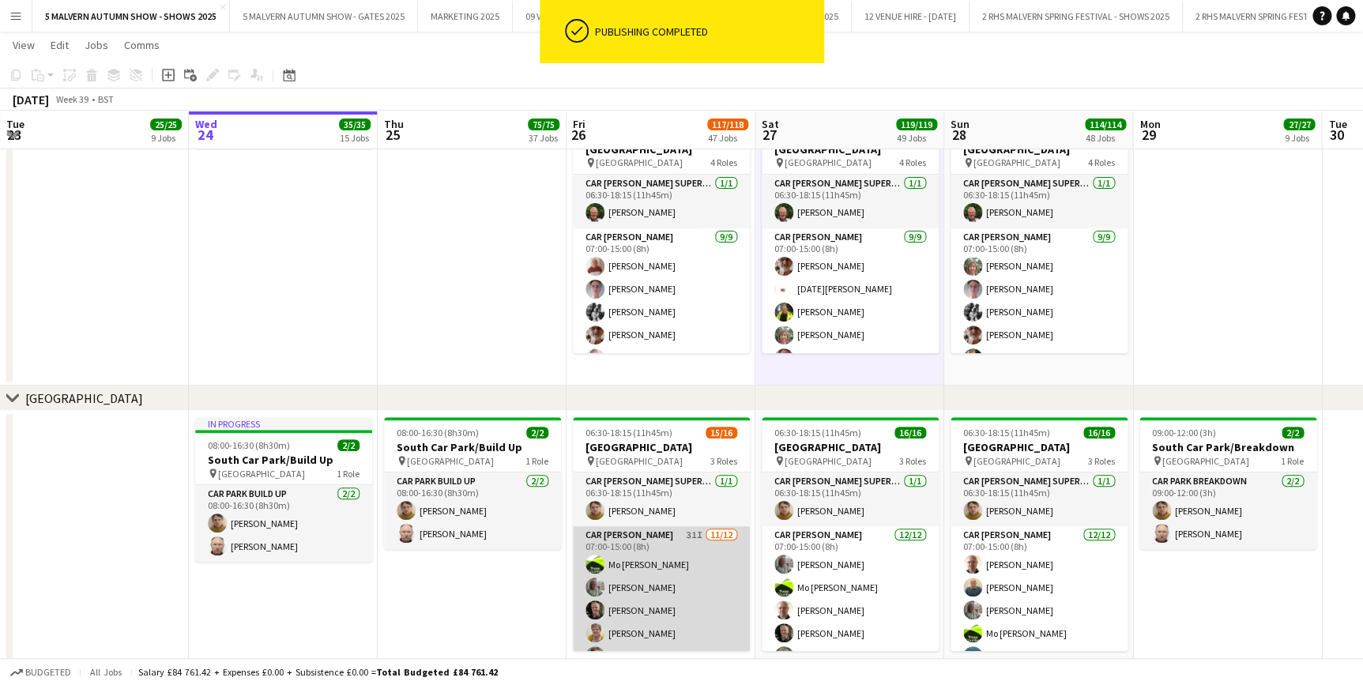
click at [653, 549] on app-card-role "Car Parker 31I 11/12 07:00-15:00 (8h) Mo Cossali-Francis Theresa Pace-Bardon Ja…" at bounding box center [661, 679] width 177 height 306
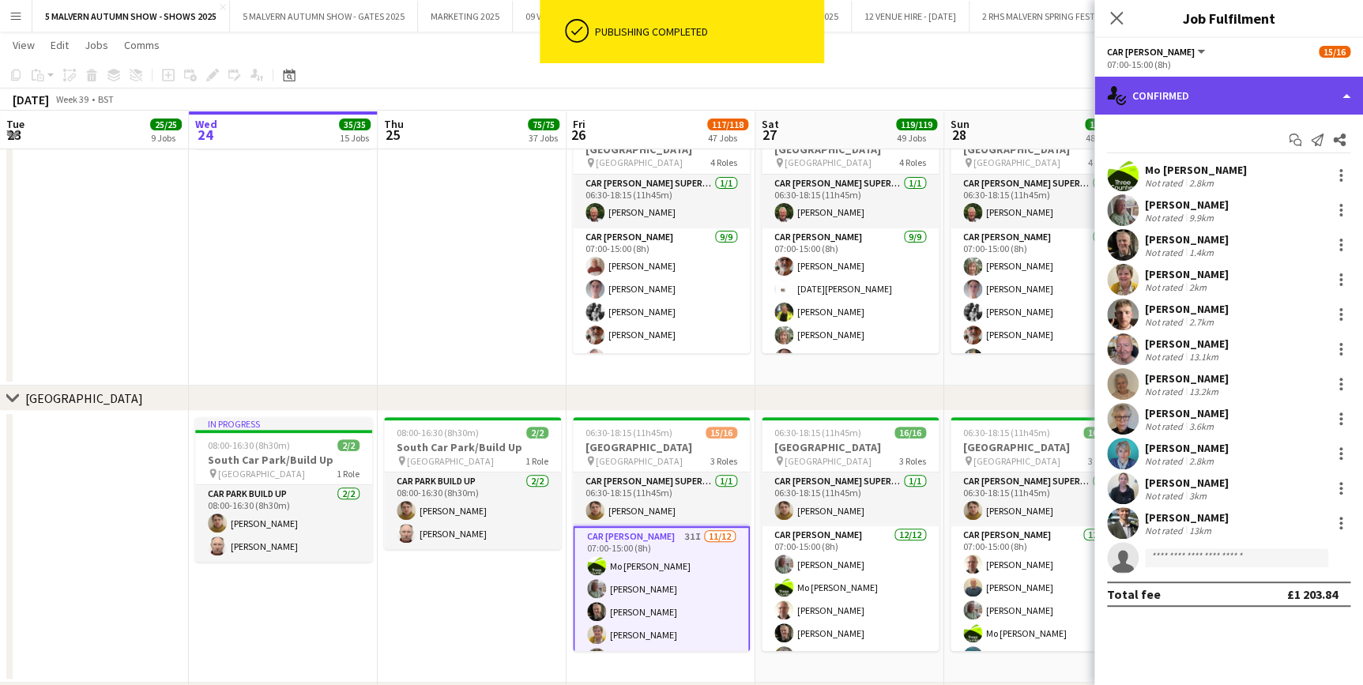
click at [1231, 86] on div "single-neutral-actions-check-2 Confirmed" at bounding box center [1229, 96] width 269 height 38
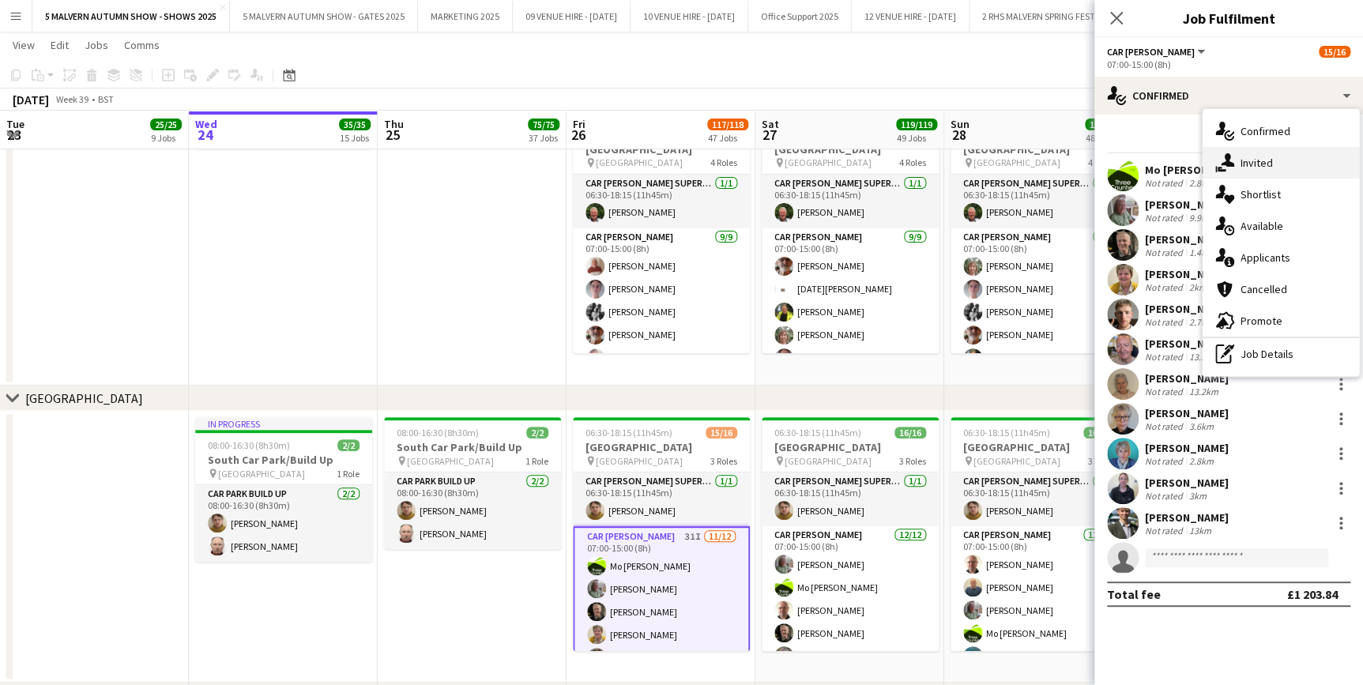
click at [1246, 164] on span "Invited" at bounding box center [1257, 163] width 32 height 14
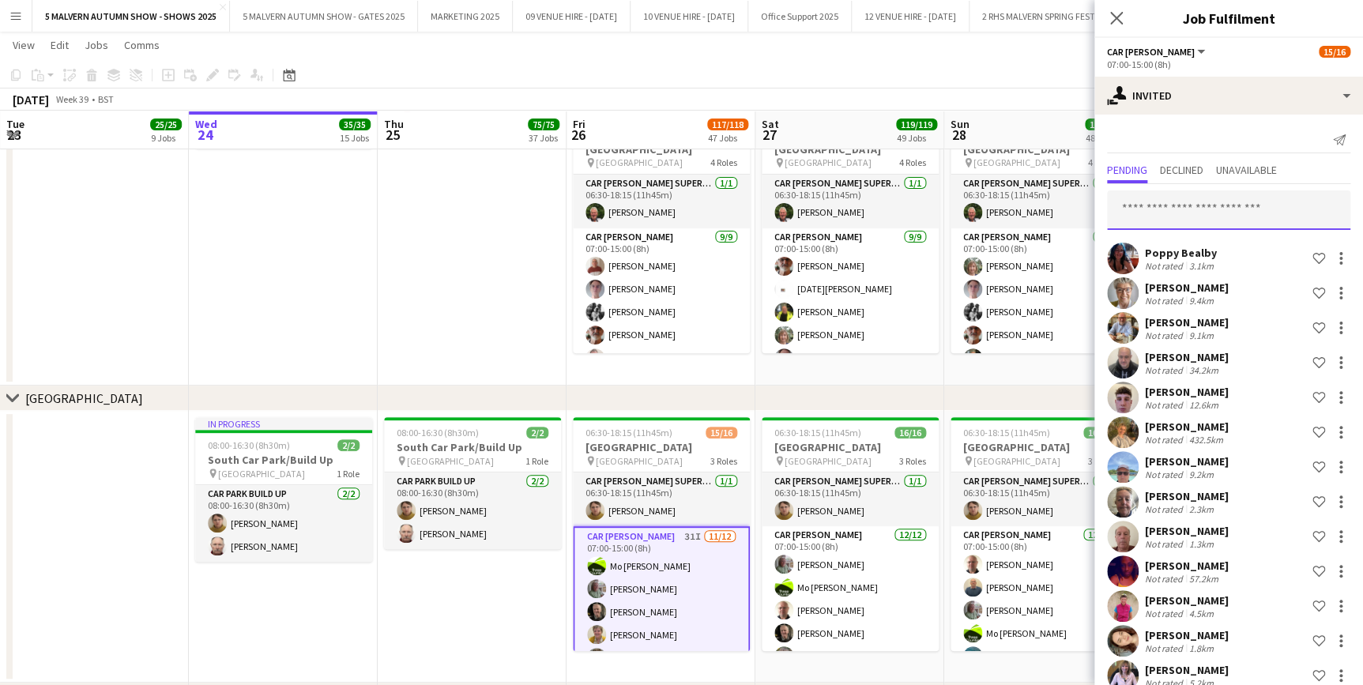
click at [1154, 218] on input "text" at bounding box center [1228, 210] width 243 height 40
type input "****"
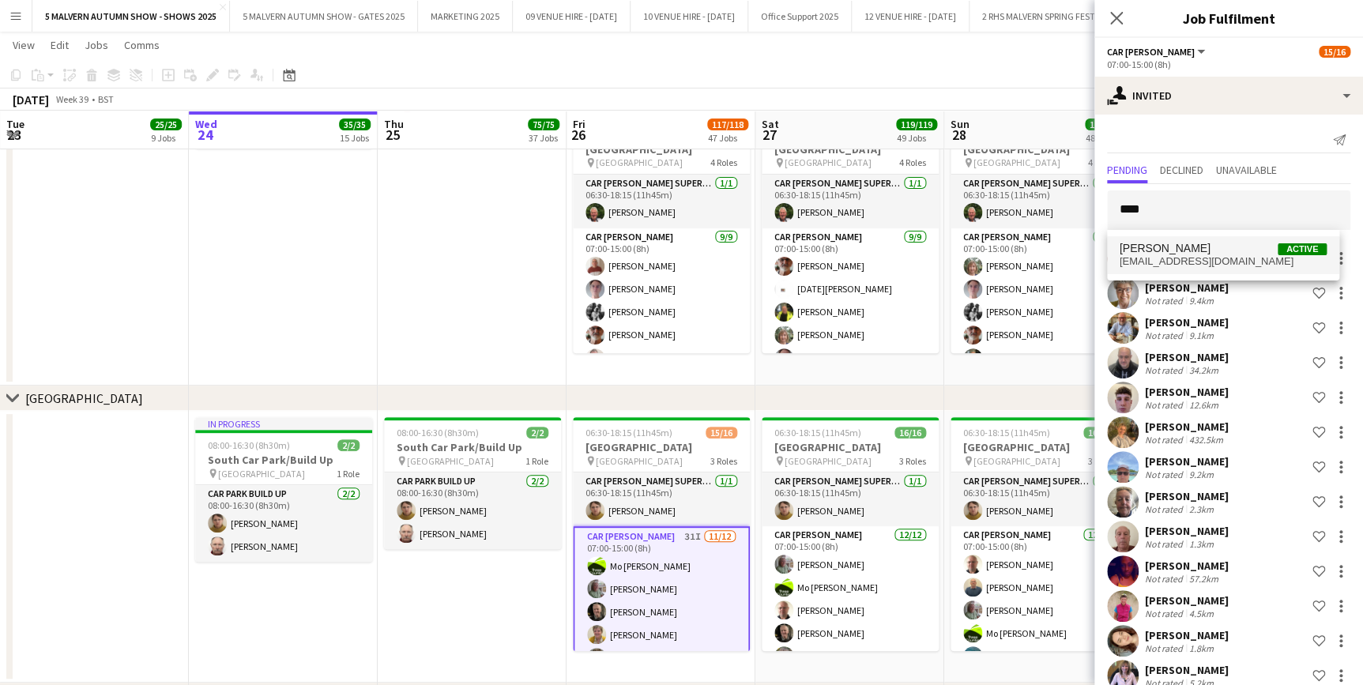
click at [1222, 254] on span "owen dawson Active" at bounding box center [1223, 248] width 207 height 13
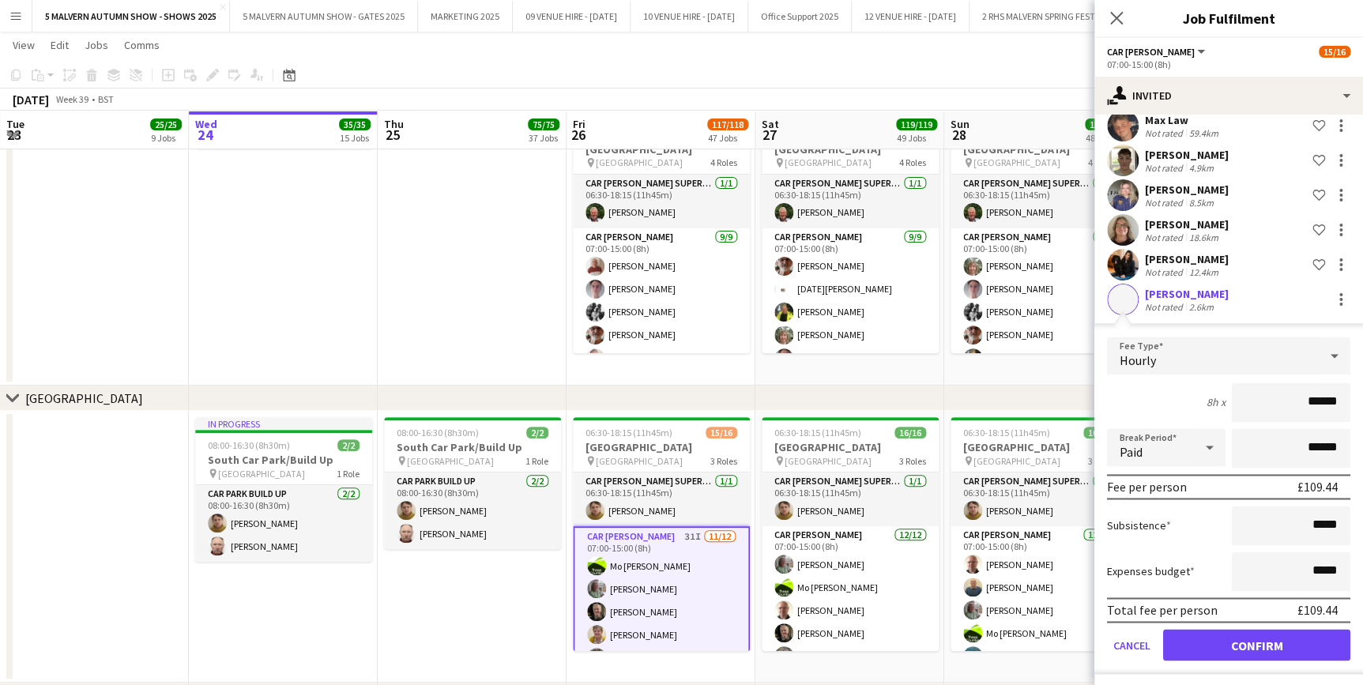
scroll to position [970, 0]
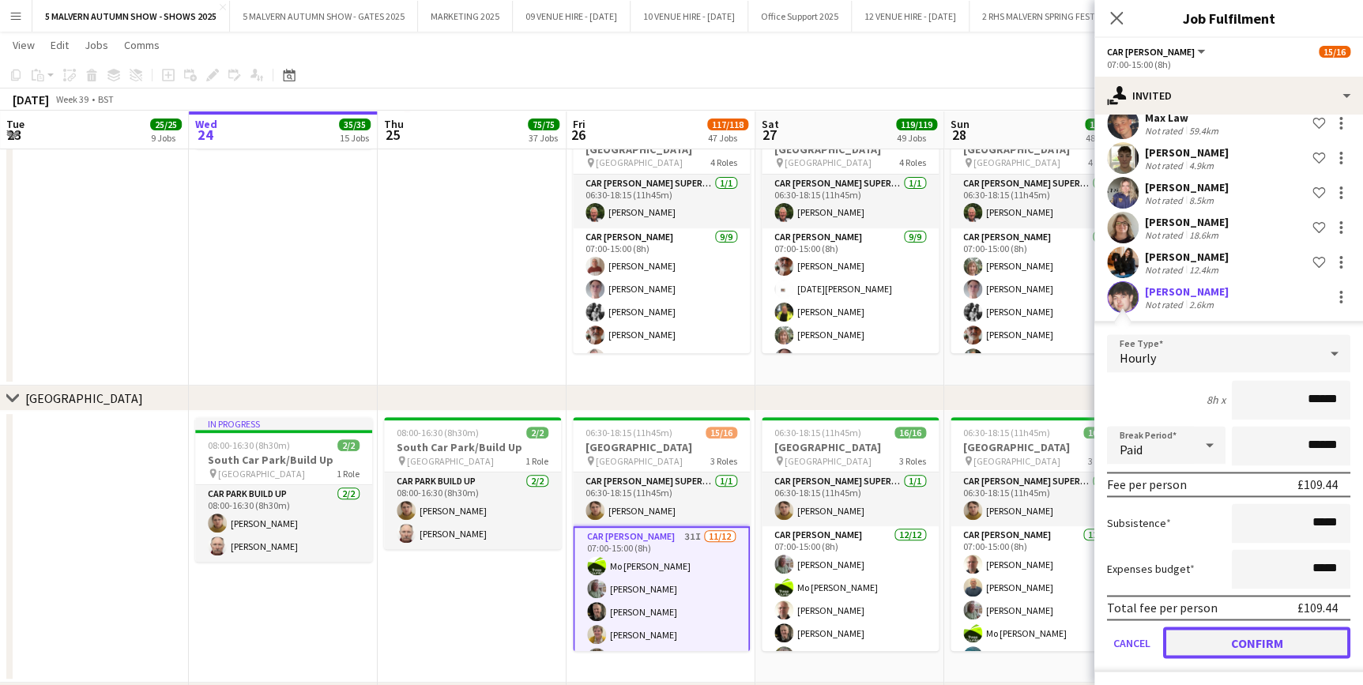
click at [1286, 630] on button "Confirm" at bounding box center [1256, 643] width 187 height 32
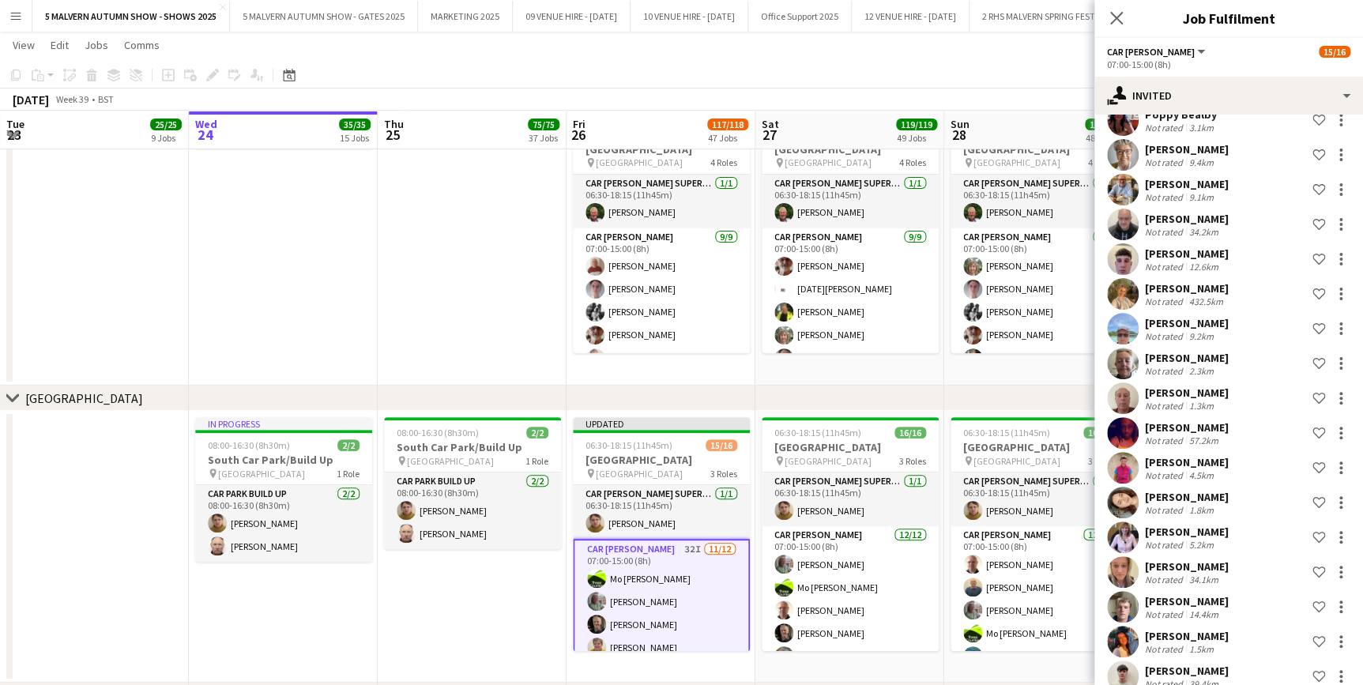
scroll to position [0, 0]
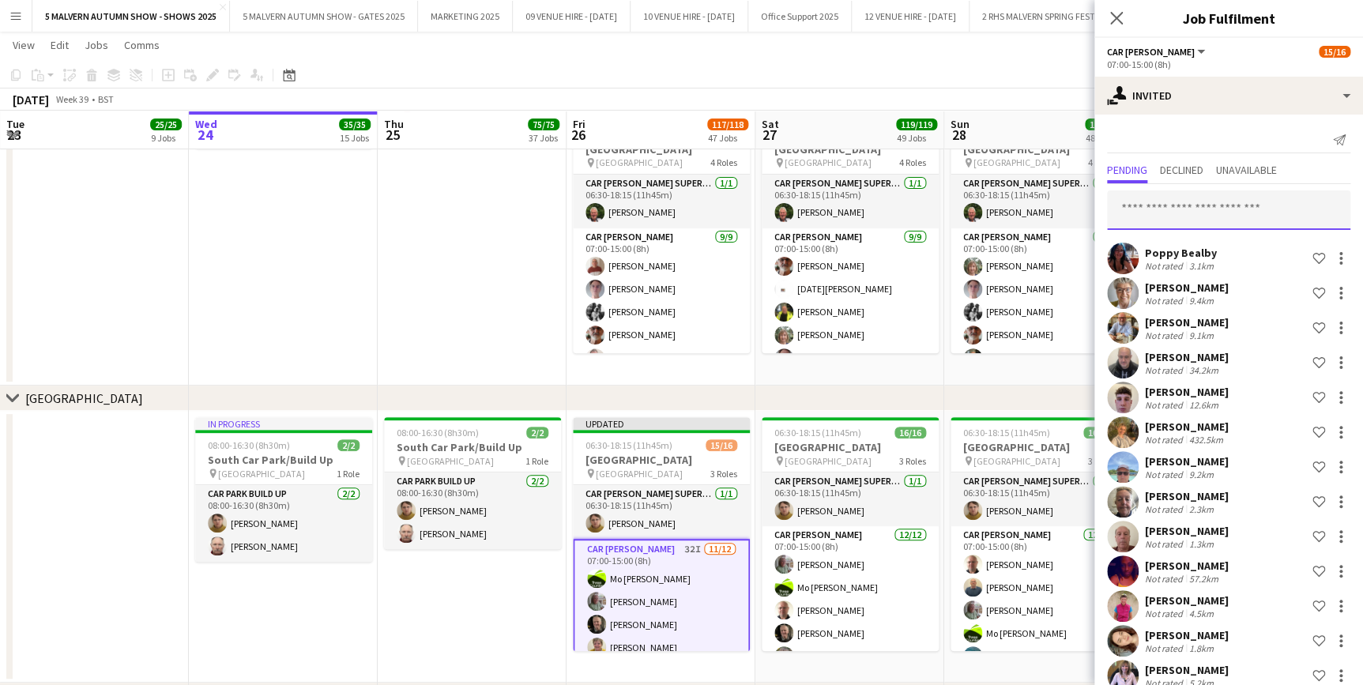
click at [1237, 216] on input "text" at bounding box center [1228, 210] width 243 height 40
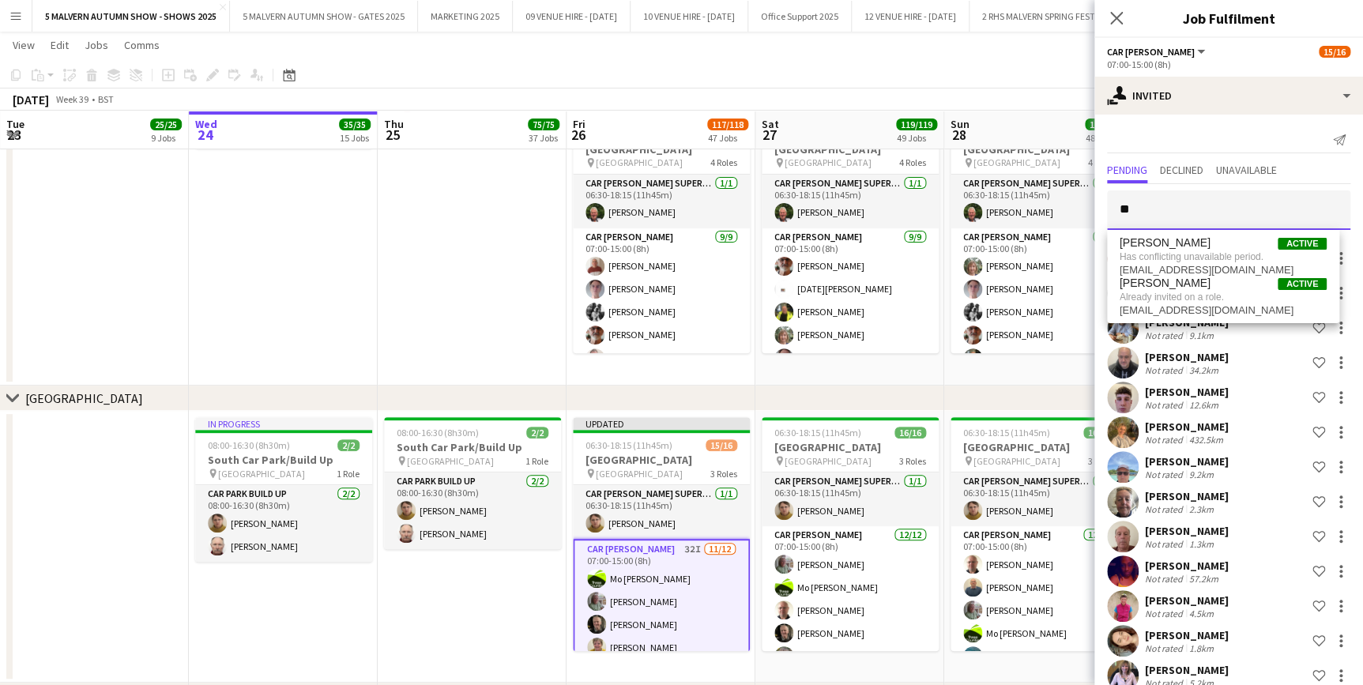
type input "*"
type input "*****"
click at [1240, 285] on span "Poppy Bolton-Lake Active" at bounding box center [1223, 288] width 207 height 13
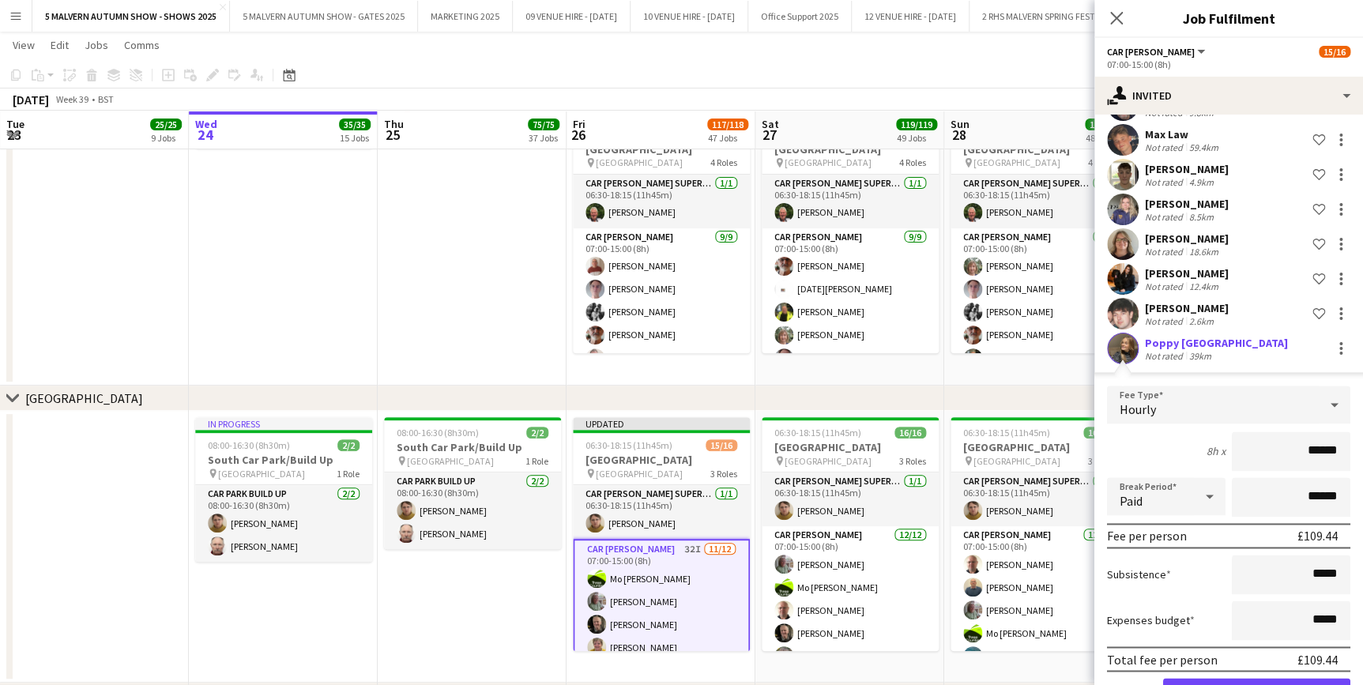
scroll to position [1004, 0]
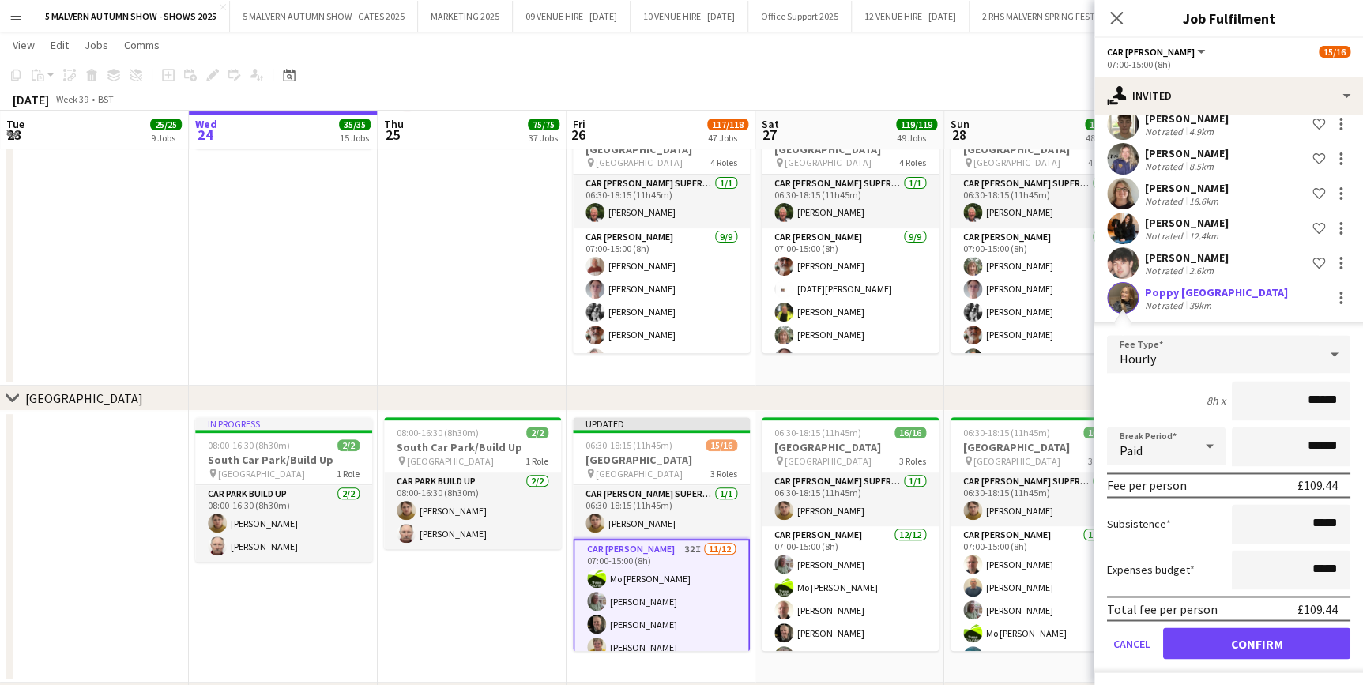
click at [1242, 620] on form "Fee Type Hourly 8h x ****** Break Period Paid ****** Fee per person £109.44 Sub…" at bounding box center [1229, 504] width 269 height 338
click at [1240, 637] on button "Confirm" at bounding box center [1256, 644] width 187 height 32
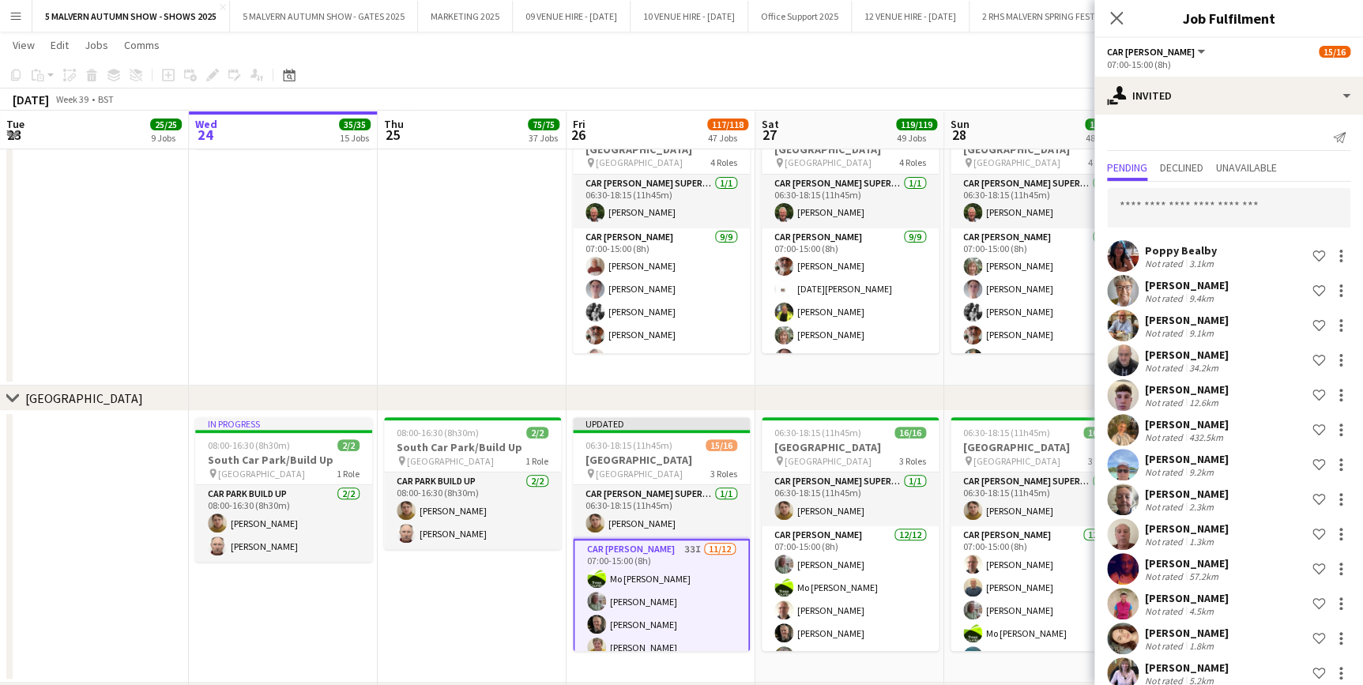
scroll to position [0, 0]
click at [1243, 206] on input "text" at bounding box center [1228, 210] width 243 height 40
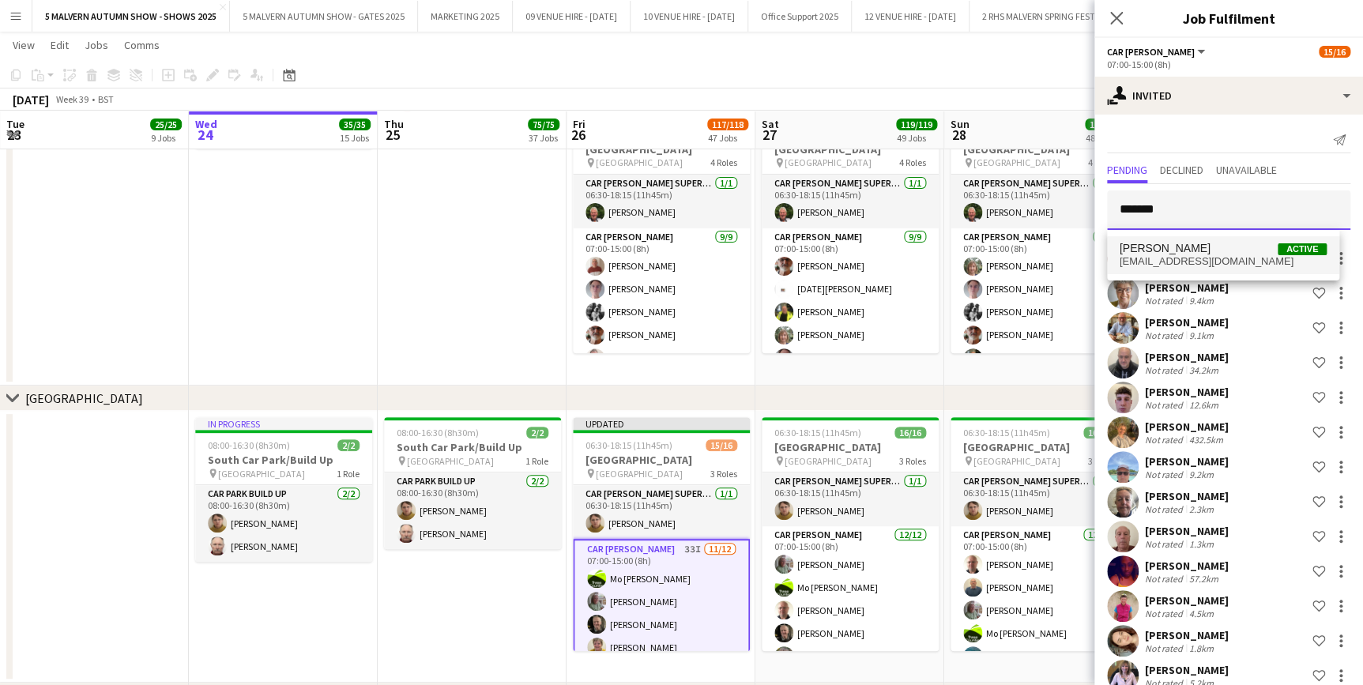
type input "*******"
click at [1185, 273] on mat-option "Rebecca Maund Active rebeccamaund@btinternet.com" at bounding box center [1223, 255] width 232 height 38
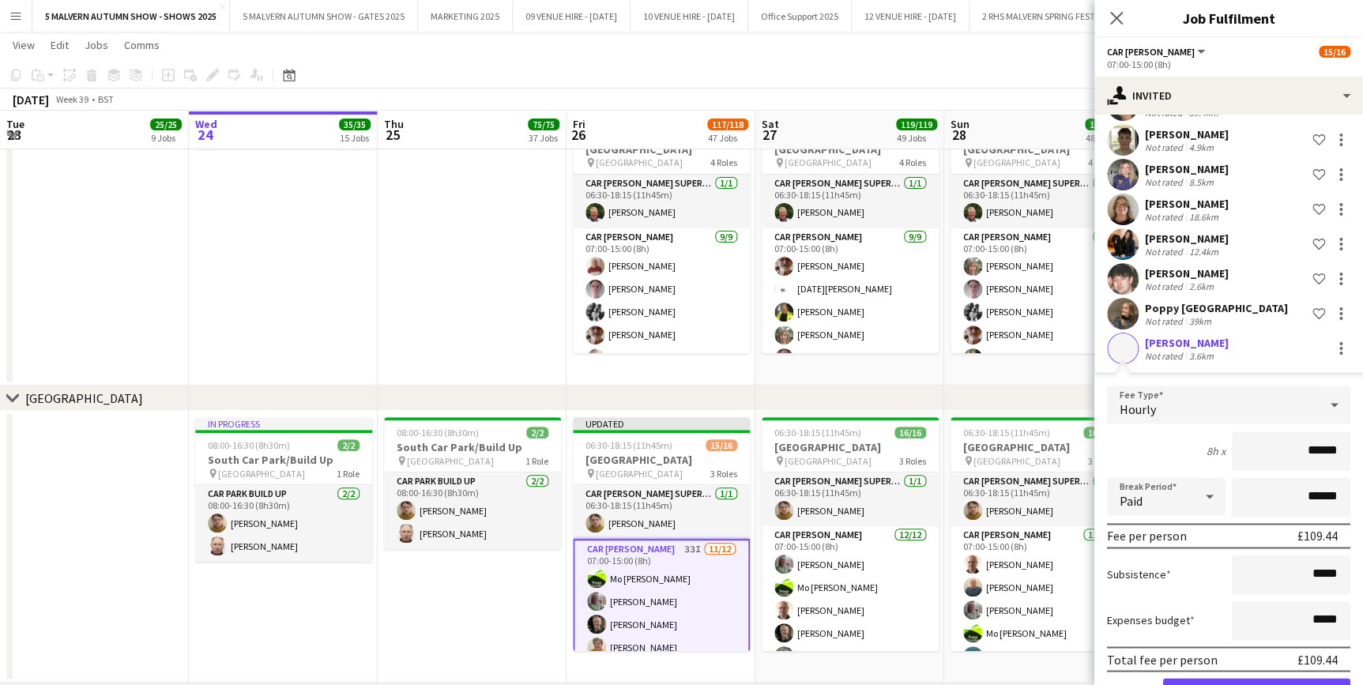
scroll to position [1039, 0]
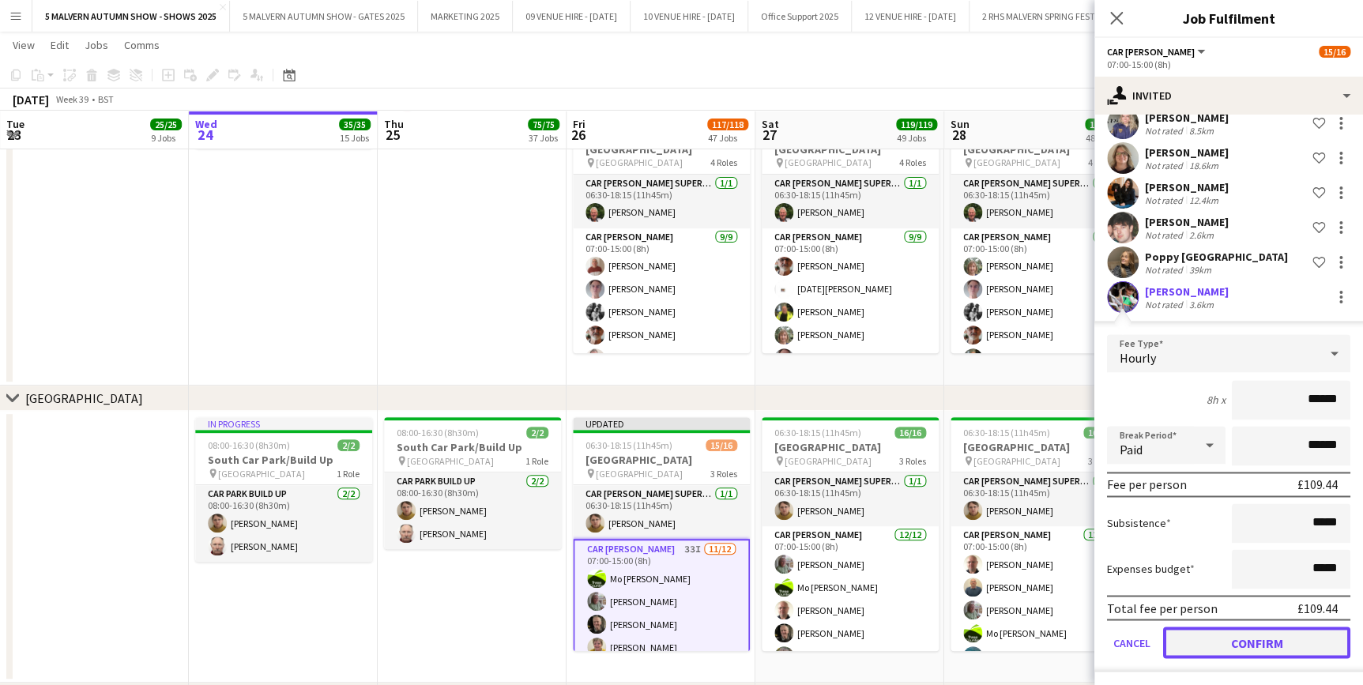
click at [1281, 646] on button "Confirm" at bounding box center [1256, 643] width 187 height 32
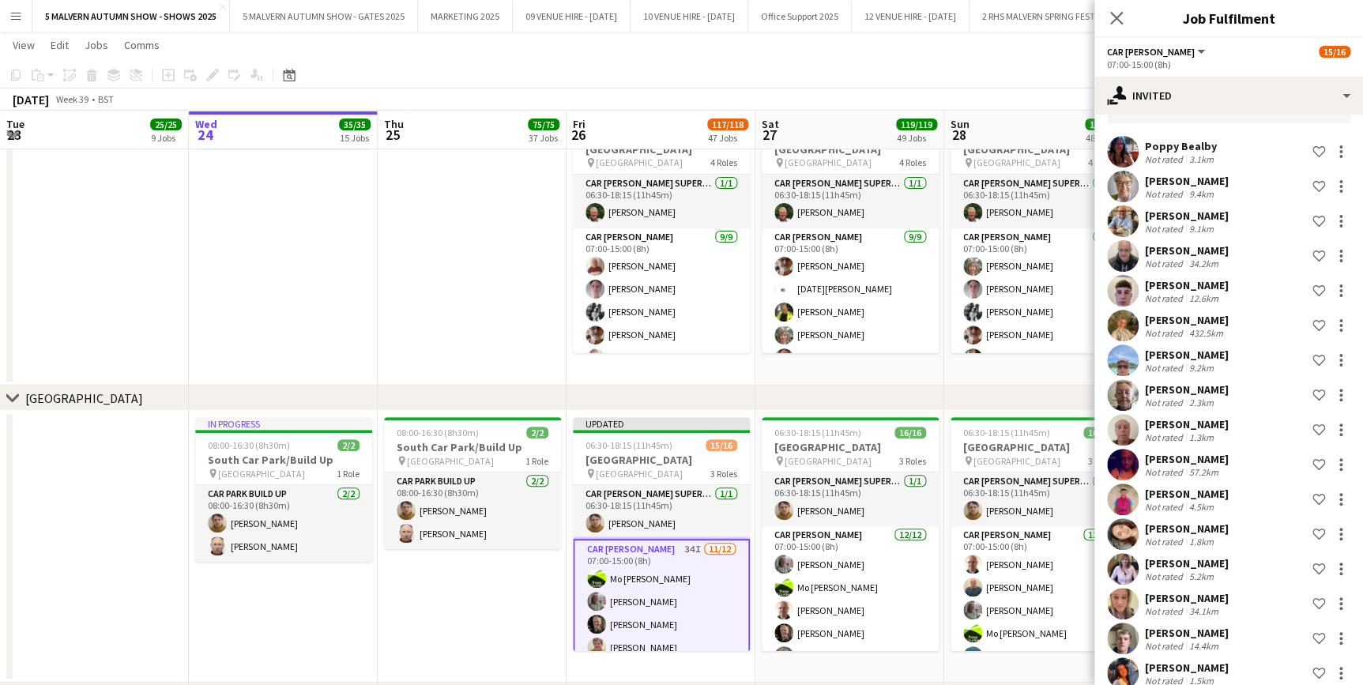
scroll to position [0, 0]
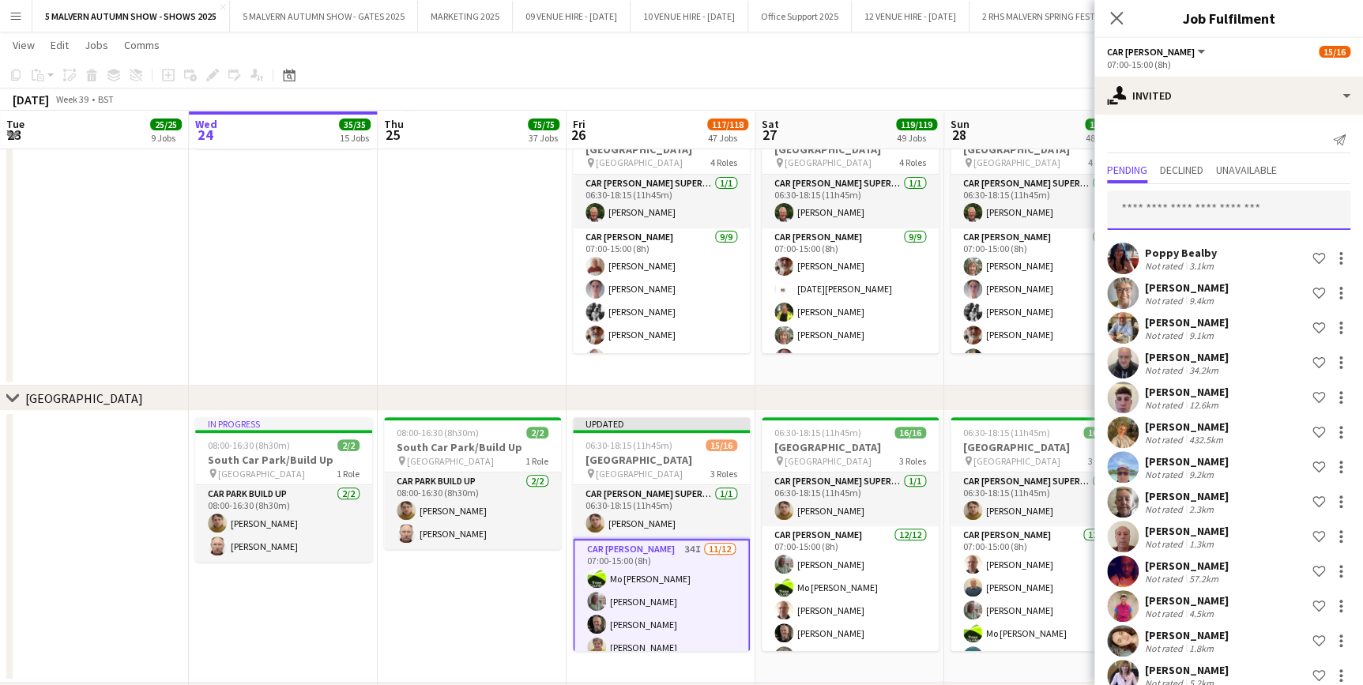
click at [1257, 204] on input "text" at bounding box center [1228, 210] width 243 height 40
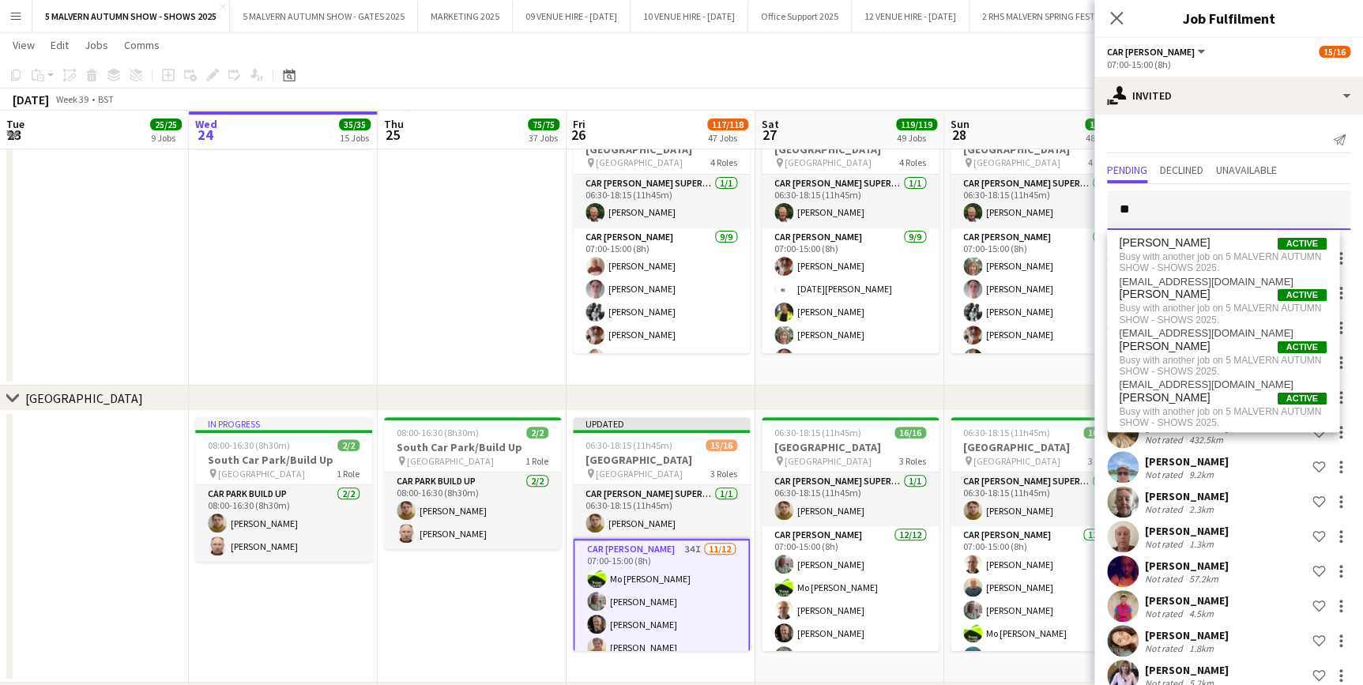
type input "*"
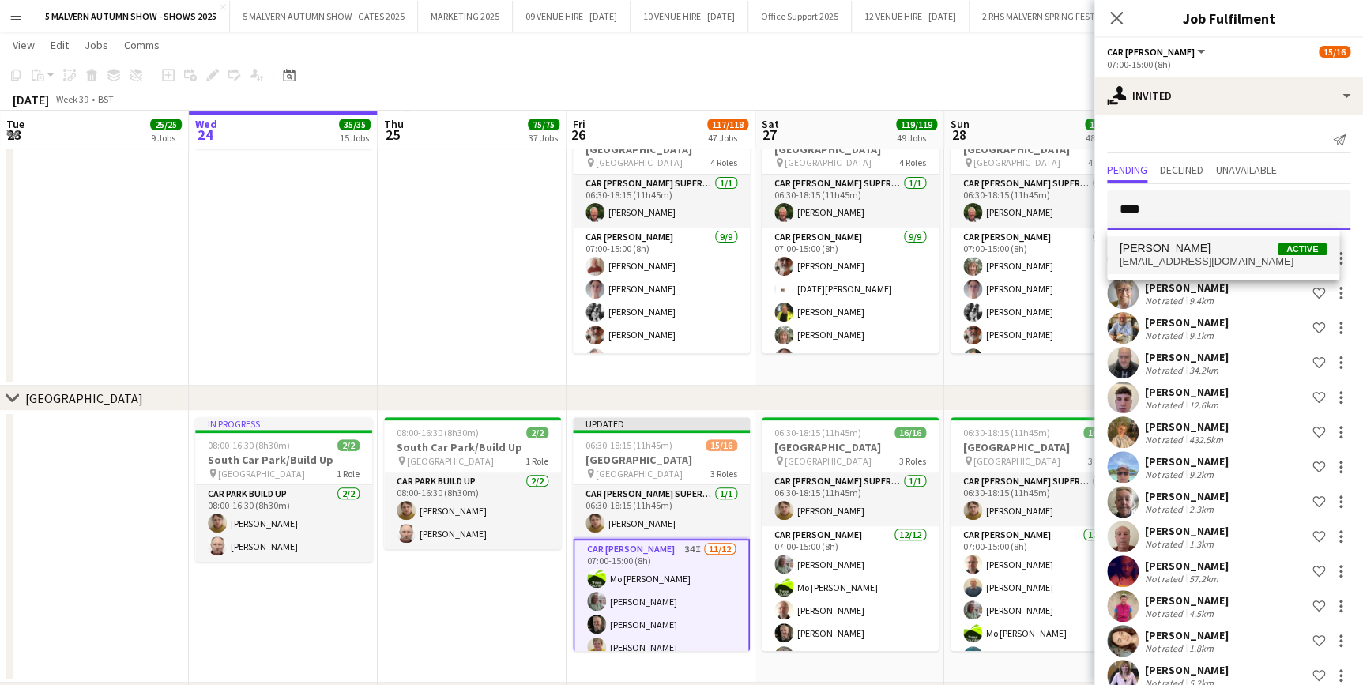
type input "****"
click at [1184, 254] on span "Ross Kane Active" at bounding box center [1223, 248] width 207 height 13
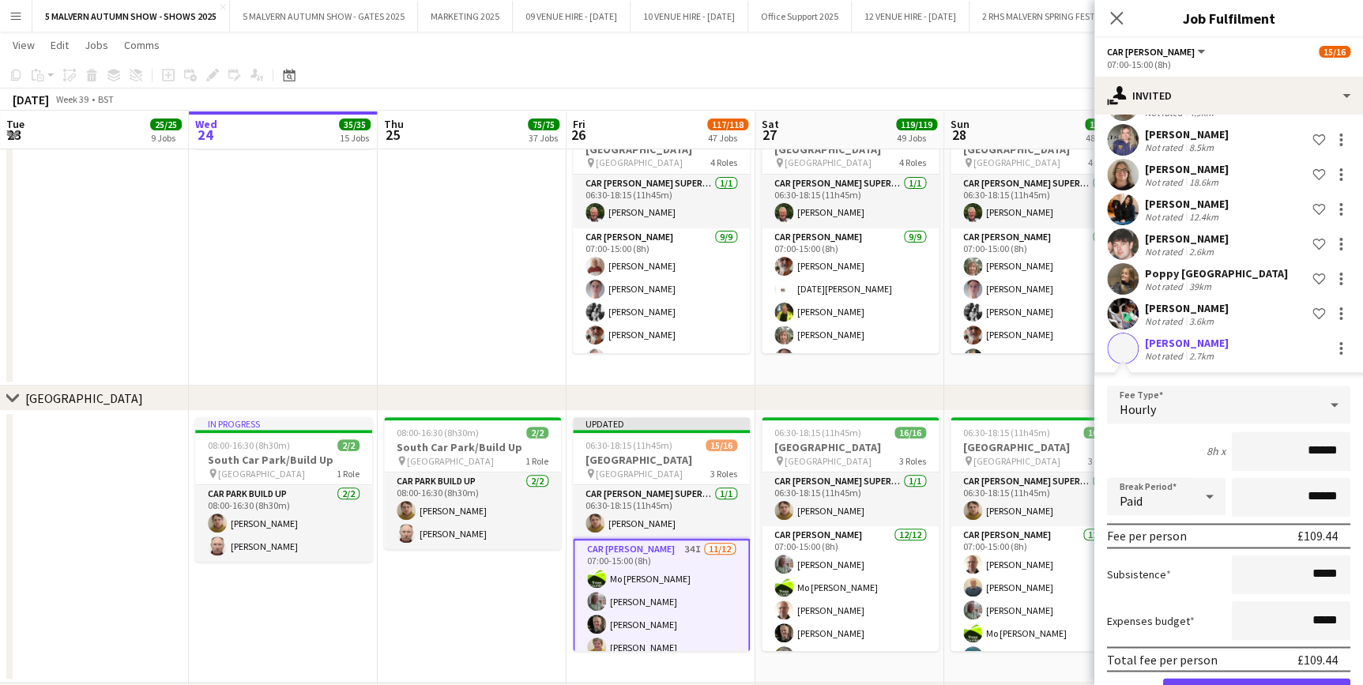
scroll to position [1074, 0]
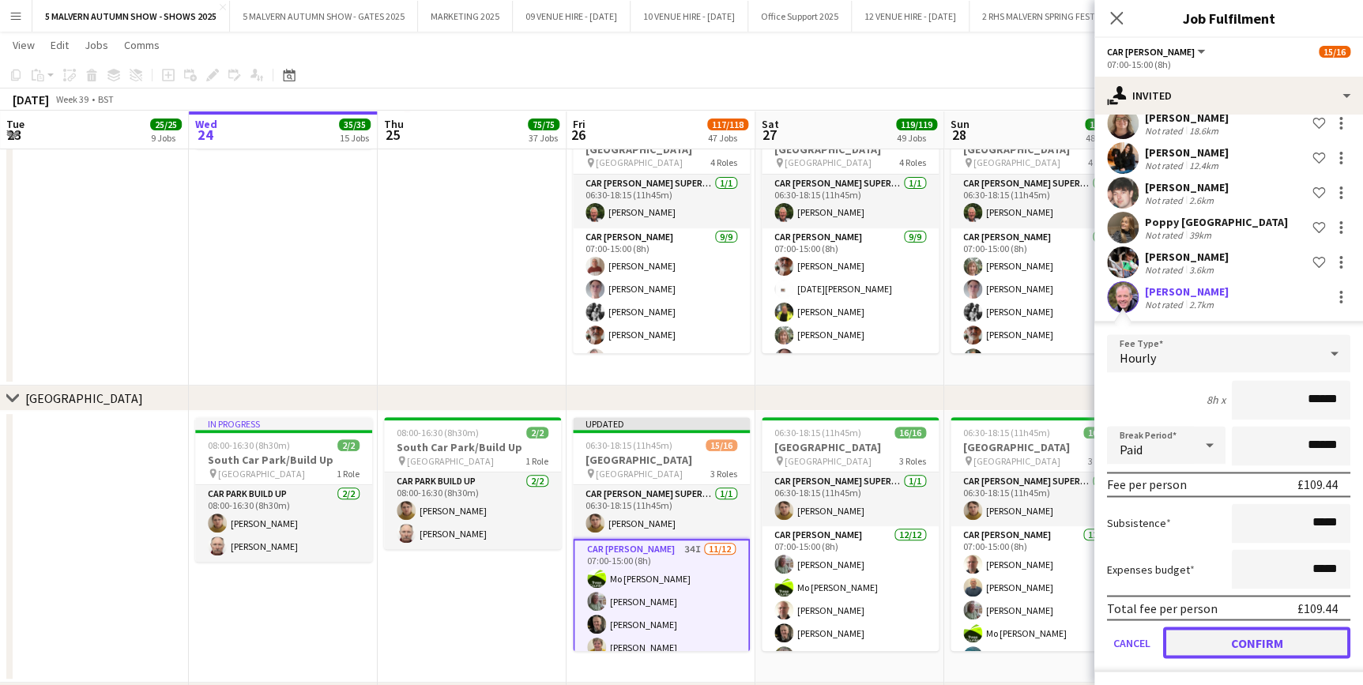
click at [1278, 641] on button "Confirm" at bounding box center [1256, 643] width 187 height 32
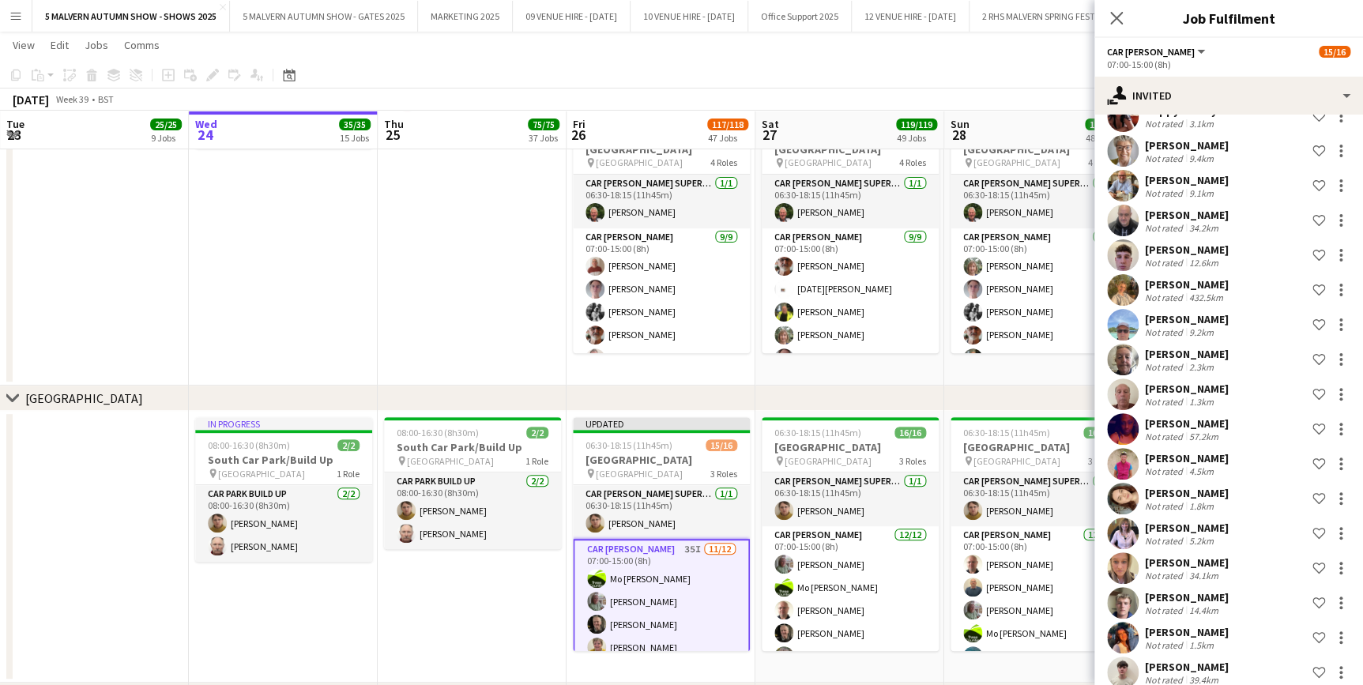
scroll to position [0, 0]
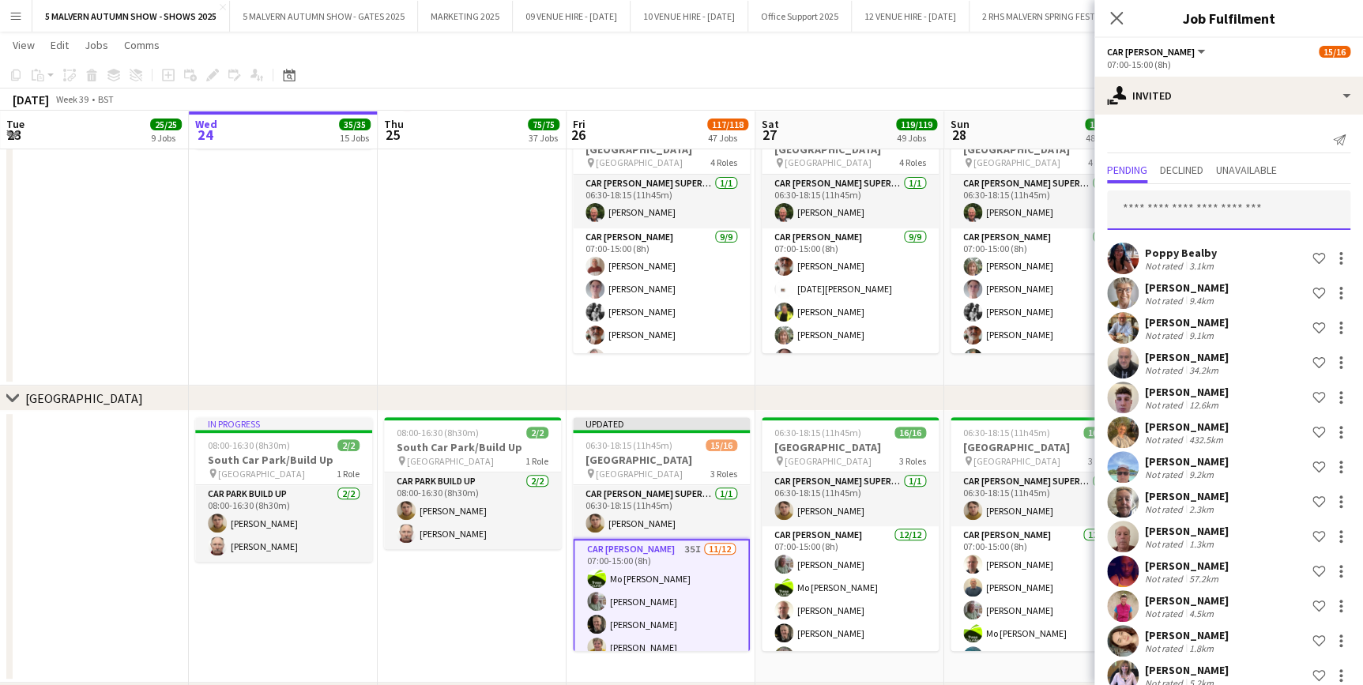
click at [1175, 202] on input "text" at bounding box center [1228, 210] width 243 height 40
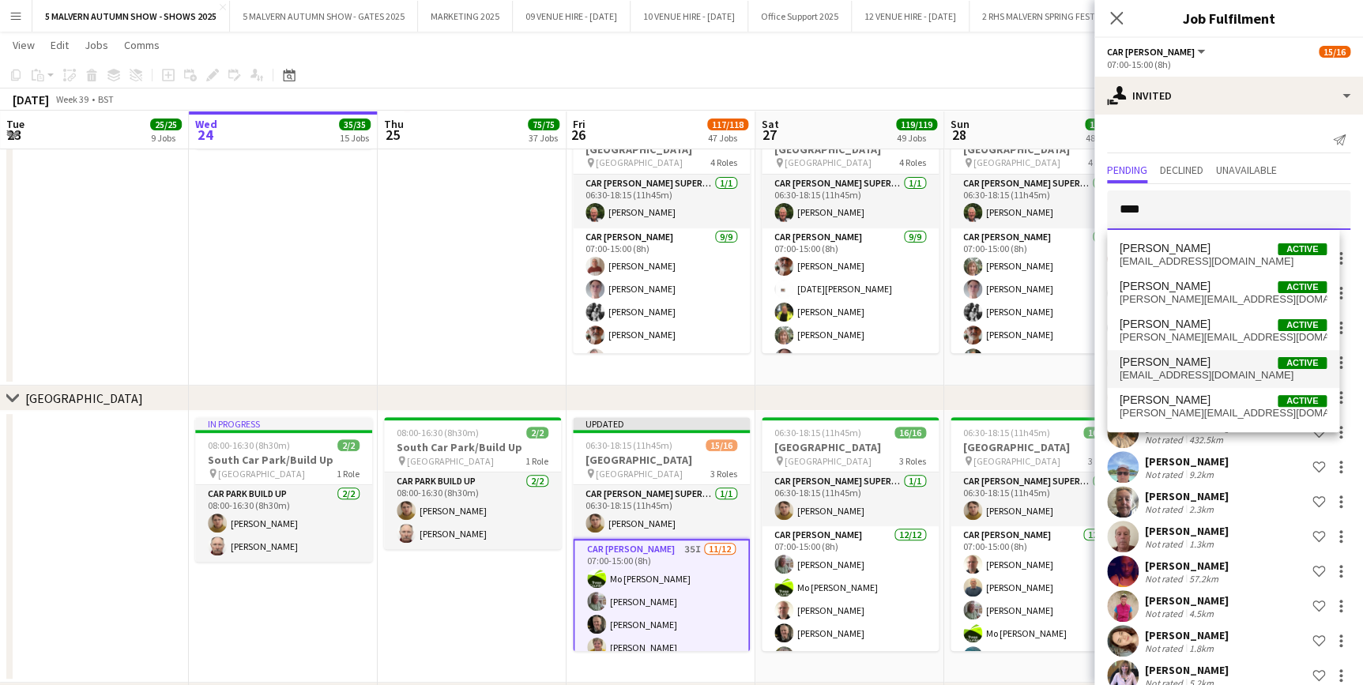
type input "****"
click at [1235, 380] on span "sarasaunders18@icloud.com" at bounding box center [1223, 375] width 207 height 13
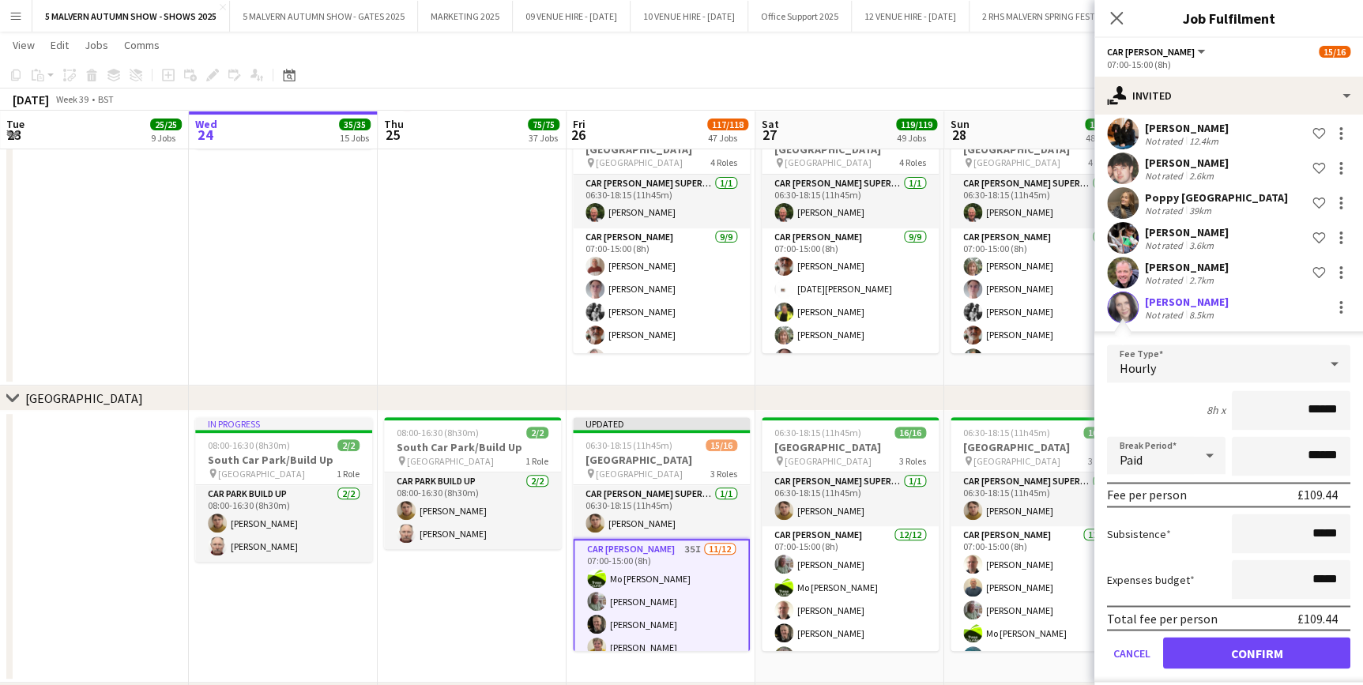
scroll to position [1109, 0]
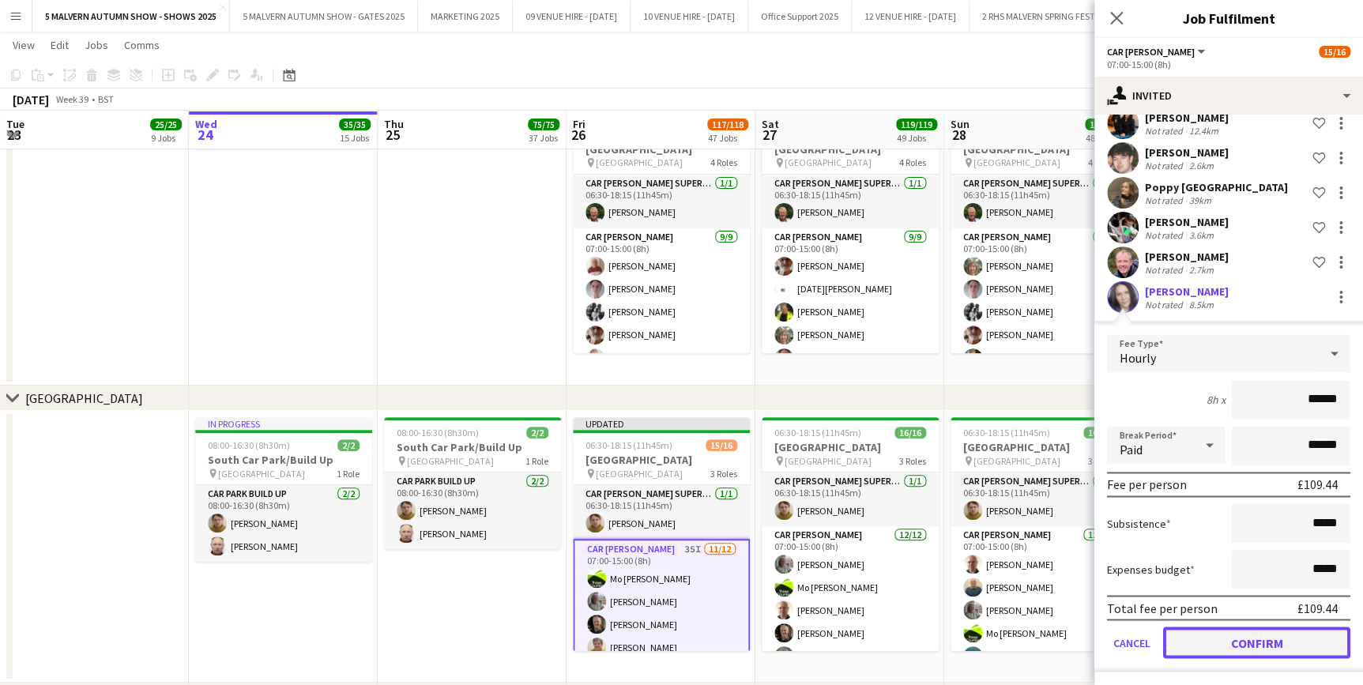
click at [1314, 648] on button "Confirm" at bounding box center [1256, 643] width 187 height 32
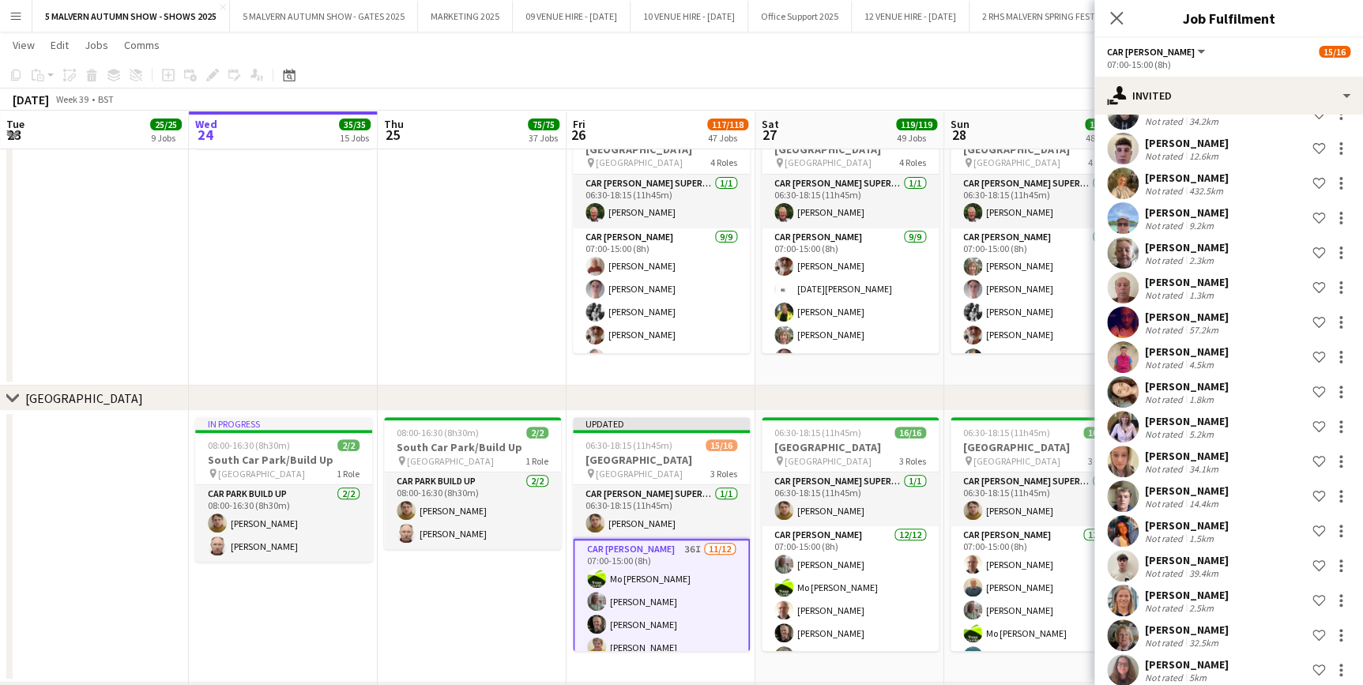
scroll to position [0, 0]
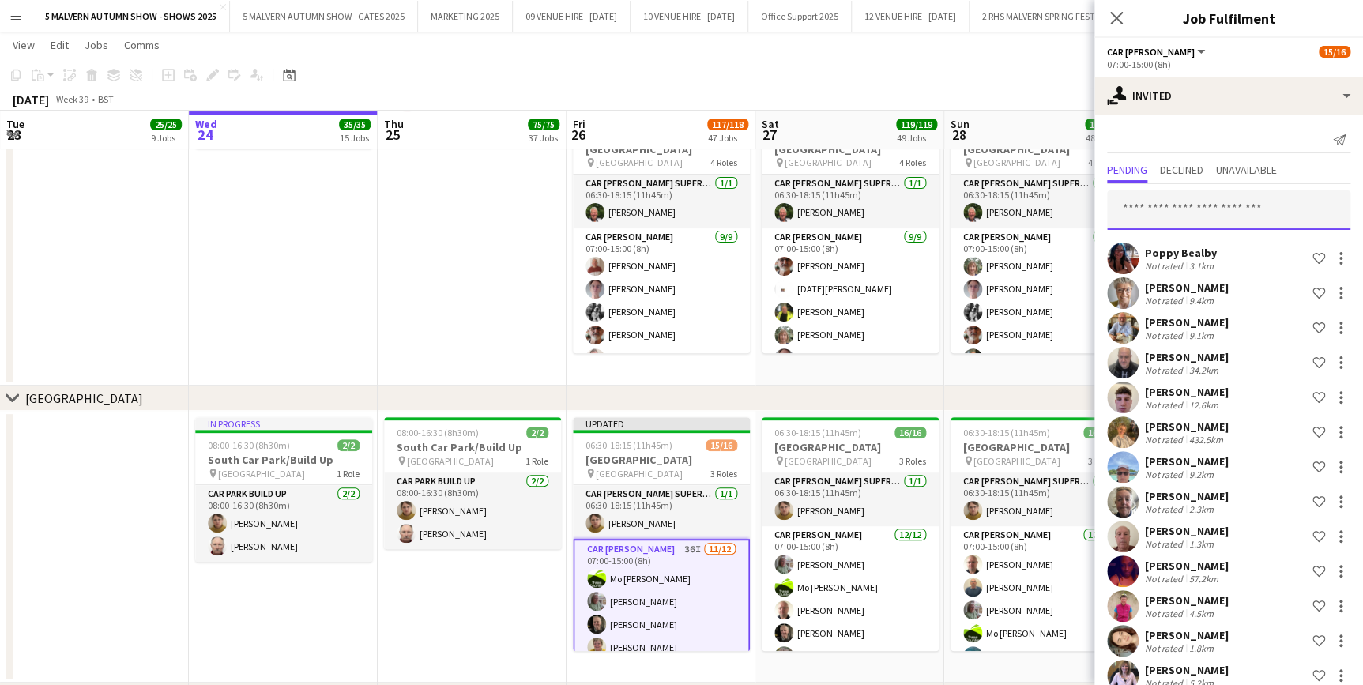
click at [1167, 200] on input "text" at bounding box center [1228, 210] width 243 height 40
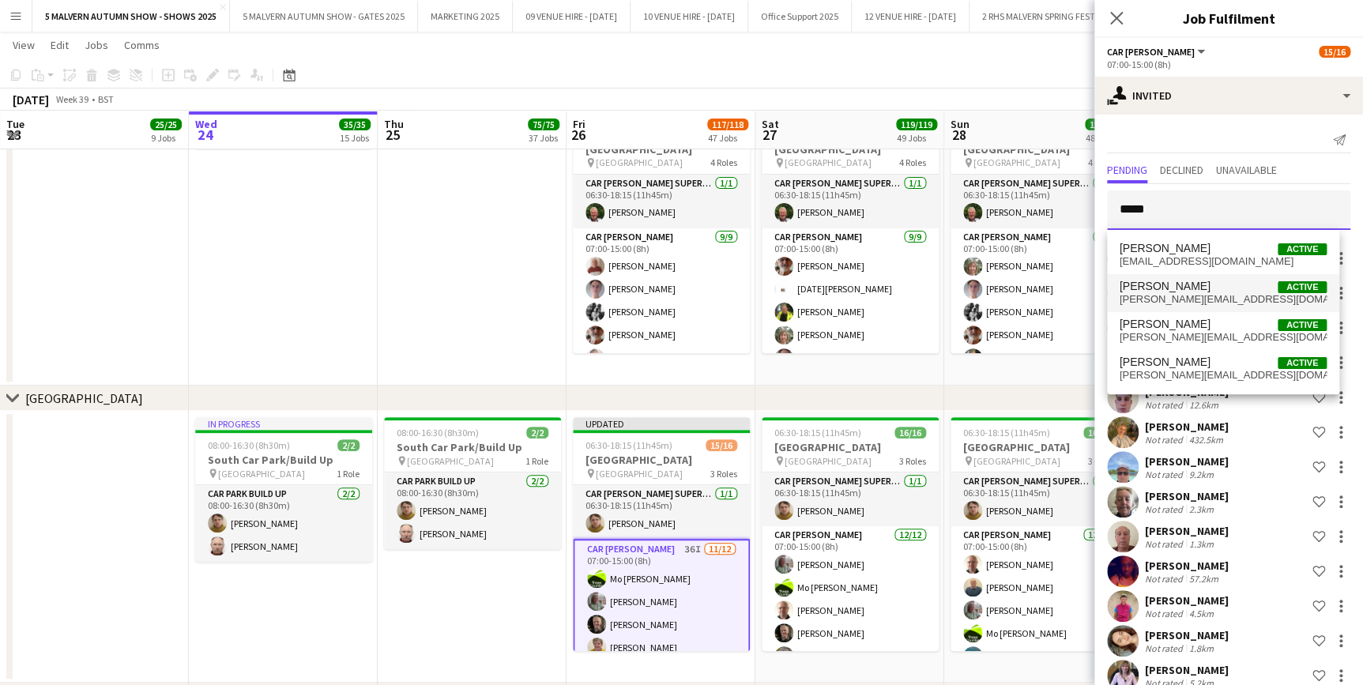
type input "*****"
click at [1192, 302] on span "sarahlfoden@btinternet.com" at bounding box center [1223, 299] width 207 height 13
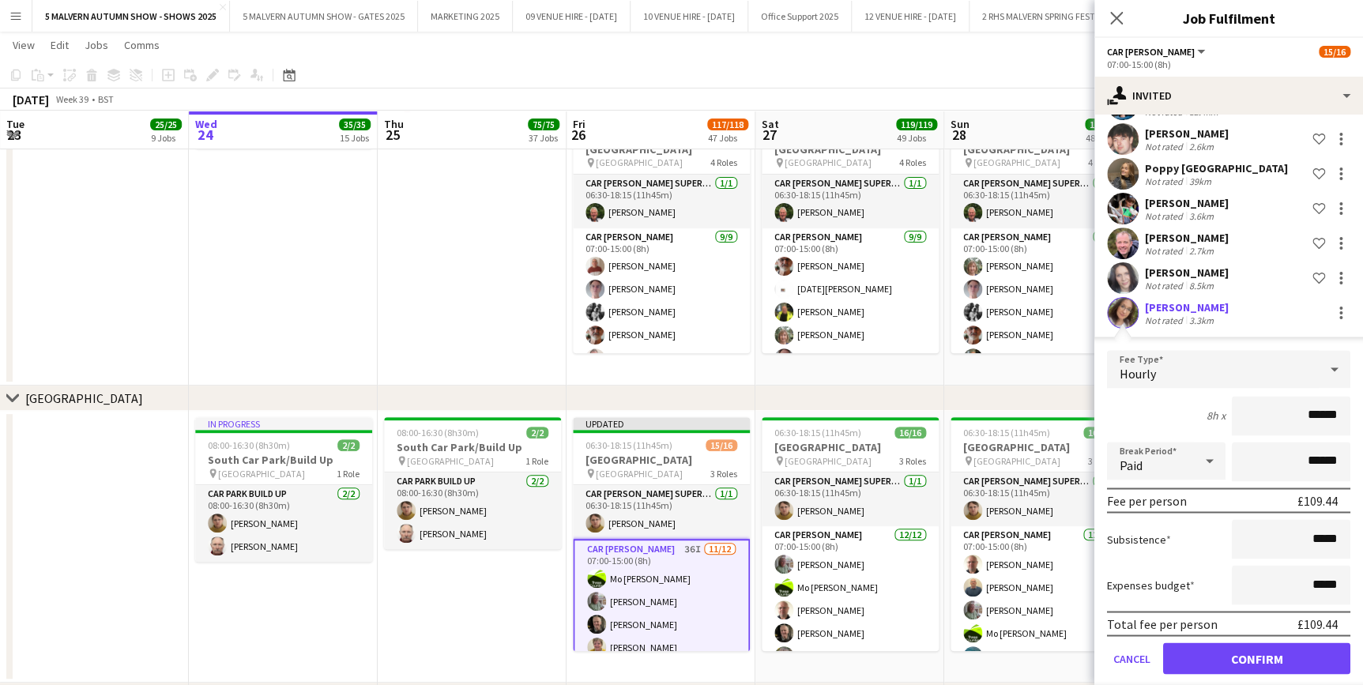
scroll to position [1144, 0]
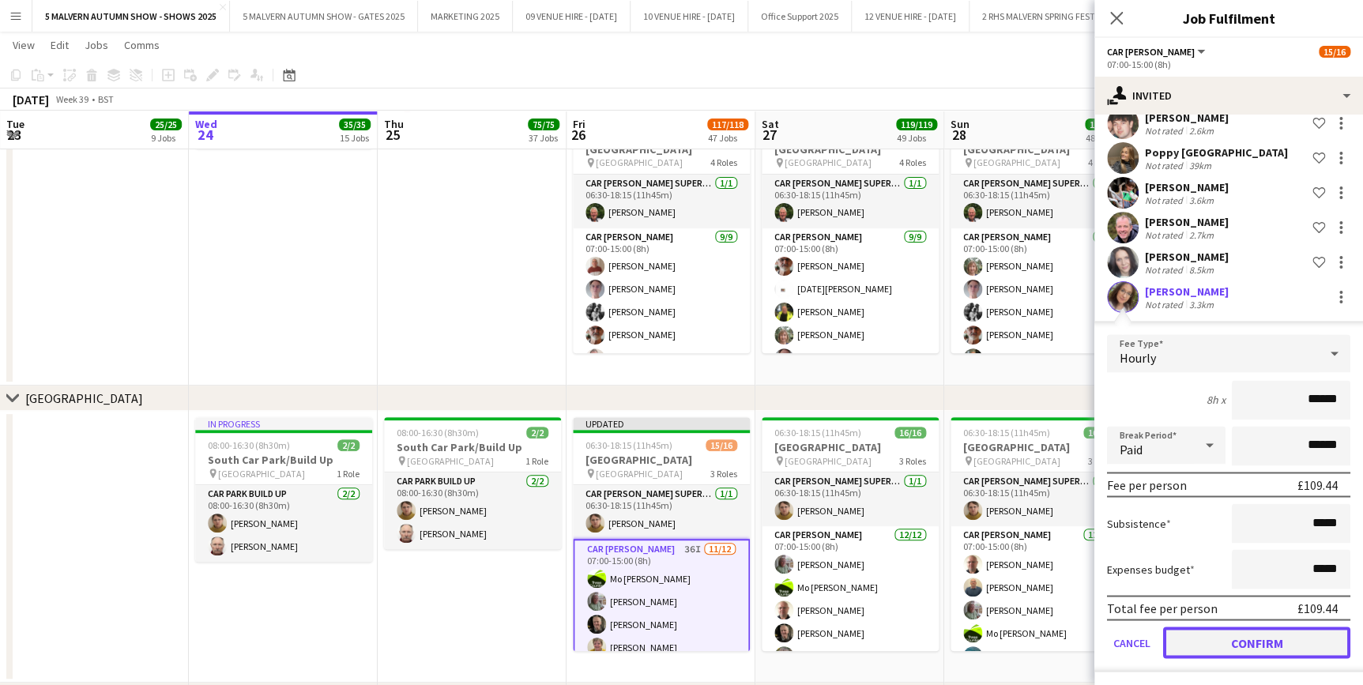
click at [1247, 636] on button "Confirm" at bounding box center [1256, 643] width 187 height 32
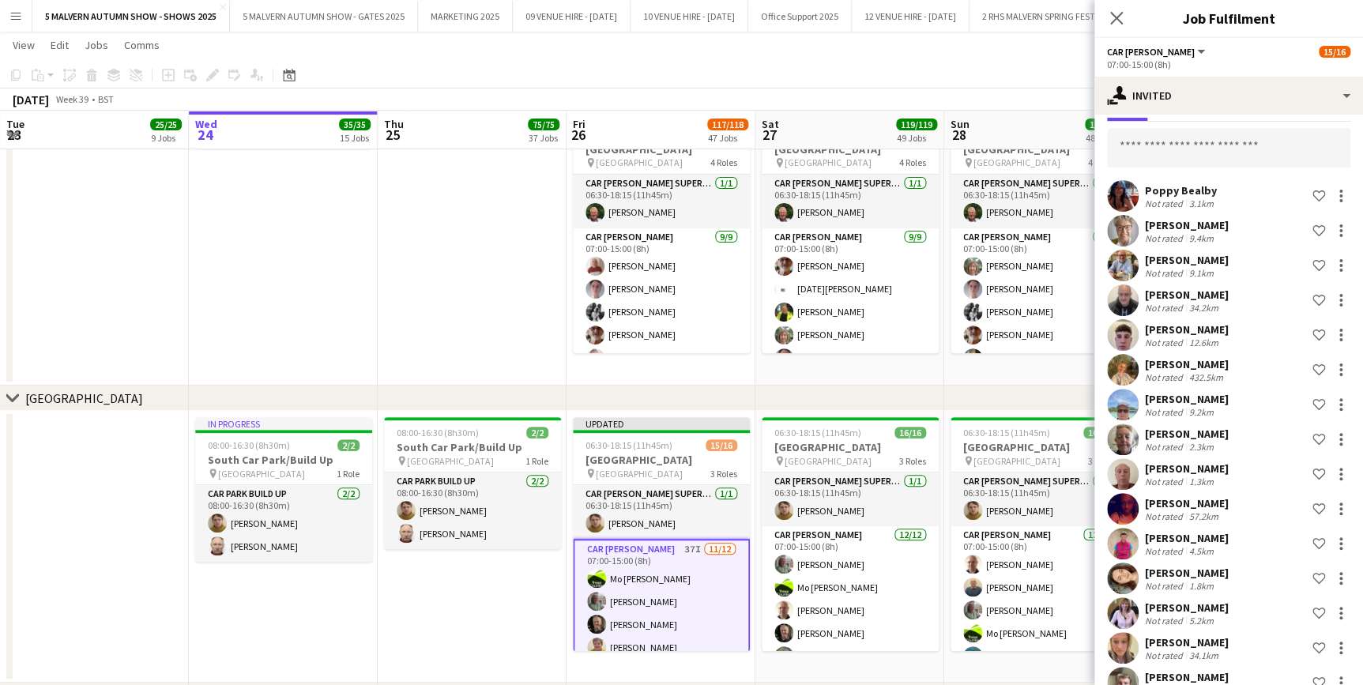
scroll to position [0, 0]
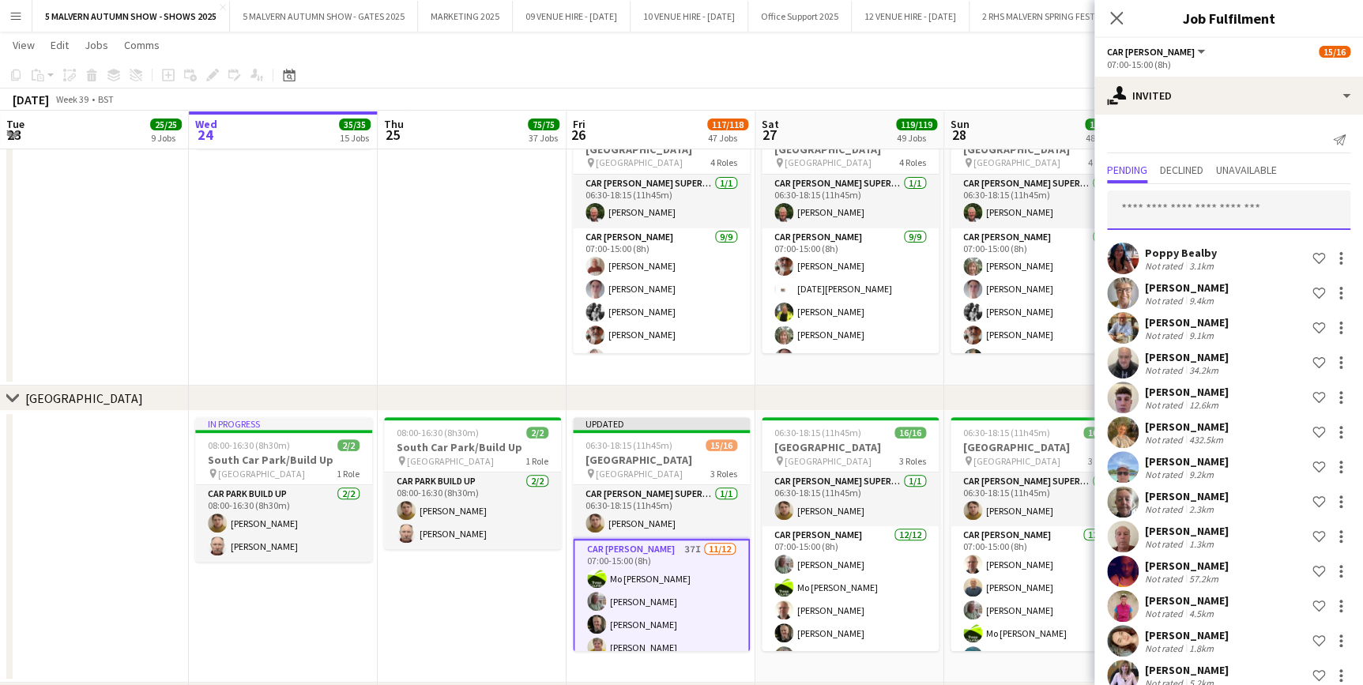
click at [1204, 196] on input "text" at bounding box center [1228, 210] width 243 height 40
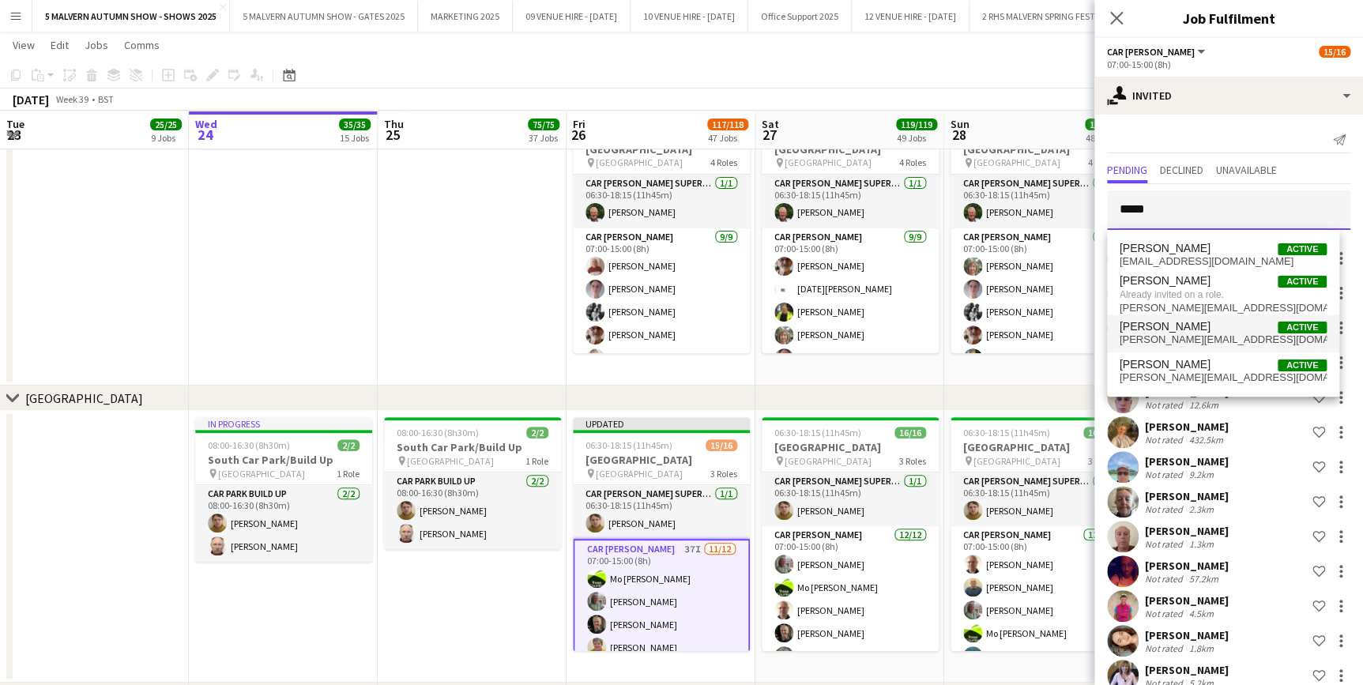
type input "*****"
click at [1191, 334] on span "sarah.gittings97@gmail.com" at bounding box center [1223, 340] width 207 height 13
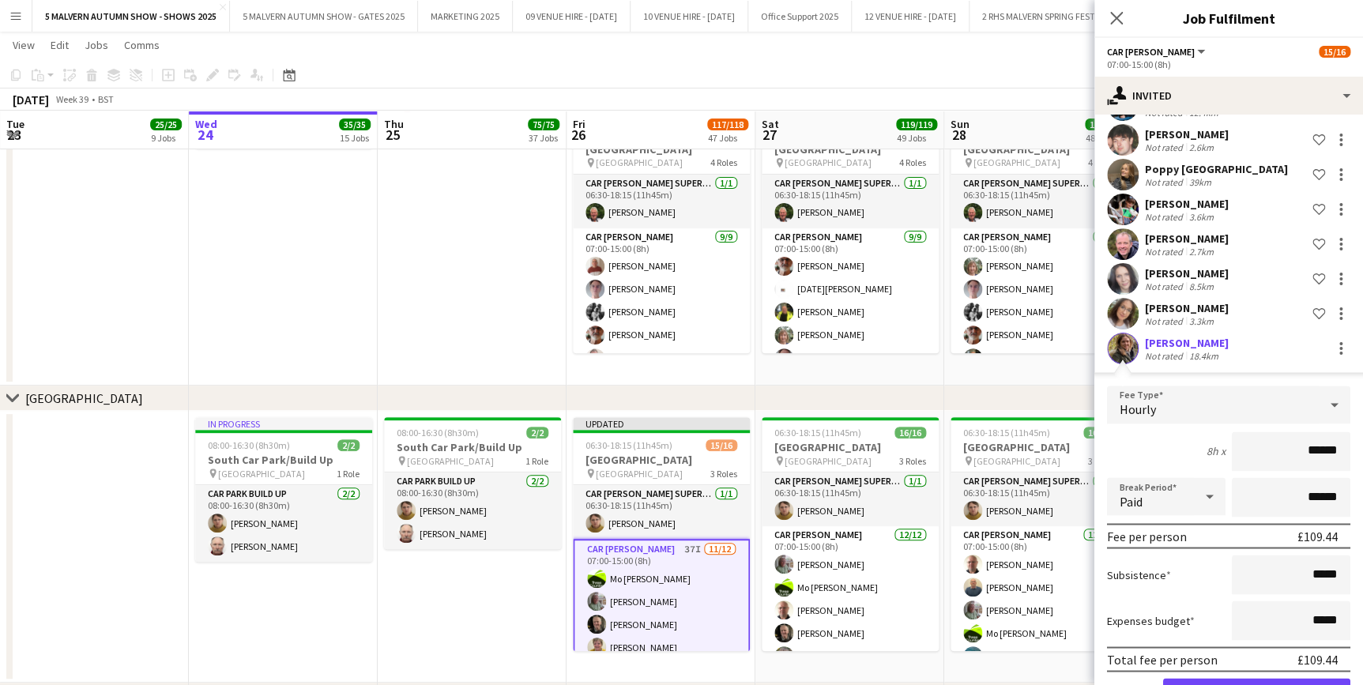
scroll to position [1178, 0]
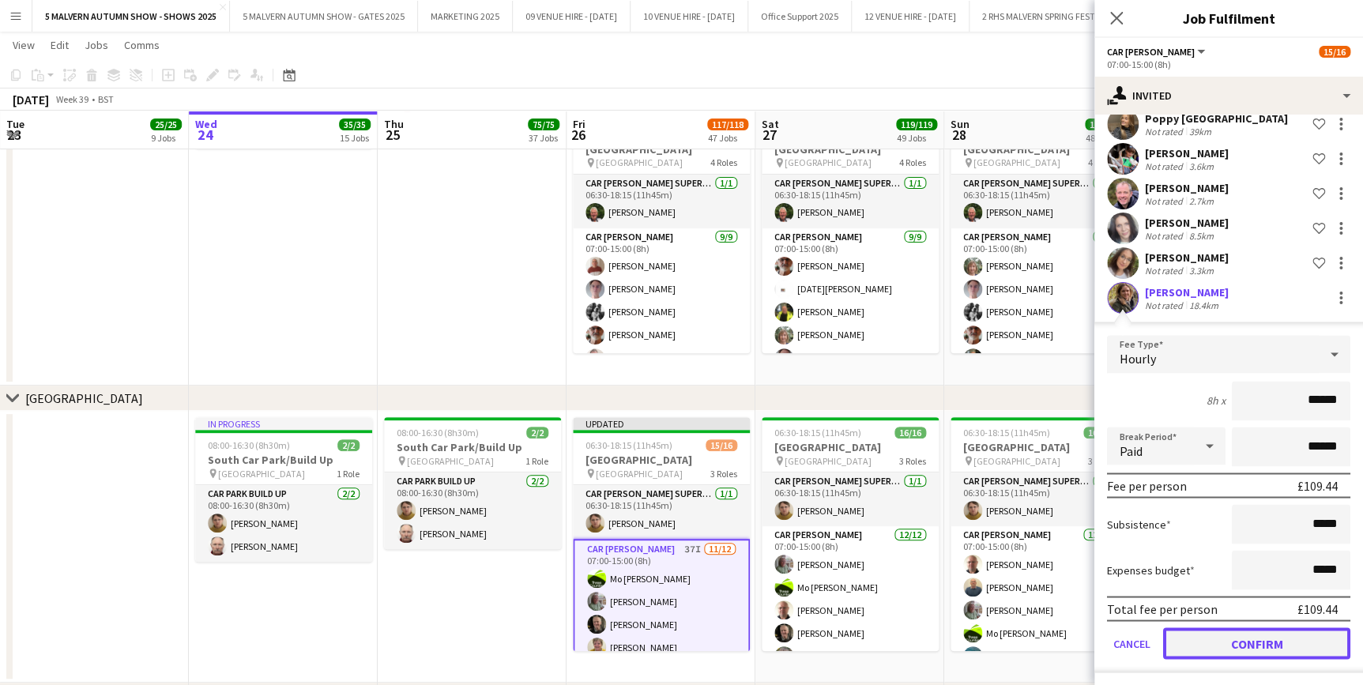
click at [1269, 640] on button "Confirm" at bounding box center [1256, 644] width 187 height 32
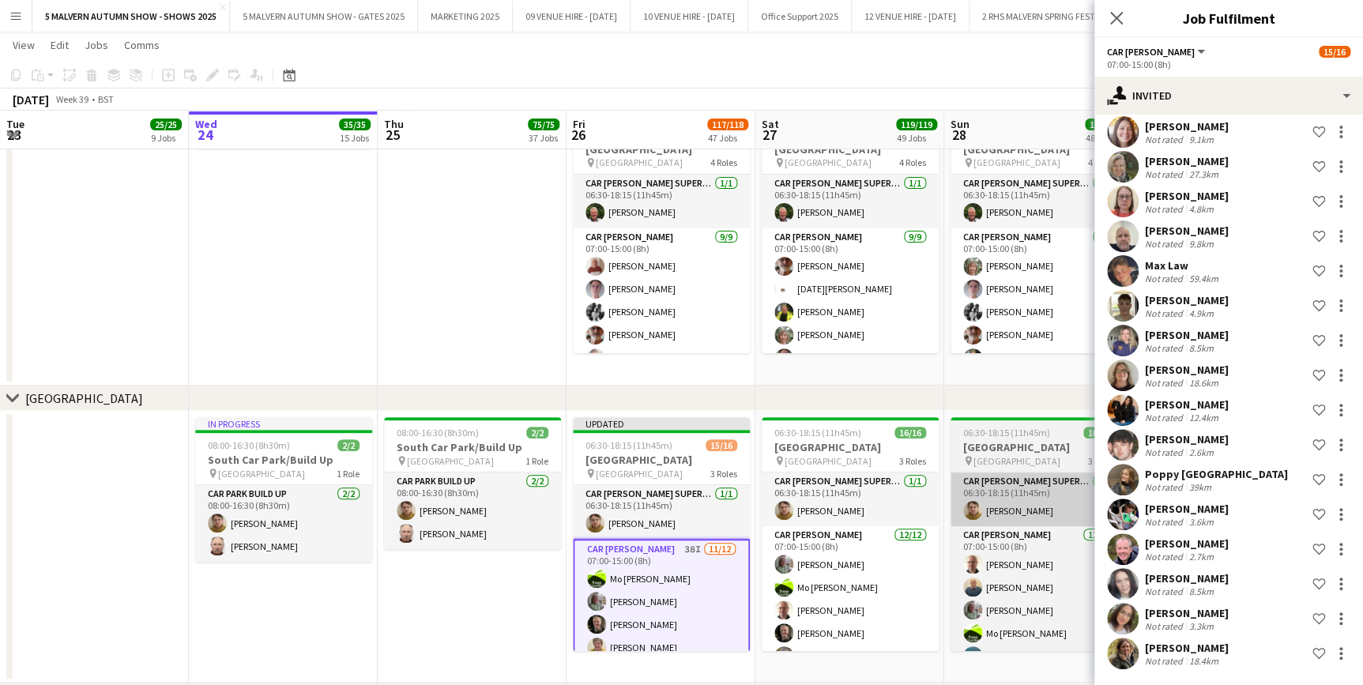
scroll to position [821, 0]
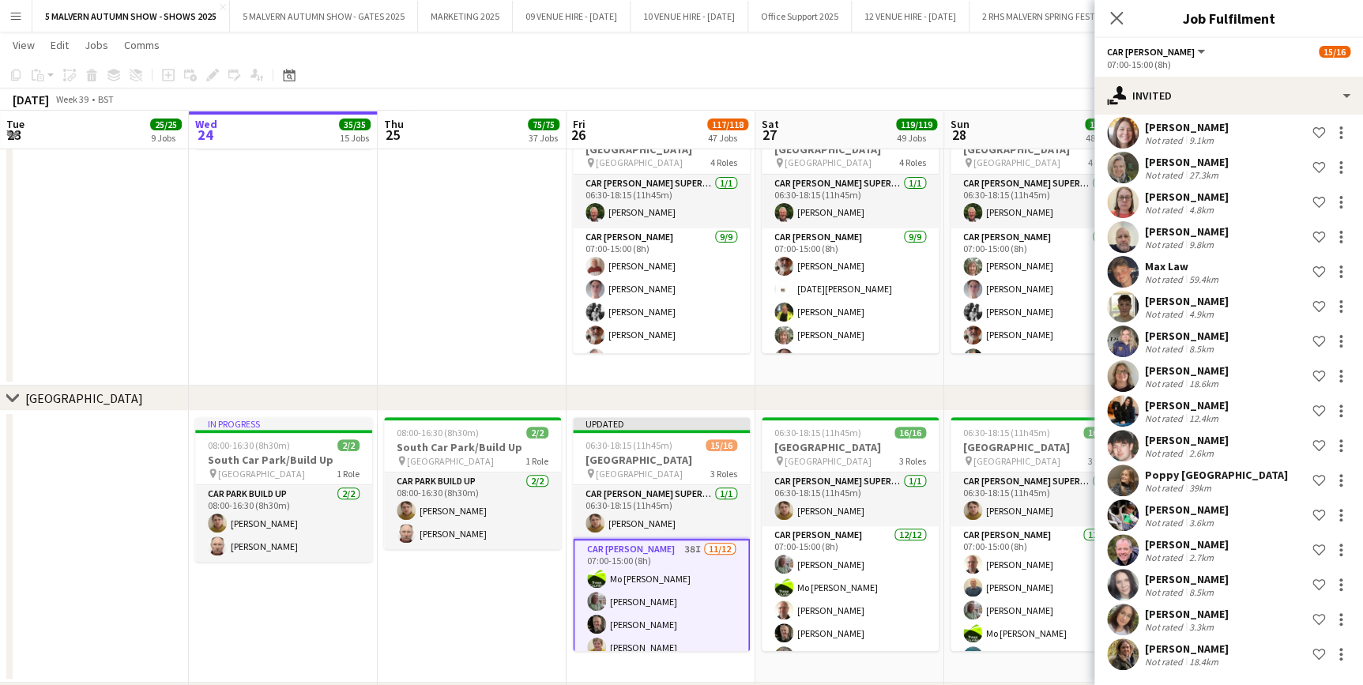
click at [950, 375] on app-date-cell "06:00-08:30 (2h30m) 1/1 Yellow Road pin Lyn Downes Way 1 Role Car Parker 1/1 06…" at bounding box center [1039, 192] width 189 height 389
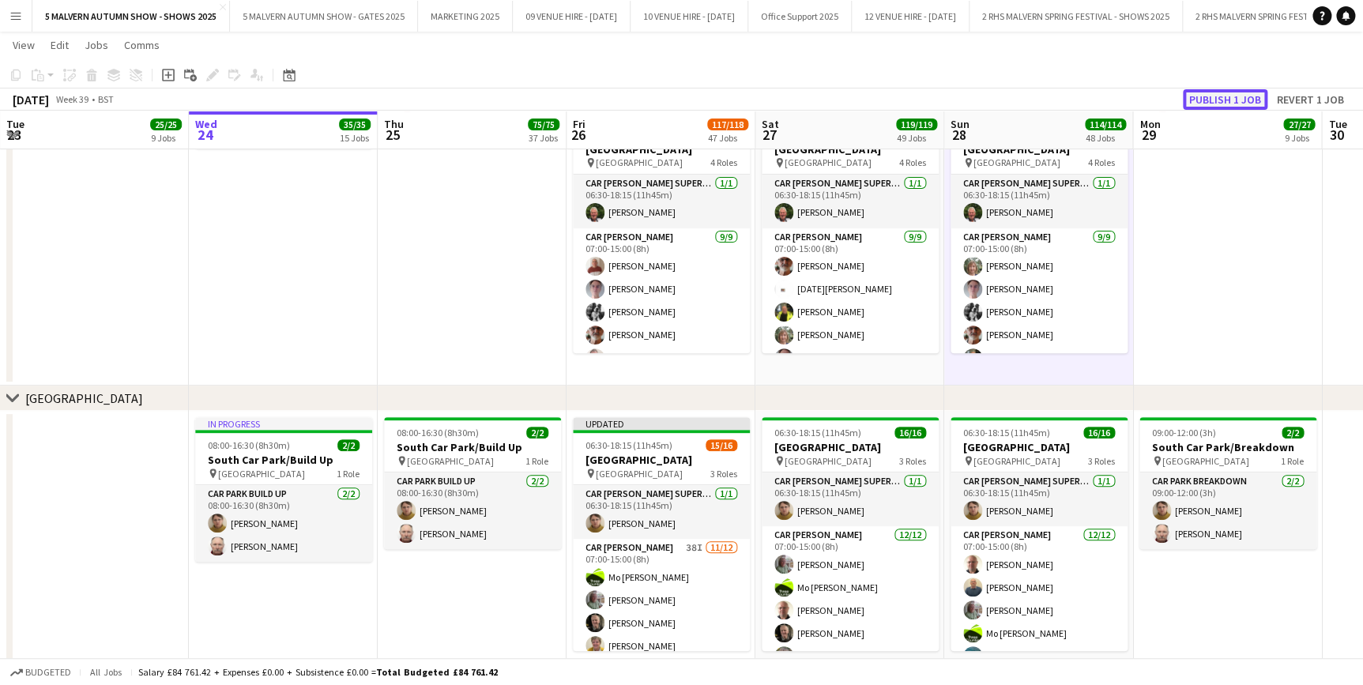
click at [1227, 97] on button "Publish 1 job" at bounding box center [1225, 99] width 85 height 21
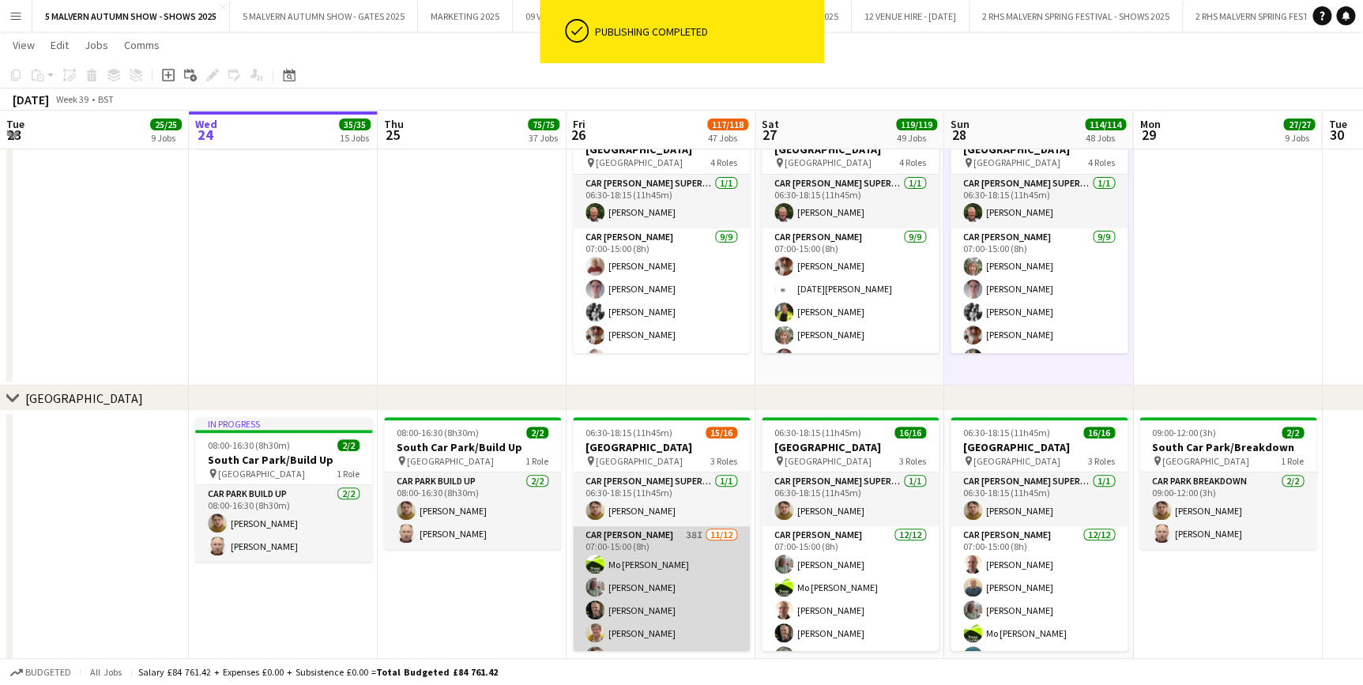
click at [608, 528] on app-card-role "Car Parker 38I 11/12 07:00-15:00 (8h) Mo Cossali-Francis Theresa Pace-Bardon Ja…" at bounding box center [661, 679] width 177 height 306
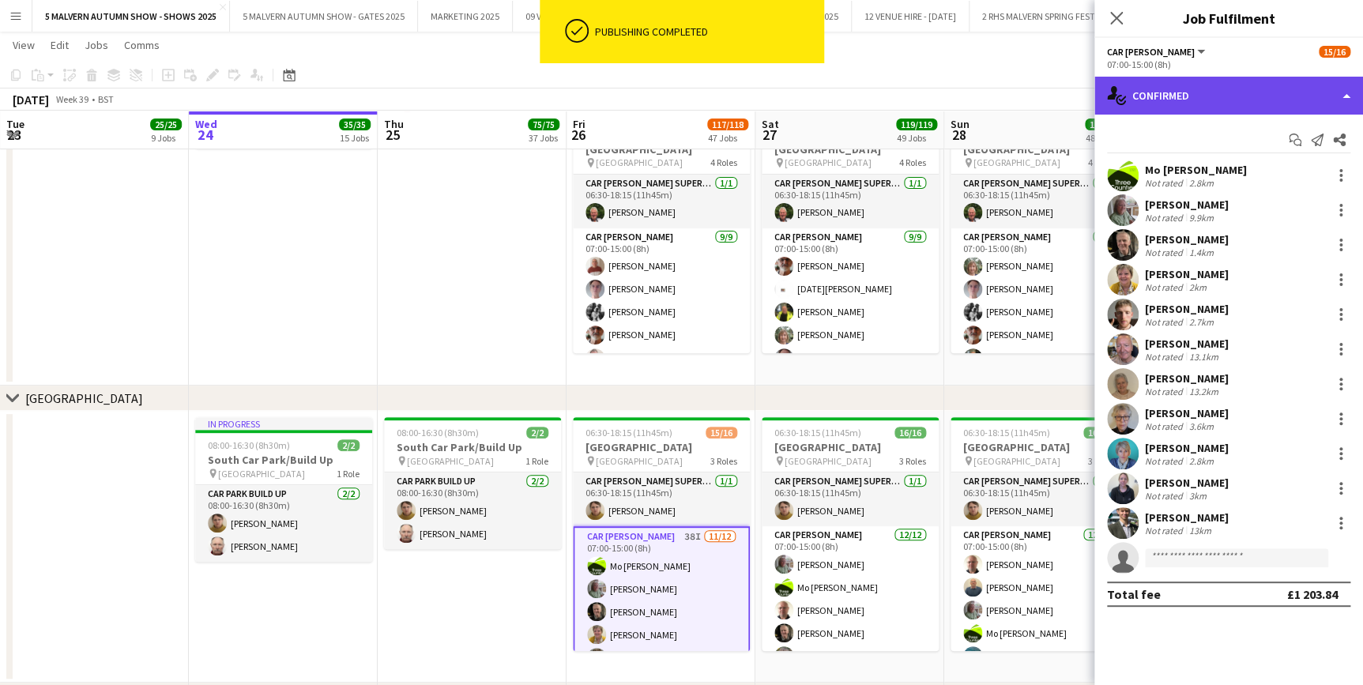
click at [1280, 81] on div "single-neutral-actions-check-2 Confirmed" at bounding box center [1229, 96] width 269 height 38
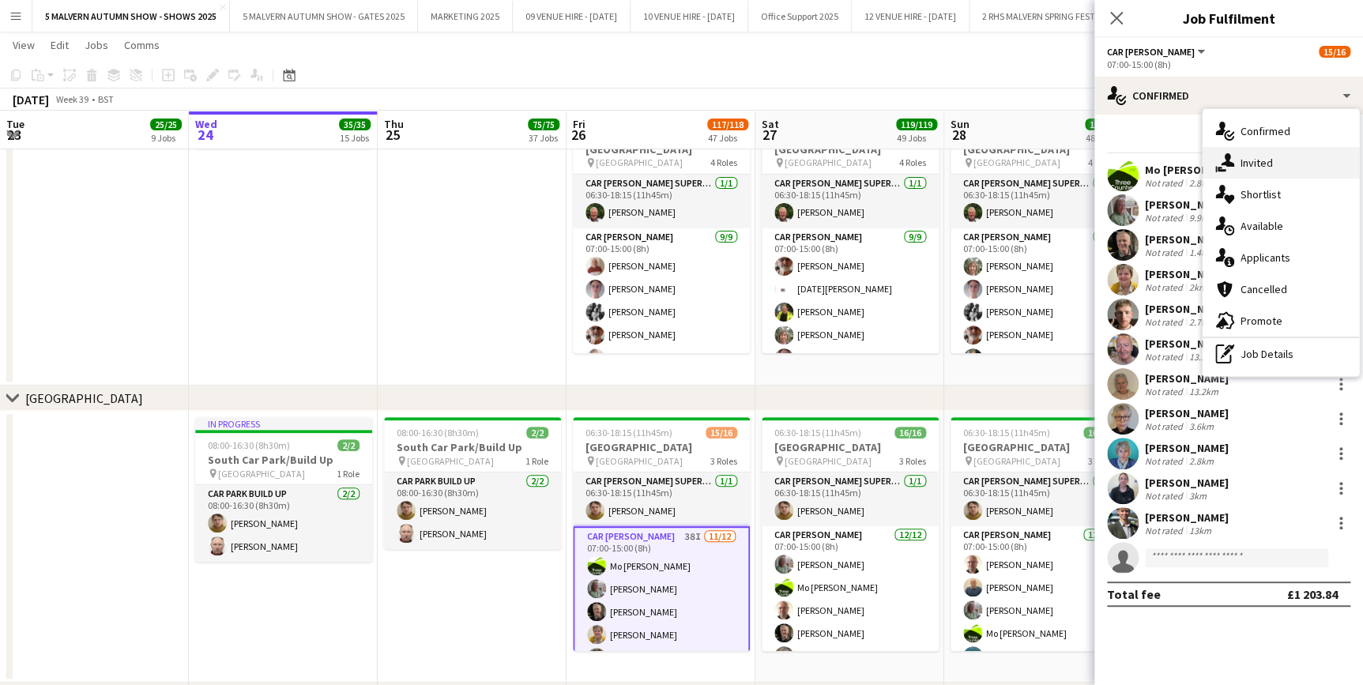
click at [1266, 150] on div "single-neutral-actions-share-1 Invited" at bounding box center [1281, 163] width 156 height 32
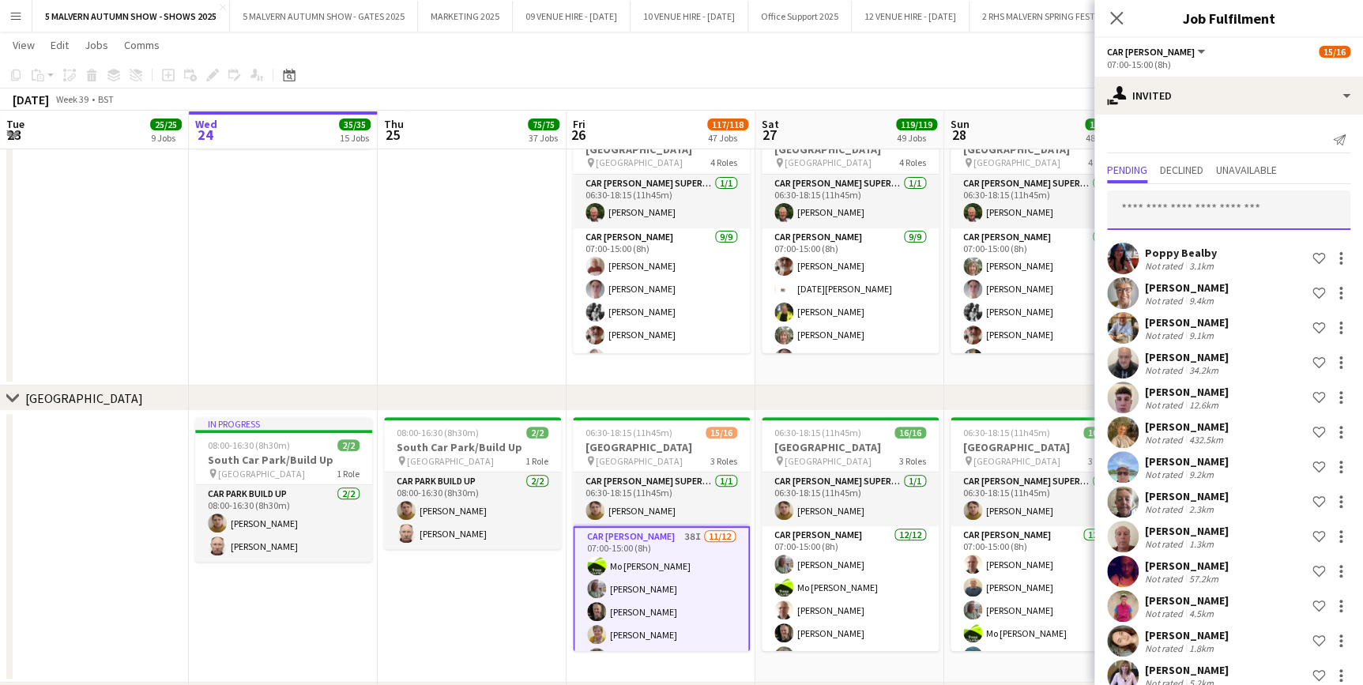
click at [1167, 207] on input "text" at bounding box center [1228, 210] width 243 height 40
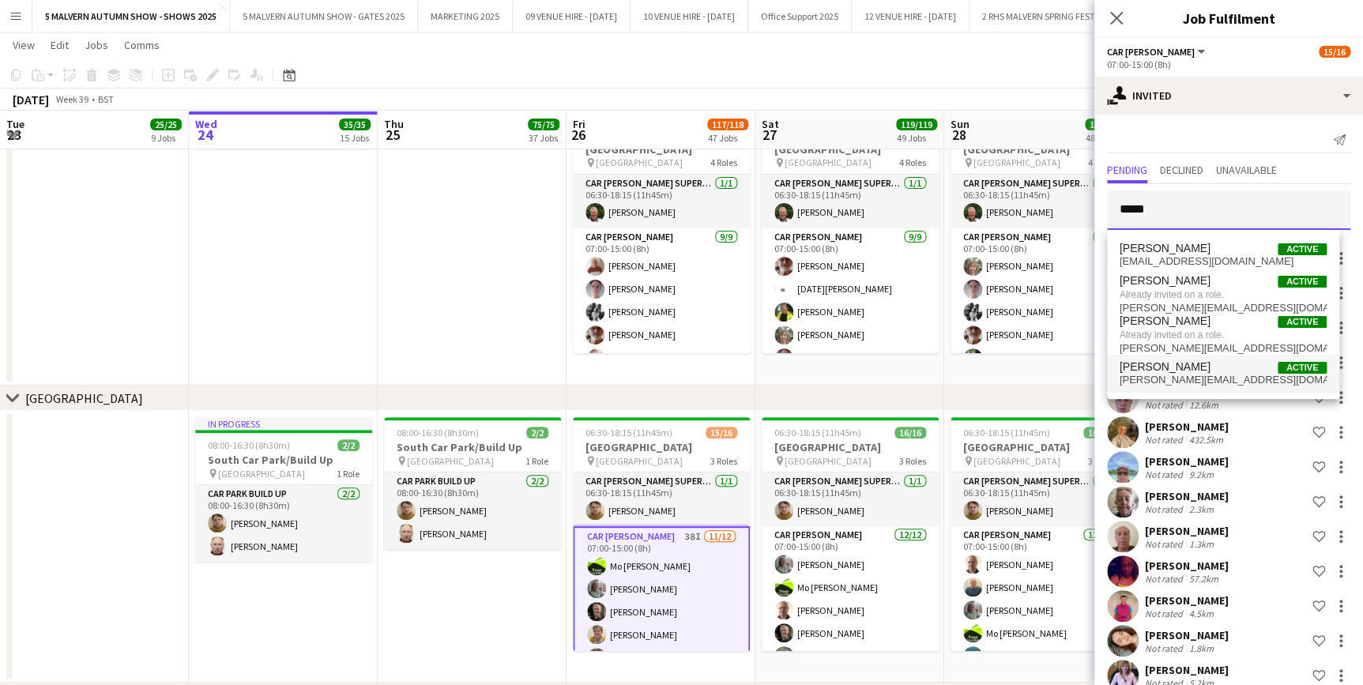
type input "*****"
click at [1182, 379] on span "sarah@malvernhills.net" at bounding box center [1223, 380] width 207 height 13
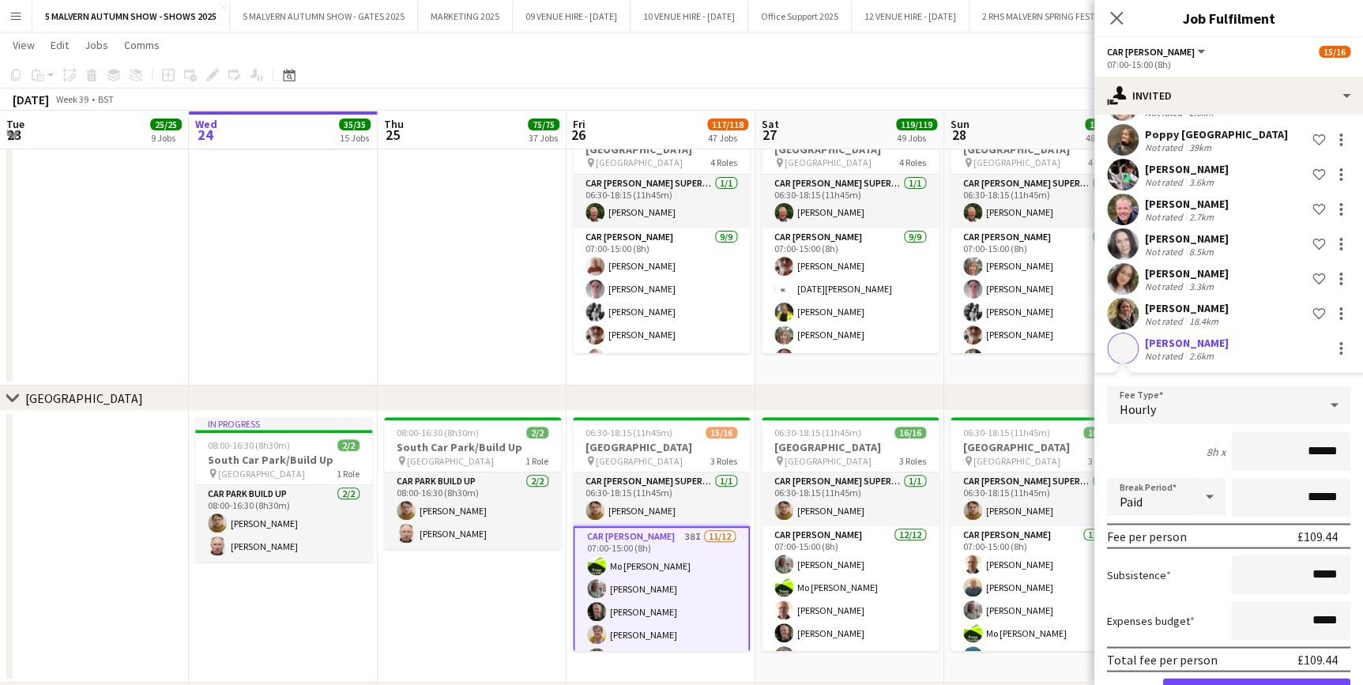
scroll to position [1213, 0]
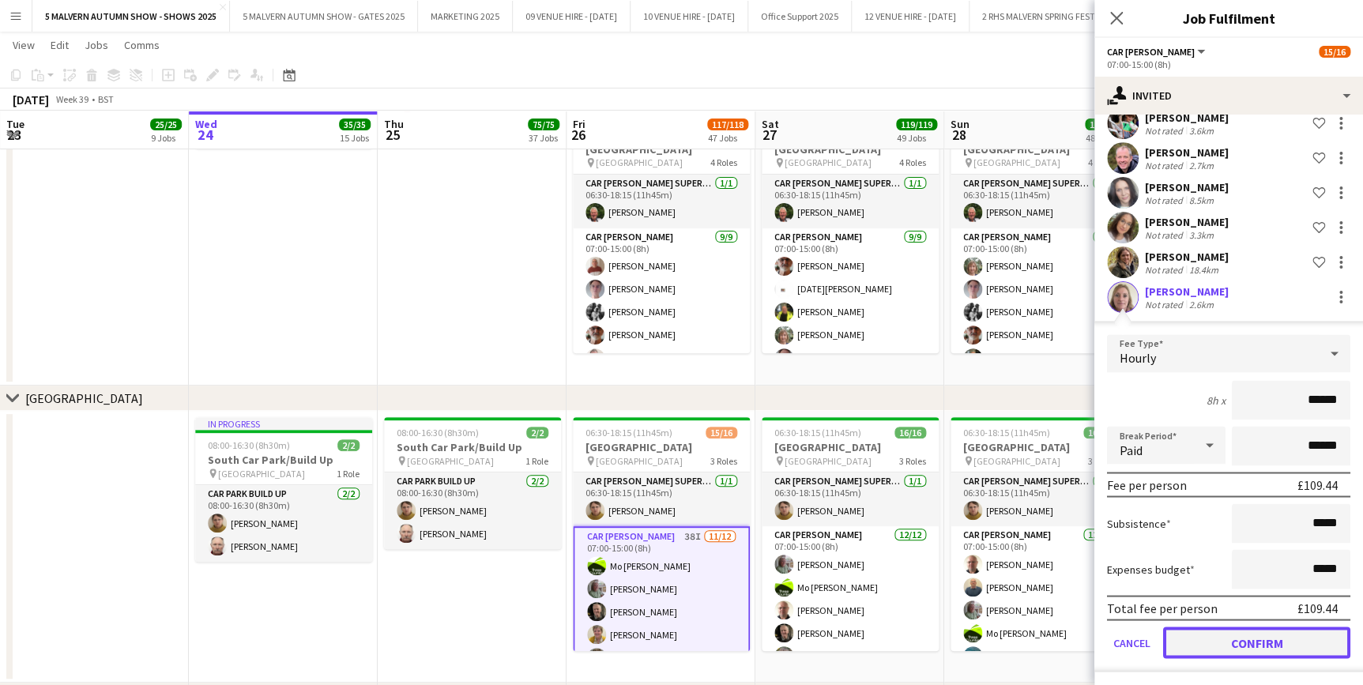
click at [1275, 654] on button "Confirm" at bounding box center [1256, 643] width 187 height 32
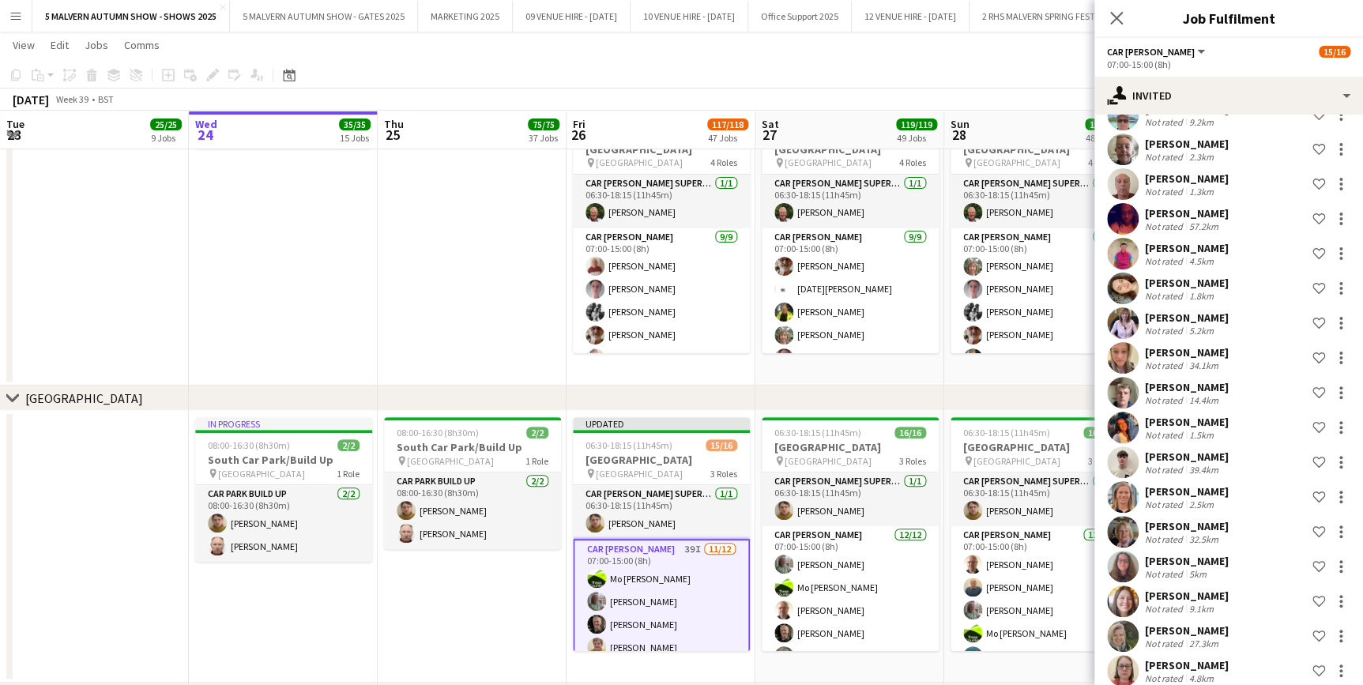
scroll to position [0, 0]
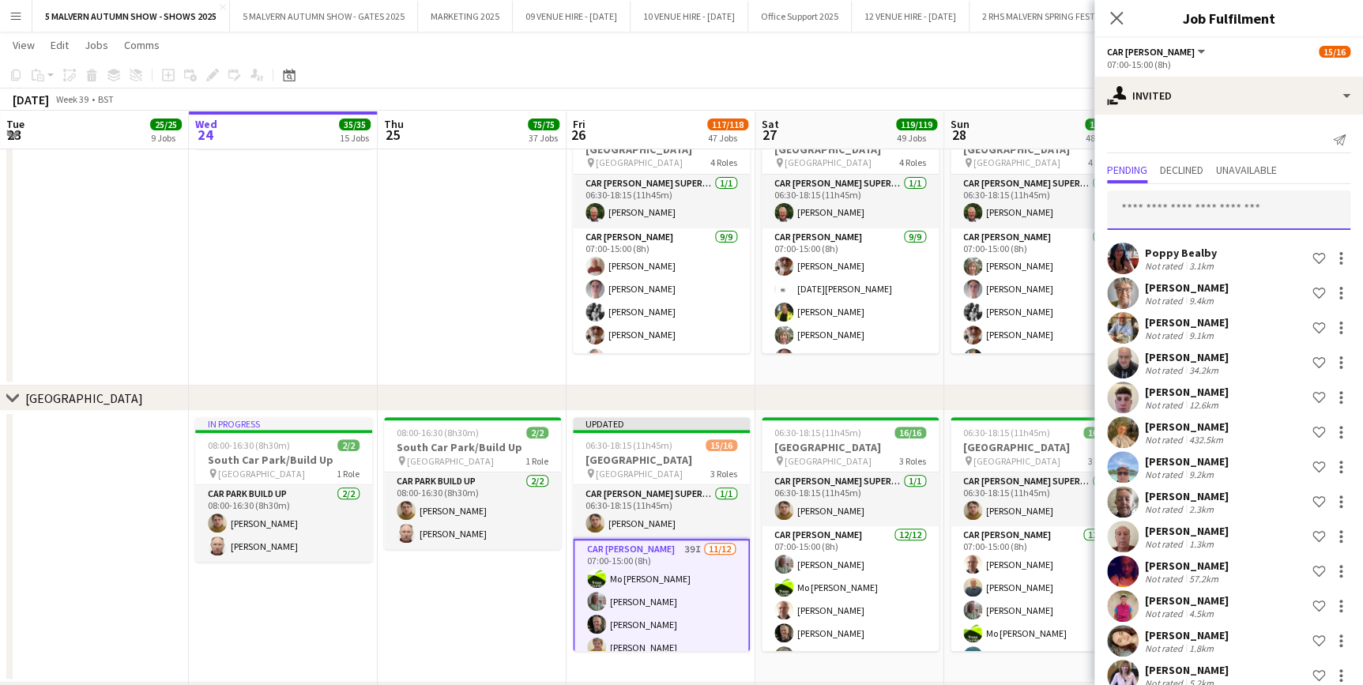
click at [1246, 209] on input "text" at bounding box center [1228, 210] width 243 height 40
type input "****"
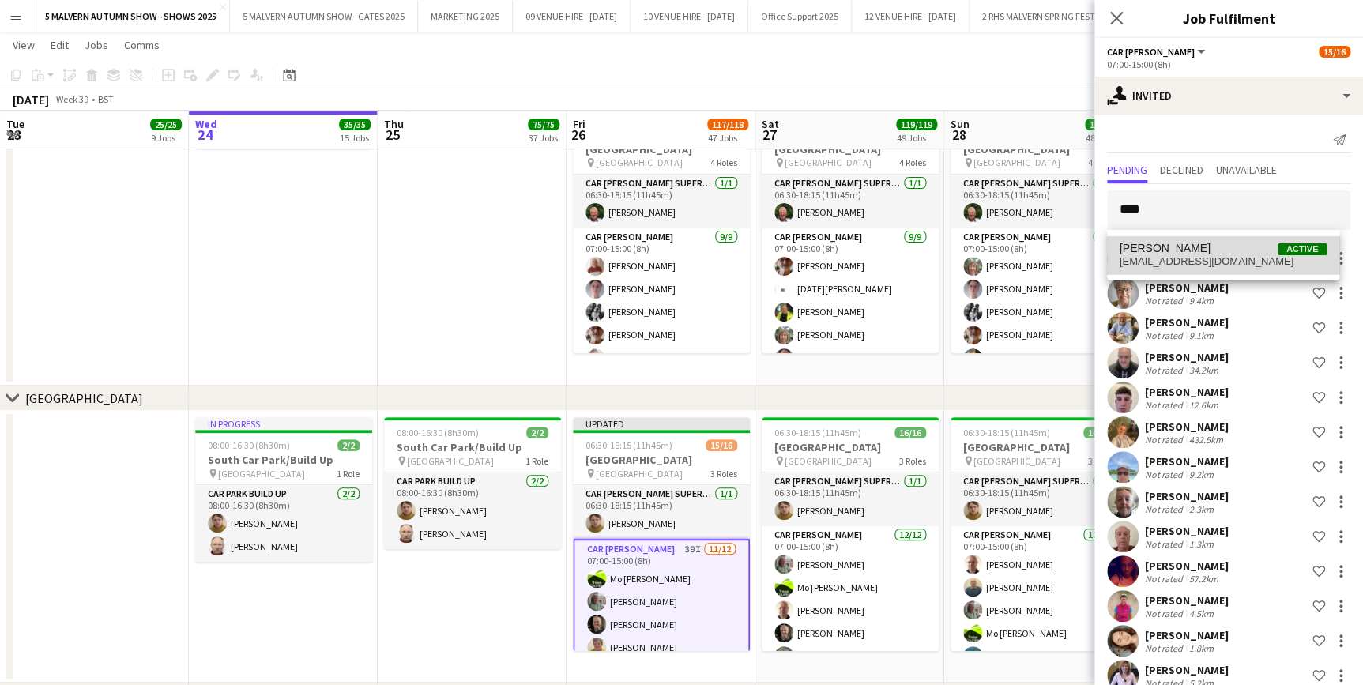
click at [1224, 262] on span "rillarobinson22@gmail.com" at bounding box center [1223, 261] width 207 height 13
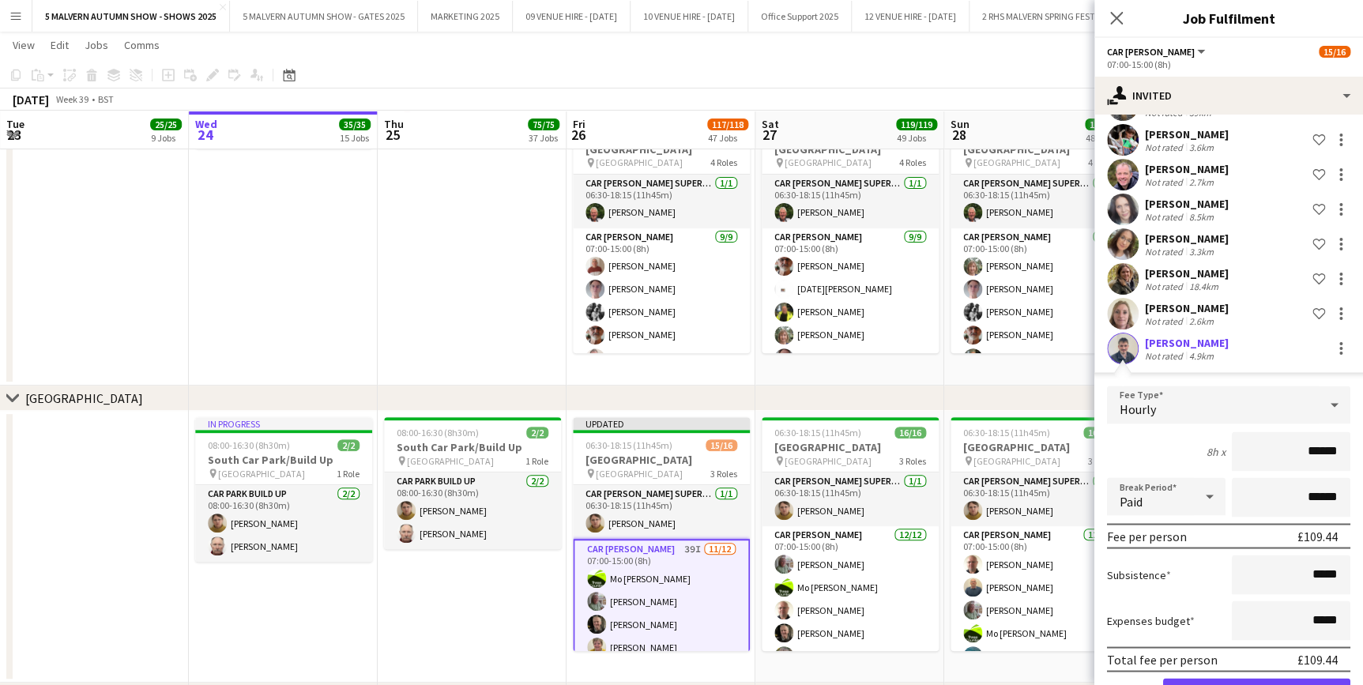
scroll to position [1248, 0]
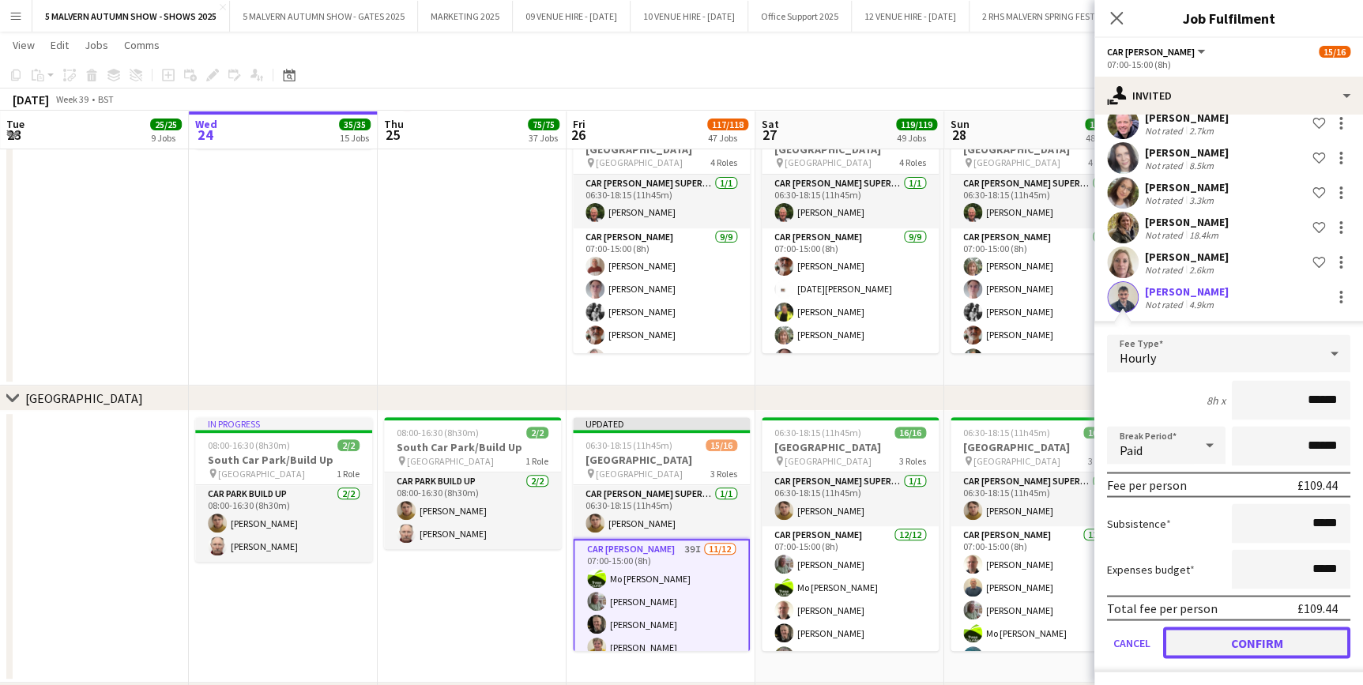
click at [1259, 630] on button "Confirm" at bounding box center [1256, 643] width 187 height 32
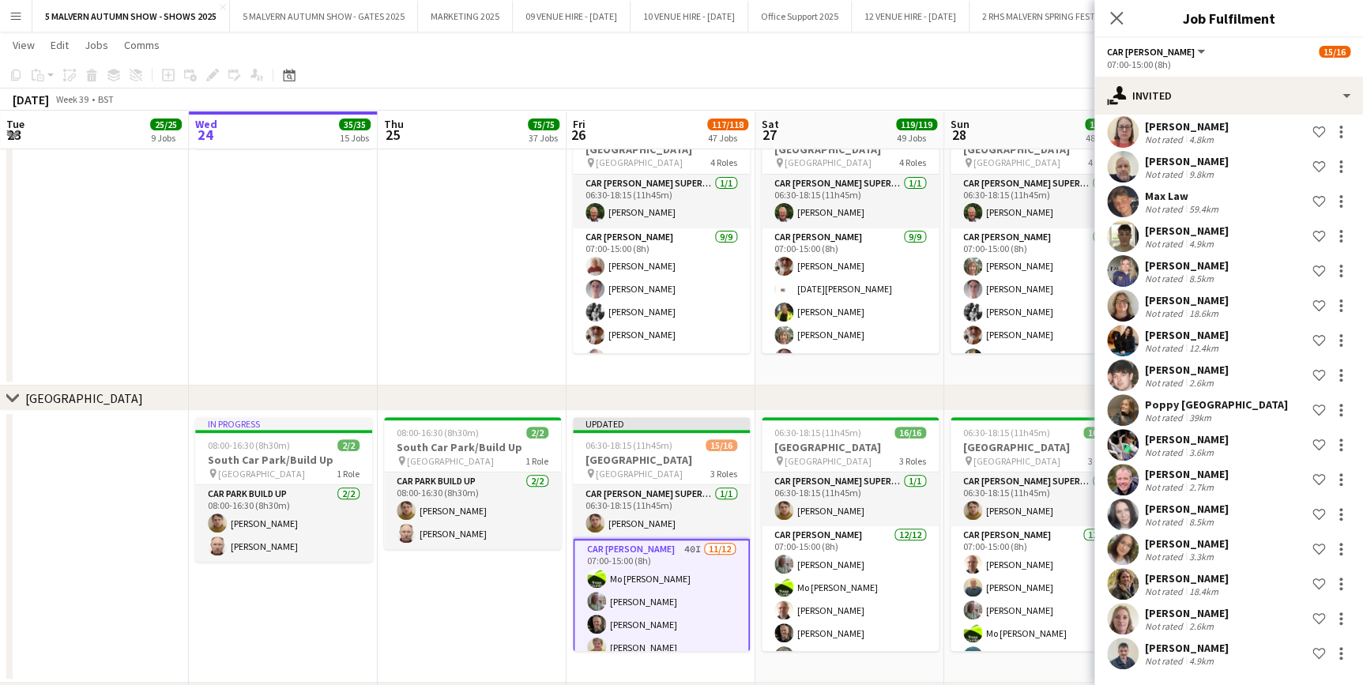
scroll to position [891, 0]
click at [994, 378] on app-date-cell "06:00-08:30 (2h30m) 1/1 Yellow Road pin Lyn Downes Way 1 Role Car Parker 1/1 06…" at bounding box center [1039, 192] width 189 height 389
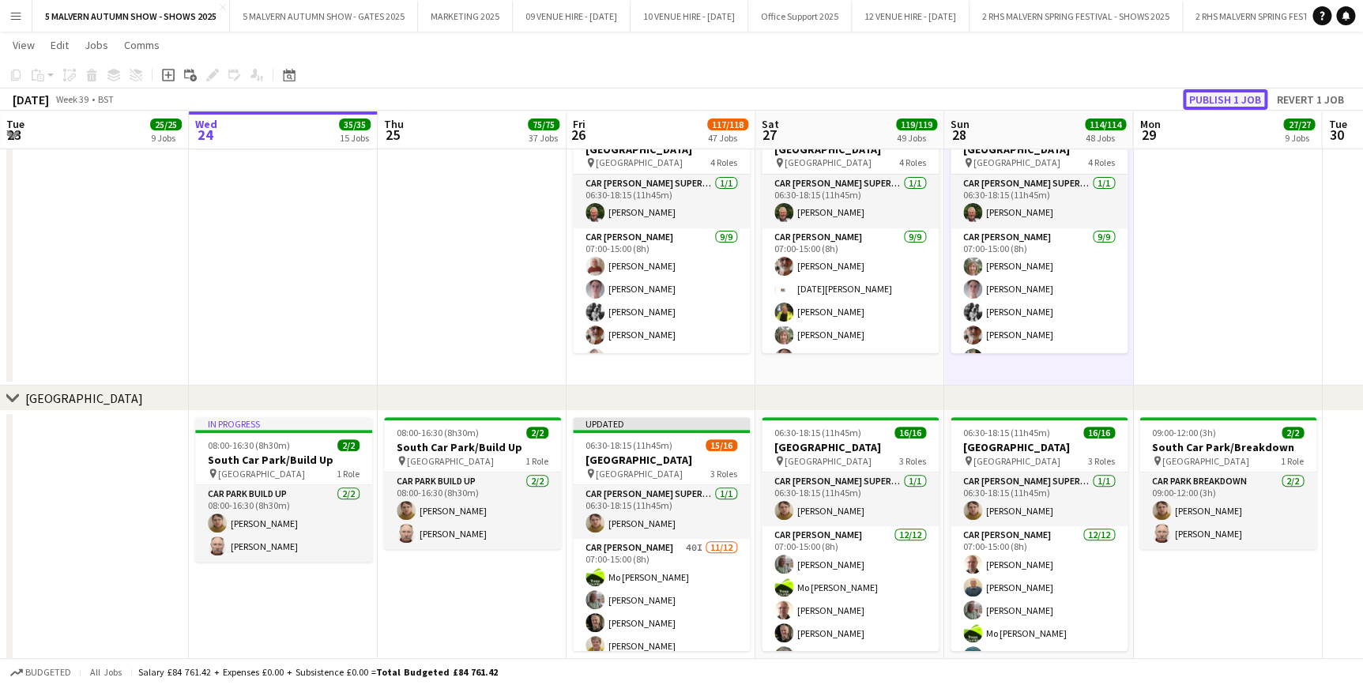
click at [1241, 103] on button "Publish 1 job" at bounding box center [1225, 99] width 85 height 21
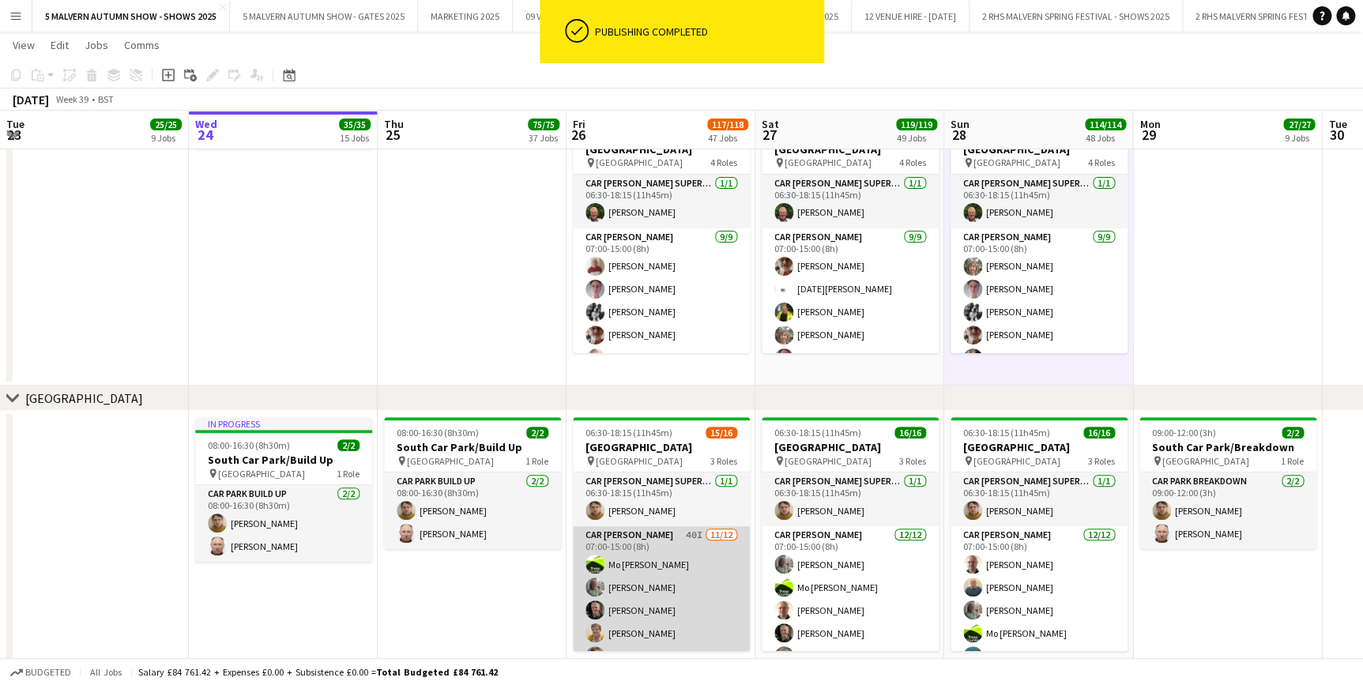
click at [645, 534] on app-card-role "Car Parker 40I 11/12 07:00-15:00 (8h) Mo Cossali-Francis Theresa Pace-Bardon Ja…" at bounding box center [661, 679] width 177 height 306
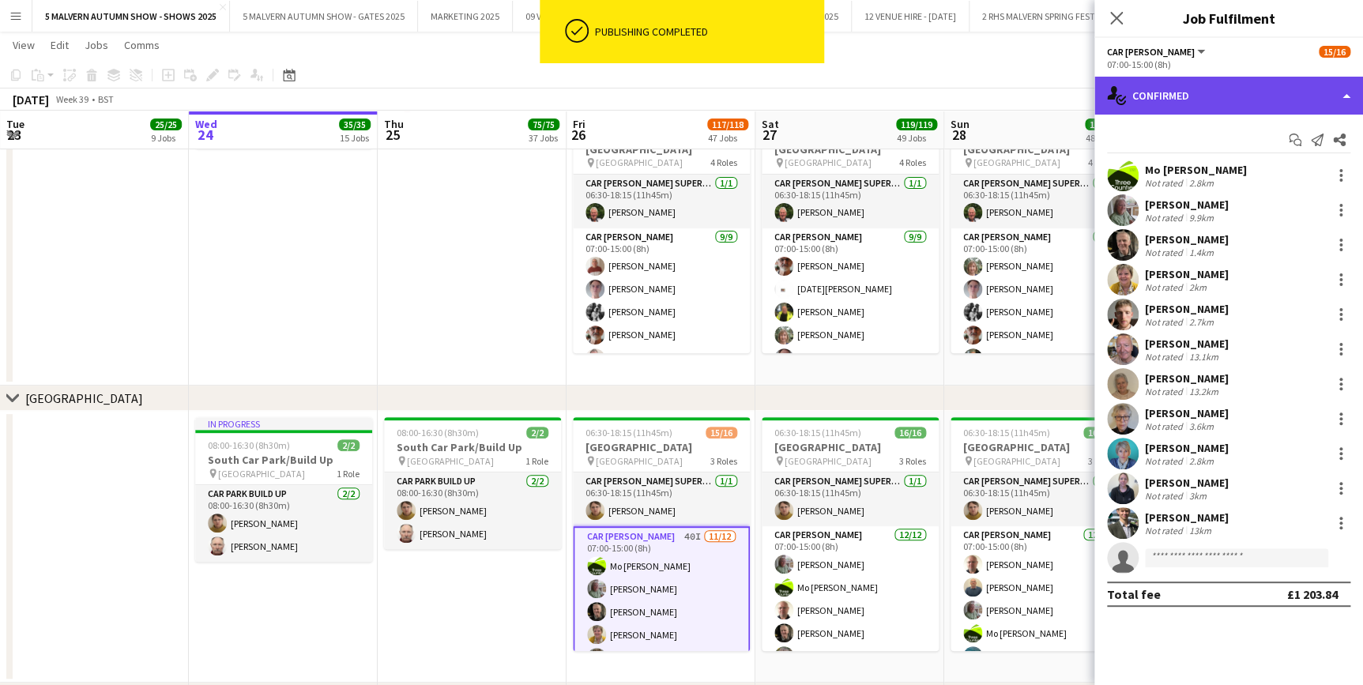
click at [1220, 86] on div "single-neutral-actions-check-2 Confirmed" at bounding box center [1229, 96] width 269 height 38
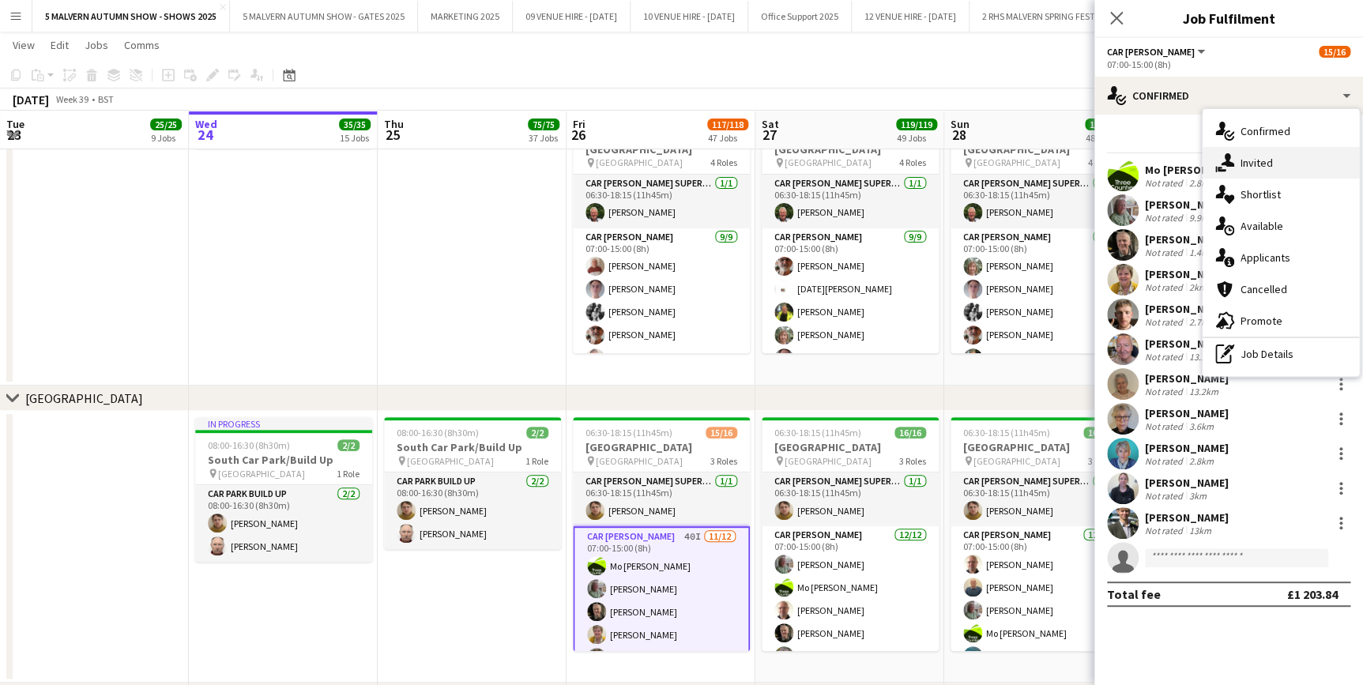
click at [1257, 166] on span "Invited" at bounding box center [1257, 163] width 32 height 14
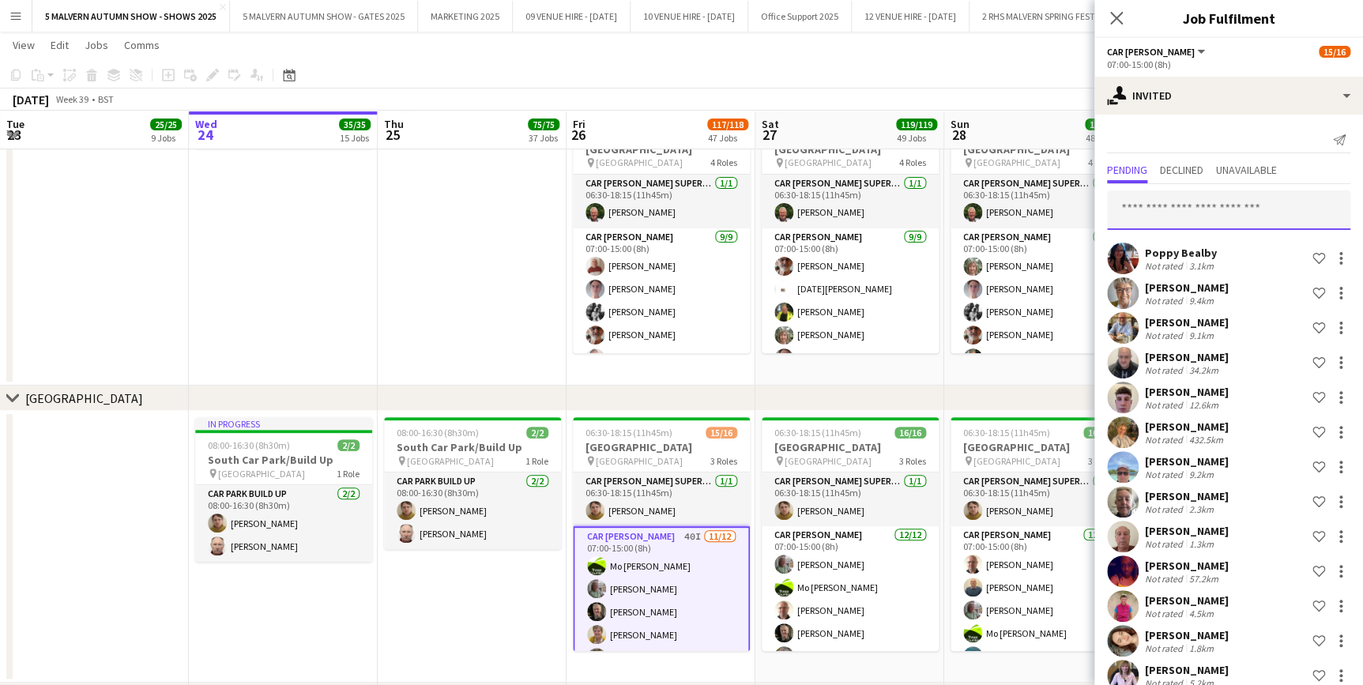
click at [1185, 199] on input "text" at bounding box center [1228, 210] width 243 height 40
type input "*"
type input "****"
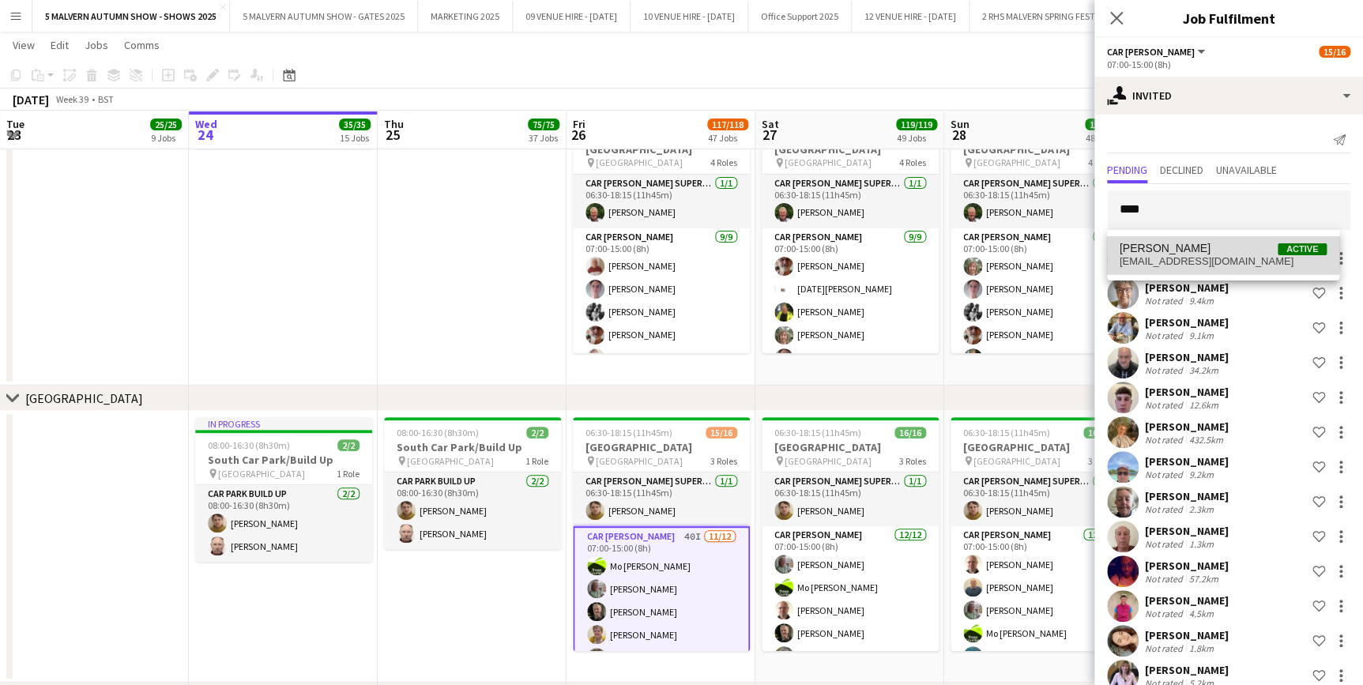
click at [1187, 242] on span "Skye Russell Active" at bounding box center [1223, 248] width 207 height 13
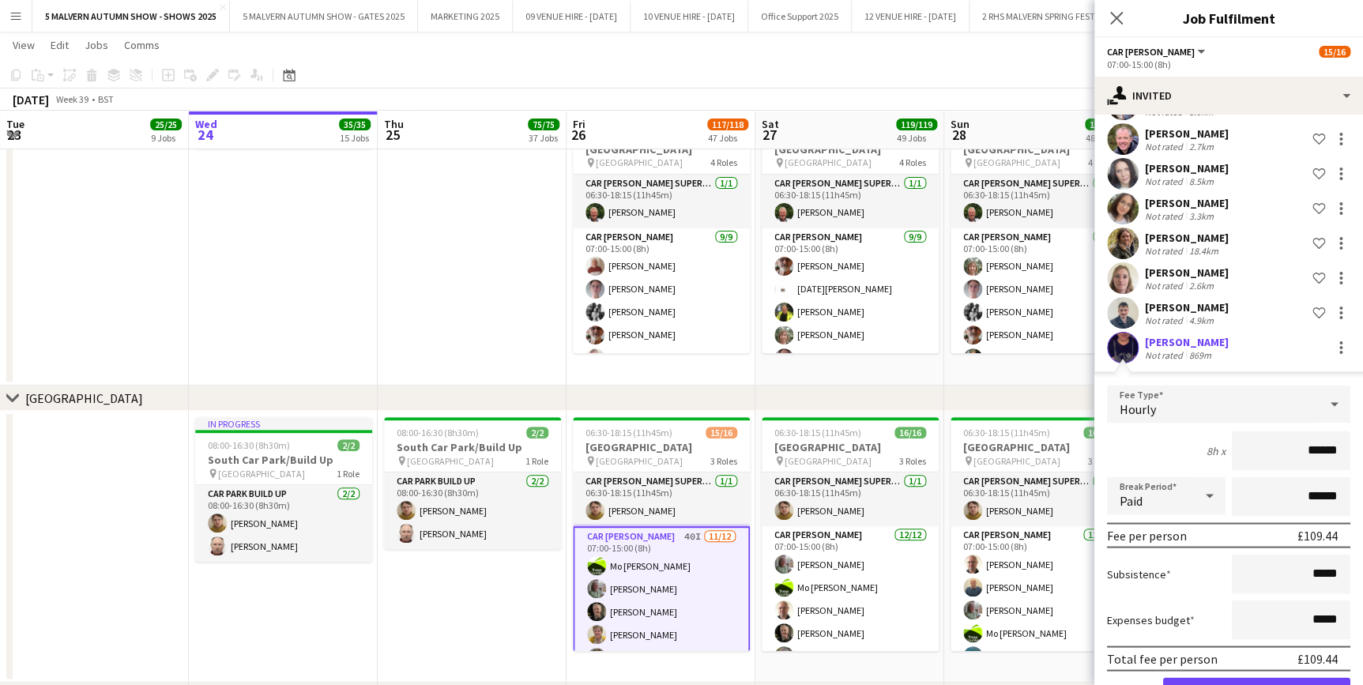
scroll to position [1283, 0]
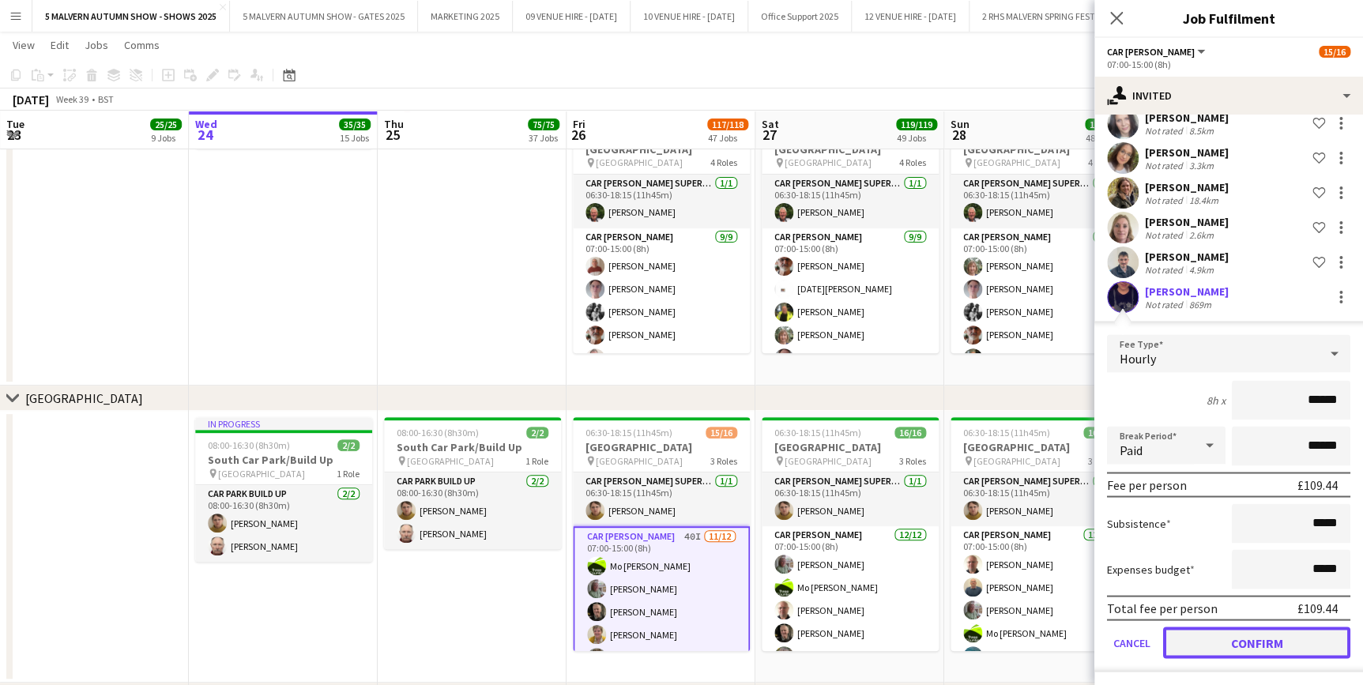
click at [1265, 648] on button "Confirm" at bounding box center [1256, 643] width 187 height 32
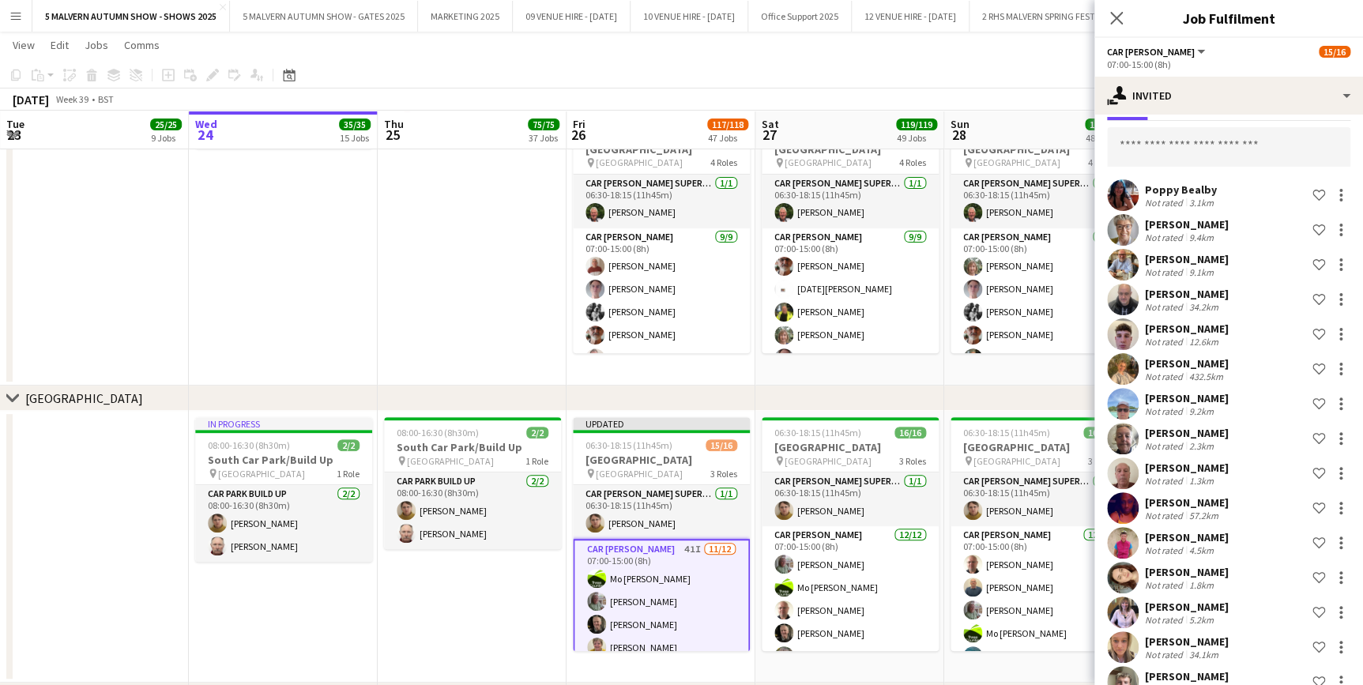
scroll to position [0, 0]
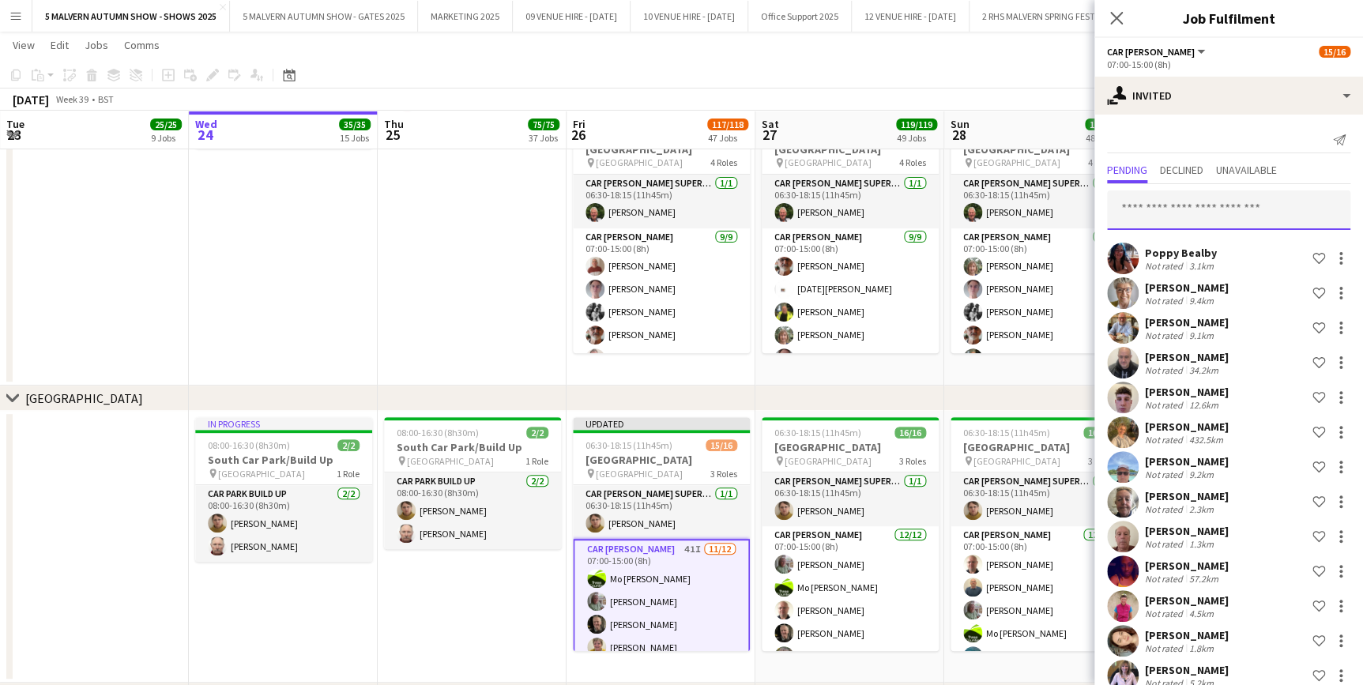
click at [1205, 213] on input "text" at bounding box center [1228, 210] width 243 height 40
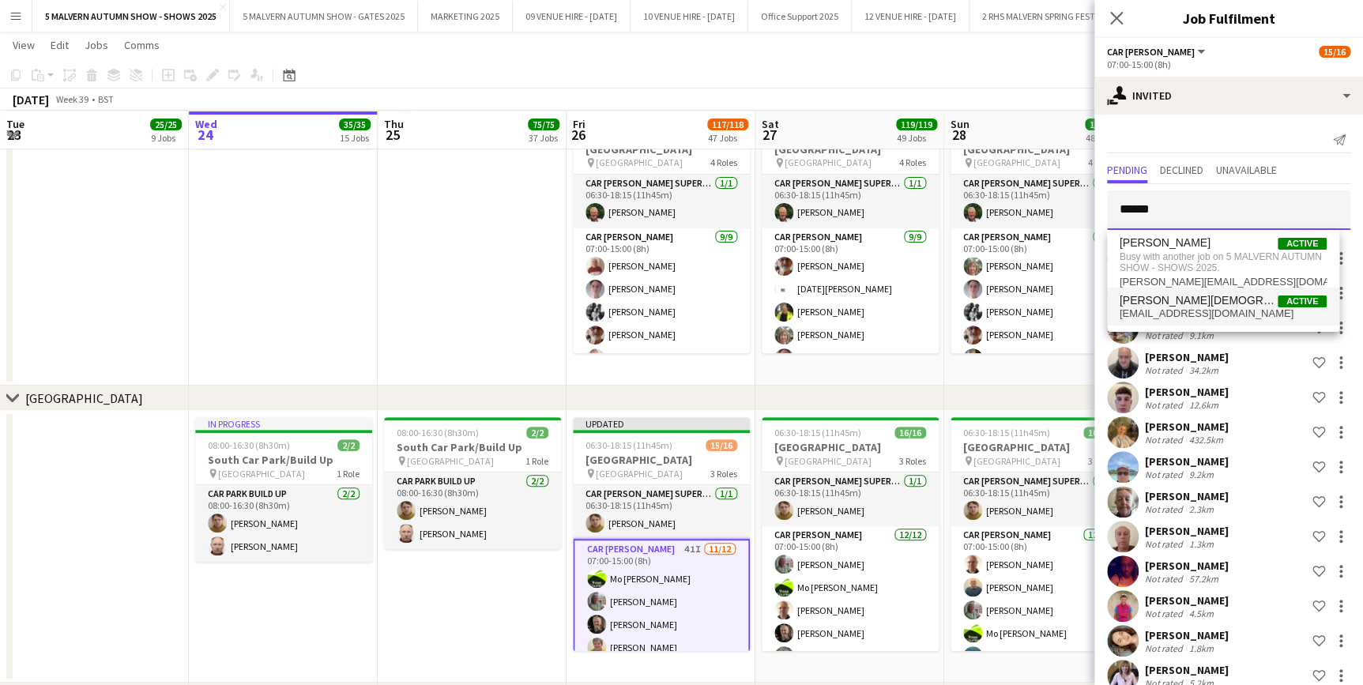
type input "******"
click at [1209, 301] on span "Sophie Jew Active" at bounding box center [1223, 300] width 207 height 13
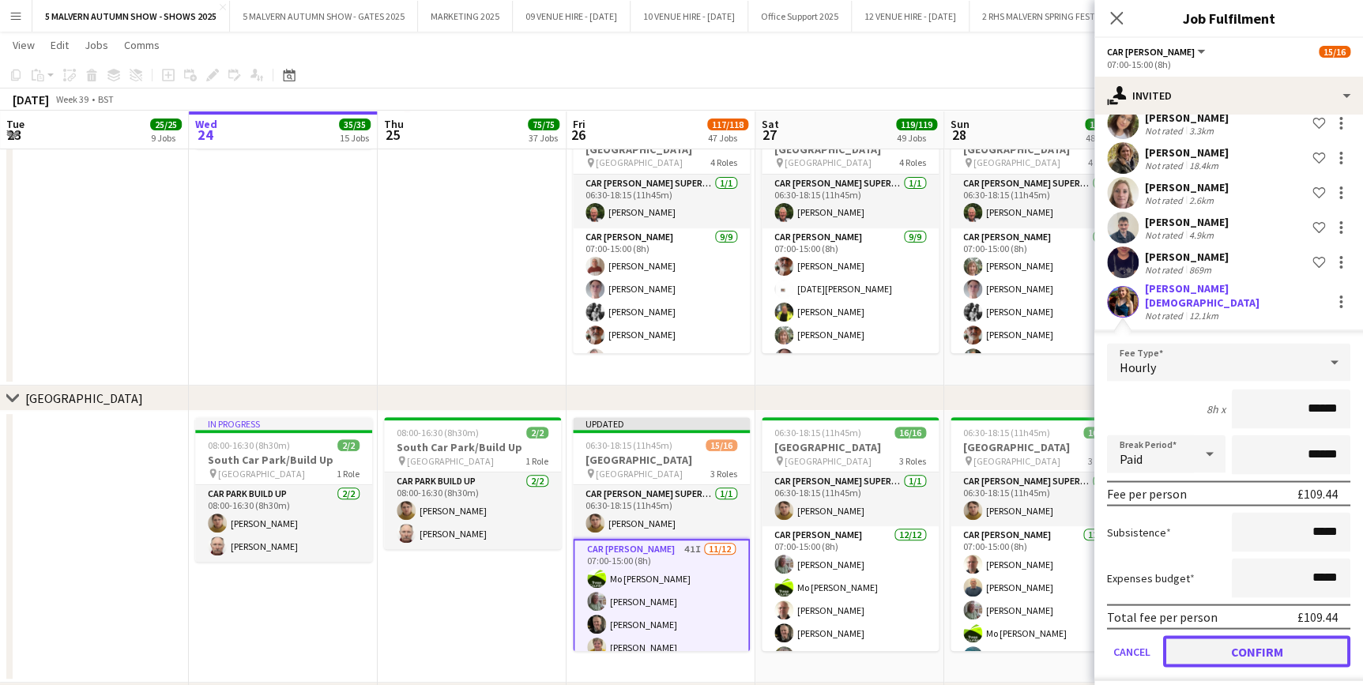
click at [1277, 644] on button "Confirm" at bounding box center [1256, 651] width 187 height 32
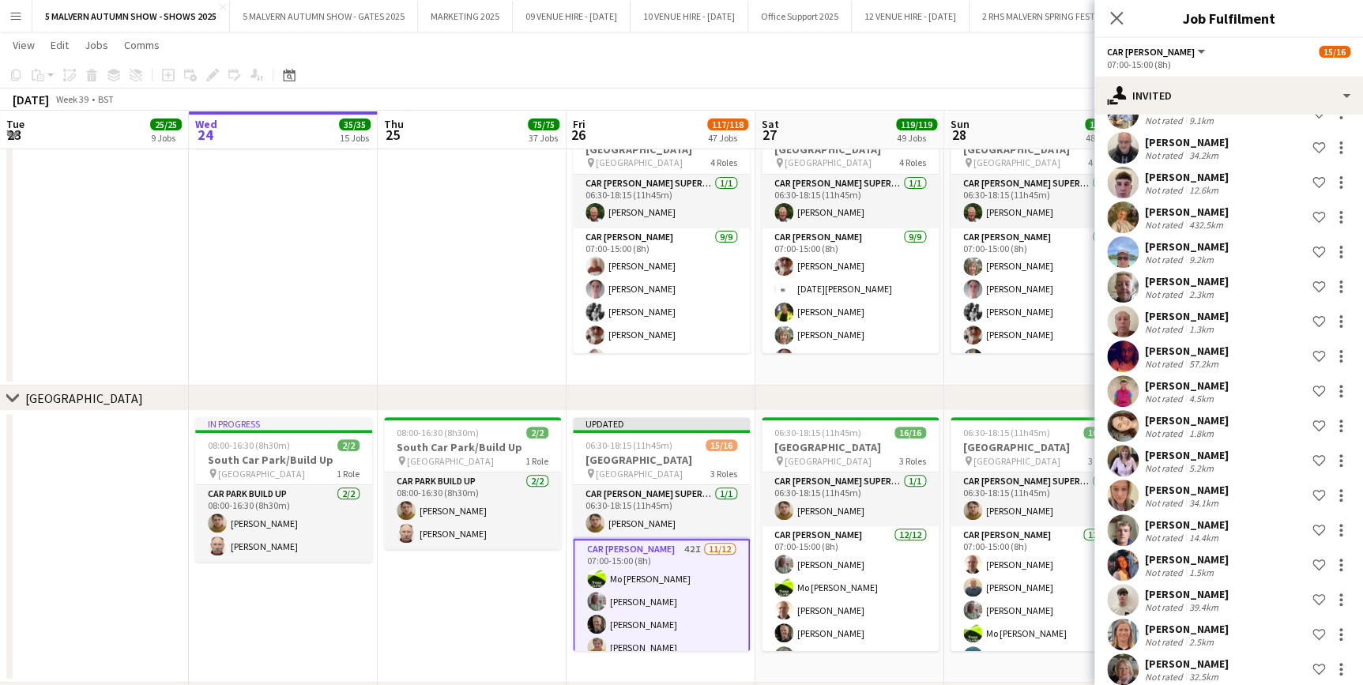
scroll to position [98, 0]
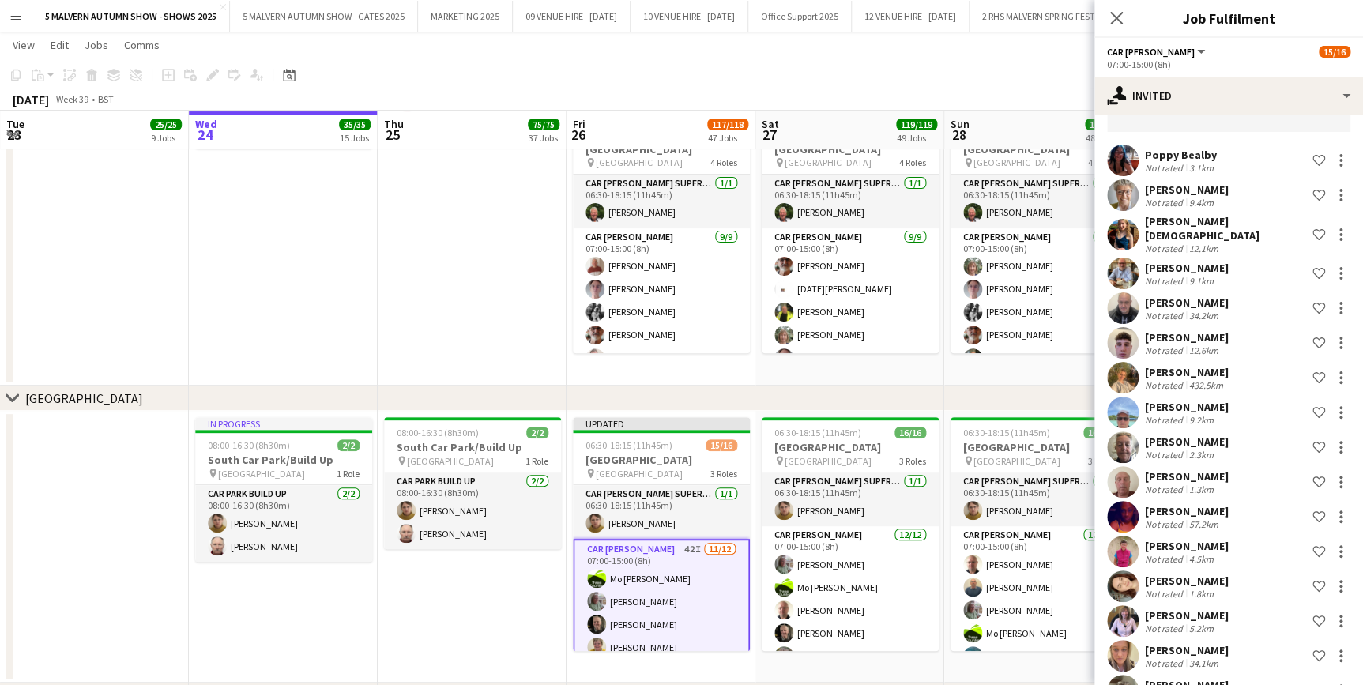
click at [1054, 386] on div "chevron-right South Car Park" at bounding box center [681, 398] width 1363 height 25
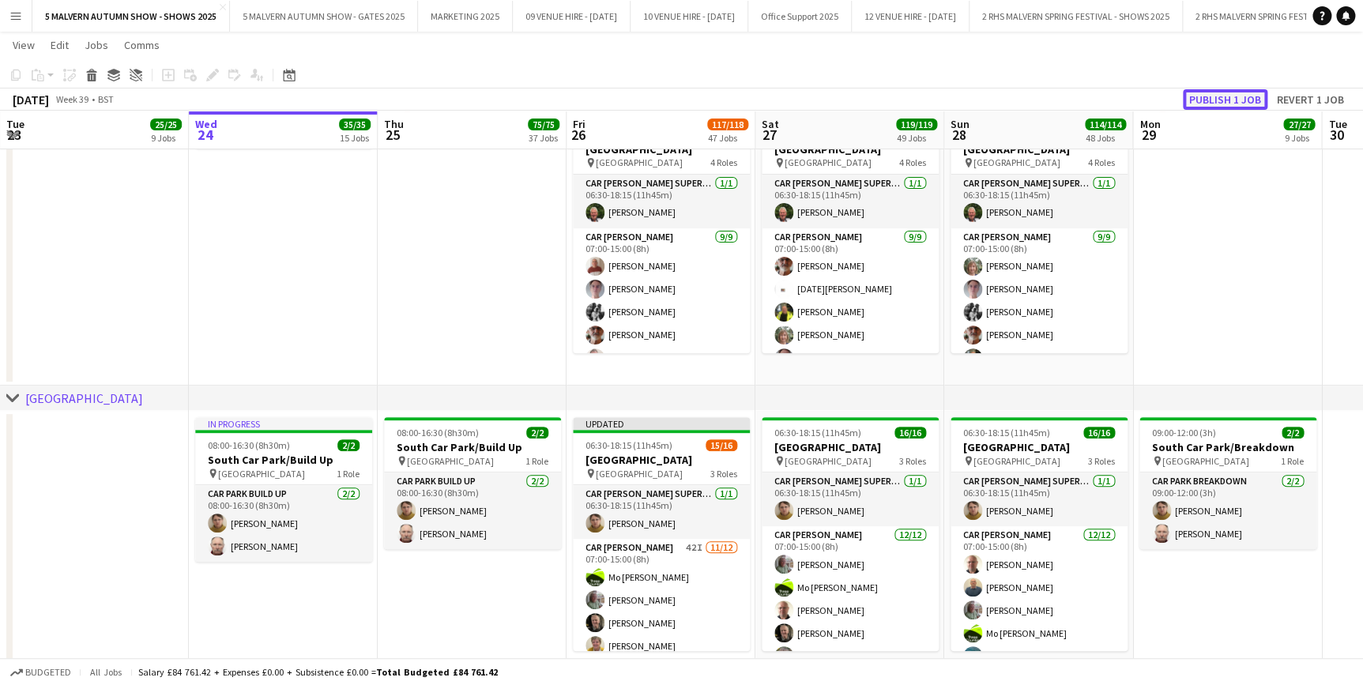
click at [1251, 103] on button "Publish 1 job" at bounding box center [1225, 99] width 85 height 21
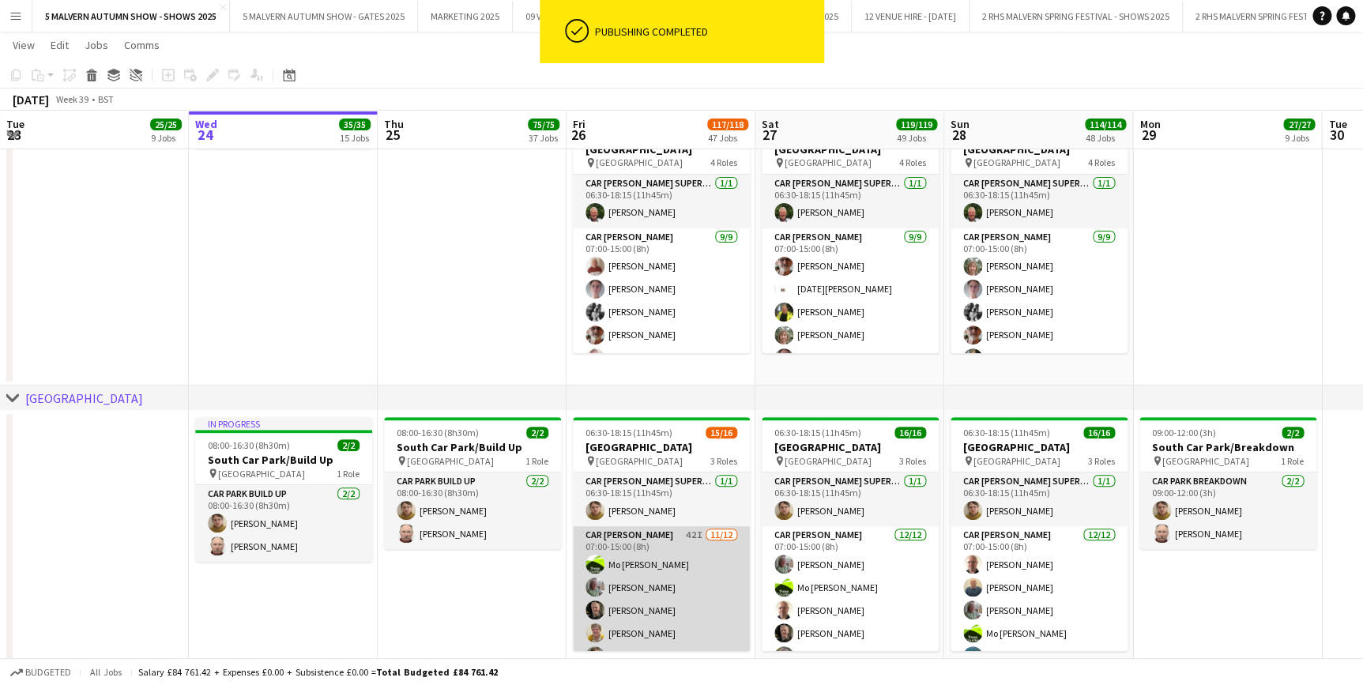
click at [661, 544] on app-card-role "Car Parker 42I 11/12 07:00-15:00 (8h) Mo Cossali-Francis Theresa Pace-Bardon Ja…" at bounding box center [661, 679] width 177 height 306
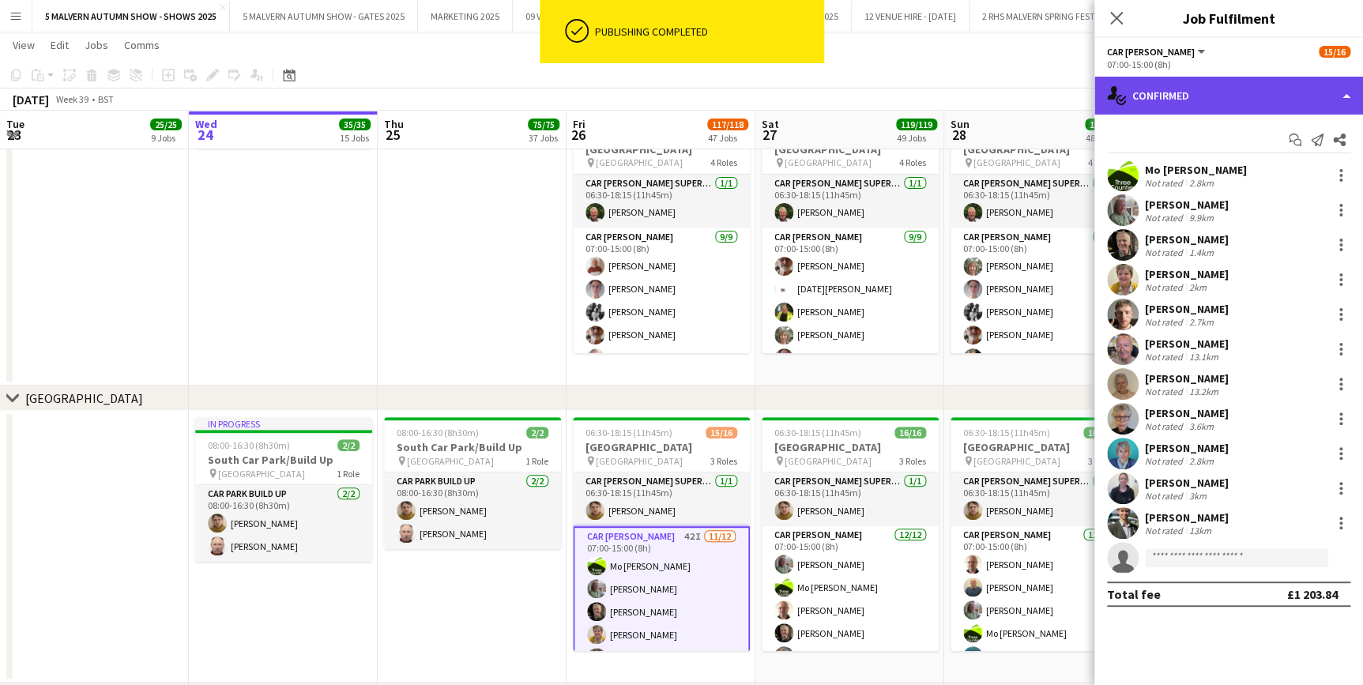
click at [1186, 103] on div "single-neutral-actions-check-2 Confirmed" at bounding box center [1229, 96] width 269 height 38
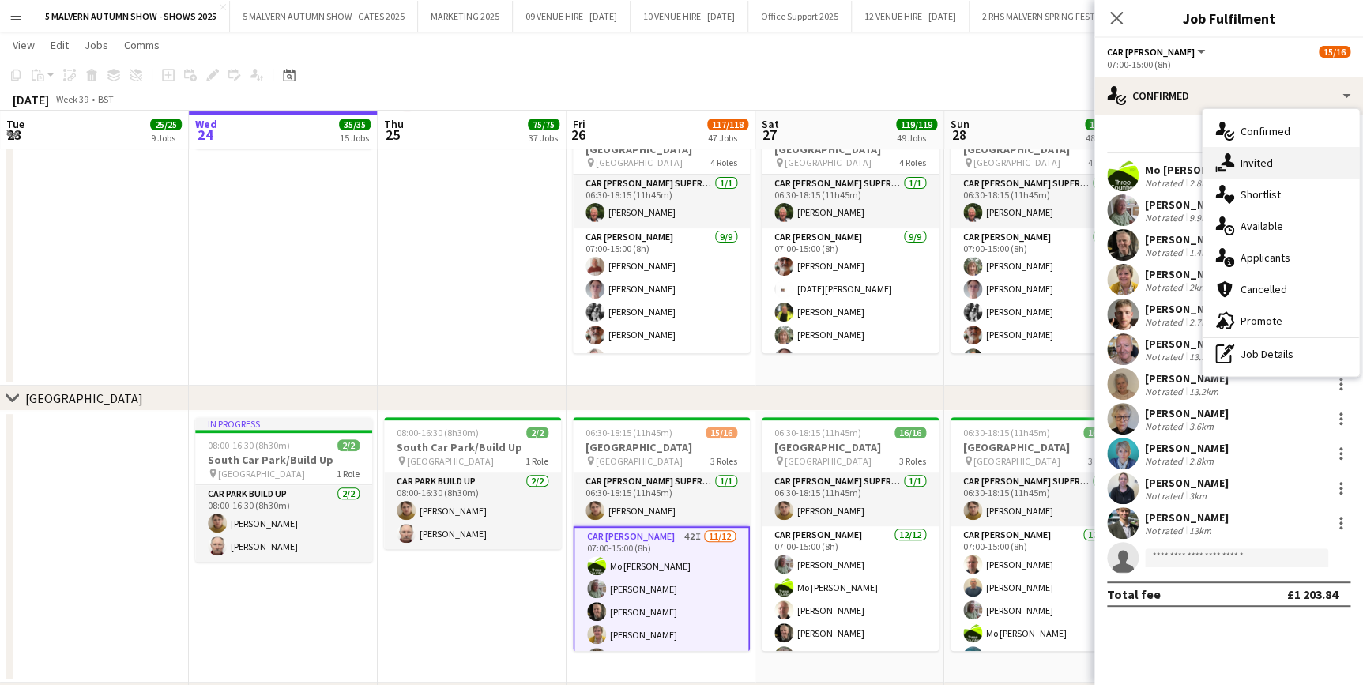
click at [1262, 150] on div "single-neutral-actions-share-1 Invited" at bounding box center [1281, 163] width 156 height 32
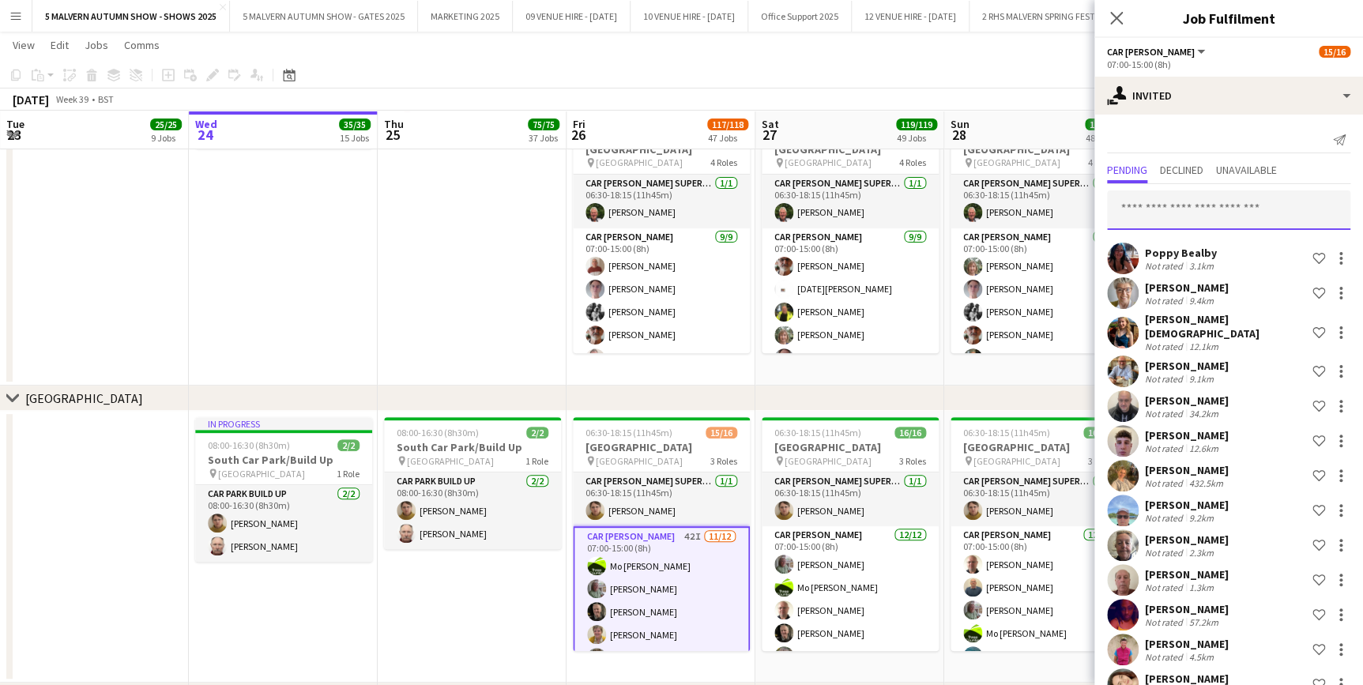
click at [1223, 213] on input "text" at bounding box center [1228, 210] width 243 height 40
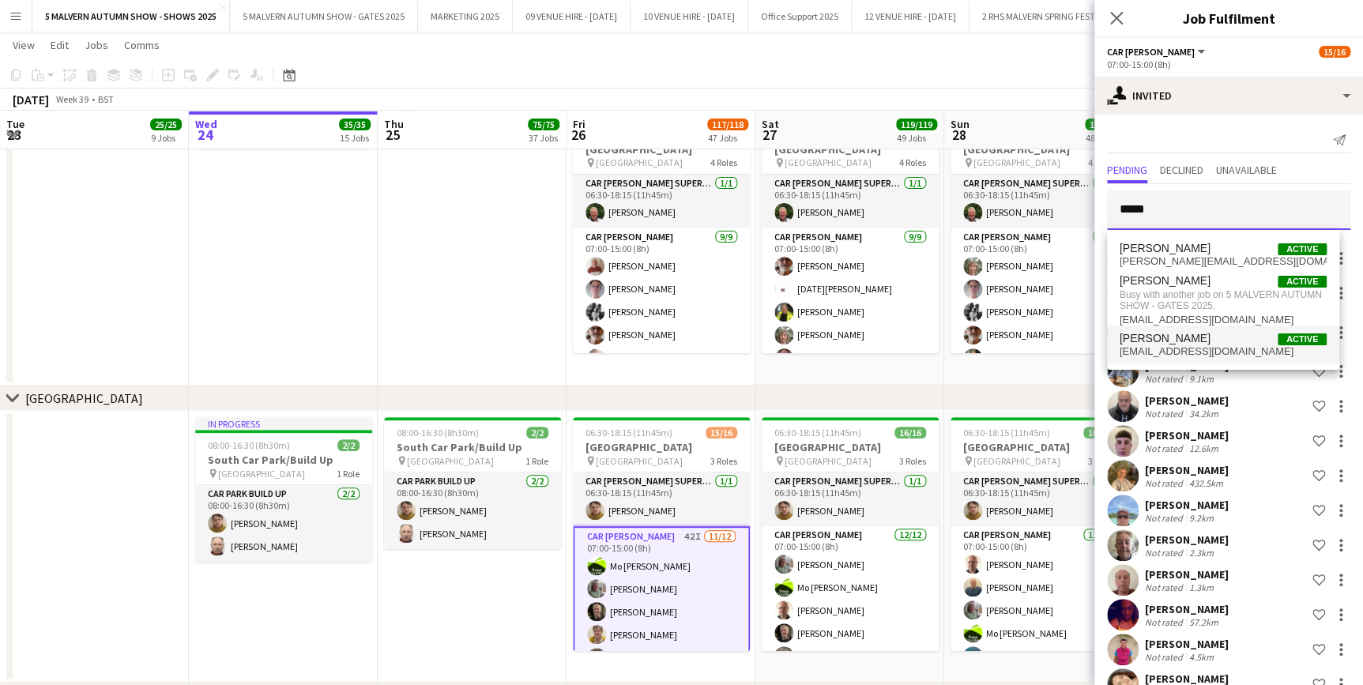
type input "*****"
click at [1233, 353] on span "tewilde@icloud.com" at bounding box center [1223, 351] width 207 height 13
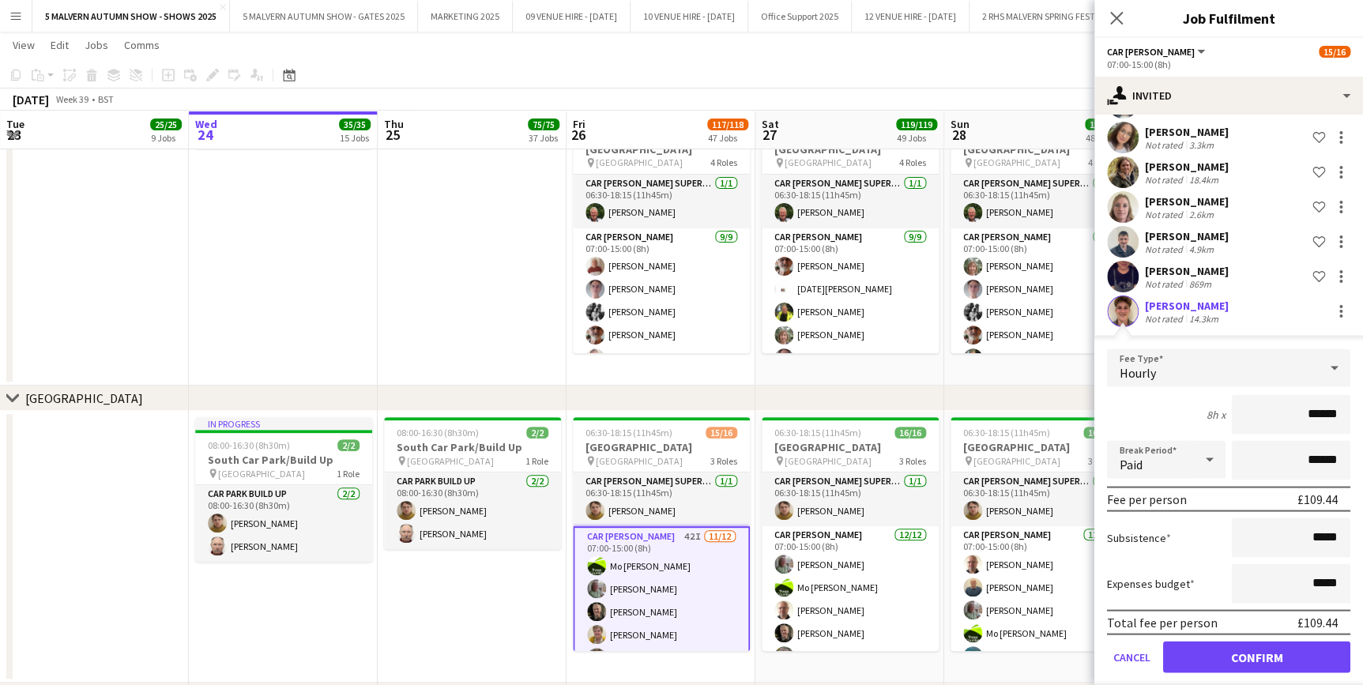
scroll to position [1352, 0]
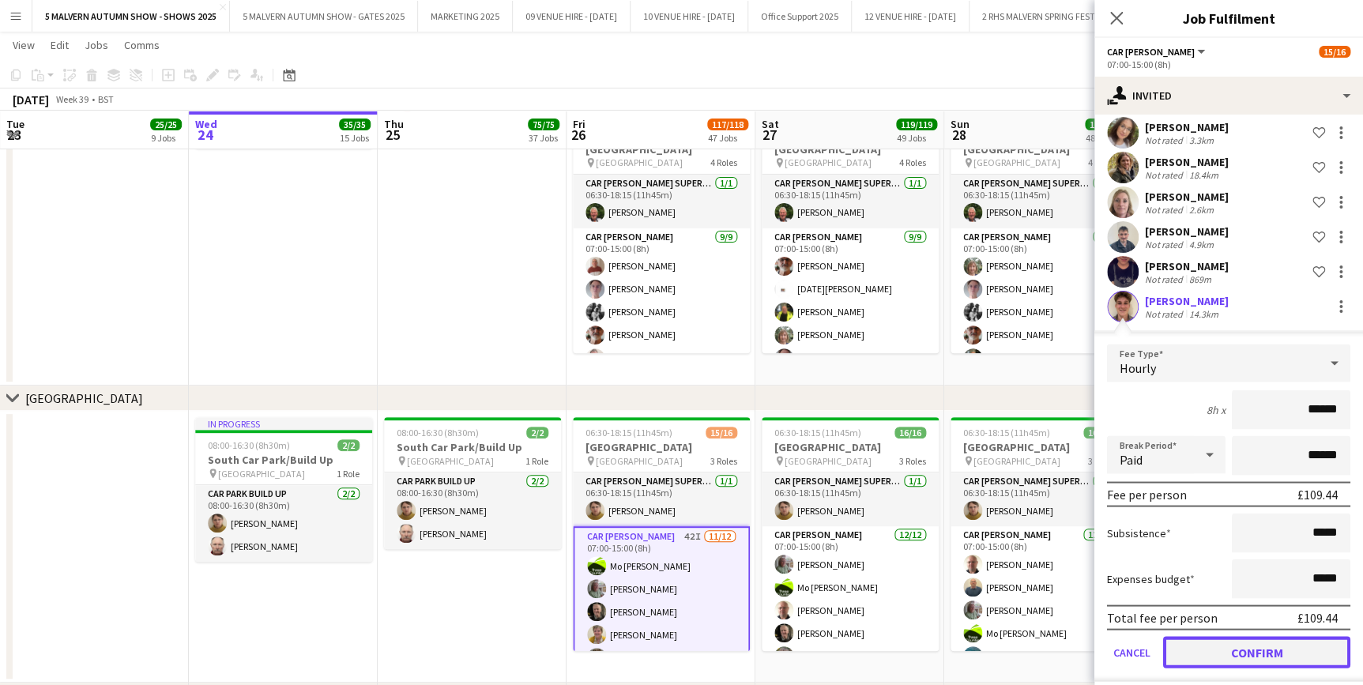
click at [1291, 647] on button "Confirm" at bounding box center [1256, 652] width 187 height 32
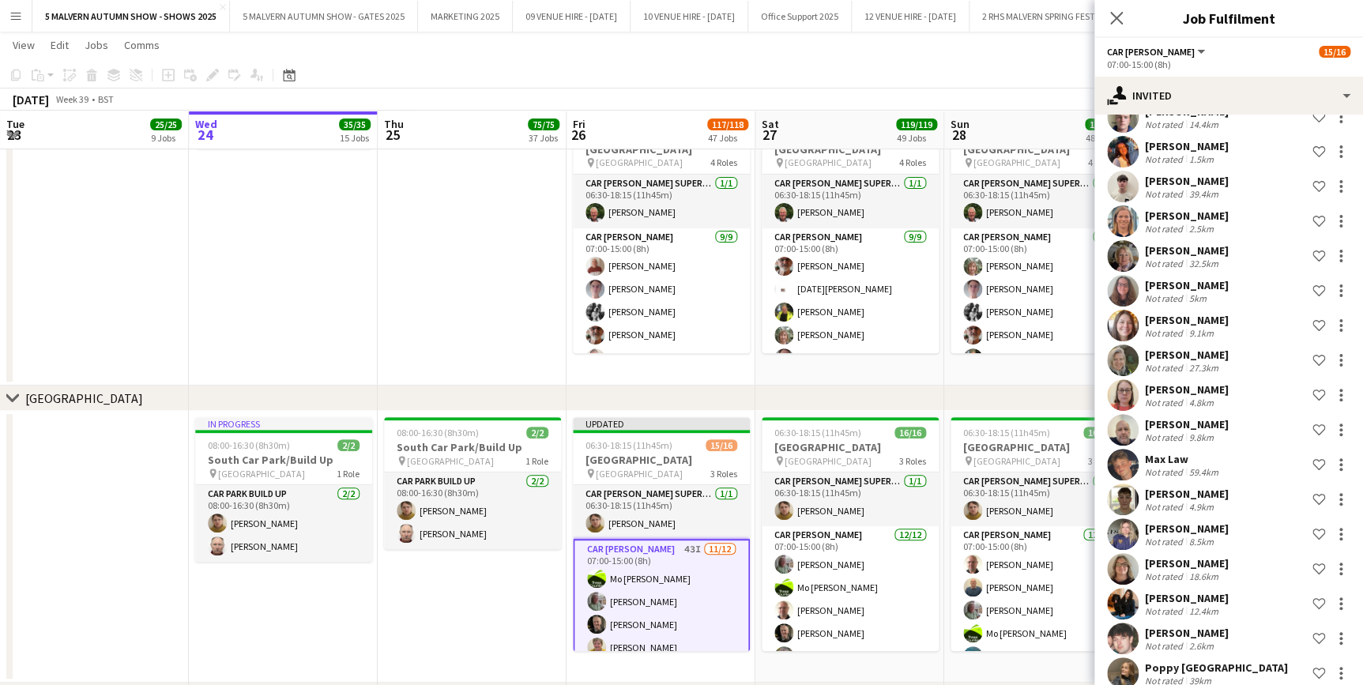
scroll to position [564, 0]
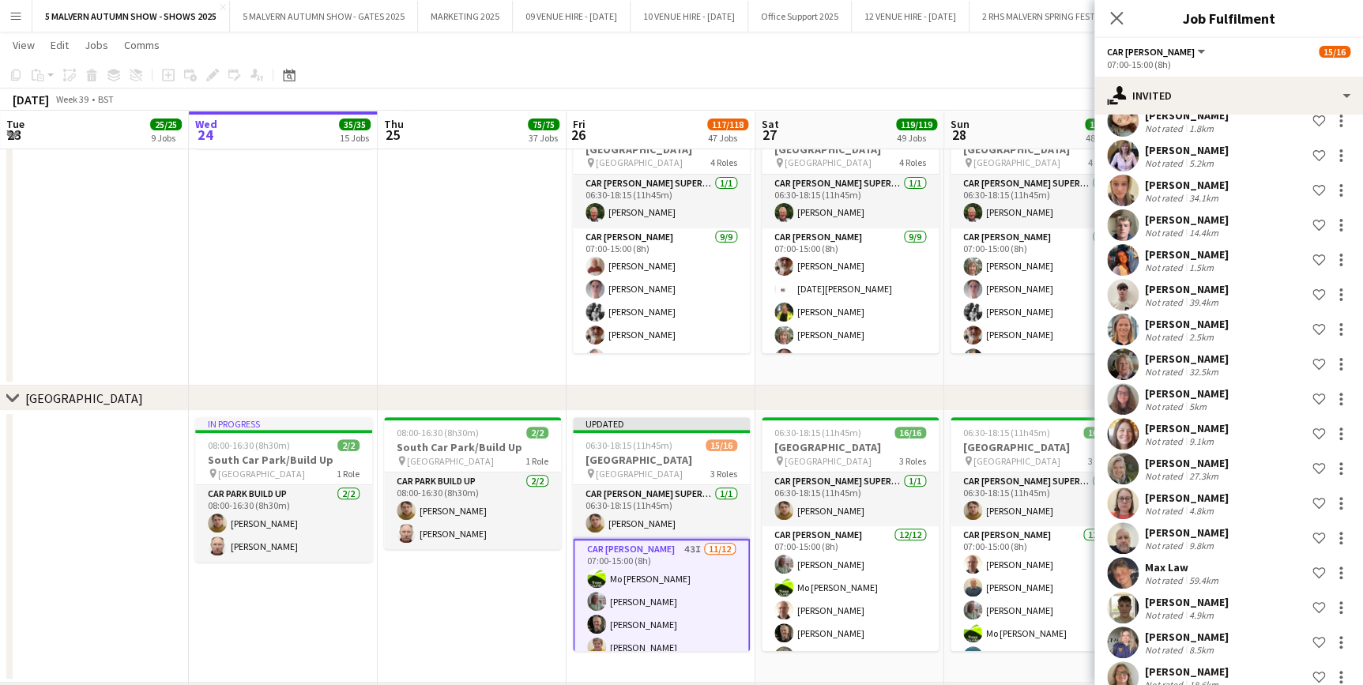
click at [1026, 383] on app-date-cell "06:00-08:30 (2h30m) 1/1 Yellow Road pin Lyn Downes Way 1 Role Car Parker 1/1 06…" at bounding box center [1039, 192] width 189 height 389
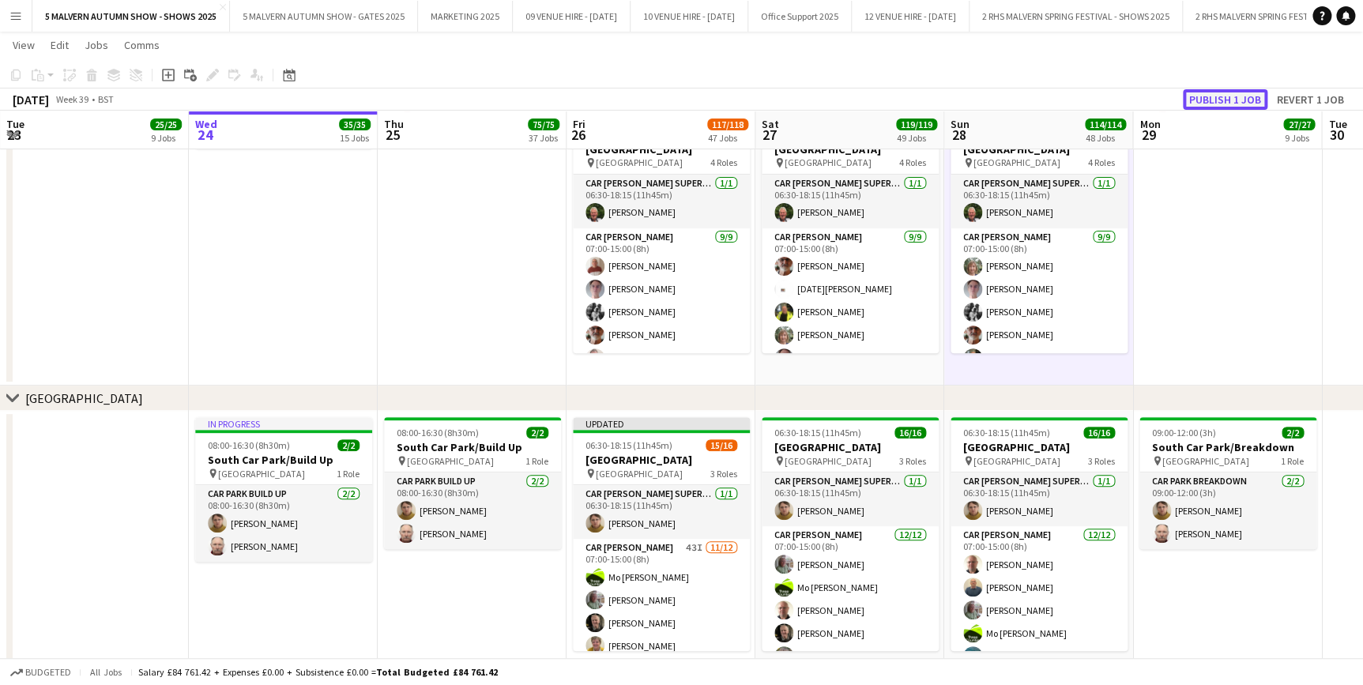
click at [1218, 96] on button "Publish 1 job" at bounding box center [1225, 99] width 85 height 21
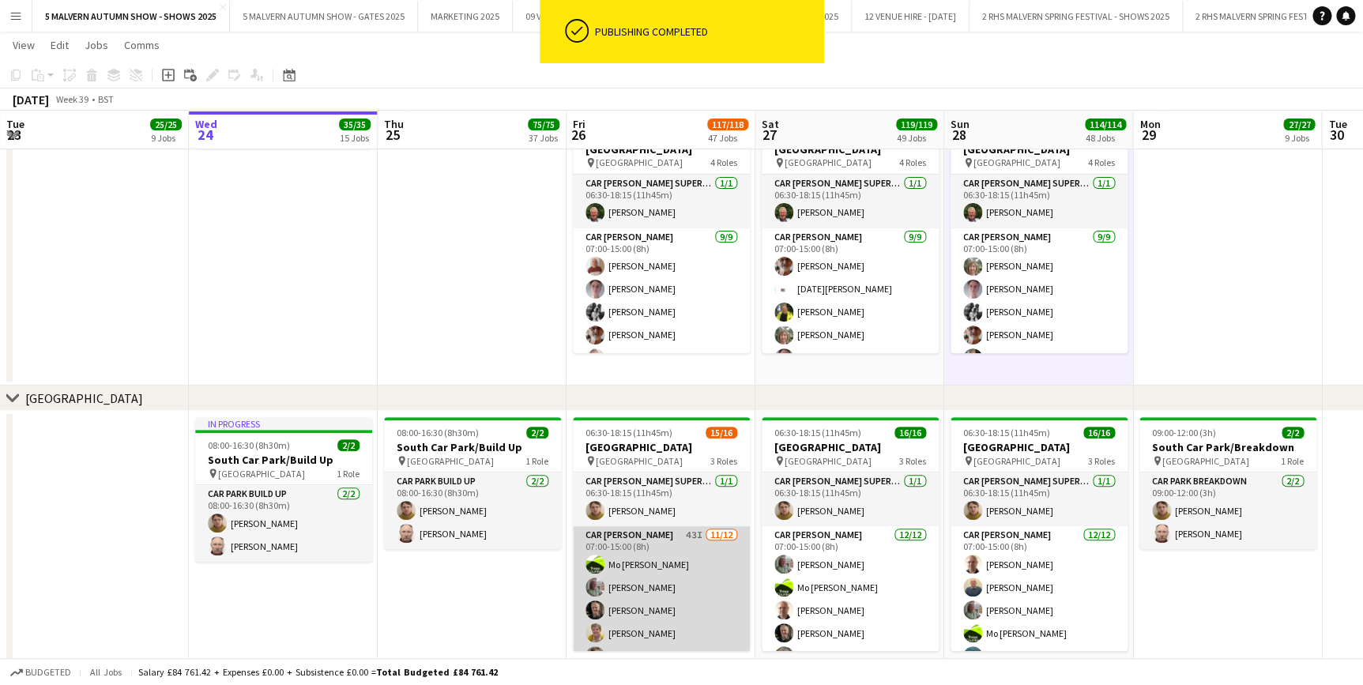
click at [675, 529] on app-card-role "Car Parker 43I 11/12 07:00-15:00 (8h) Mo Cossali-Francis Theresa Pace-Bardon Ja…" at bounding box center [661, 679] width 177 height 306
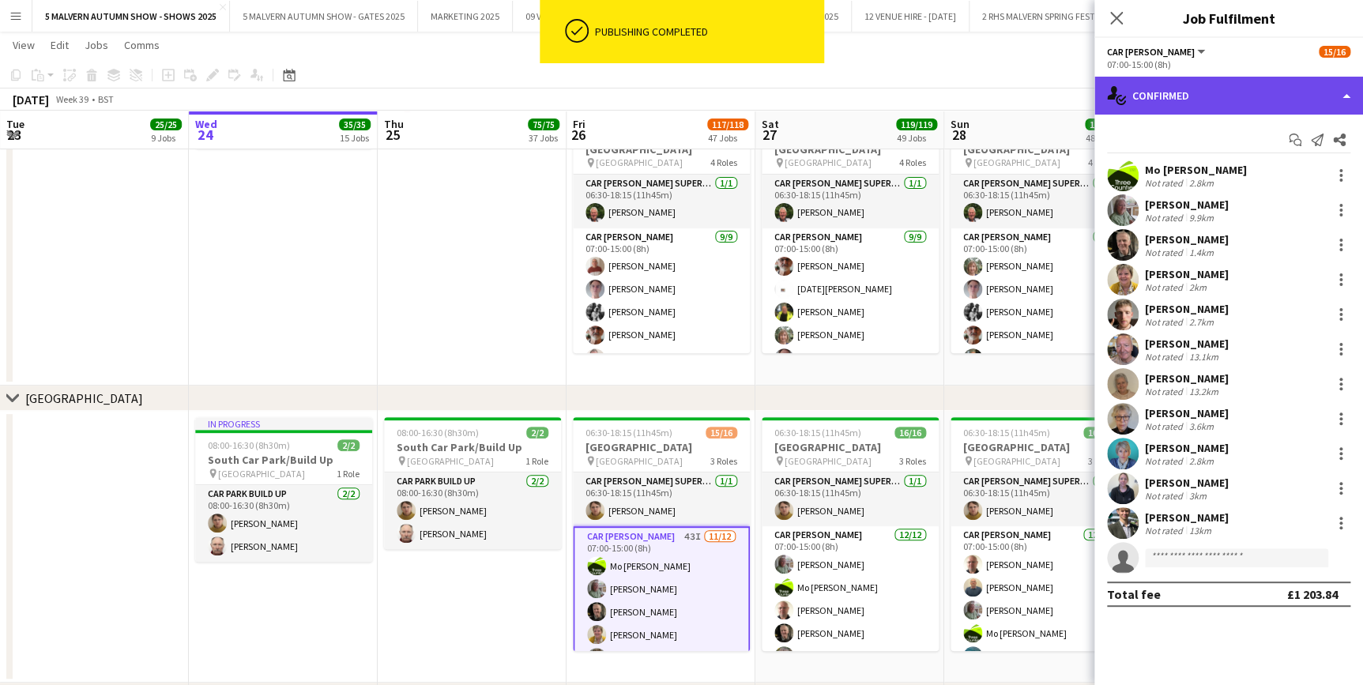
click at [1184, 85] on div "single-neutral-actions-check-2 Confirmed" at bounding box center [1229, 96] width 269 height 38
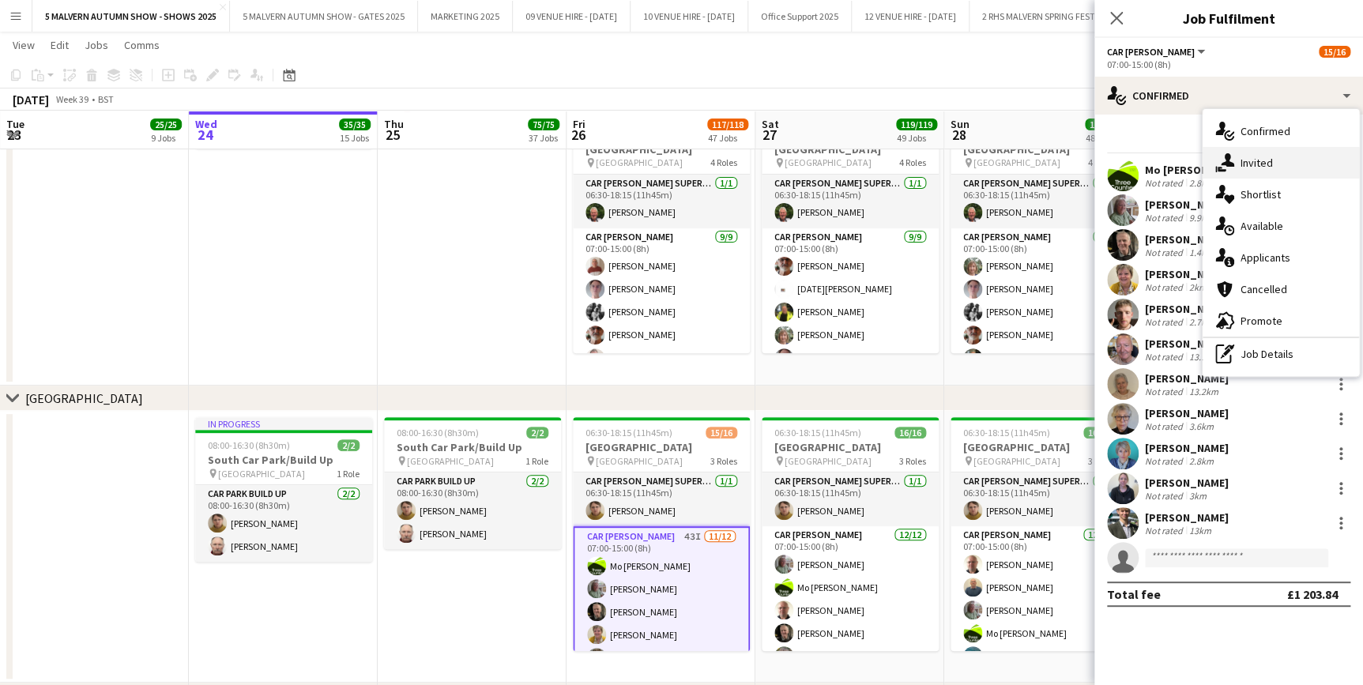
click at [1254, 172] on div "single-neutral-actions-share-1 Invited" at bounding box center [1281, 163] width 156 height 32
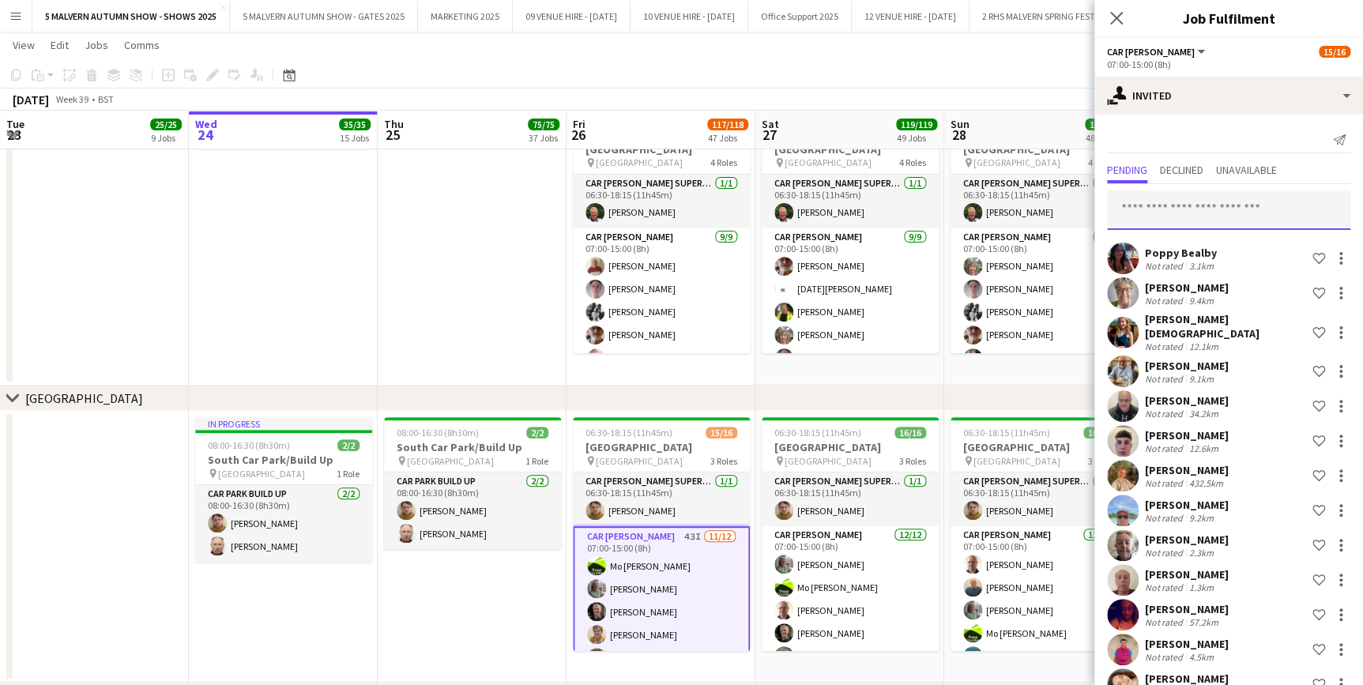
click at [1220, 209] on input "text" at bounding box center [1228, 210] width 243 height 40
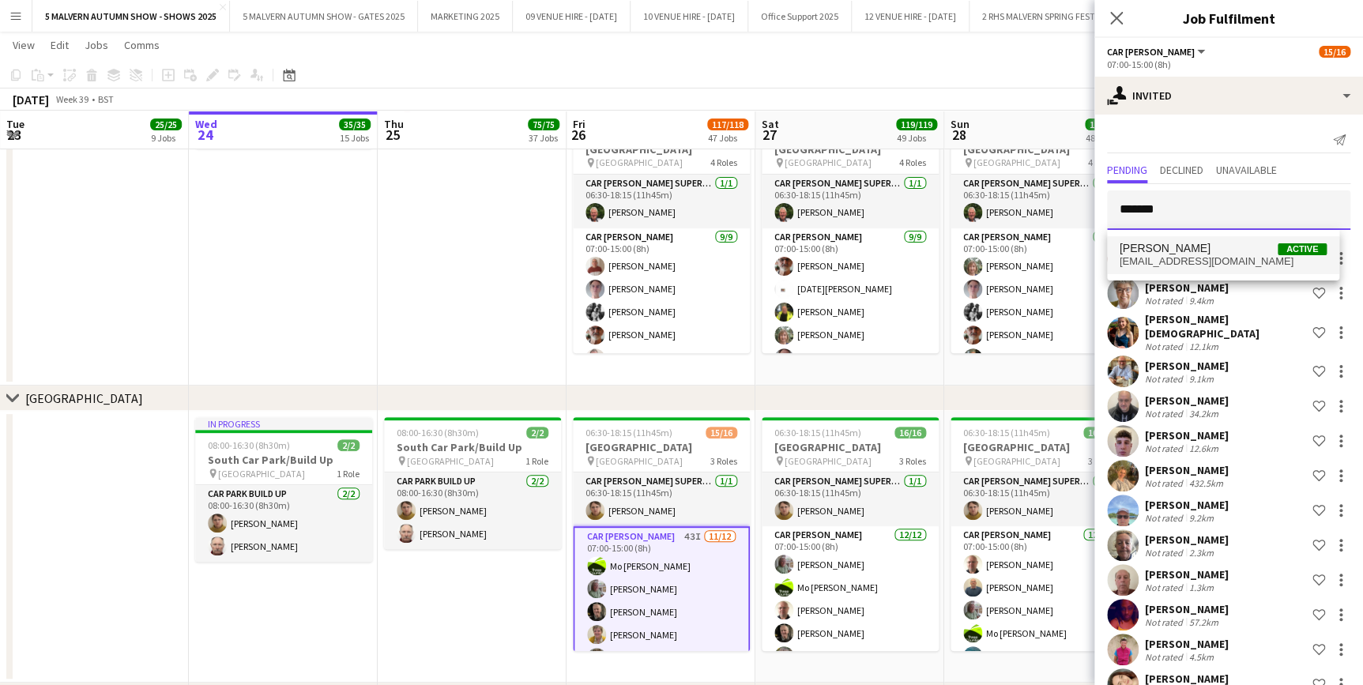
type input "*******"
click at [1184, 259] on span "victoriagr@hotmail.co.uk" at bounding box center [1223, 261] width 207 height 13
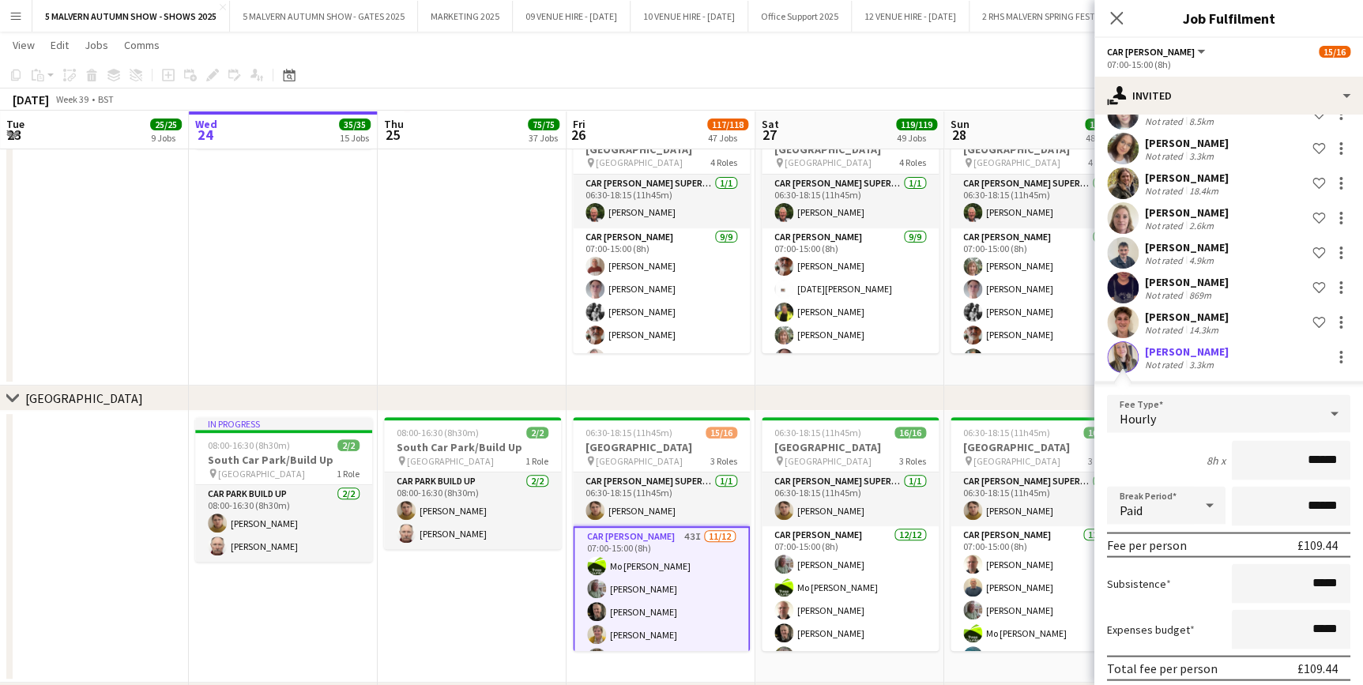
scroll to position [1387, 0]
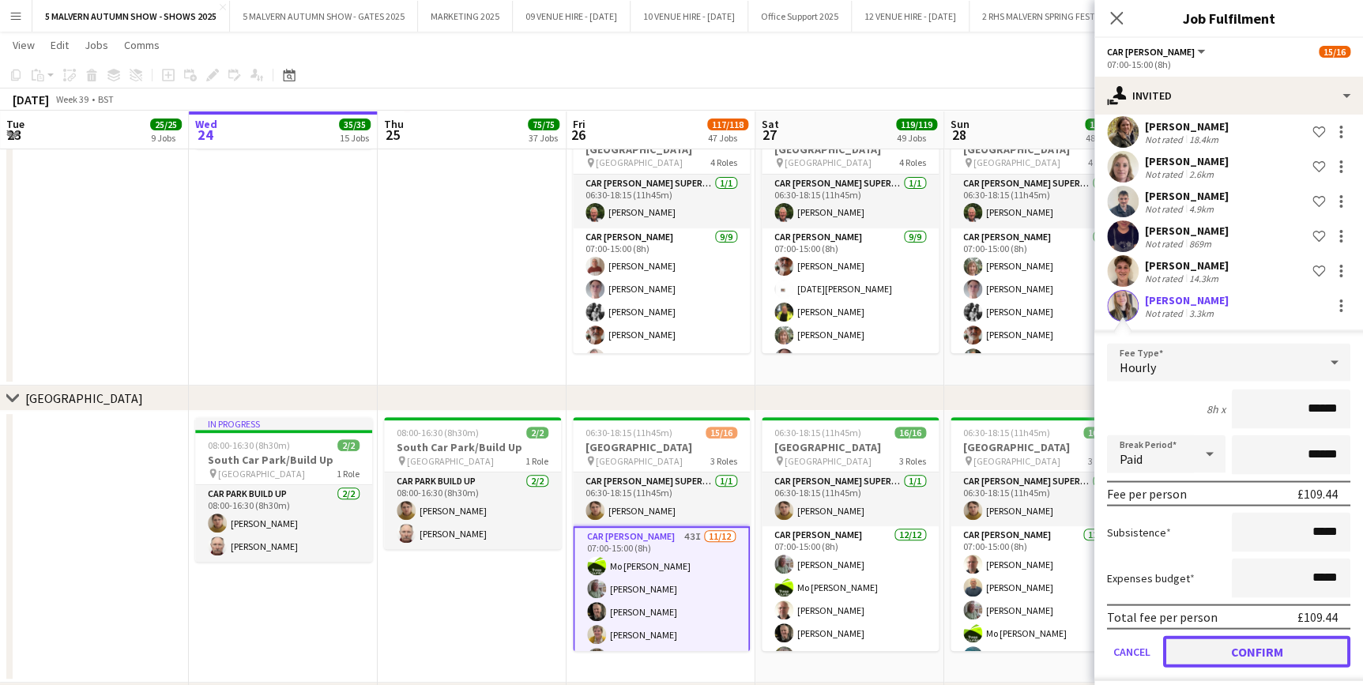
click at [1217, 636] on button "Confirm" at bounding box center [1256, 651] width 187 height 32
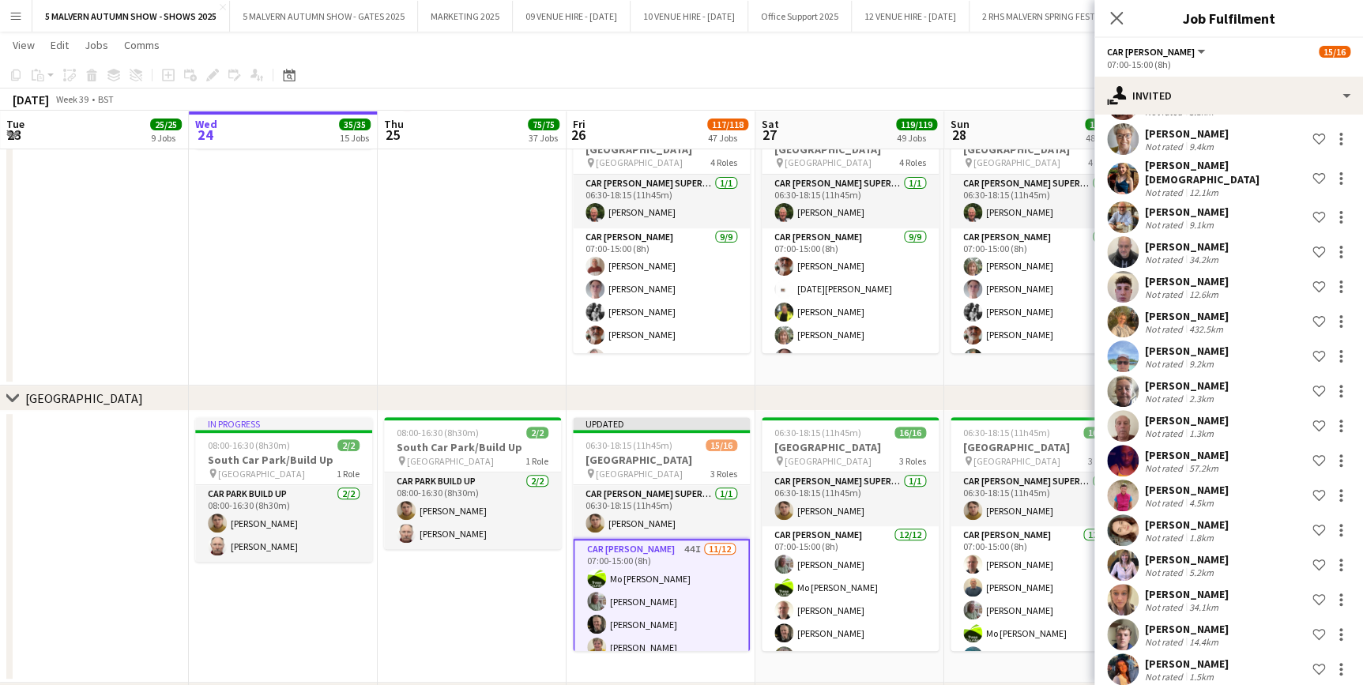
scroll to position [0, 0]
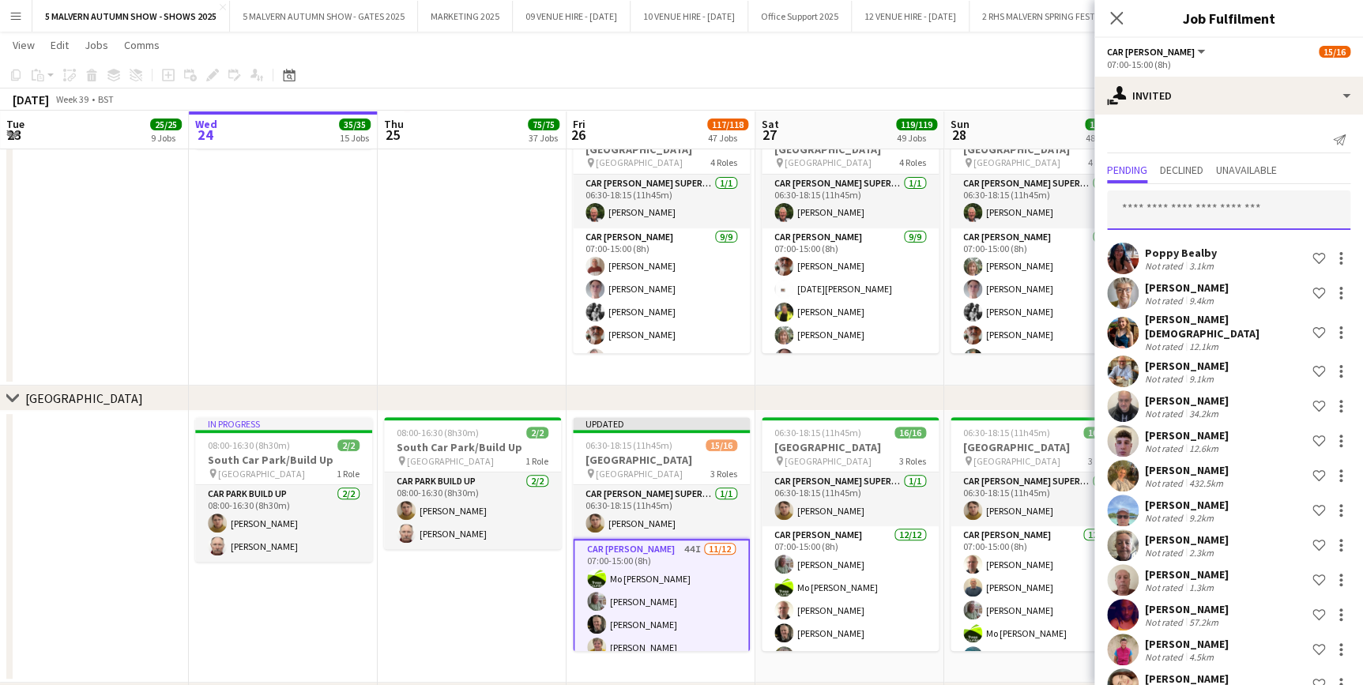
click at [1235, 215] on input "text" at bounding box center [1228, 210] width 243 height 40
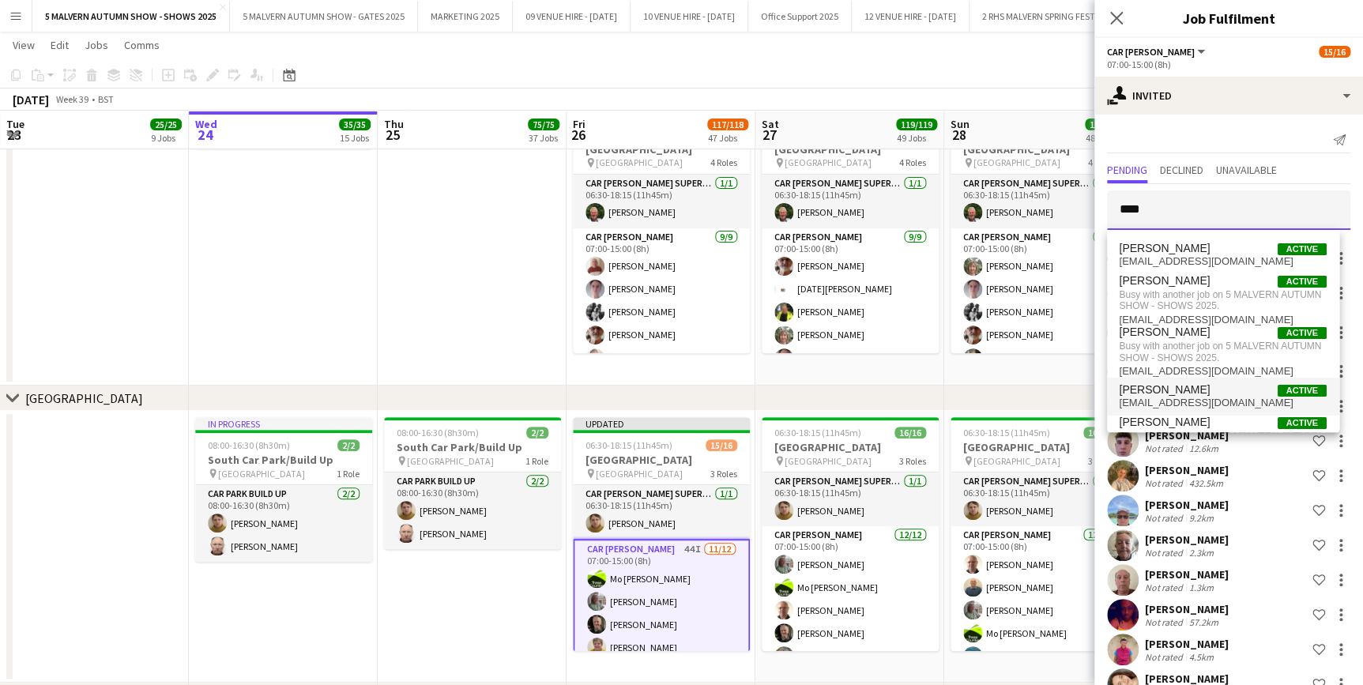
type input "****"
click at [1217, 411] on mat-option "William Turnbull Active willturnbull@outlook.com" at bounding box center [1223, 397] width 232 height 38
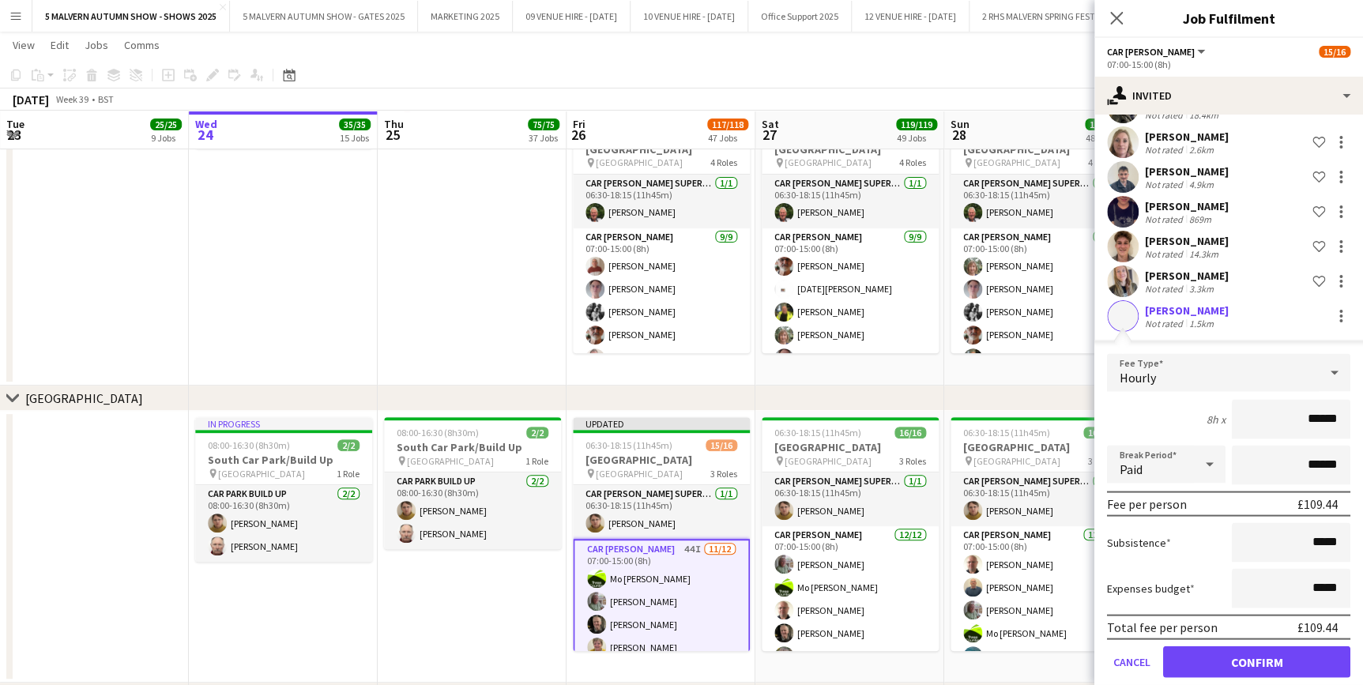
scroll to position [1422, 0]
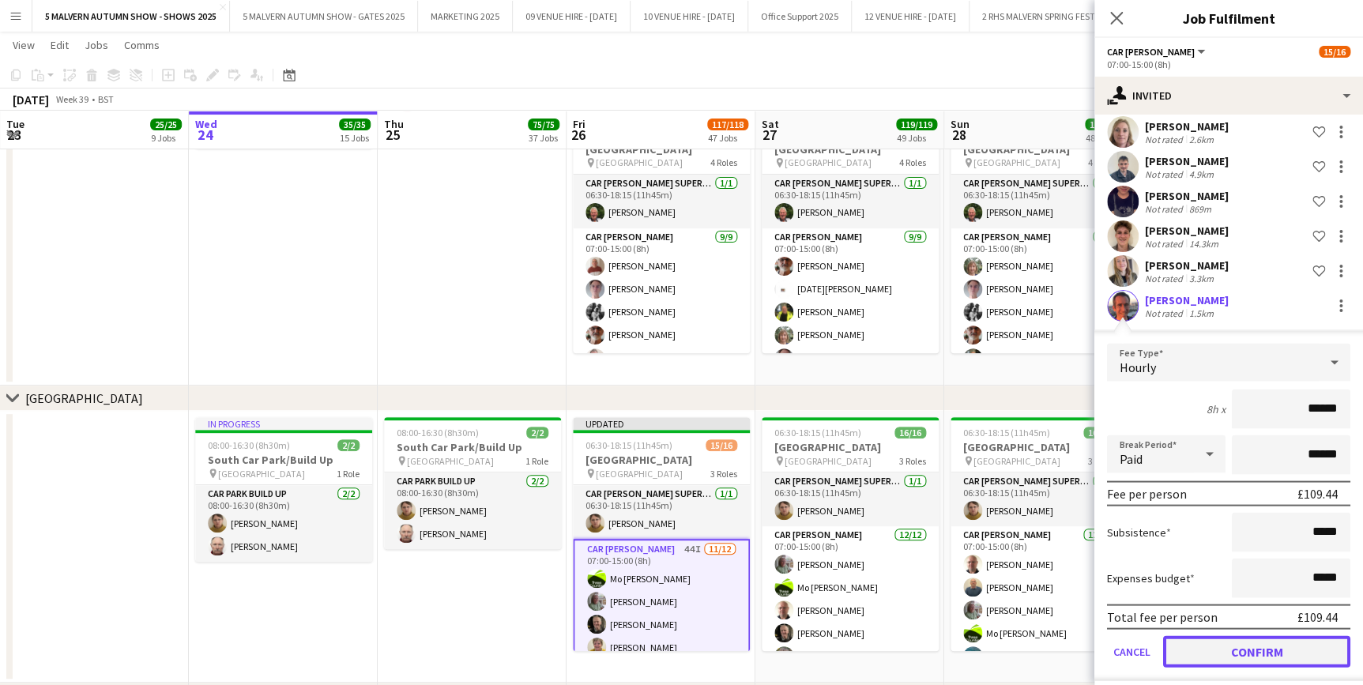
click at [1278, 635] on button "Confirm" at bounding box center [1256, 651] width 187 height 32
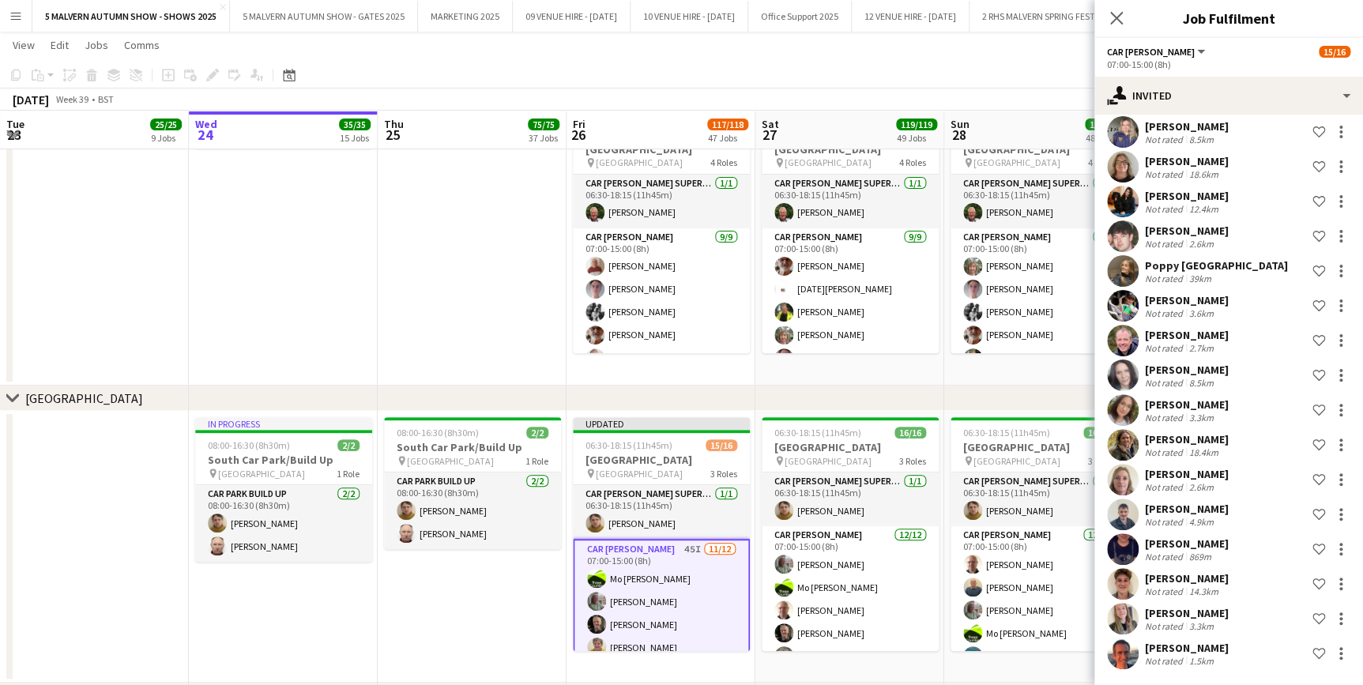
scroll to position [1065, 0]
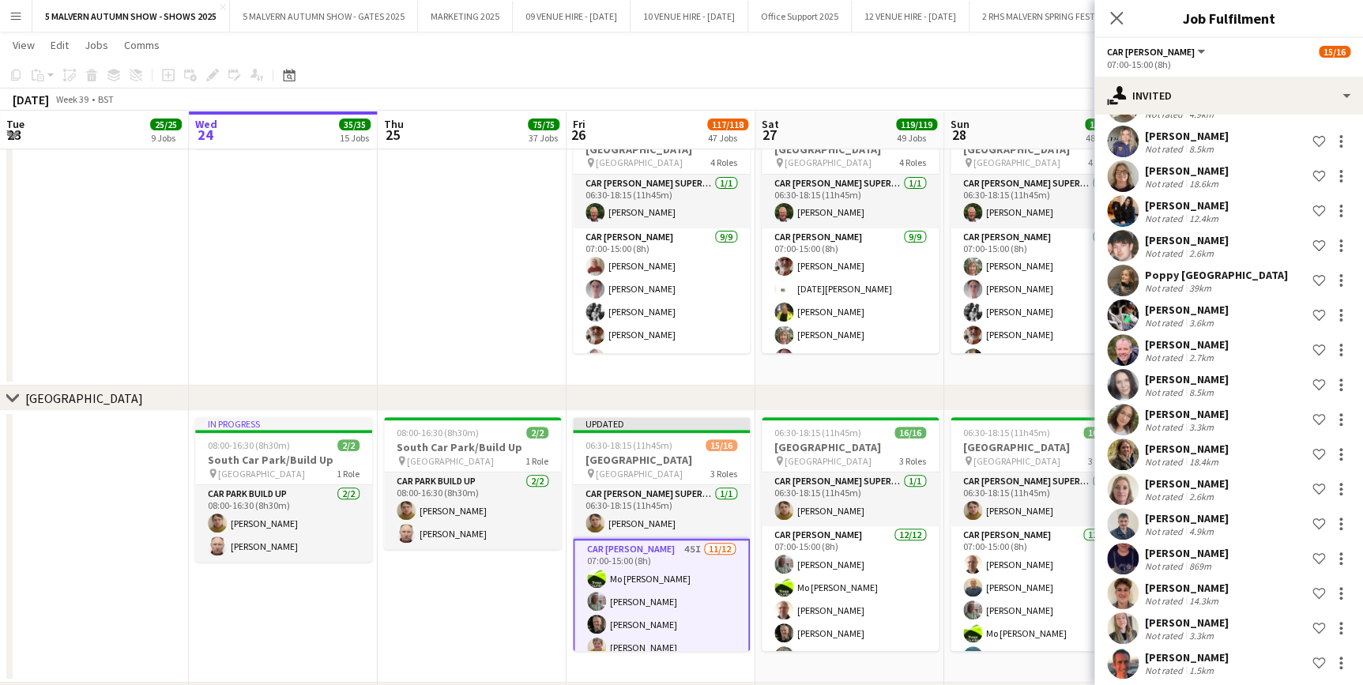
click at [1046, 383] on app-date-cell "06:00-08:30 (2h30m) 1/1 Yellow Road pin Lyn Downes Way 1 Role Car Parker 1/1 06…" at bounding box center [1039, 192] width 189 height 389
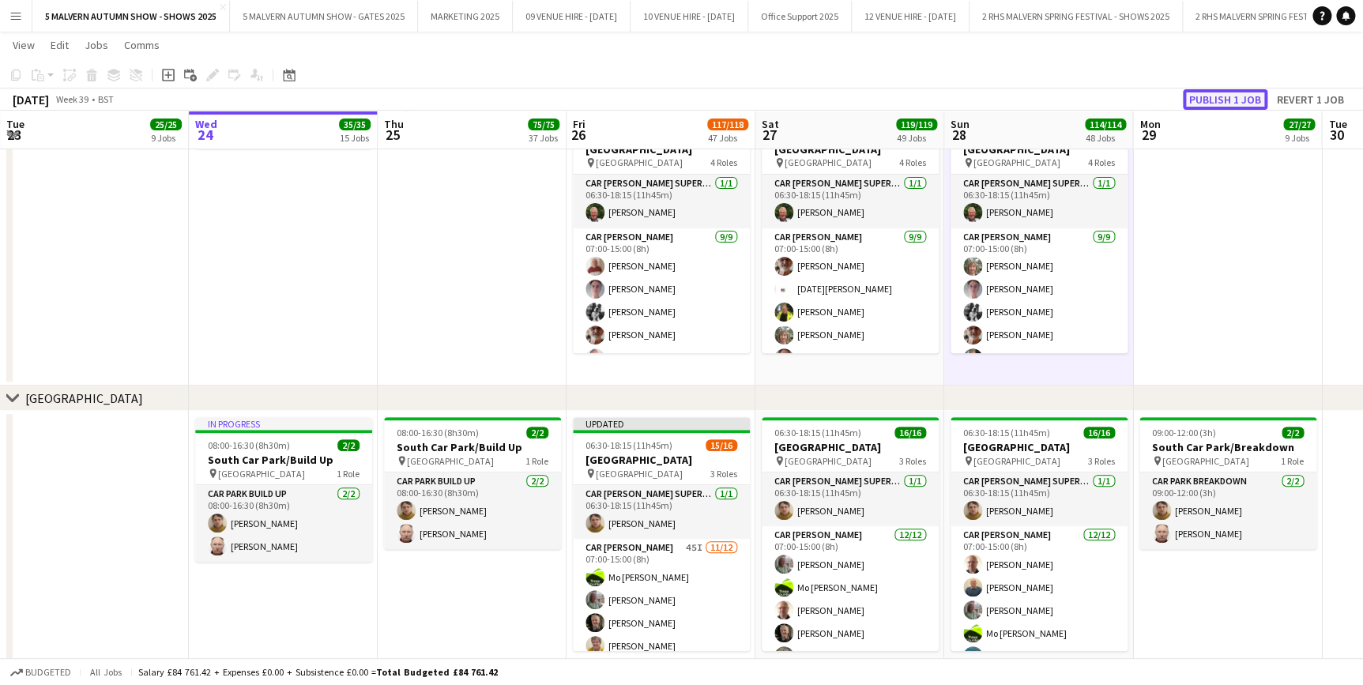
click at [1216, 100] on button "Publish 1 job" at bounding box center [1225, 99] width 85 height 21
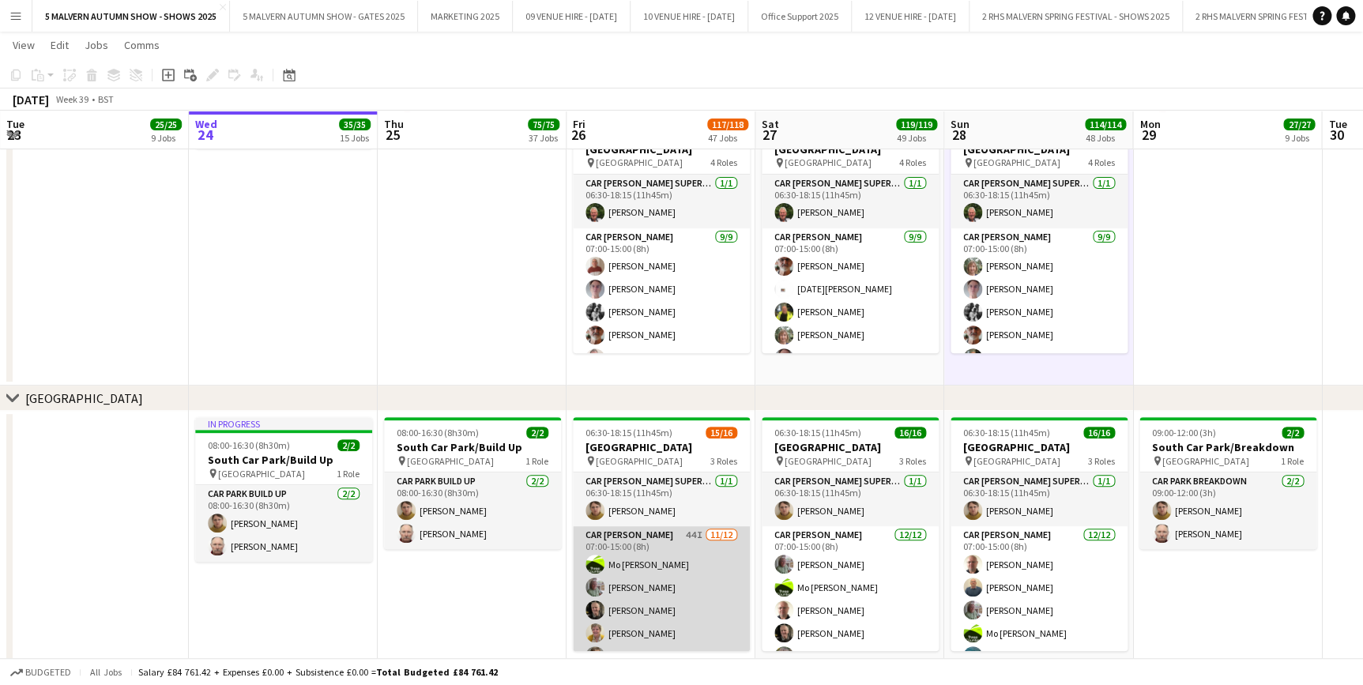
click at [642, 549] on app-card-role "Car Parker 44I 11/12 07:00-15:00 (8h) Mo Cossali-Francis Theresa Pace-Bardon Ja…" at bounding box center [661, 679] width 177 height 306
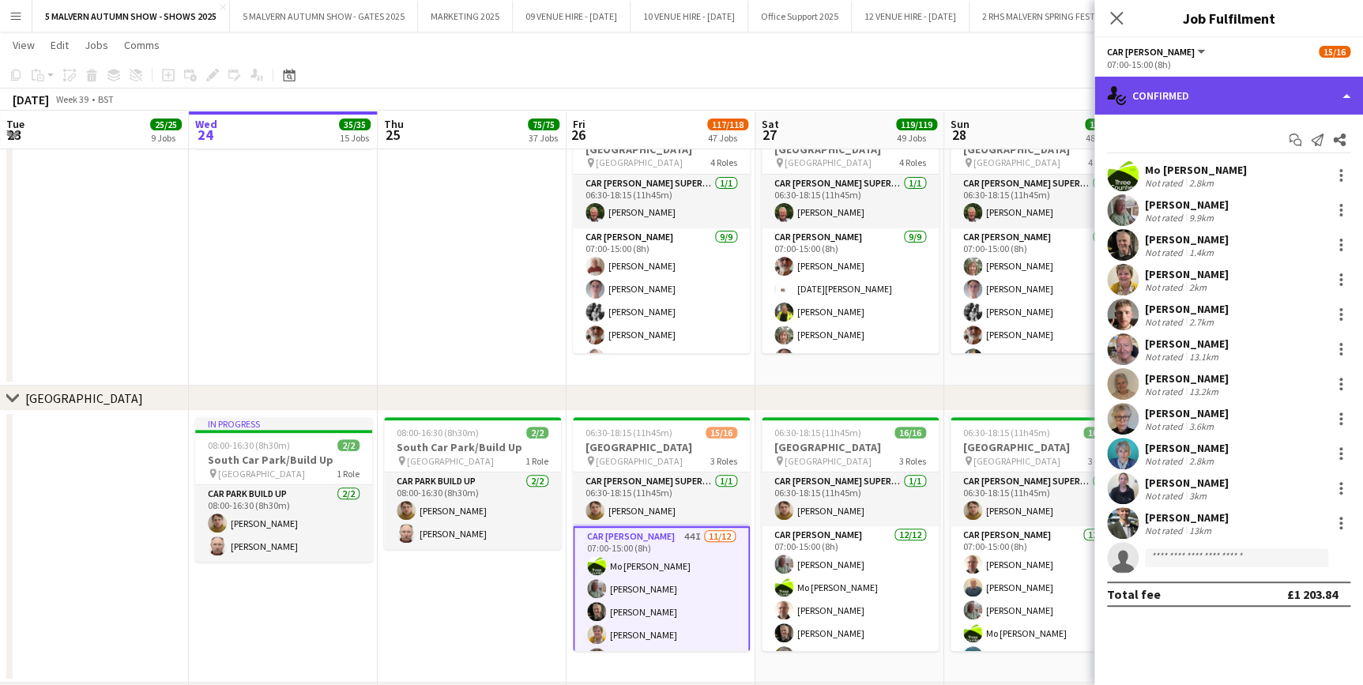
click at [1257, 108] on div "single-neutral-actions-check-2 Confirmed" at bounding box center [1229, 96] width 269 height 38
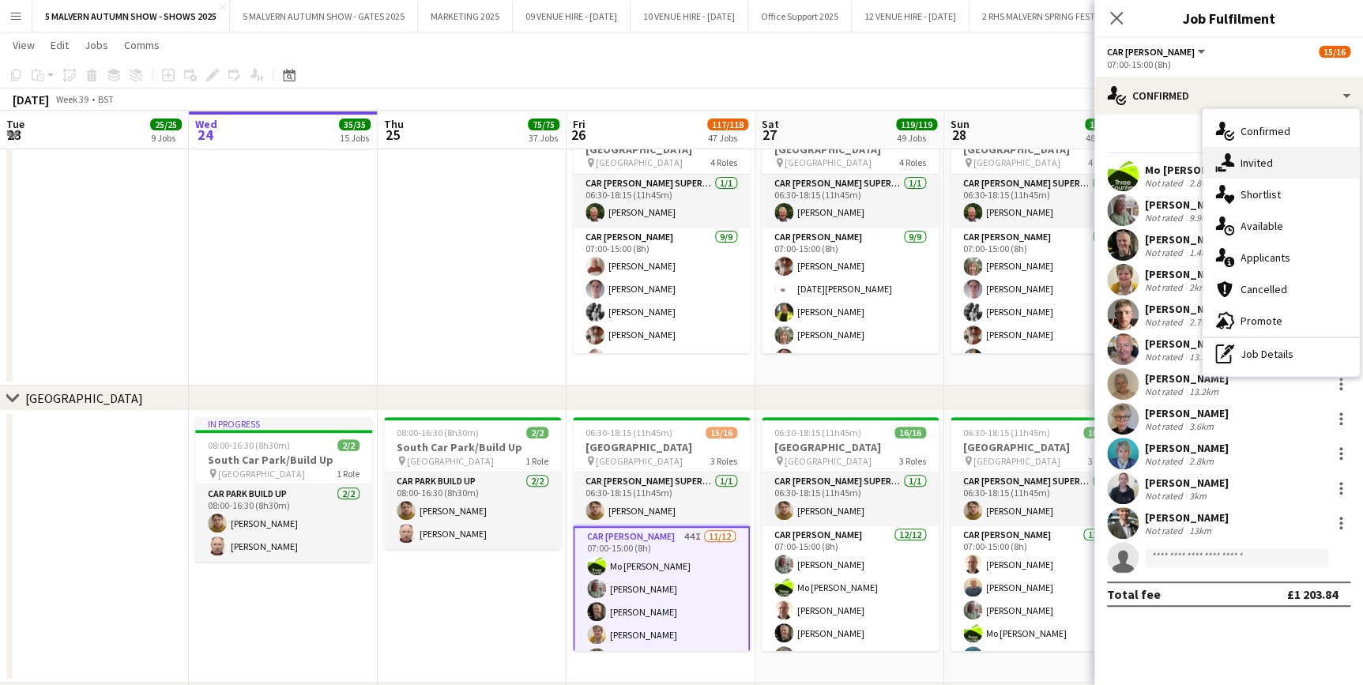
click at [1261, 161] on span "Invited" at bounding box center [1257, 163] width 32 height 14
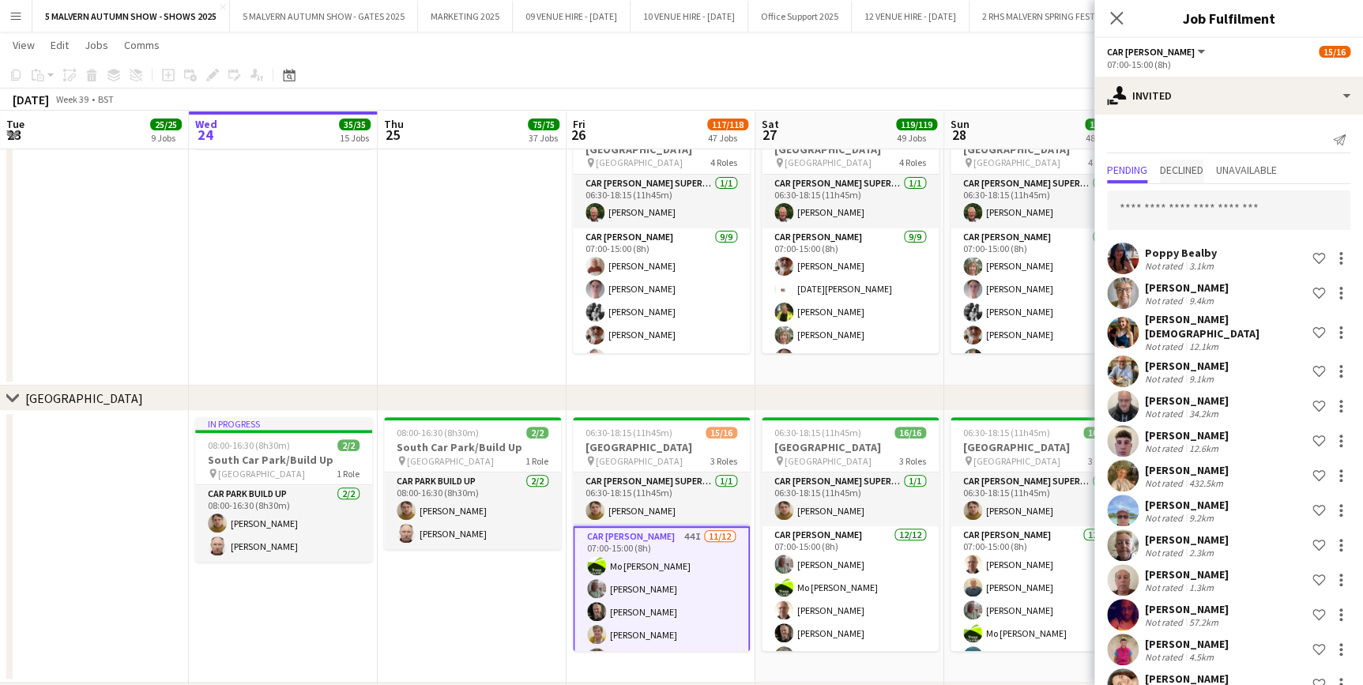
click at [1167, 168] on span "Declined" at bounding box center [1181, 169] width 43 height 11
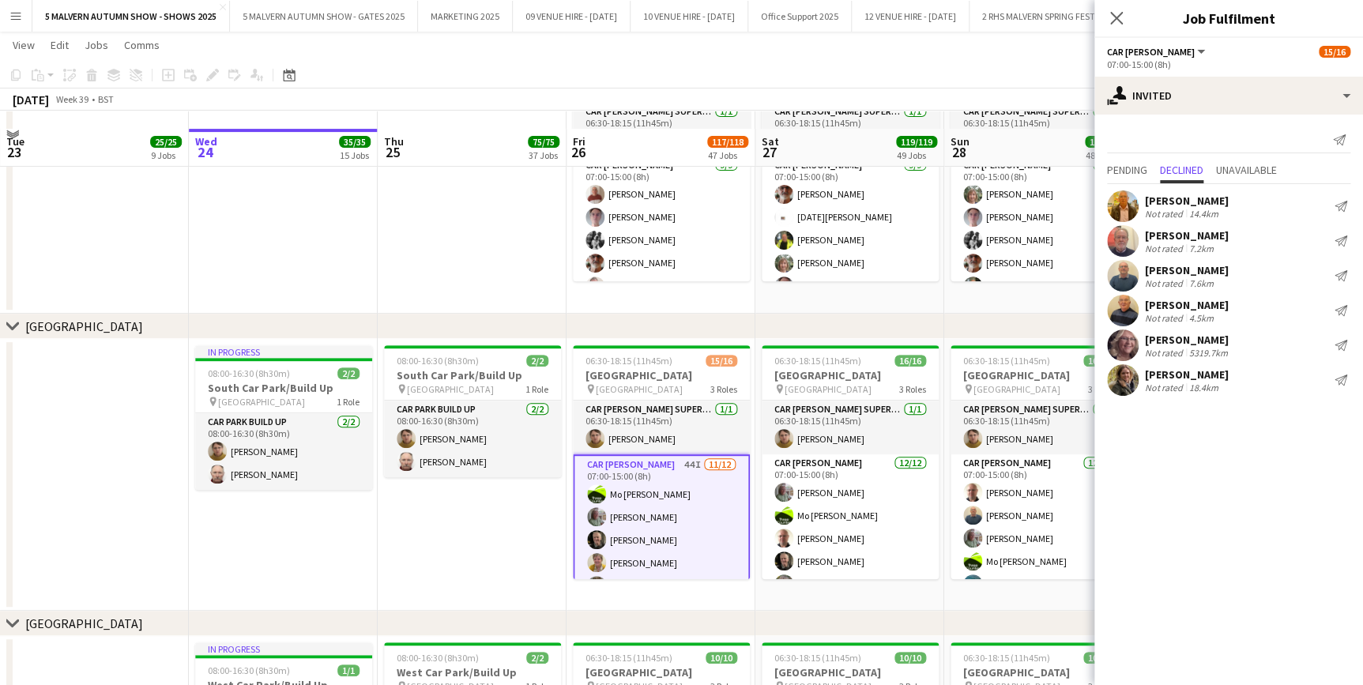
scroll to position [9269, 0]
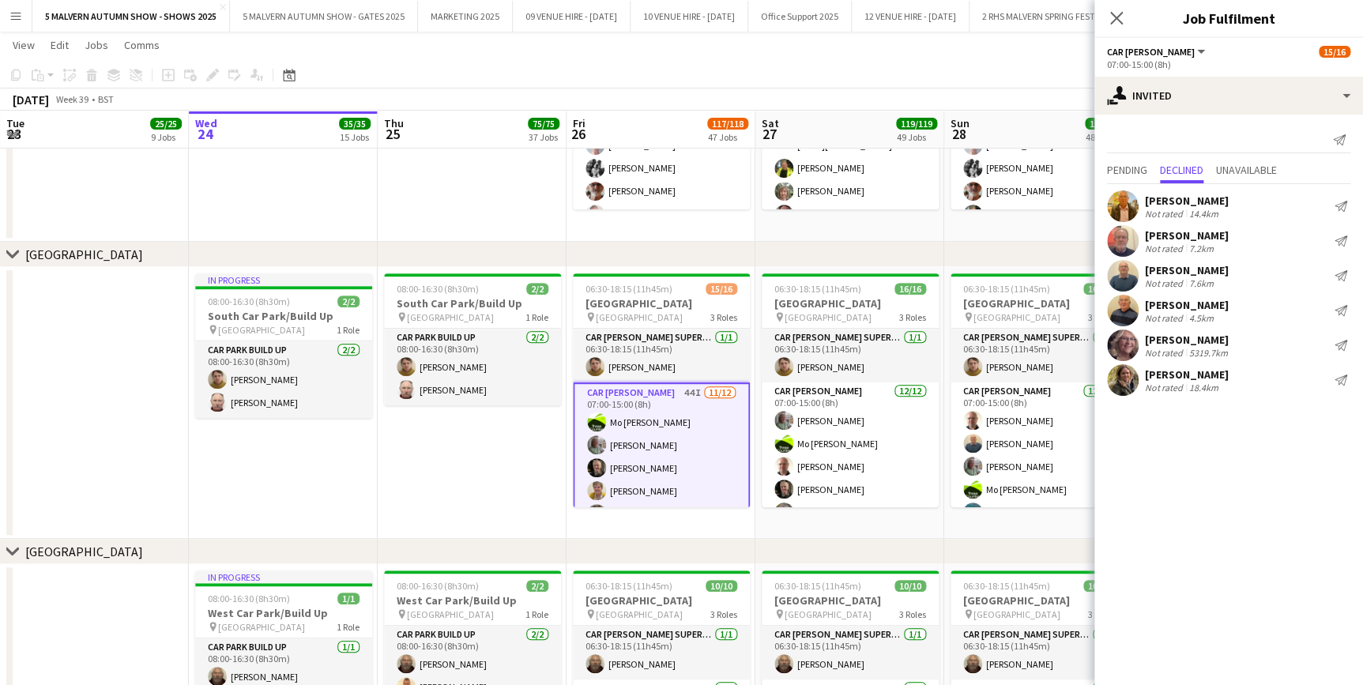
click at [453, 202] on app-date-cell "08:00-16:30 (8h30m) 2/2 North Car Park/Build Up pin North Car Park 1 Role Car P…" at bounding box center [472, 48] width 189 height 389
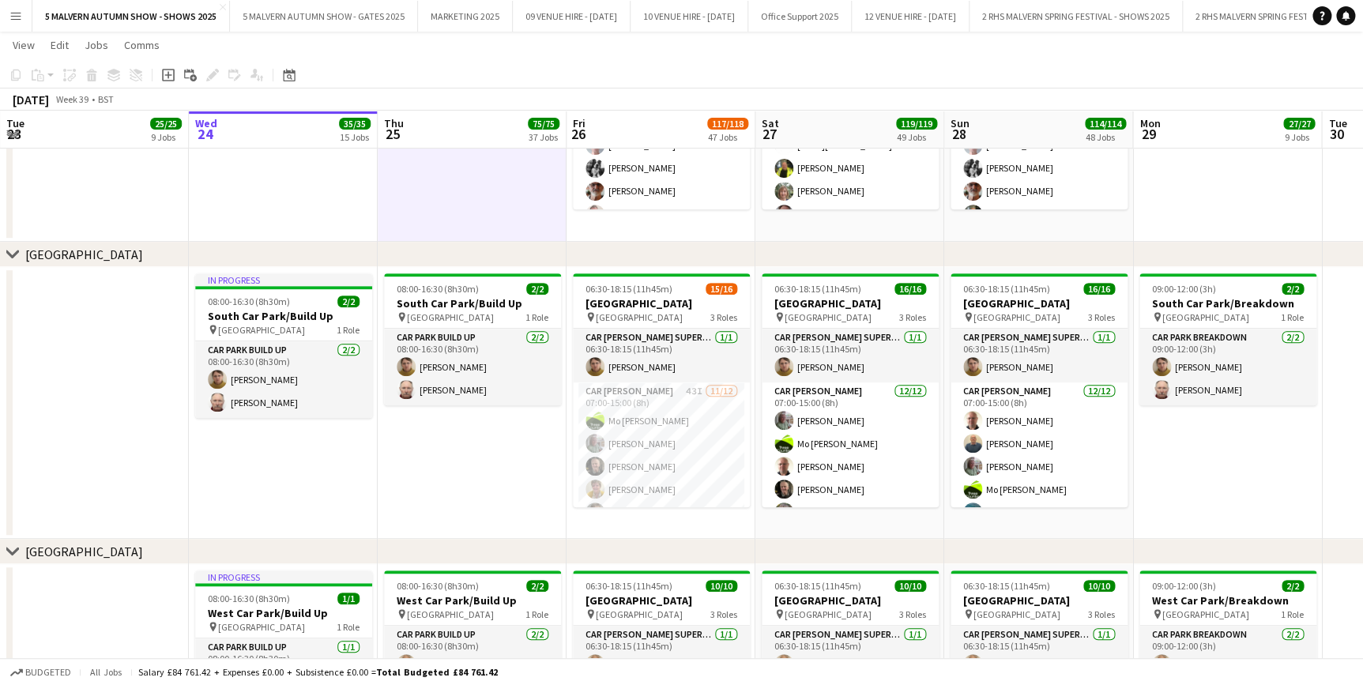
click at [161, 447] on app-date-cell at bounding box center [94, 403] width 189 height 272
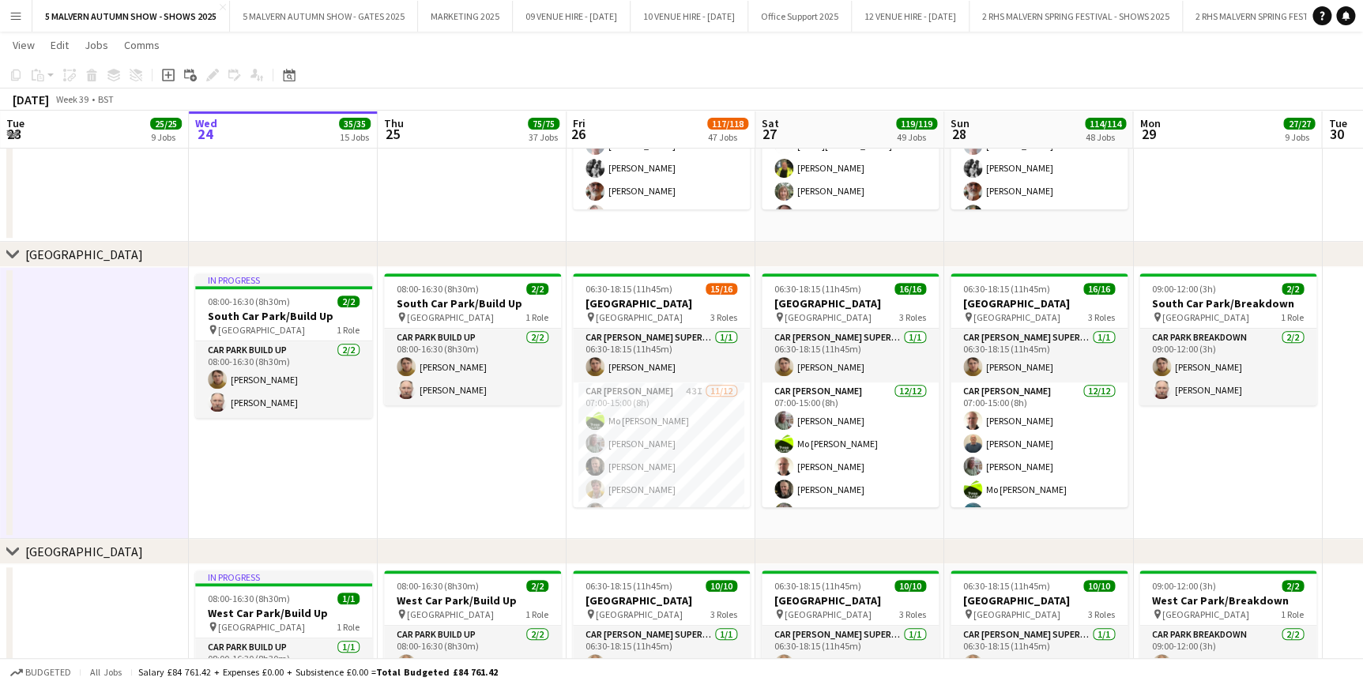
click at [263, 458] on app-date-cell "In progress 08:00-16:30 (8h30m) 2/2 South Car Park/Build Up pin South Car Park …" at bounding box center [283, 403] width 189 height 272
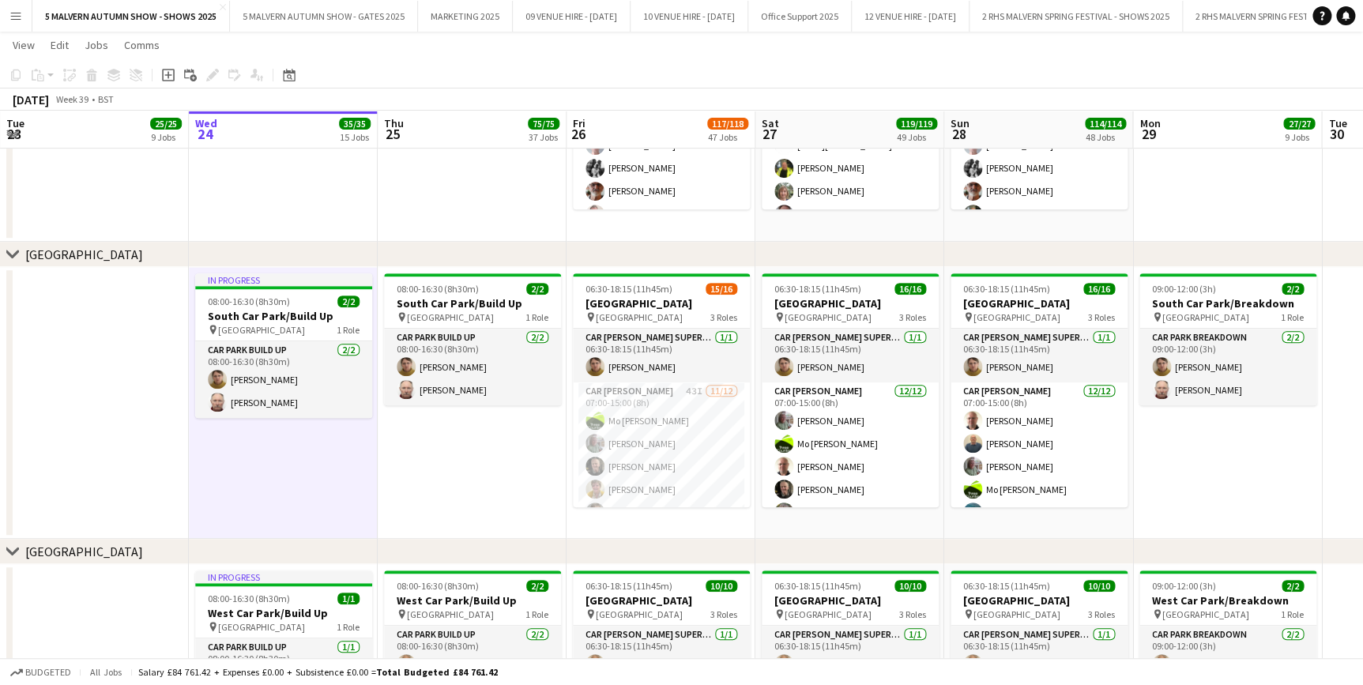
click at [180, 469] on app-date-cell at bounding box center [94, 403] width 189 height 272
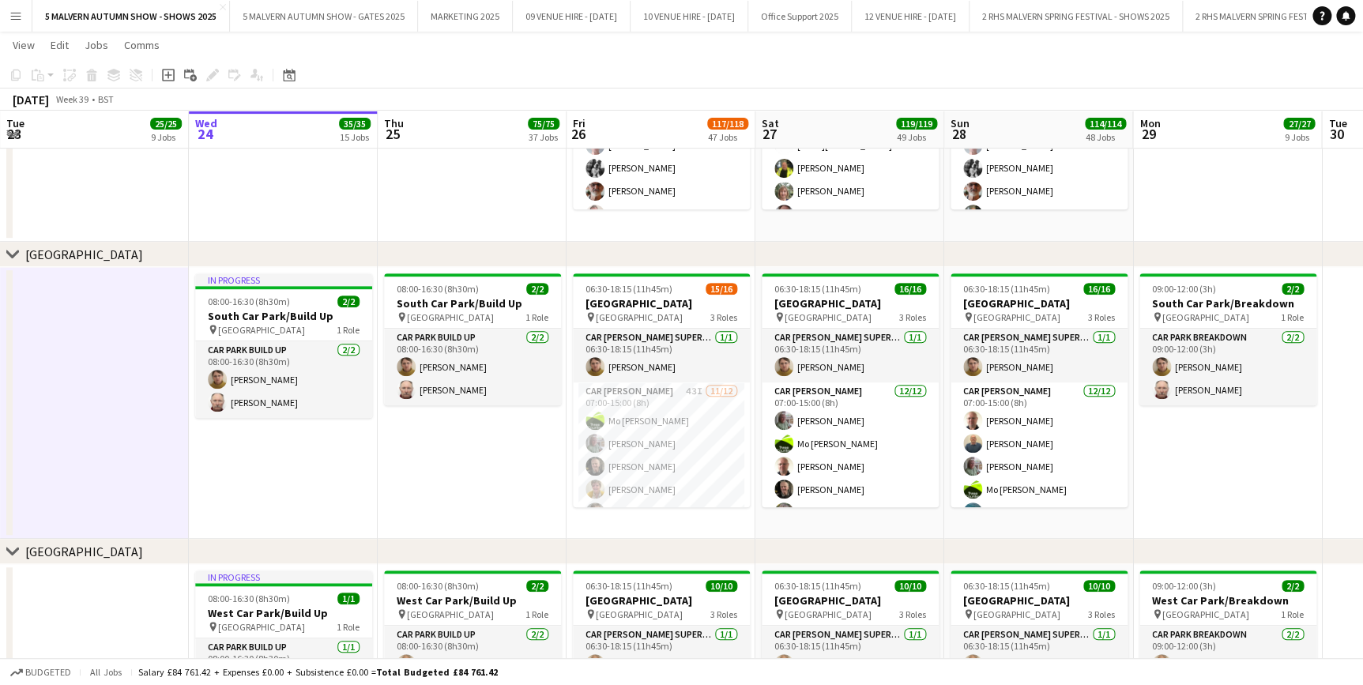
click at [1299, 473] on app-date-cell "09:00-12:00 (3h) 2/2 South Car Park/Breakdown pin South Car Park 1 Role Car Par…" at bounding box center [1227, 403] width 189 height 272
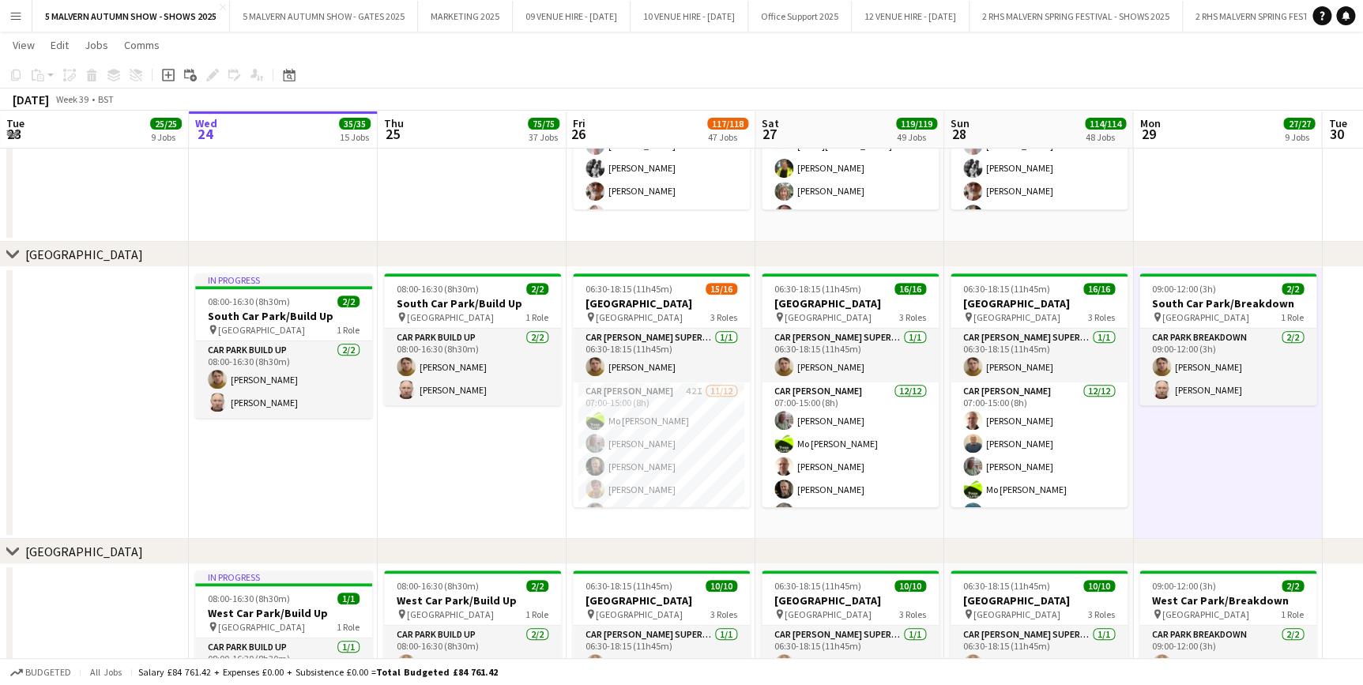
click at [394, 185] on app-date-cell "08:00-16:30 (8h30m) 2/2 North Car Park/Build Up pin North Car Park 1 Role Car P…" at bounding box center [472, 48] width 189 height 389
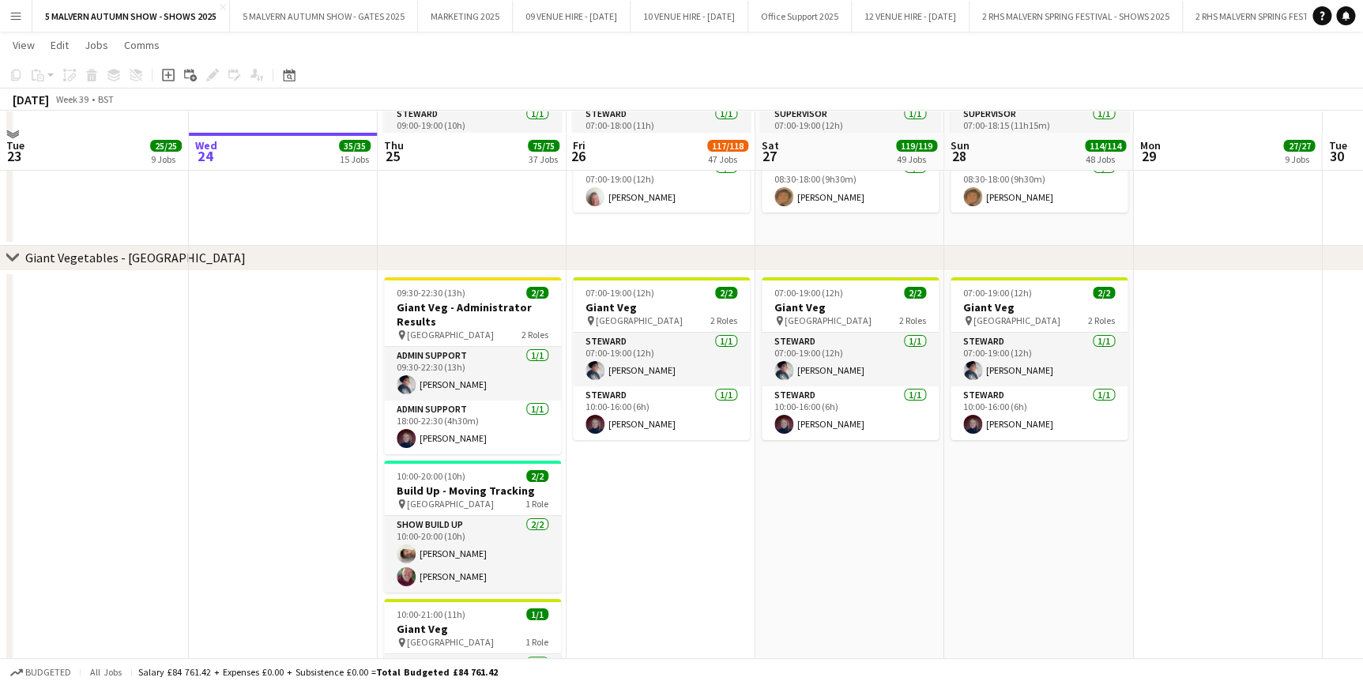
scroll to position [2874, 0]
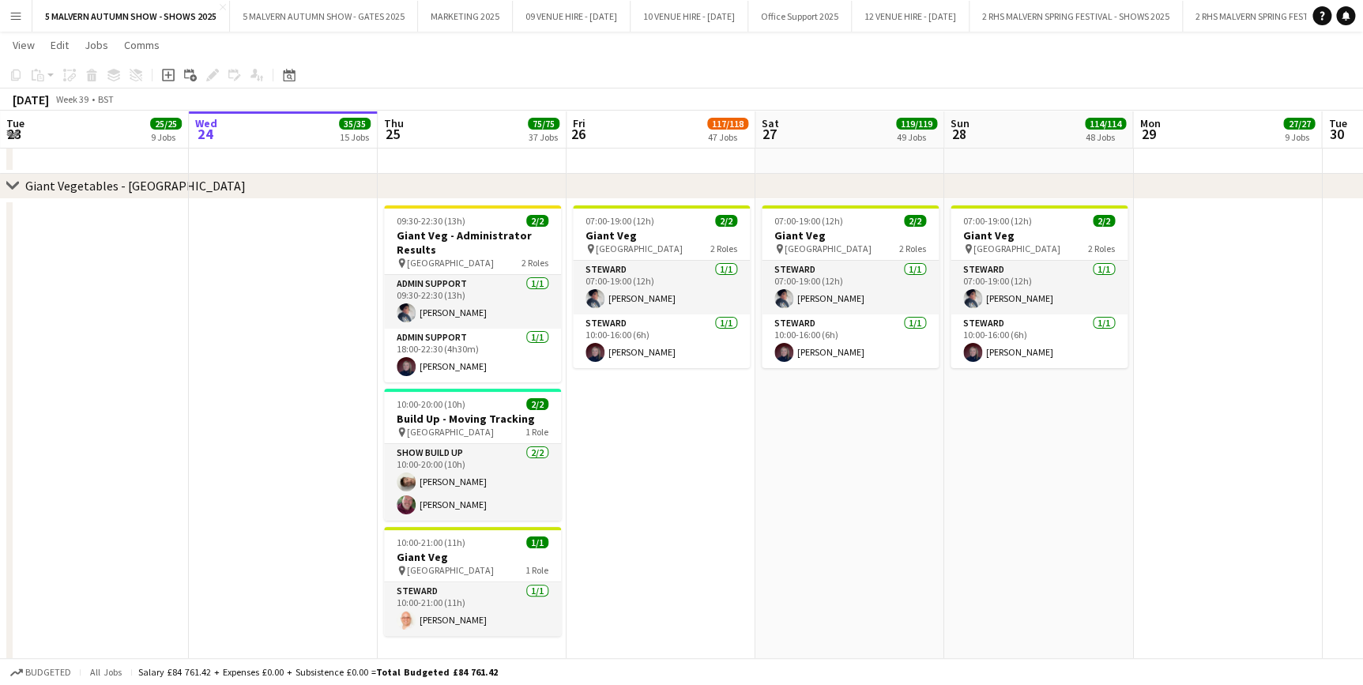
click at [183, 300] on app-date-cell at bounding box center [94, 442] width 189 height 487
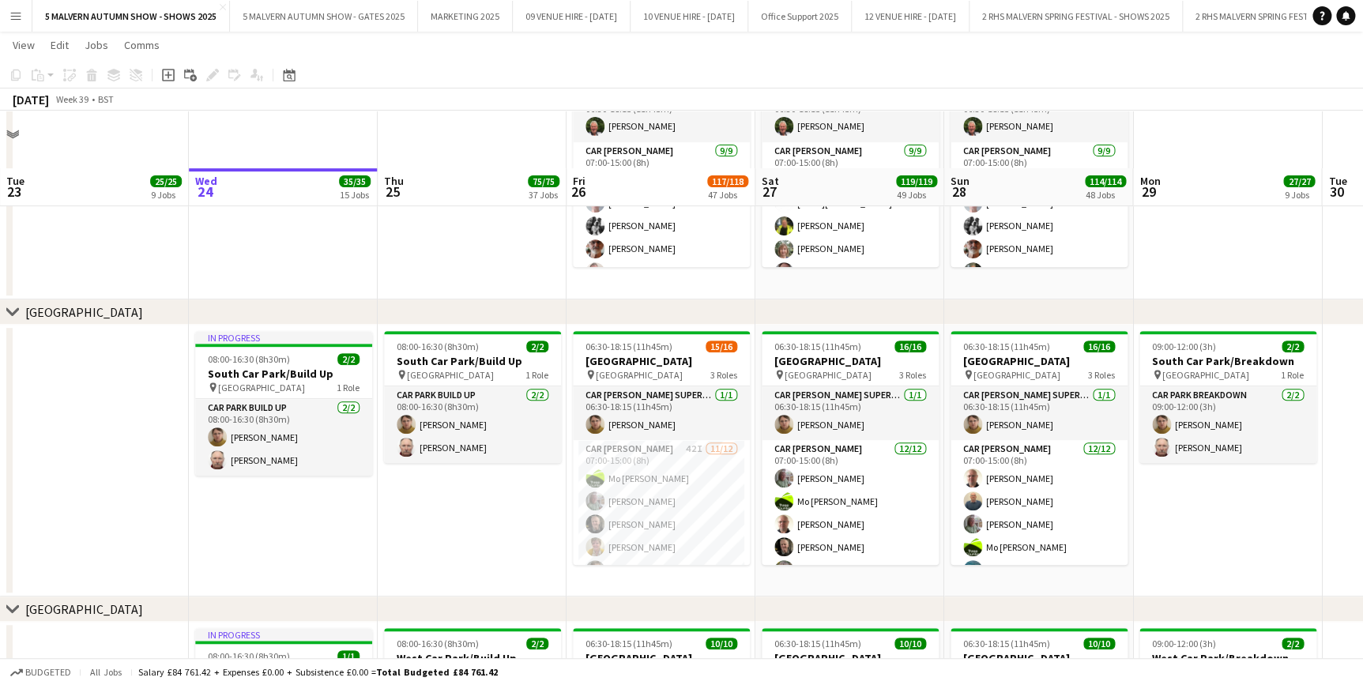
scroll to position [9269, 0]
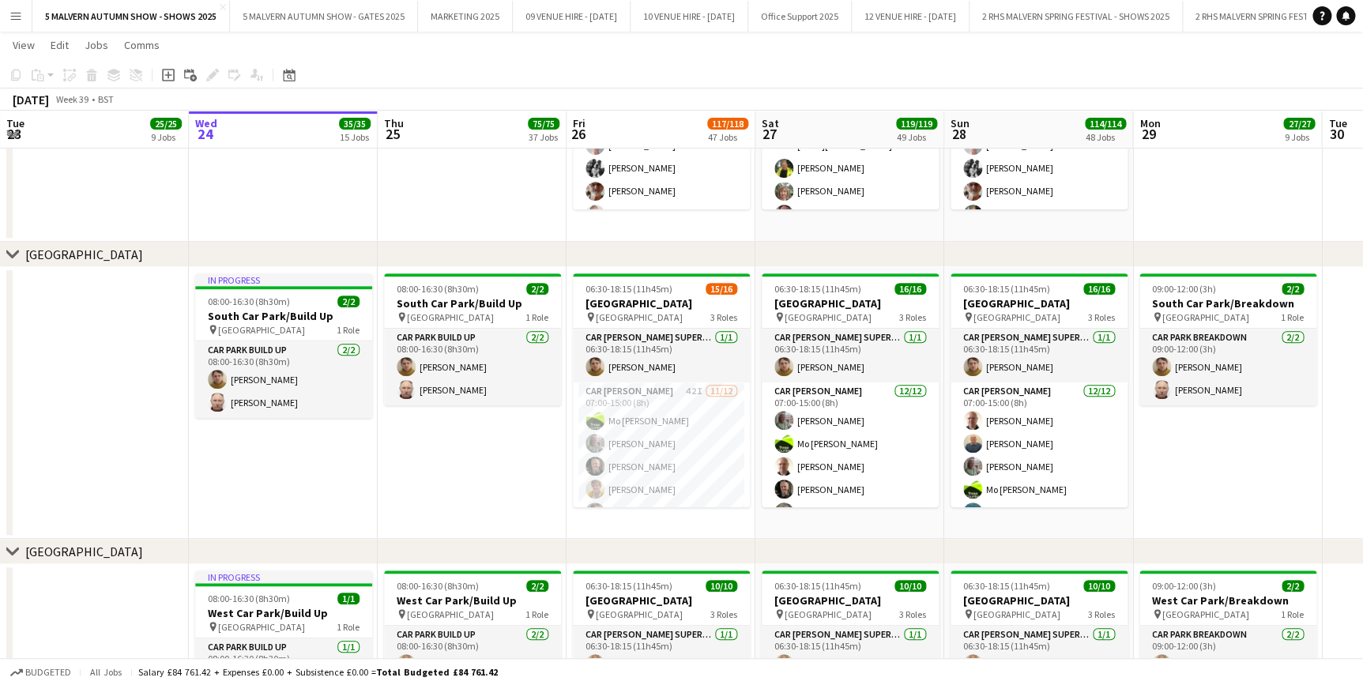
click at [410, 458] on app-date-cell "08:00-16:30 (8h30m) 2/2 South Car Park/Build Up pin South Car Park 1 Role Car P…" at bounding box center [472, 403] width 189 height 272
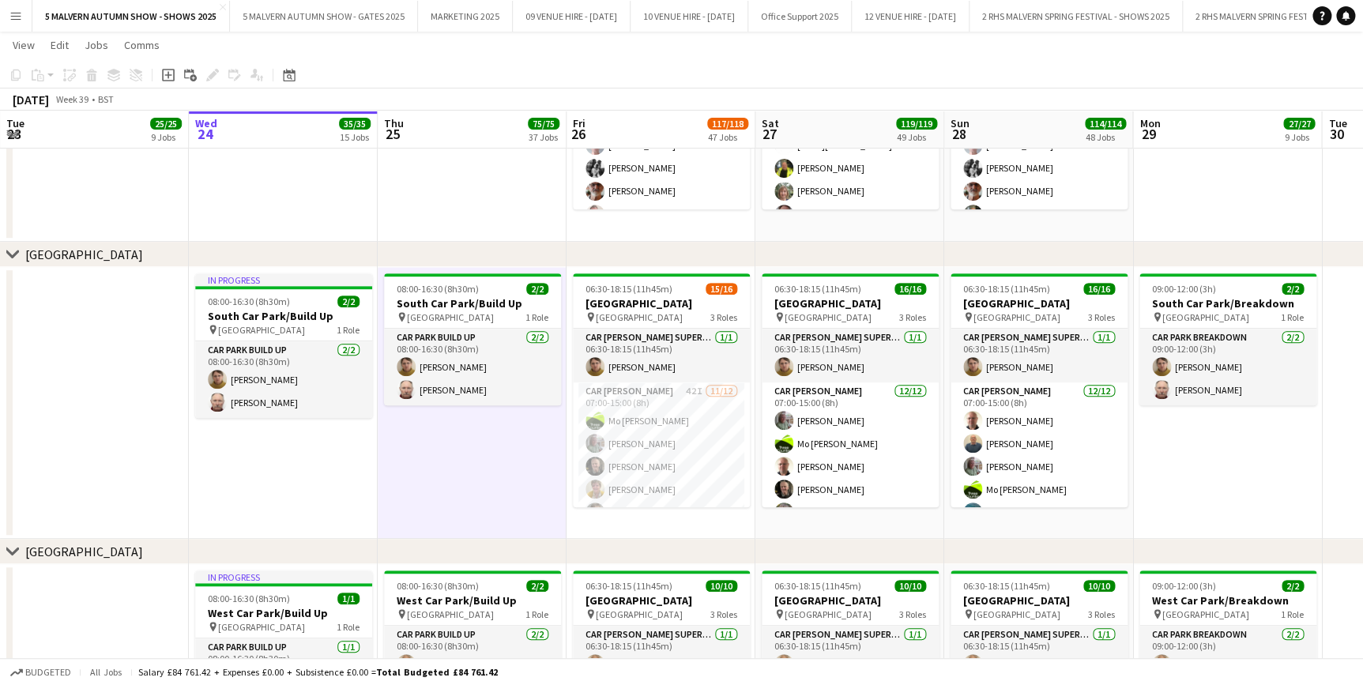
click at [379, 473] on app-date-cell "08:00-16:30 (8h30m) 2/2 South Car Park/Build Up pin South Car Park 1 Role Car P…" at bounding box center [472, 403] width 189 height 272
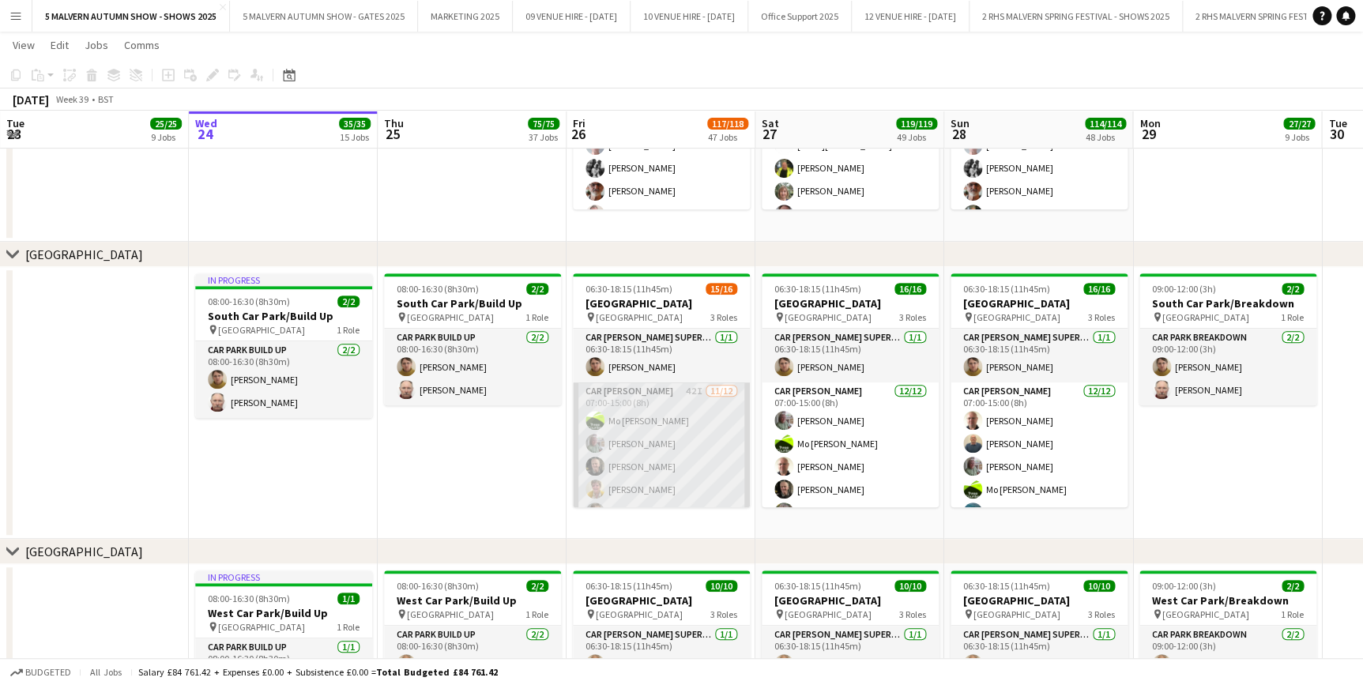
click at [654, 403] on app-card-role "Car Parker 42I 11/12 07:00-15:00 (8h) Mo Cossali-Francis Theresa Pace-Bardon Ja…" at bounding box center [661, 536] width 177 height 306
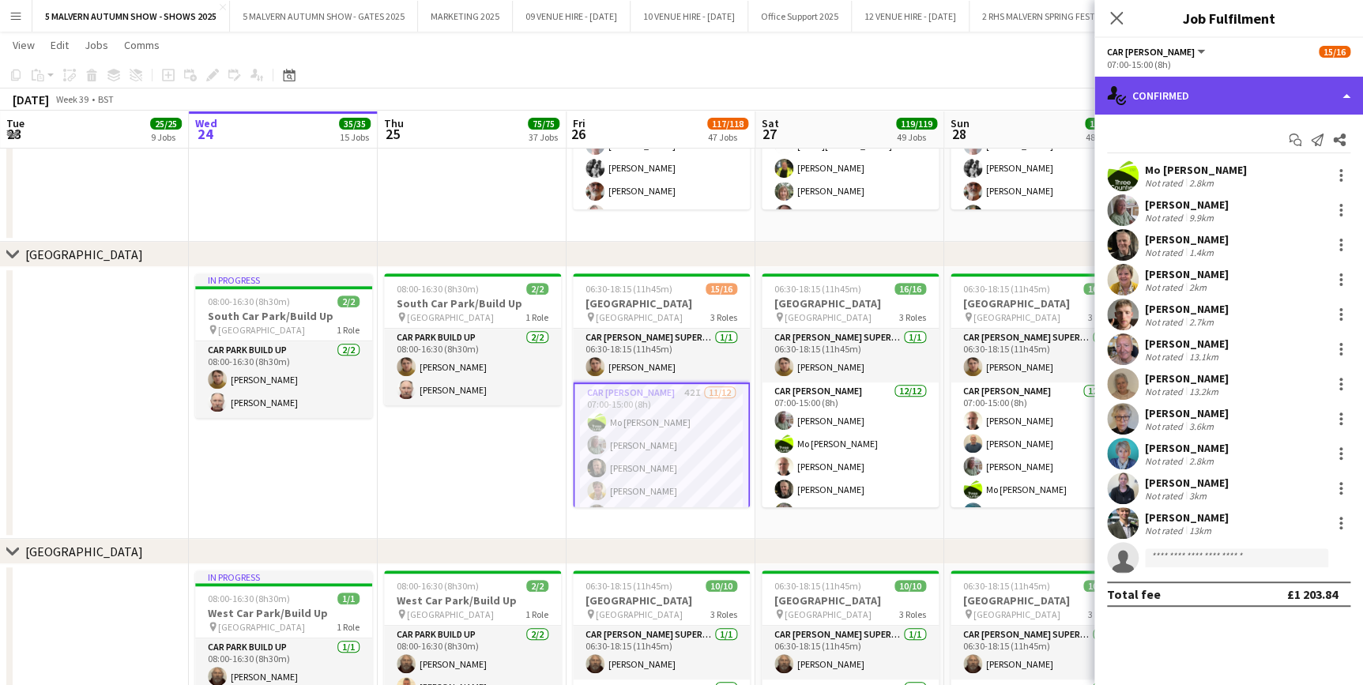
click at [1258, 96] on div "single-neutral-actions-check-2 Confirmed" at bounding box center [1229, 96] width 269 height 38
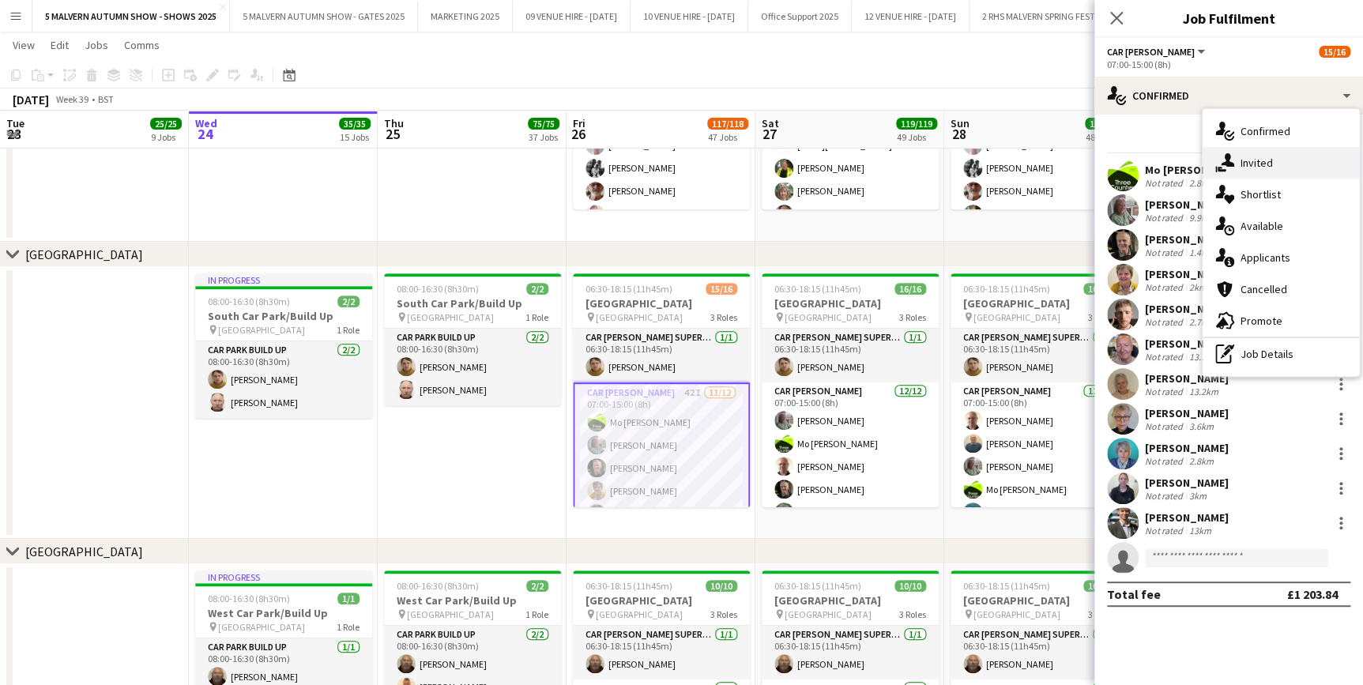
click at [1270, 170] on div "single-neutral-actions-share-1 Invited" at bounding box center [1281, 163] width 156 height 32
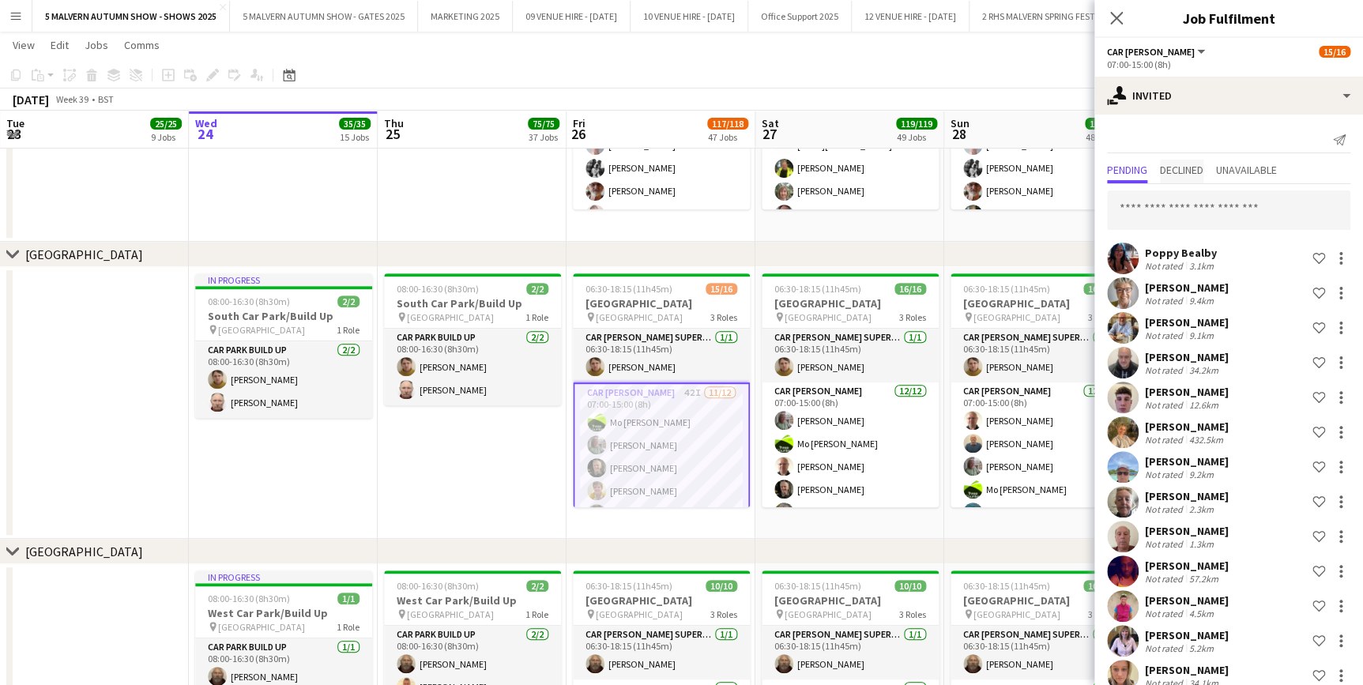
click at [1204, 160] on span "Declined" at bounding box center [1181, 172] width 43 height 24
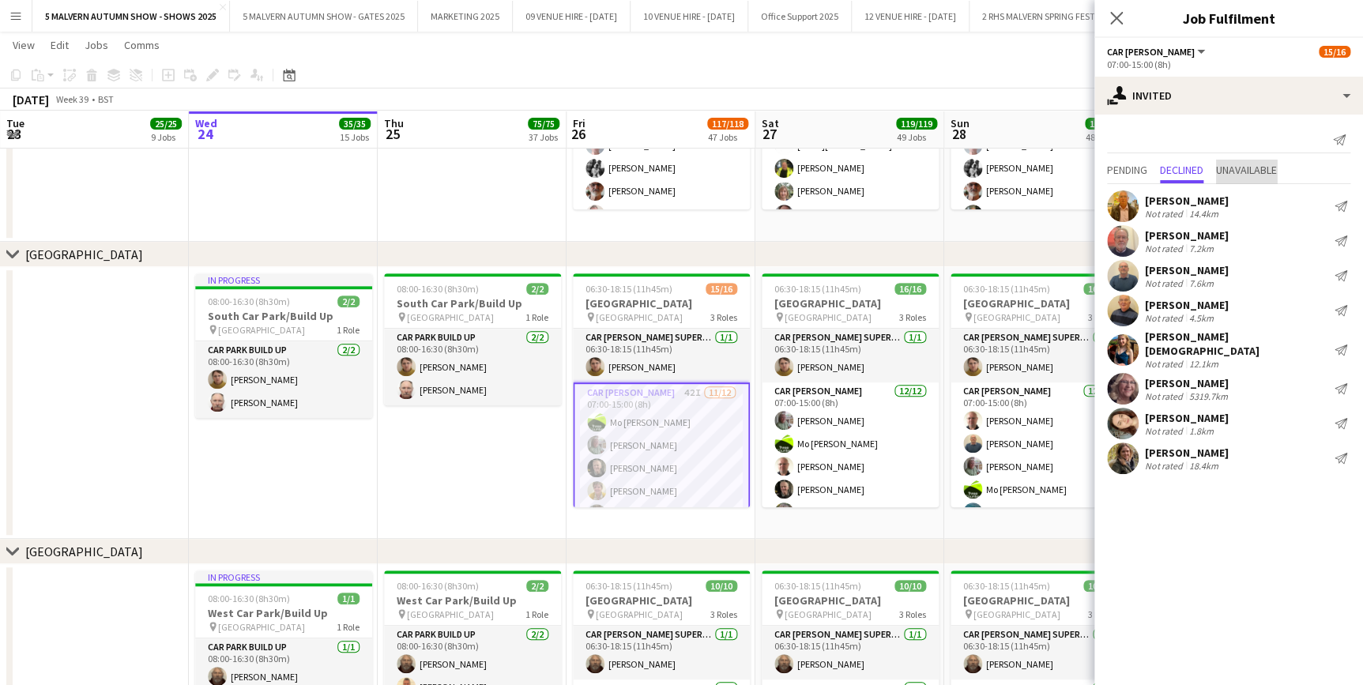
click at [1251, 174] on span "Unavailable" at bounding box center [1246, 169] width 61 height 11
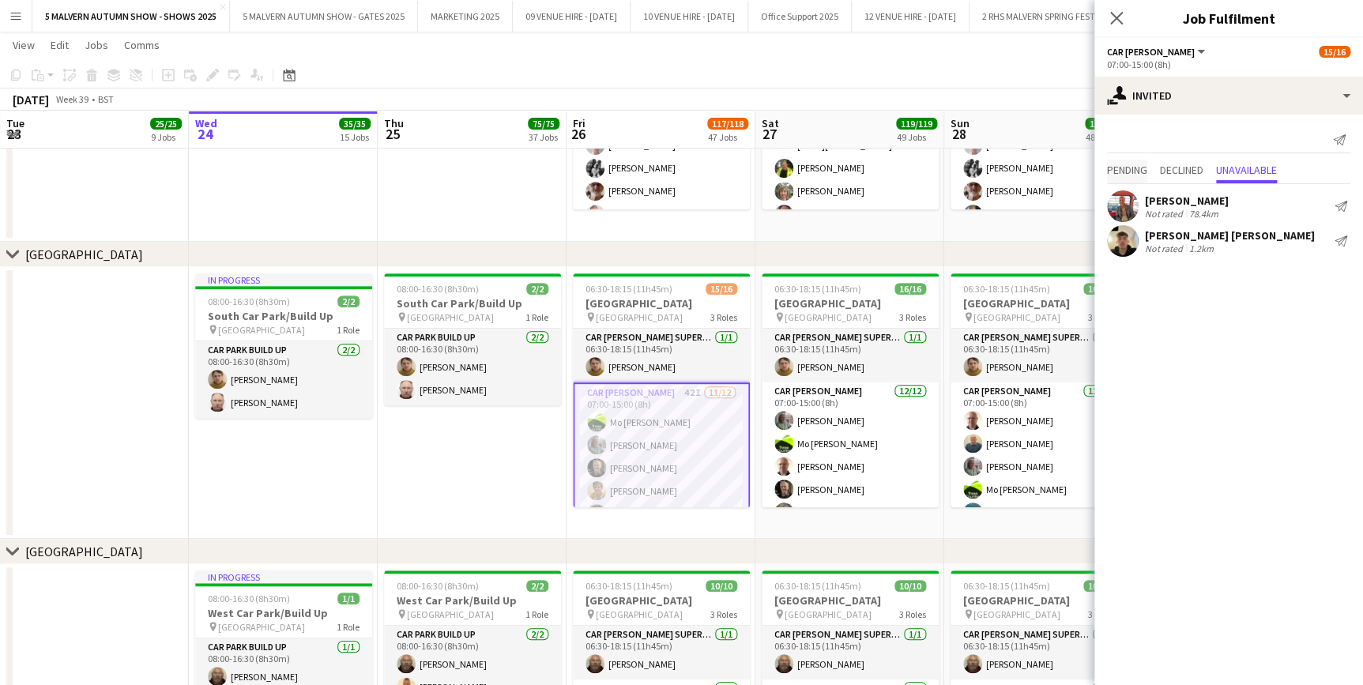
click at [1143, 173] on span "Pending" at bounding box center [1127, 169] width 40 height 11
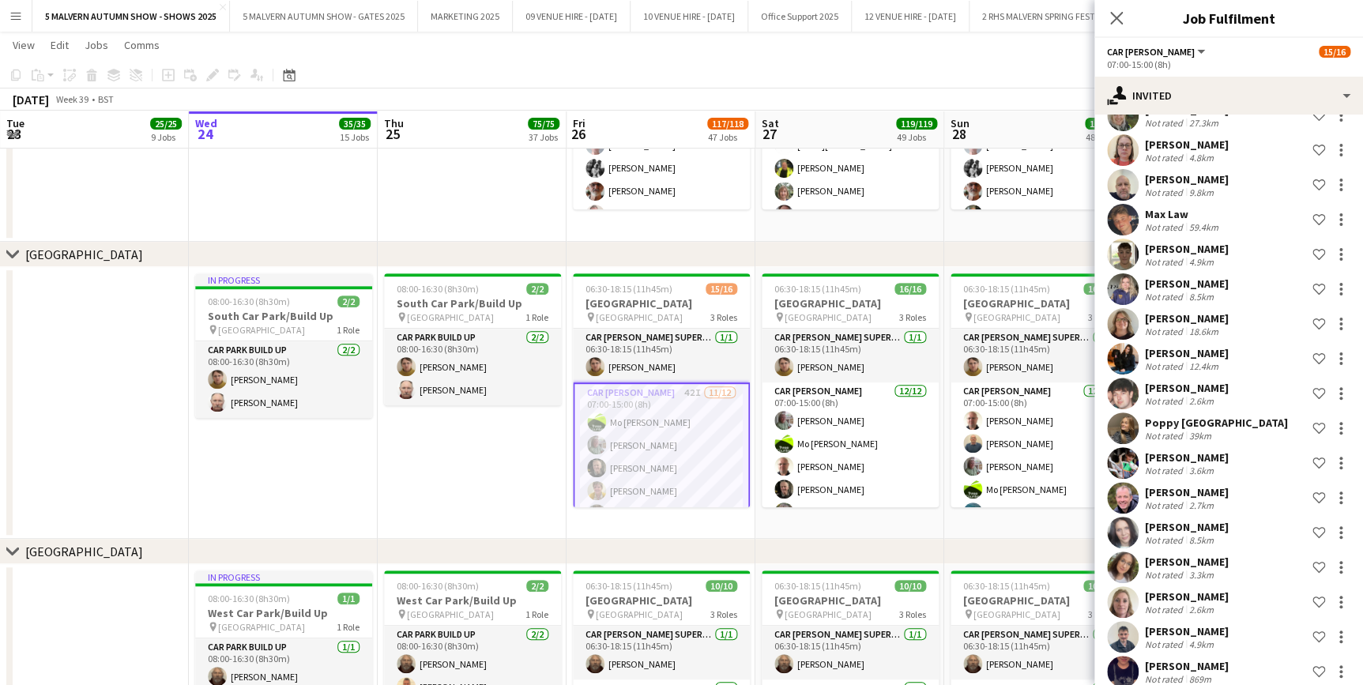
scroll to position [960, 0]
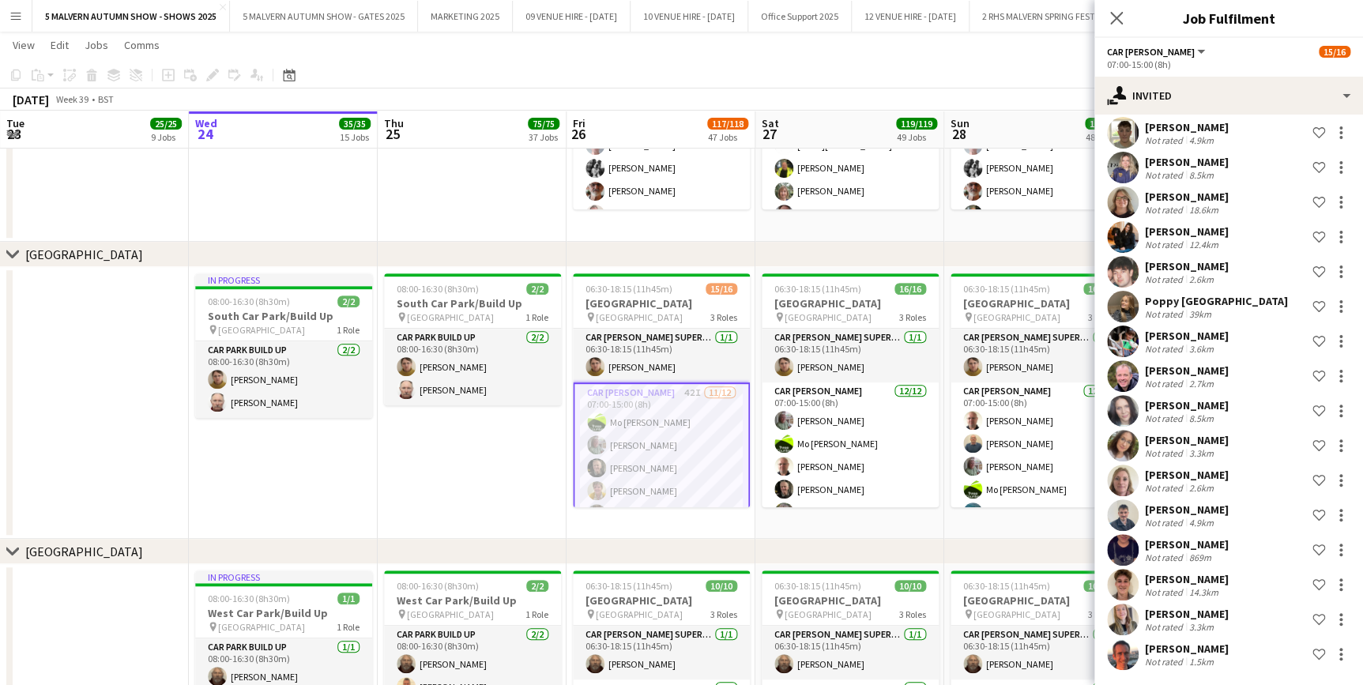
click at [299, 206] on app-date-cell "In progress 08:00-16:30 (8h30m) 2/2 North Car Park/Build Up pin North Car Park …" at bounding box center [283, 48] width 189 height 389
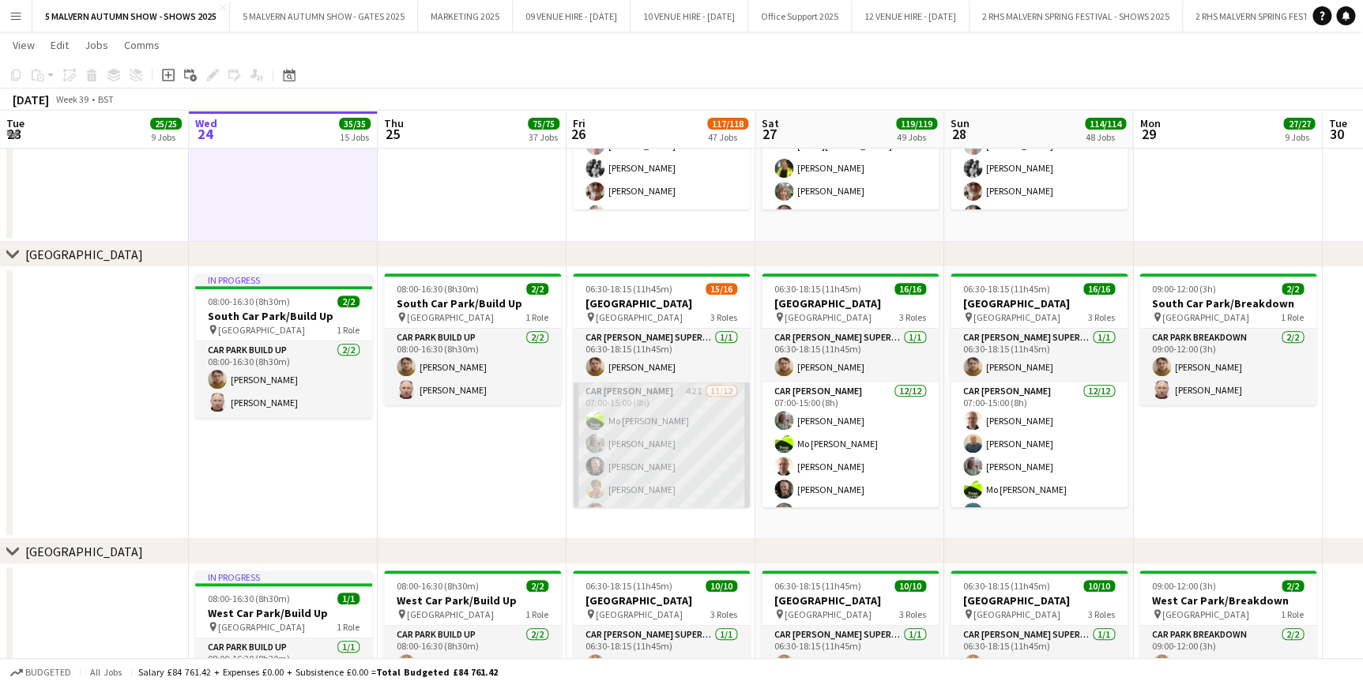
click at [651, 415] on app-card-role "Car Parker 42I 11/12 07:00-15:00 (8h) Mo Cossali-Francis Theresa Pace-Bardon Ja…" at bounding box center [661, 536] width 177 height 306
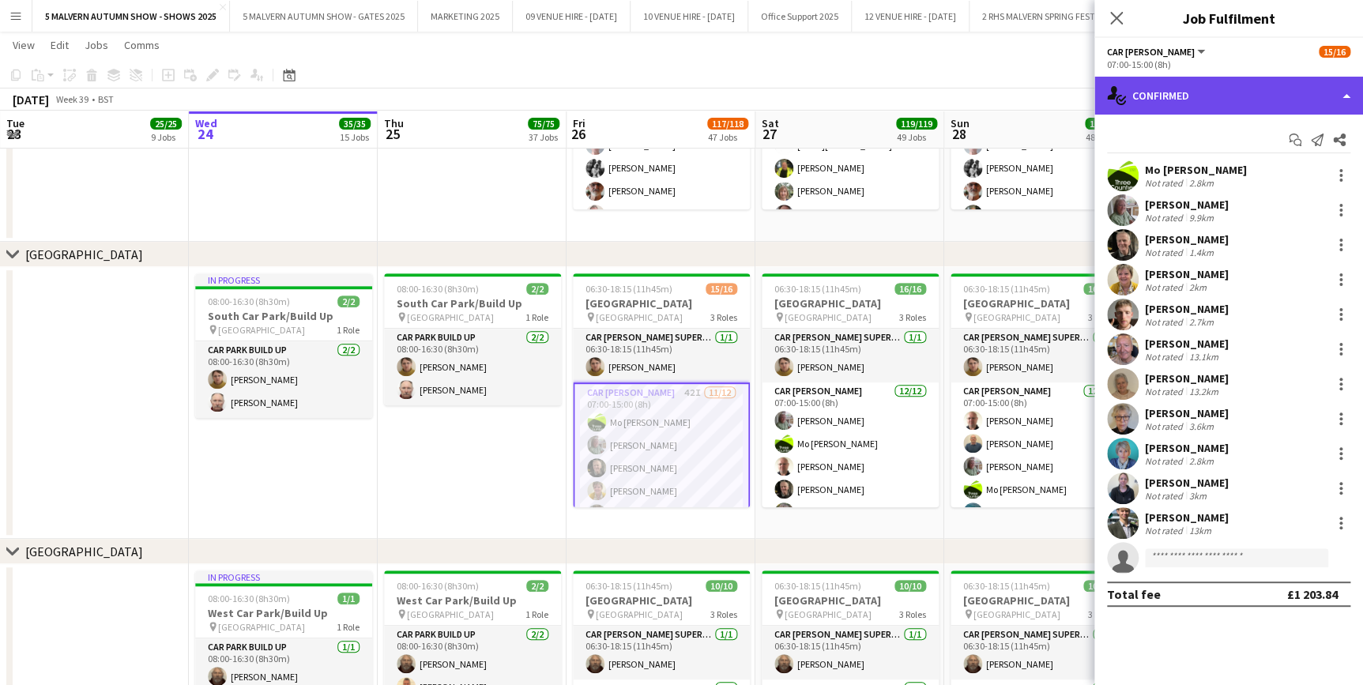
click at [1223, 84] on div "single-neutral-actions-check-2 Confirmed" at bounding box center [1229, 96] width 269 height 38
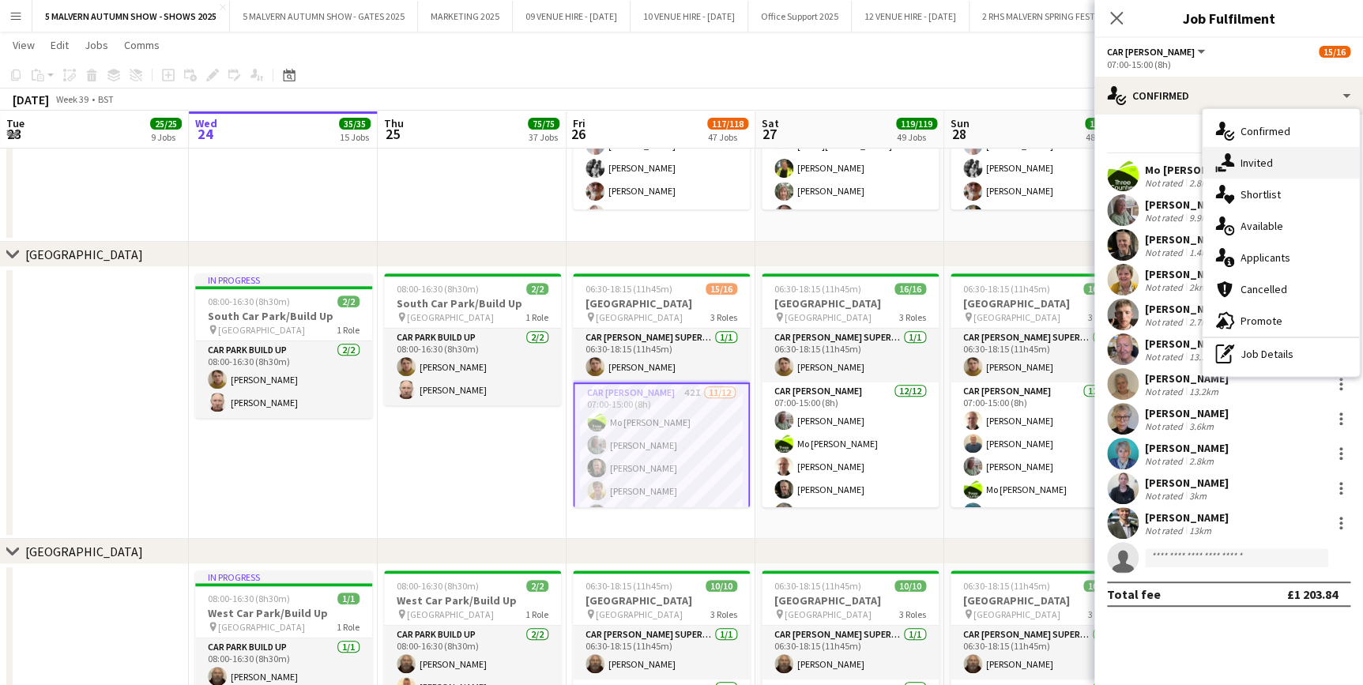
click at [1260, 168] on span "Invited" at bounding box center [1257, 163] width 32 height 14
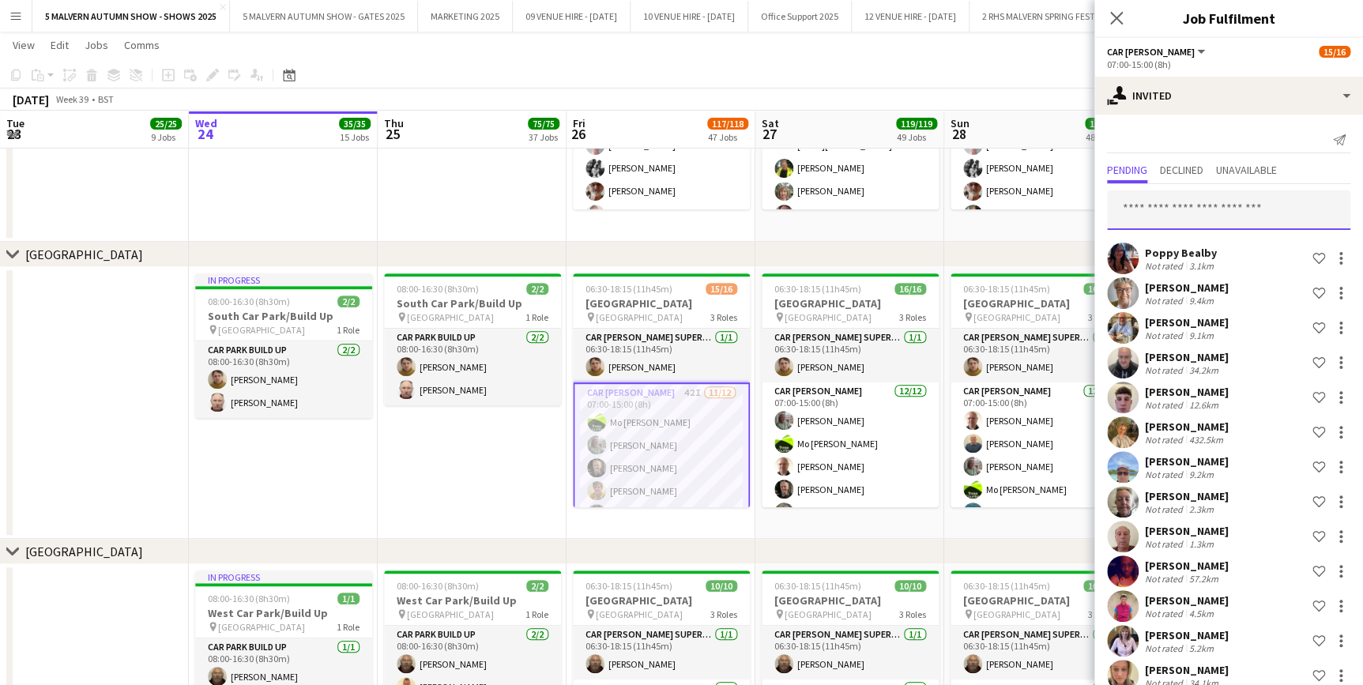
click at [1168, 206] on input "text" at bounding box center [1228, 210] width 243 height 40
type input "*****"
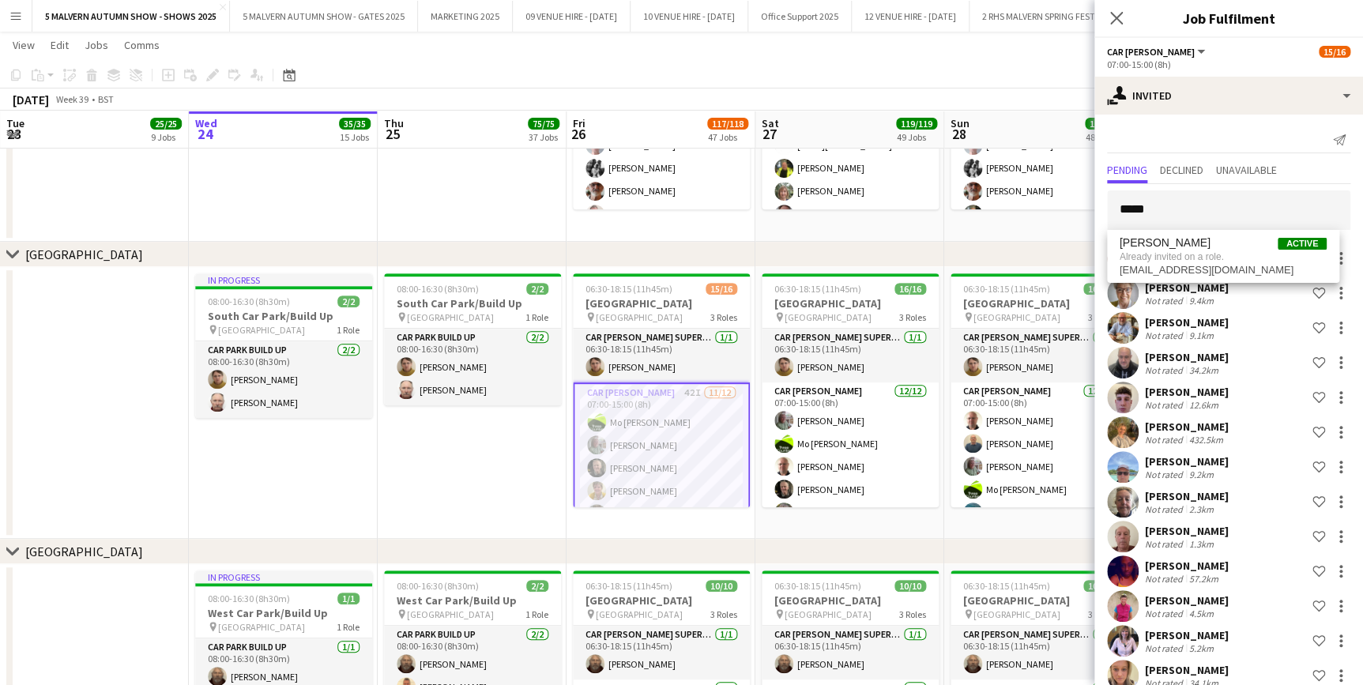
click at [925, 239] on app-date-cell "06:00-08:30 (2h30m) 1/1 Yellow Road pin Lyn Downes Way 1 Role Car Parker 1/1 06…" at bounding box center [850, 48] width 189 height 389
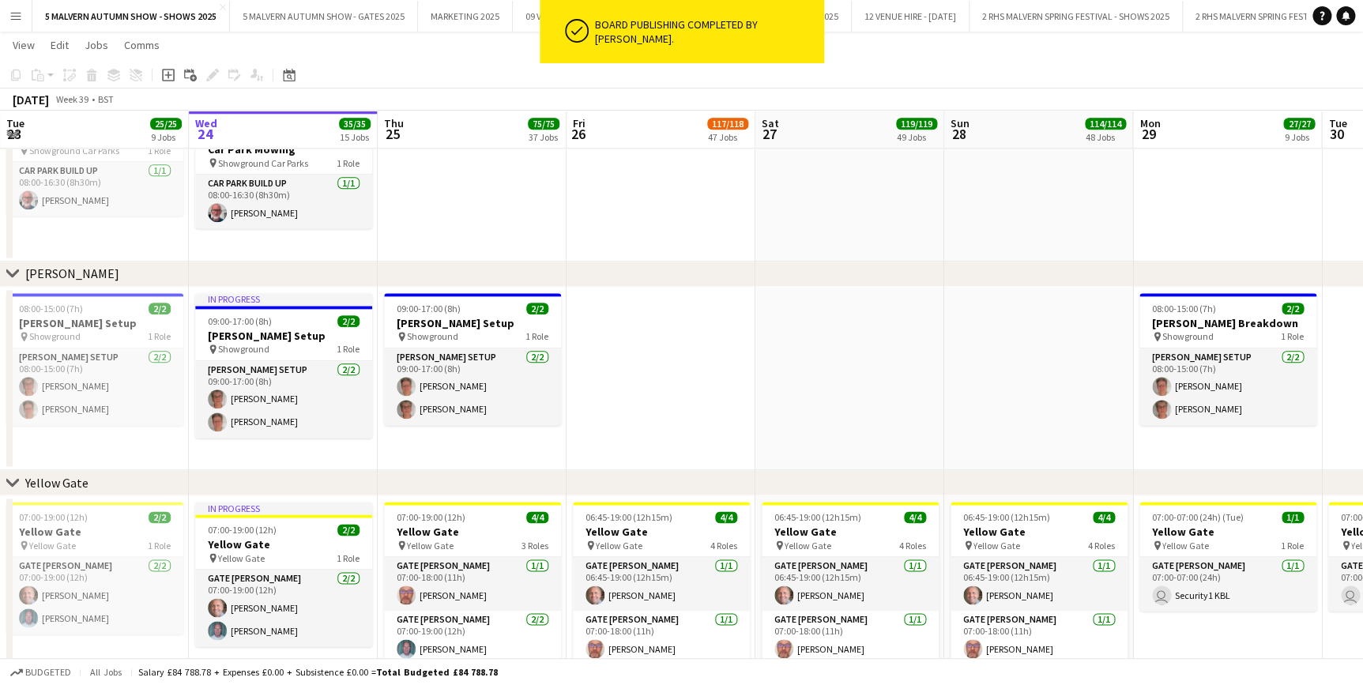
scroll to position [0, 403]
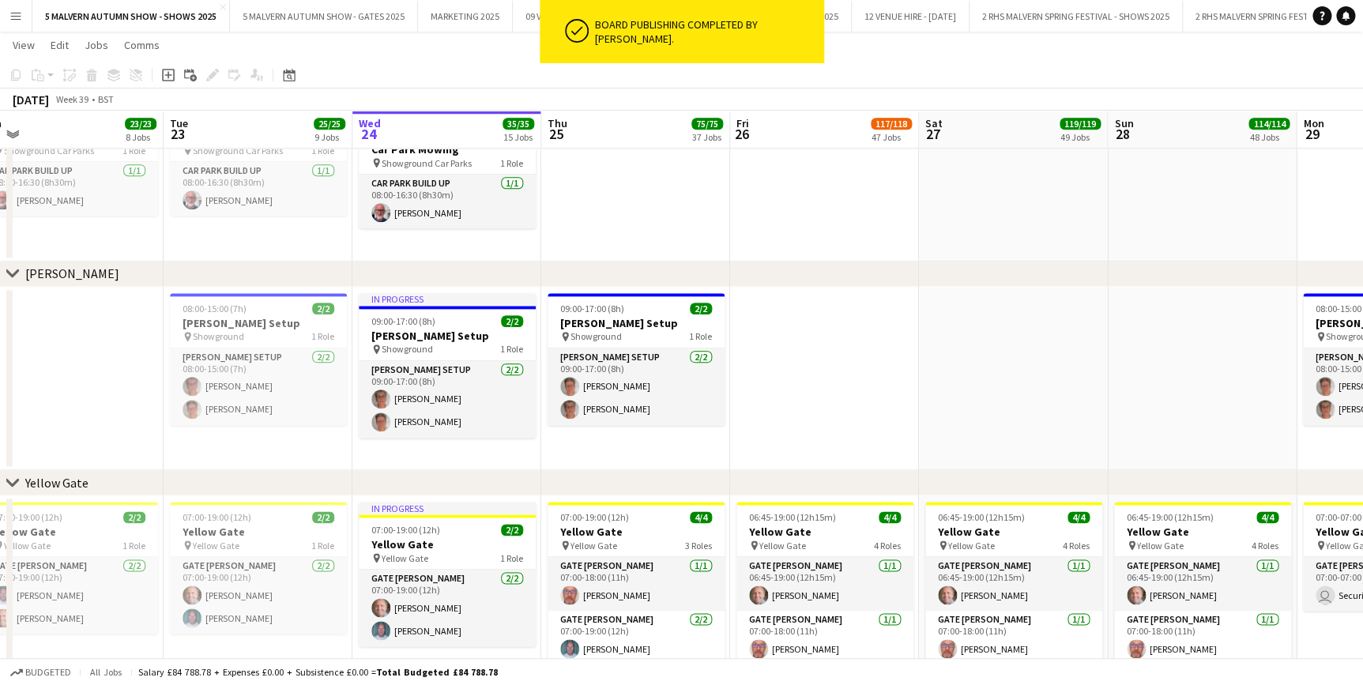
drag, startPoint x: 419, startPoint y: 134, endPoint x: 582, endPoint y: 142, distance: 163.0
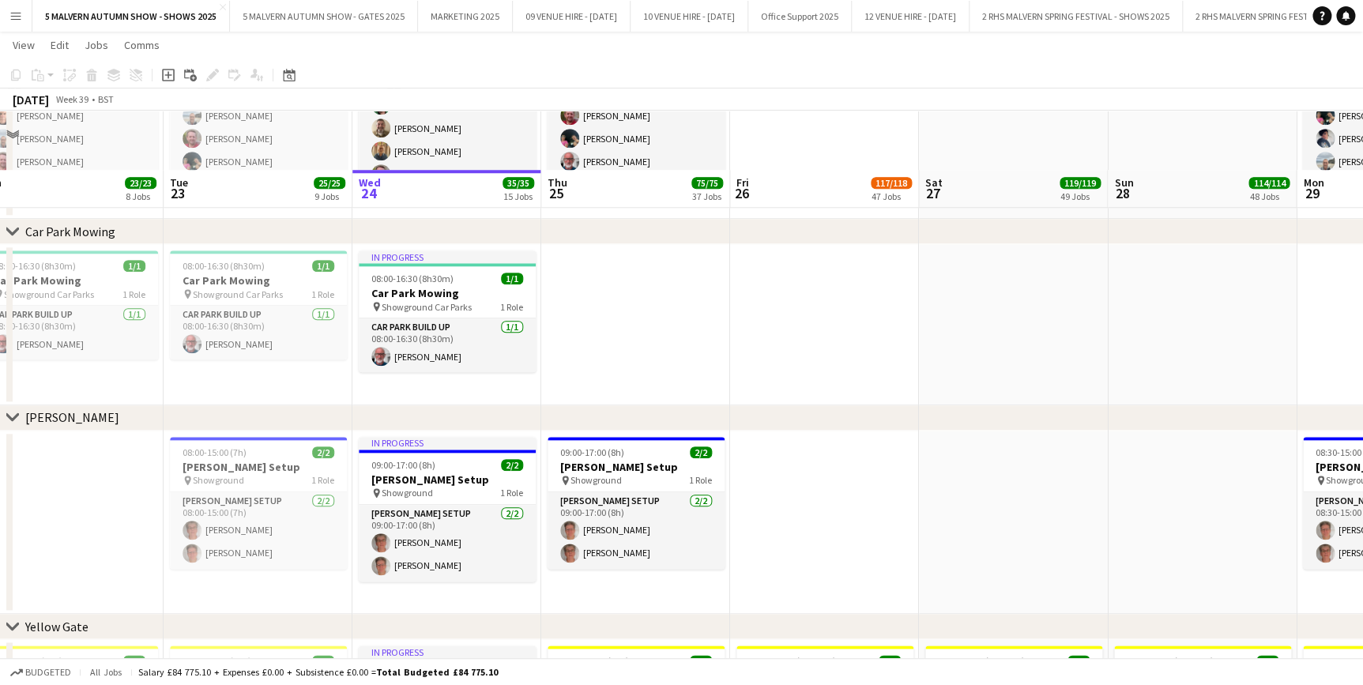
scroll to position [790, 0]
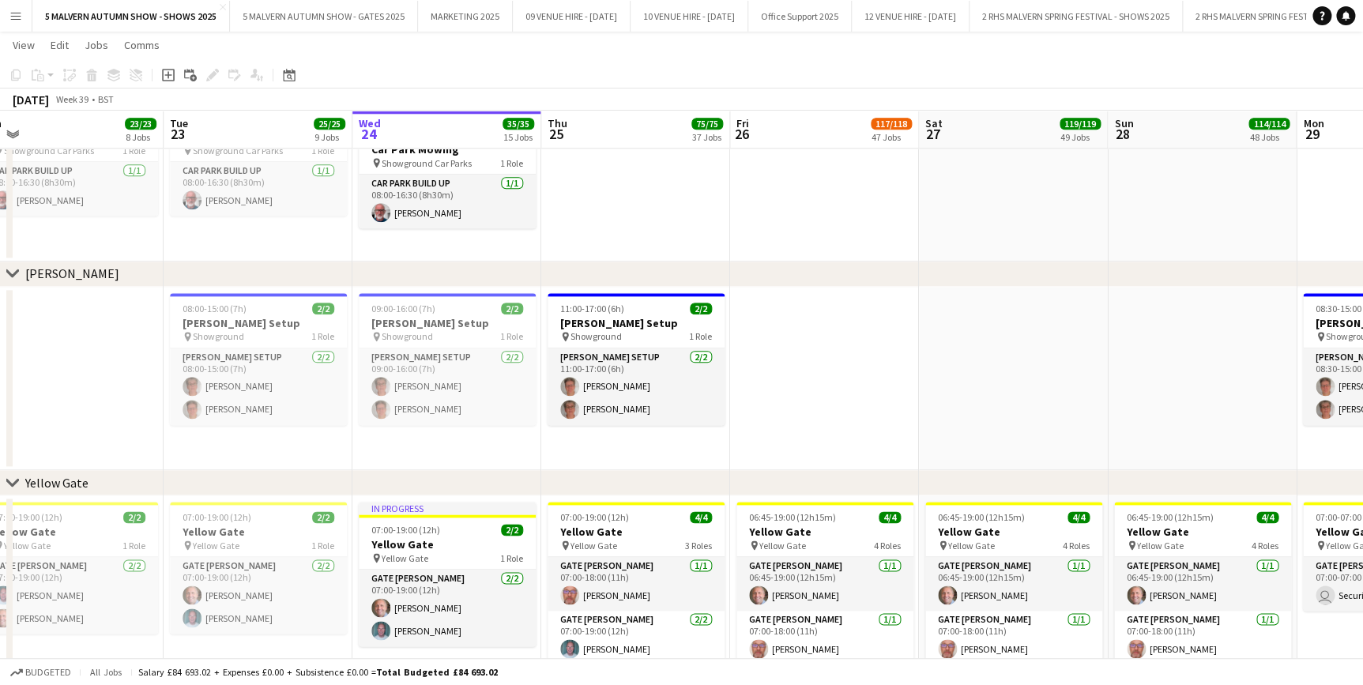
click at [23, 16] on button "Menu" at bounding box center [16, 16] width 32 height 32
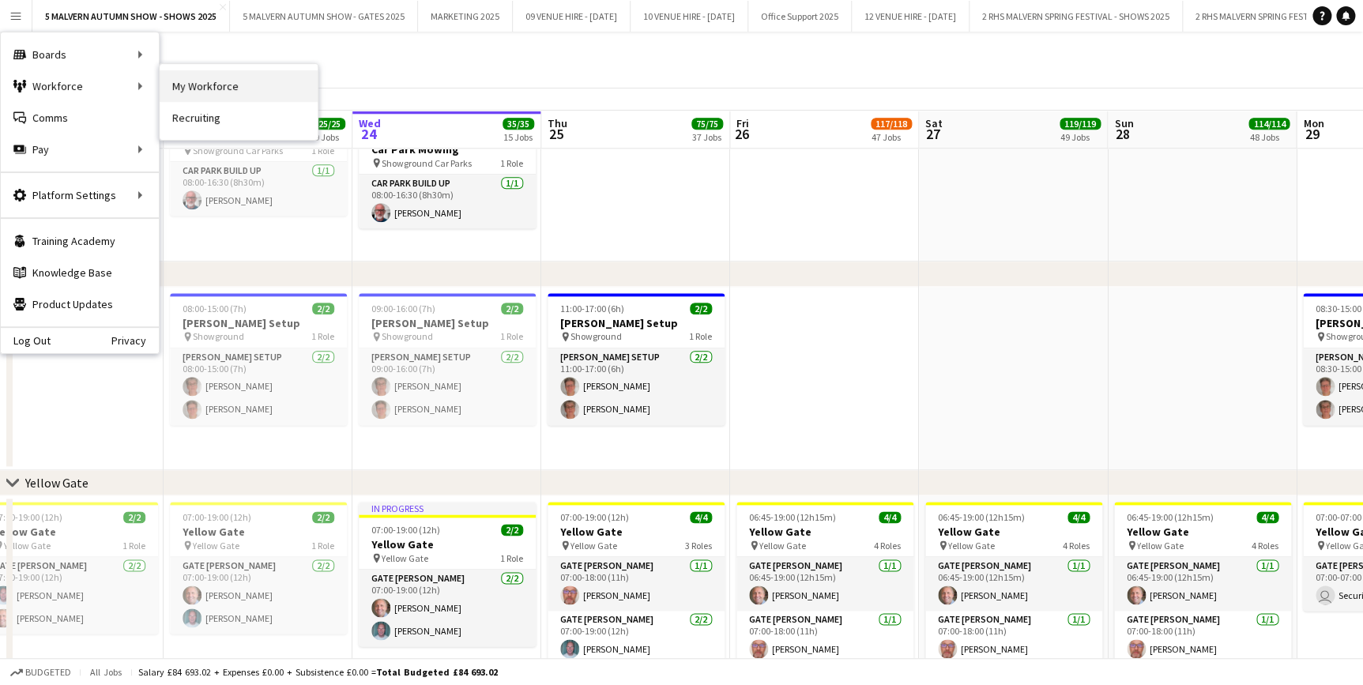
click at [191, 89] on link "My Workforce" at bounding box center [239, 86] width 158 height 32
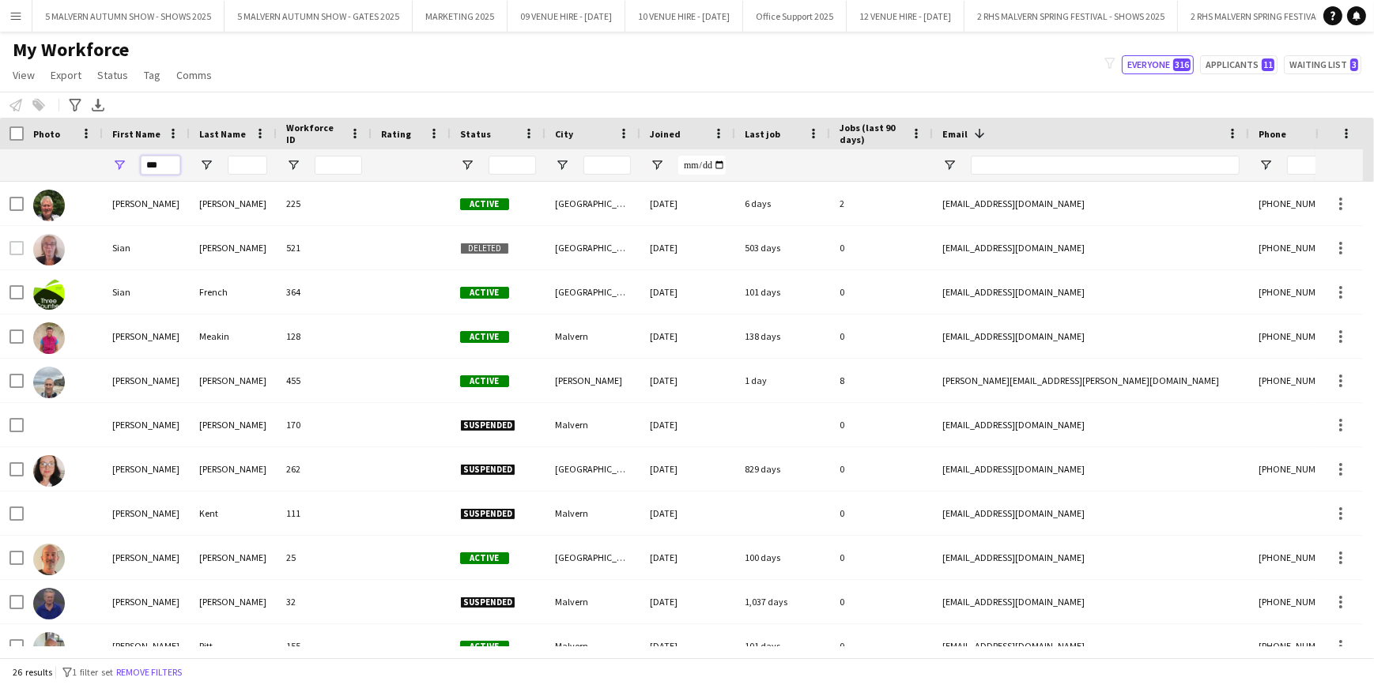
click at [160, 172] on input "***" at bounding box center [161, 165] width 40 height 19
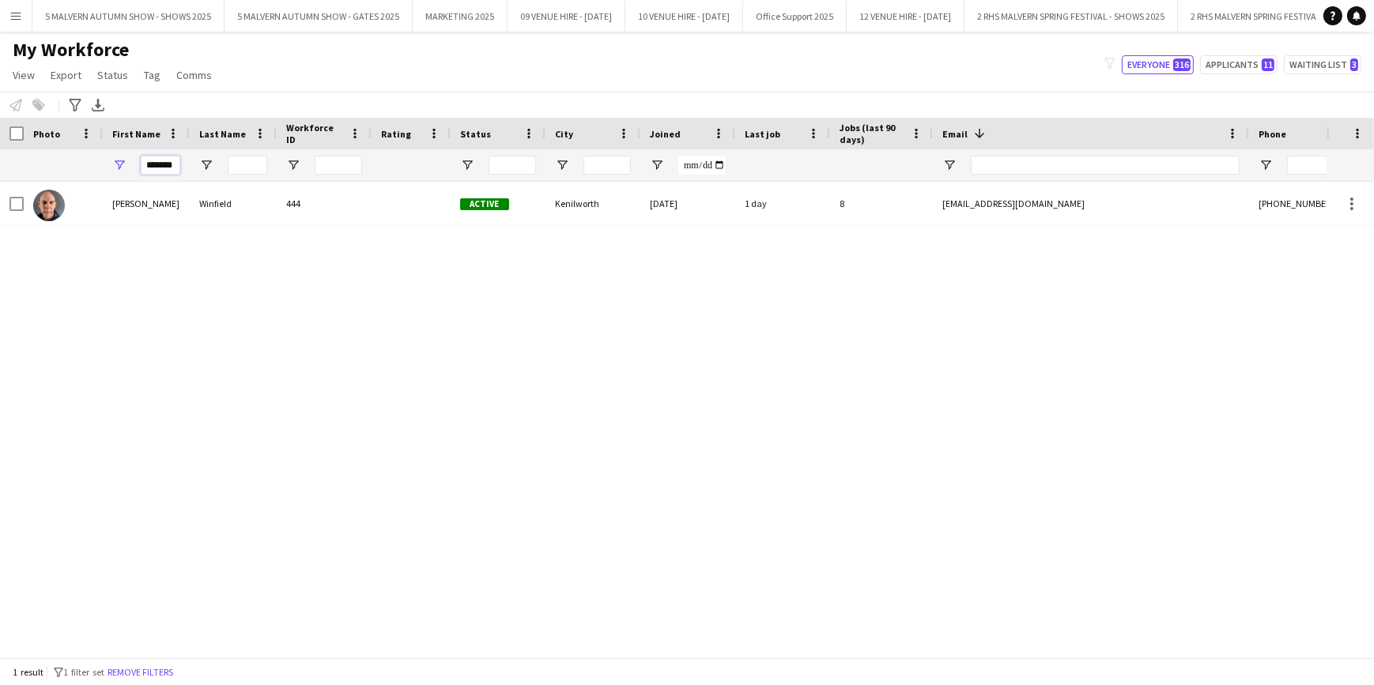
type input "*******"
click at [152, 166] on input "*******" at bounding box center [161, 165] width 40 height 19
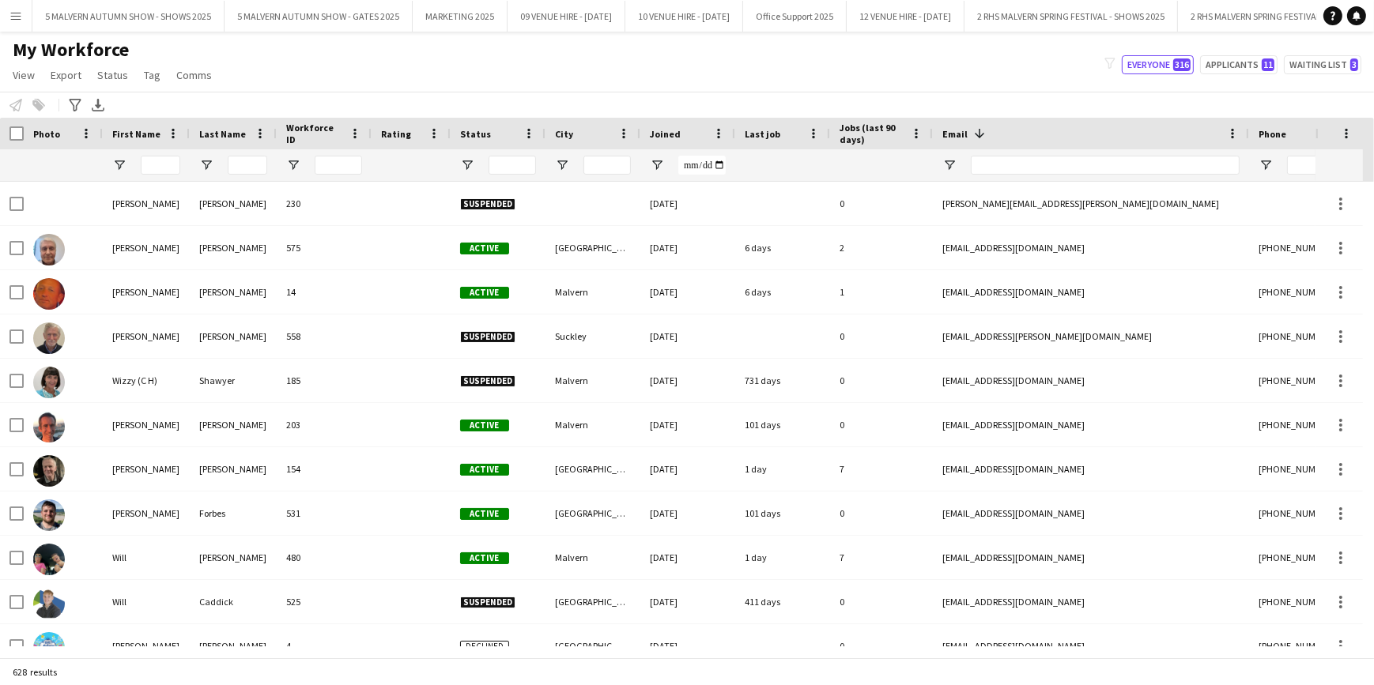
click at [458, 165] on div at bounding box center [498, 165] width 95 height 32
click at [486, 156] on div at bounding box center [498, 165] width 95 height 32
click at [464, 166] on span "Open Filter Menu" at bounding box center [467, 165] width 14 height 14
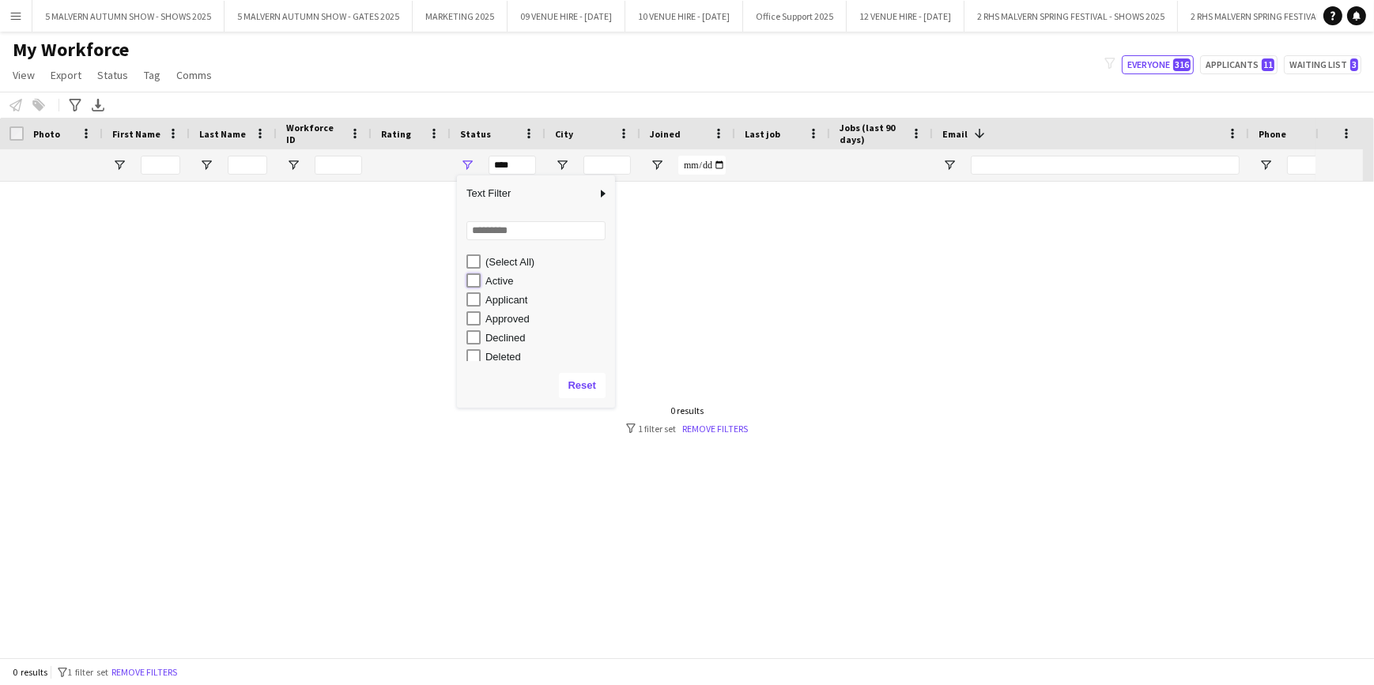
type input "**********"
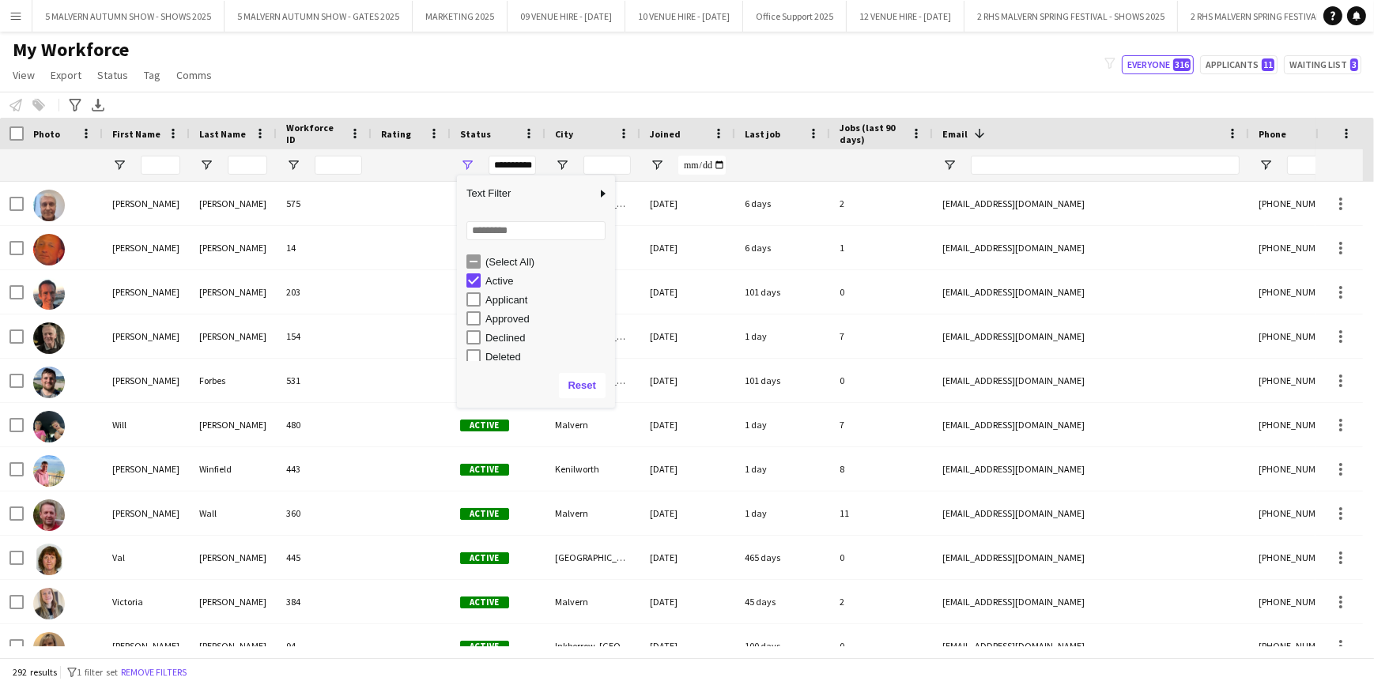
click at [674, 81] on div "My Workforce View Views Default view SafeHR Employee Details New view Update vi…" at bounding box center [687, 65] width 1374 height 54
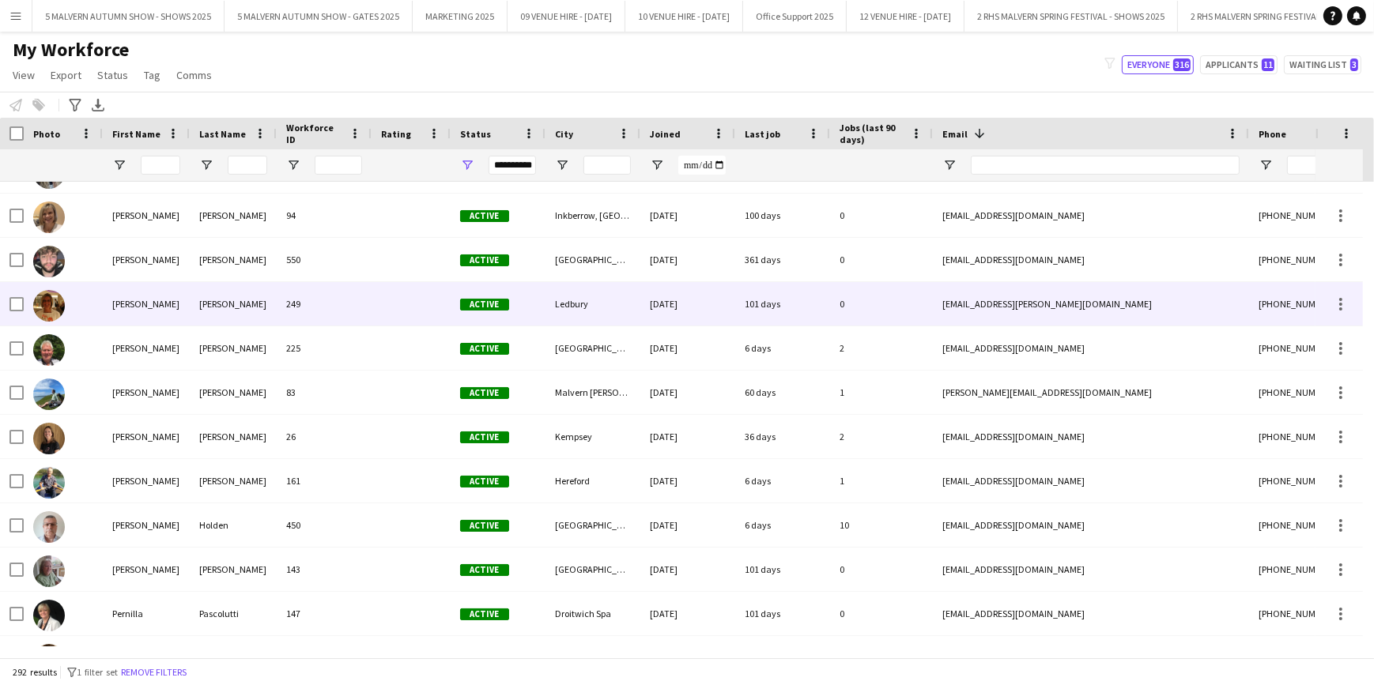
scroll to position [642, 0]
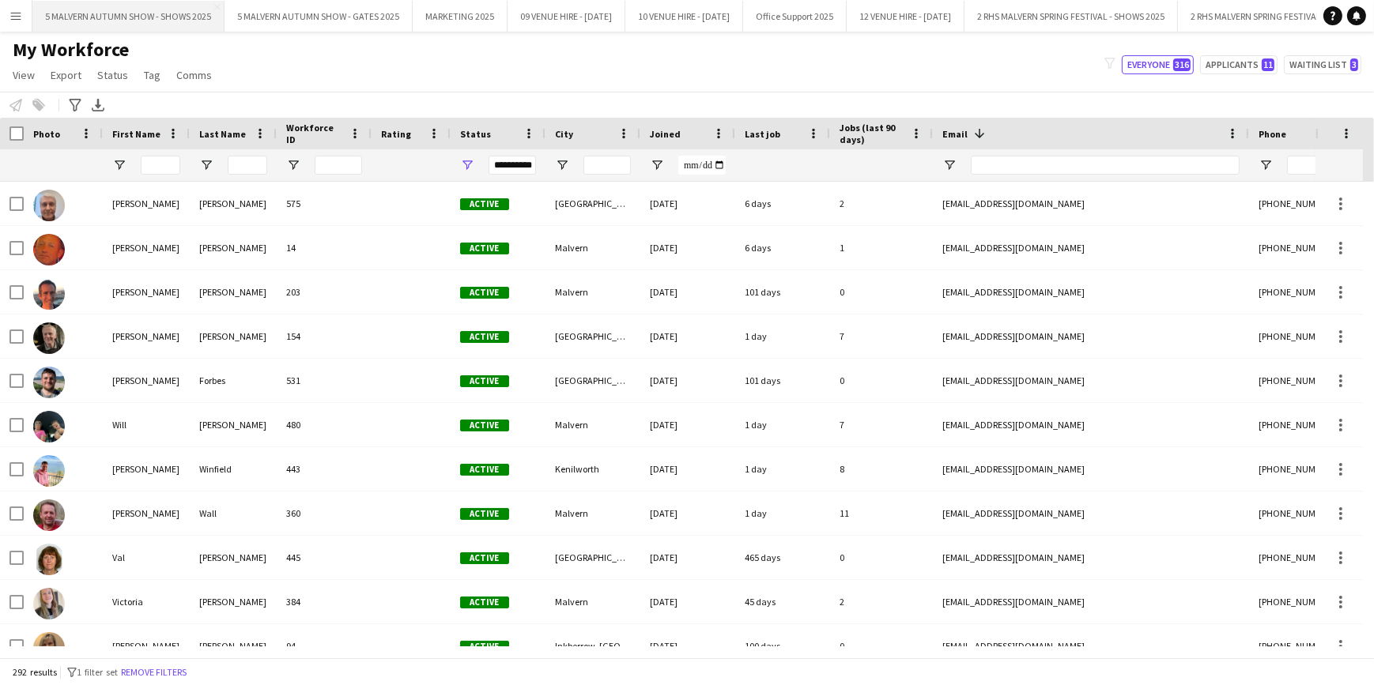
click at [194, 17] on button "5 MALVERN AUTUMN SHOW - SHOWS 2025 Close" at bounding box center [128, 16] width 192 height 31
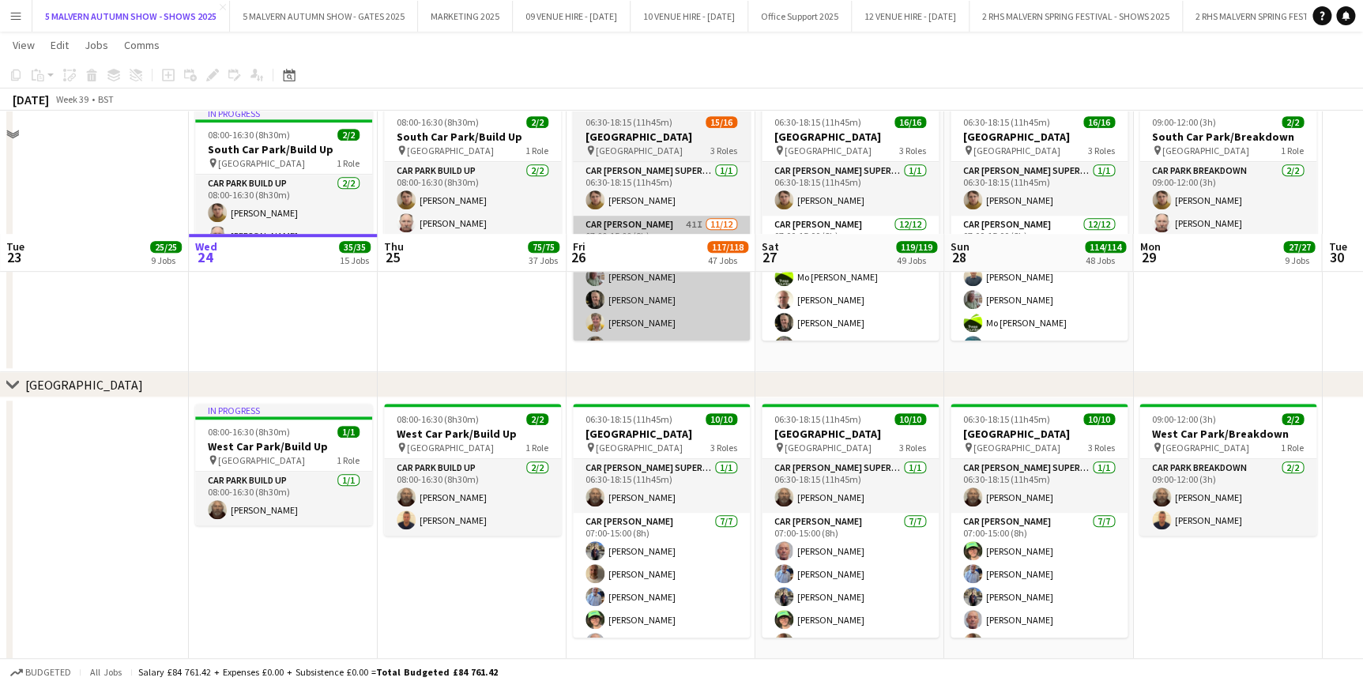
scroll to position [9413, 0]
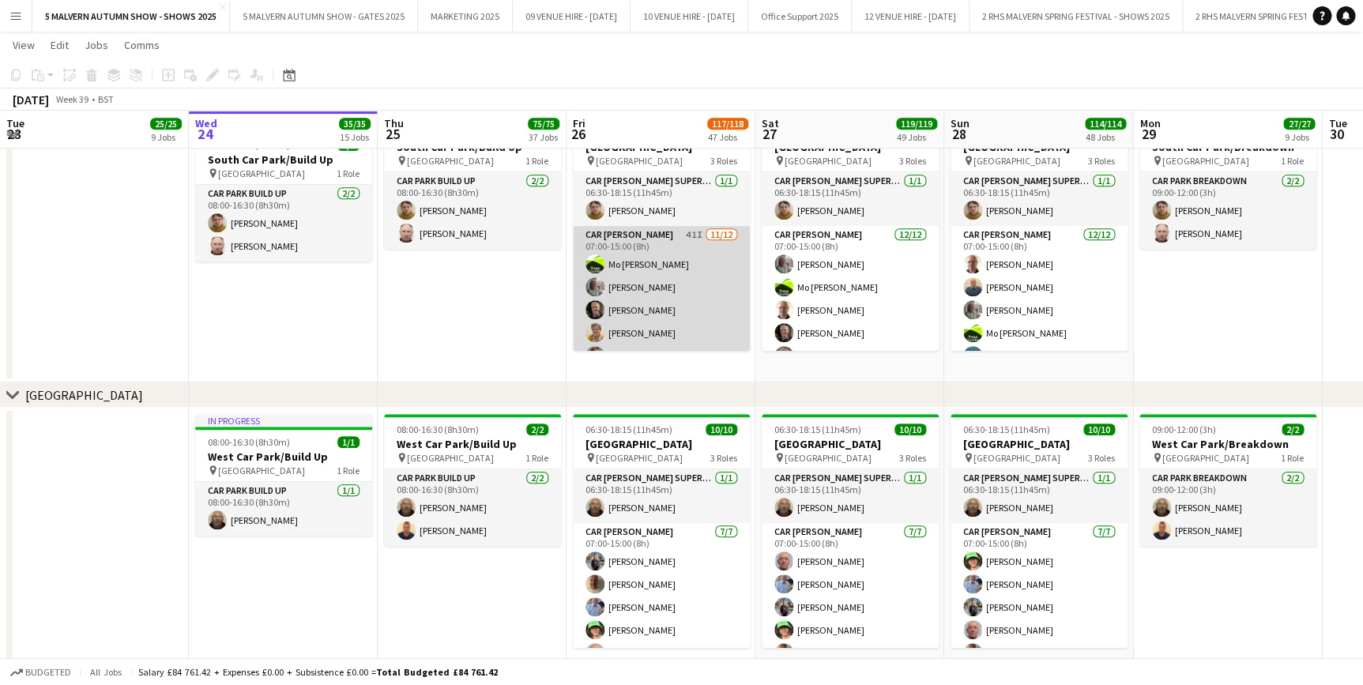
click at [658, 267] on app-card-role "Car Parker 41I 11/12 07:00-15:00 (8h) Mo Cossali-Francis Theresa Pace-Bardon Ja…" at bounding box center [661, 379] width 177 height 306
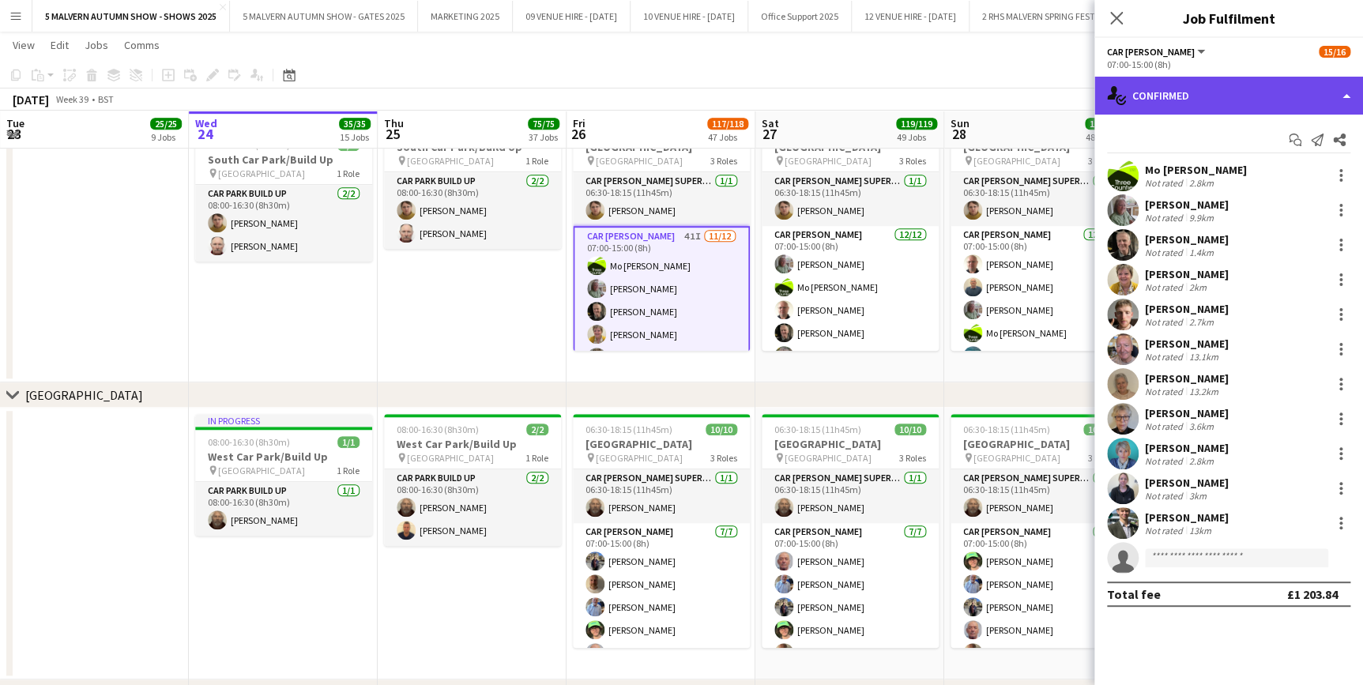
click at [1191, 106] on div "single-neutral-actions-check-2 Confirmed" at bounding box center [1229, 96] width 269 height 38
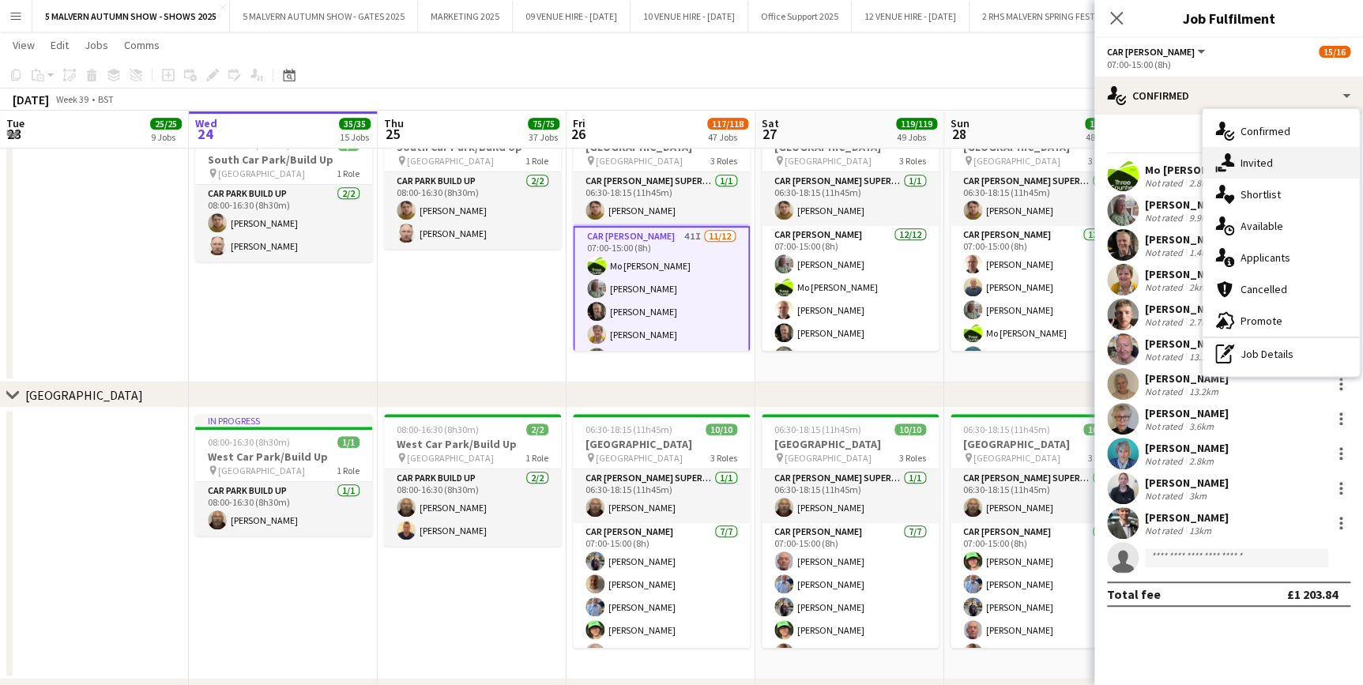
click at [1259, 169] on span "Invited" at bounding box center [1257, 163] width 32 height 14
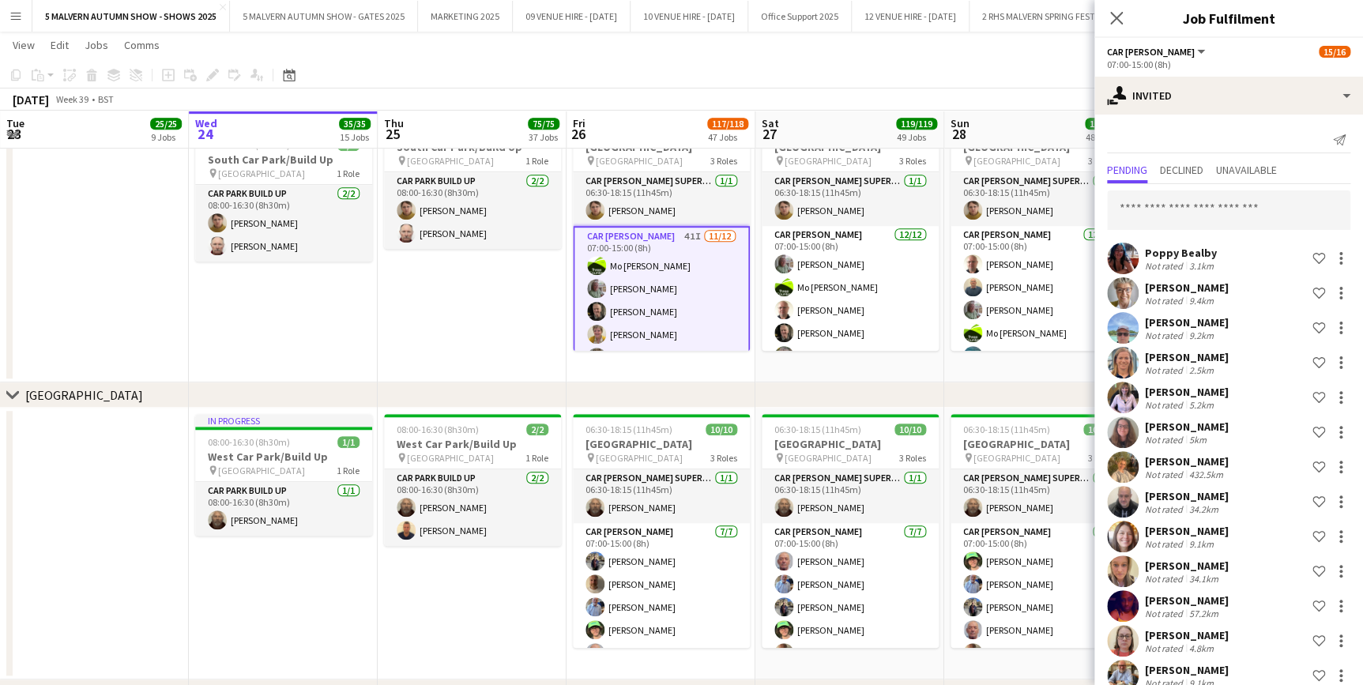
click at [1212, 175] on div "Pending Declined Unavailable" at bounding box center [1228, 172] width 243 height 25
click at [1201, 172] on span "Declined" at bounding box center [1181, 169] width 43 height 11
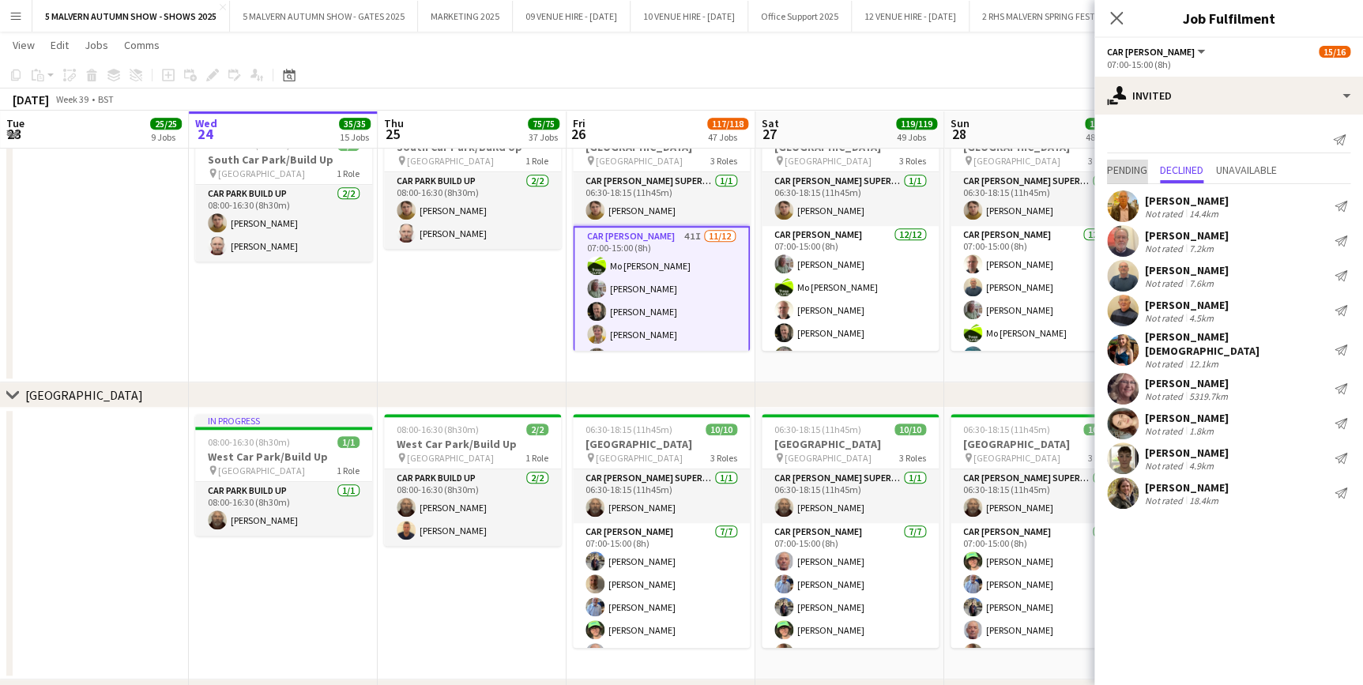
click at [1138, 172] on span "Pending" at bounding box center [1127, 169] width 40 height 11
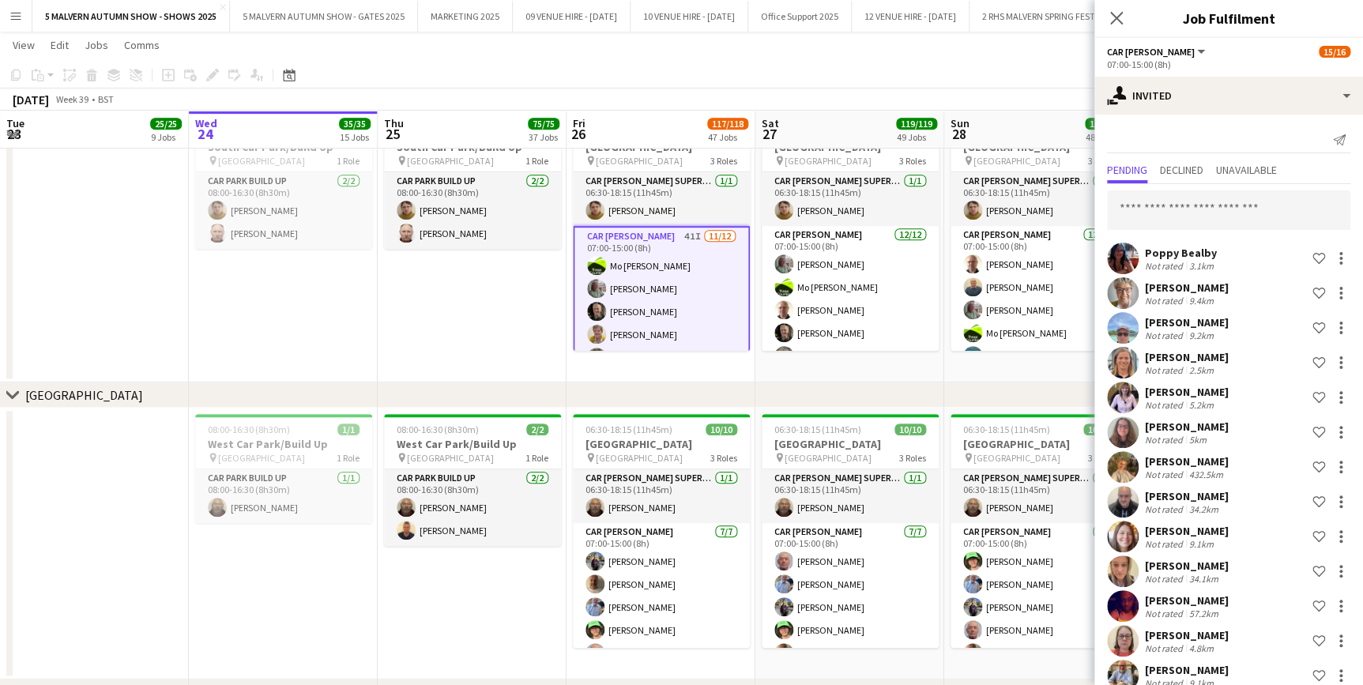
click at [364, 334] on app-date-cell "08:00-16:30 (8h30m) 2/2 South Car Park/Build Up pin South Car Park 1 Role Car P…" at bounding box center [283, 247] width 189 height 272
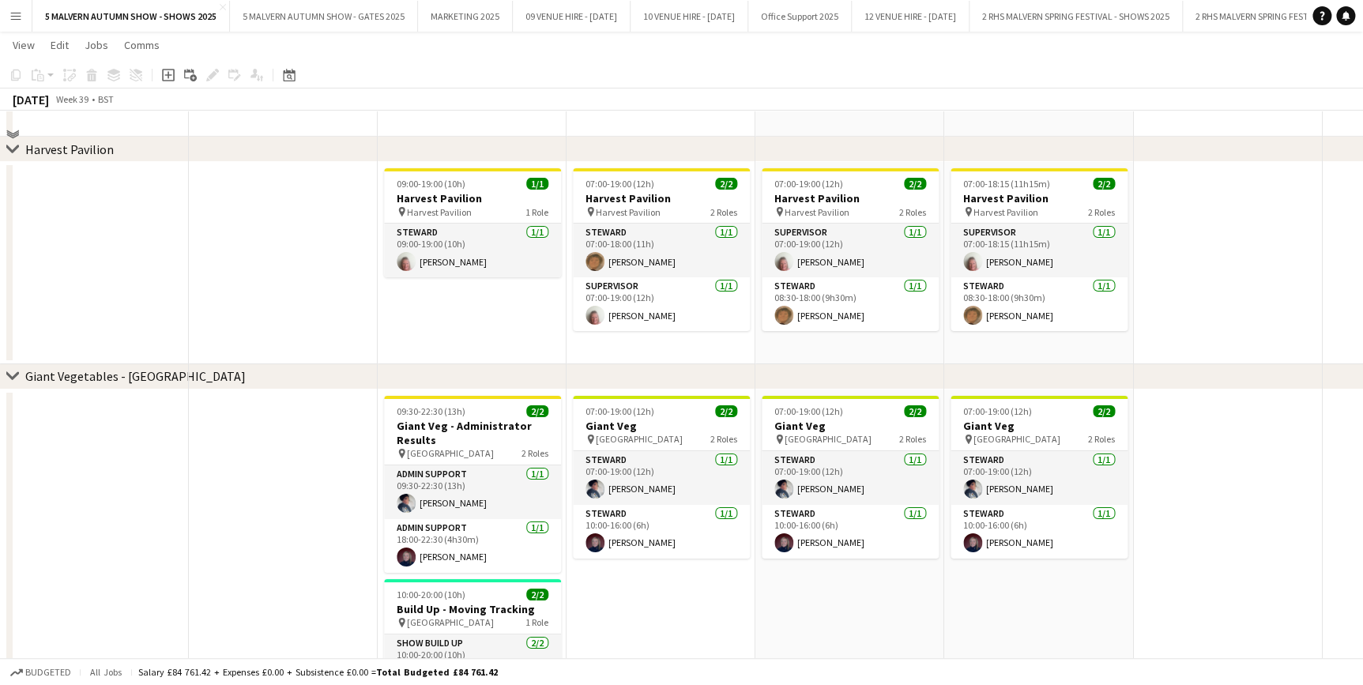
scroll to position [0, 0]
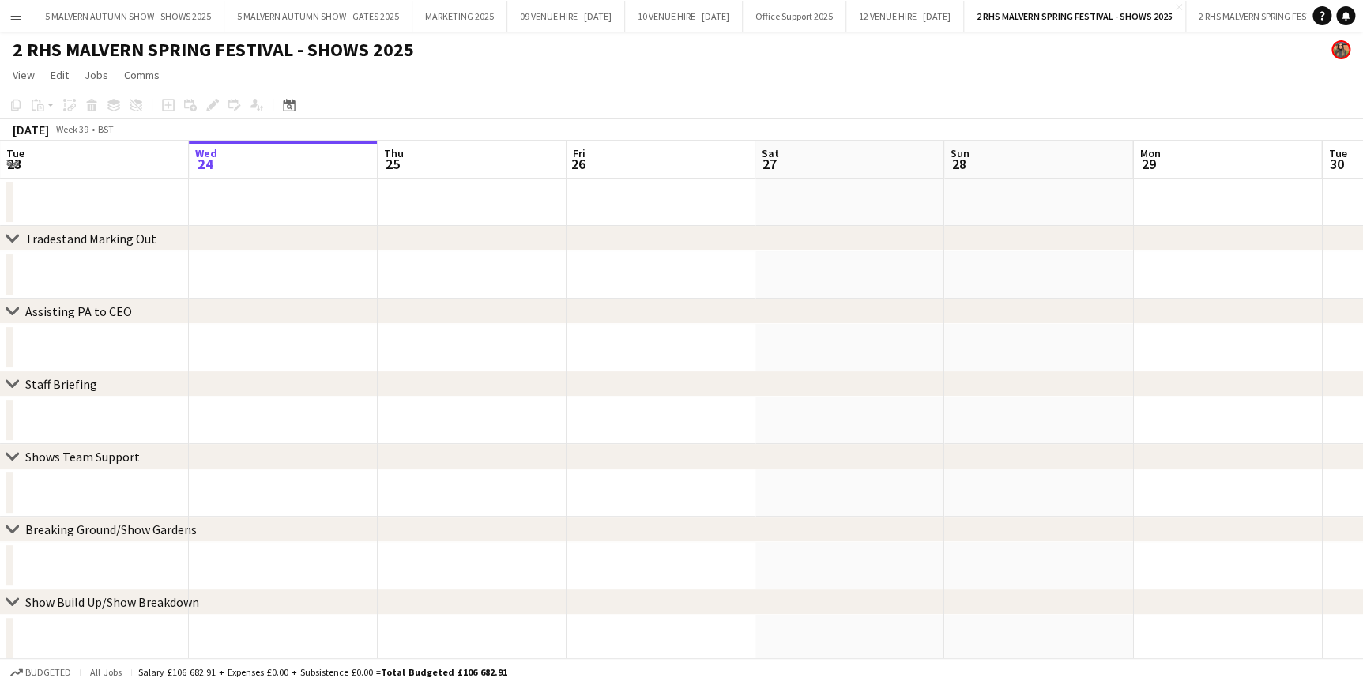
click at [9, 21] on app-icon "Menu" at bounding box center [15, 15] width 13 height 13
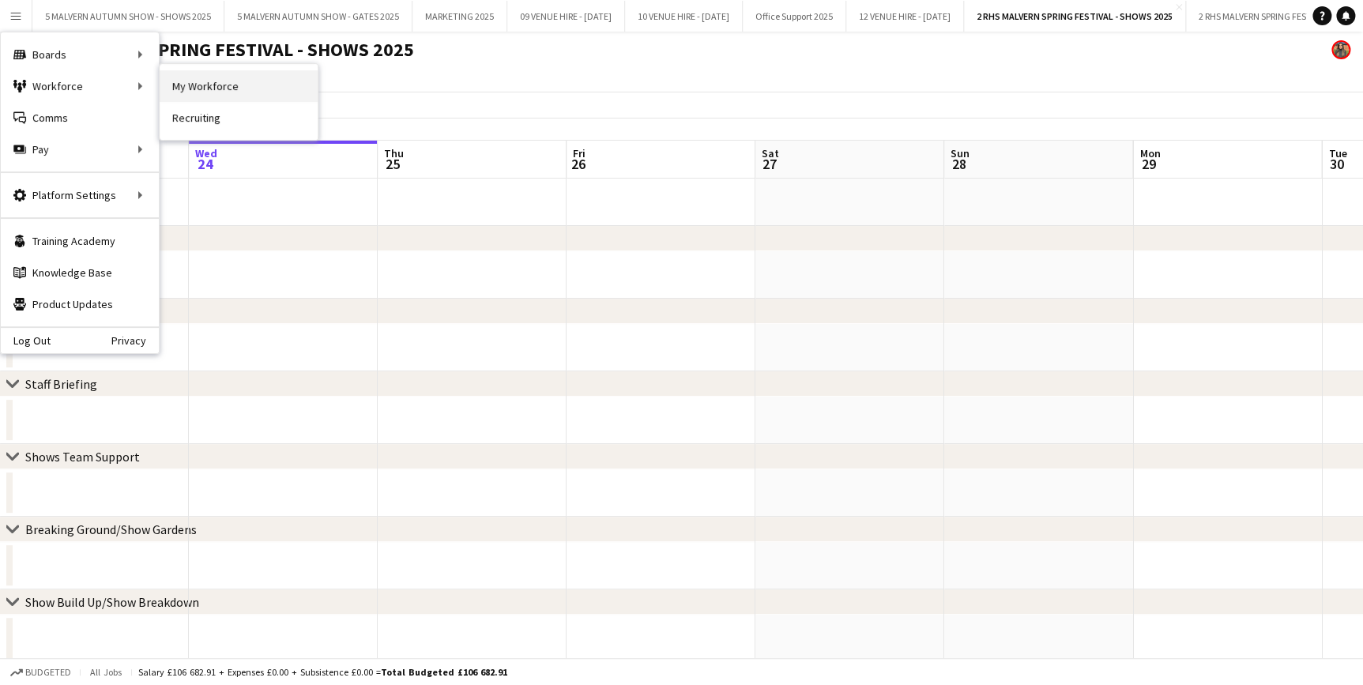
click at [207, 86] on link "My Workforce" at bounding box center [239, 86] width 158 height 32
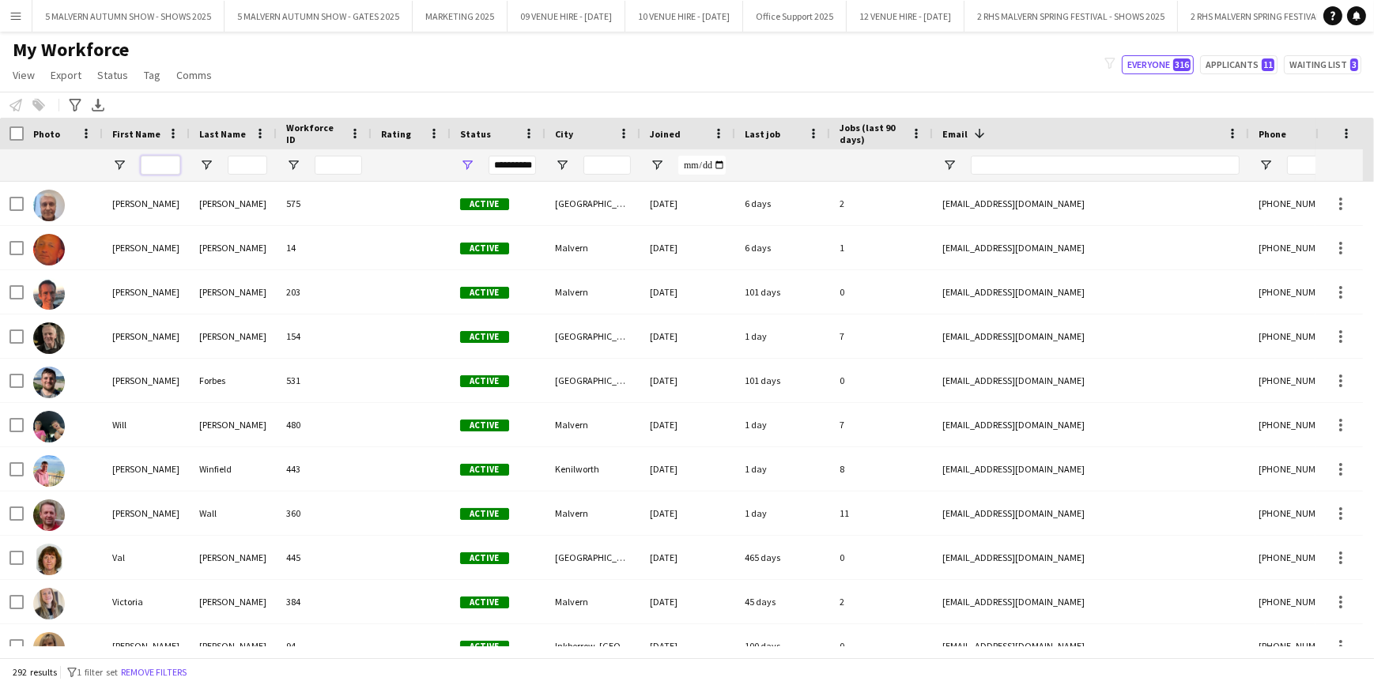
click at [153, 163] on input "First Name Filter Input" at bounding box center [161, 165] width 40 height 19
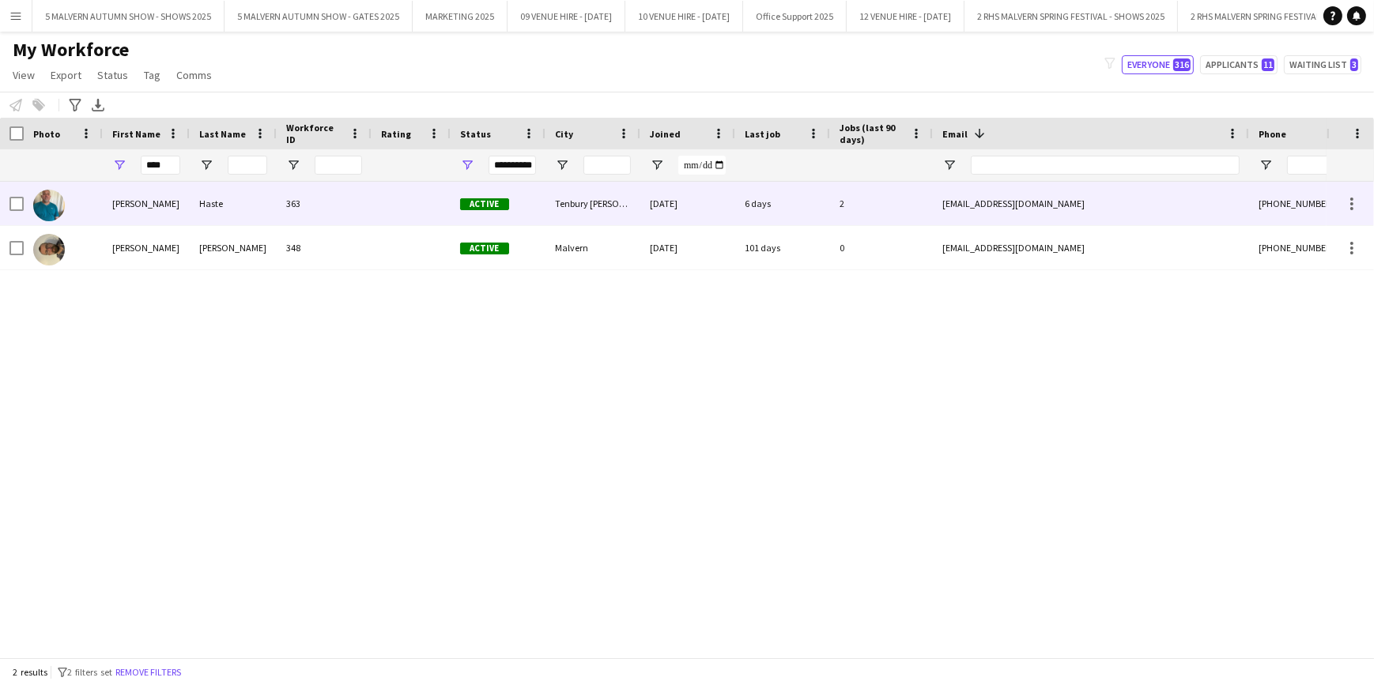
click at [191, 213] on div "Haste" at bounding box center [233, 203] width 87 height 43
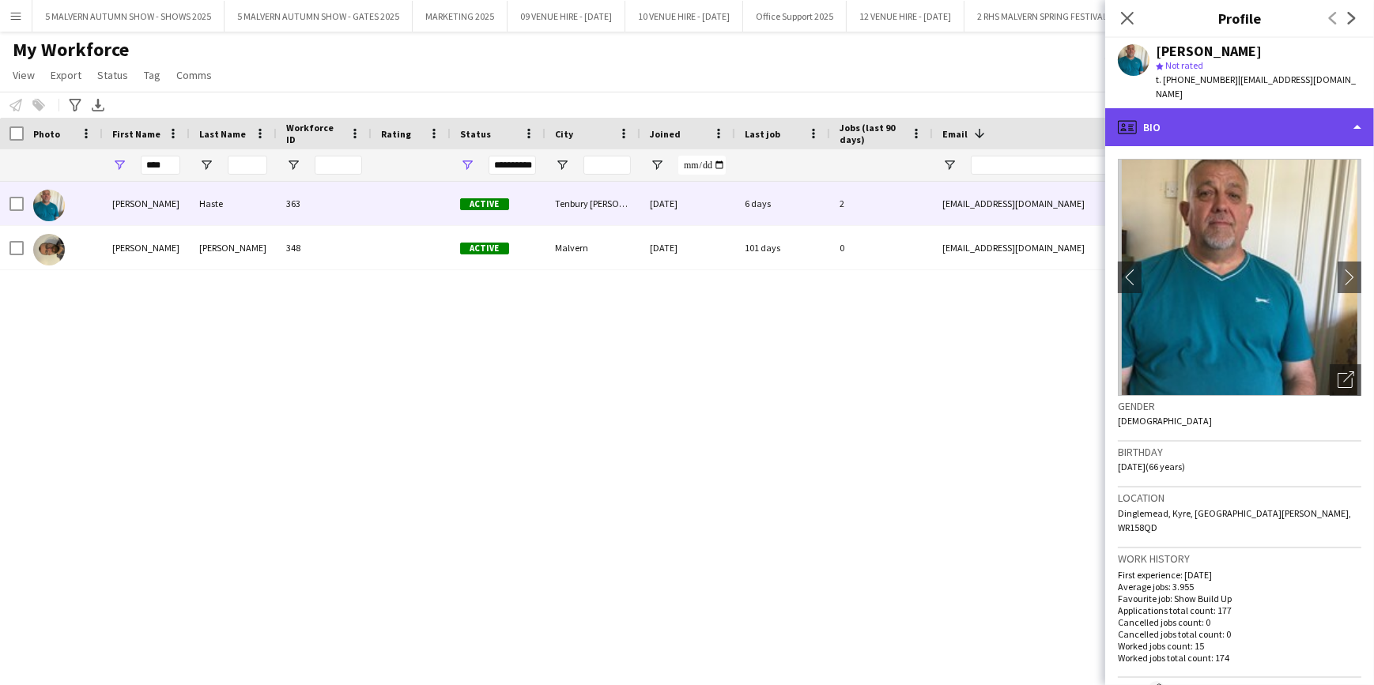
click at [1192, 108] on div "profile Bio" at bounding box center [1239, 127] width 269 height 38
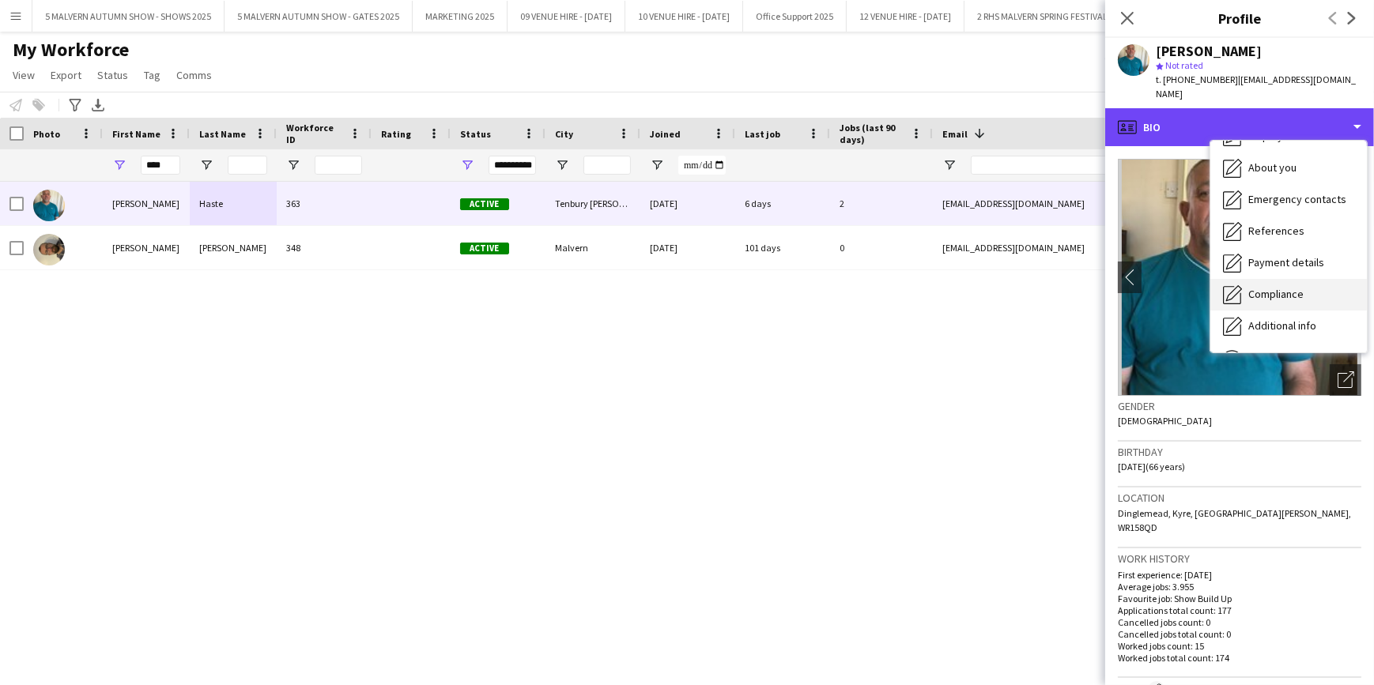
scroll to position [148, 0]
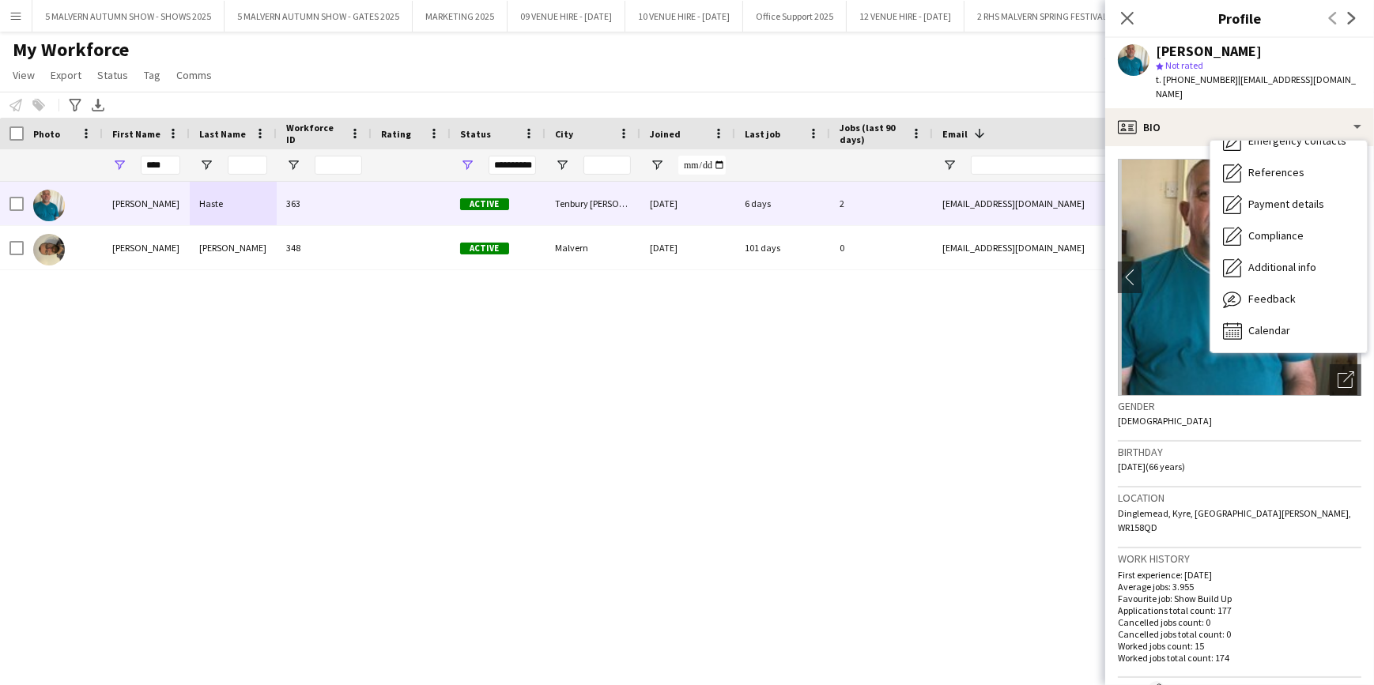
click at [471, 385] on div "[PERSON_NAME] 363 Active [GEOGRAPHIC_DATA][PERSON_NAME] [DATE] 6 days 2 [EMAIL_…" at bounding box center [663, 414] width 1326 height 465
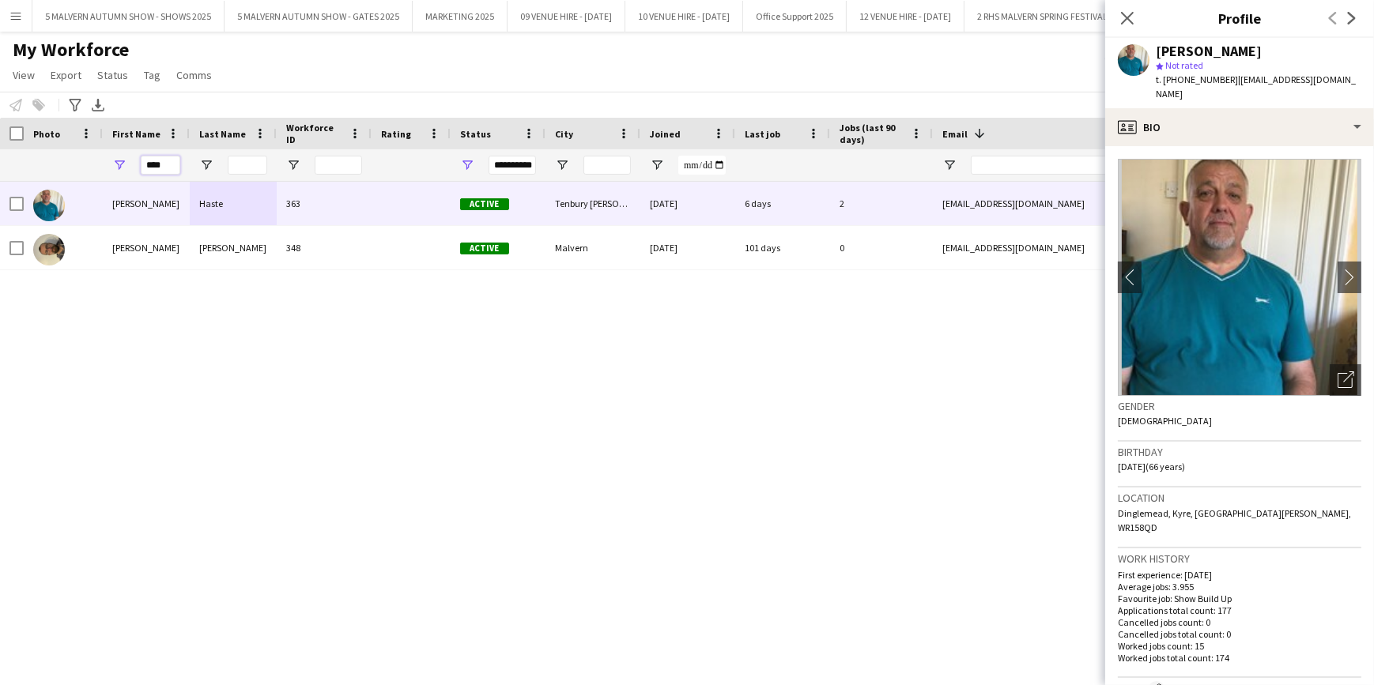
click at [156, 166] on input "****" at bounding box center [161, 165] width 40 height 19
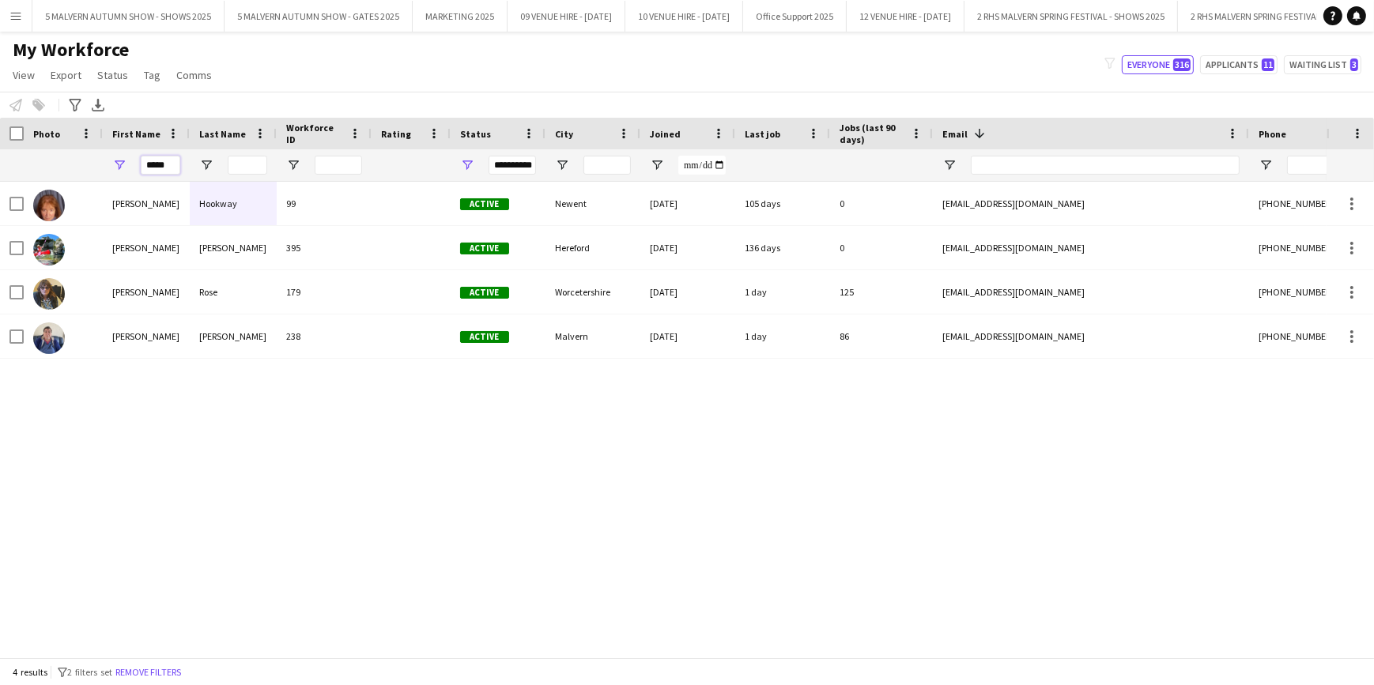
type input "*****"
click at [267, 6] on button "5 MALVERN AUTUMN SHOW - GATES 2025 Close" at bounding box center [318, 16] width 188 height 31
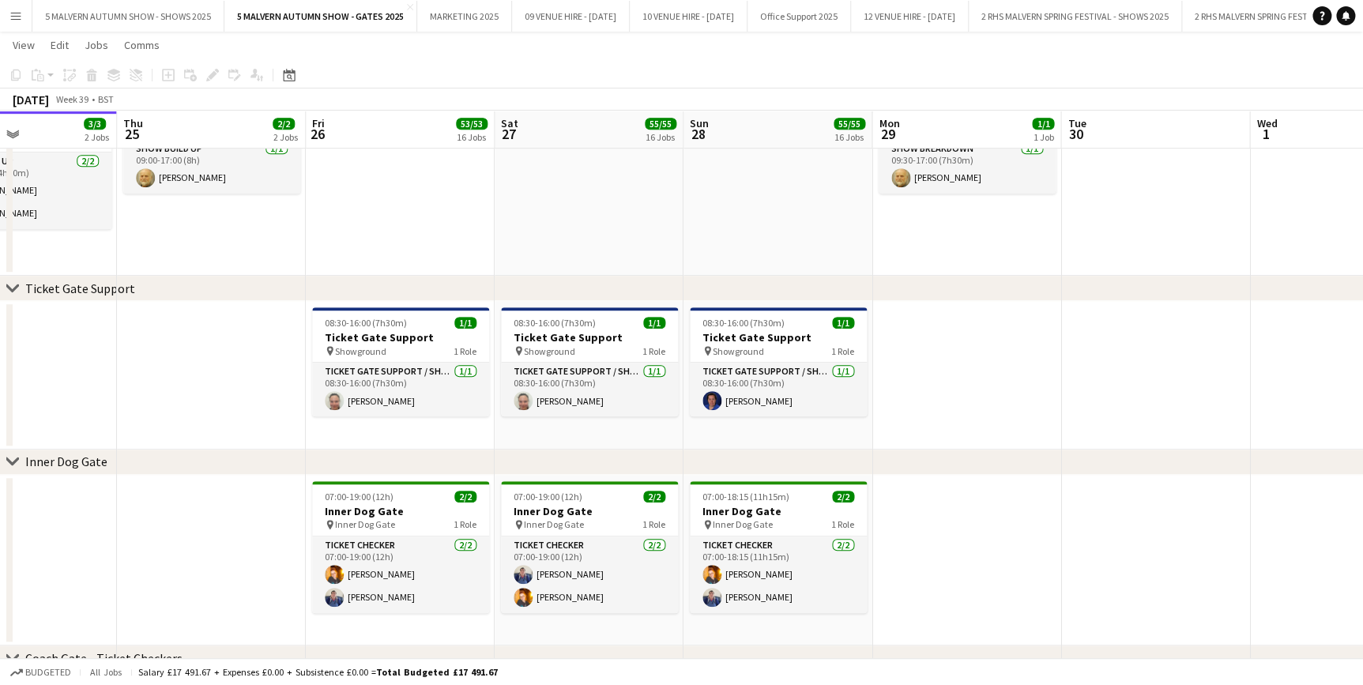
scroll to position [0, 644]
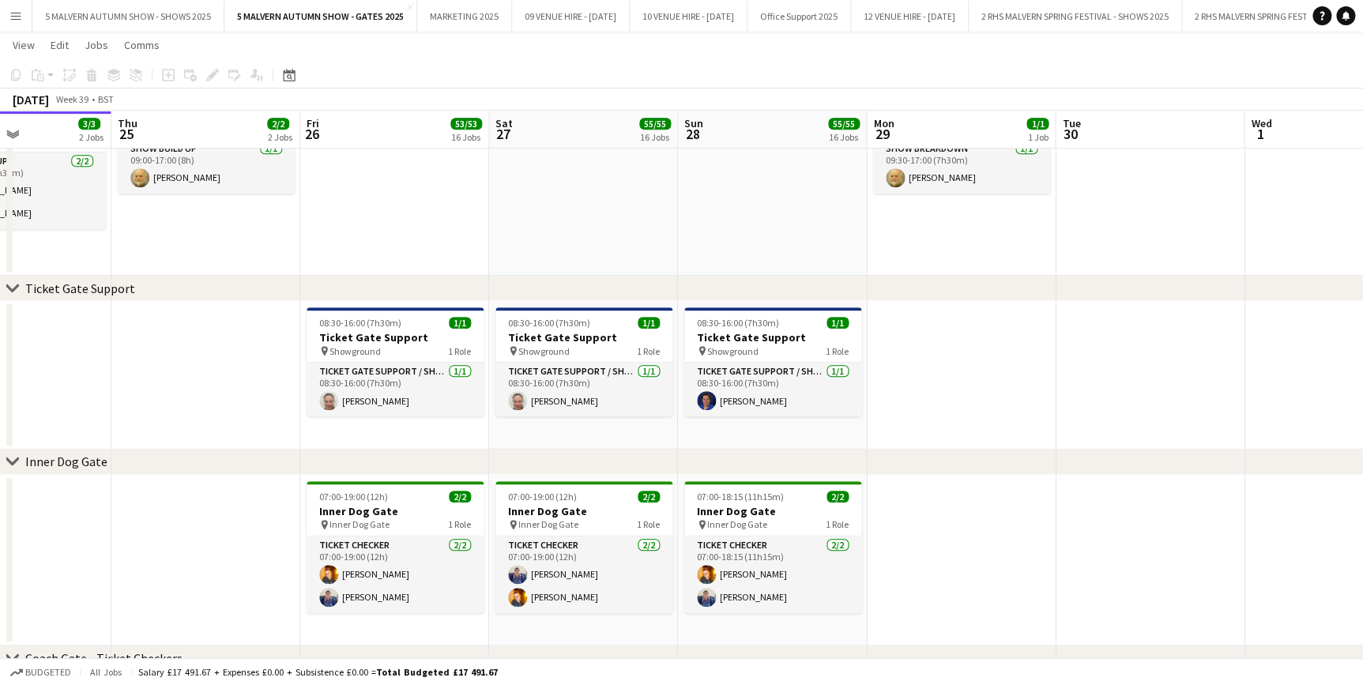
drag, startPoint x: 962, startPoint y: 130, endPoint x: 696, endPoint y: 125, distance: 266.4
click at [398, 347] on div "pin Showground 1 Role" at bounding box center [395, 351] width 177 height 13
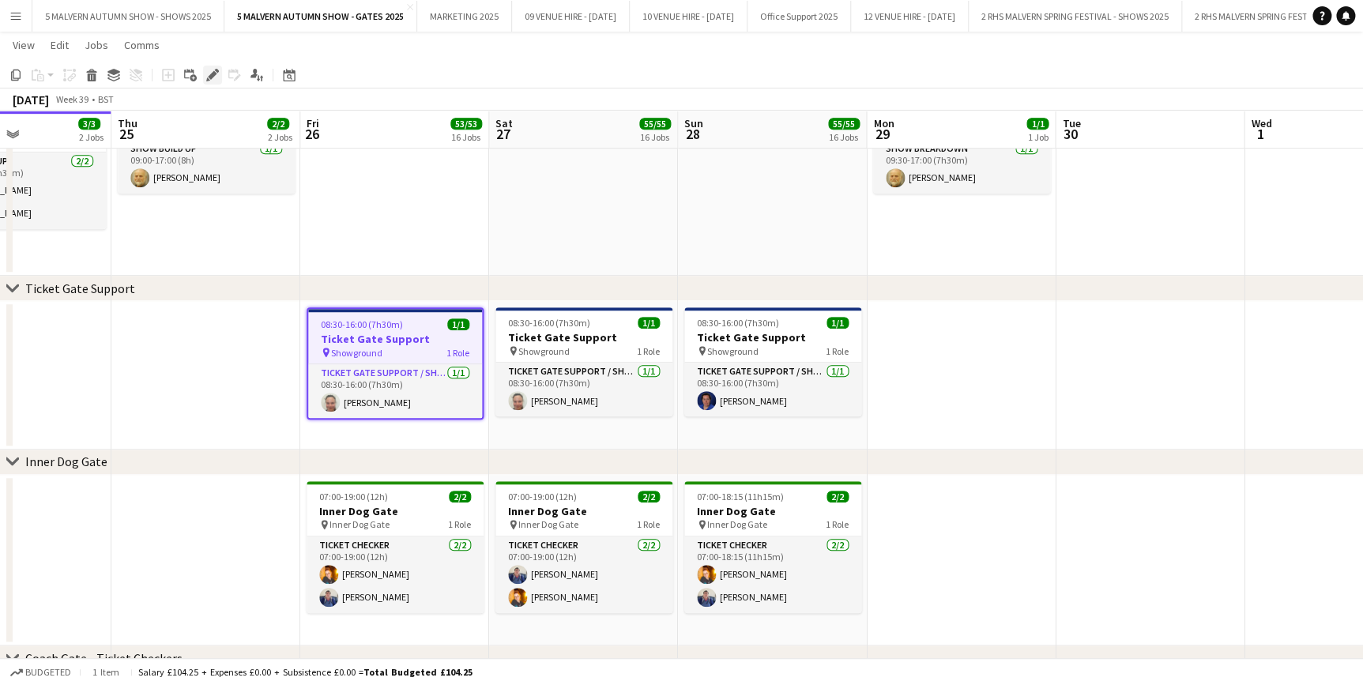
click at [206, 66] on div "Edit" at bounding box center [212, 75] width 19 height 19
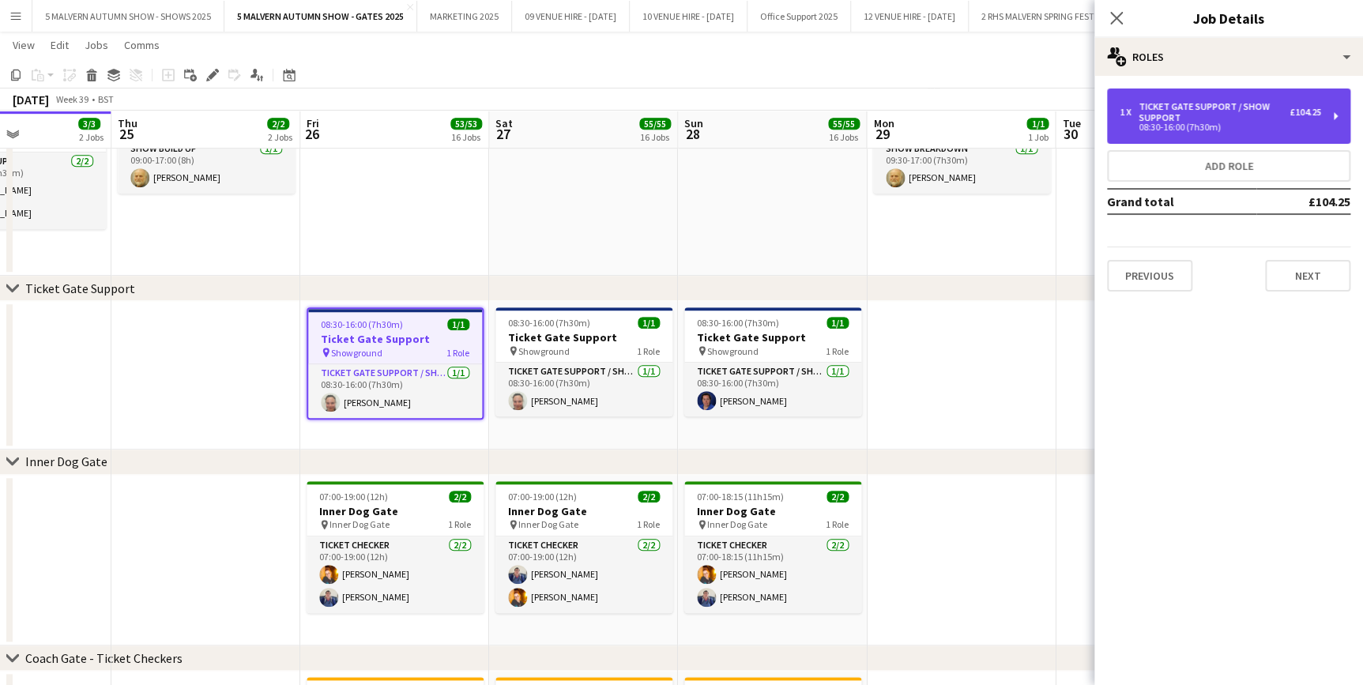
click at [1166, 110] on div "Ticket Gate Support / Show Support" at bounding box center [1214, 112] width 151 height 22
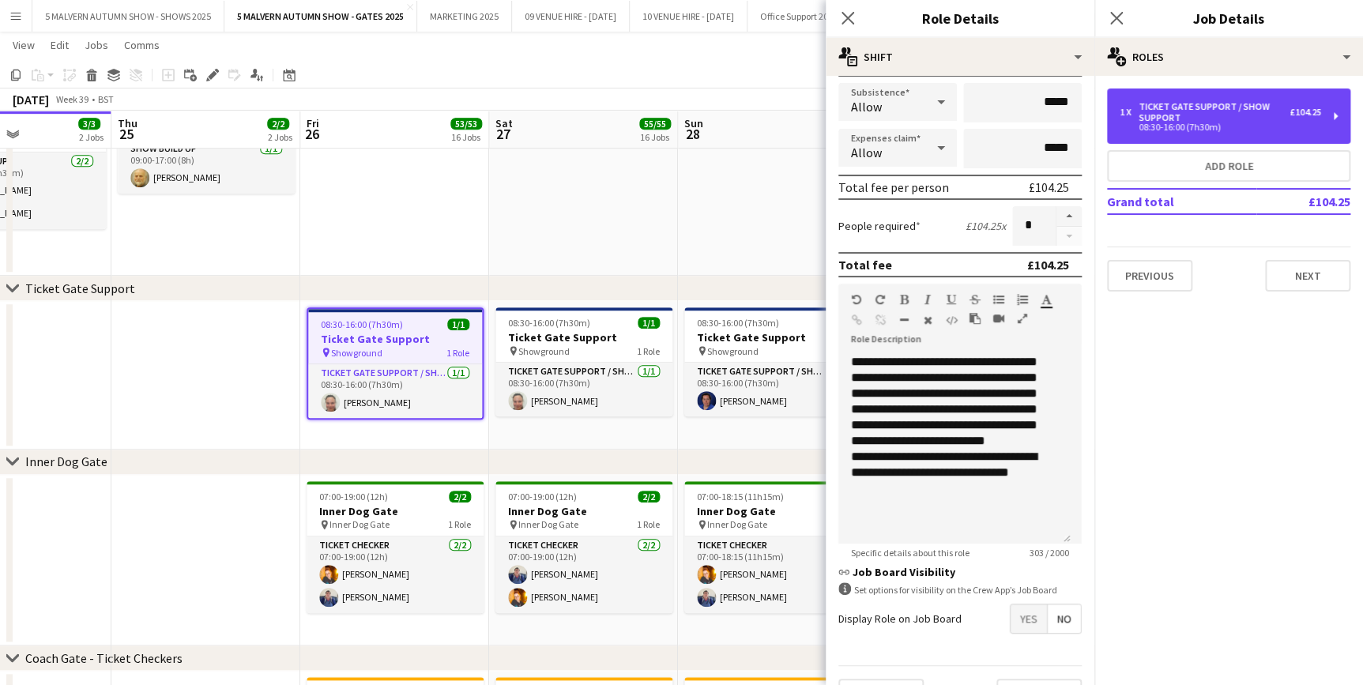
scroll to position [287, 0]
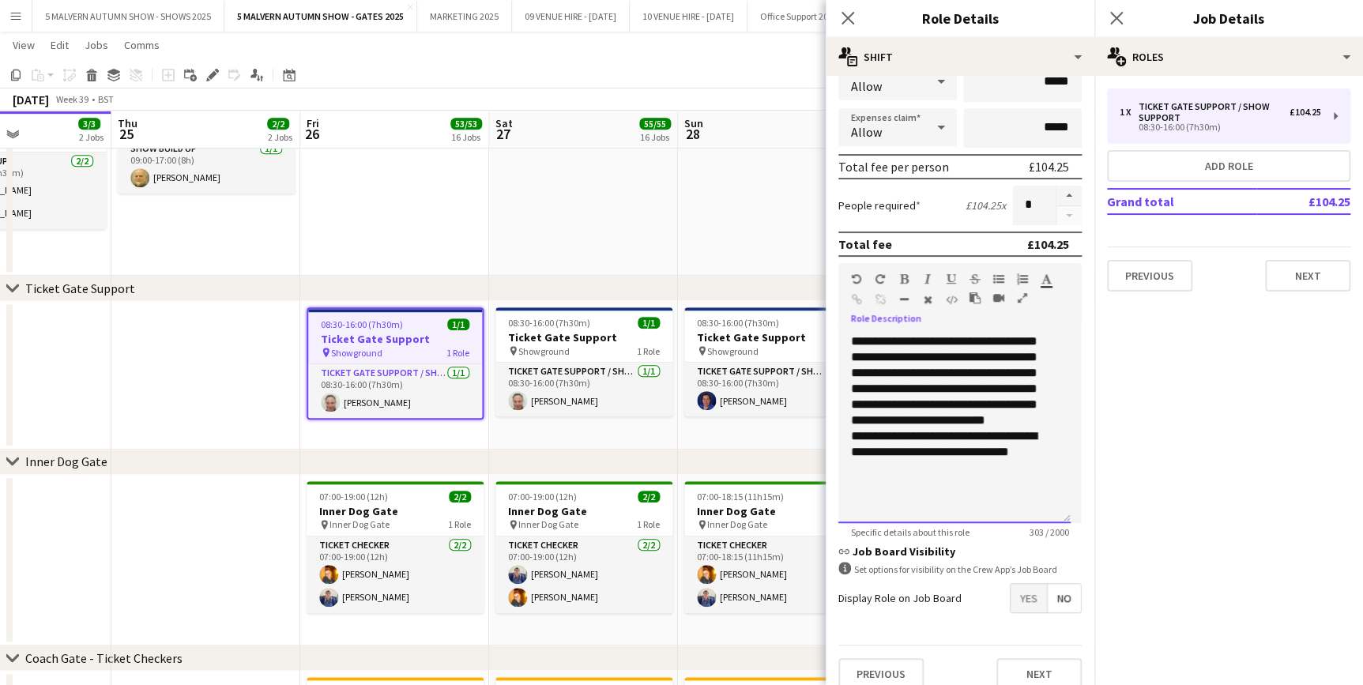
click at [1031, 481] on div "**********" at bounding box center [955, 429] width 232 height 190
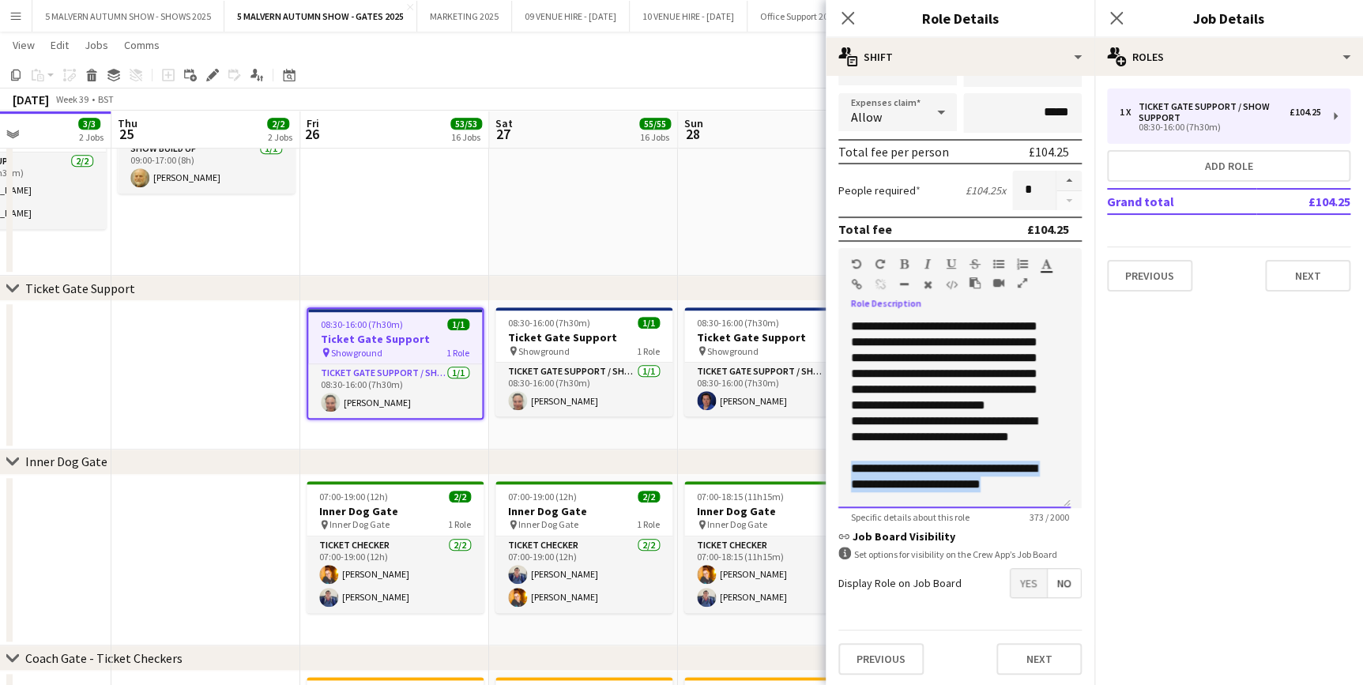
drag, startPoint x: 1036, startPoint y: 488, endPoint x: 846, endPoint y: 468, distance: 191.5
click at [846, 468] on div "**********" at bounding box center [955, 414] width 232 height 190
copy div "**********"
click at [996, 379] on div "**********" at bounding box center [955, 414] width 232 height 190
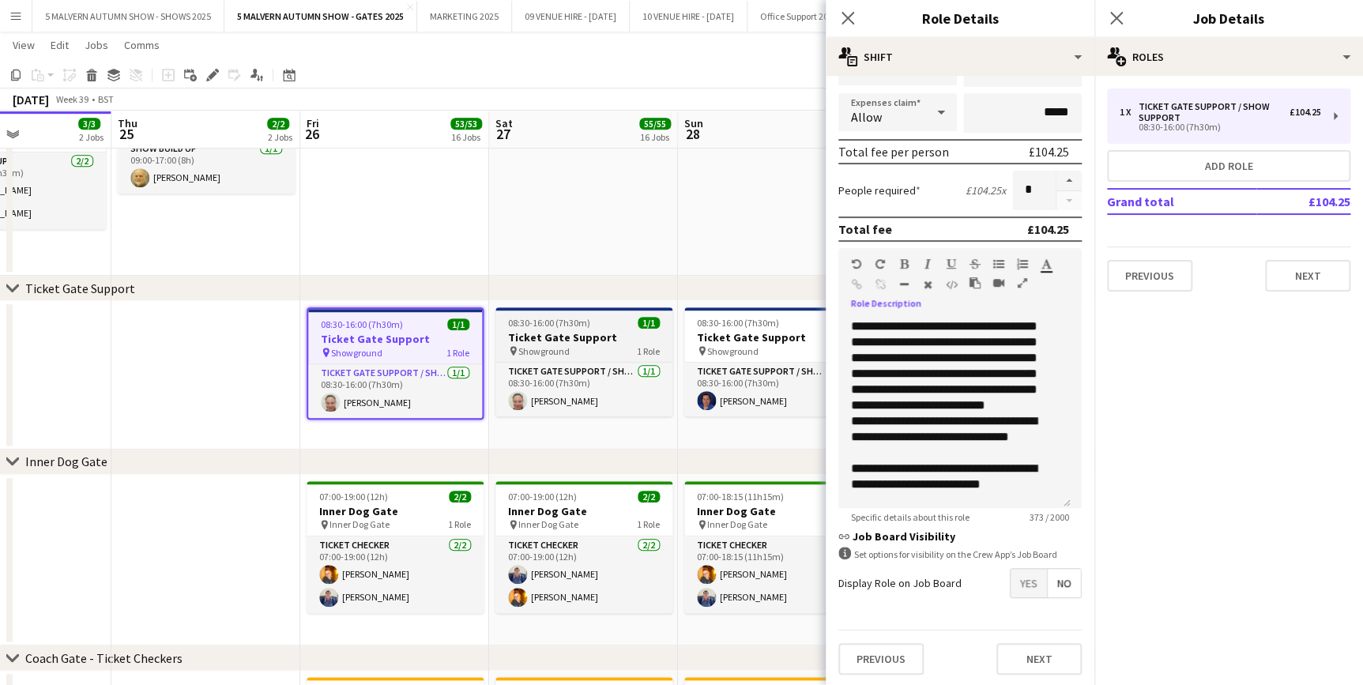
click at [571, 346] on div "pin Showground 1 Role" at bounding box center [584, 351] width 177 height 13
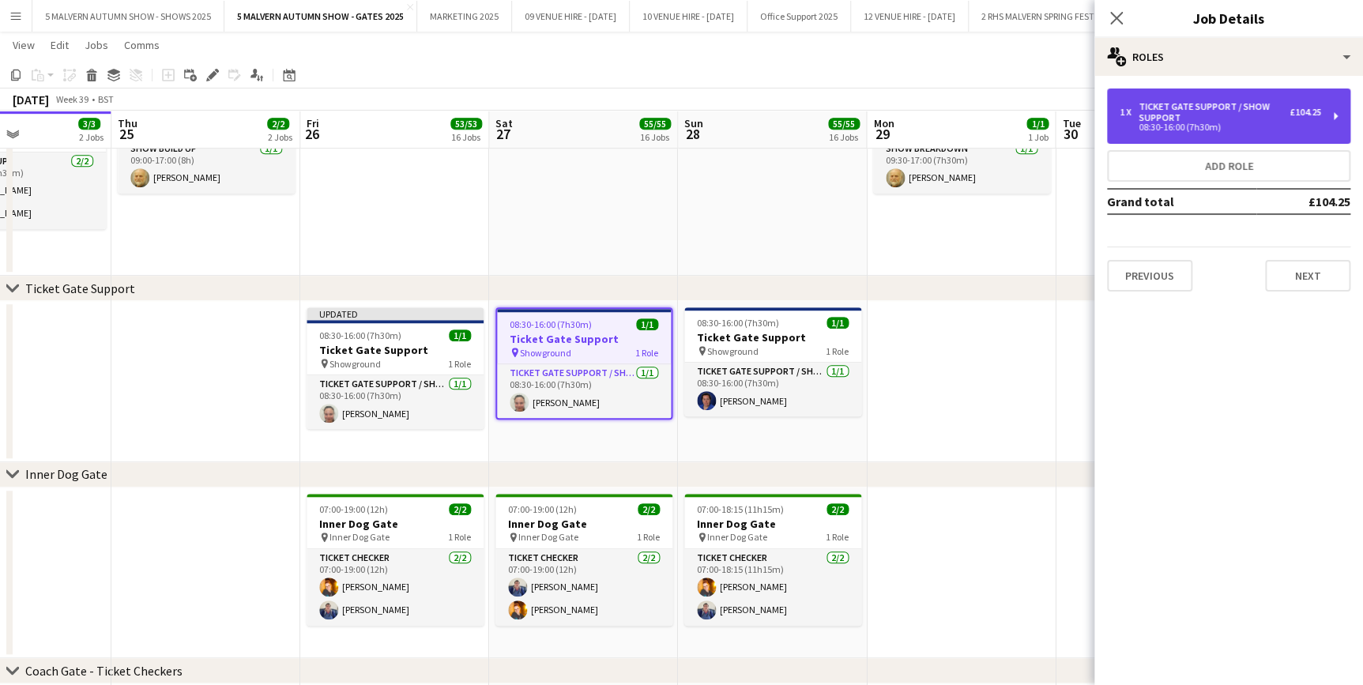
click at [1148, 102] on div "Ticket Gate Support / Show Support" at bounding box center [1214, 112] width 151 height 22
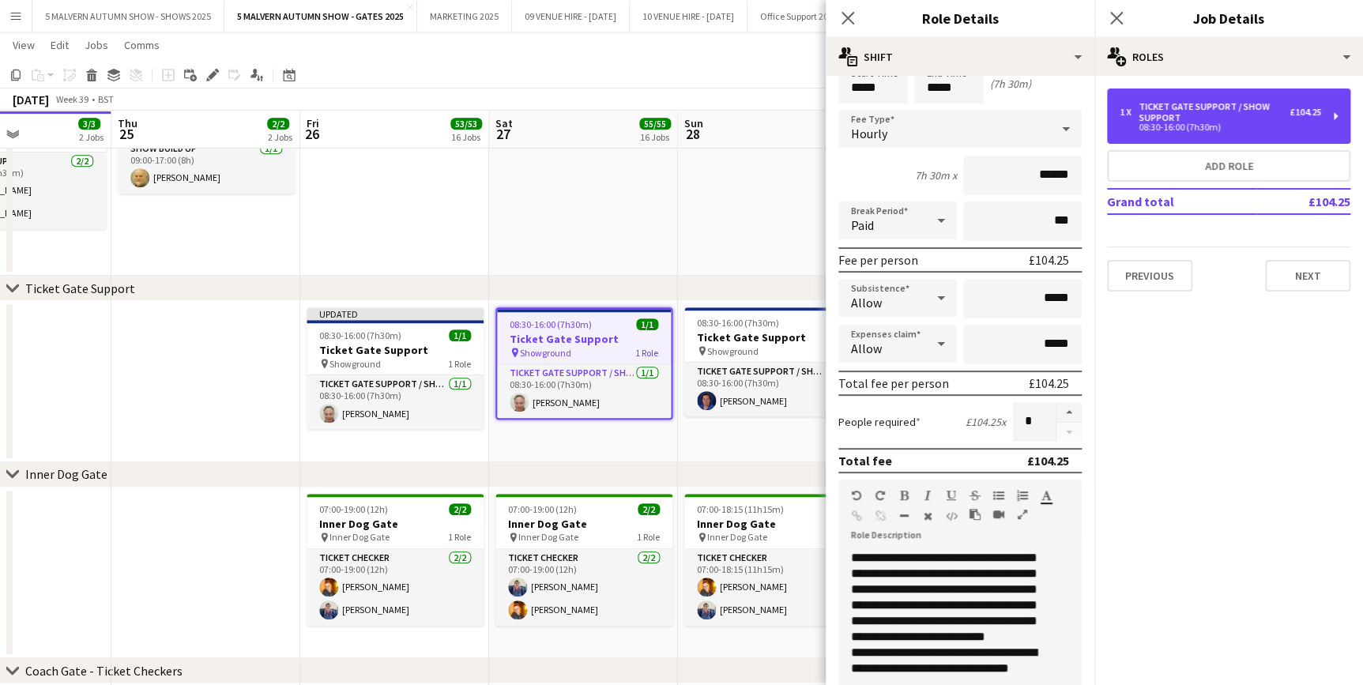
scroll to position [215, 0]
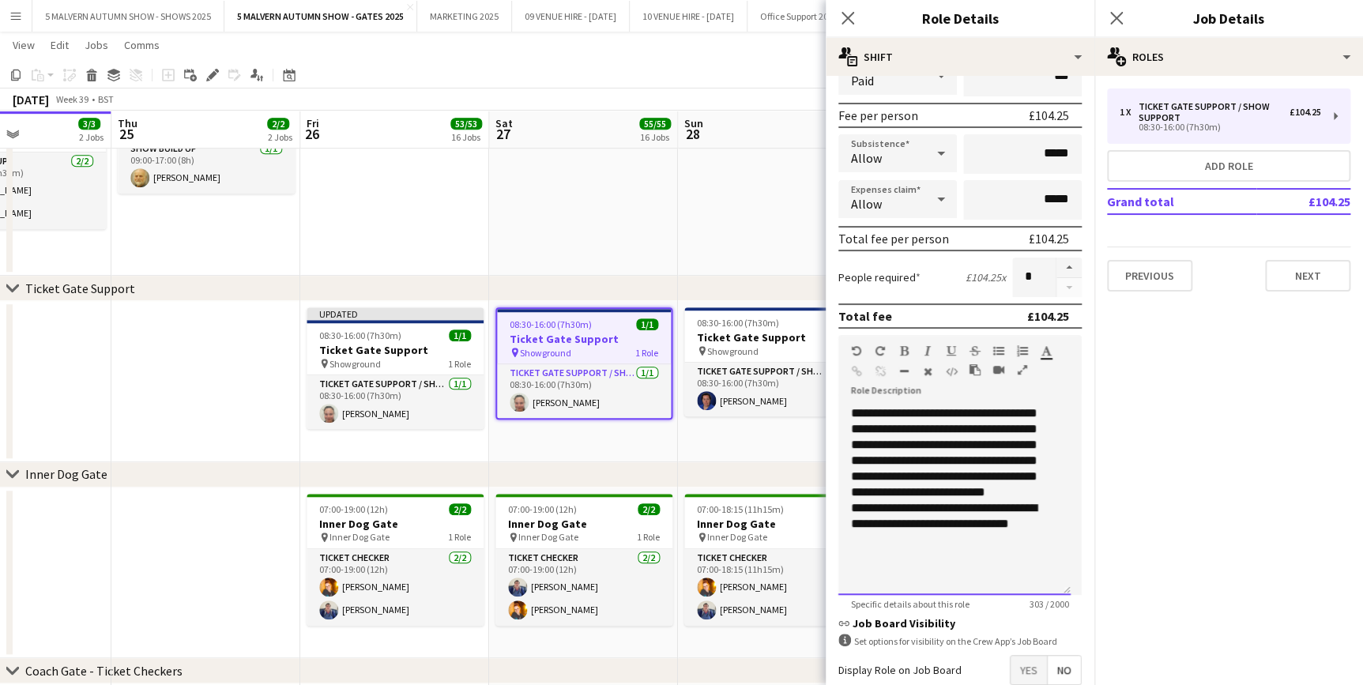
click at [1020, 532] on div "**********" at bounding box center [954, 516] width 207 height 32
click at [753, 427] on app-date-cell "08:30-16:00 (7h30m) 1/1 Ticket Gate Support pin Showground 1 Role Ticket Gate S…" at bounding box center [772, 381] width 189 height 161
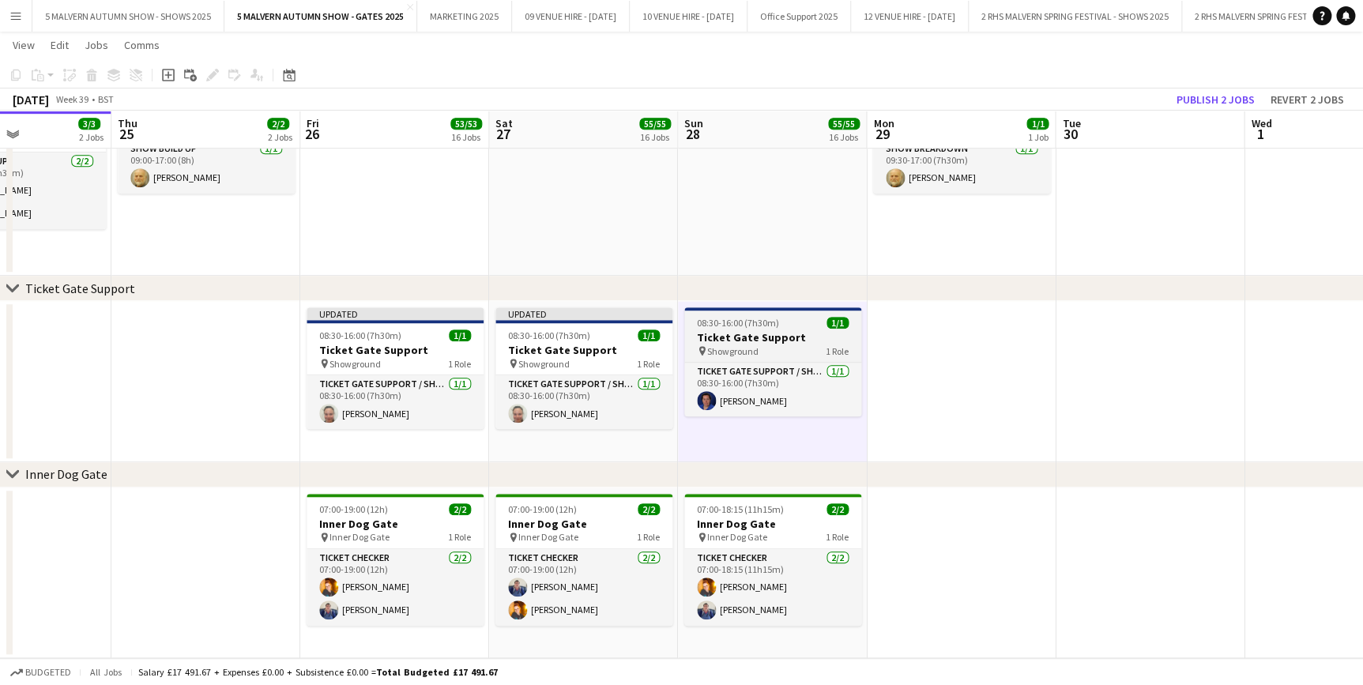
click at [762, 349] on div "pin Showground 1 Role" at bounding box center [772, 351] width 177 height 13
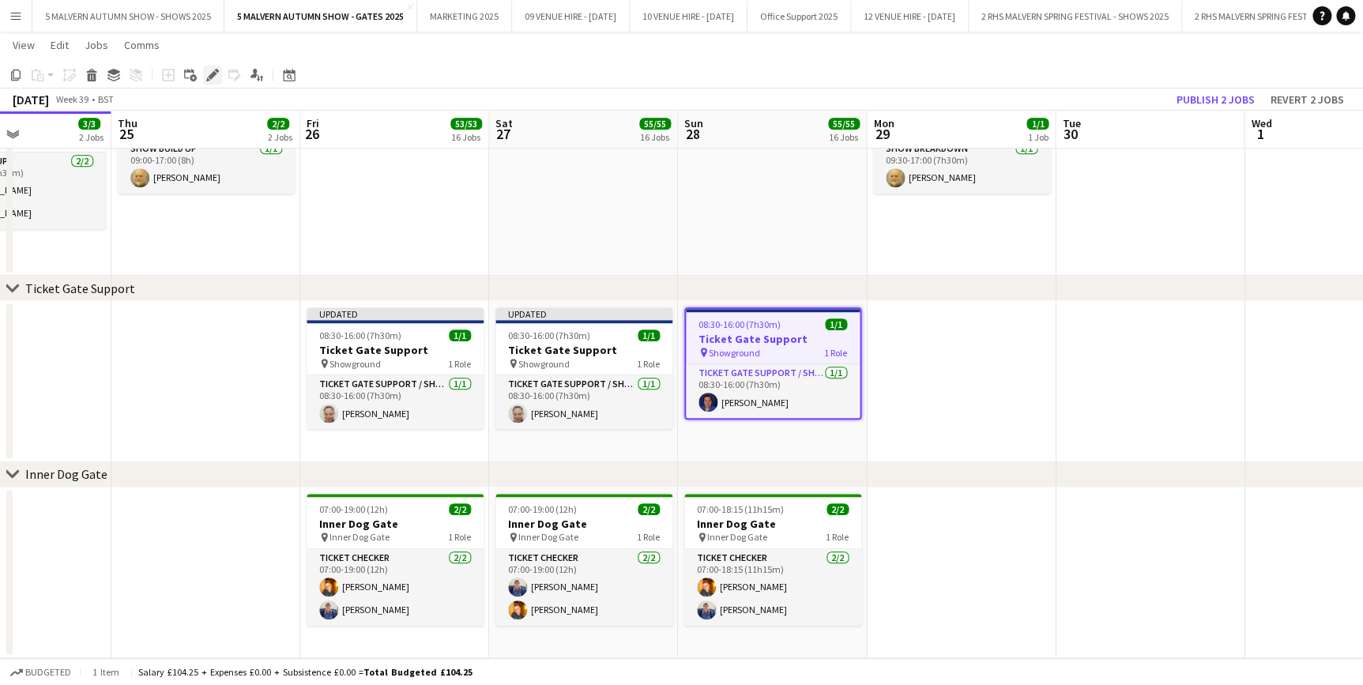
click at [213, 76] on icon at bounding box center [212, 75] width 9 height 9
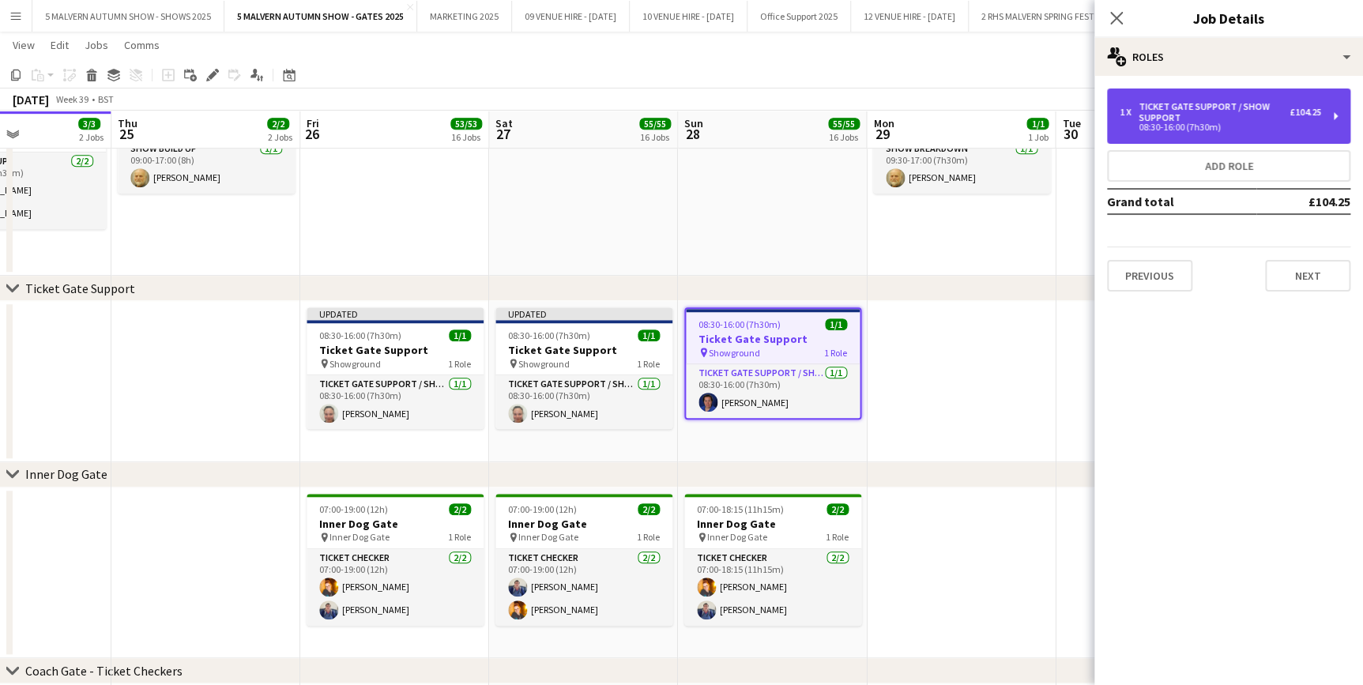
click at [1241, 123] on div "08:30-16:00 (7h30m)" at bounding box center [1221, 127] width 202 height 8
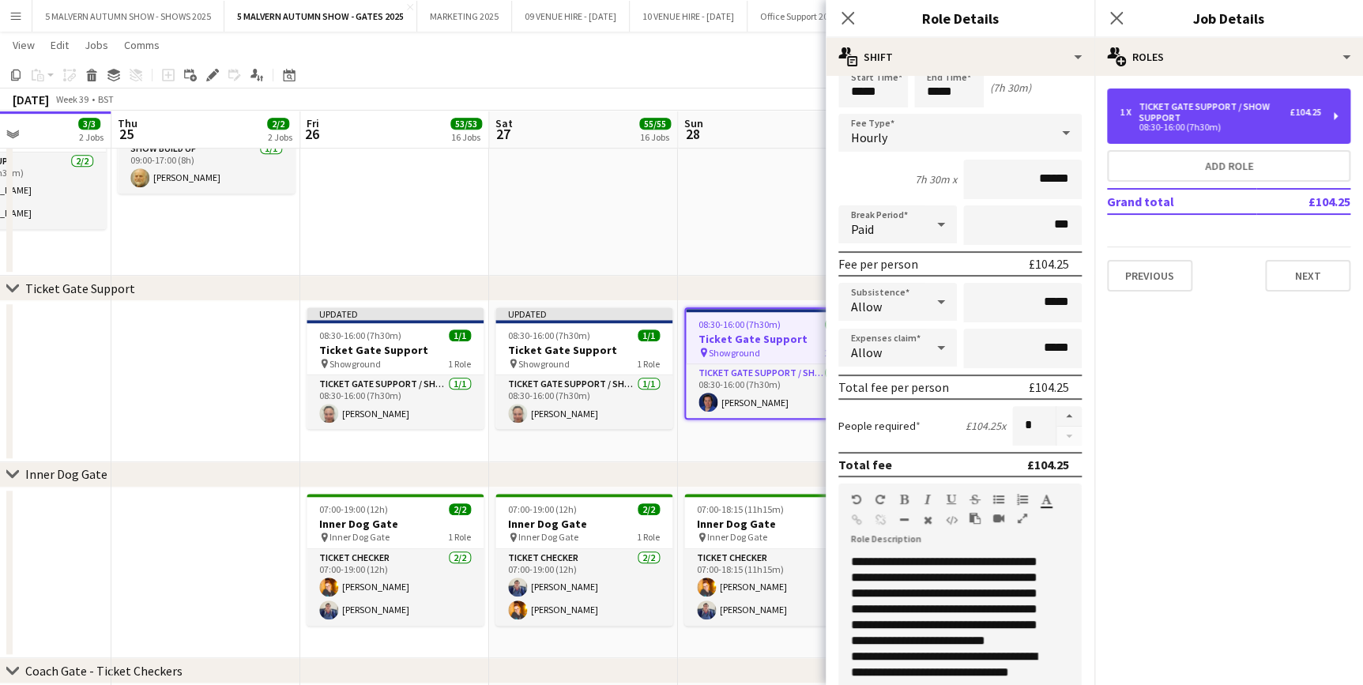
scroll to position [287, 0]
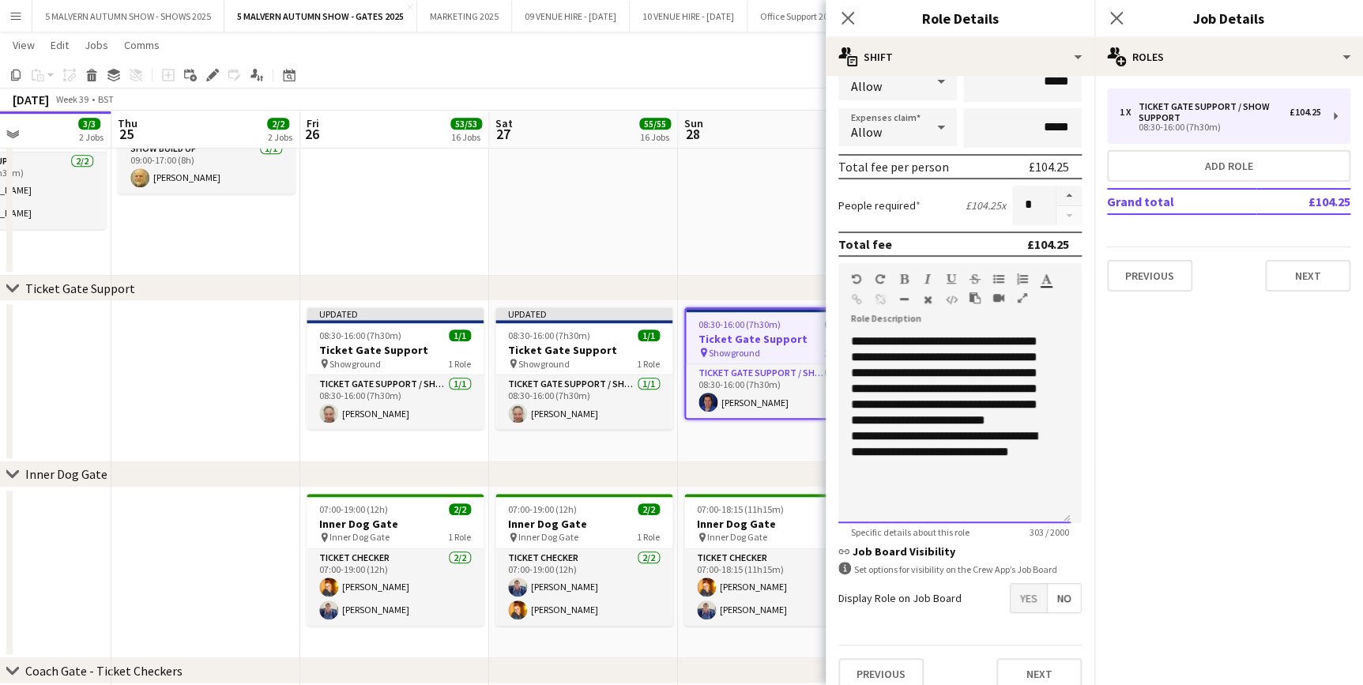
click at [1028, 460] on div "**********" at bounding box center [954, 444] width 207 height 32
click at [658, 197] on app-date-cell at bounding box center [583, 177] width 189 height 198
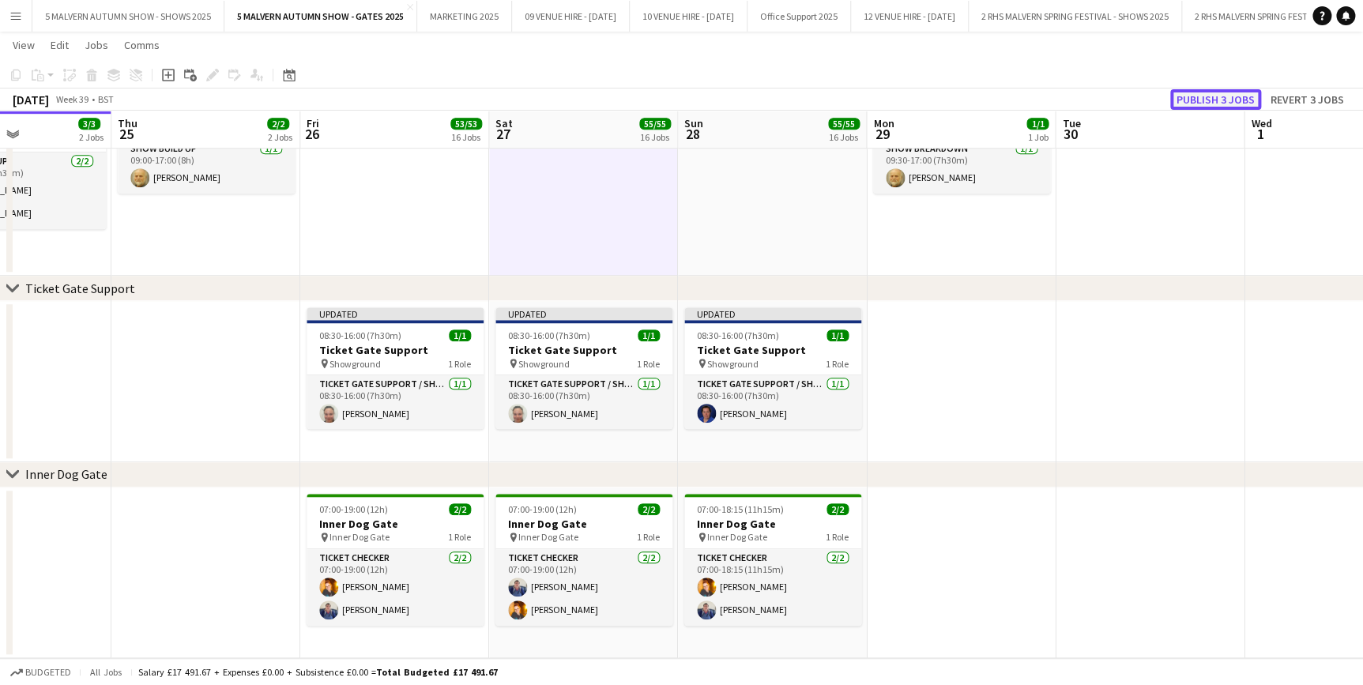
click at [1236, 102] on button "Publish 3 jobs" at bounding box center [1216, 99] width 91 height 21
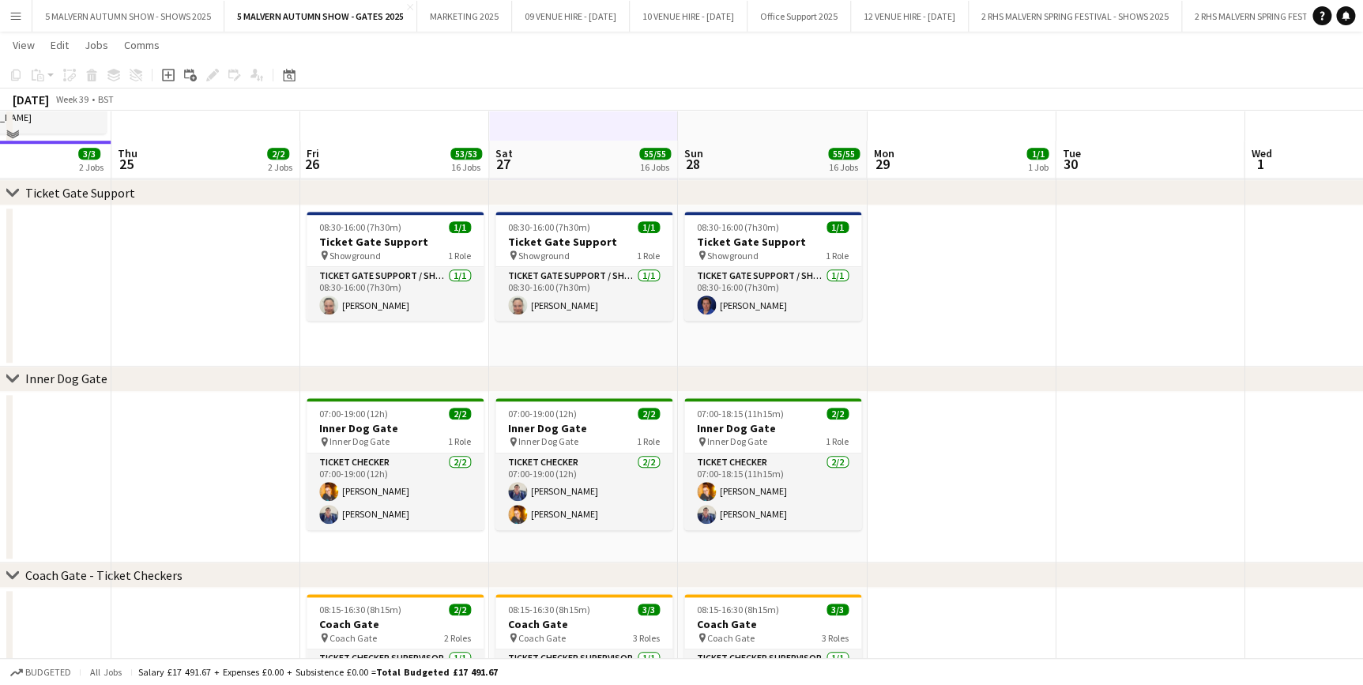
scroll to position [575, 0]
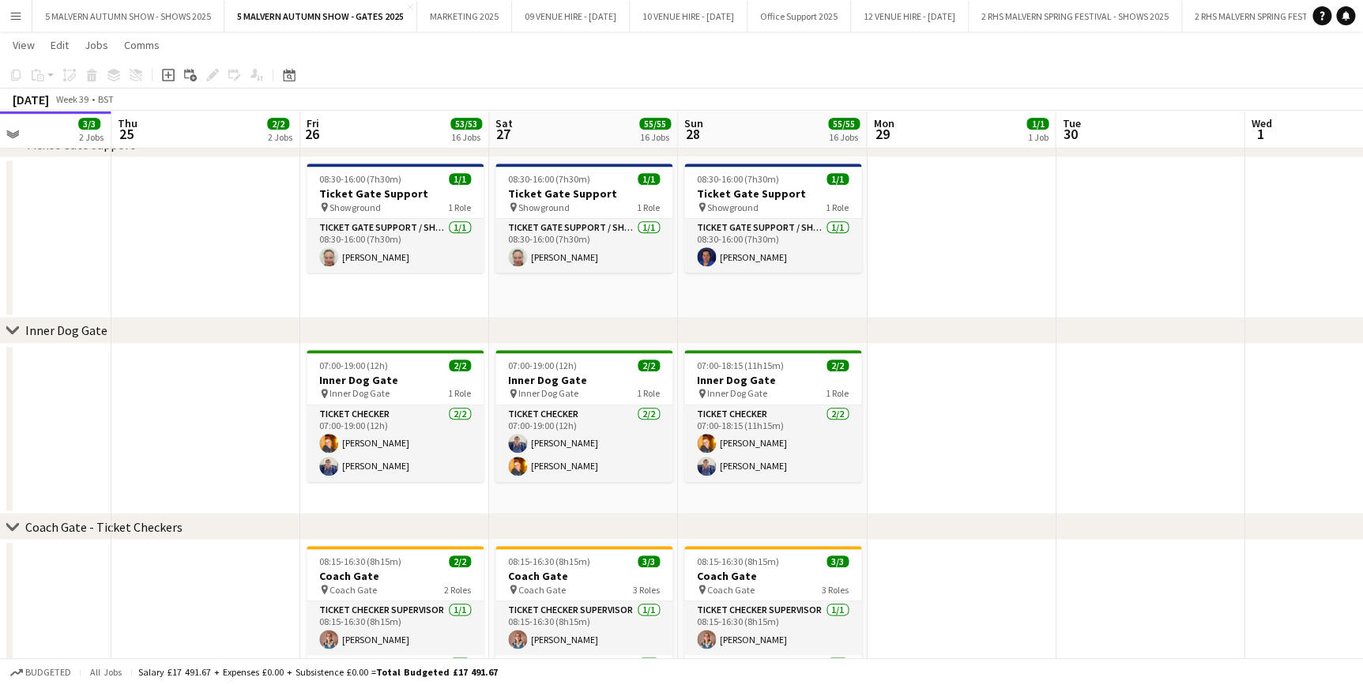
click at [27, 21] on button "Menu" at bounding box center [16, 16] width 32 height 32
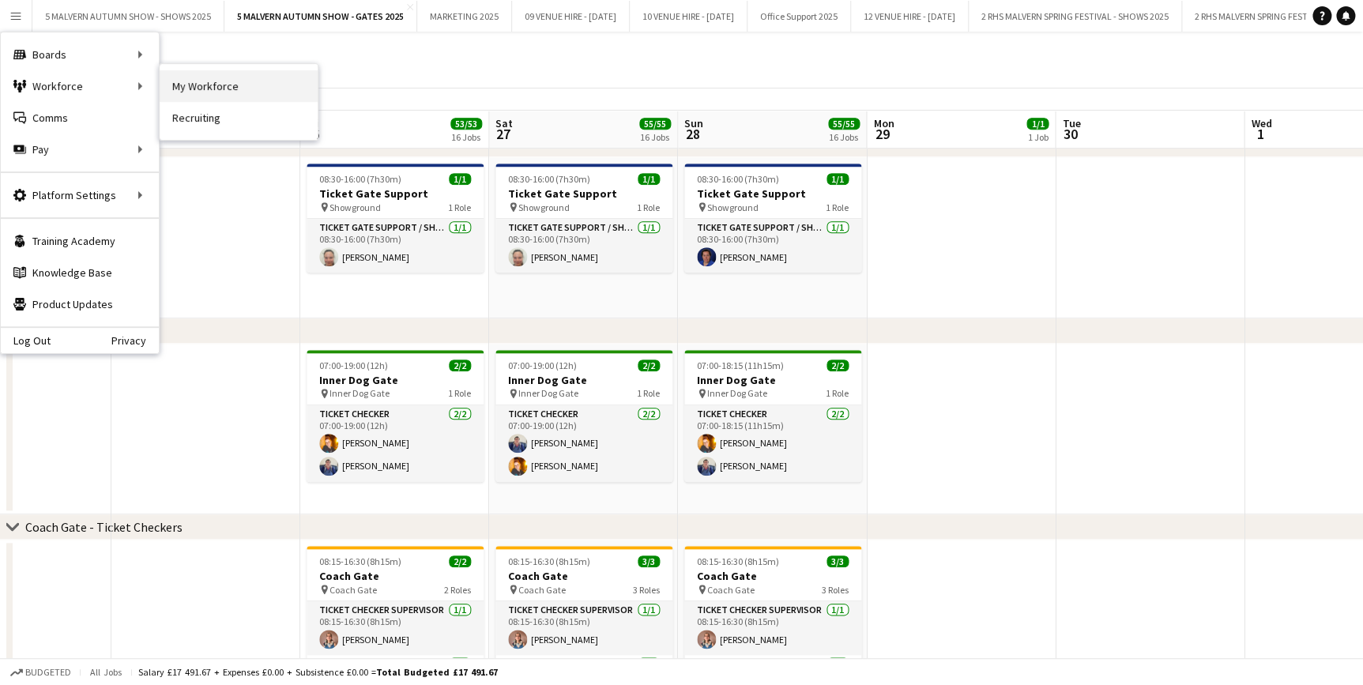
click at [231, 82] on link "My Workforce" at bounding box center [239, 86] width 158 height 32
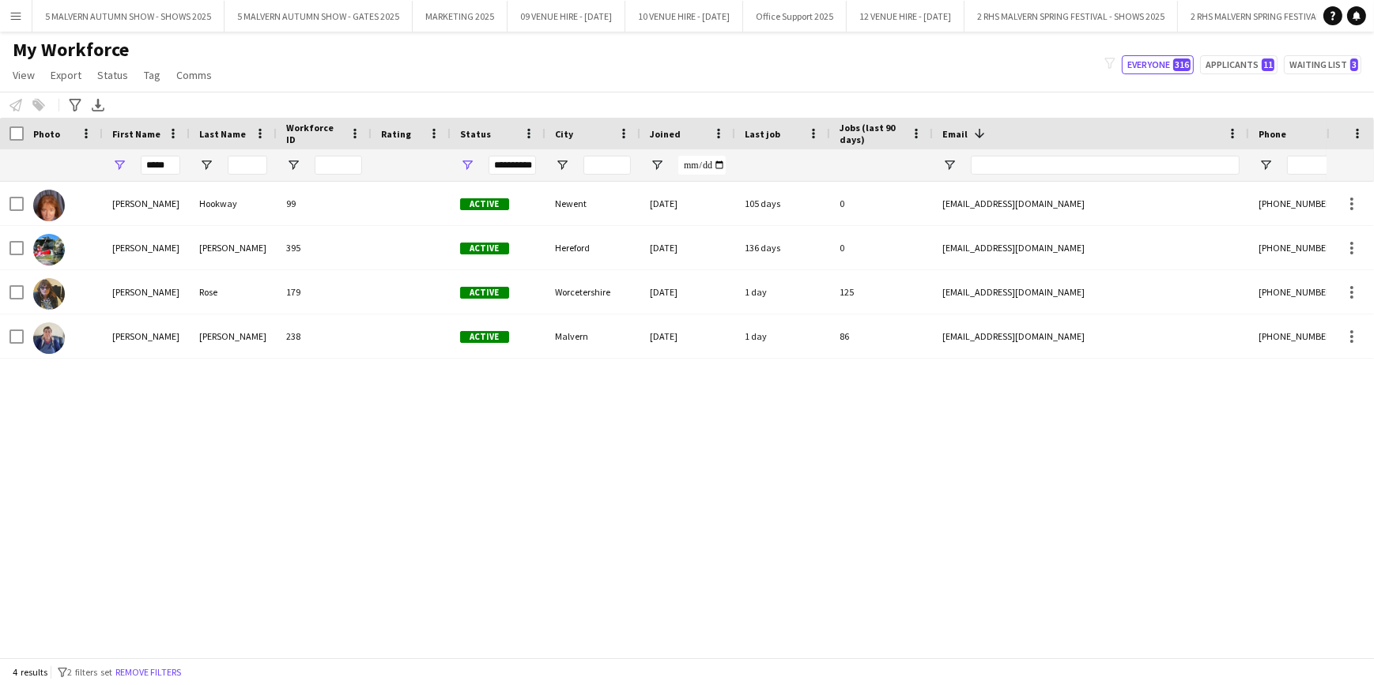
click at [180, 169] on div "*****" at bounding box center [146, 165] width 87 height 32
click at [156, 164] on input "*****" at bounding box center [161, 165] width 40 height 19
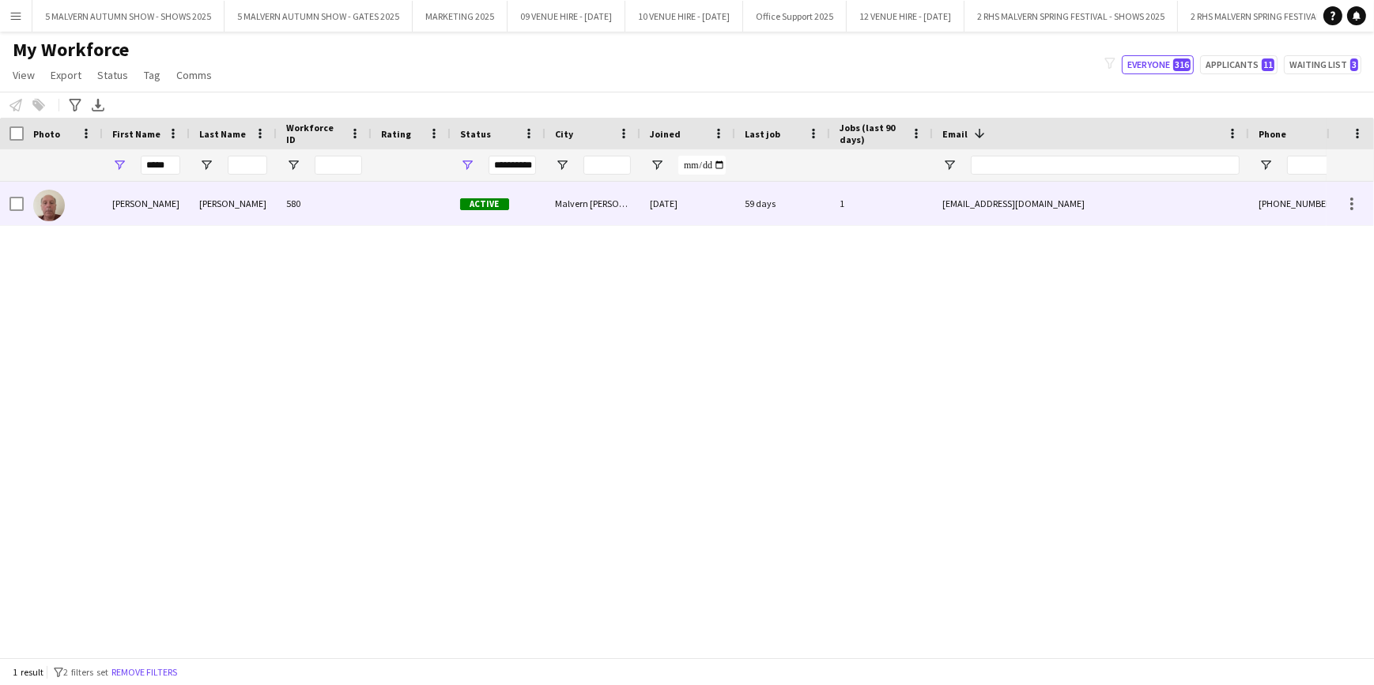
click at [223, 216] on div "Haines" at bounding box center [233, 203] width 87 height 43
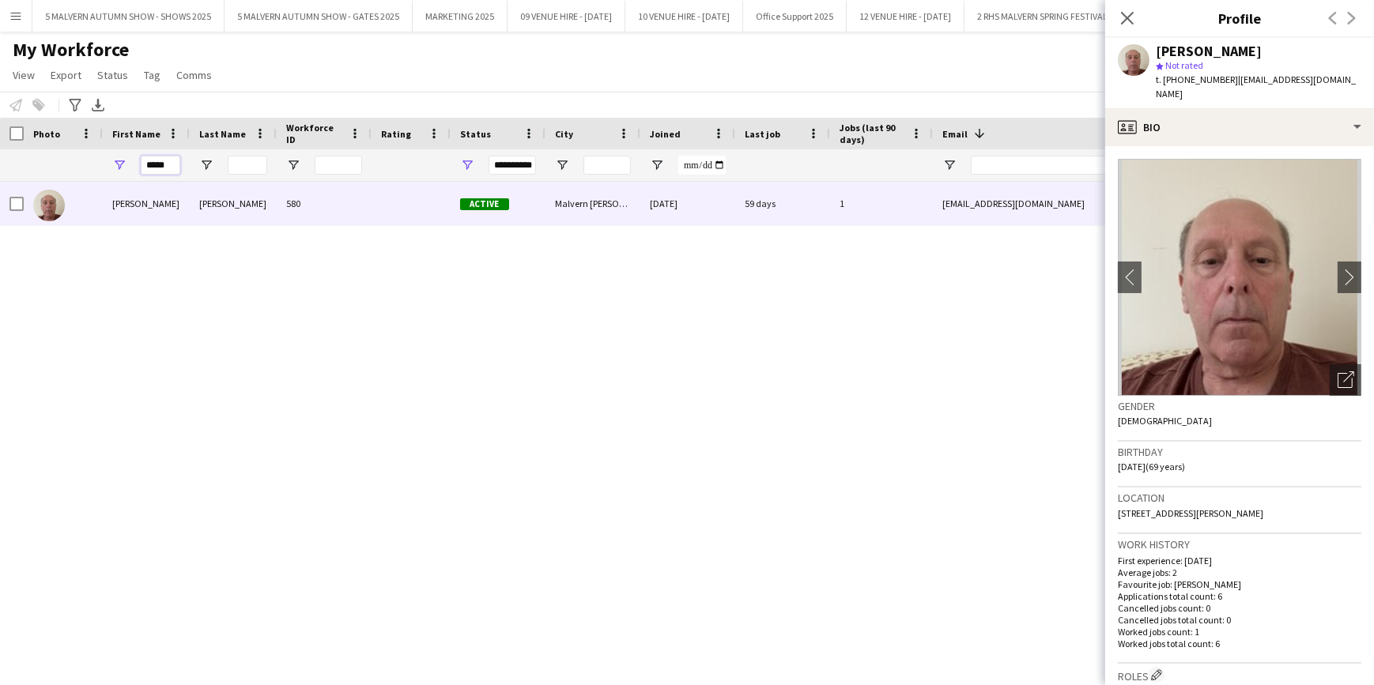
click at [161, 160] on input "*****" at bounding box center [161, 165] width 40 height 19
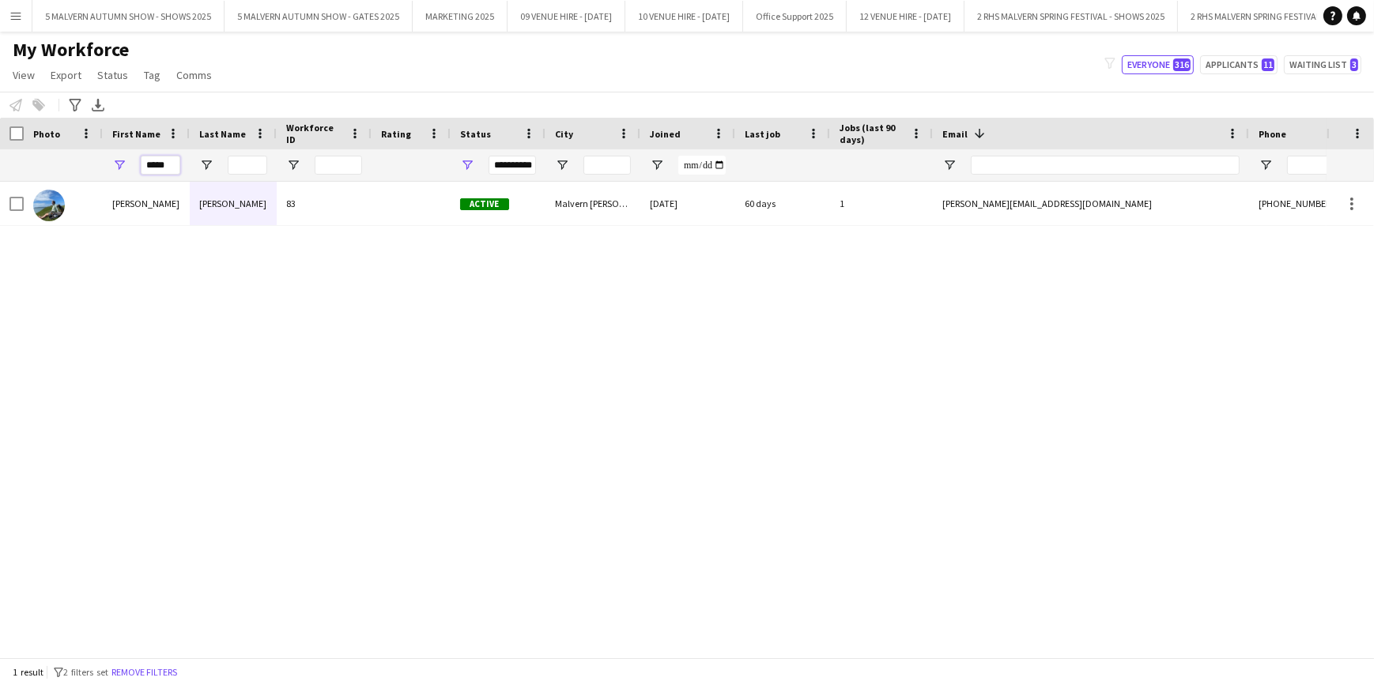
type input "*****"
type input "******"
type input "**********"
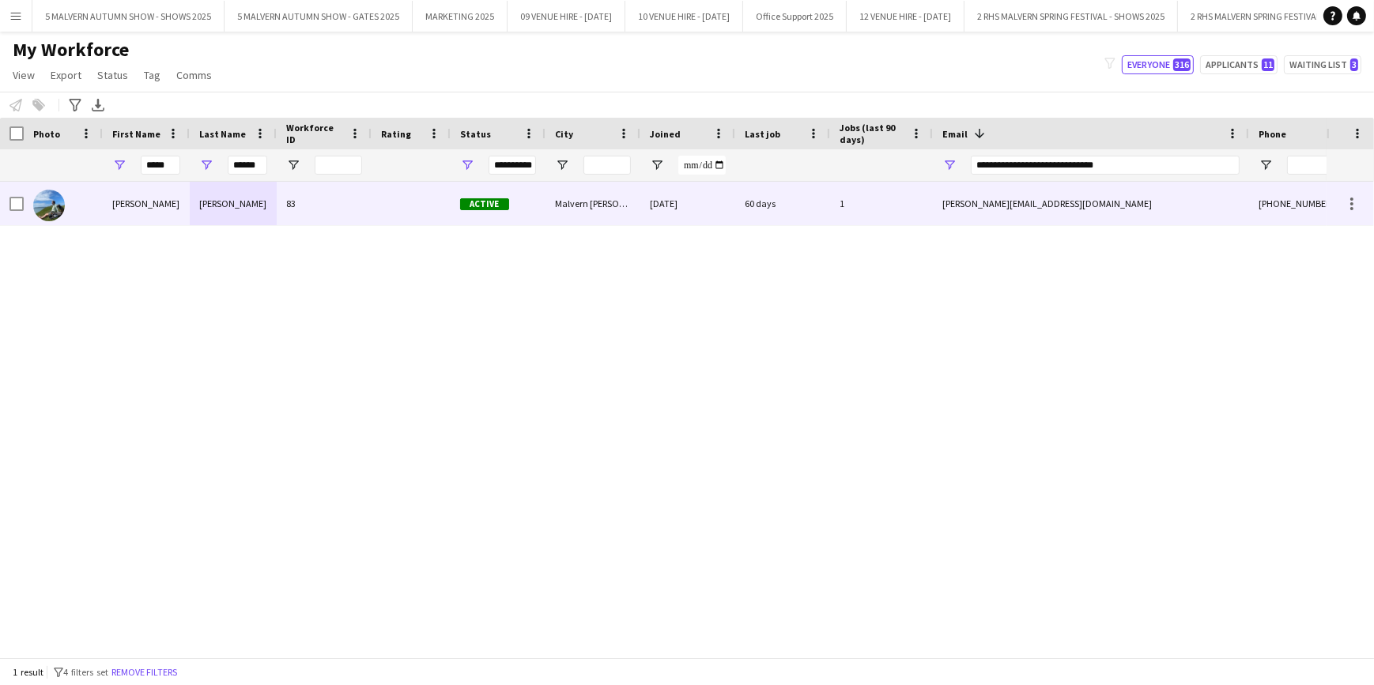
click at [834, 211] on div "1" at bounding box center [881, 203] width 103 height 43
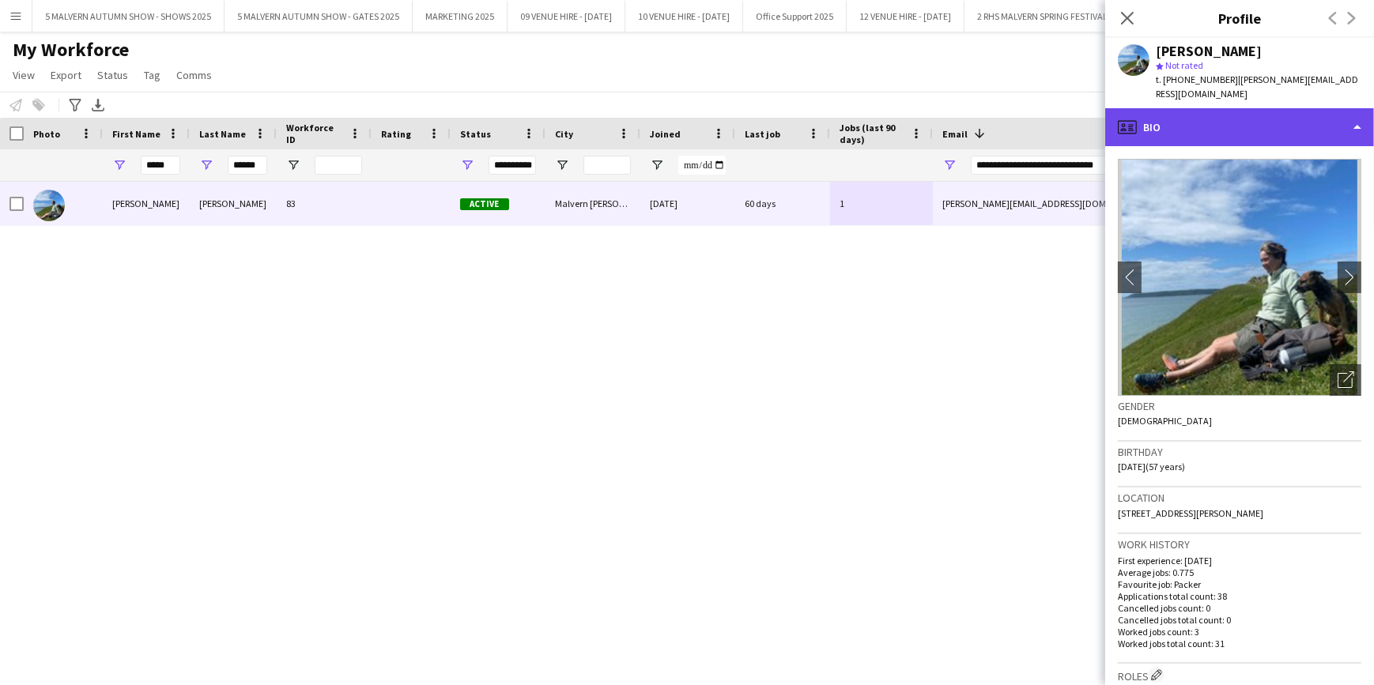
click at [1245, 108] on div "profile Bio" at bounding box center [1239, 127] width 269 height 38
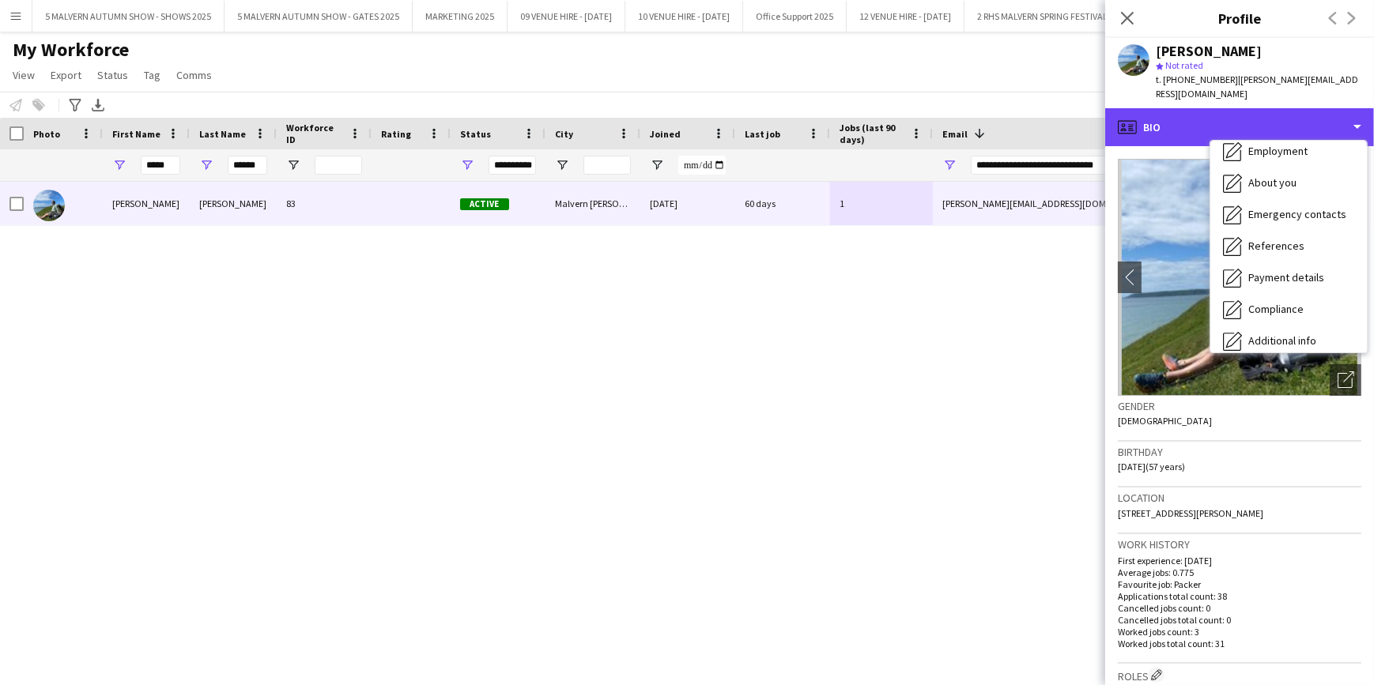
scroll to position [148, 0]
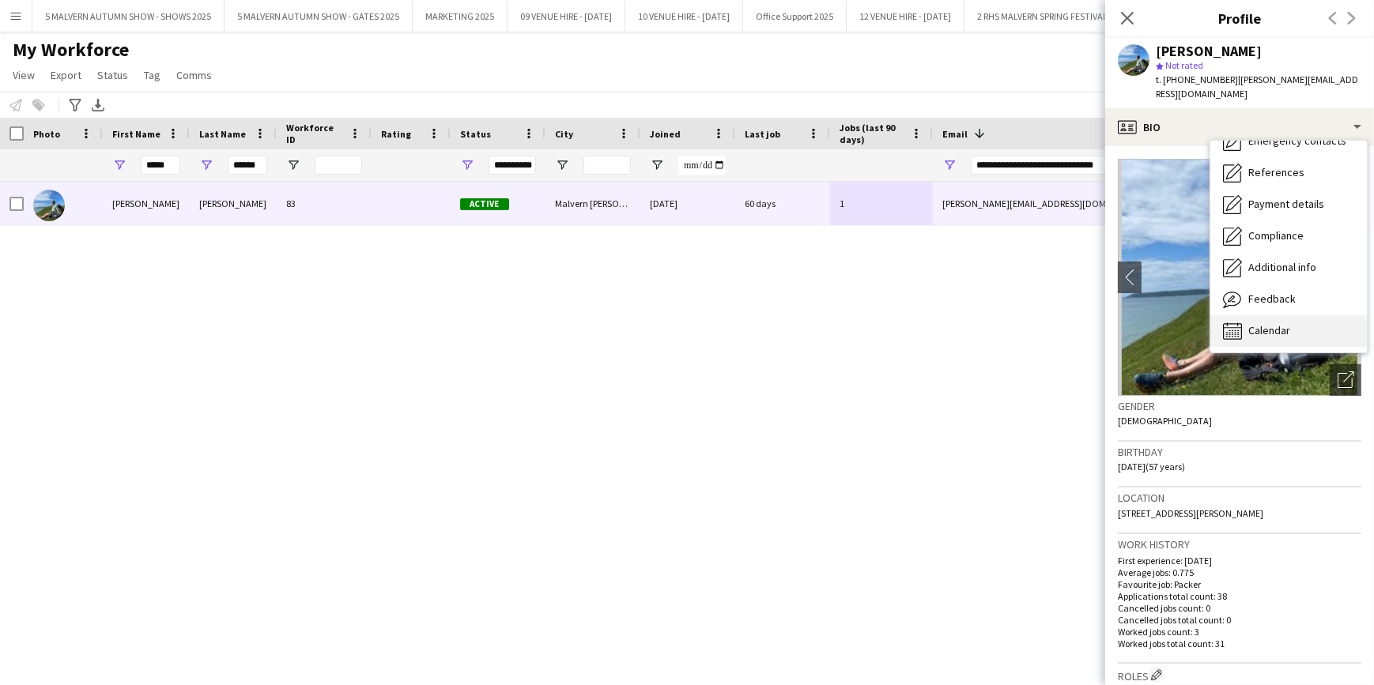
click at [1260, 315] on div "Calendar Calendar" at bounding box center [1288, 331] width 156 height 32
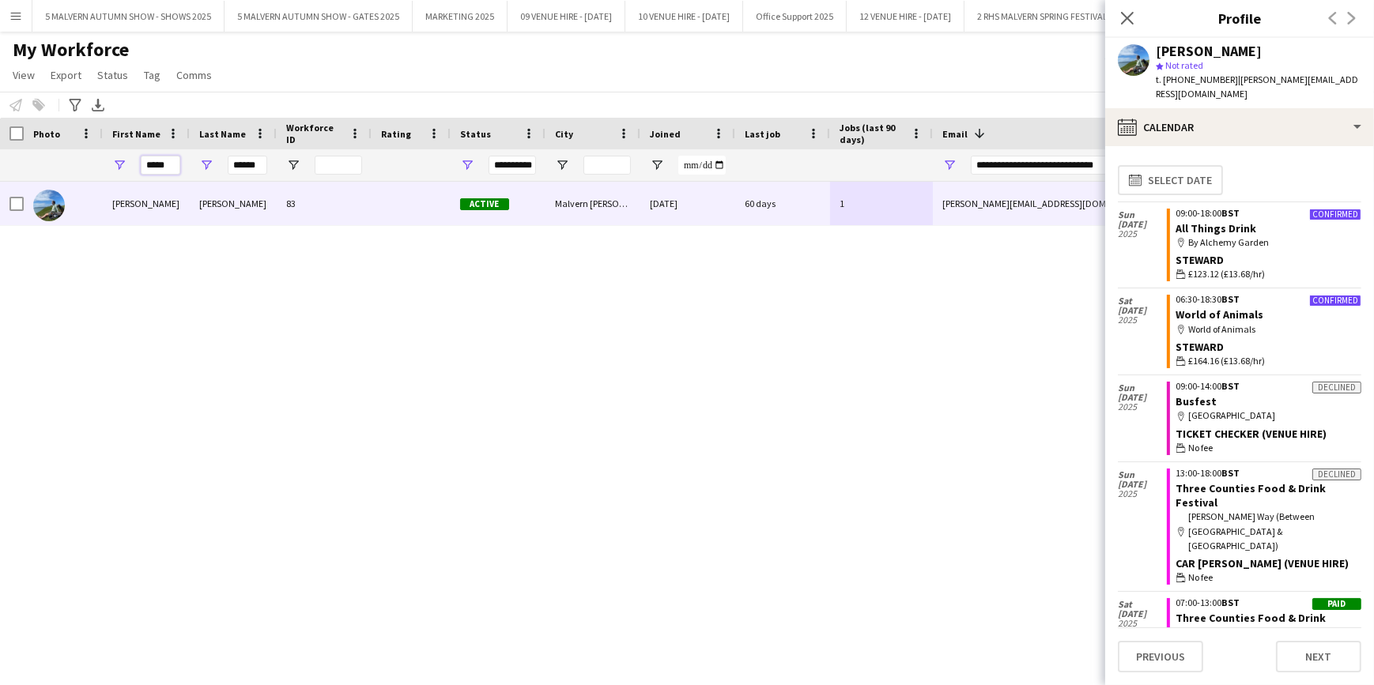
click at [179, 172] on input "*****" at bounding box center [161, 165] width 40 height 19
click at [156, 166] on input "*****" at bounding box center [161, 165] width 40 height 19
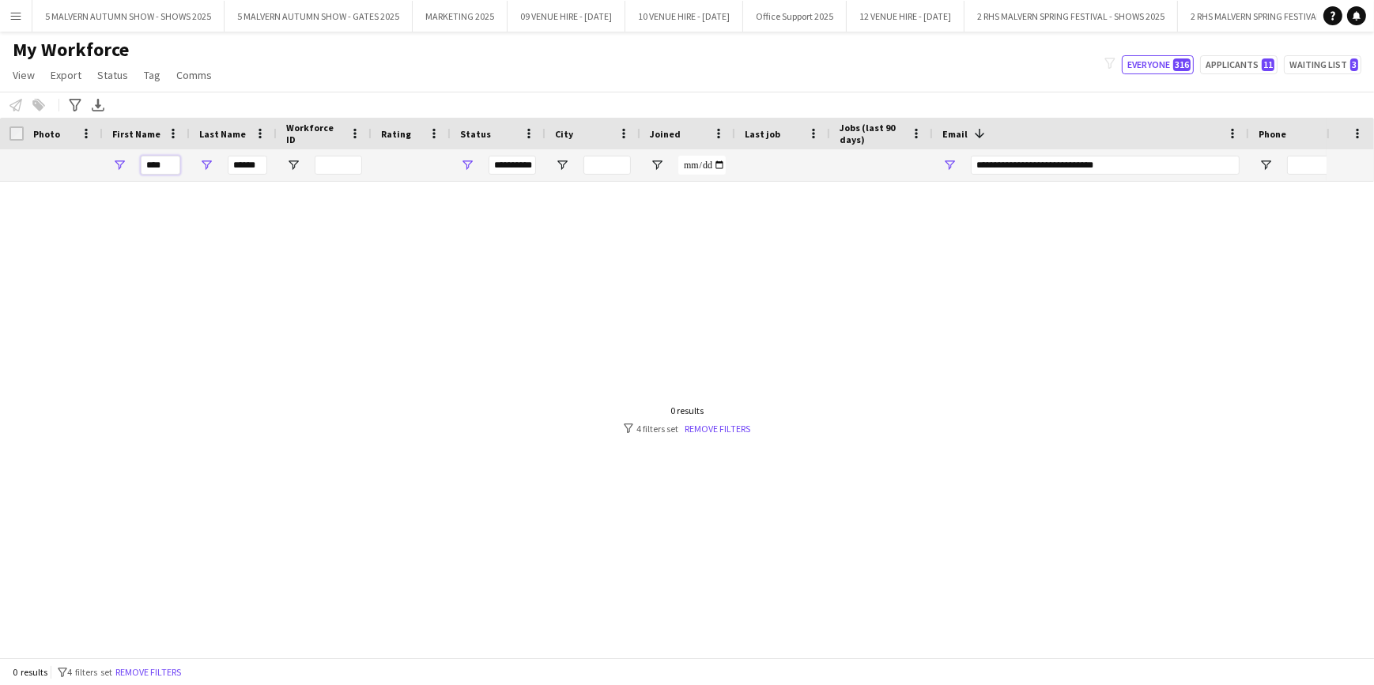
type input "****"
click at [253, 166] on input "******" at bounding box center [248, 165] width 40 height 19
click at [624, 315] on div at bounding box center [663, 414] width 1326 height 465
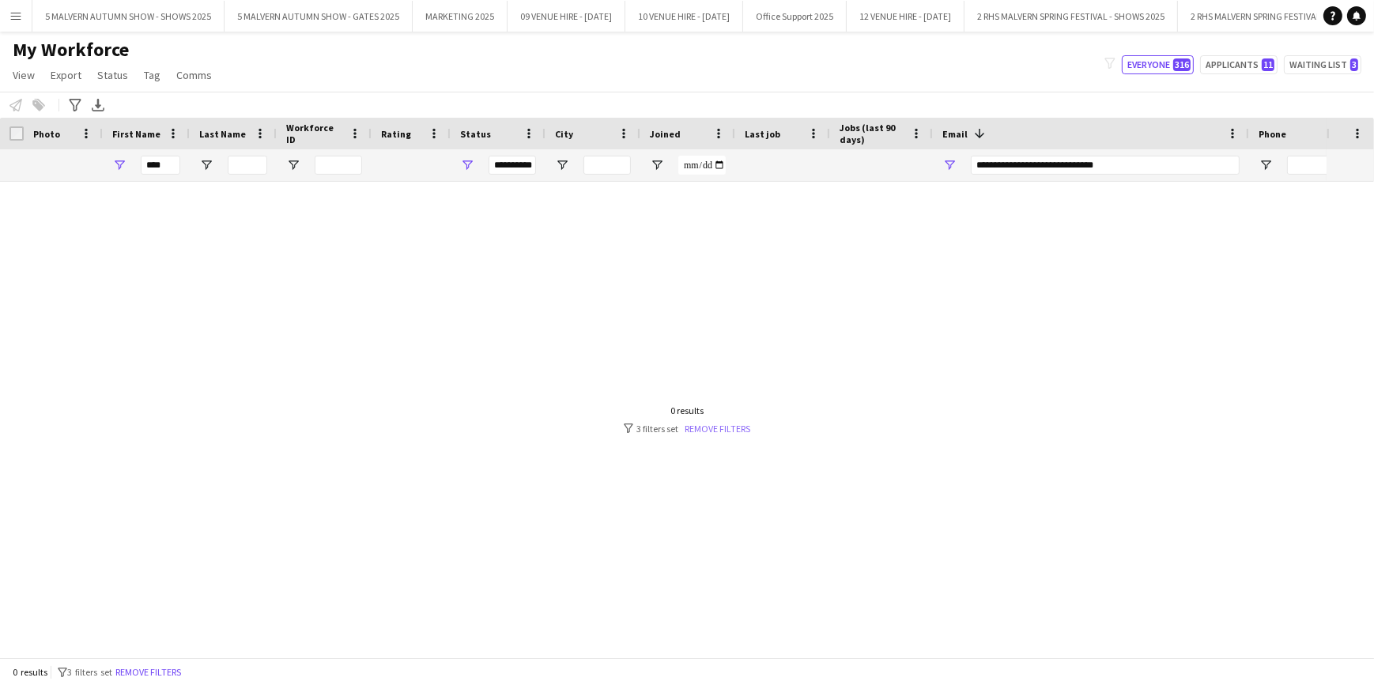
click at [730, 427] on link "Remove filters" at bounding box center [717, 429] width 66 height 12
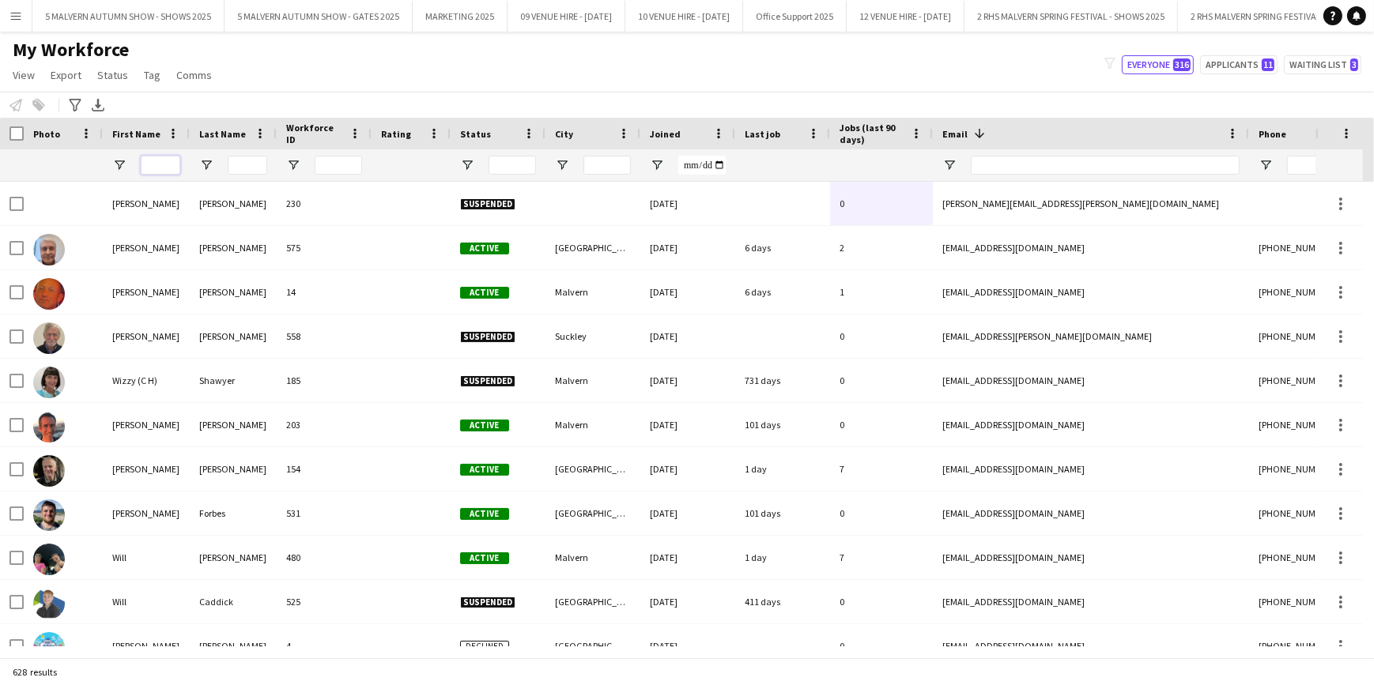
click at [168, 168] on input "First Name Filter Input" at bounding box center [161, 165] width 40 height 19
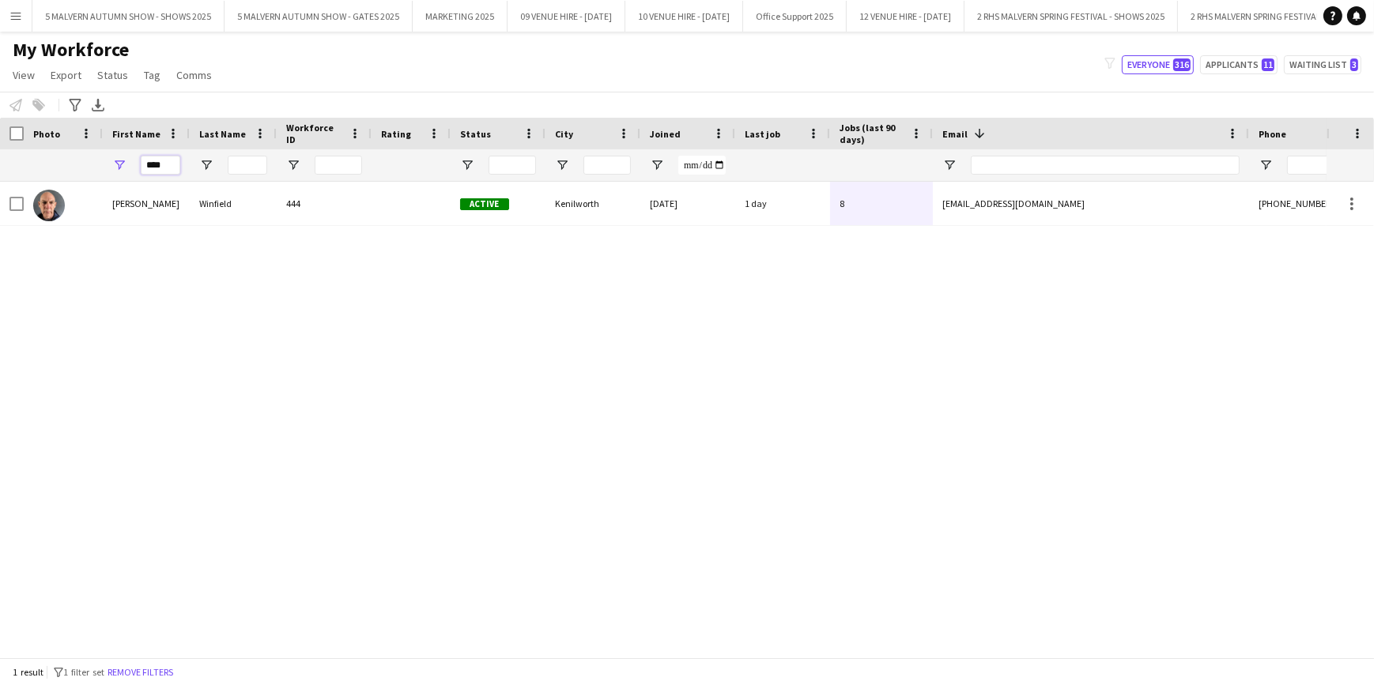
type input "****"
click at [172, 411] on div "Russell Winfield 444 Active Kenilworth 24-03-2023 1 day 8 russellwinfield159@ho…" at bounding box center [663, 414] width 1326 height 465
click at [165, 166] on input "****" at bounding box center [161, 165] width 40 height 19
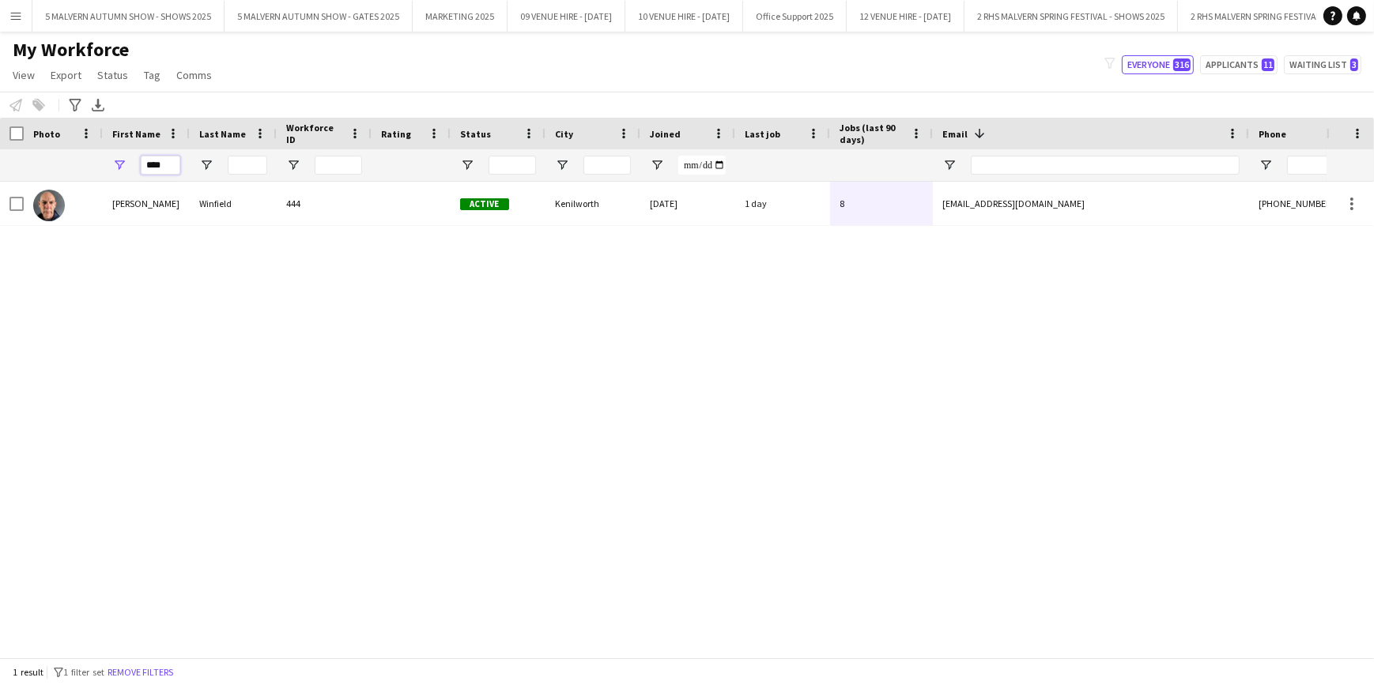
click at [165, 166] on input "****" at bounding box center [161, 165] width 40 height 19
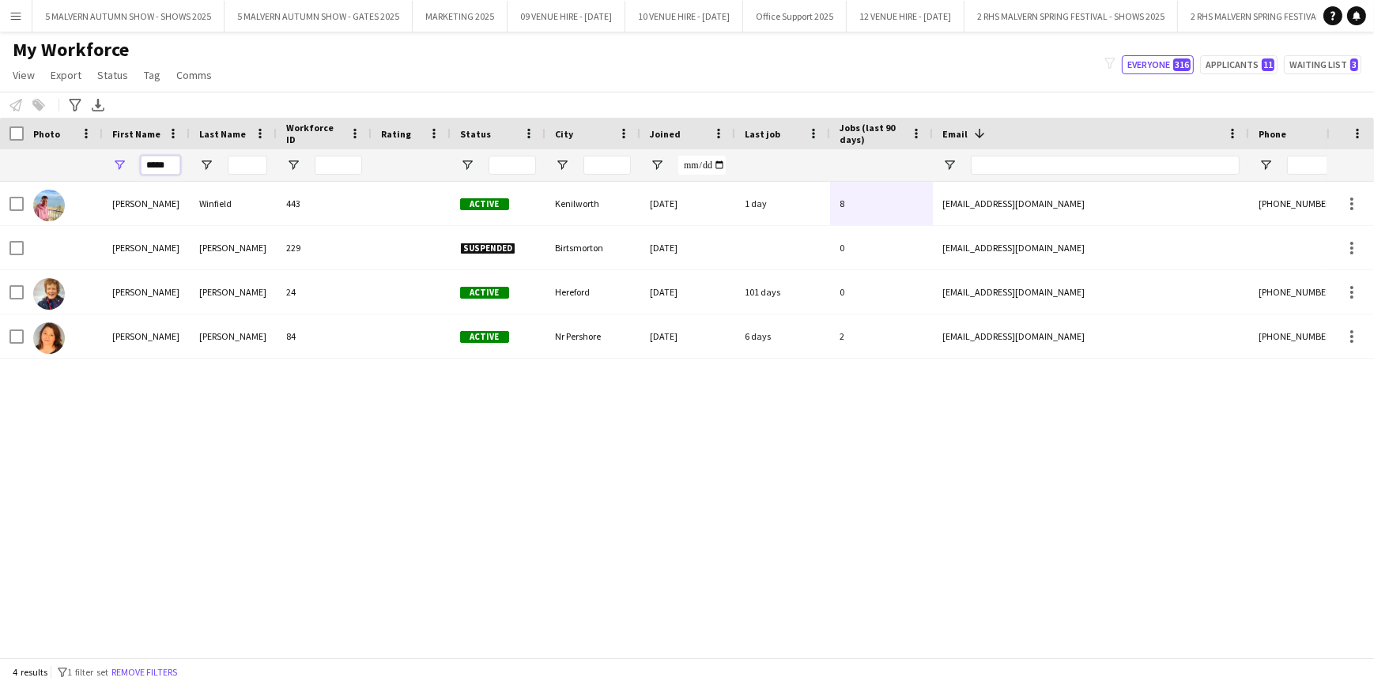
type input "*****"
click at [247, 490] on div "Karen Winfield 443 Active Kenilworth 24-03-2023 1 day 8 weehen5465@gmail.com +4…" at bounding box center [663, 414] width 1326 height 465
click at [153, 166] on input "*****" at bounding box center [161, 165] width 40 height 19
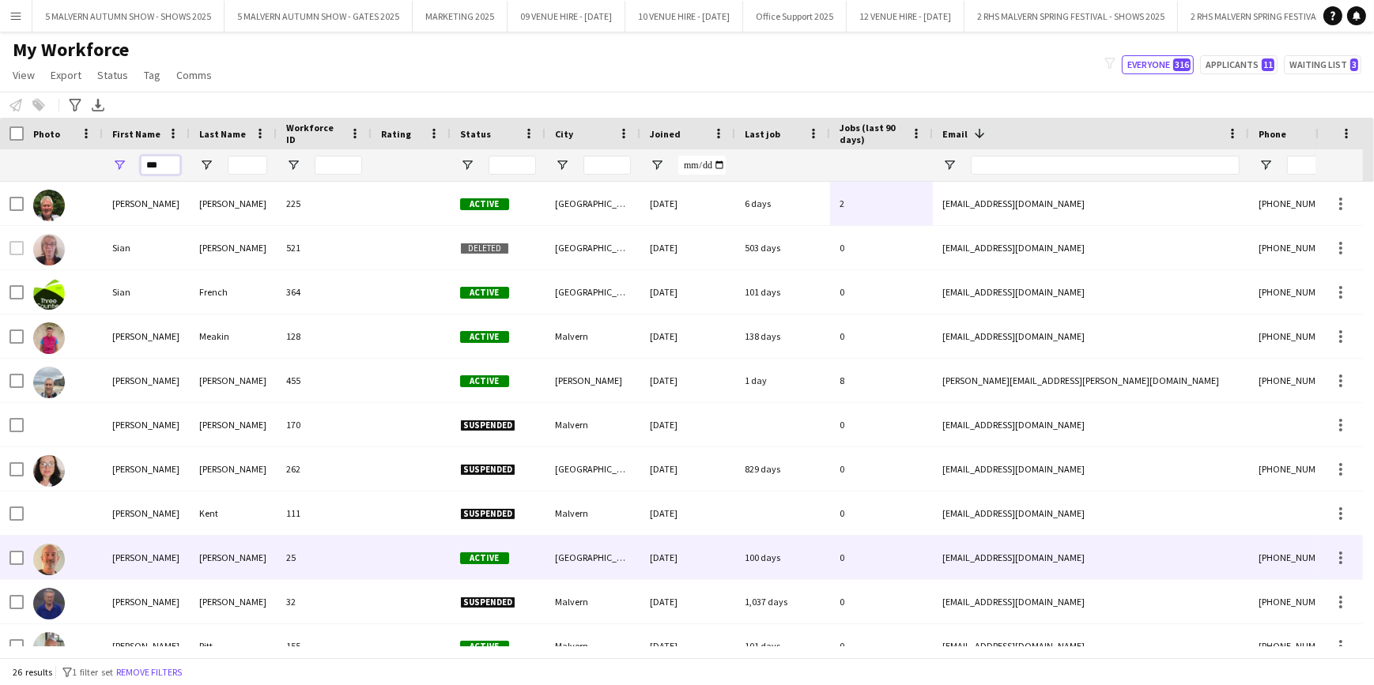
scroll to position [143, 0]
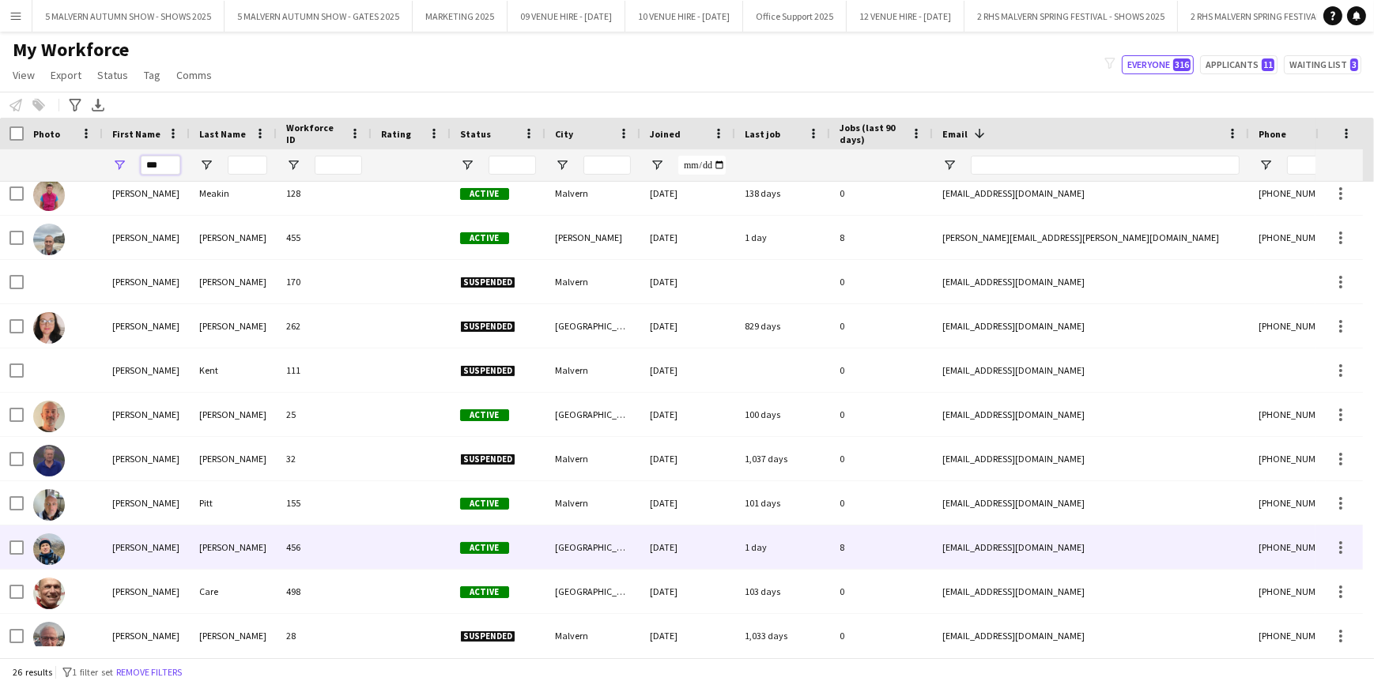
type input "***"
click at [190, 537] on div "[PERSON_NAME]" at bounding box center [233, 547] width 87 height 43
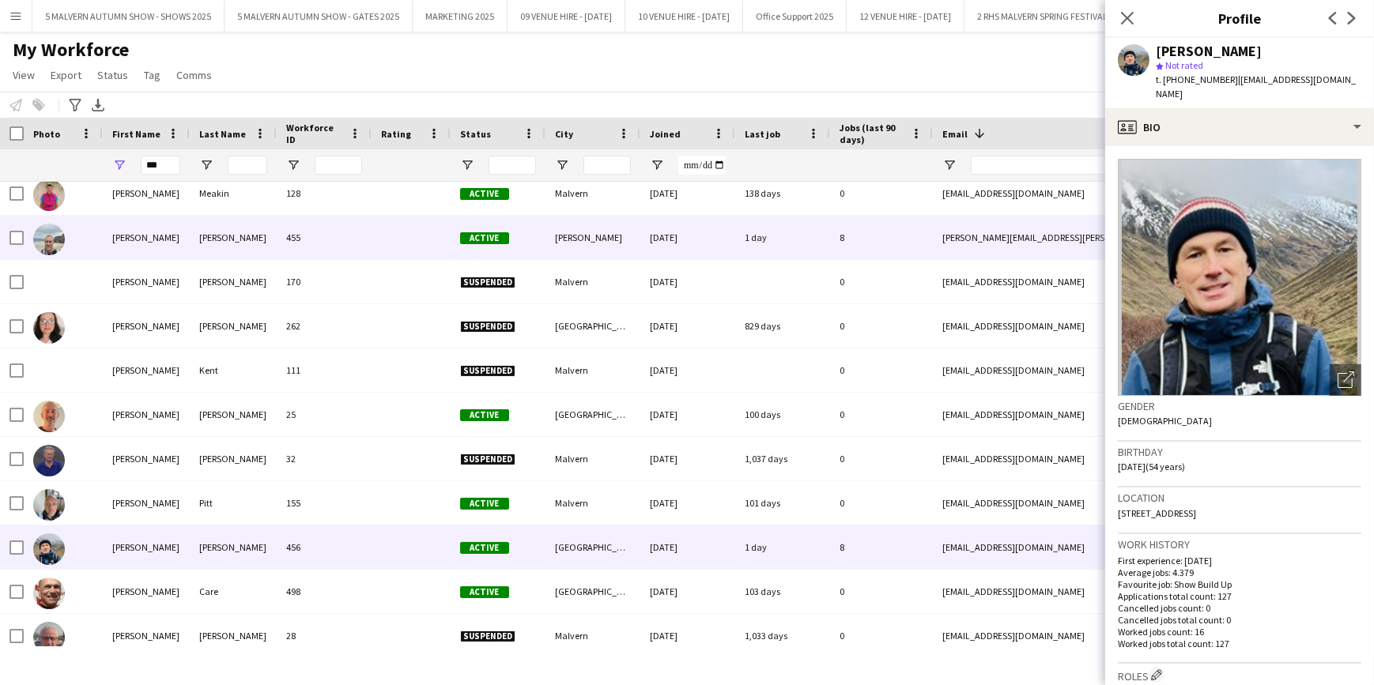
click at [249, 232] on div "[PERSON_NAME]" at bounding box center [233, 237] width 87 height 43
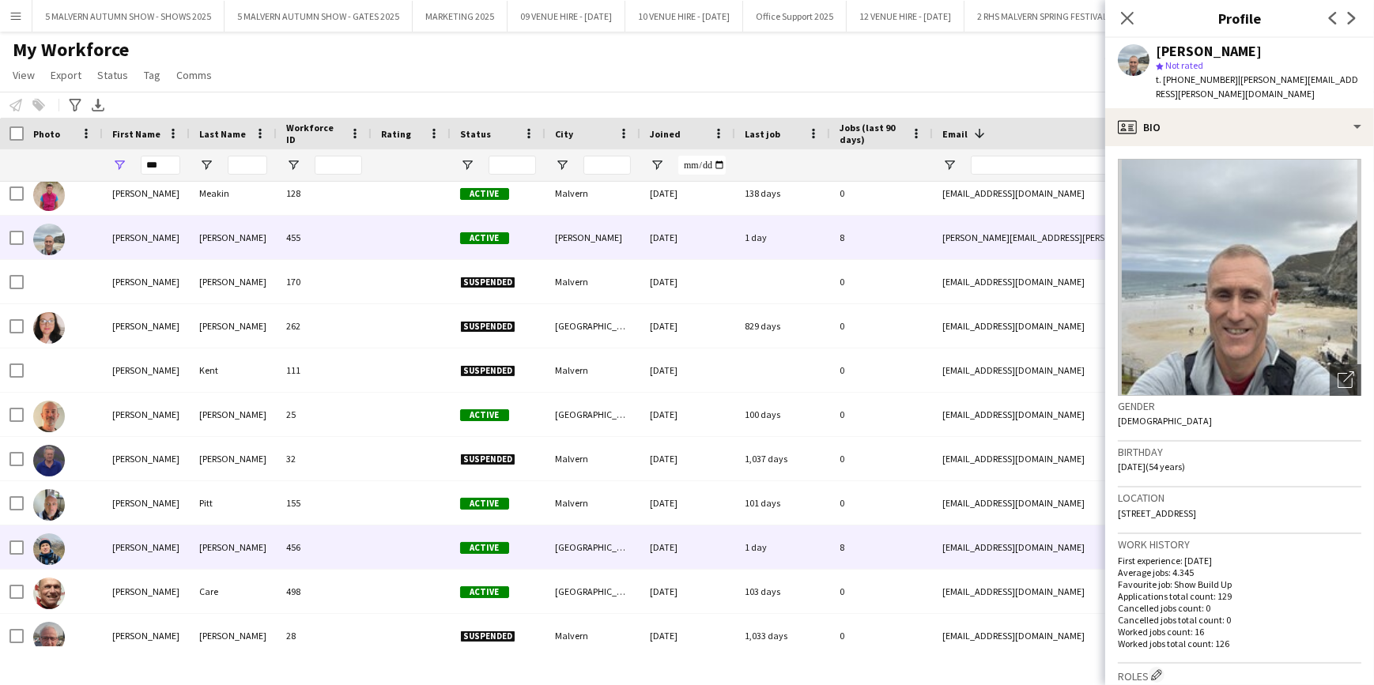
click at [229, 551] on div "[PERSON_NAME]" at bounding box center [233, 547] width 87 height 43
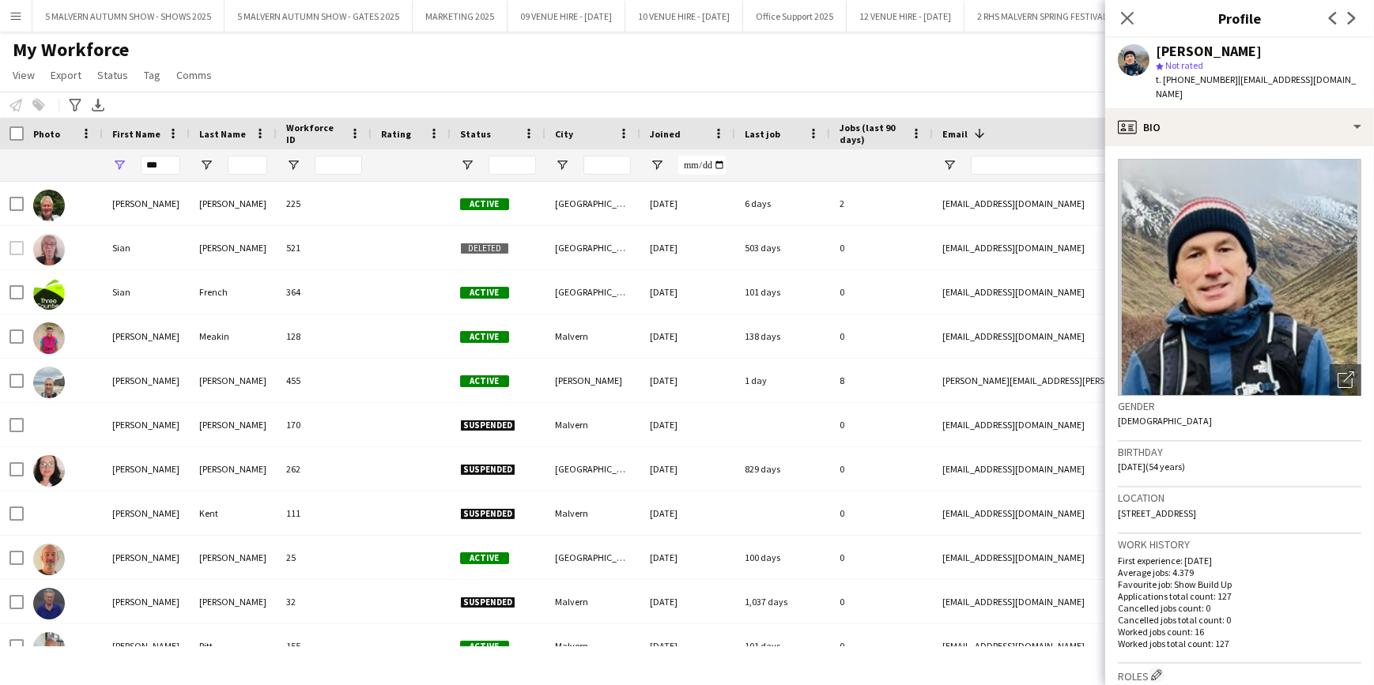
scroll to position [143, 0]
